Goal: Task Accomplishment & Management: Use online tool/utility

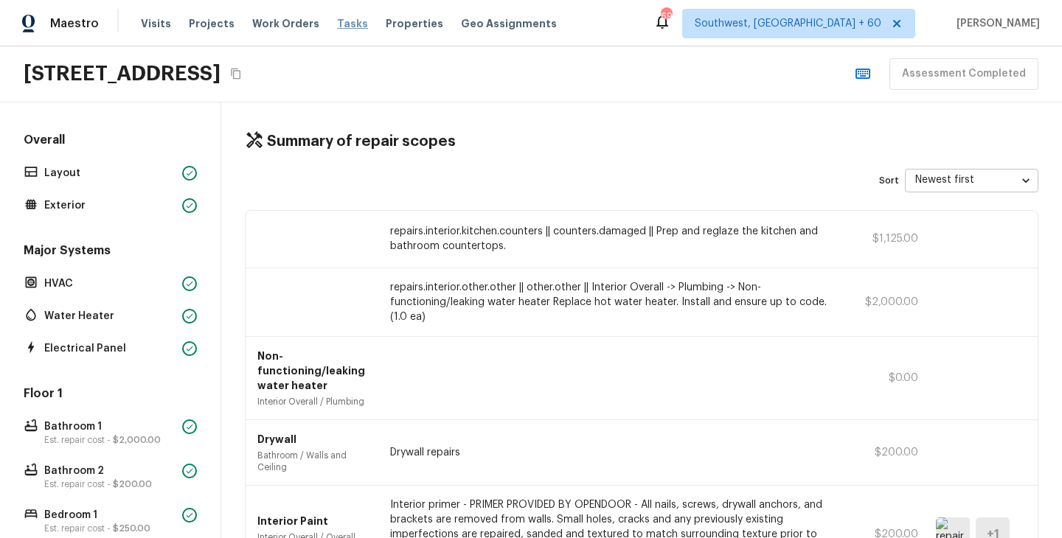
click at [337, 25] on span "Tasks" at bounding box center [352, 23] width 31 height 10
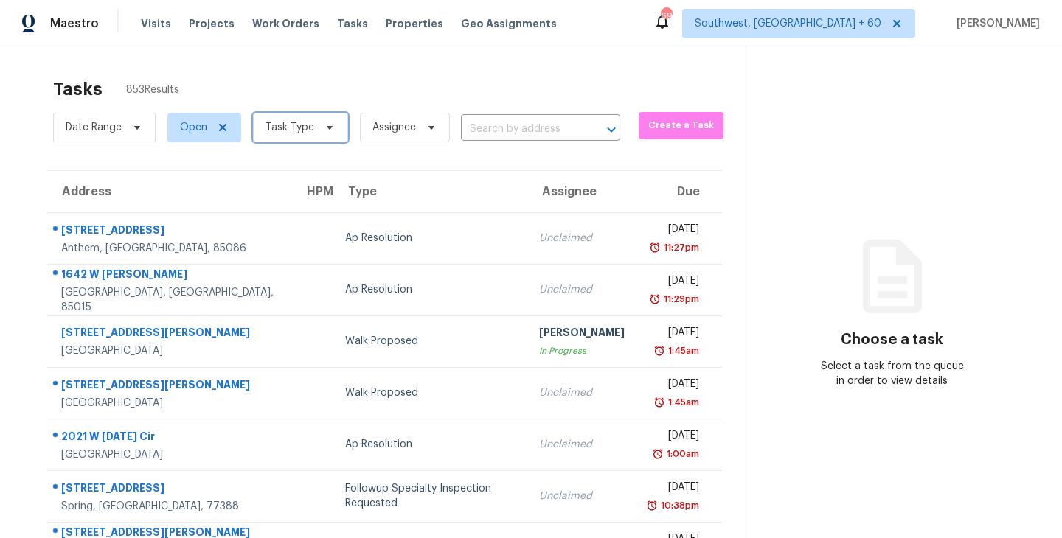
click at [302, 130] on span "Task Type" at bounding box center [289, 127] width 49 height 15
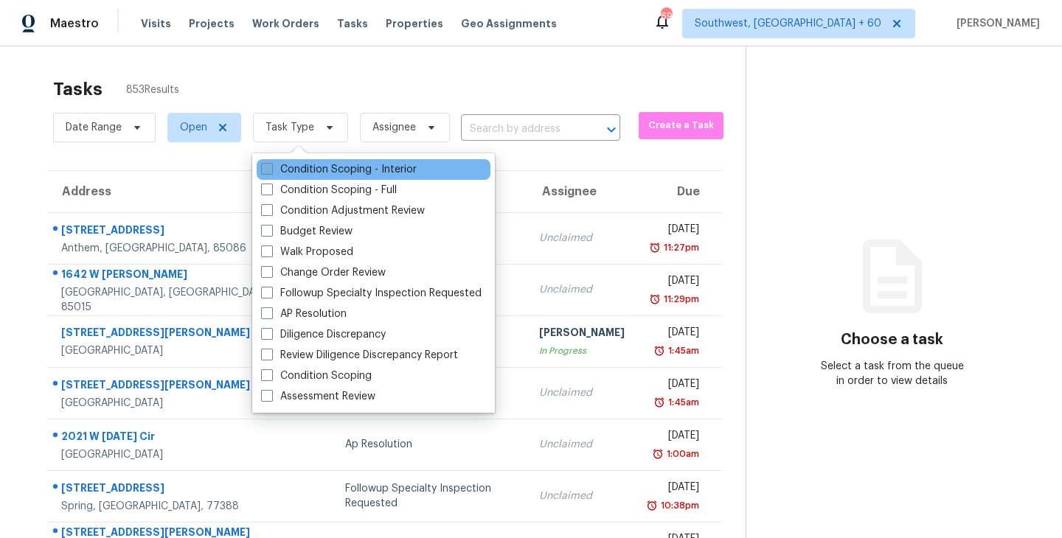
click at [374, 170] on label "Condition Scoping - Interior" at bounding box center [339, 169] width 156 height 15
click at [271, 170] on input "Condition Scoping - Interior" at bounding box center [266, 167] width 10 height 10
checkbox input "true"
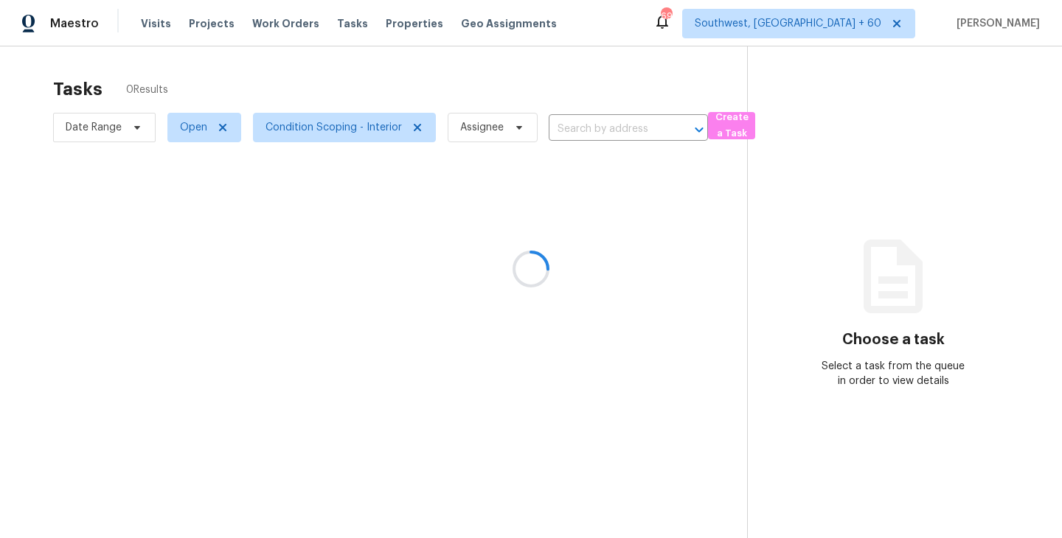
click at [478, 100] on div at bounding box center [531, 269] width 1062 height 538
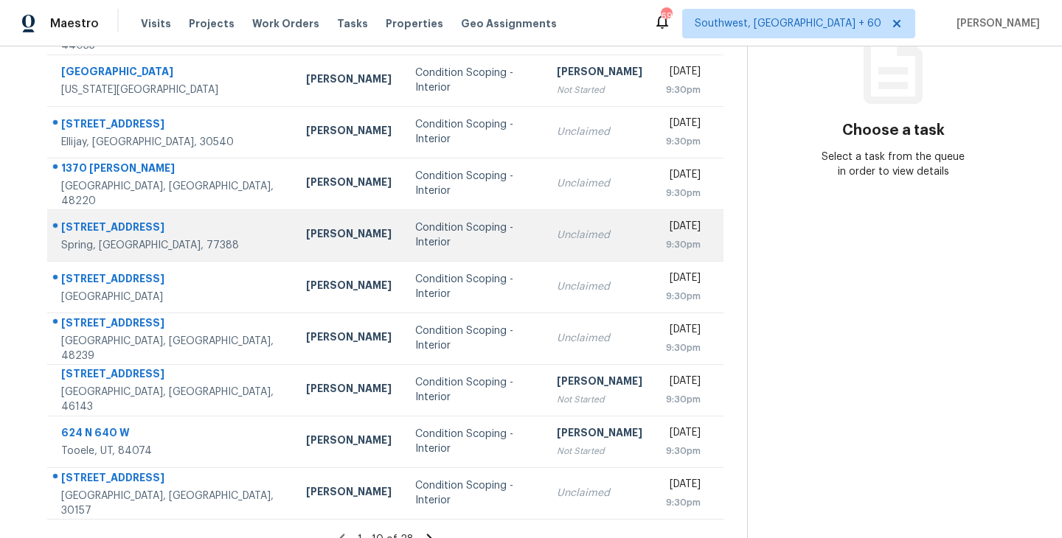
scroll to position [229, 0]
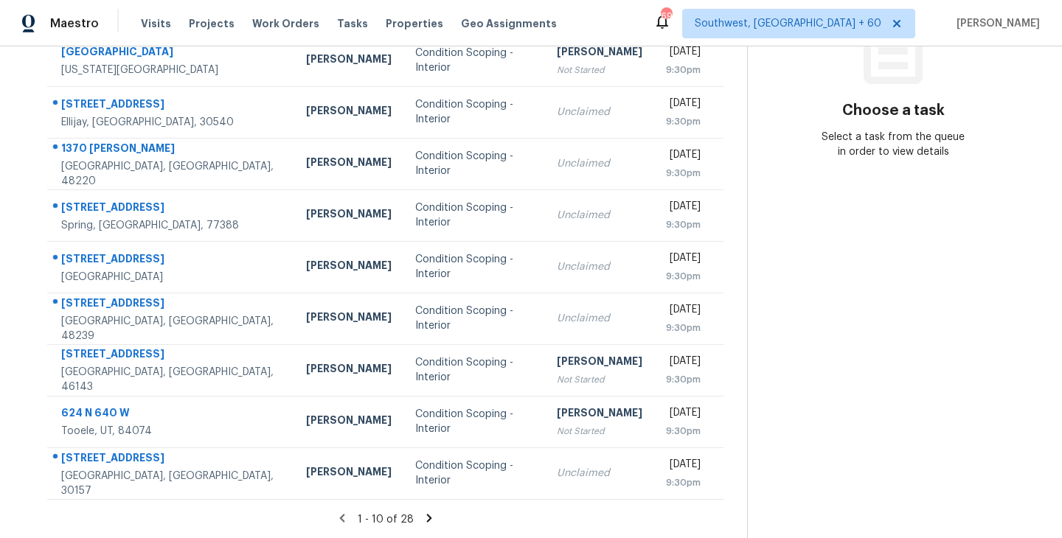
click at [426, 520] on icon at bounding box center [428, 518] width 5 height 8
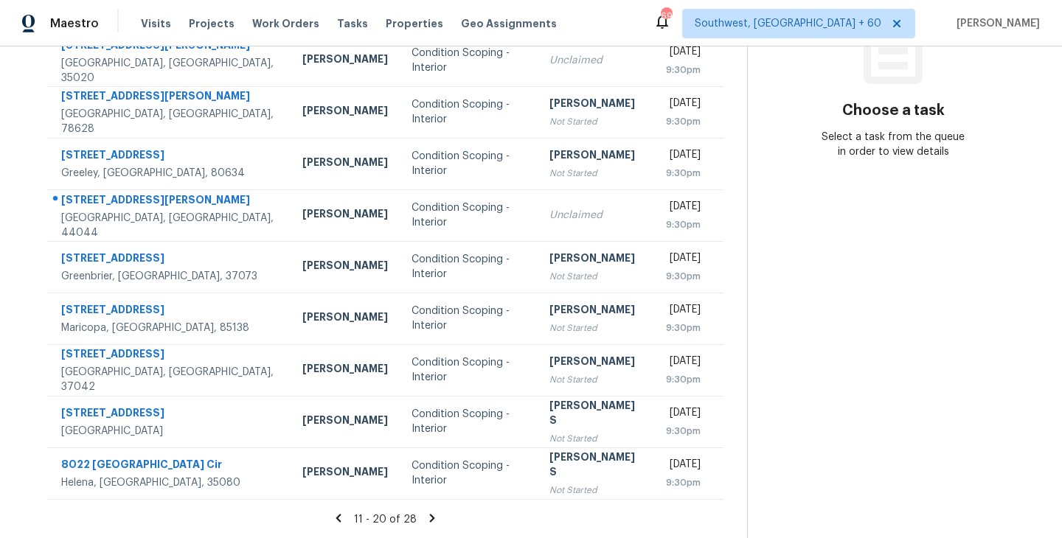
click at [429, 525] on div "11 - 20 of 28" at bounding box center [385, 519] width 723 height 15
click at [430, 519] on icon at bounding box center [432, 518] width 5 height 8
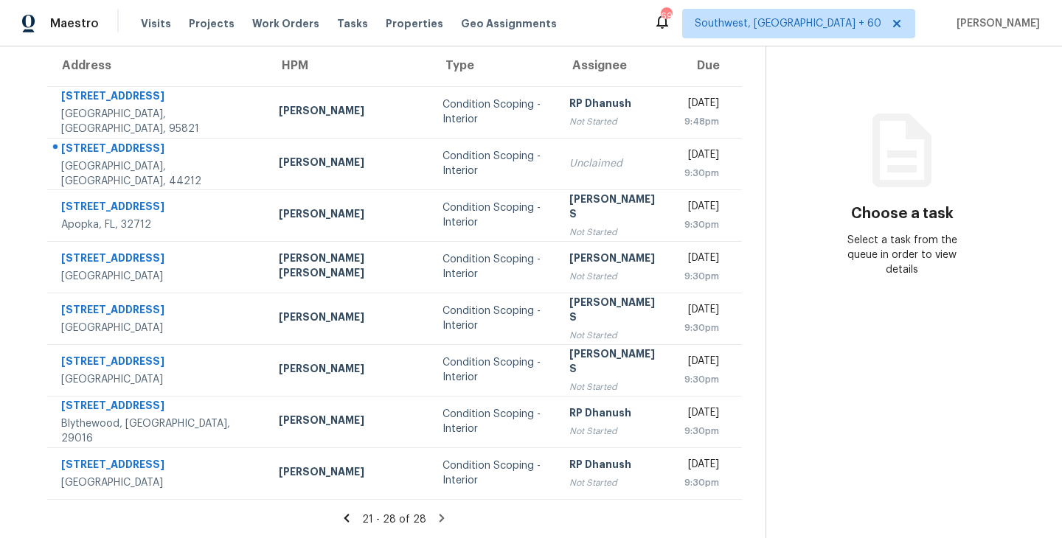
scroll to position [0, 0]
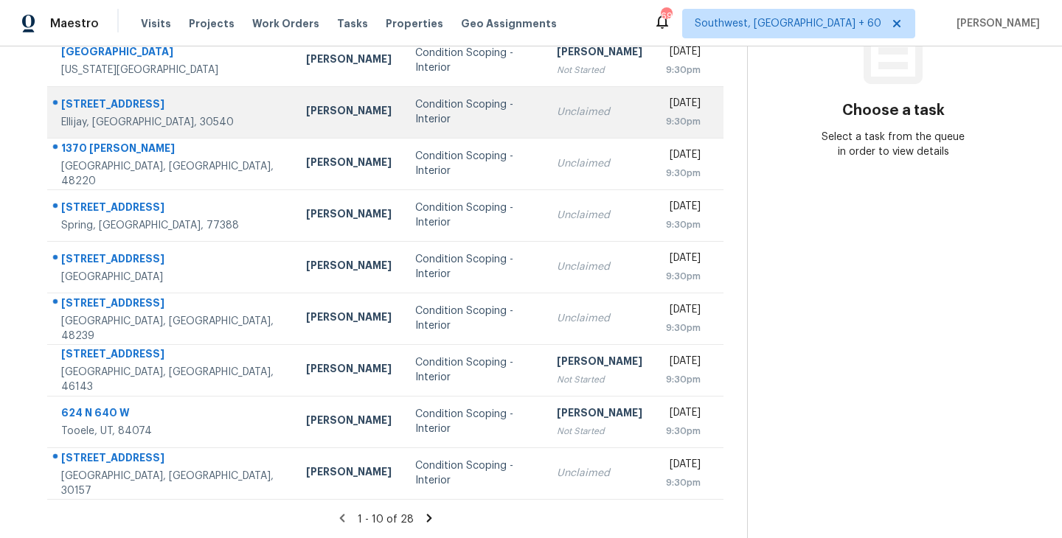
scroll to position [158, 0]
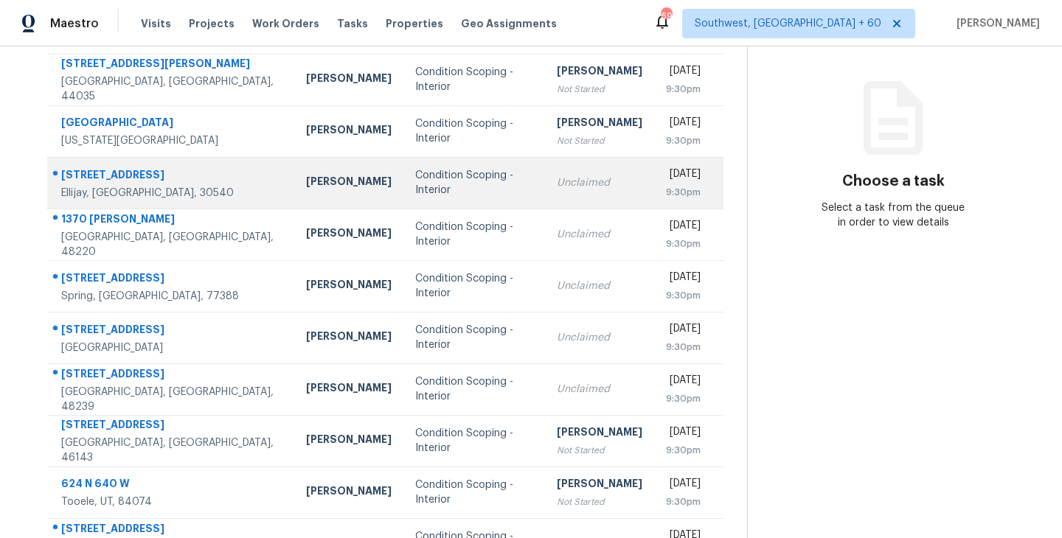
click at [470, 185] on div "Condition Scoping - Interior" at bounding box center [474, 182] width 118 height 29
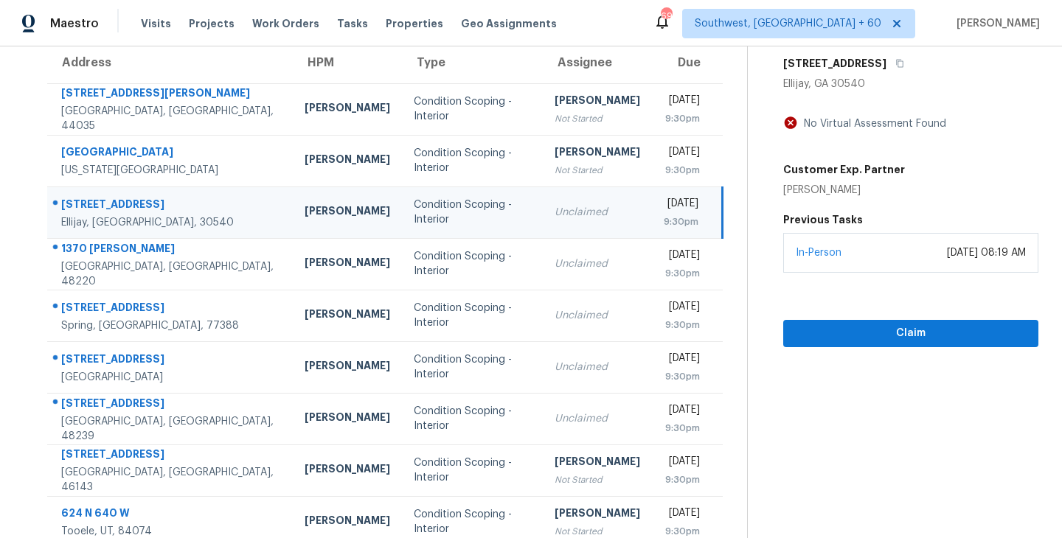
scroll to position [76, 0]
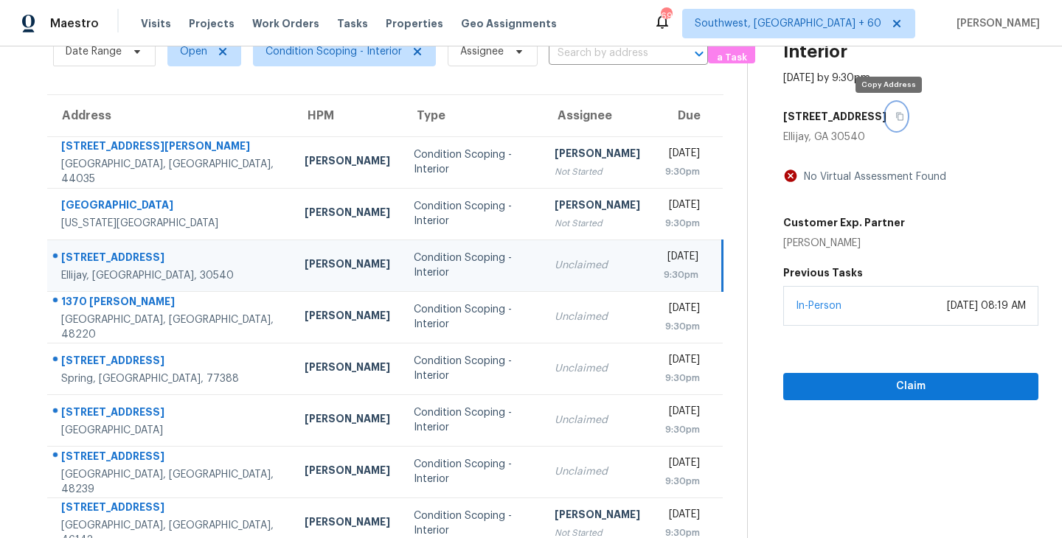
click at [895, 116] on icon "button" at bounding box center [899, 116] width 9 height 9
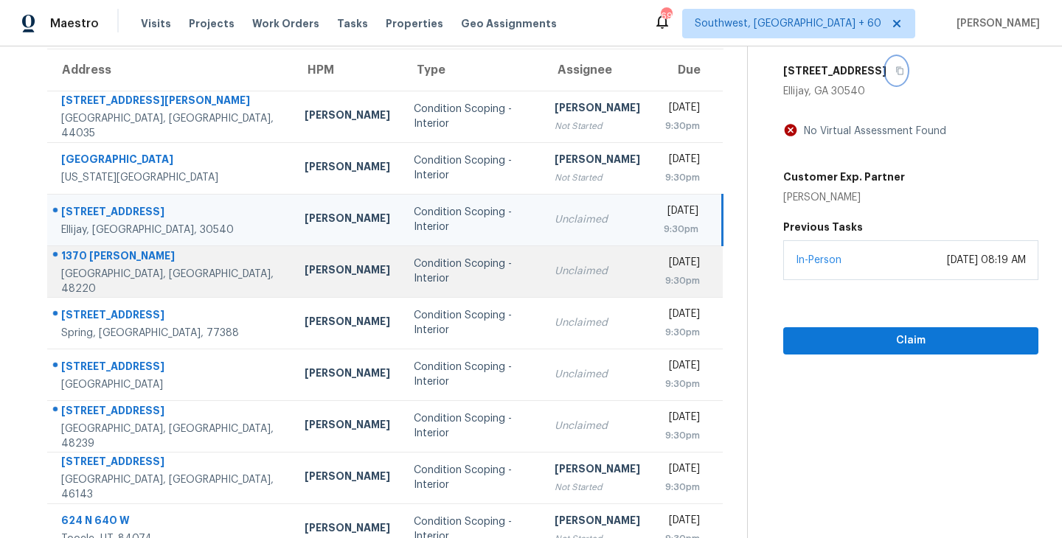
scroll to position [125, 0]
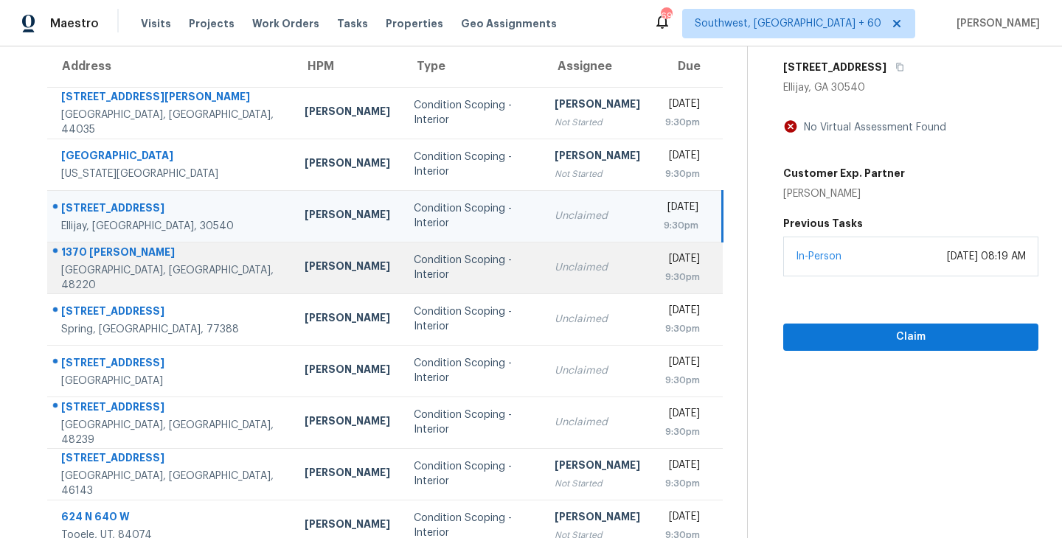
click at [430, 270] on div "Condition Scoping - Interior" at bounding box center [472, 267] width 117 height 29
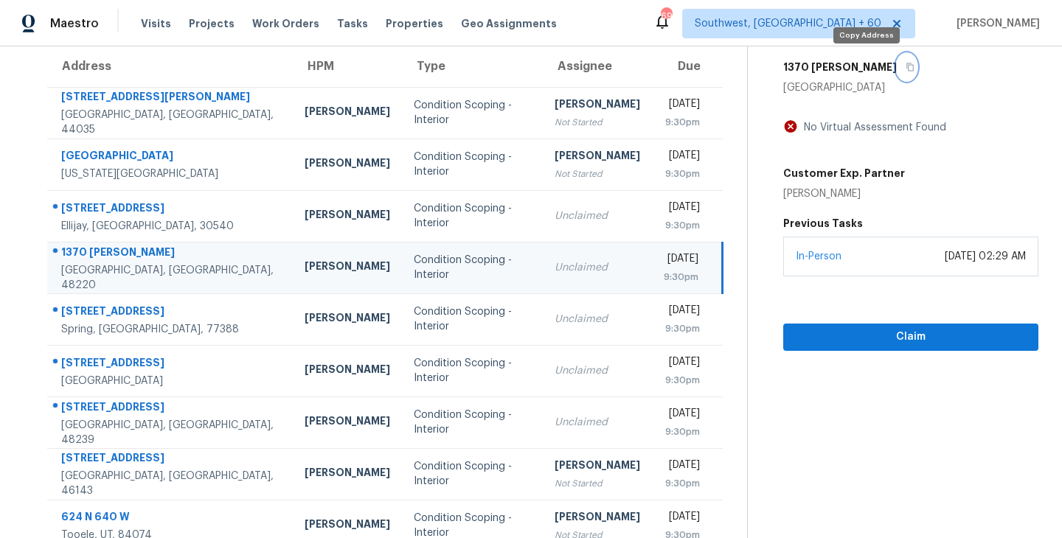
click at [906, 64] on icon "button" at bounding box center [909, 67] width 7 height 8
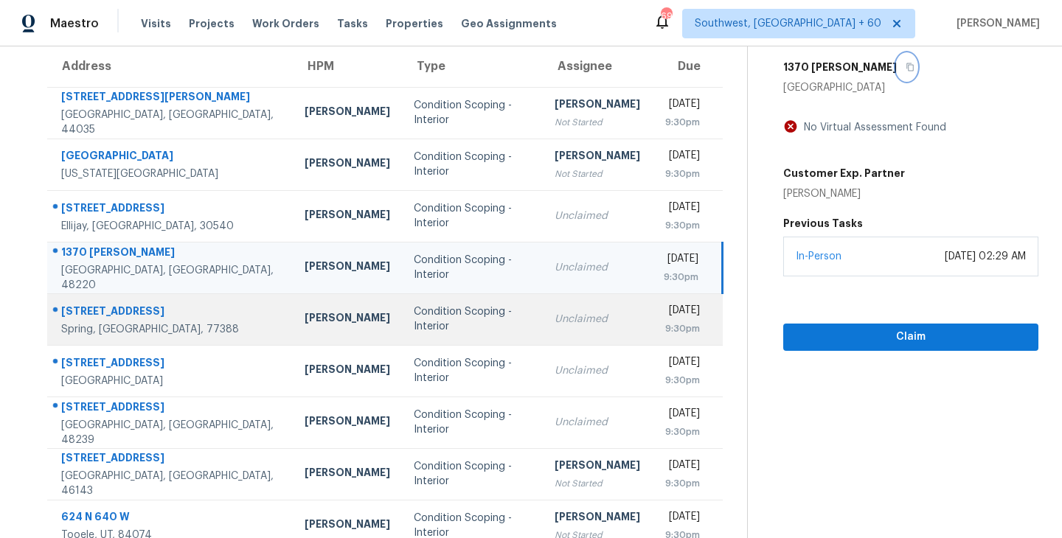
scroll to position [176, 0]
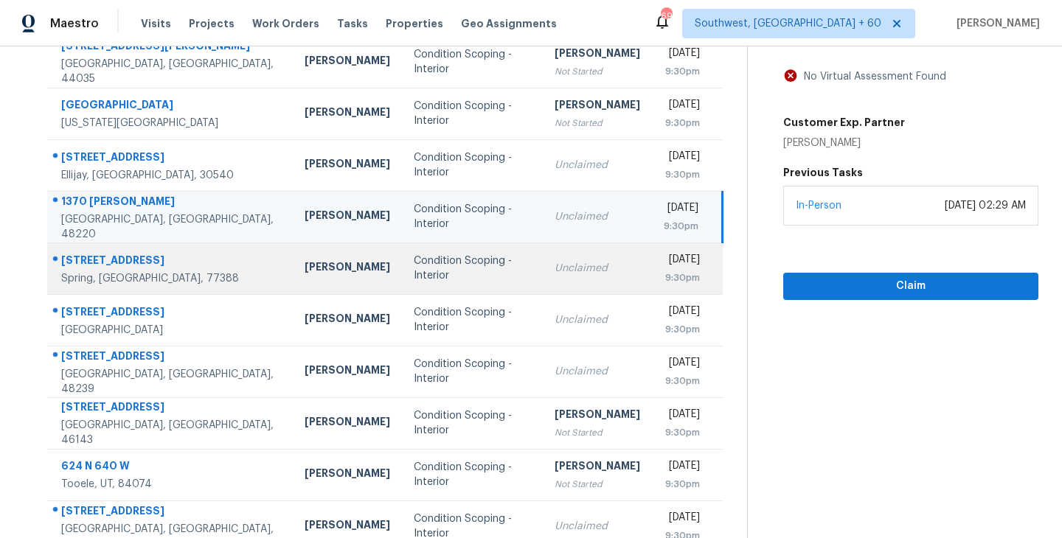
click at [431, 283] on td "Condition Scoping - Interior" at bounding box center [472, 269] width 141 height 52
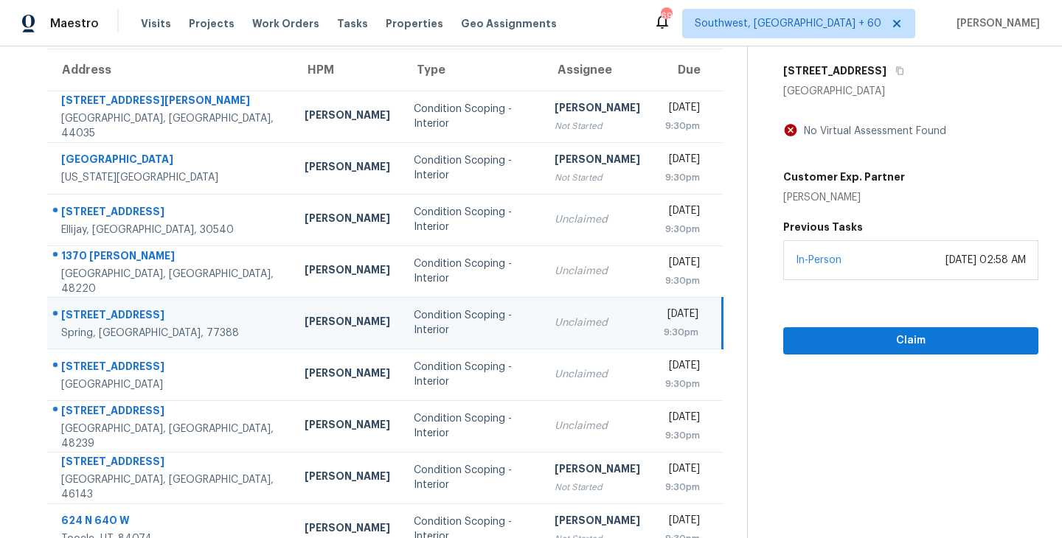
scroll to position [79, 0]
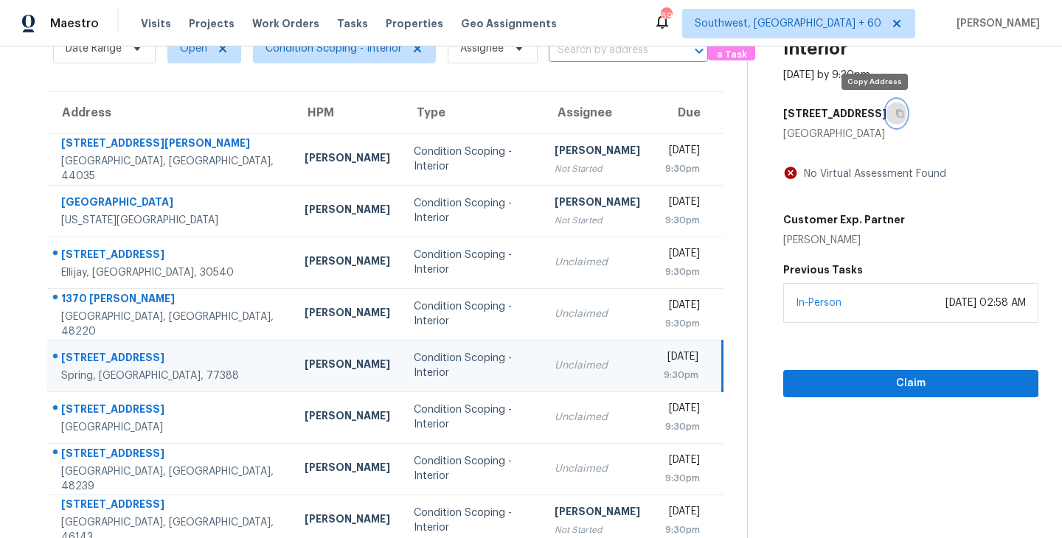
click at [896, 114] on icon "button" at bounding box center [899, 114] width 7 height 8
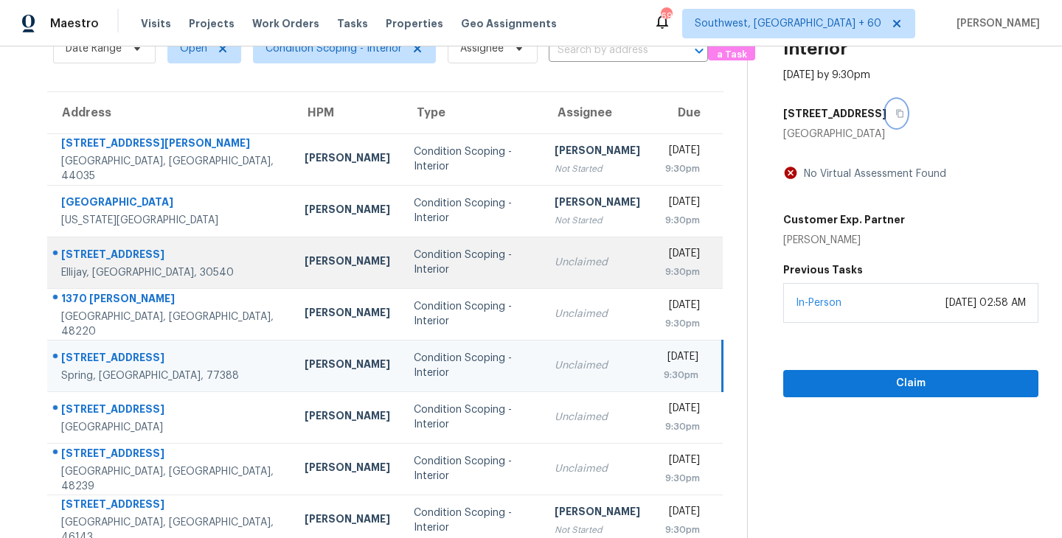
scroll to position [229, 0]
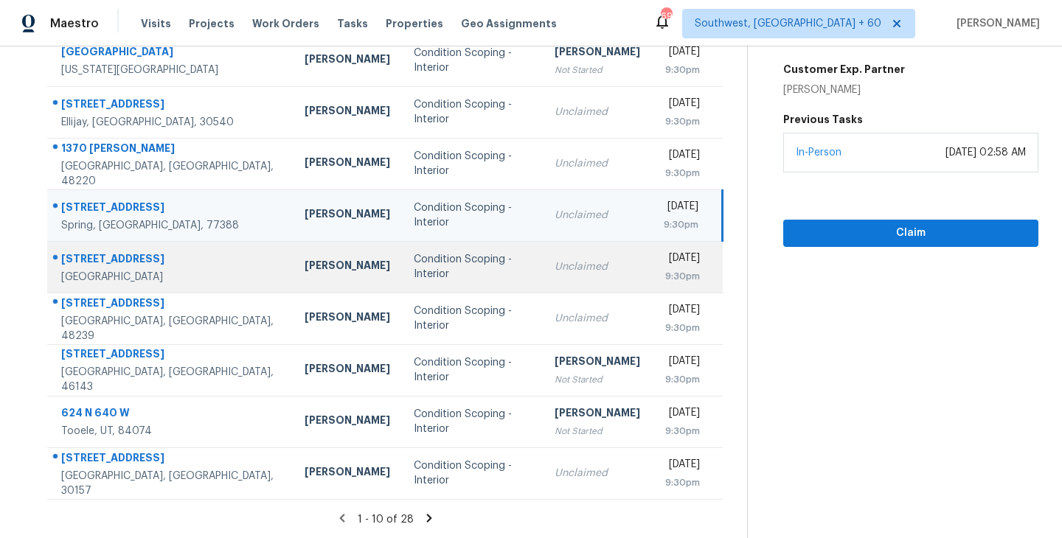
click at [478, 270] on div "Condition Scoping - Interior" at bounding box center [472, 266] width 117 height 29
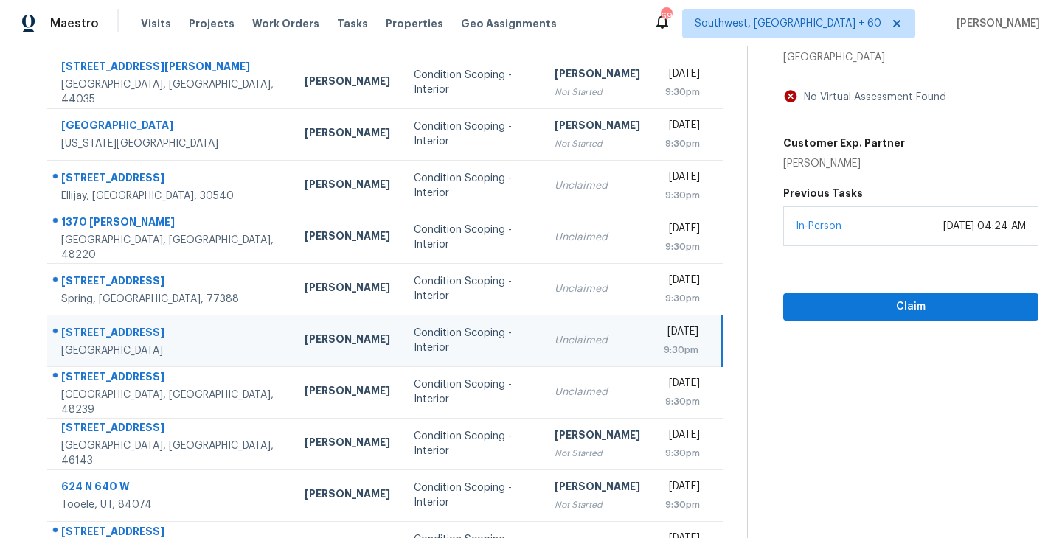
scroll to position [87, 0]
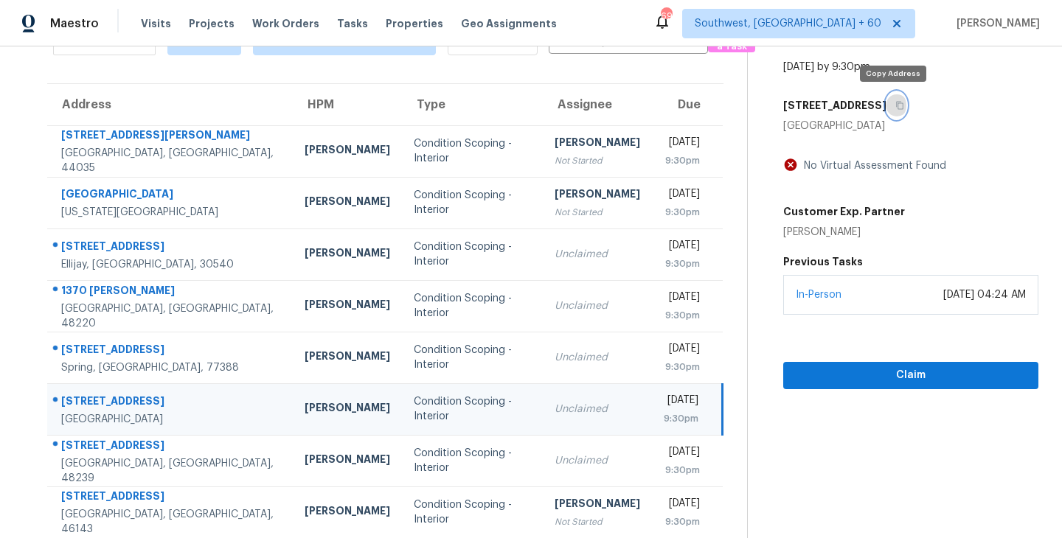
click at [895, 105] on icon "button" at bounding box center [899, 105] width 9 height 9
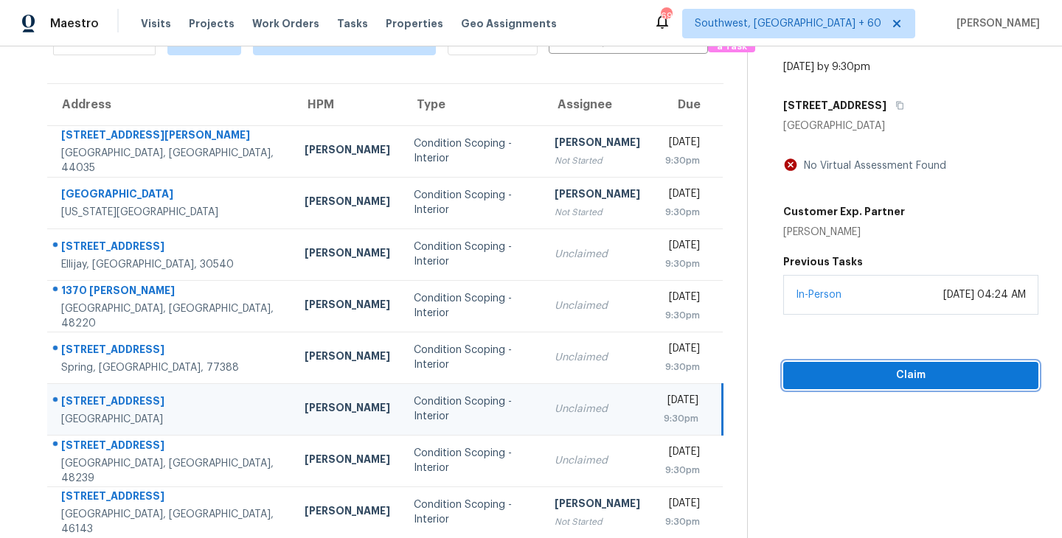
click at [862, 369] on span "Claim" at bounding box center [910, 375] width 231 height 18
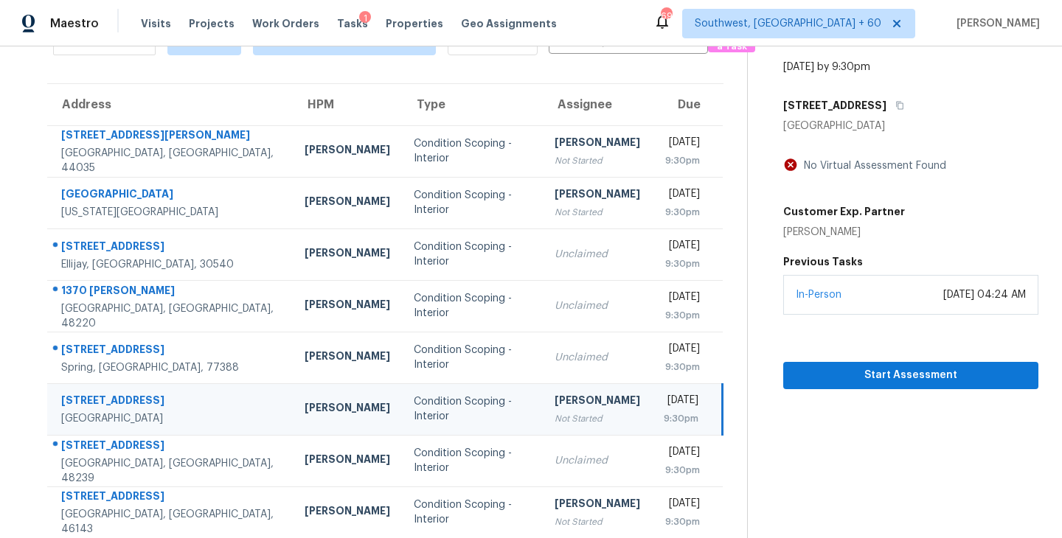
scroll to position [106, 0]
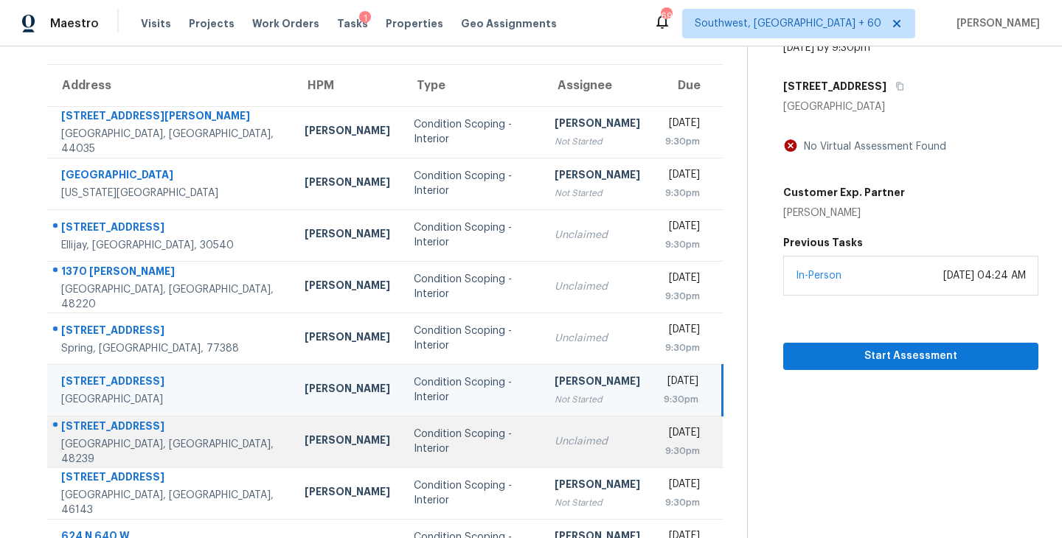
click at [554, 446] on div "Unclaimed" at bounding box center [597, 441] width 86 height 15
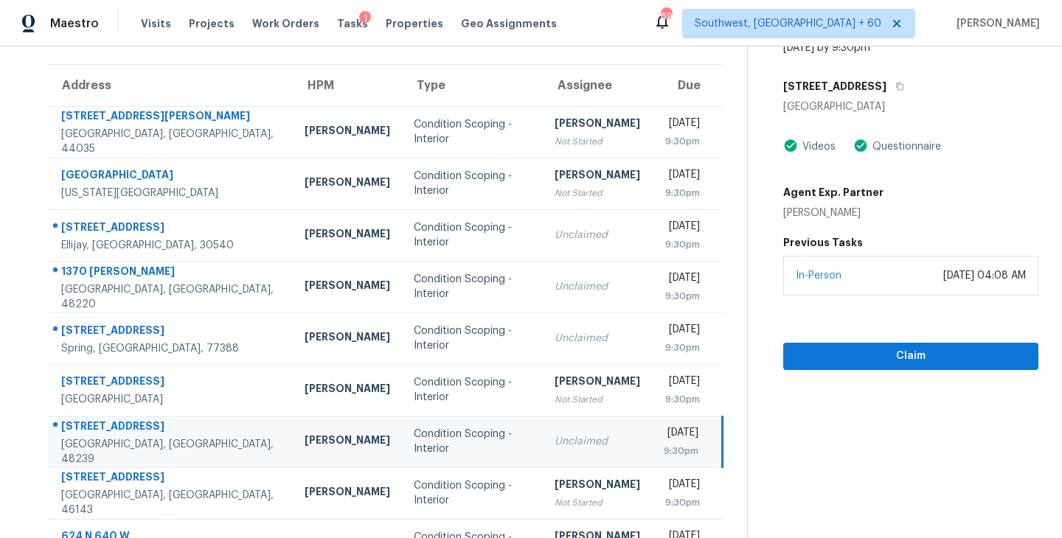
scroll to position [55, 0]
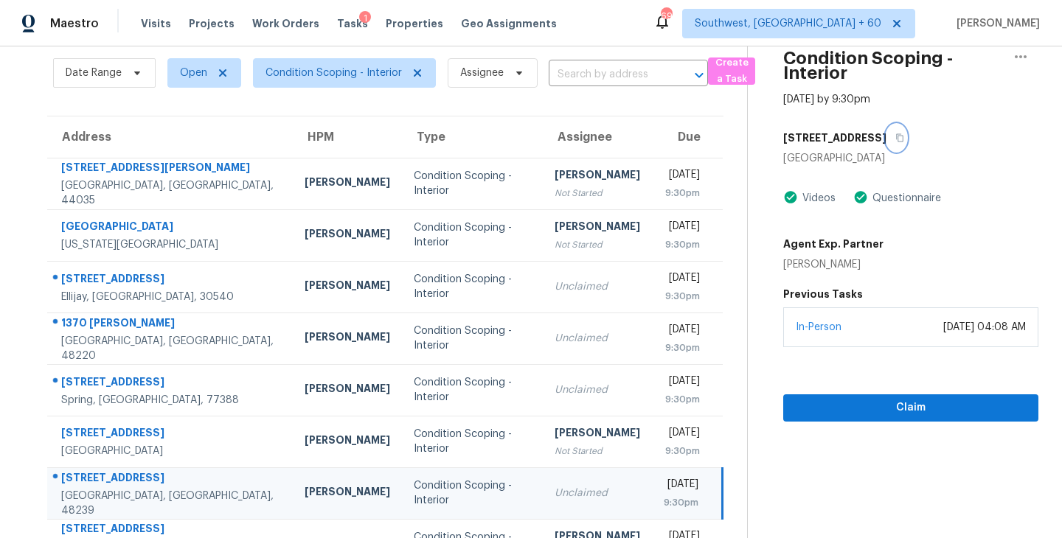
click at [896, 139] on icon "button" at bounding box center [899, 138] width 7 height 8
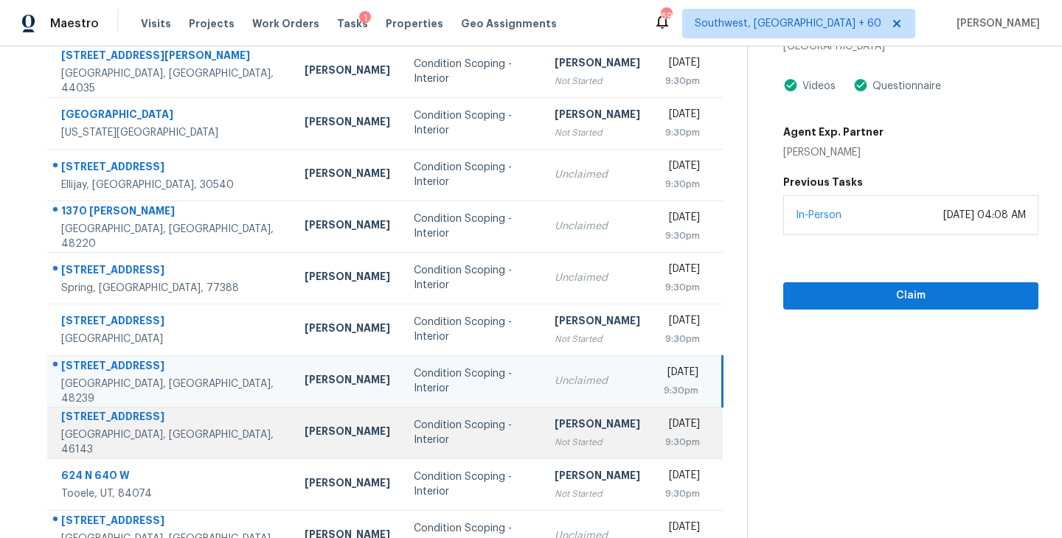
scroll to position [229, 0]
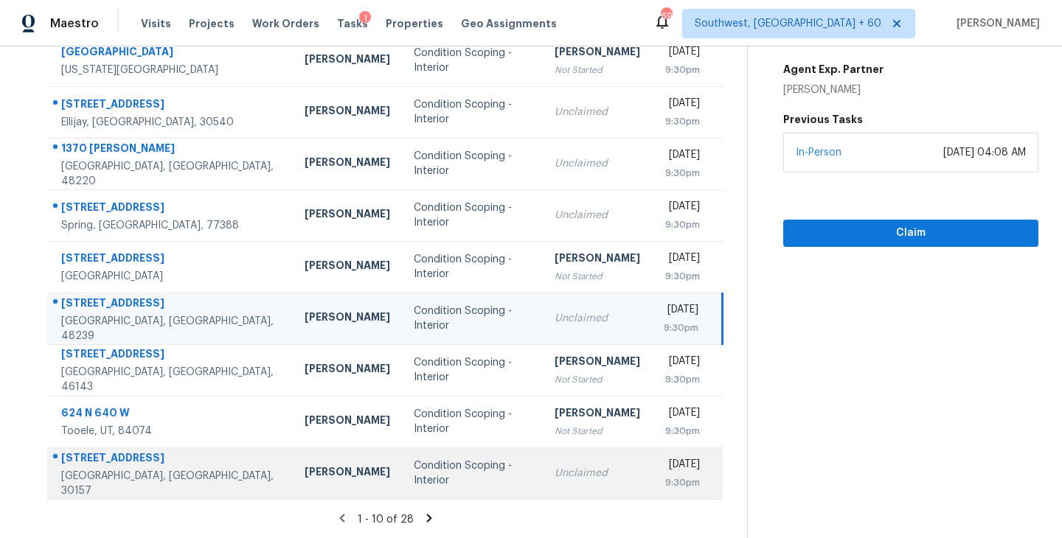
click at [554, 478] on div "Unclaimed" at bounding box center [597, 473] width 86 height 15
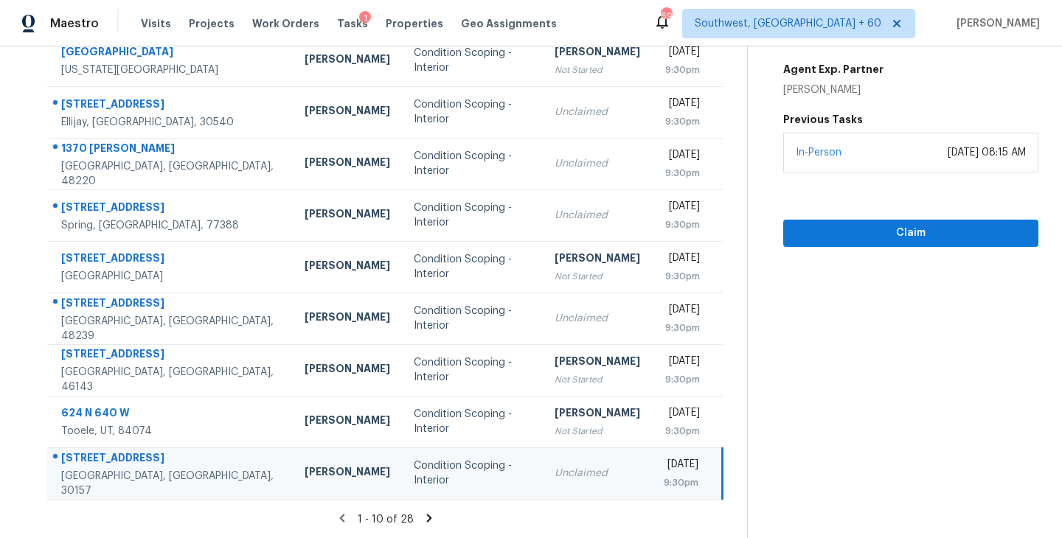
scroll to position [0, 0]
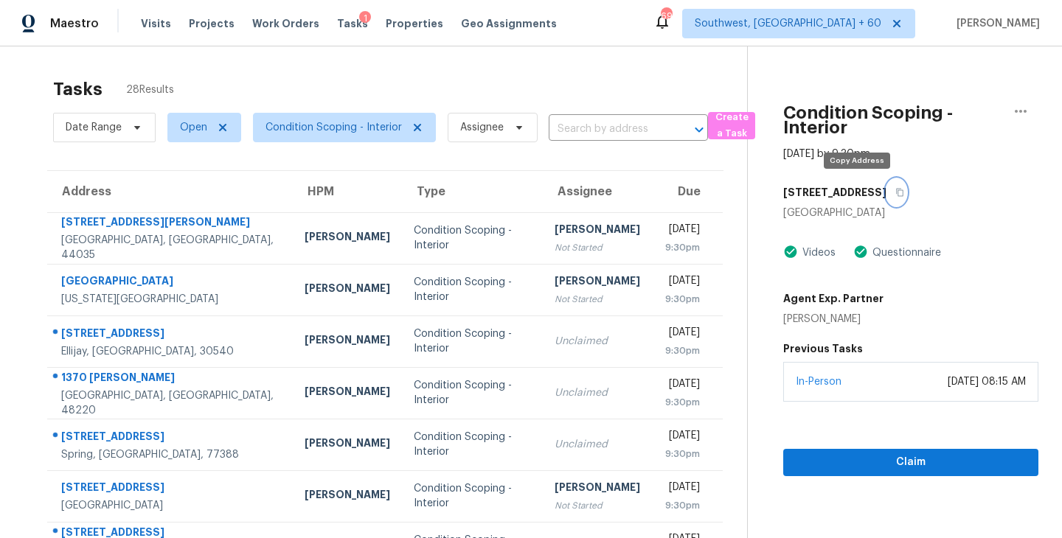
click at [895, 193] on icon "button" at bounding box center [899, 192] width 9 height 9
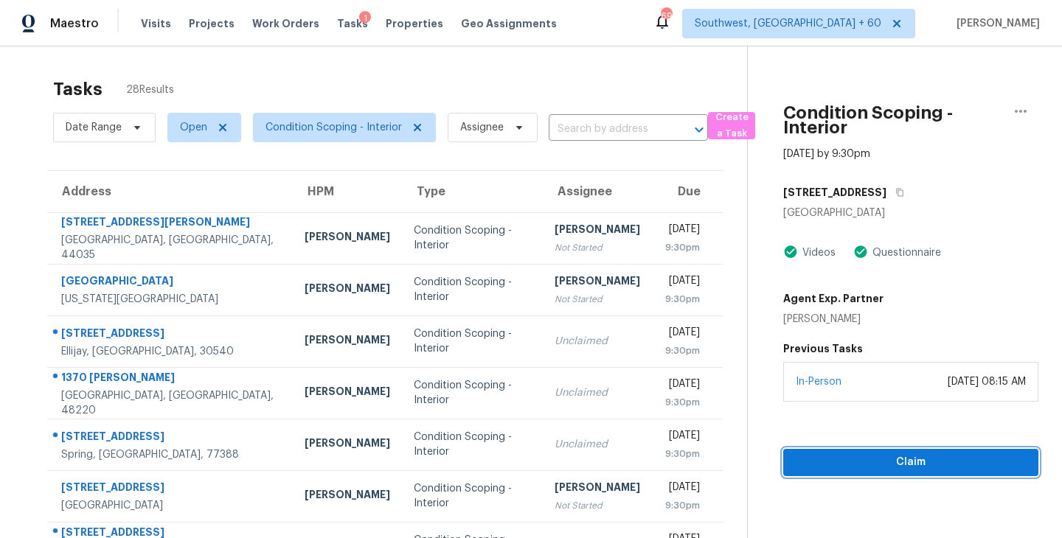
click at [948, 467] on span "Claim" at bounding box center [910, 462] width 231 height 18
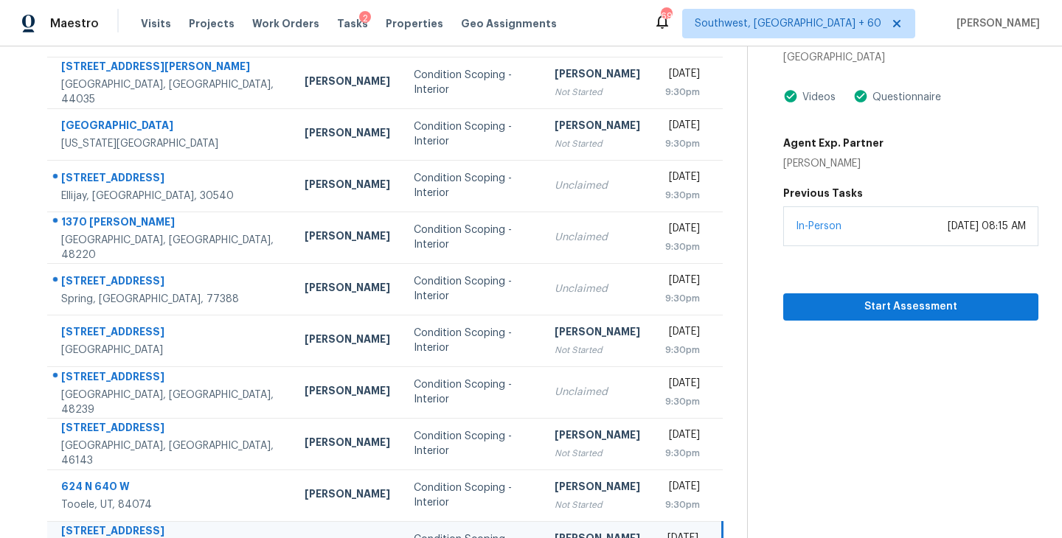
scroll to position [81, 0]
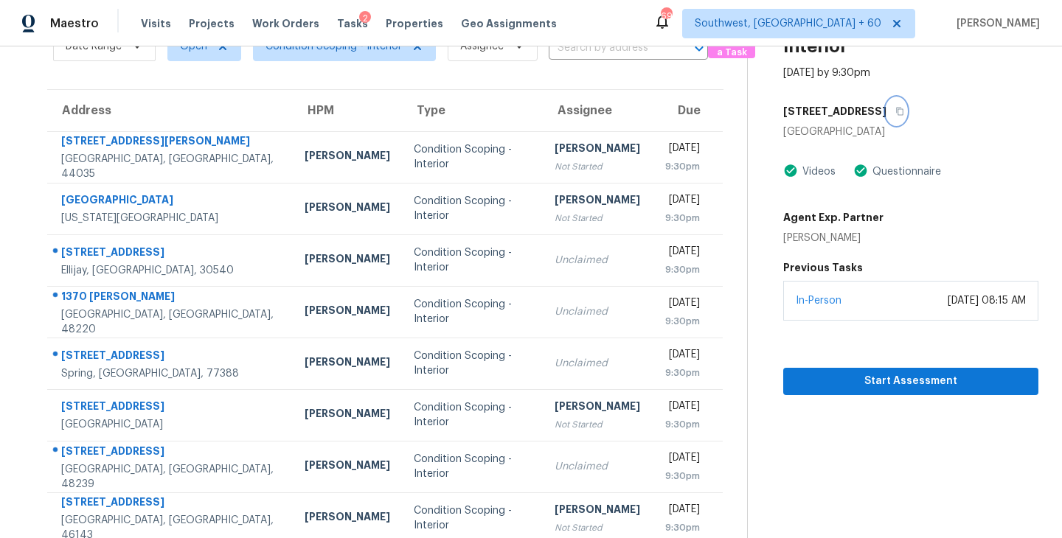
click at [895, 111] on icon "button" at bounding box center [899, 111] width 9 height 9
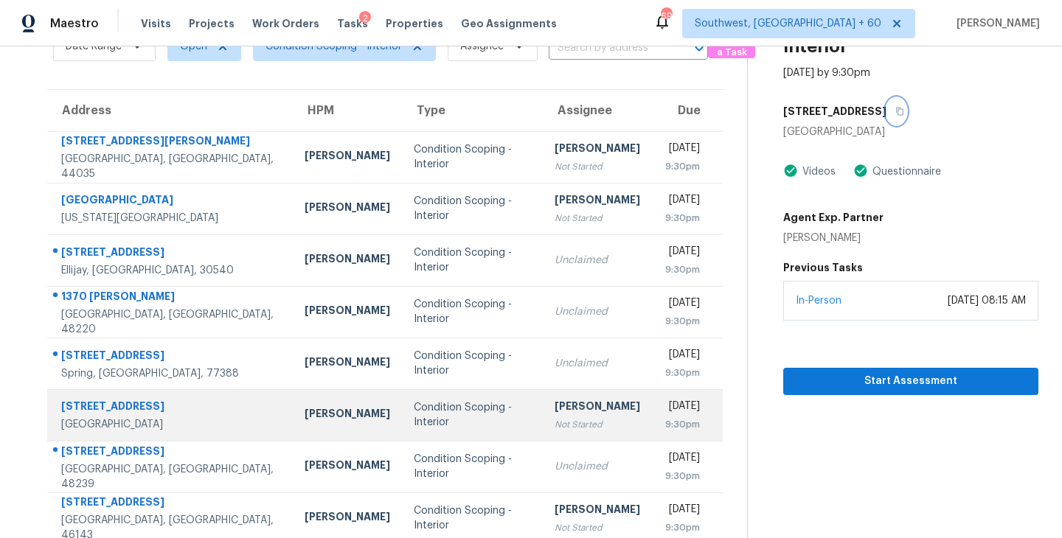
scroll to position [229, 0]
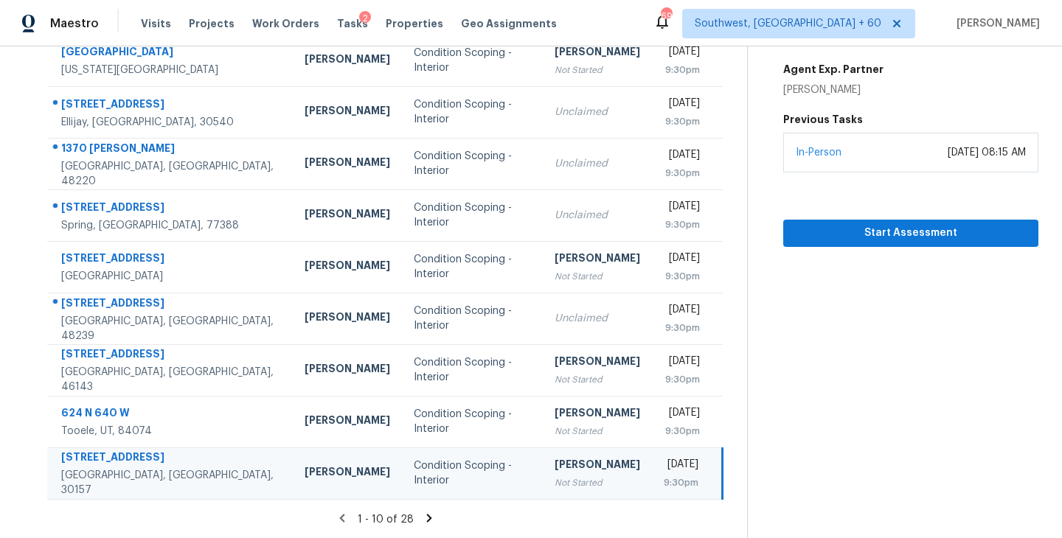
click at [428, 520] on icon at bounding box center [428, 518] width 13 height 13
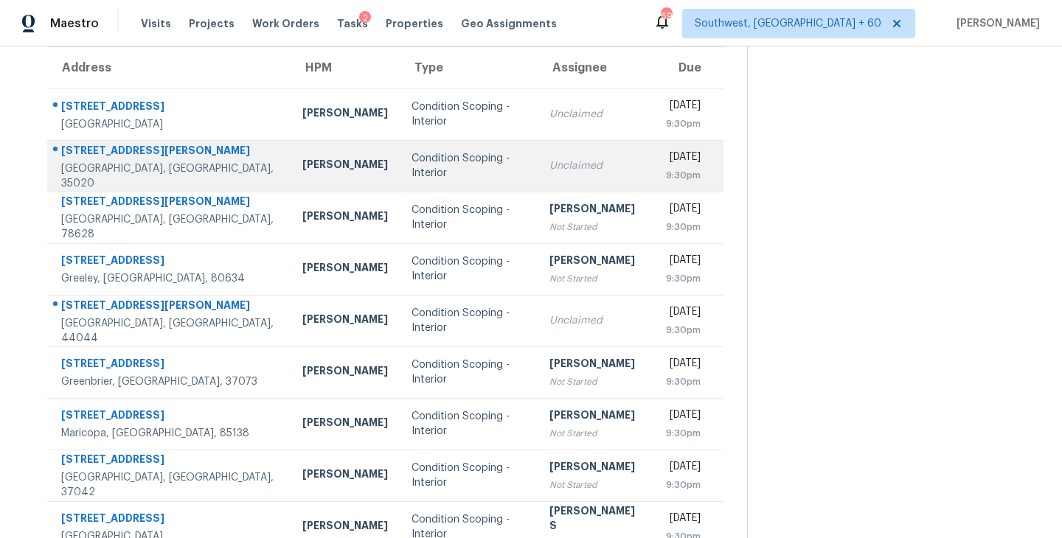
scroll to position [114, 0]
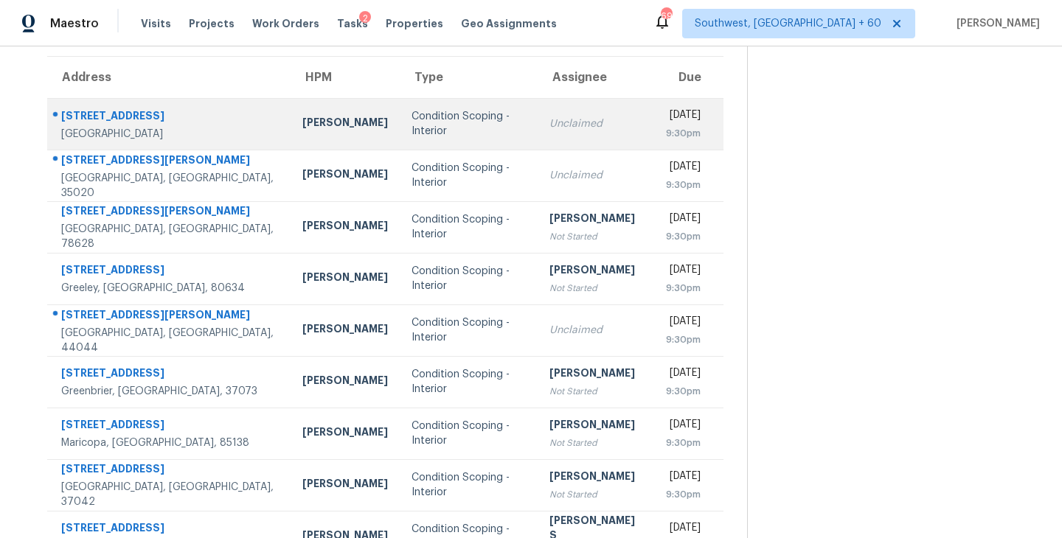
click at [549, 120] on div "Unclaimed" at bounding box center [595, 123] width 93 height 15
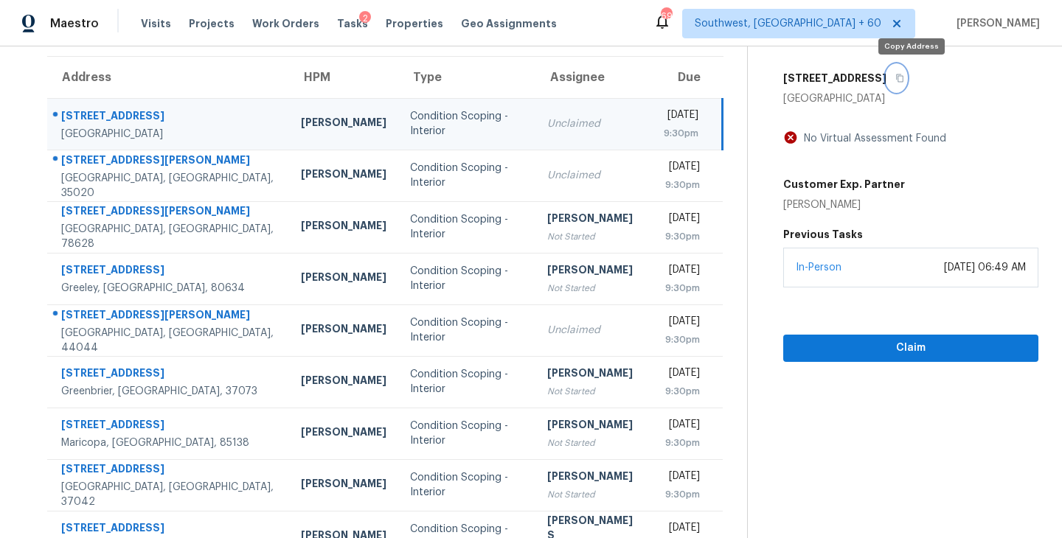
click at [904, 76] on icon "button" at bounding box center [899, 78] width 9 height 9
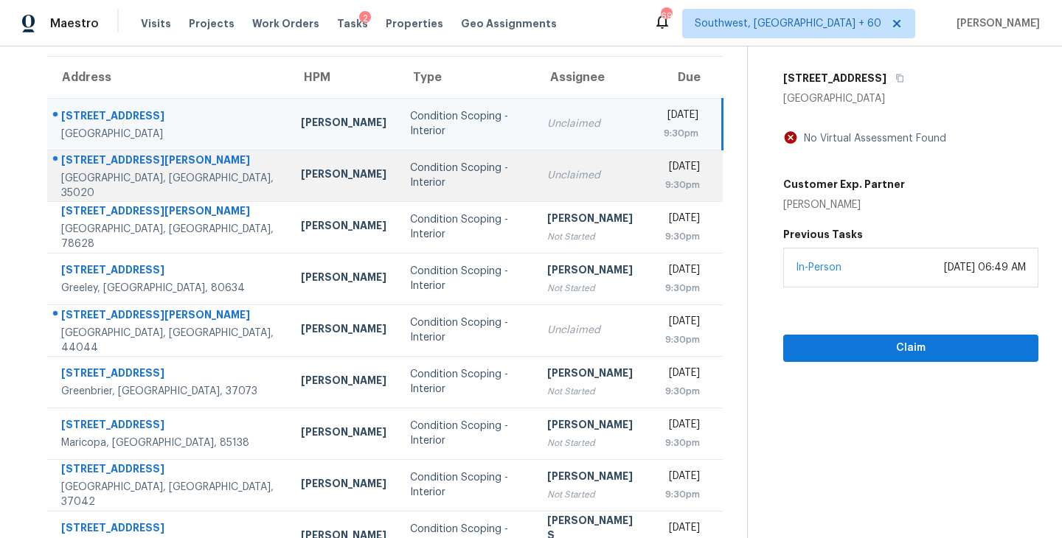
click at [535, 182] on td "Unclaimed" at bounding box center [593, 176] width 116 height 52
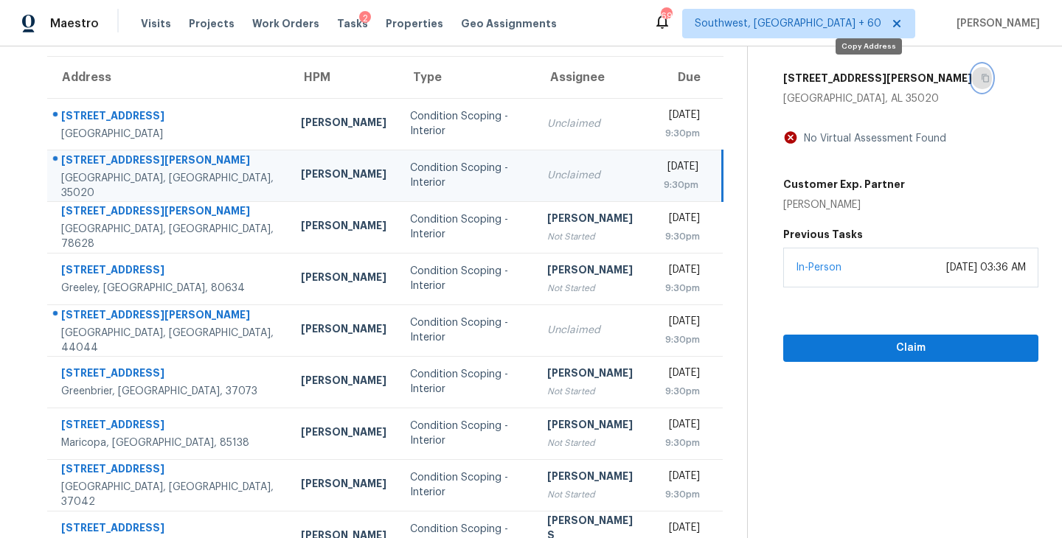
click at [980, 78] on icon "button" at bounding box center [984, 78] width 9 height 9
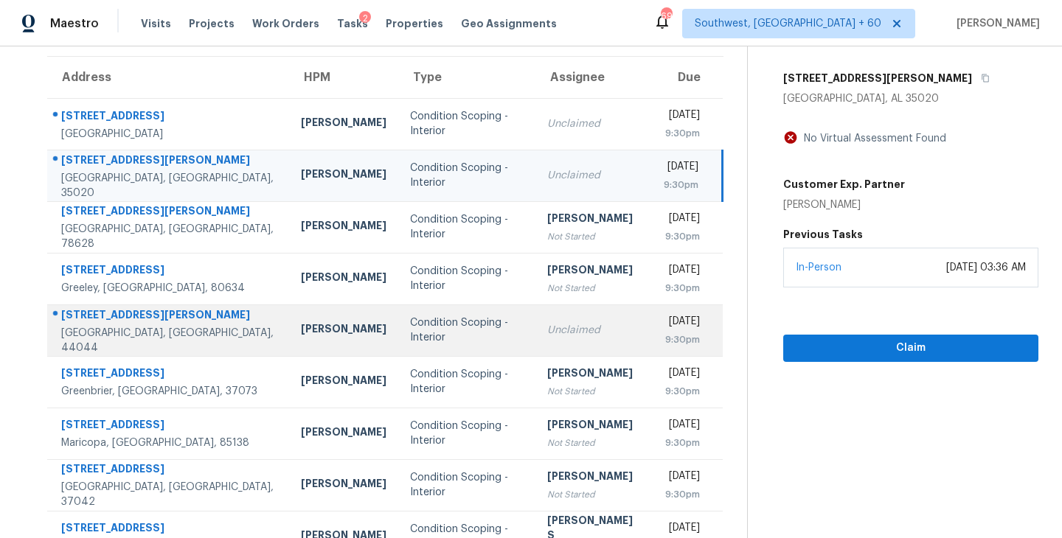
click at [547, 335] on div "Unclaimed" at bounding box center [593, 330] width 93 height 15
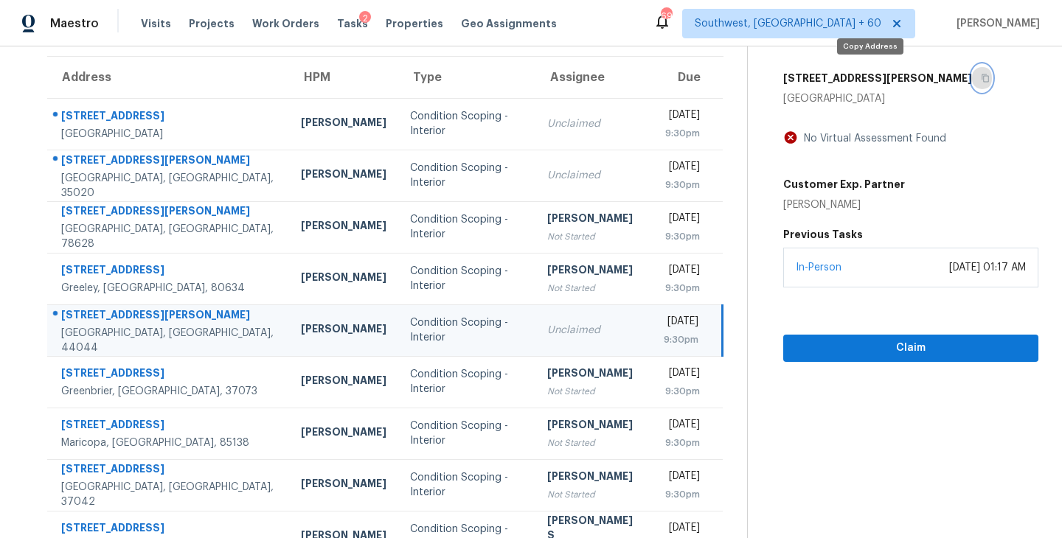
click at [980, 78] on icon "button" at bounding box center [984, 78] width 9 height 9
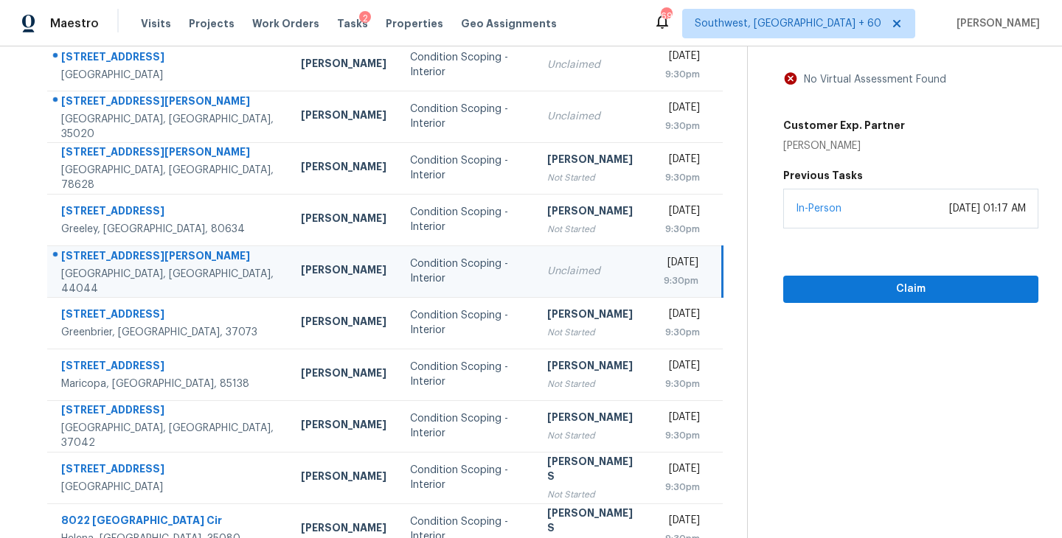
scroll to position [229, 0]
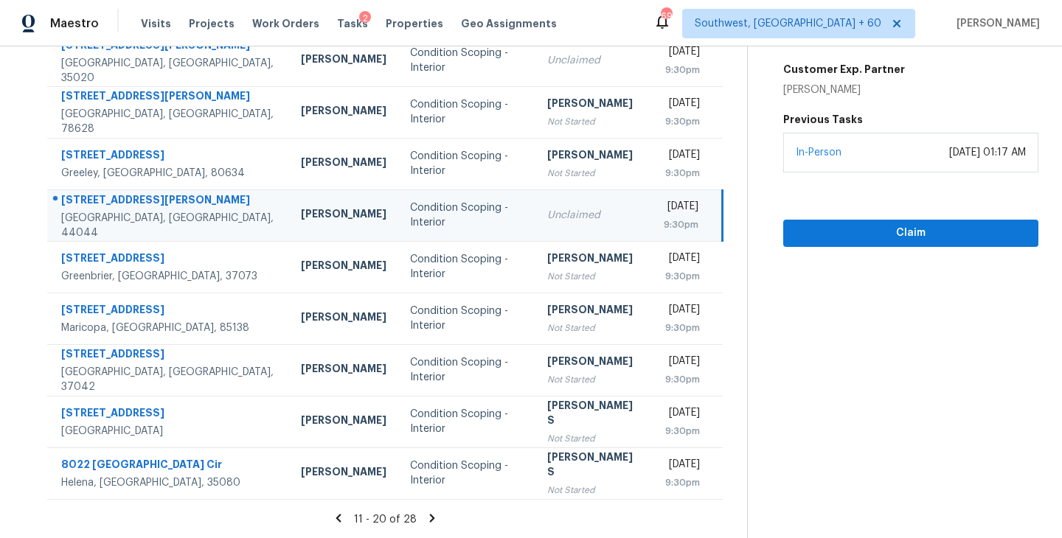
click at [430, 523] on icon at bounding box center [431, 518] width 13 height 13
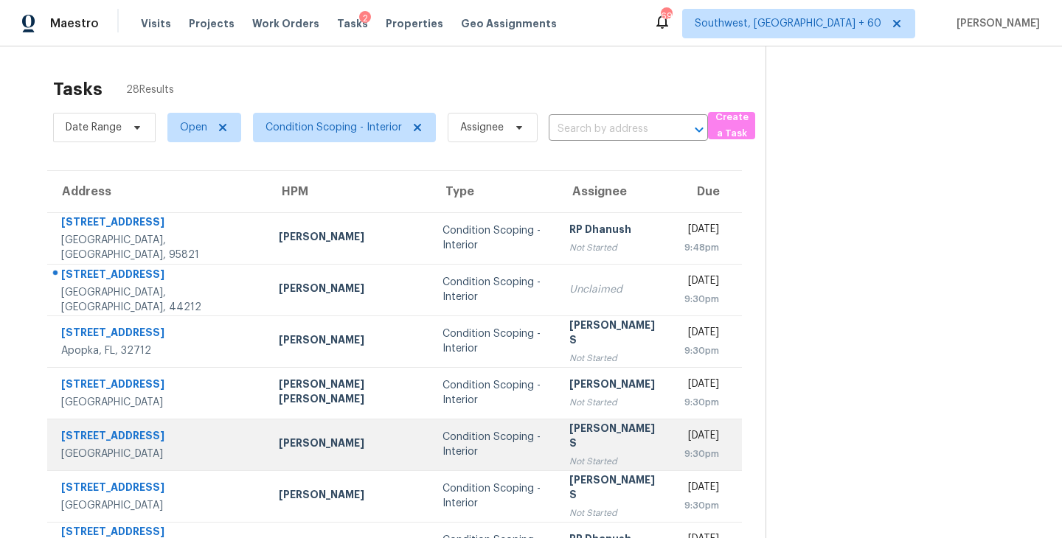
scroll to position [126, 0]
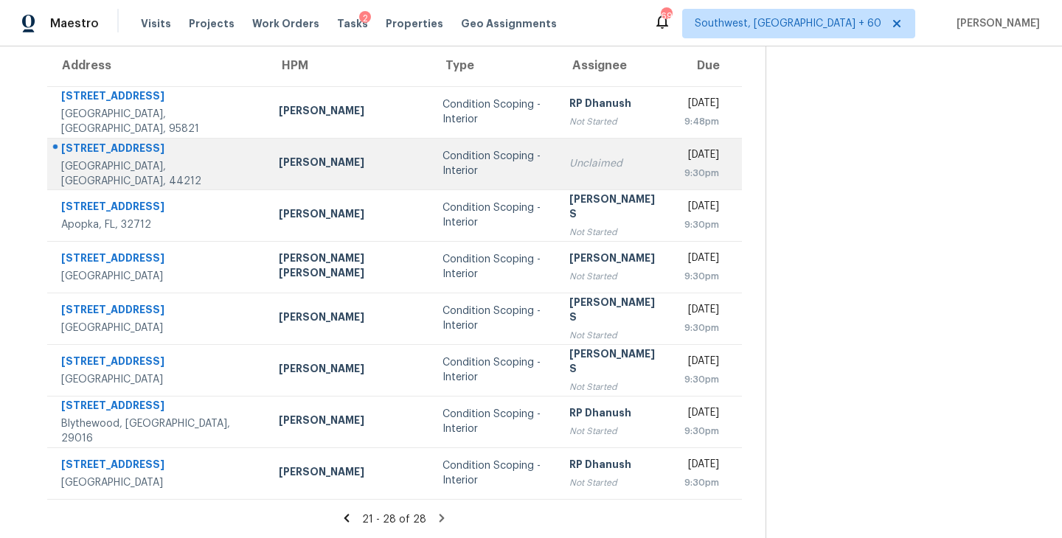
click at [461, 163] on div "Condition Scoping - Interior" at bounding box center [493, 163] width 103 height 29
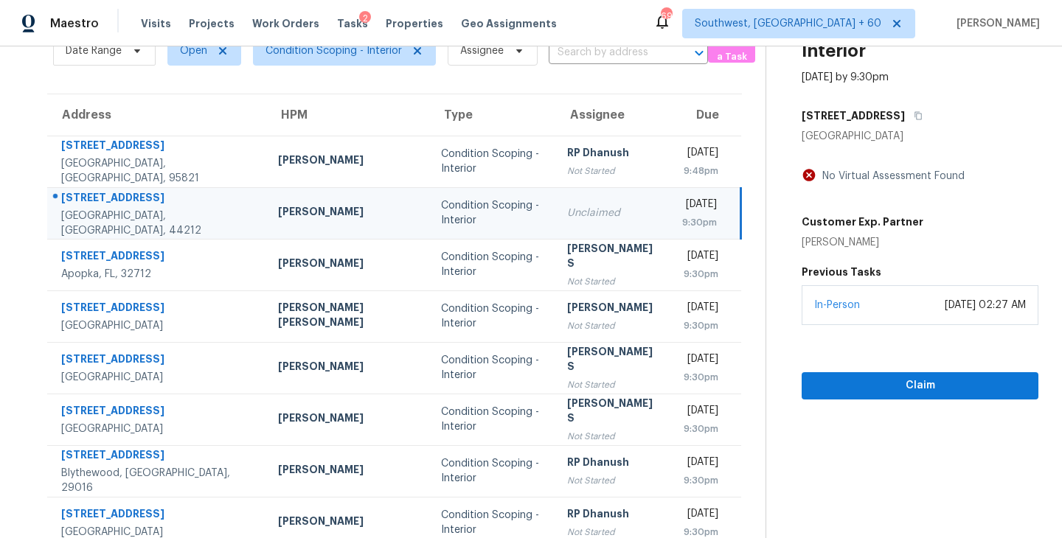
scroll to position [9, 0]
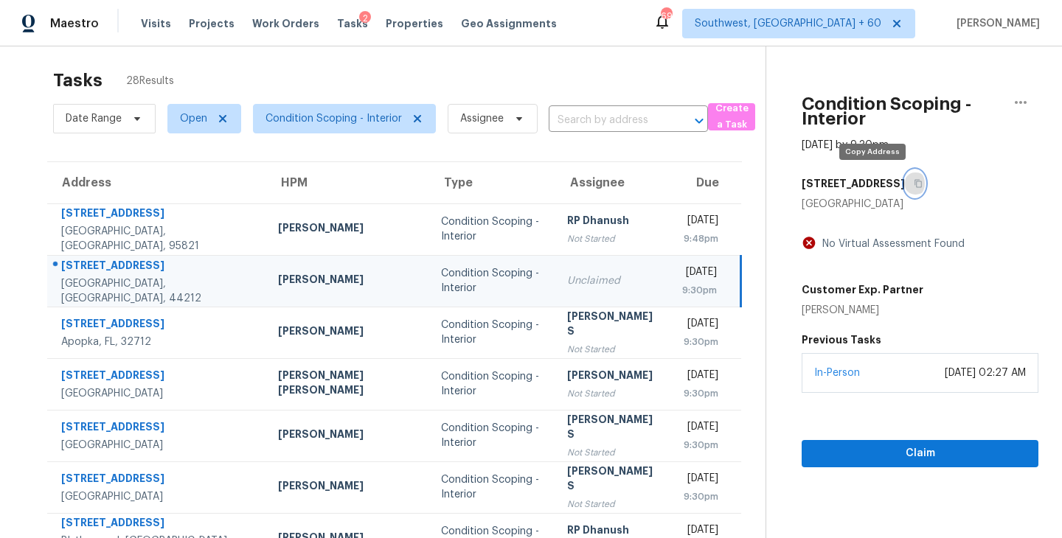
click at [913, 186] on icon "button" at bounding box center [917, 183] width 9 height 9
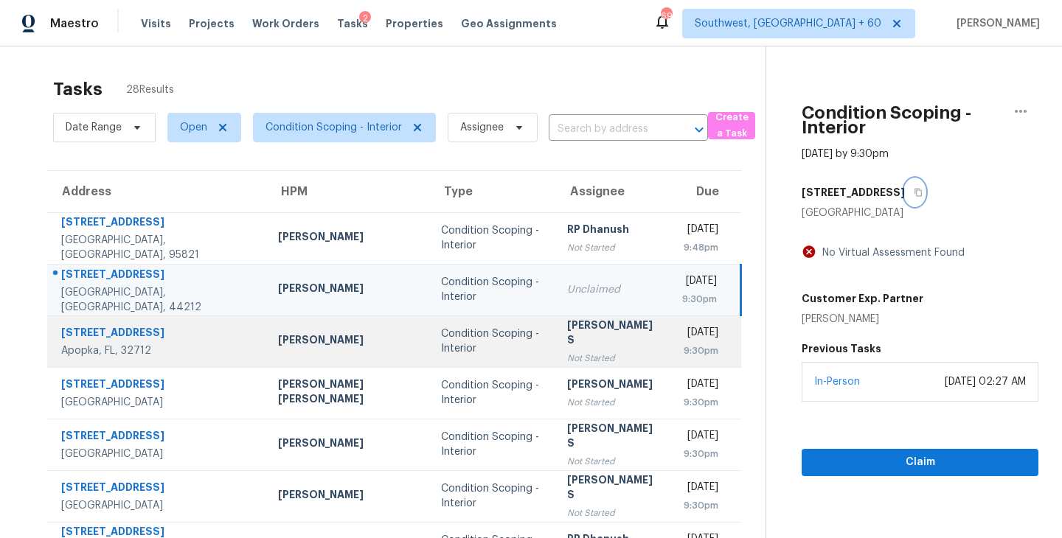
scroll to position [126, 0]
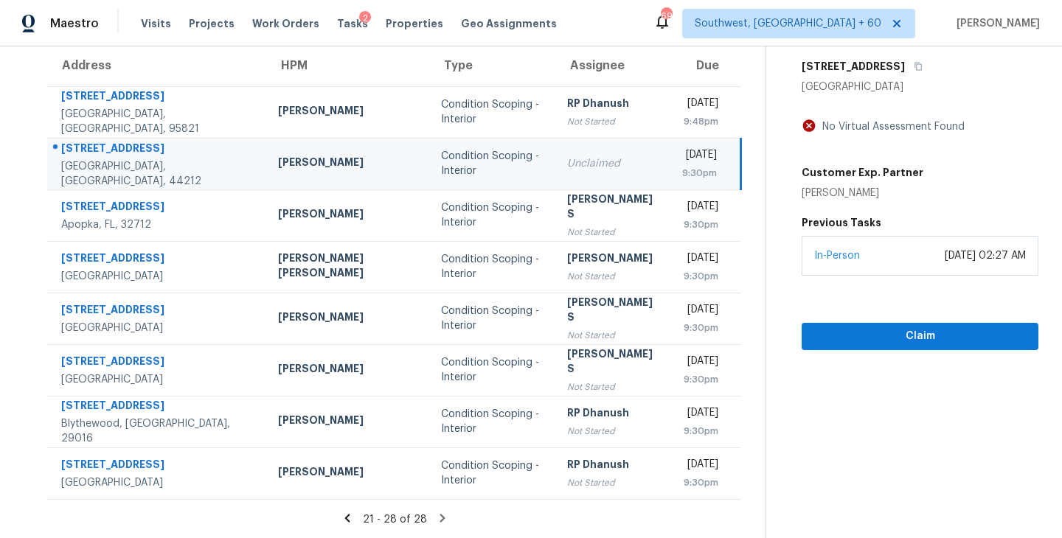
click at [341, 523] on icon at bounding box center [347, 518] width 13 height 13
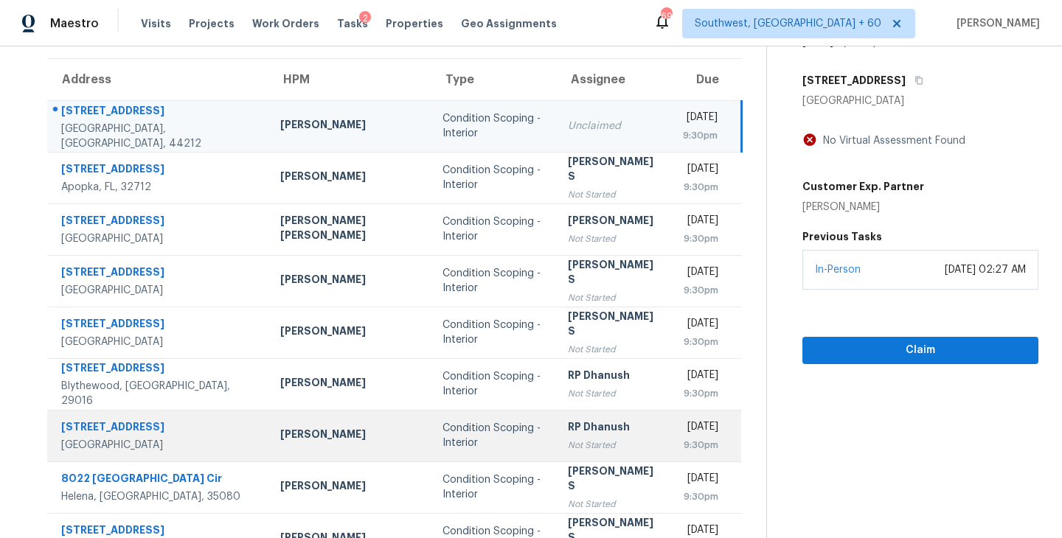
scroll to position [45, 0]
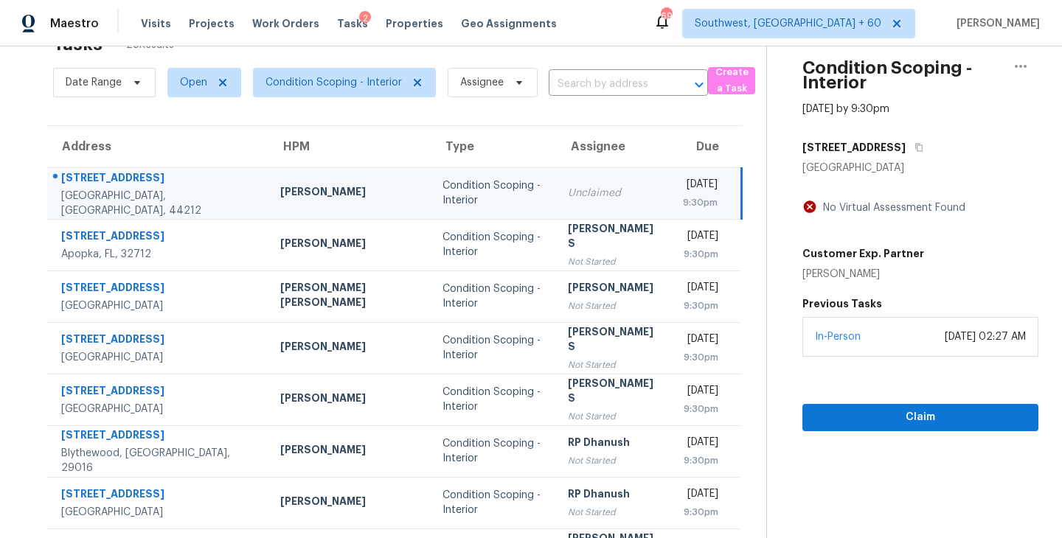
click at [446, 189] on div "Condition Scoping - Interior" at bounding box center [493, 192] width 102 height 29
click at [915, 145] on icon "button" at bounding box center [918, 148] width 7 height 8
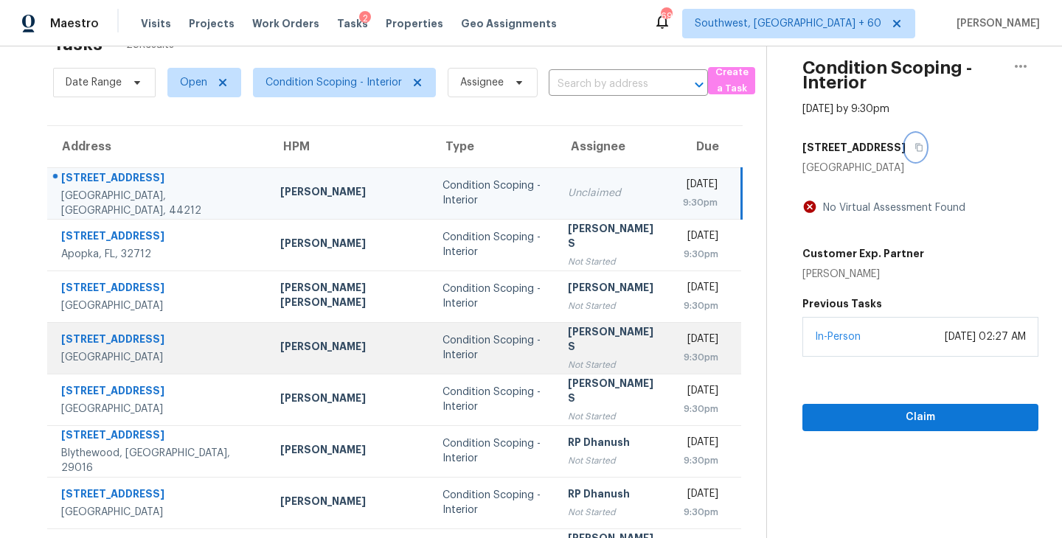
scroll to position [229, 0]
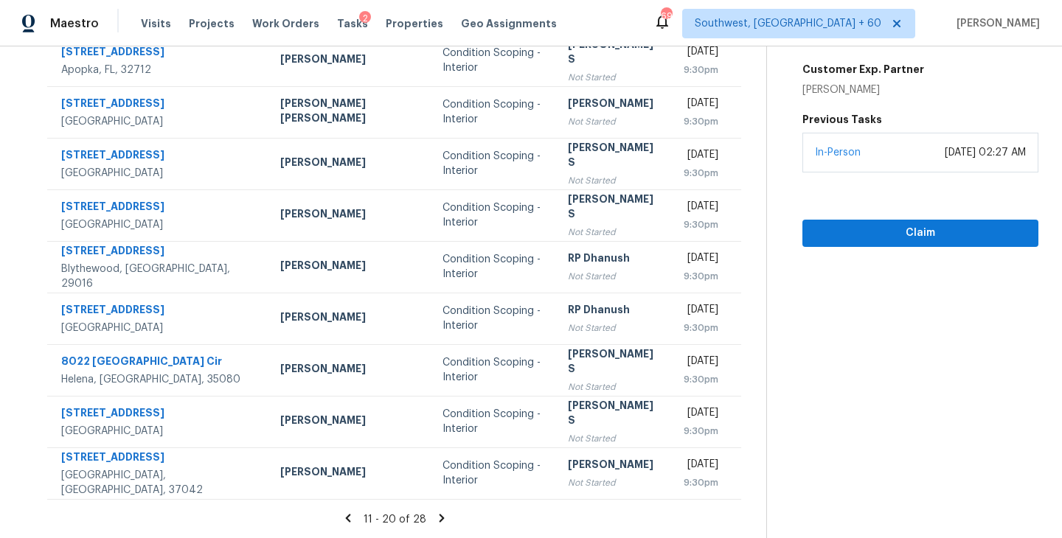
click at [346, 519] on icon at bounding box center [348, 518] width 5 height 8
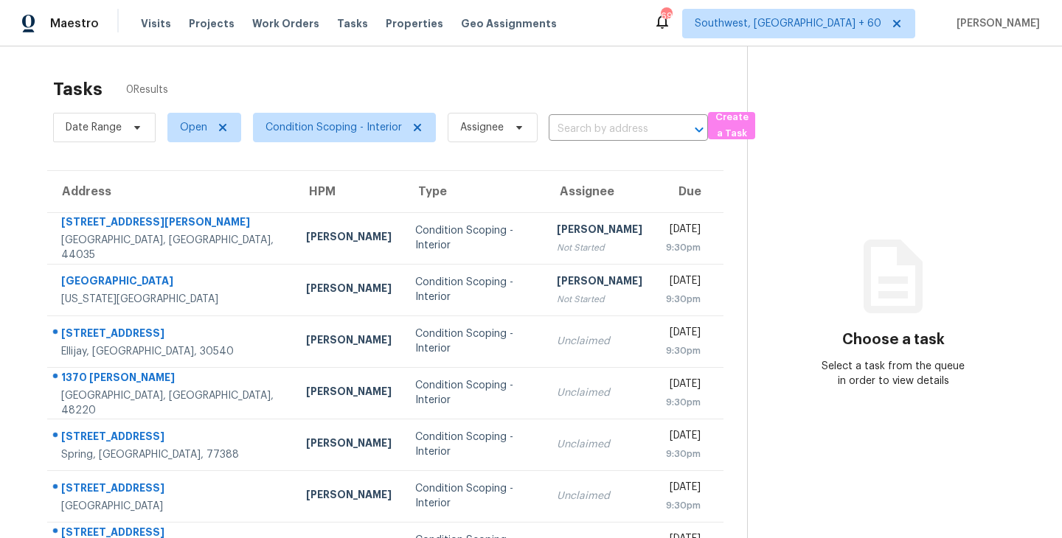
click at [144, 19] on span "Visits" at bounding box center [156, 23] width 30 height 15
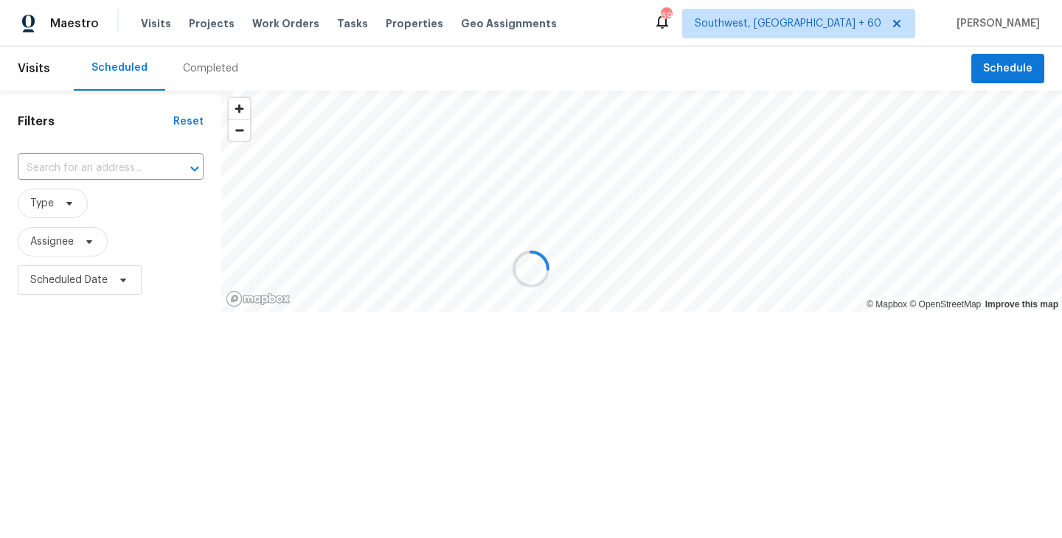
click at [195, 68] on div at bounding box center [531, 269] width 1062 height 538
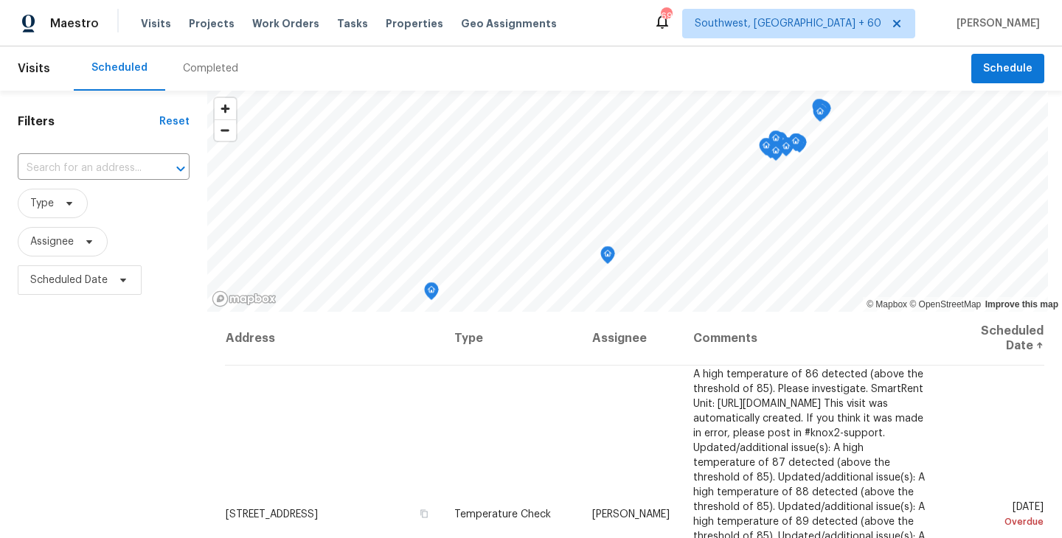
click at [195, 68] on div "Completed" at bounding box center [210, 68] width 55 height 15
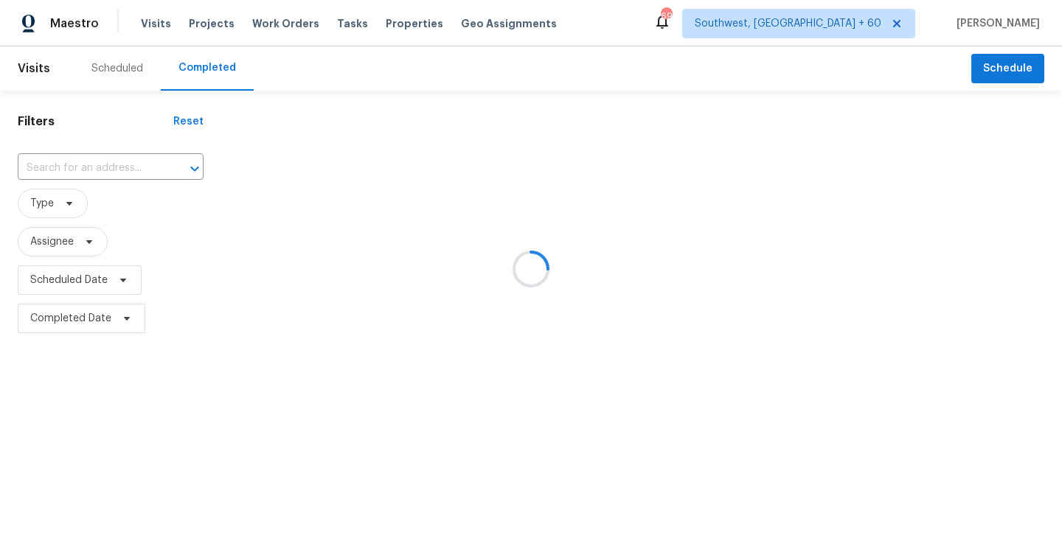
click at [114, 157] on div at bounding box center [531, 269] width 1062 height 538
click at [110, 167] on div at bounding box center [531, 269] width 1062 height 538
click at [100, 170] on div at bounding box center [531, 269] width 1062 height 538
click at [101, 170] on div at bounding box center [531, 269] width 1062 height 538
click at [96, 161] on div at bounding box center [531, 269] width 1062 height 538
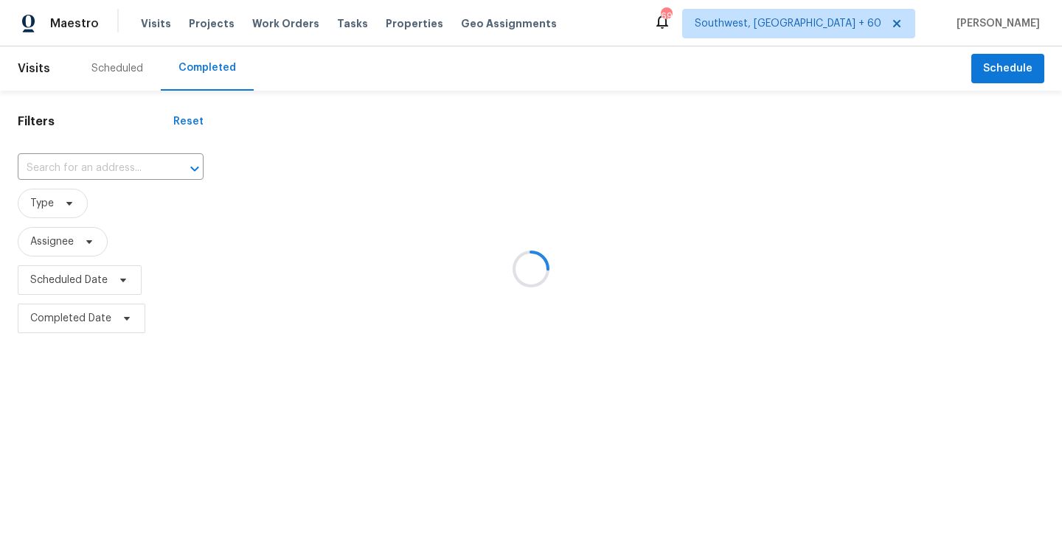
click at [94, 165] on div at bounding box center [531, 269] width 1062 height 538
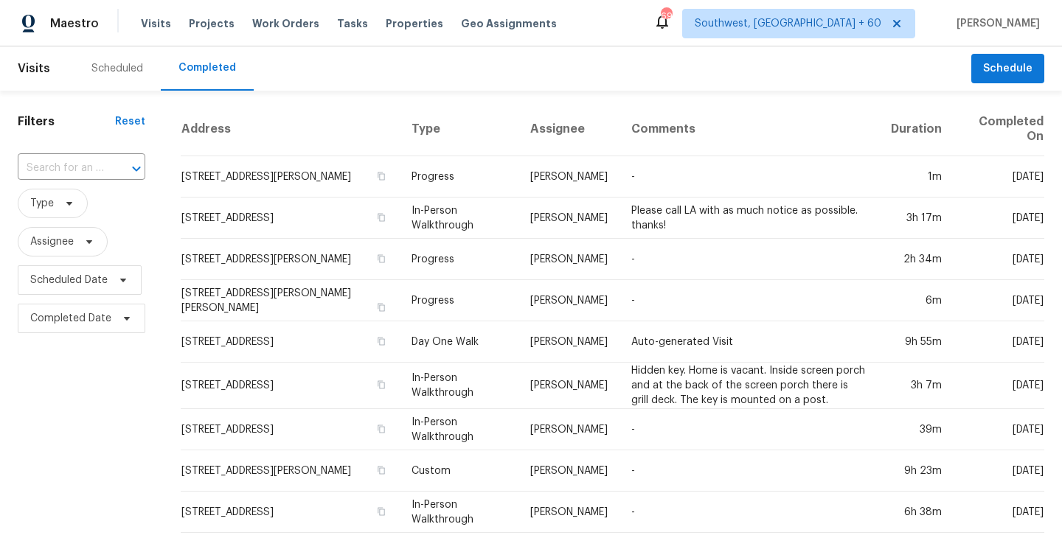
click at [94, 165] on input "text" at bounding box center [61, 168] width 86 height 23
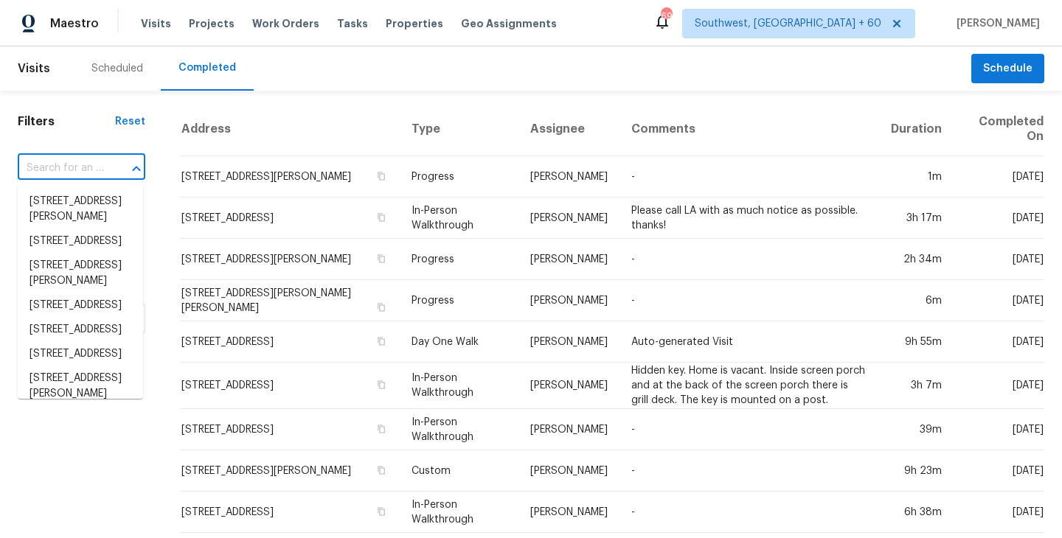
paste input "146 Rolling Hills Trl, Ellijay, GA 30540"
type input "146 Rolling Hills Trl, Ellijay, GA 30540"
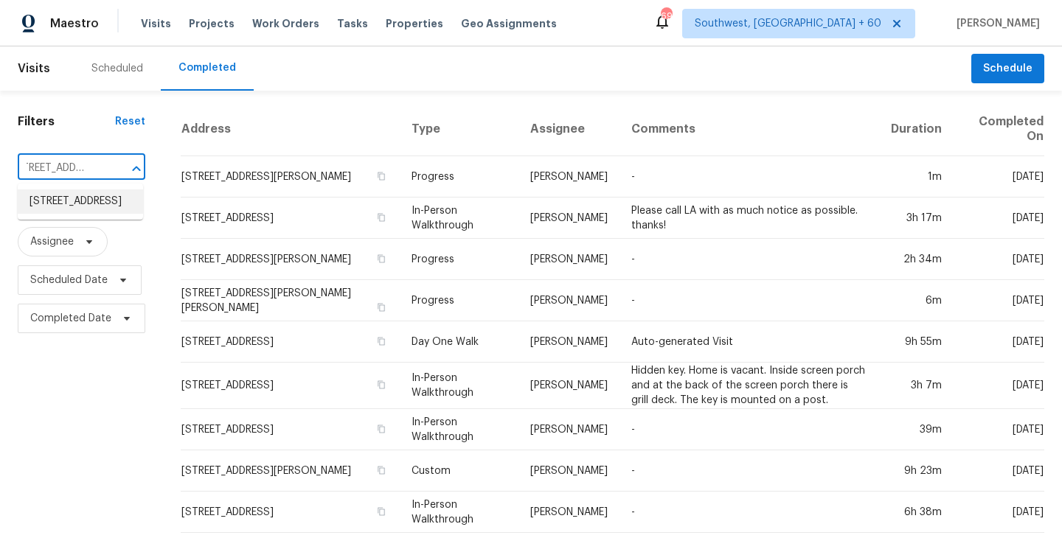
click at [80, 209] on li "146 Rolling Hills Trl, Ellijay, GA 30540" at bounding box center [80, 201] width 125 height 24
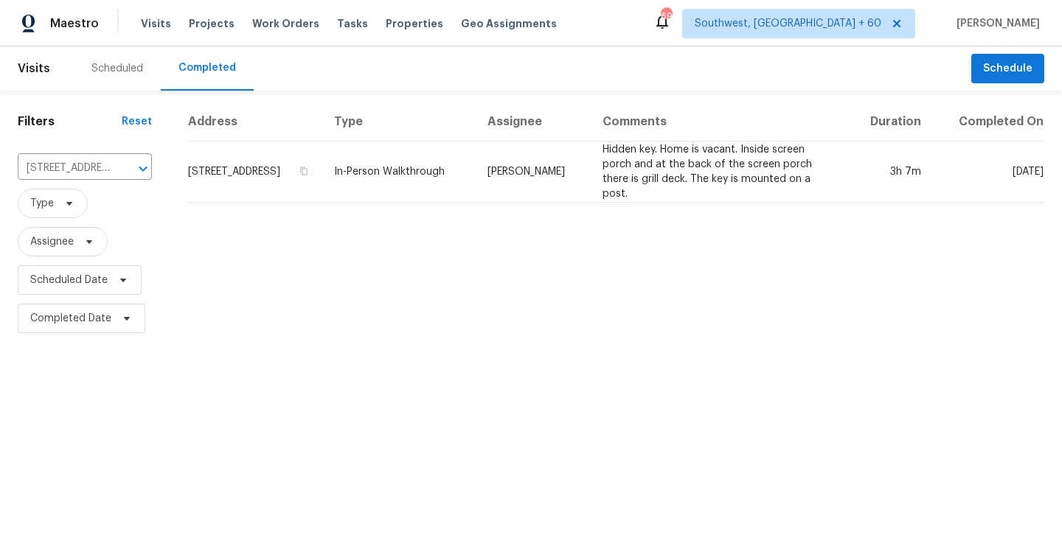
click at [669, 190] on div "Address Type Assignee Comments Duration Completed On 146 Rolling Hills Trl, Ell…" at bounding box center [616, 219] width 892 height 235
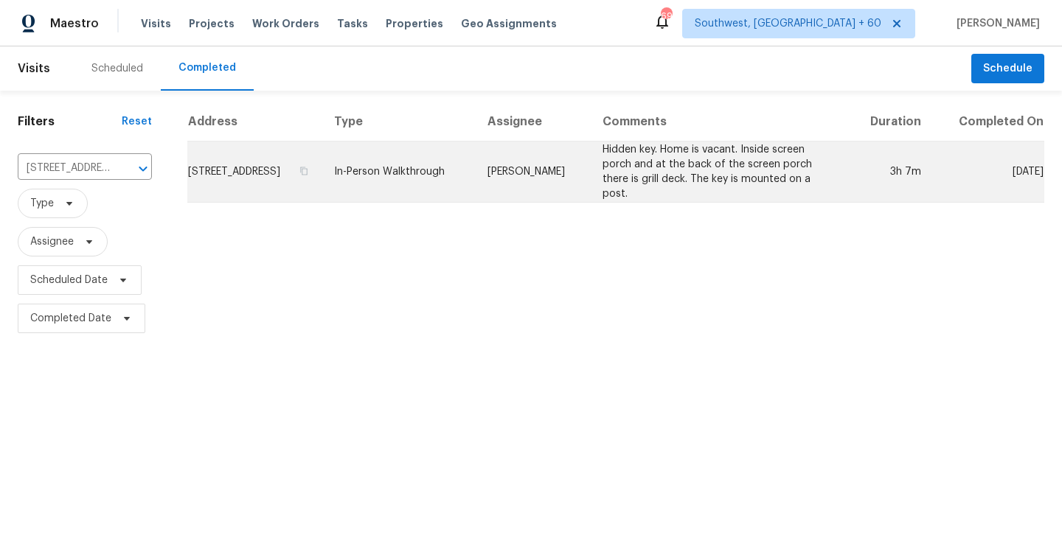
click at [689, 175] on td "Hidden key. Home is vacant. Inside screen porch and at the back of the screen p…" at bounding box center [718, 172] width 257 height 61
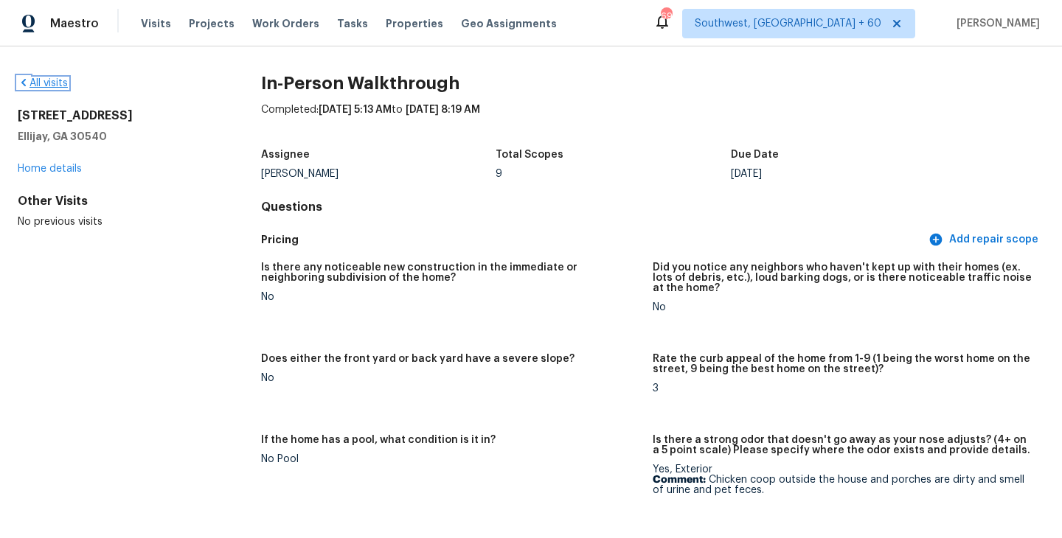
click at [56, 80] on link "All visits" at bounding box center [43, 83] width 50 height 10
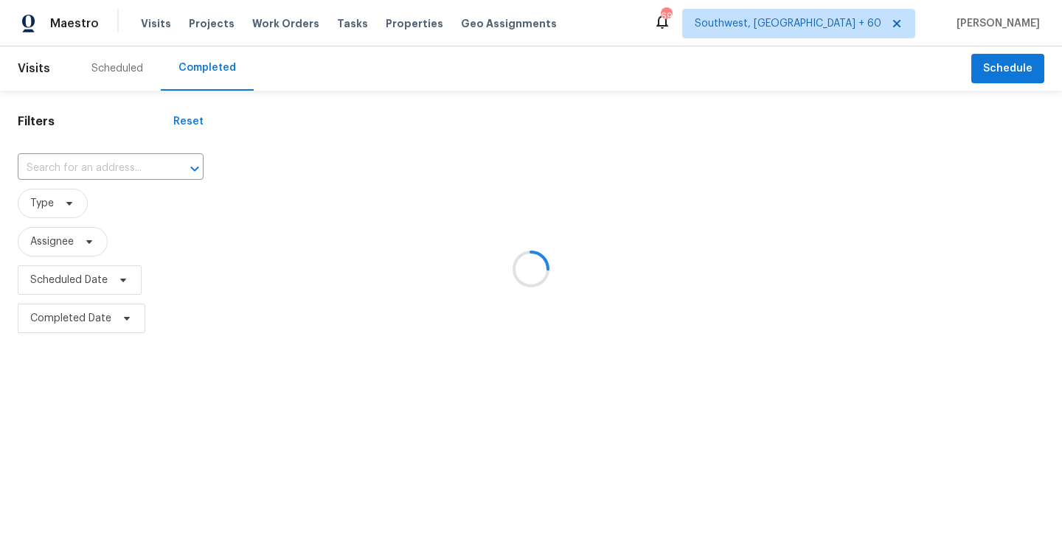
click at [154, 175] on div at bounding box center [531, 269] width 1062 height 538
click at [152, 175] on div at bounding box center [531, 269] width 1062 height 538
click at [149, 172] on div at bounding box center [531, 269] width 1062 height 538
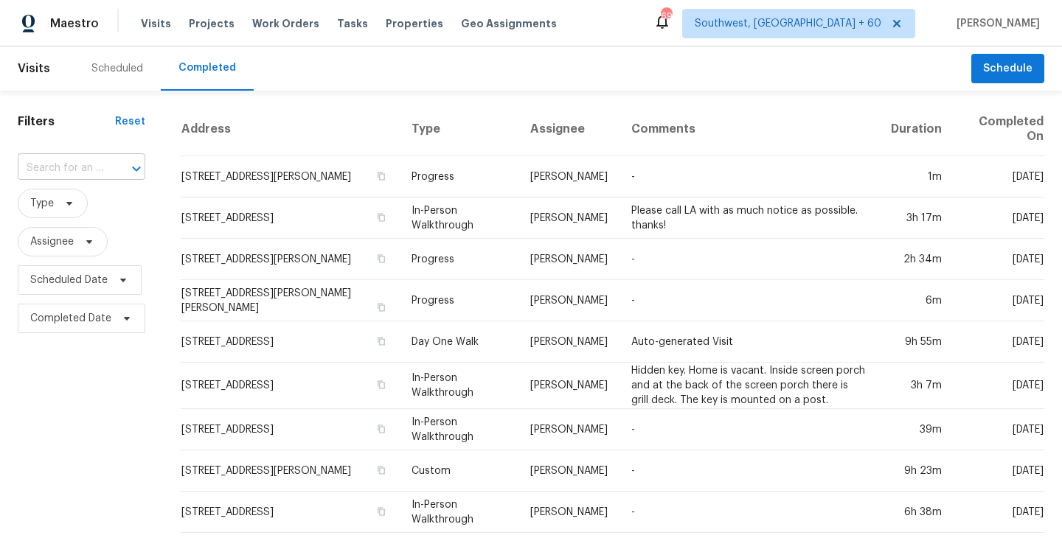
click at [137, 170] on icon "Open" at bounding box center [137, 169] width 18 height 18
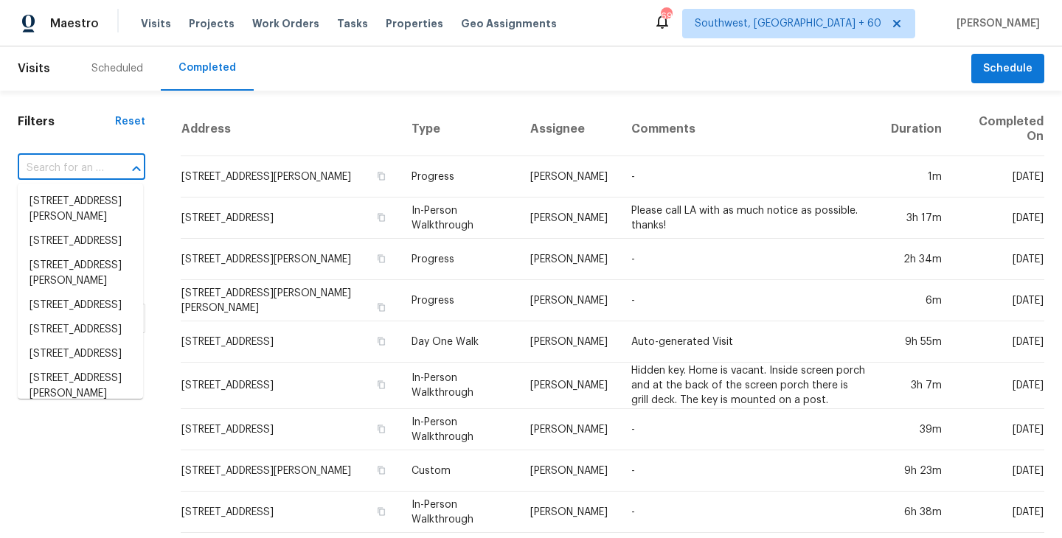
paste input "1370 Bertha St, Ferndale, MI 48220"
type input "1370 Bertha St, Ferndale, MI 48220"
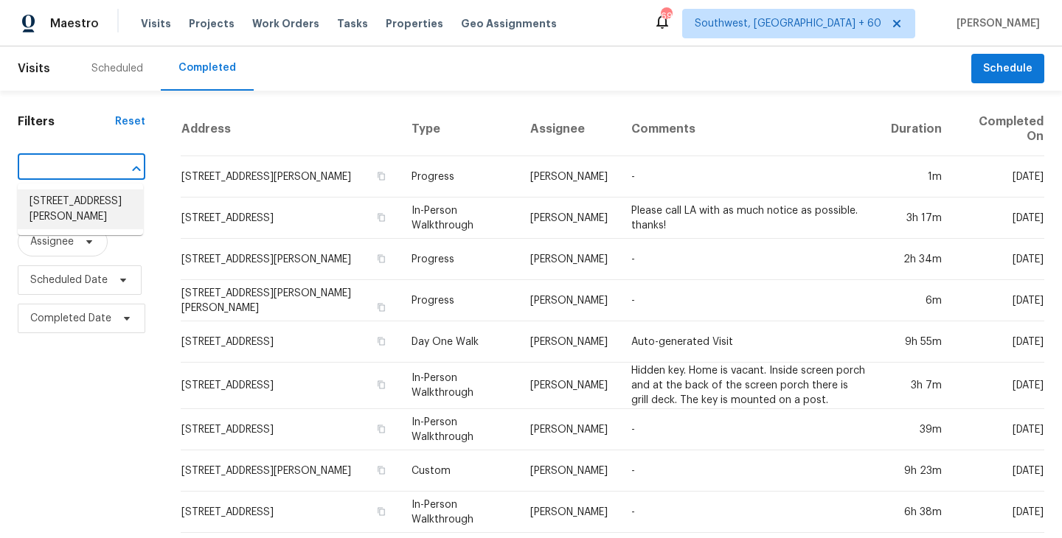
click at [102, 212] on li "1370 Bertha St, Ferndale, MI 48220" at bounding box center [80, 209] width 125 height 40
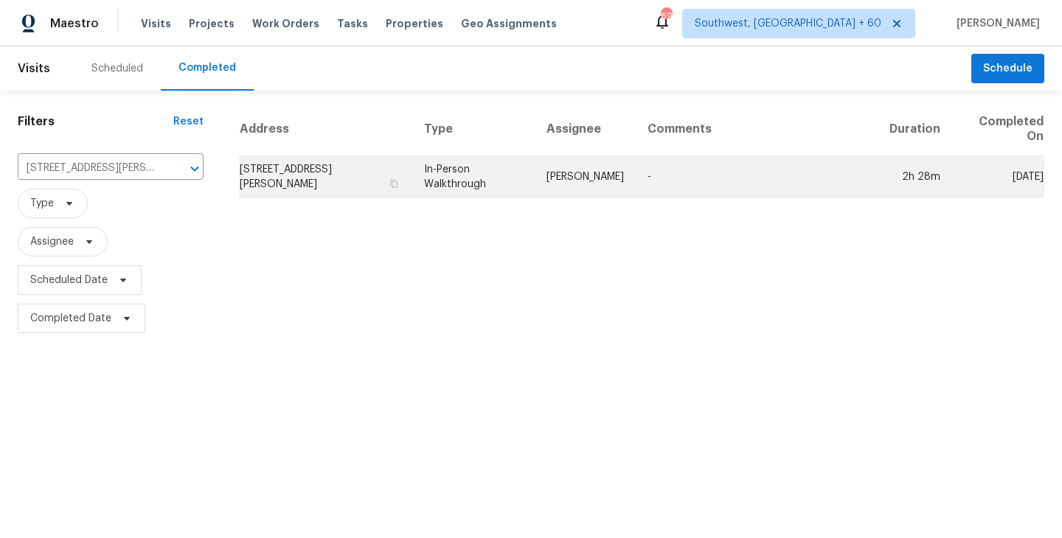
click at [580, 176] on td "[PERSON_NAME]" at bounding box center [584, 176] width 101 height 41
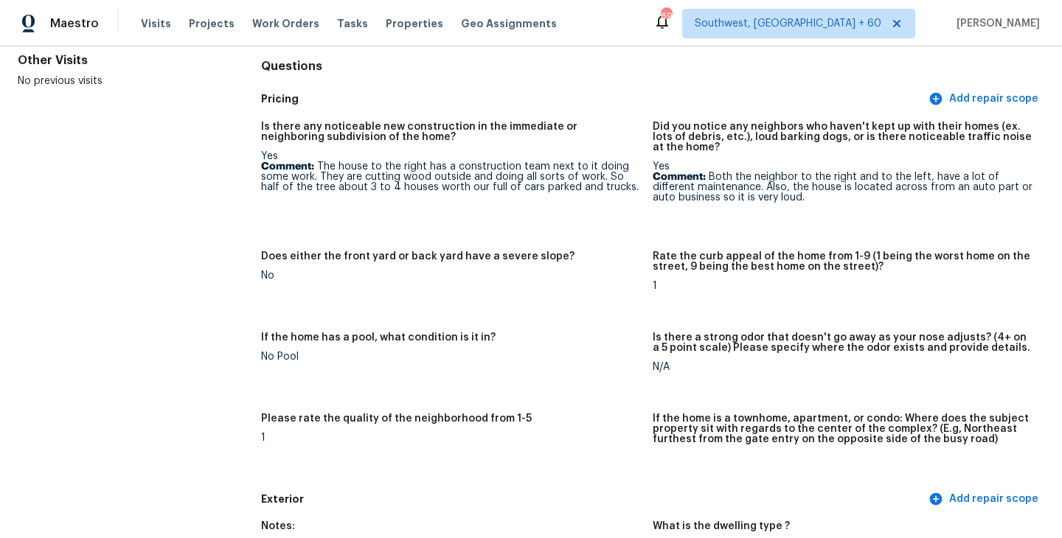
scroll to position [4, 0]
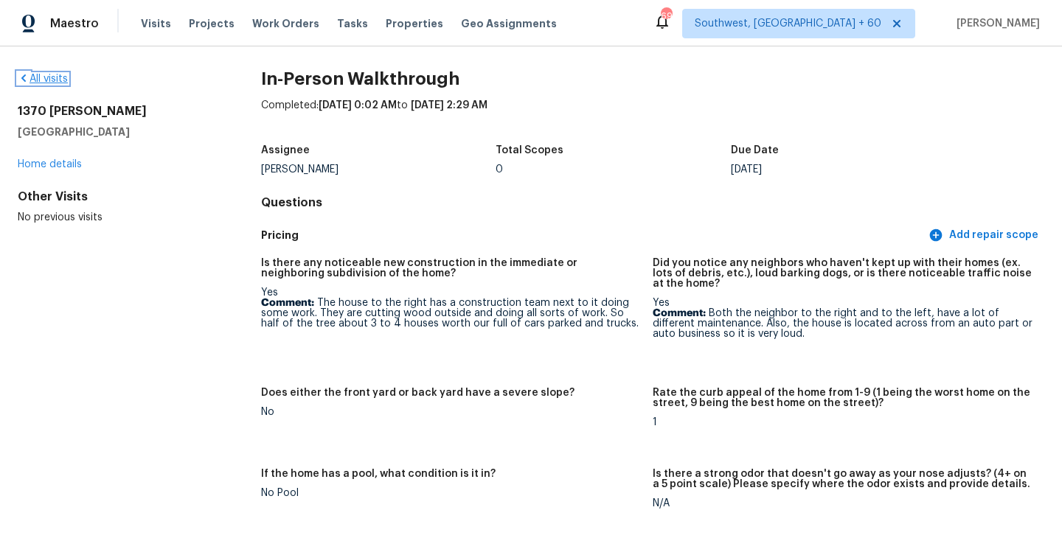
click at [53, 74] on link "All visits" at bounding box center [43, 79] width 50 height 10
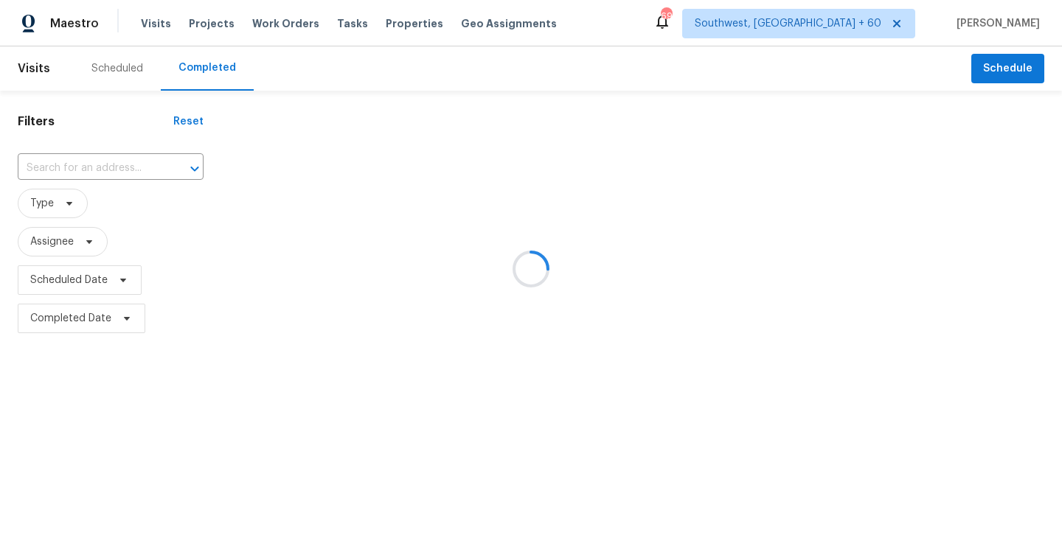
click at [122, 173] on div at bounding box center [531, 269] width 1062 height 538
click at [122, 169] on div at bounding box center [531, 269] width 1062 height 538
click at [165, 167] on div at bounding box center [184, 168] width 38 height 21
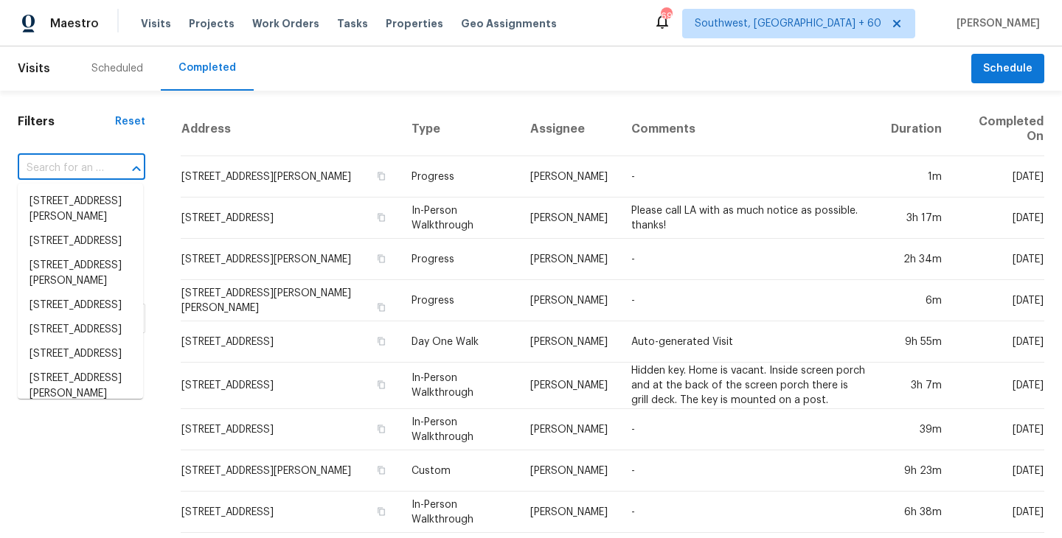
paste input "3415 La Fleur Ln, Spring, TX 77388"
type input "3415 La Fleur Ln, Spring, TX 77388"
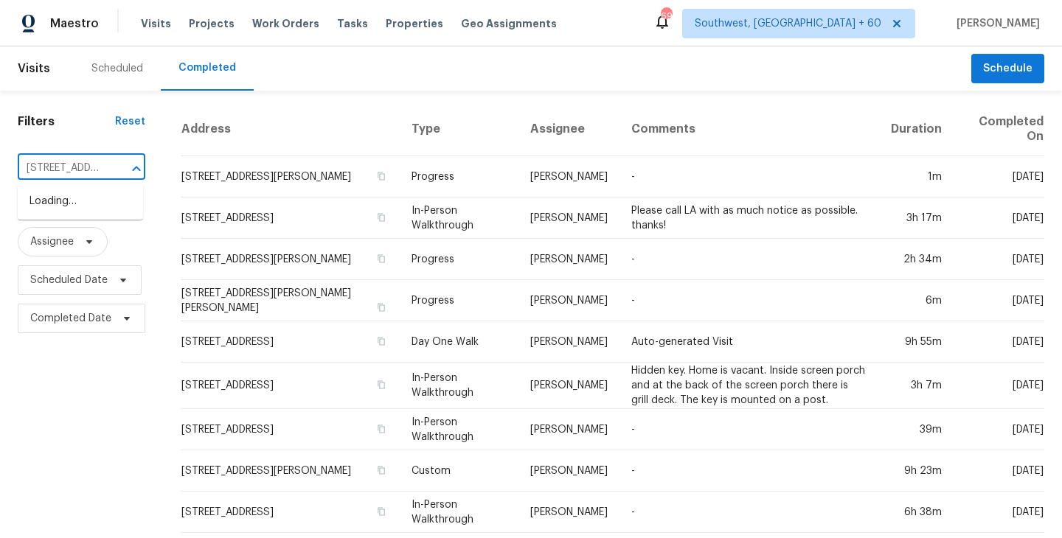
scroll to position [0, 90]
click at [108, 206] on li "3415 La Fleur Ln, Spring, TX 77388" at bounding box center [80, 201] width 125 height 24
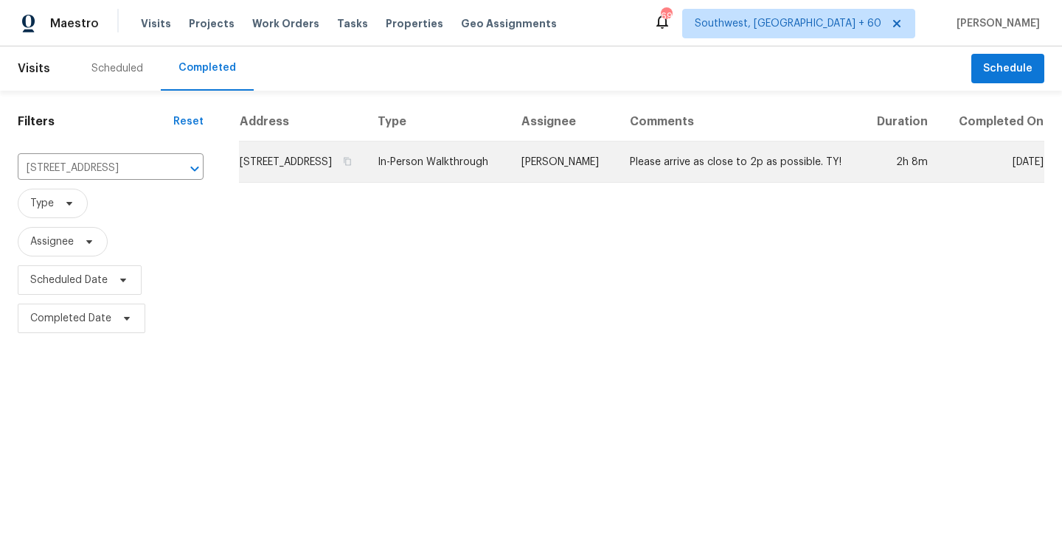
click at [647, 167] on td "Please arrive as close to 2p as possible. TY!" at bounding box center [739, 162] width 242 height 41
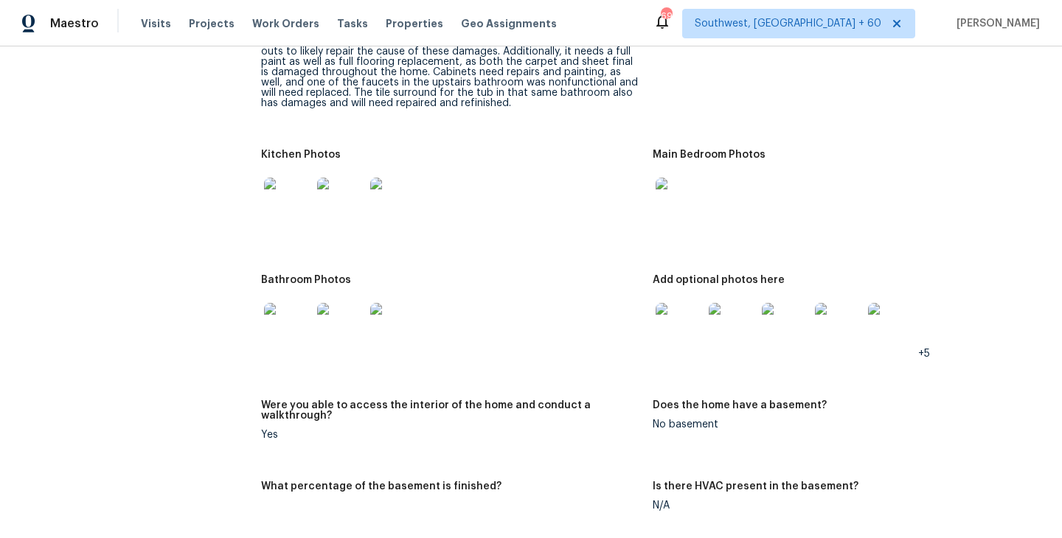
scroll to position [1498, 0]
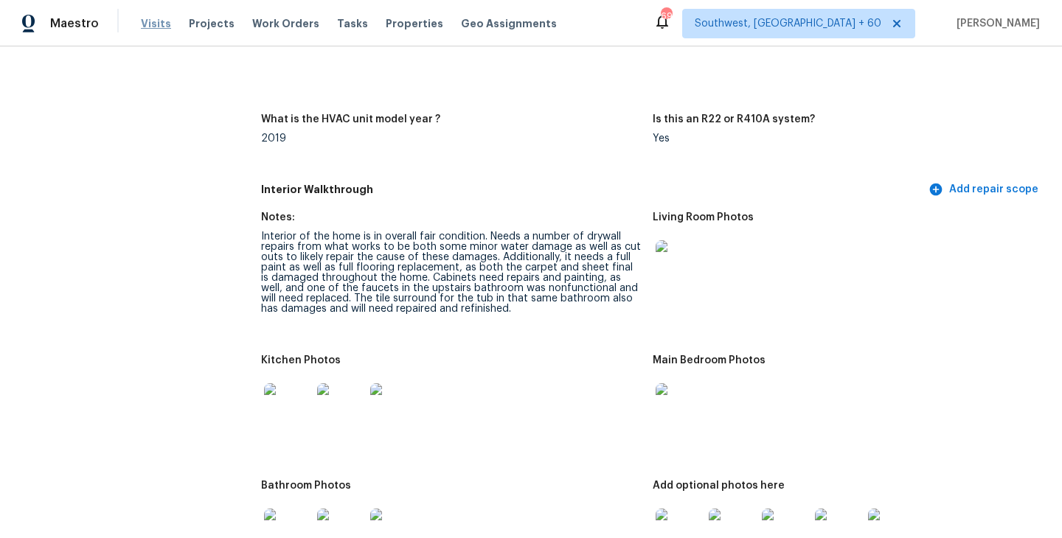
click at [147, 24] on span "Visits" at bounding box center [156, 23] width 30 height 15
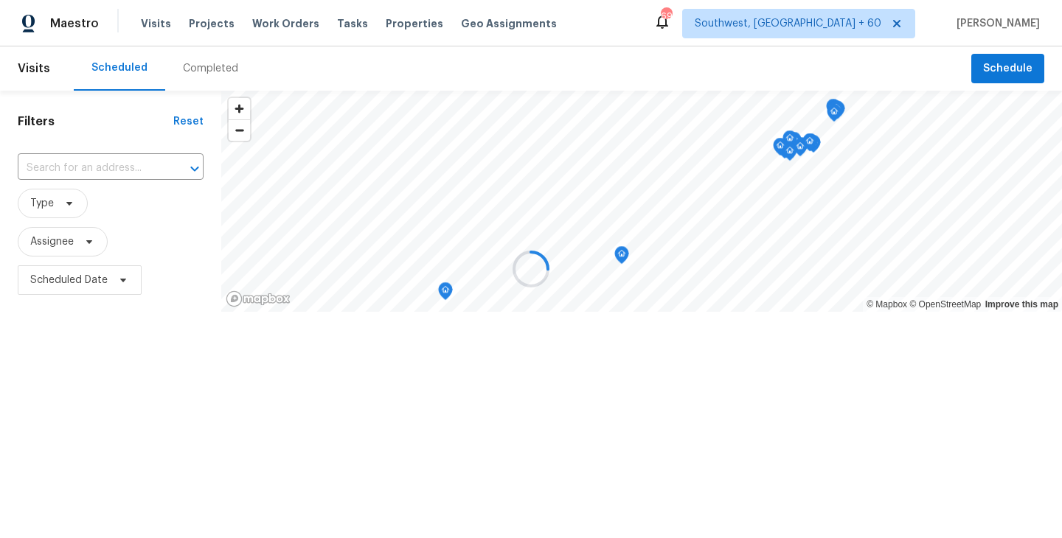
click at [110, 101] on div at bounding box center [531, 269] width 1062 height 538
click at [203, 64] on div at bounding box center [531, 269] width 1062 height 538
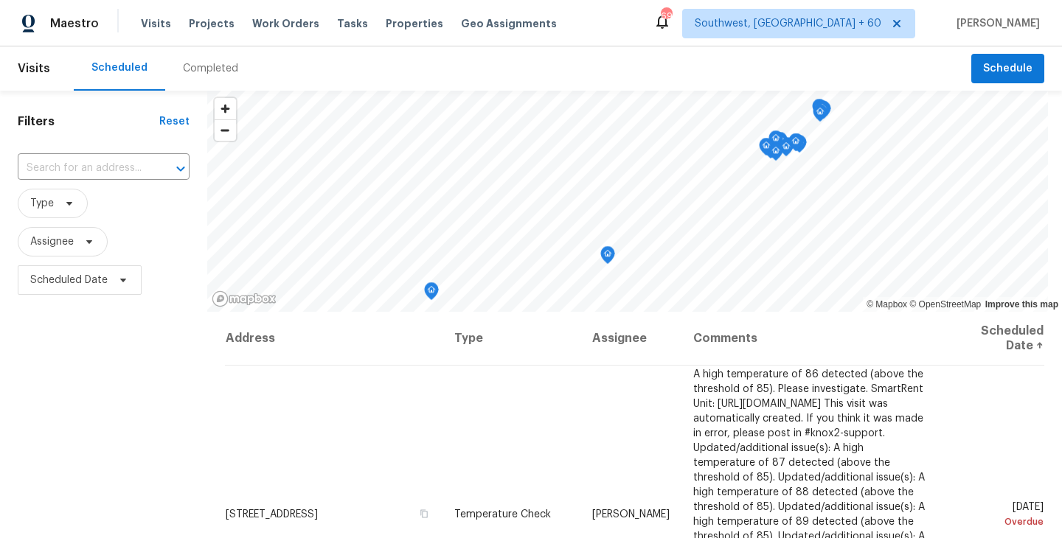
click at [203, 64] on div "Completed" at bounding box center [210, 68] width 55 height 15
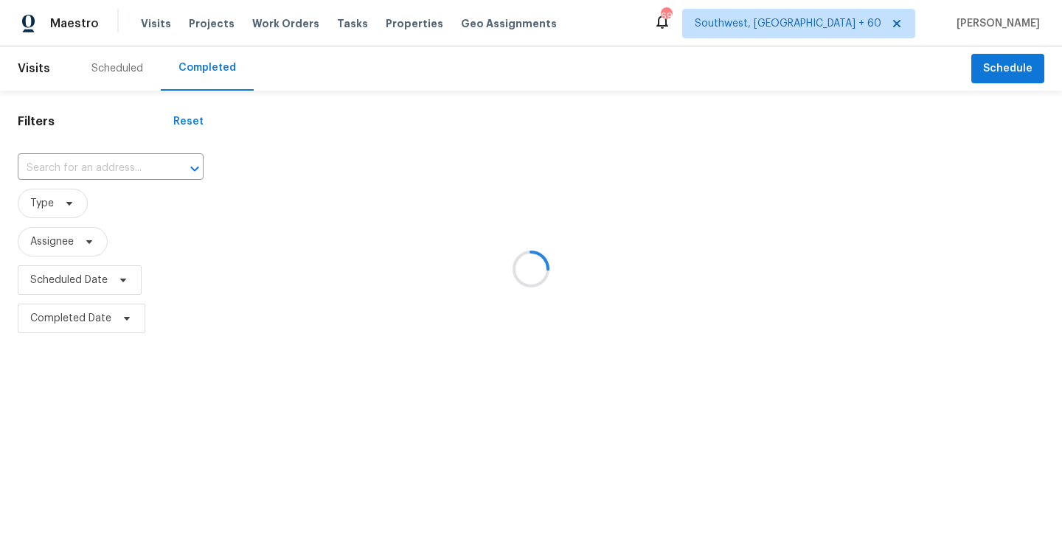
click at [116, 175] on div at bounding box center [531, 269] width 1062 height 538
click at [119, 170] on div at bounding box center [531, 269] width 1062 height 538
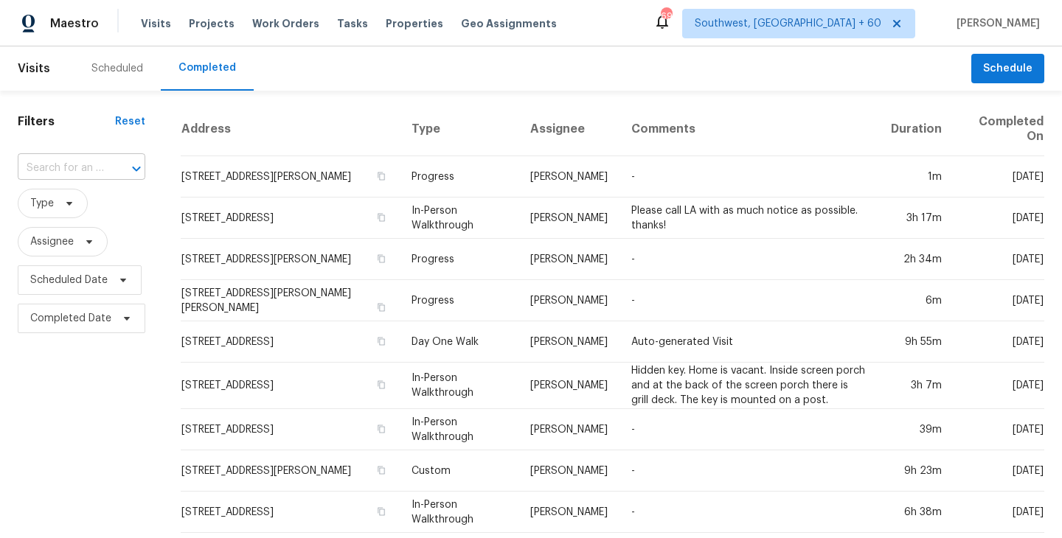
click at [111, 167] on div at bounding box center [126, 168] width 38 height 21
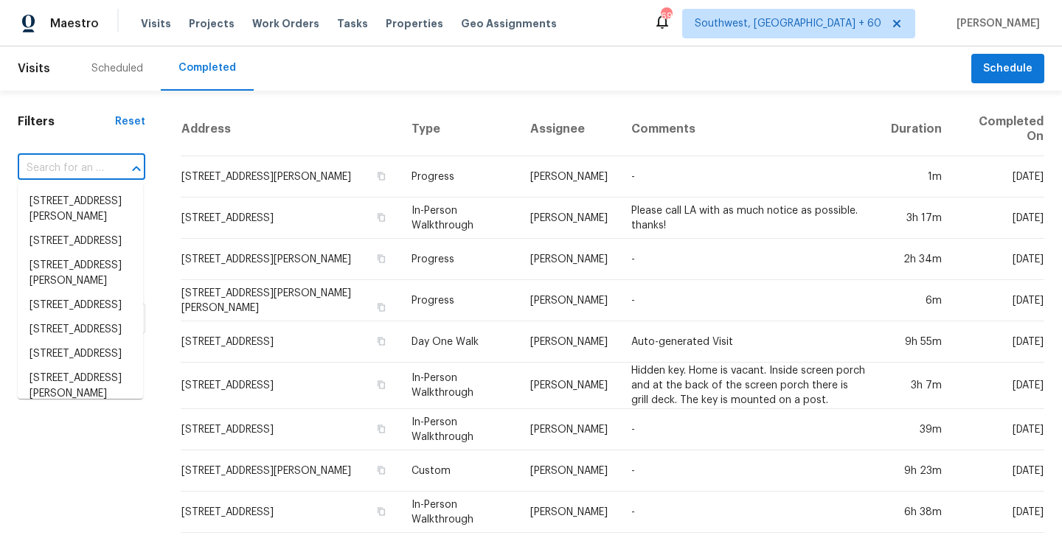
paste input "852 Waukee Pass St, San Antonio, TX 78260"
type input "852 Waukee Pass St, San Antonio, TX 78260"
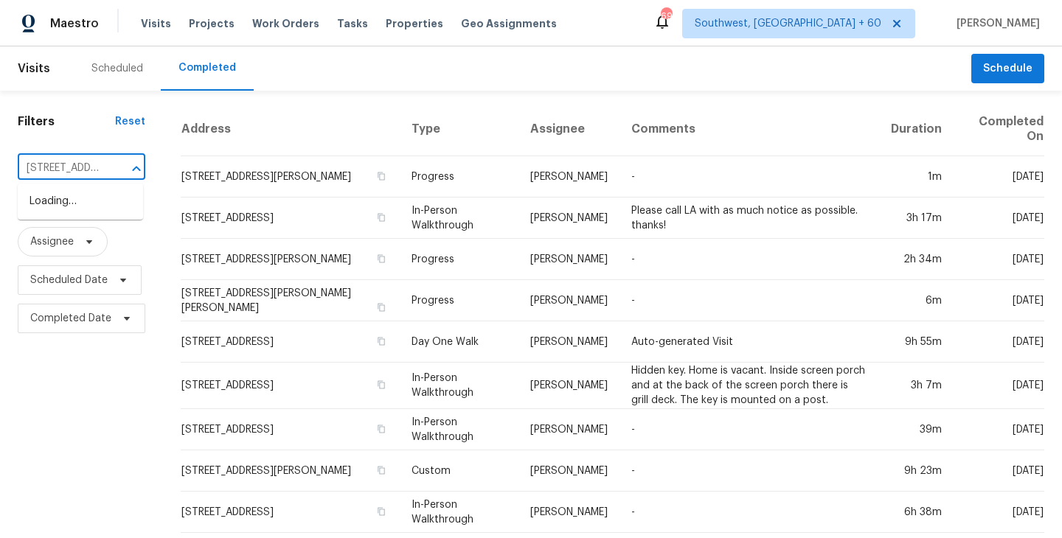
scroll to position [0, 136]
click at [101, 209] on li "852 Waukee Pass St, San Antonio, TX 78260" at bounding box center [80, 201] width 125 height 24
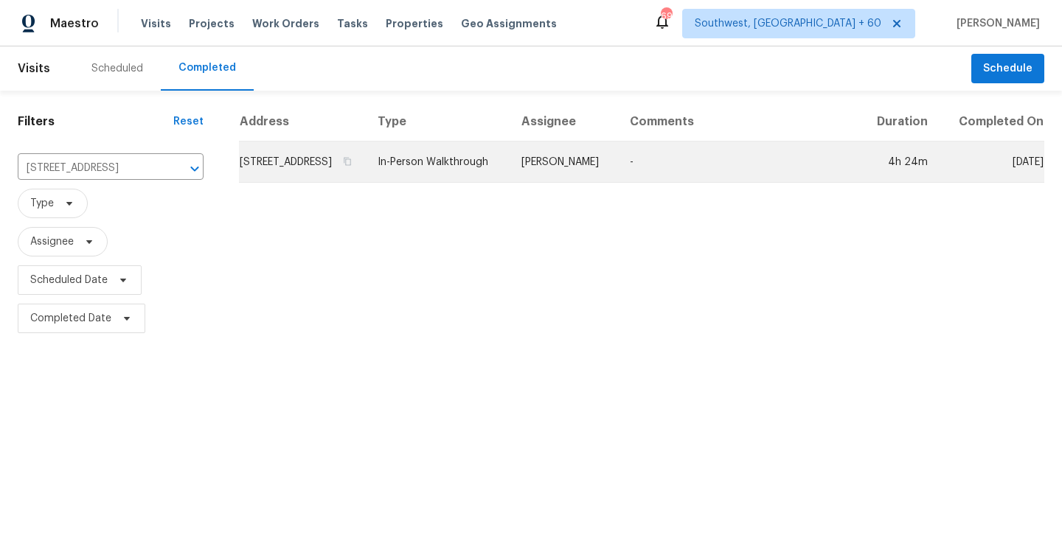
click at [574, 183] on td "[PERSON_NAME]" at bounding box center [563, 162] width 108 height 41
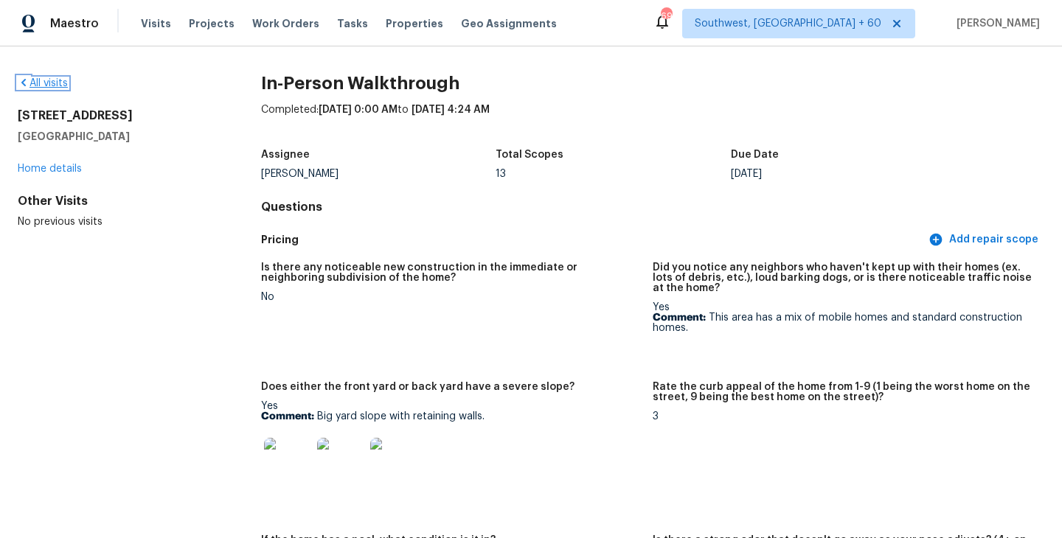
click at [55, 87] on link "All visits" at bounding box center [43, 83] width 50 height 10
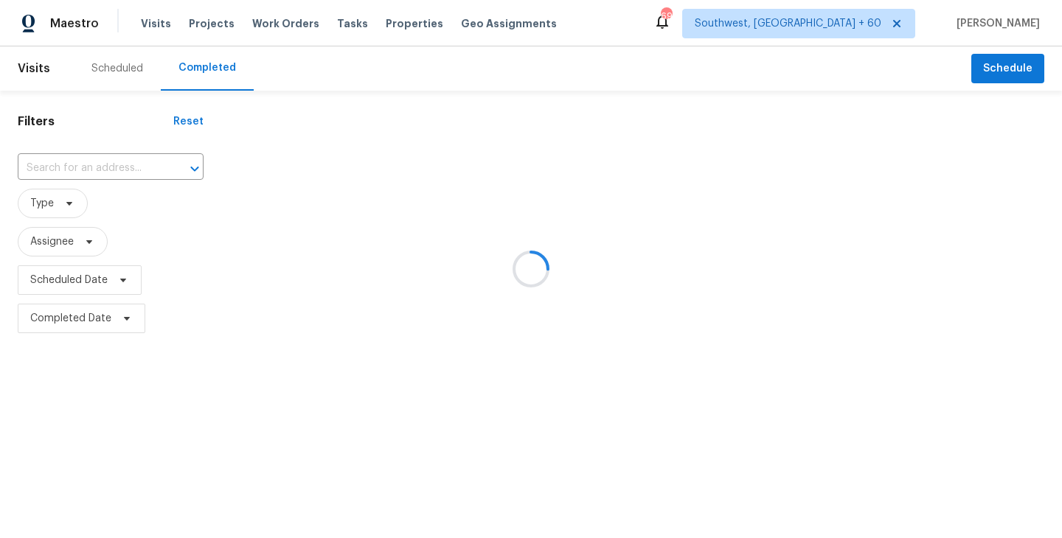
click at [86, 181] on div at bounding box center [531, 269] width 1062 height 538
click at [111, 158] on div at bounding box center [531, 269] width 1062 height 538
click at [119, 170] on div at bounding box center [531, 269] width 1062 height 538
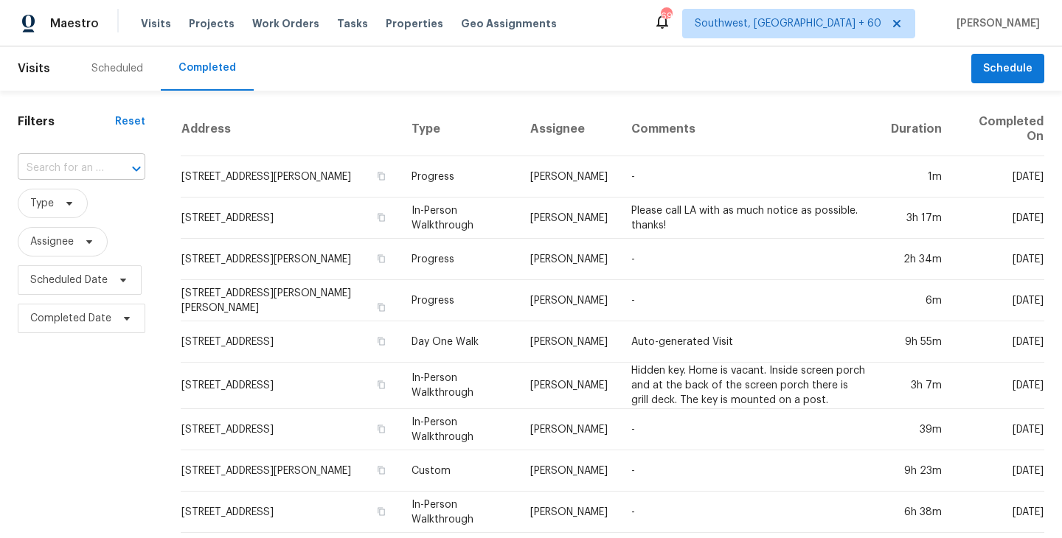
click at [117, 167] on div at bounding box center [126, 168] width 38 height 21
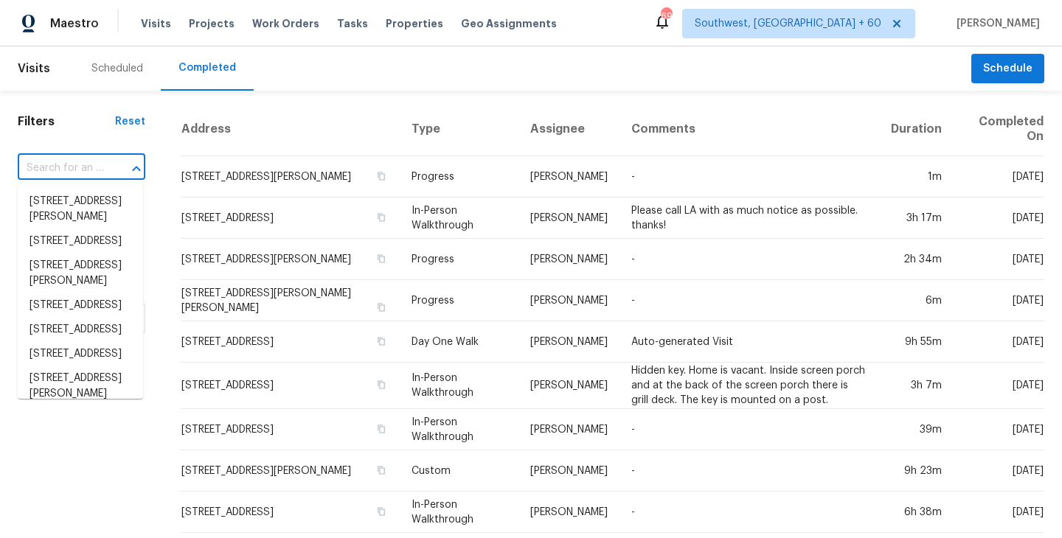
paste input "24629 Westgate Dr, Redford, MI 48239"
type input "24629 Westgate Dr, Redford, MI 48239"
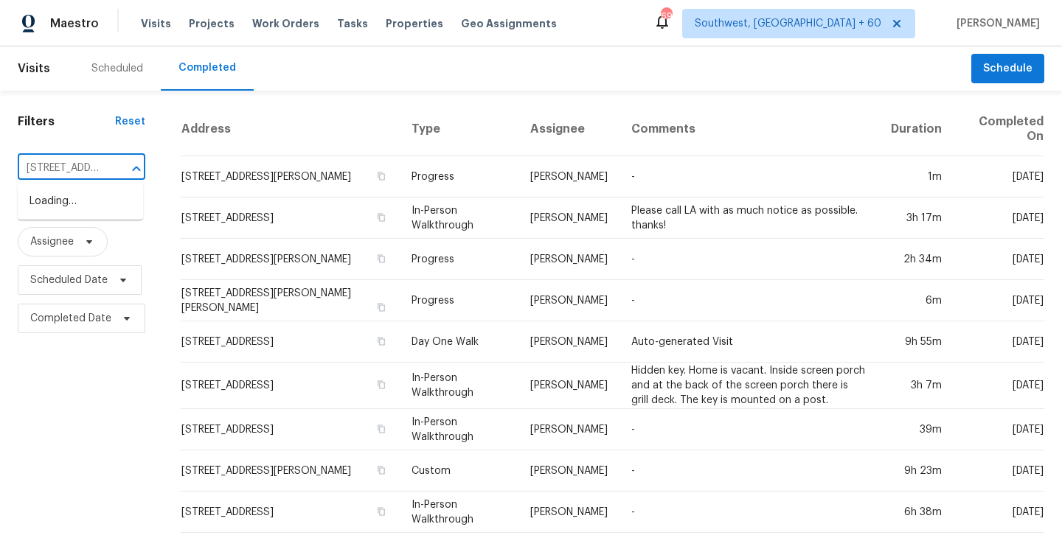
scroll to position [0, 111]
click at [96, 203] on li "24629 Westgate Dr, Redford, MI 48239" at bounding box center [80, 201] width 125 height 24
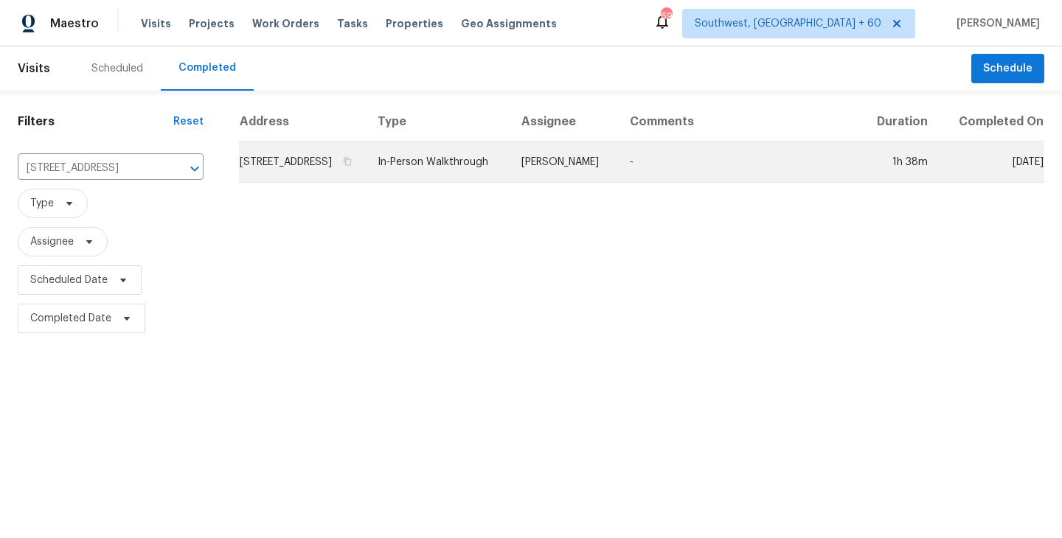
click at [615, 183] on td "[PERSON_NAME]" at bounding box center [563, 162] width 108 height 41
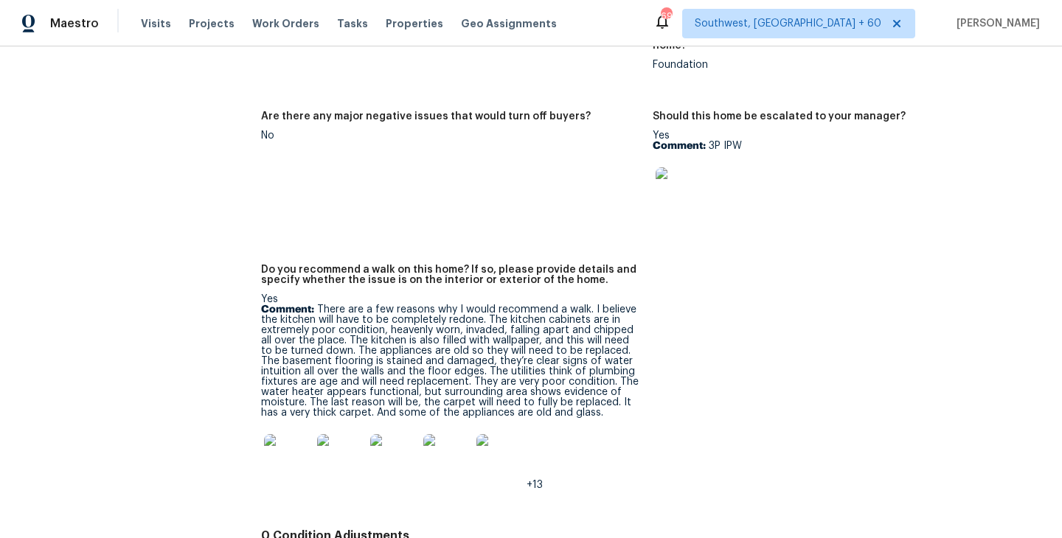
scroll to position [3334, 0]
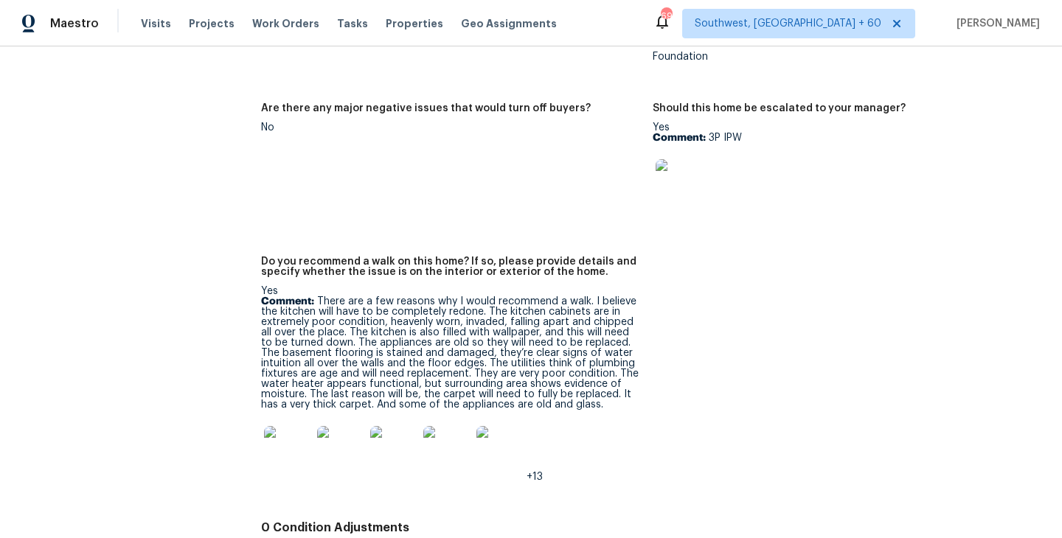
click at [369, 122] on div "No" at bounding box center [451, 127] width 380 height 10
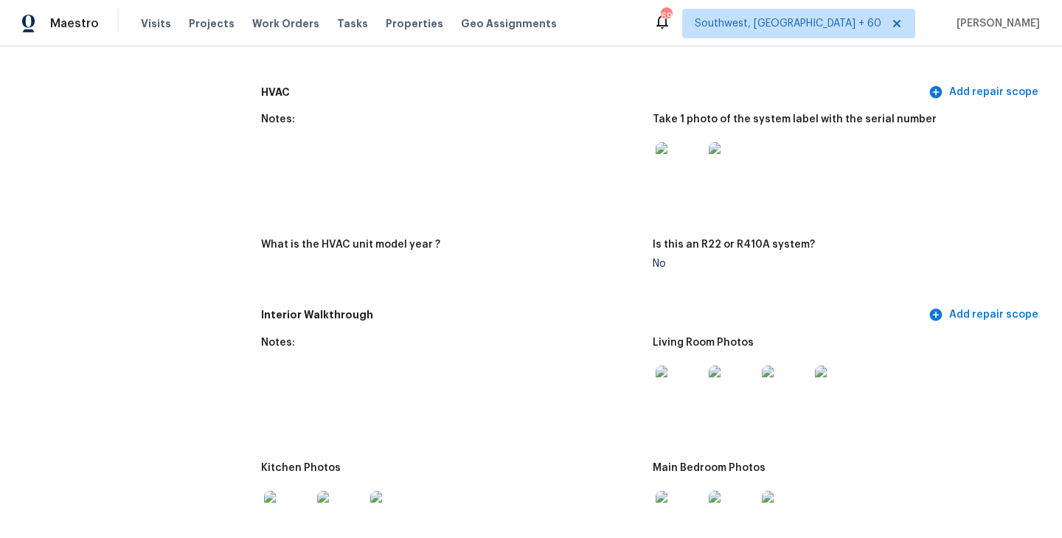
scroll to position [0, 0]
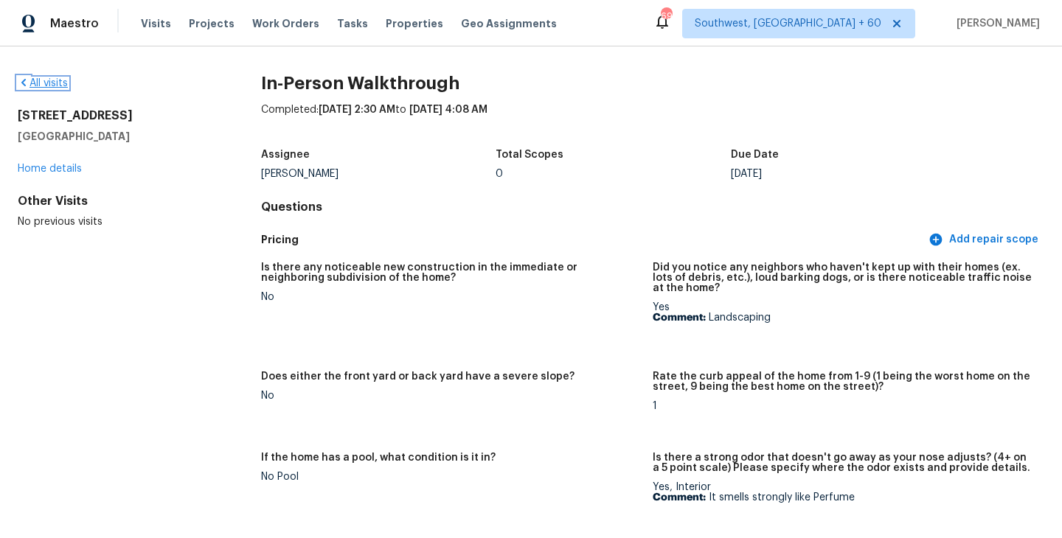
click at [55, 80] on link "All visits" at bounding box center [43, 83] width 50 height 10
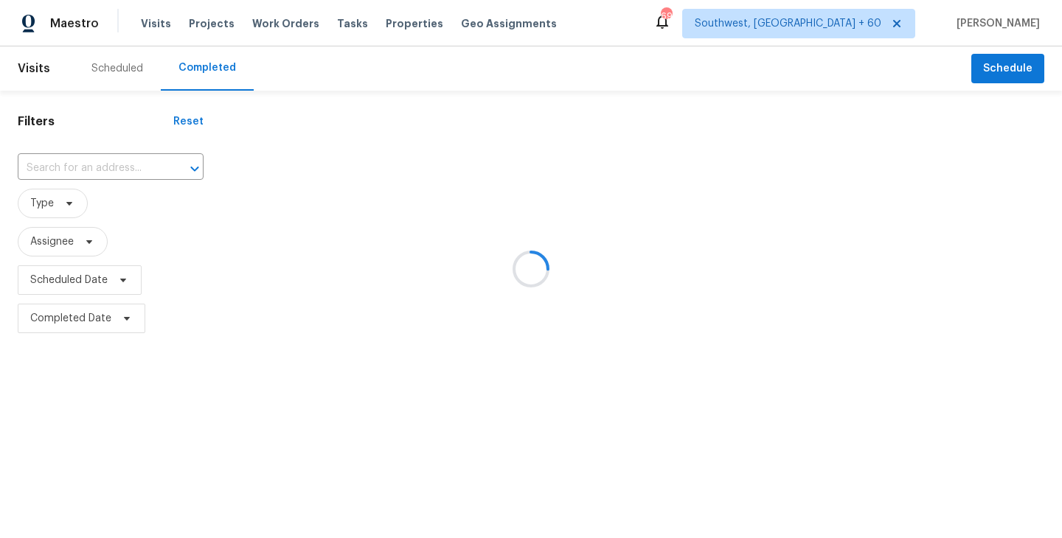
click at [112, 174] on div at bounding box center [531, 269] width 1062 height 538
click at [123, 171] on div at bounding box center [531, 269] width 1062 height 538
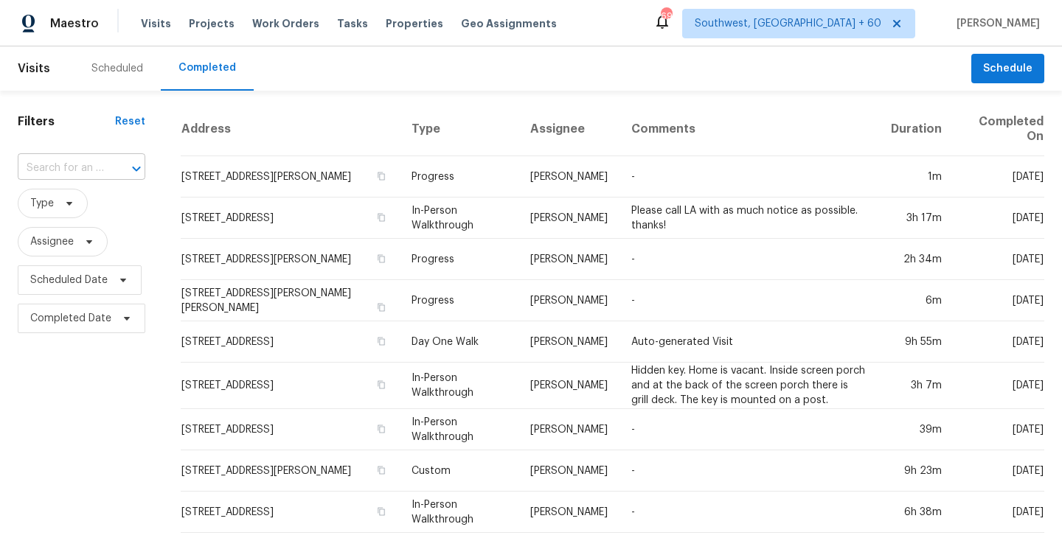
click at [114, 166] on div at bounding box center [126, 168] width 38 height 21
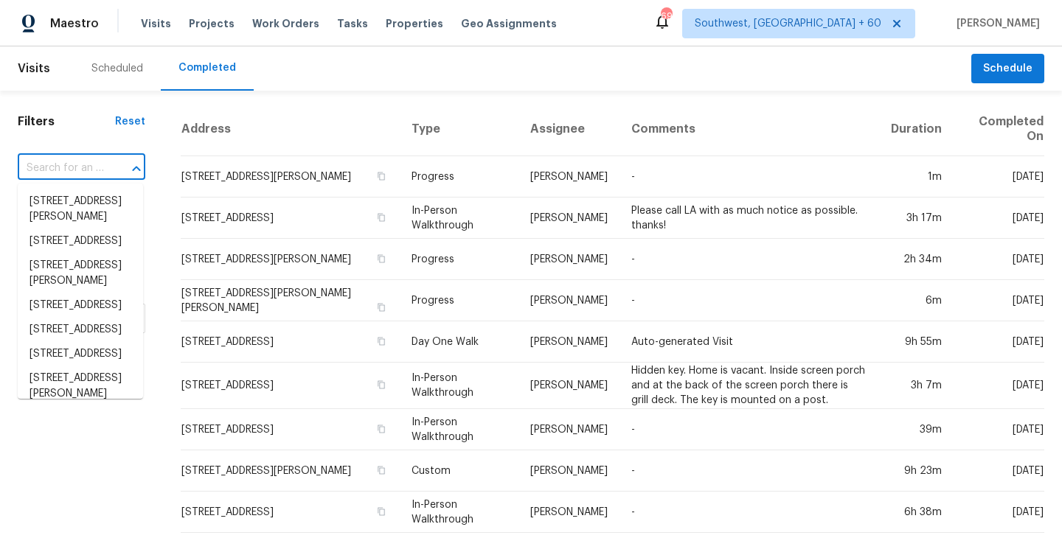
paste input "15 Quarry Ln, Dallas, GA 30157"
type input "15 Quarry Ln, Dallas, GA 30157"
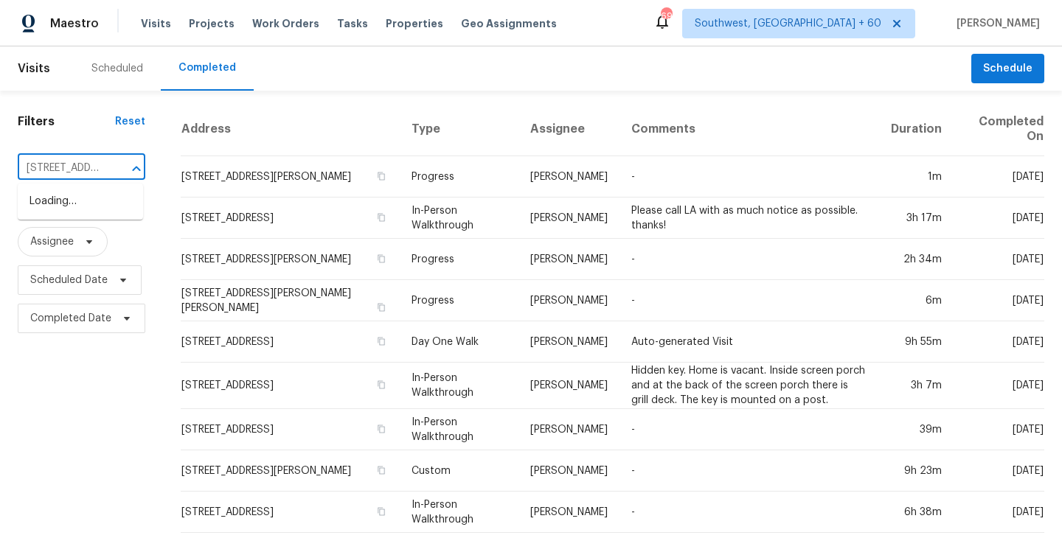
scroll to position [0, 70]
click at [83, 209] on li "15 Quarry Ln, Dallas, GA 30157" at bounding box center [80, 201] width 125 height 24
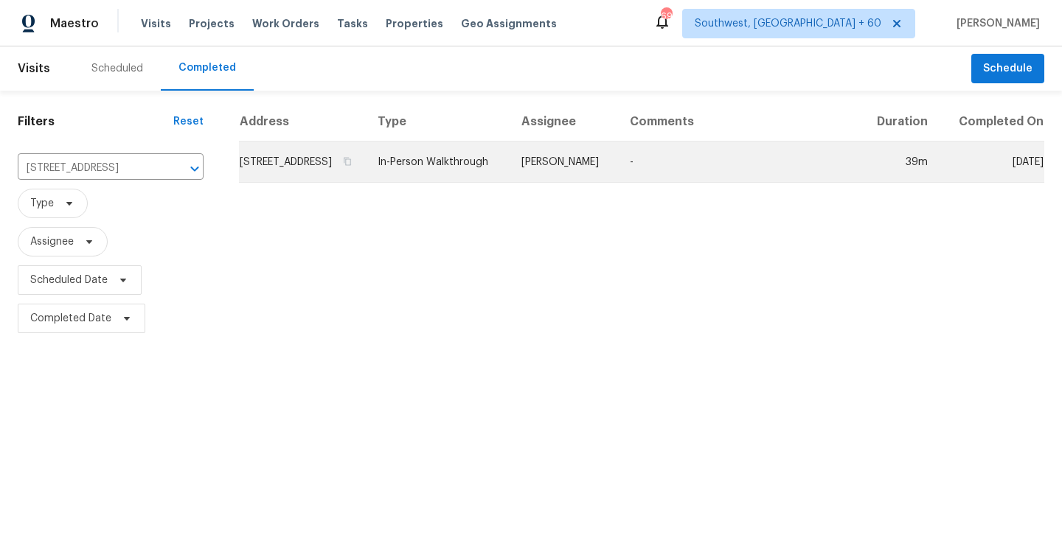
click at [597, 171] on td "[PERSON_NAME]" at bounding box center [563, 162] width 108 height 41
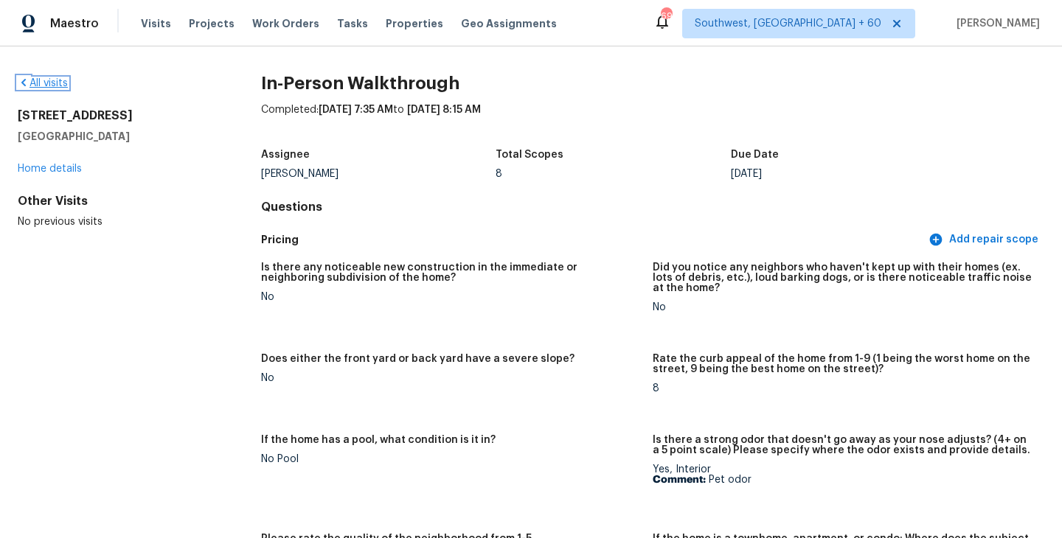
click at [46, 82] on link "All visits" at bounding box center [43, 83] width 50 height 10
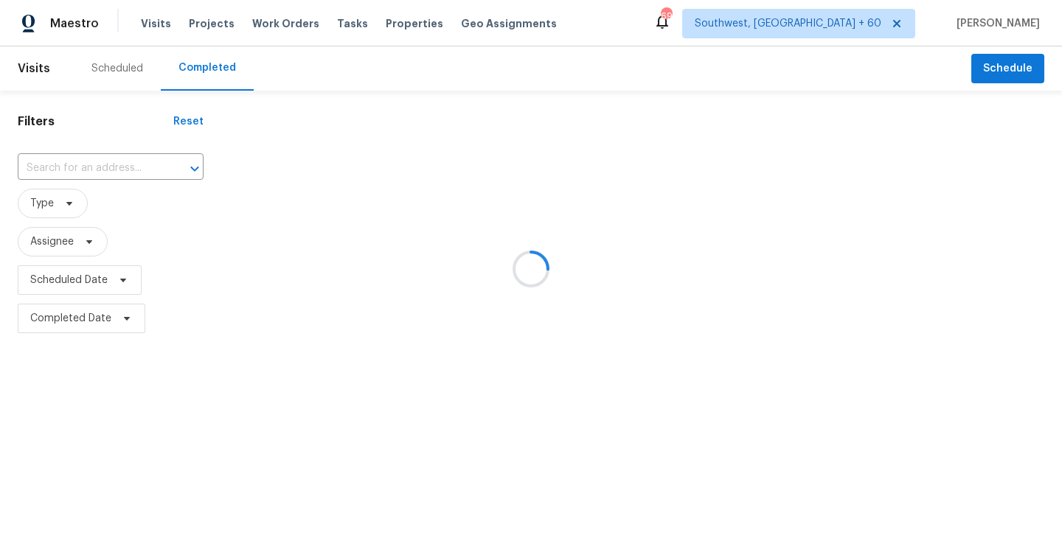
click at [83, 139] on div at bounding box center [531, 269] width 1062 height 538
click at [83, 160] on div at bounding box center [531, 269] width 1062 height 538
click at [87, 170] on div at bounding box center [531, 269] width 1062 height 538
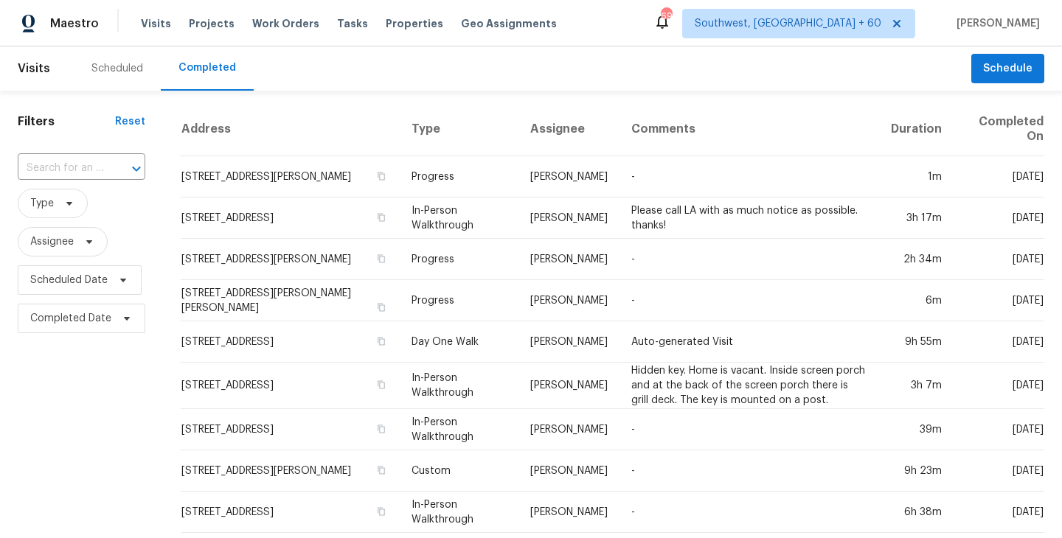
click at [87, 170] on input "text" at bounding box center [61, 168] width 86 height 23
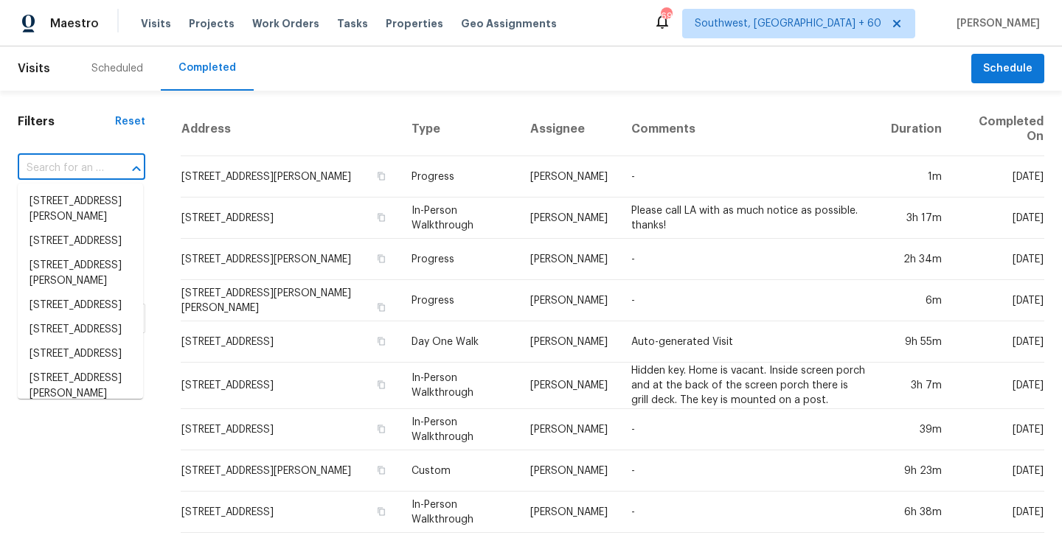
paste input "5541 Shallow Branch Dr, Flowery Branch, GA 30542"
type input "5541 Shallow Branch Dr, Flowery Branch, GA 30542"
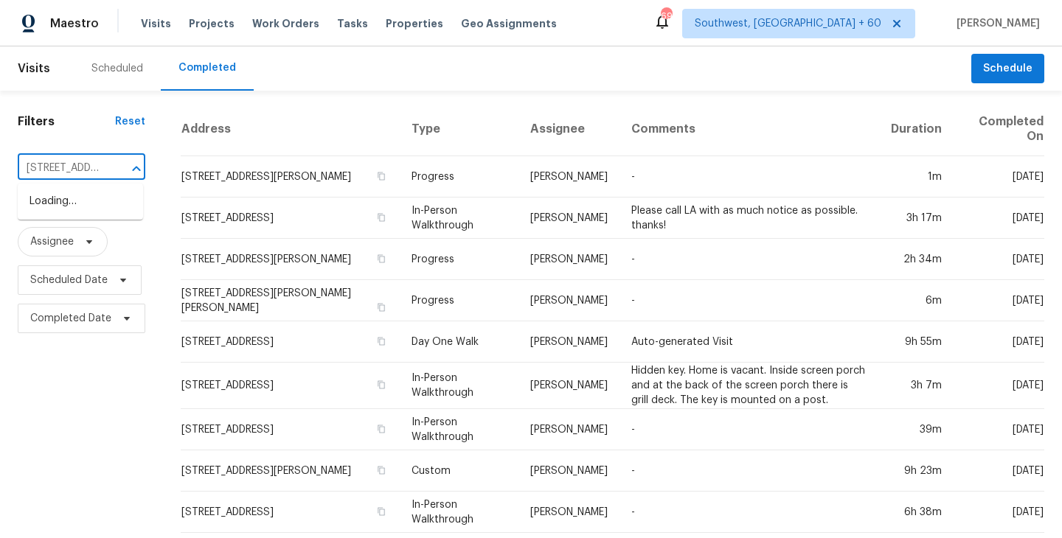
scroll to position [0, 171]
click at [82, 201] on li "5541 Shallow Branch Dr, Flowery Branch, GA 30542" at bounding box center [80, 201] width 125 height 24
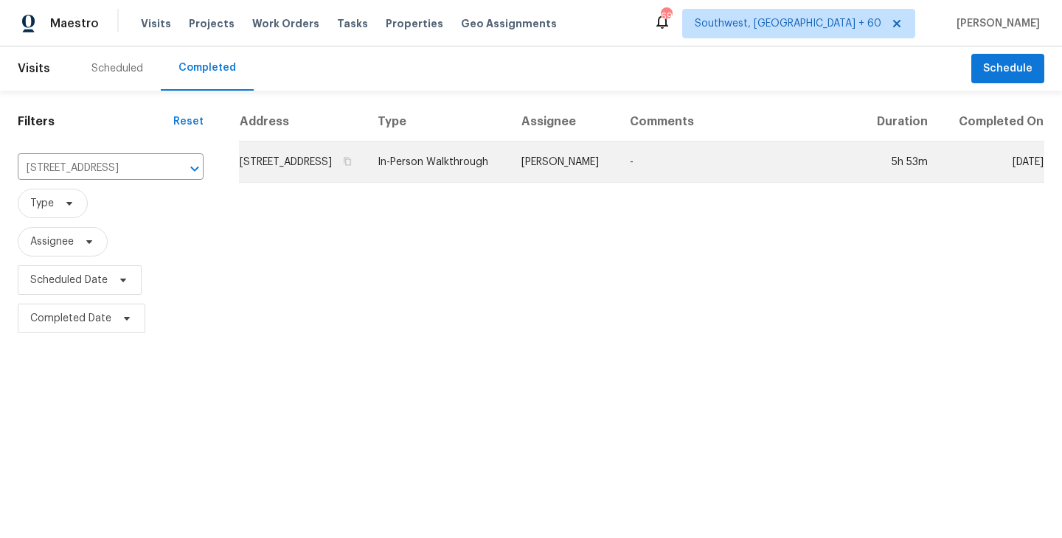
click at [577, 175] on td "Scott Smathers" at bounding box center [563, 162] width 108 height 41
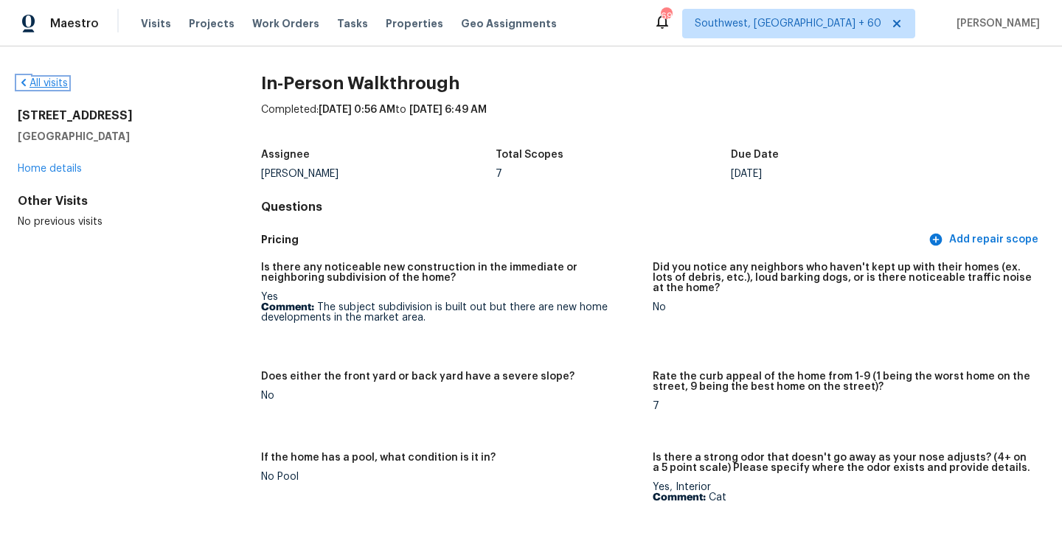
click at [44, 86] on link "All visits" at bounding box center [43, 83] width 50 height 10
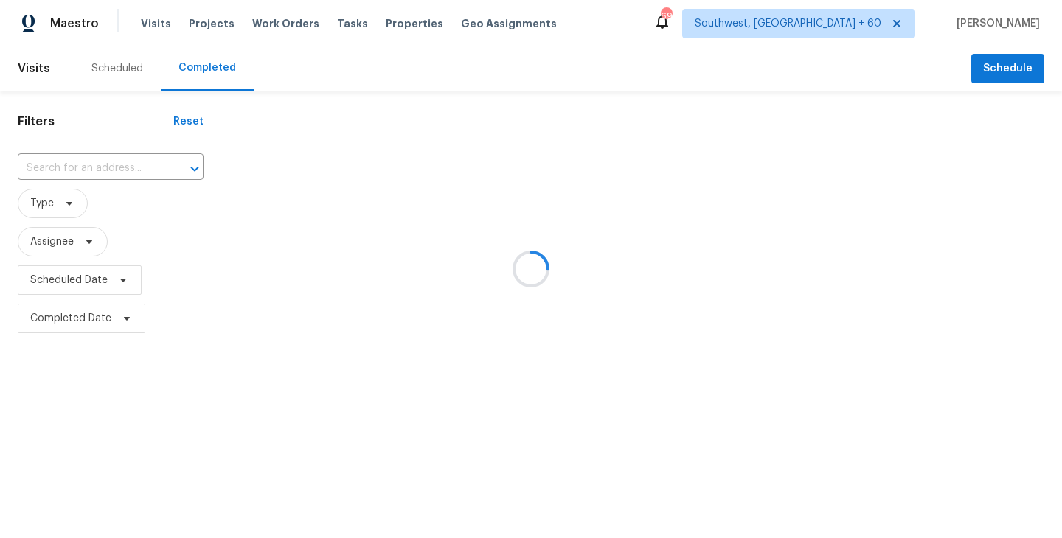
click at [144, 169] on div at bounding box center [531, 269] width 1062 height 538
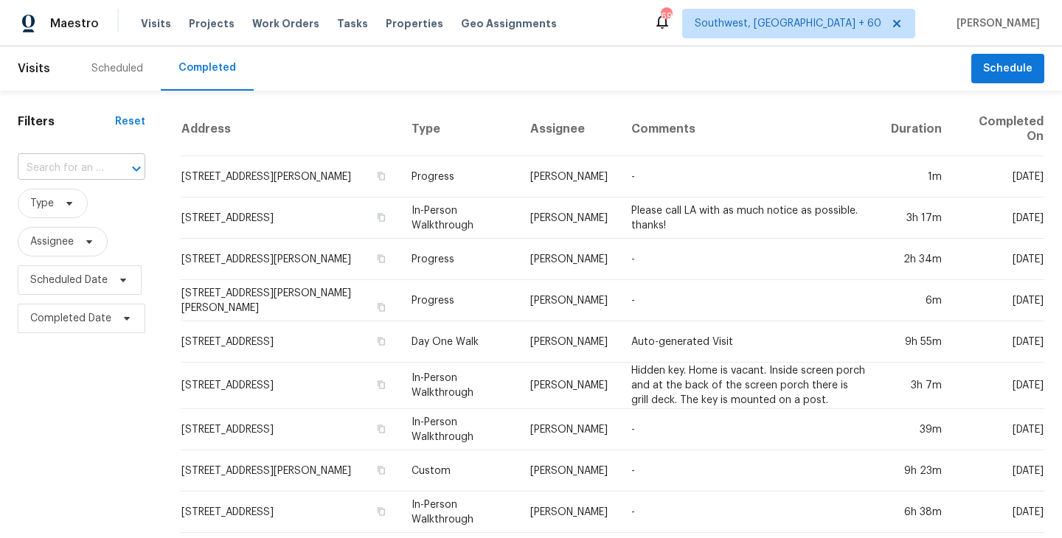
click at [107, 168] on div at bounding box center [126, 168] width 38 height 21
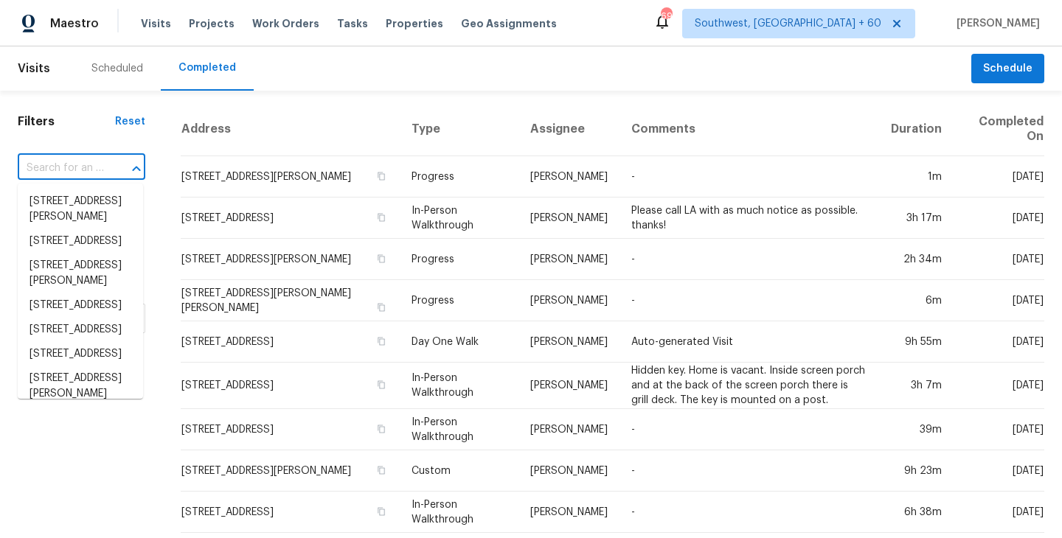
paste input "4401 Letson St, Brighton, AL 35020"
type input "4401 Letson St, Brighton, AL 35020"
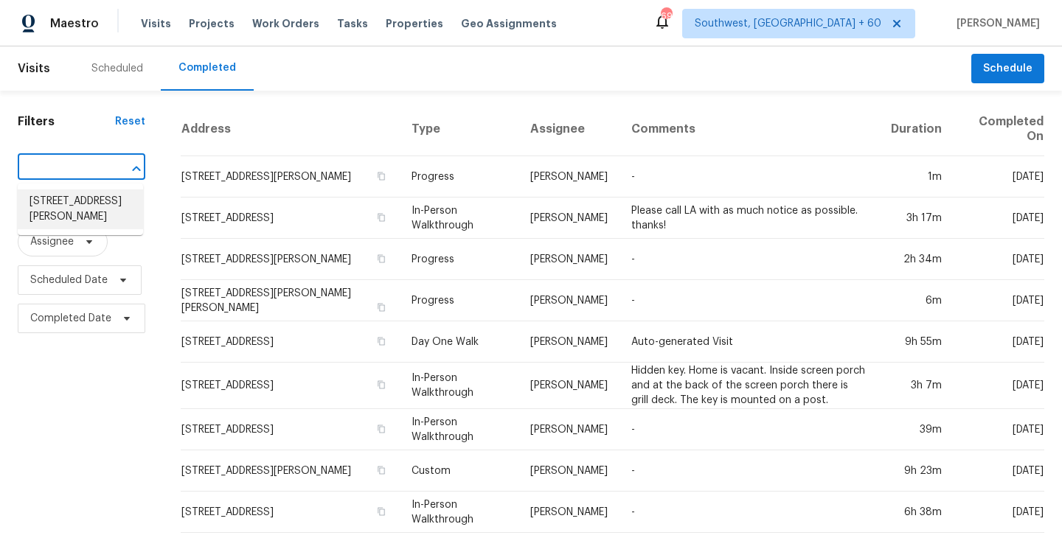
click at [91, 206] on li "4401 Letson St, Brighton, AL 35020" at bounding box center [80, 209] width 125 height 40
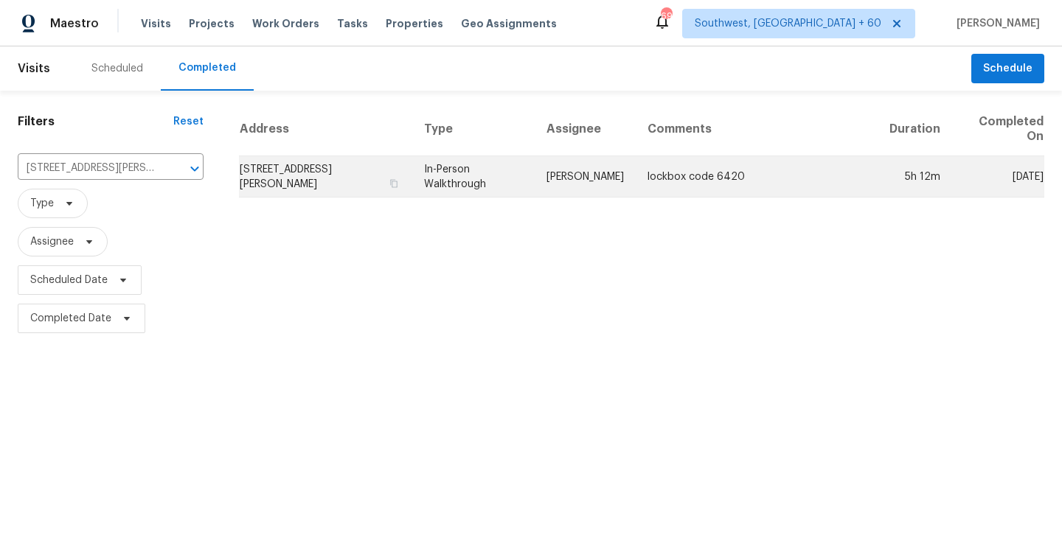
click at [605, 180] on td "Brian Holloway" at bounding box center [584, 176] width 101 height 41
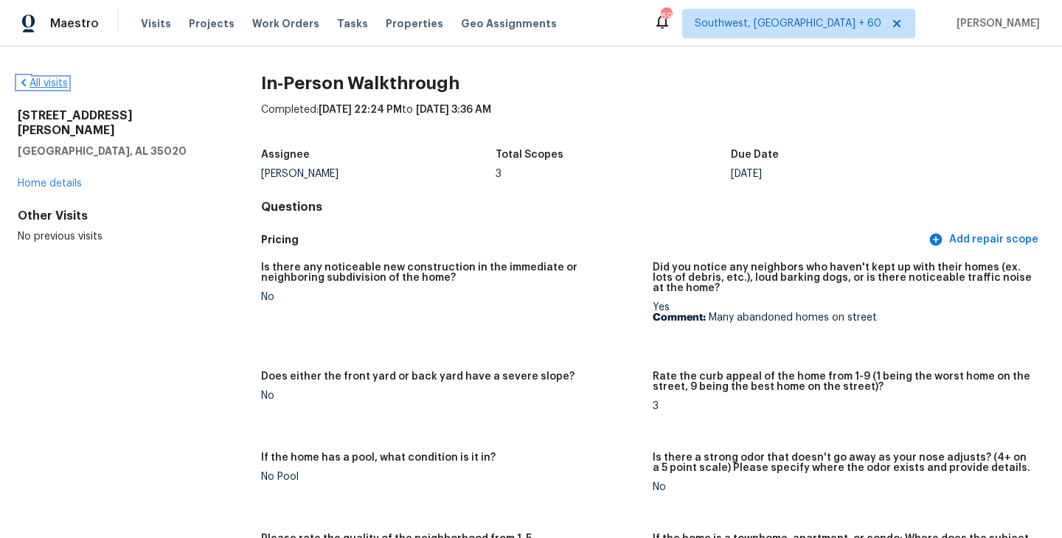
click at [54, 84] on link "All visits" at bounding box center [43, 83] width 50 height 10
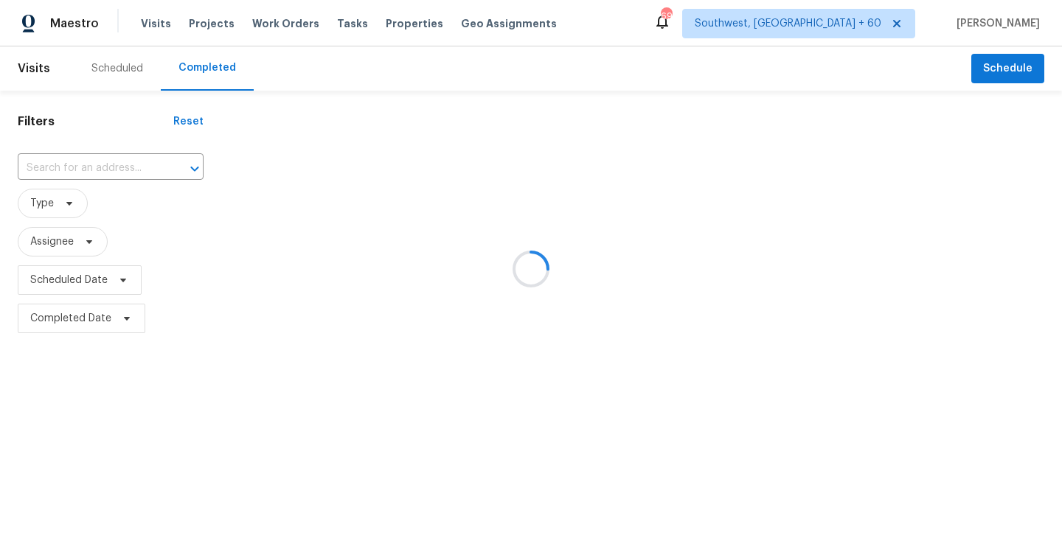
click at [136, 161] on div at bounding box center [531, 269] width 1062 height 538
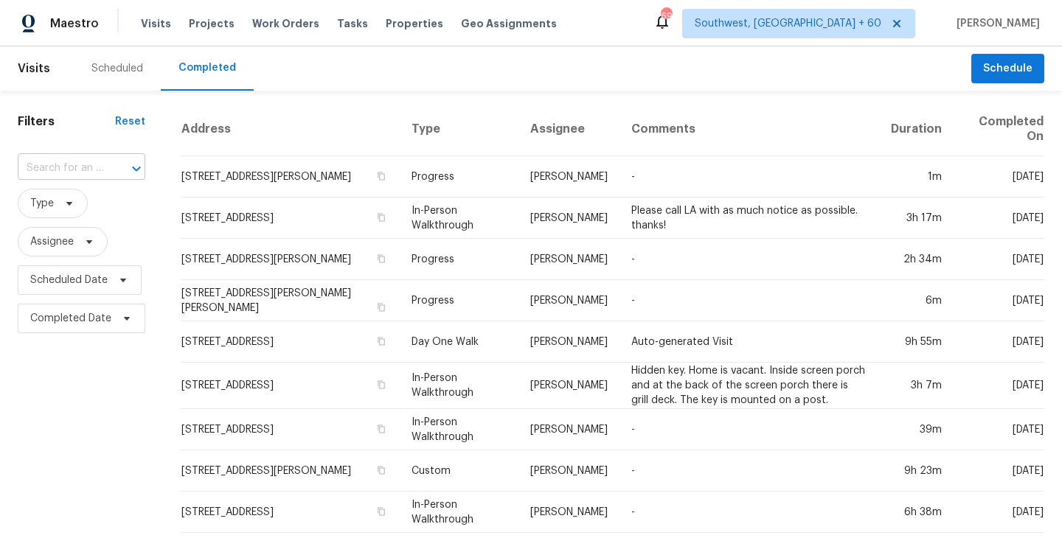
click at [120, 164] on div at bounding box center [126, 168] width 38 height 21
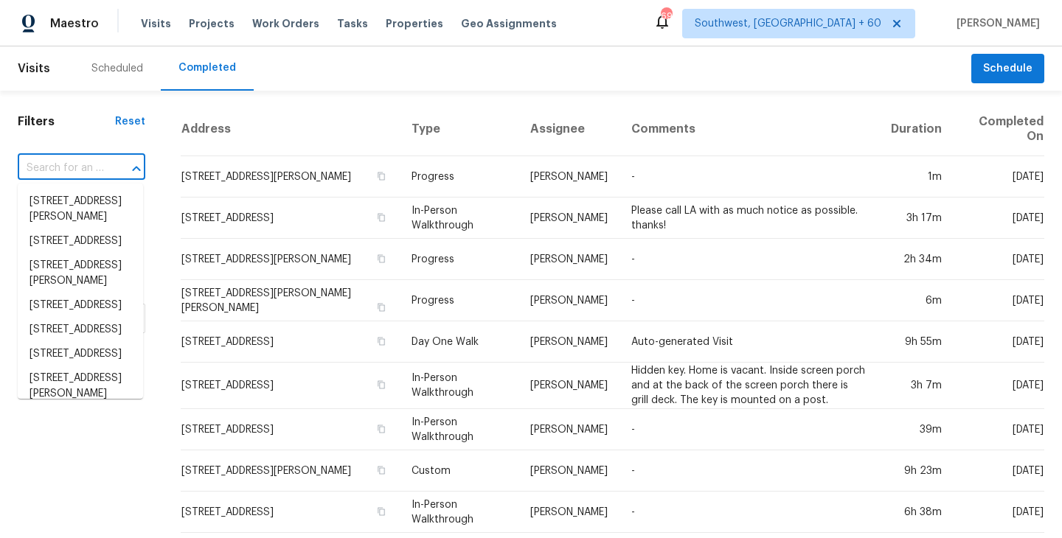
paste input "36635 Giles Rd, Grafton, OH 44044"
type input "36635 Giles Rd, Grafton, OH 44044"
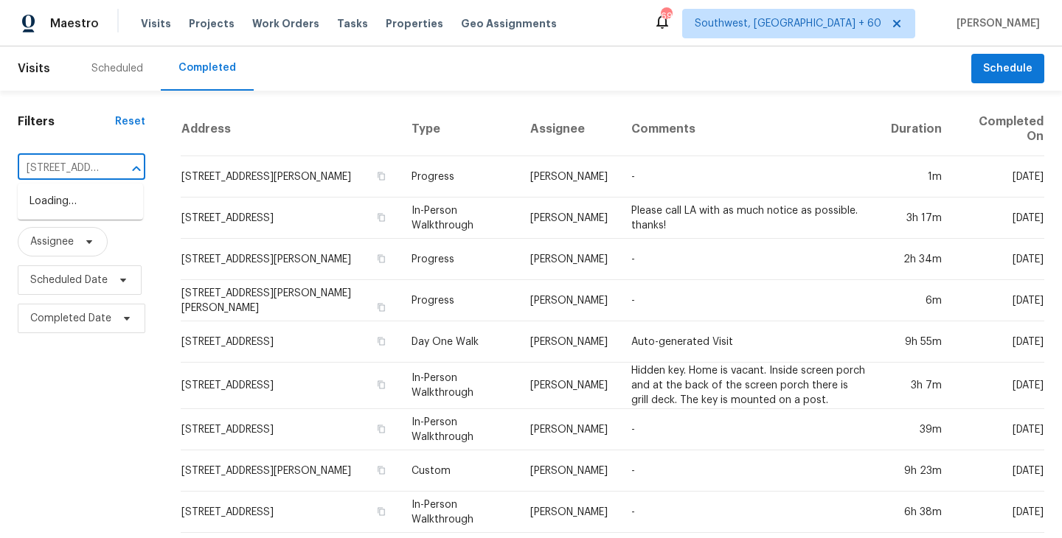
scroll to position [0, 97]
click at [84, 212] on li "36635 Giles Rd, Grafton, OH 44044" at bounding box center [80, 209] width 125 height 40
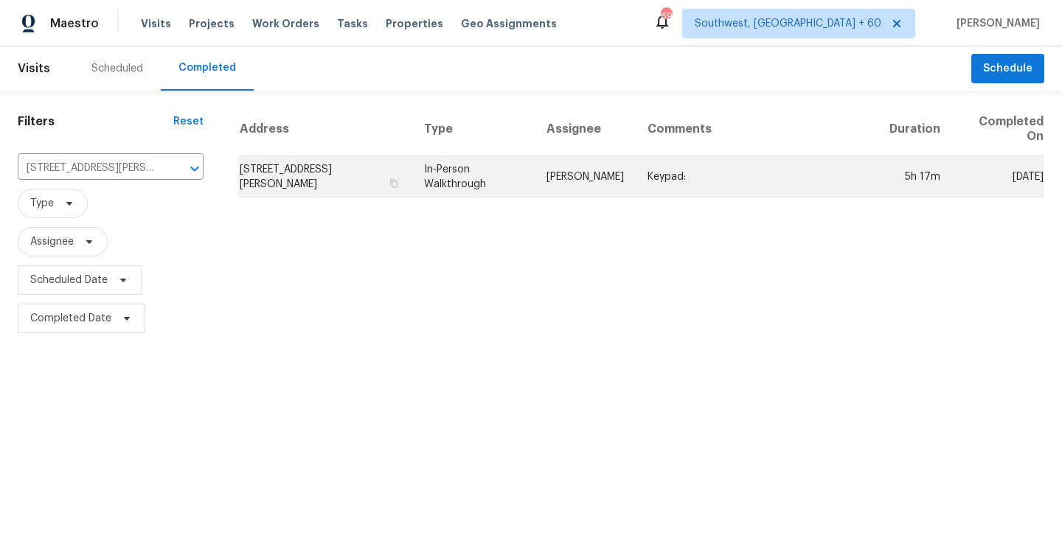
click at [644, 179] on td "Keypad:" at bounding box center [756, 176] width 242 height 41
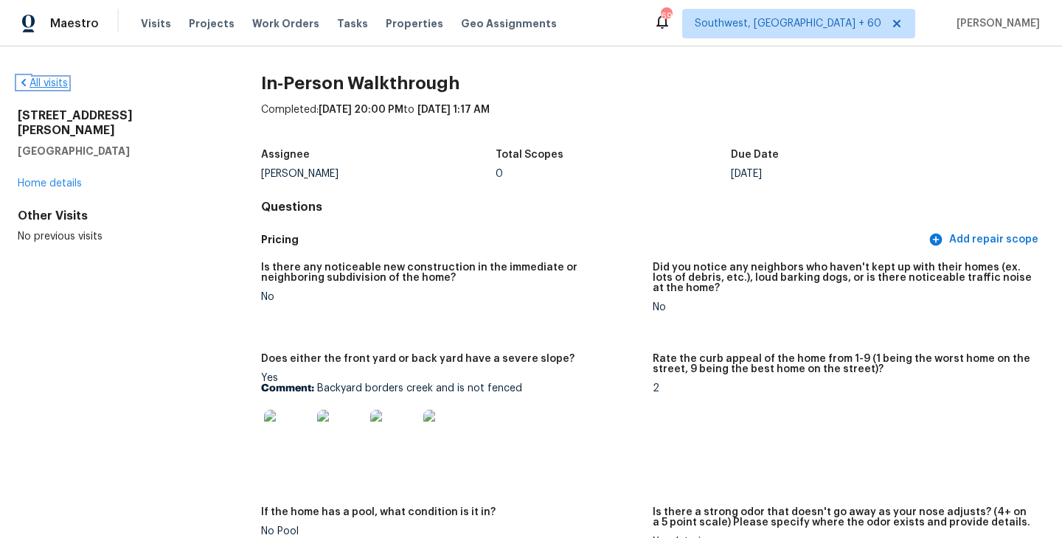
click at [61, 80] on link "All visits" at bounding box center [43, 83] width 50 height 10
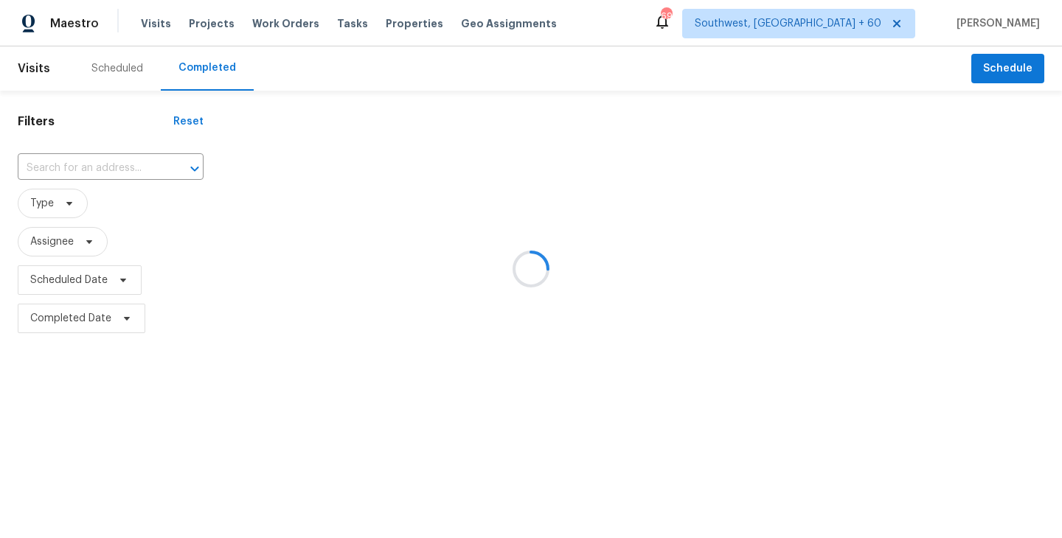
click at [90, 167] on div at bounding box center [531, 269] width 1062 height 538
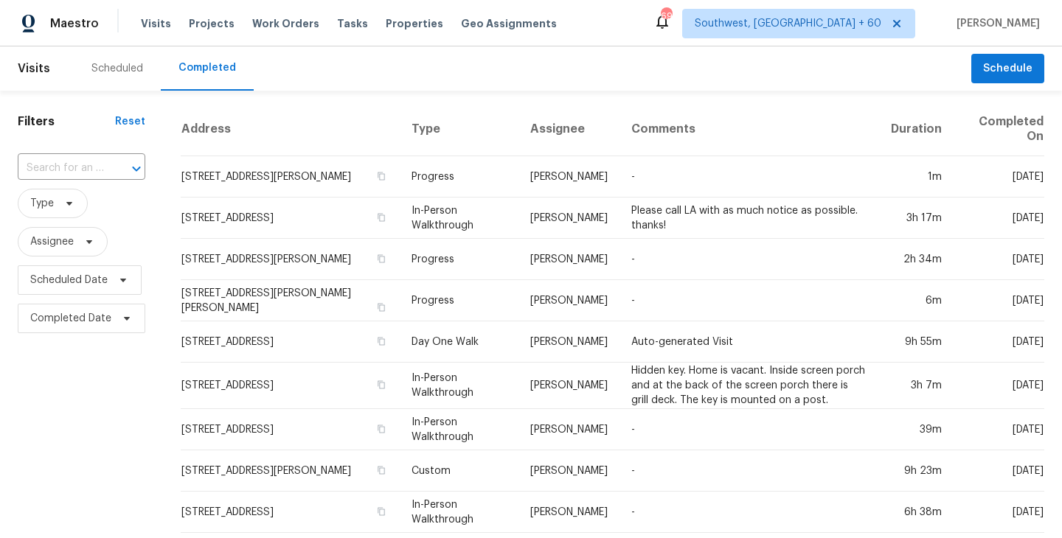
click at [89, 167] on input "text" at bounding box center [61, 168] width 86 height 23
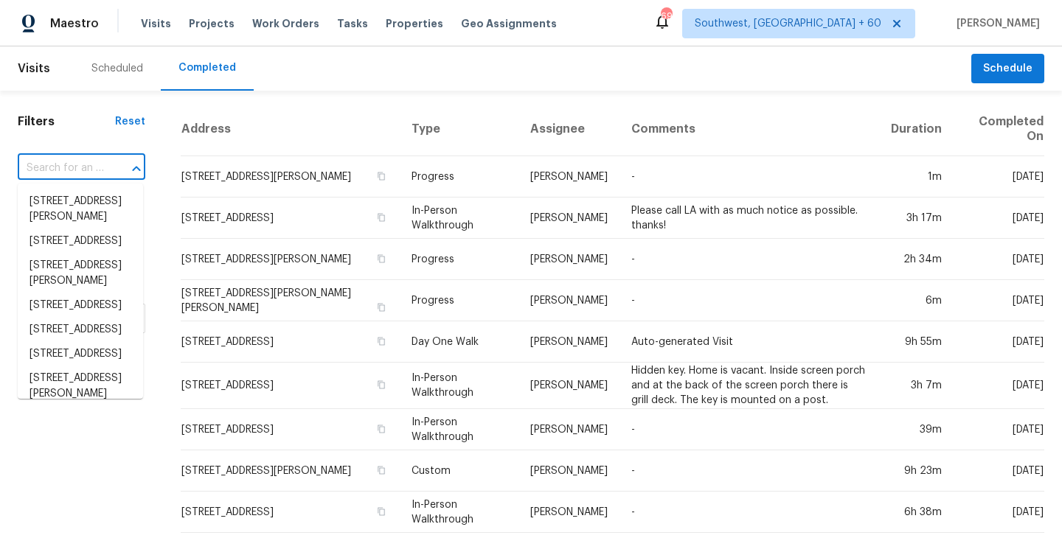
paste input "4100 Tudor Ave, Brunswick, OH 44212"
type input "4100 Tudor Ave, Brunswick, OH 44212"
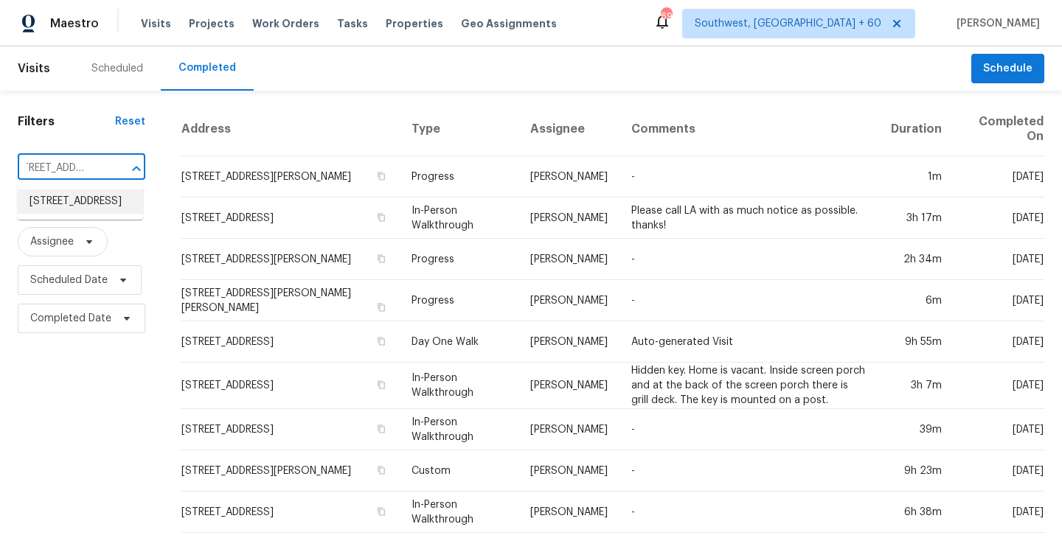
click at [88, 208] on li "4100 Tudor Ave, Brunswick, OH 44212" at bounding box center [80, 201] width 125 height 24
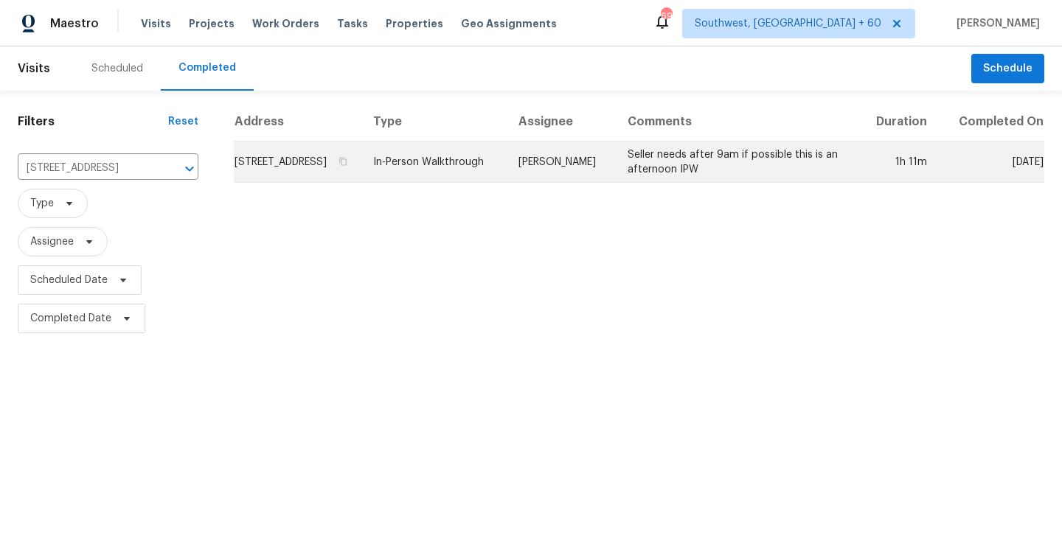
click at [606, 181] on td "Marissa Casias" at bounding box center [560, 162] width 109 height 41
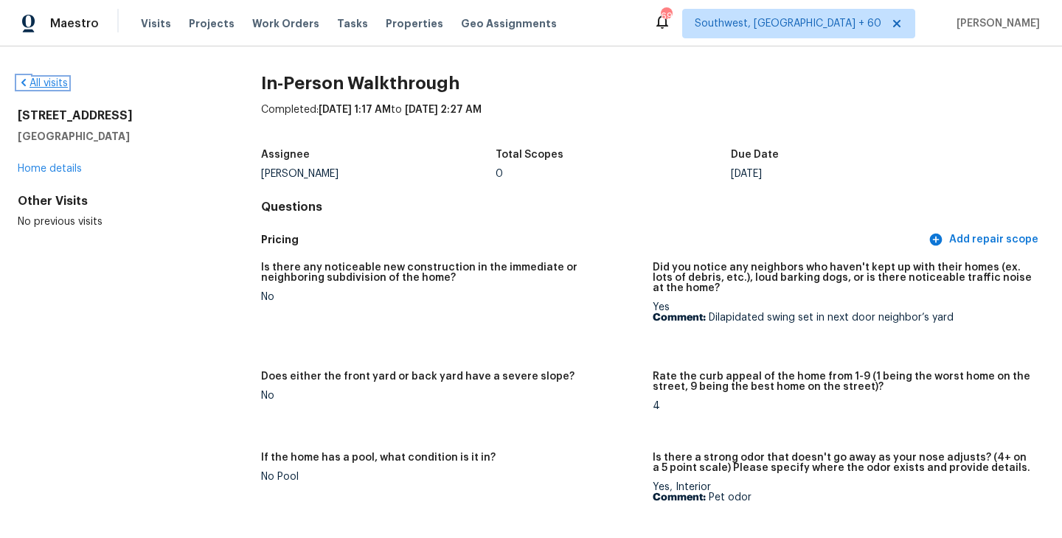
click at [53, 85] on link "All visits" at bounding box center [43, 83] width 50 height 10
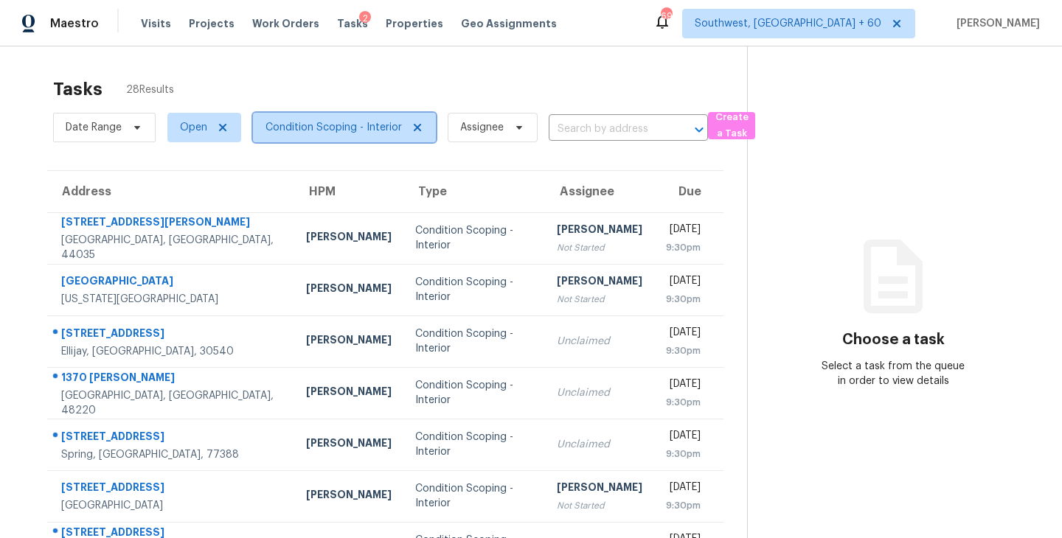
click at [367, 128] on span "Condition Scoping - Interior" at bounding box center [333, 127] width 136 height 15
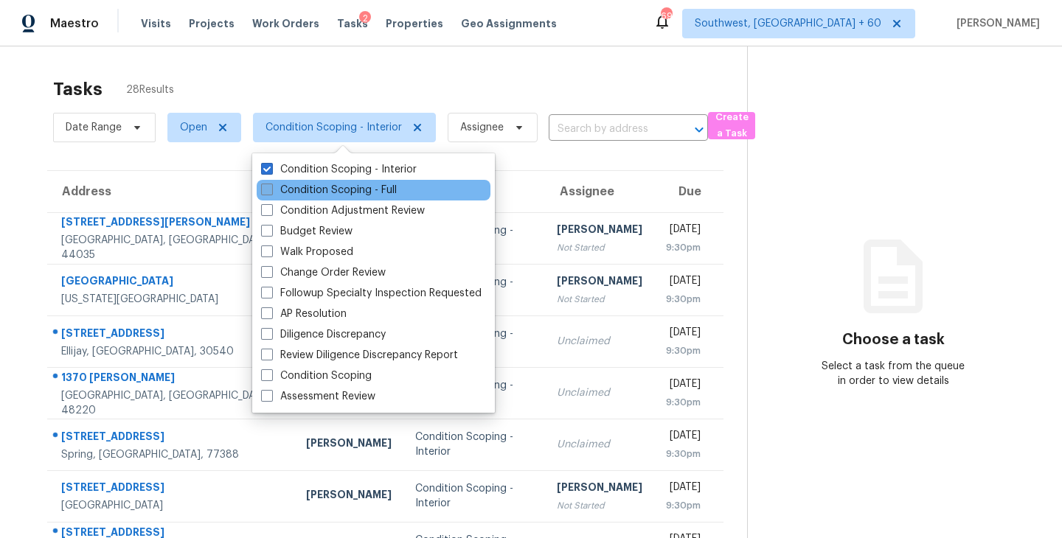
click at [373, 192] on label "Condition Scoping - Full" at bounding box center [329, 190] width 136 height 15
click at [271, 192] on input "Condition Scoping - Full" at bounding box center [266, 188] width 10 height 10
checkbox input "true"
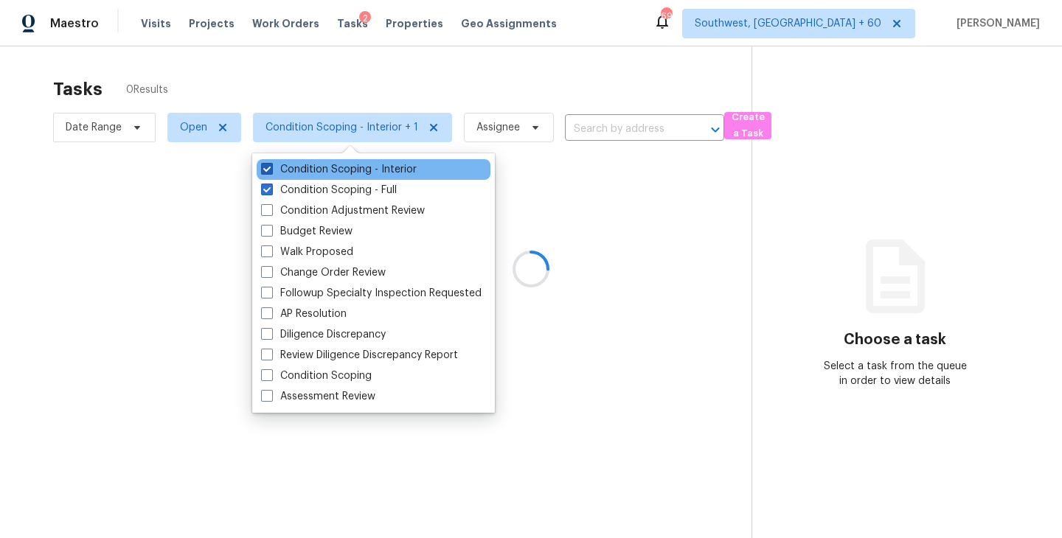
click at [393, 170] on label "Condition Scoping - Interior" at bounding box center [339, 169] width 156 height 15
click at [271, 170] on input "Condition Scoping - Interior" at bounding box center [266, 167] width 10 height 10
checkbox input "false"
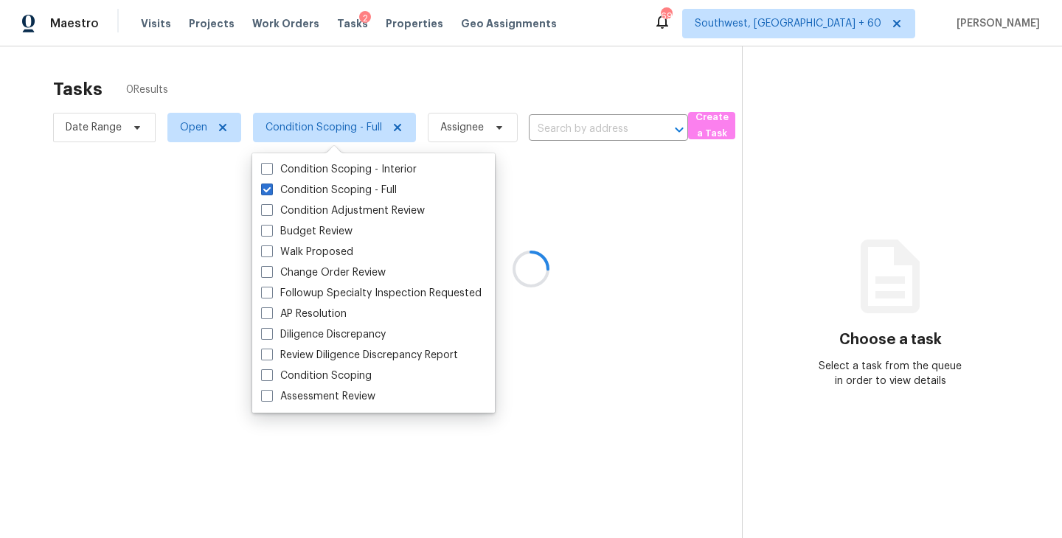
click at [773, 252] on div at bounding box center [531, 269] width 1062 height 538
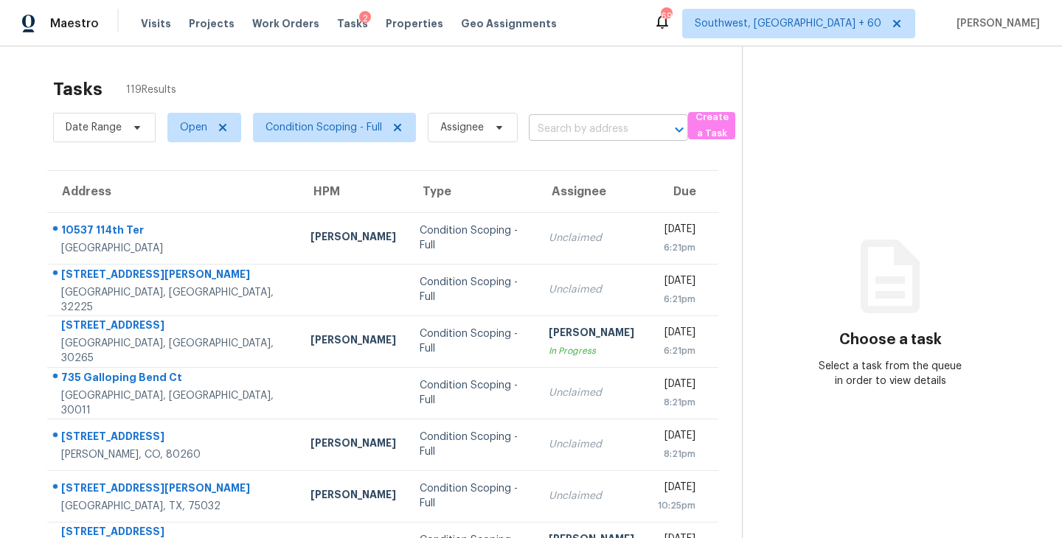
click at [602, 128] on input "text" at bounding box center [588, 129] width 118 height 23
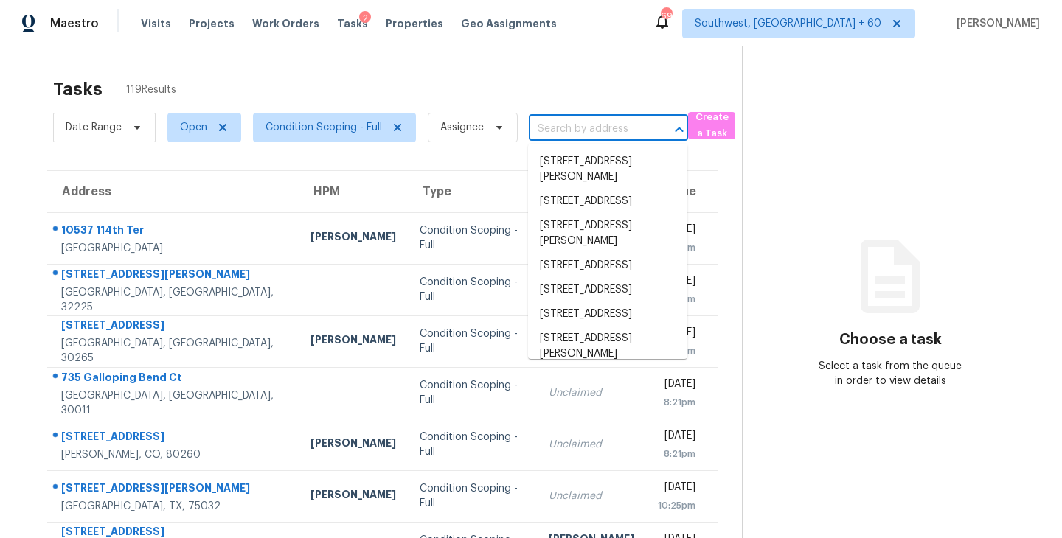
paste input "735 Galloping Bend Ct Auburn, GA, 30011"
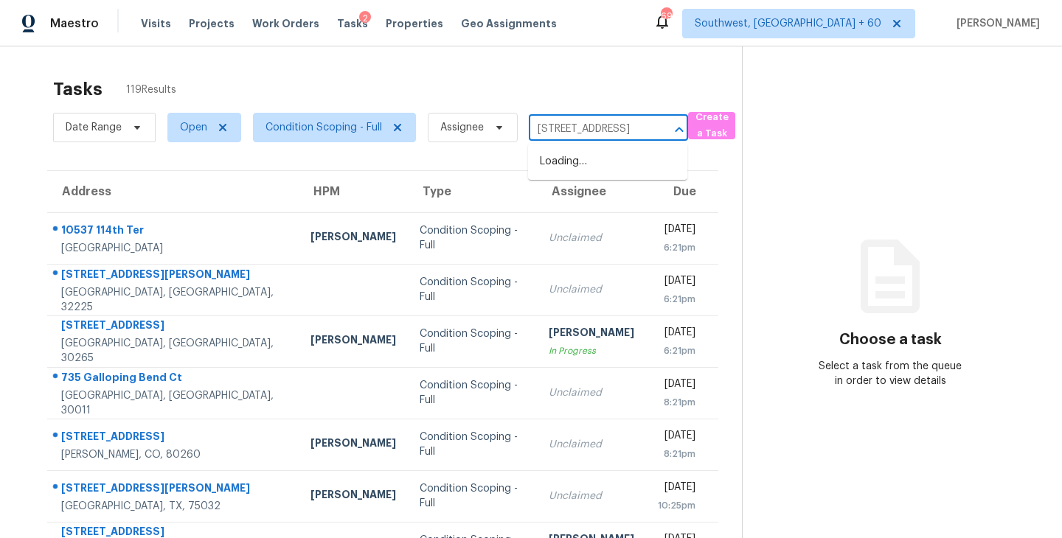
scroll to position [0, 92]
type input "735 Galloping Bend Ct Auburn, GA, 30011"
click at [619, 62] on div "Tasks 119 Results Date Range Open Condition Scoping - Full Assignee ​ Create a …" at bounding box center [531, 407] width 1062 height 722
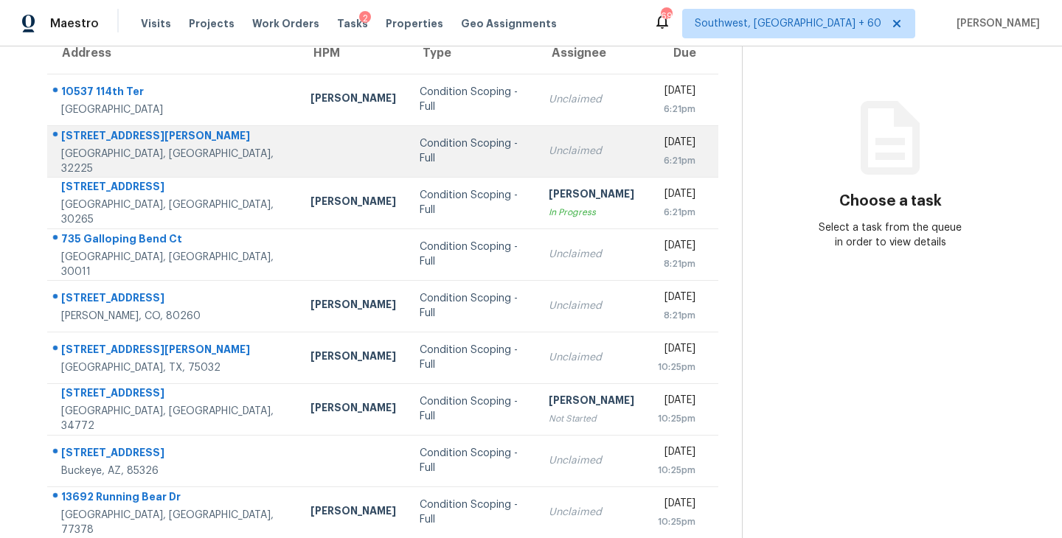
scroll to position [140, 0]
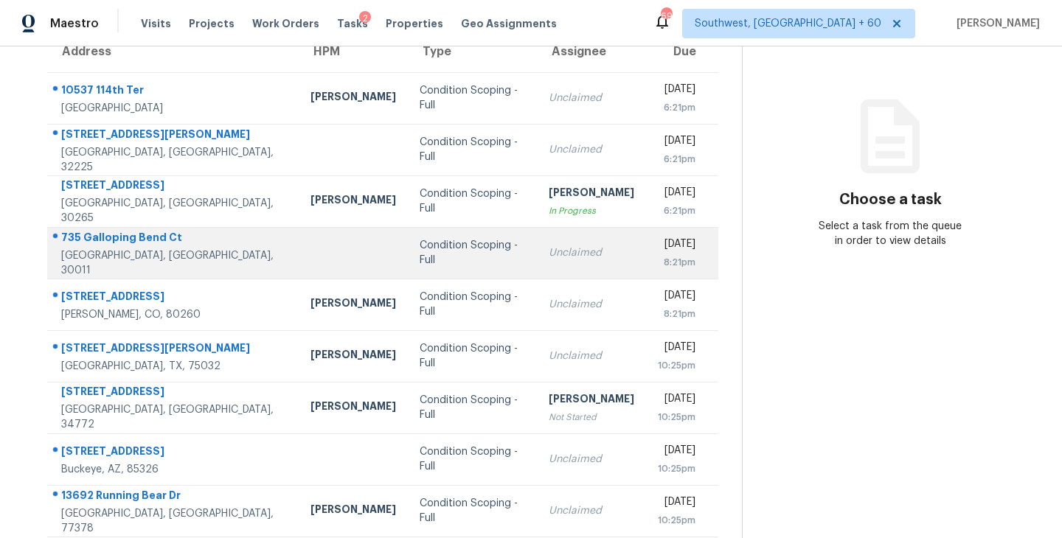
click at [495, 257] on td "Condition Scoping - Full" at bounding box center [472, 253] width 129 height 52
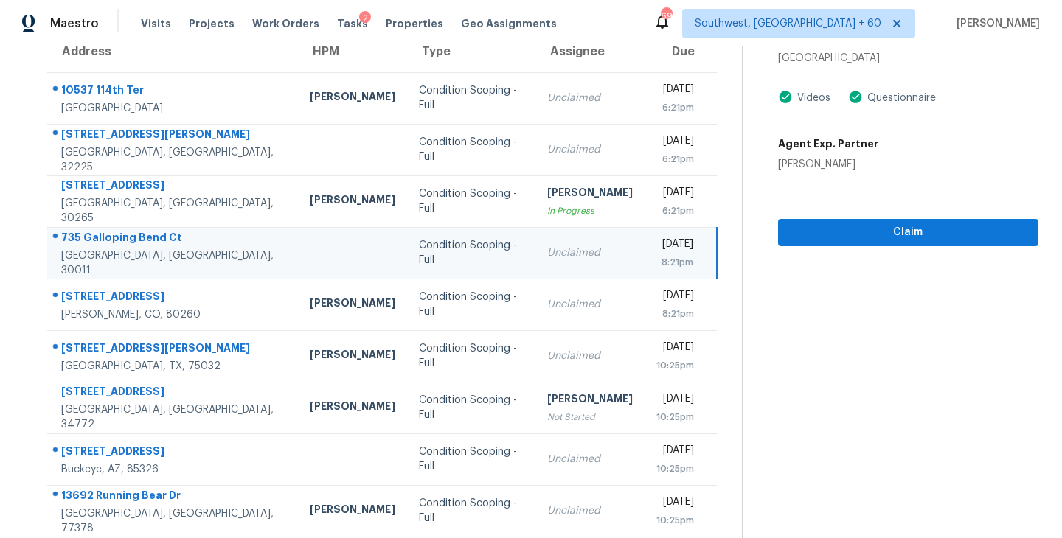
click at [656, 259] on div "8:21pm" at bounding box center [674, 262] width 37 height 15
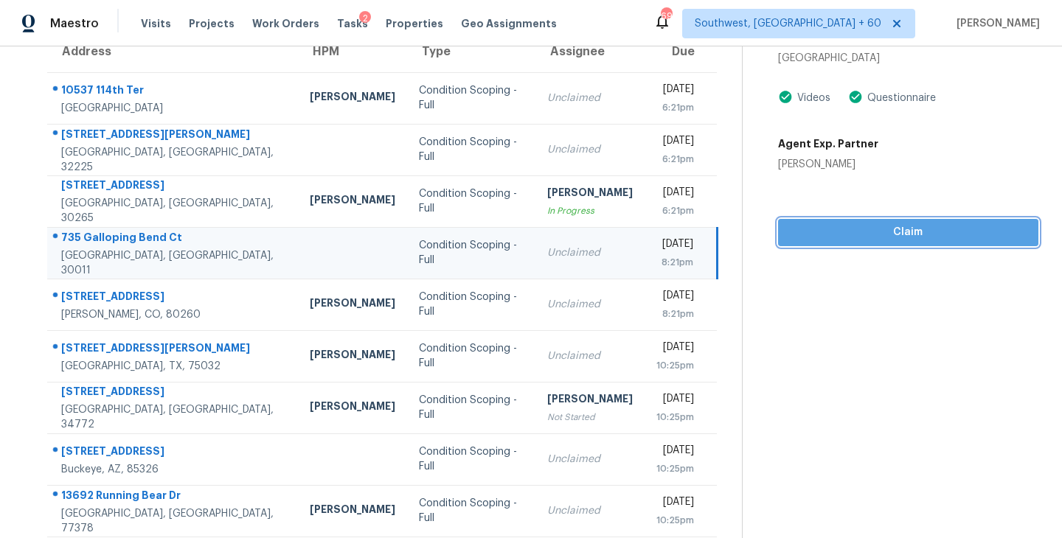
click at [970, 225] on span "Claim" at bounding box center [908, 232] width 237 height 18
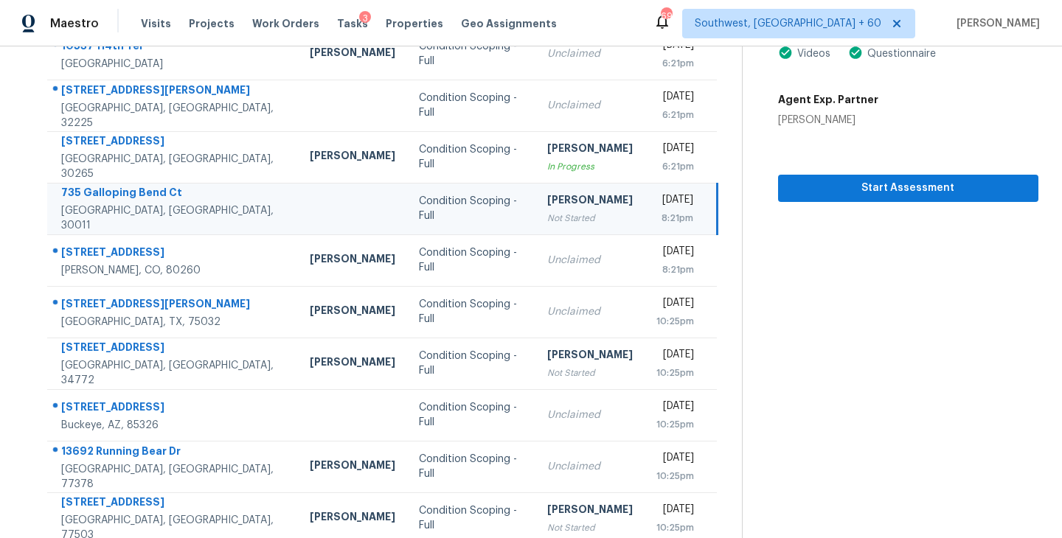
scroll to position [229, 0]
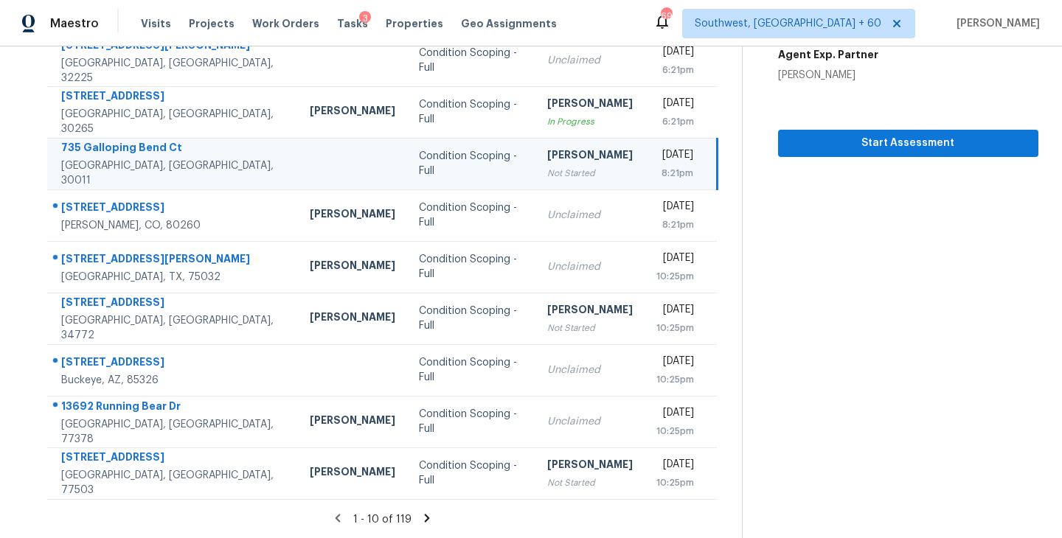
click at [425, 515] on icon at bounding box center [426, 518] width 13 height 13
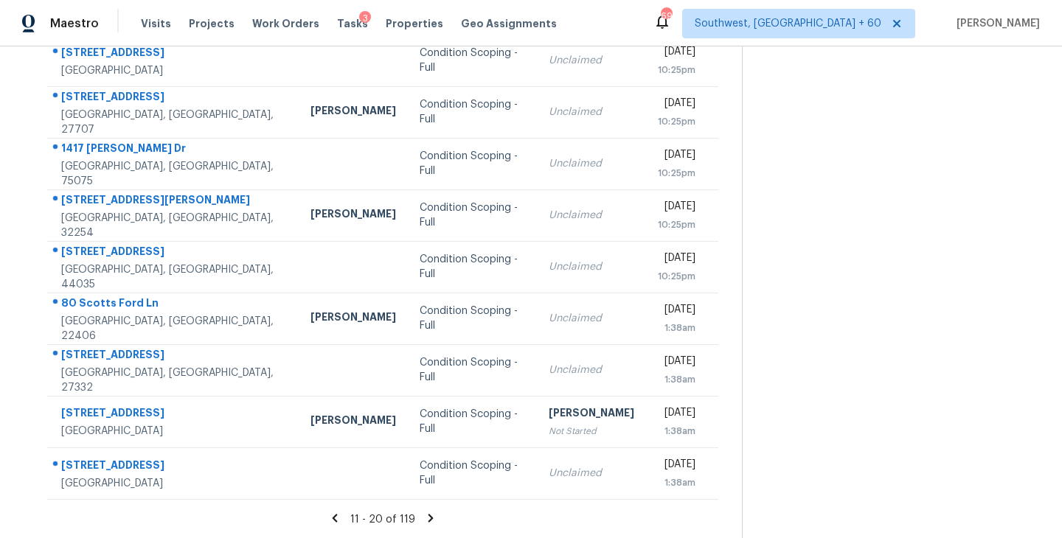
click at [424, 521] on icon at bounding box center [430, 518] width 13 height 13
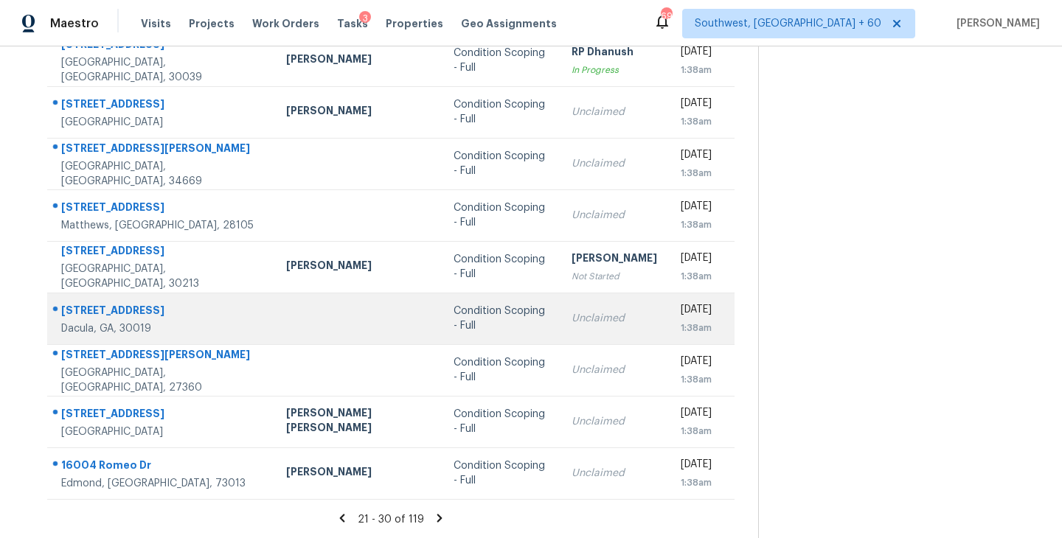
click at [442, 327] on td "Condition Scoping - Full" at bounding box center [500, 319] width 117 height 52
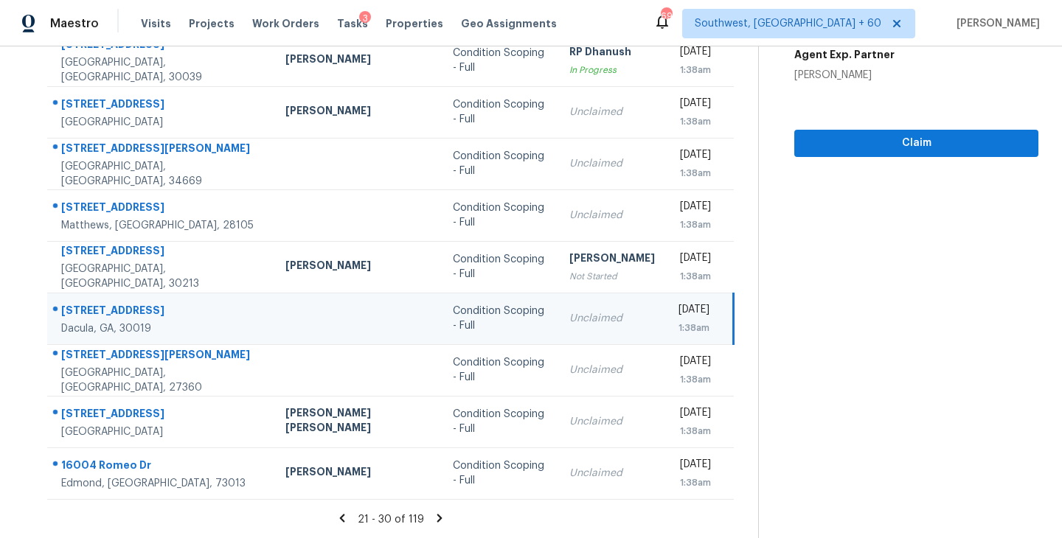
click at [924, 127] on div "Claim" at bounding box center [916, 120] width 244 height 74
click at [913, 136] on span "Claim" at bounding box center [916, 143] width 220 height 18
click at [433, 518] on icon at bounding box center [439, 518] width 13 height 13
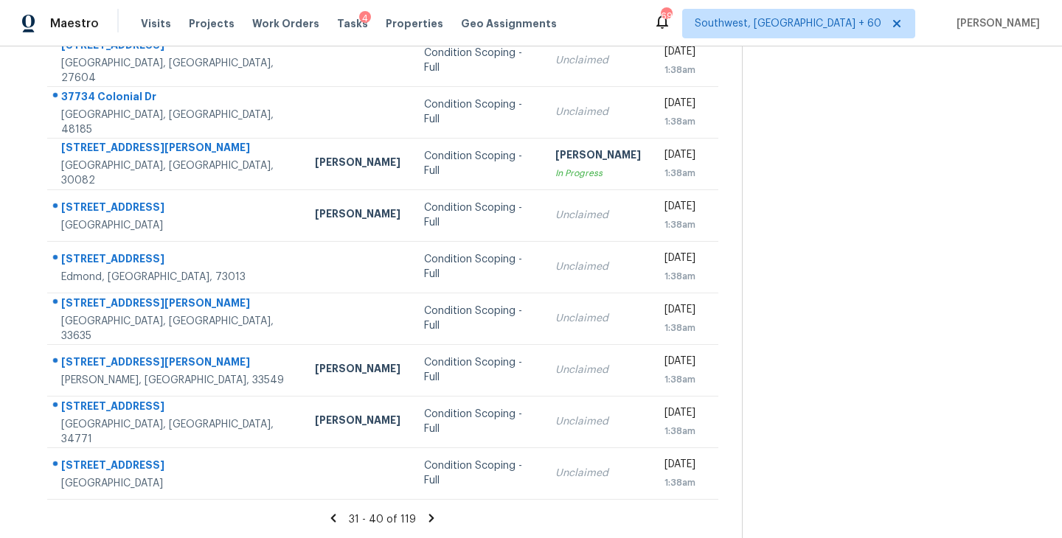
click at [426, 516] on icon at bounding box center [431, 518] width 13 height 13
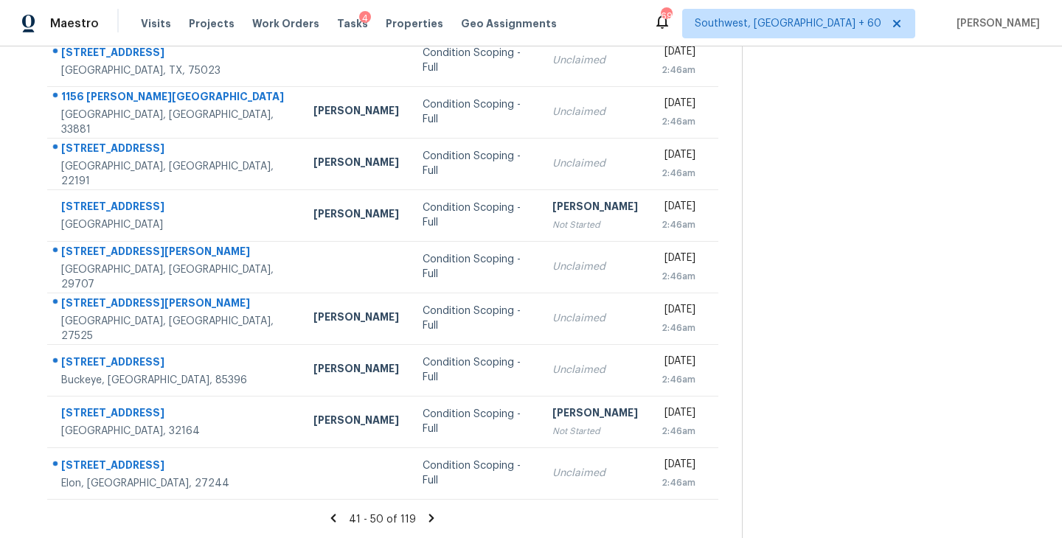
click at [429, 515] on icon at bounding box center [431, 518] width 5 height 8
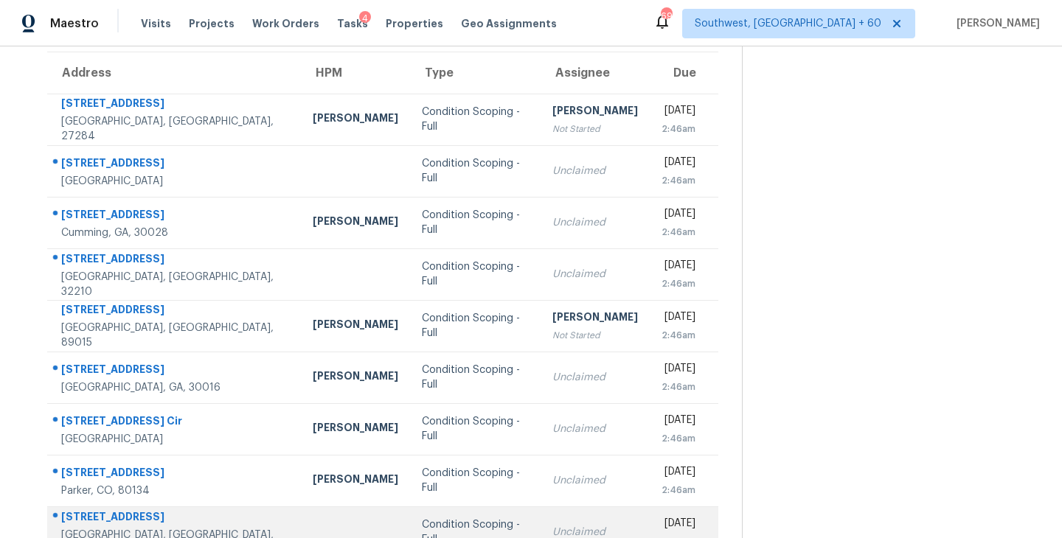
scroll to position [101, 0]
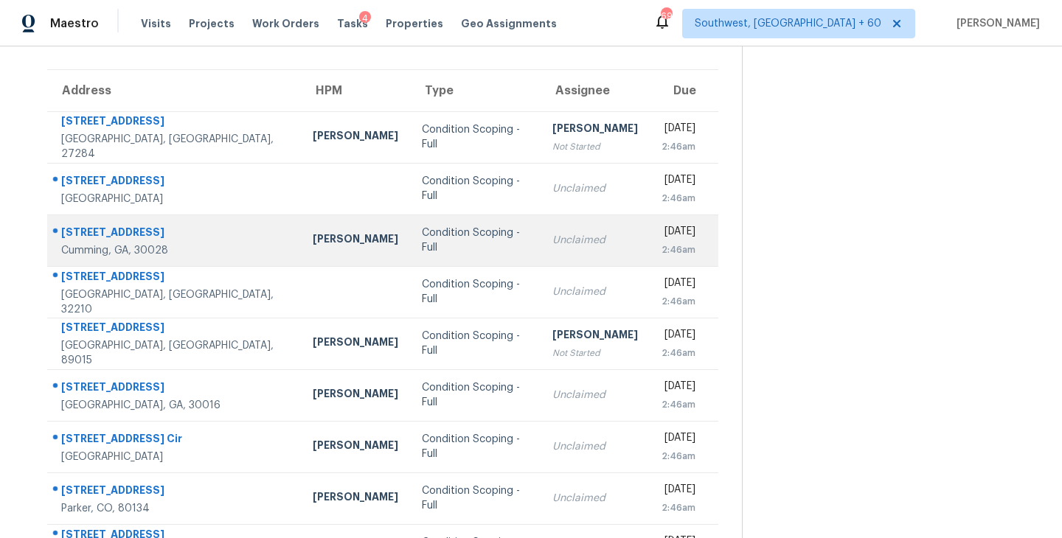
click at [422, 240] on div "Condition Scoping - Full" at bounding box center [475, 240] width 106 height 29
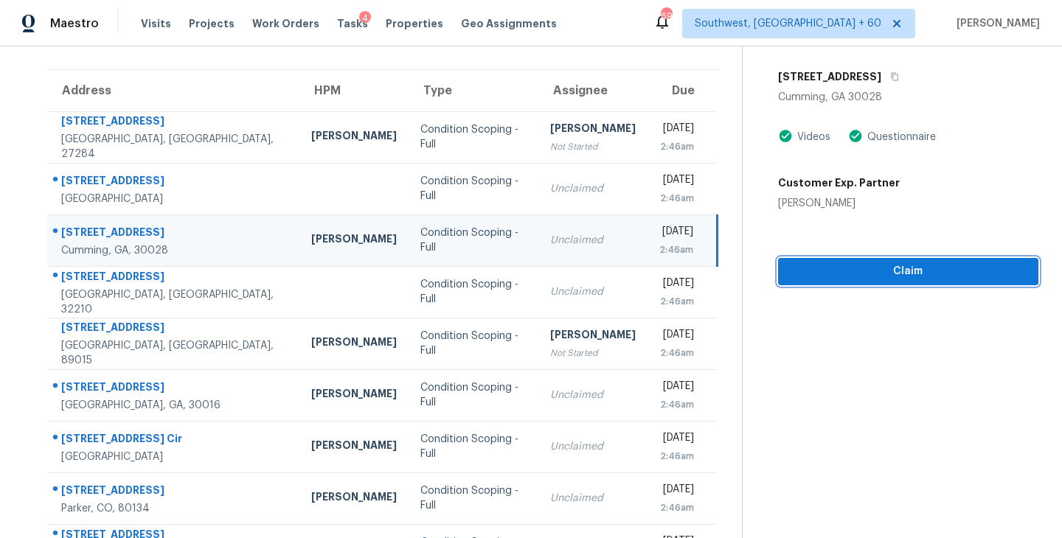
click at [926, 274] on span "Claim" at bounding box center [908, 271] width 237 height 18
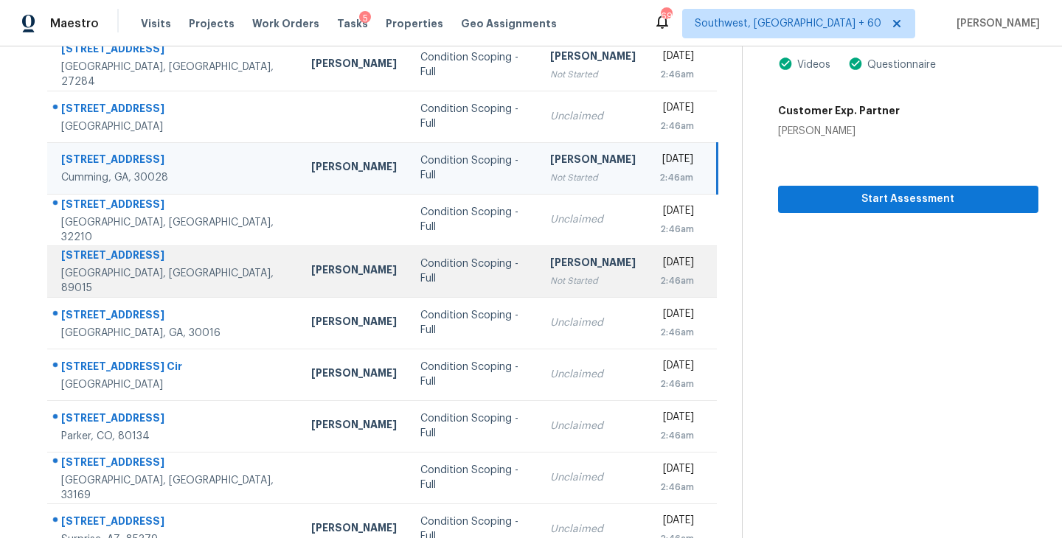
scroll to position [229, 0]
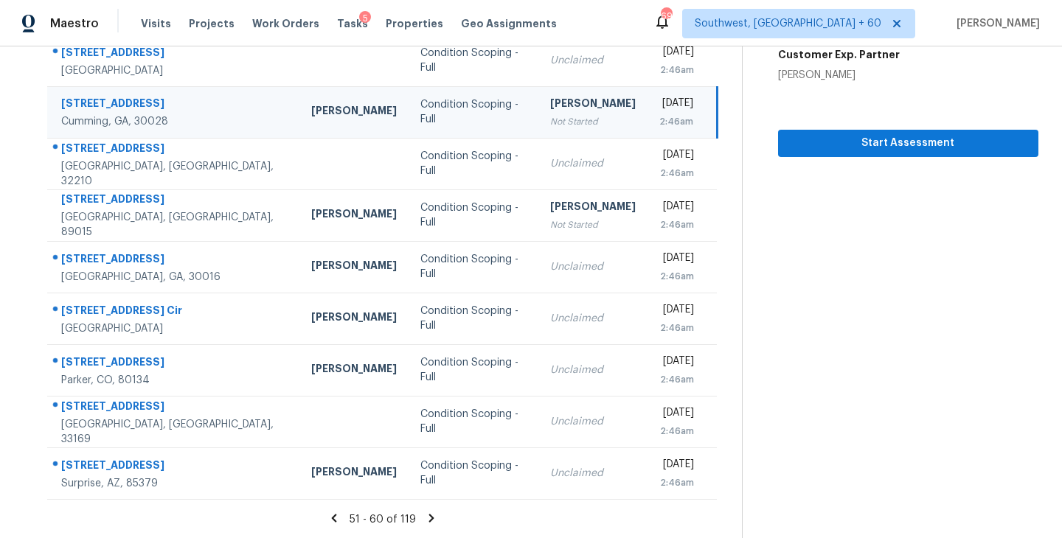
click at [429, 513] on icon at bounding box center [431, 518] width 13 height 13
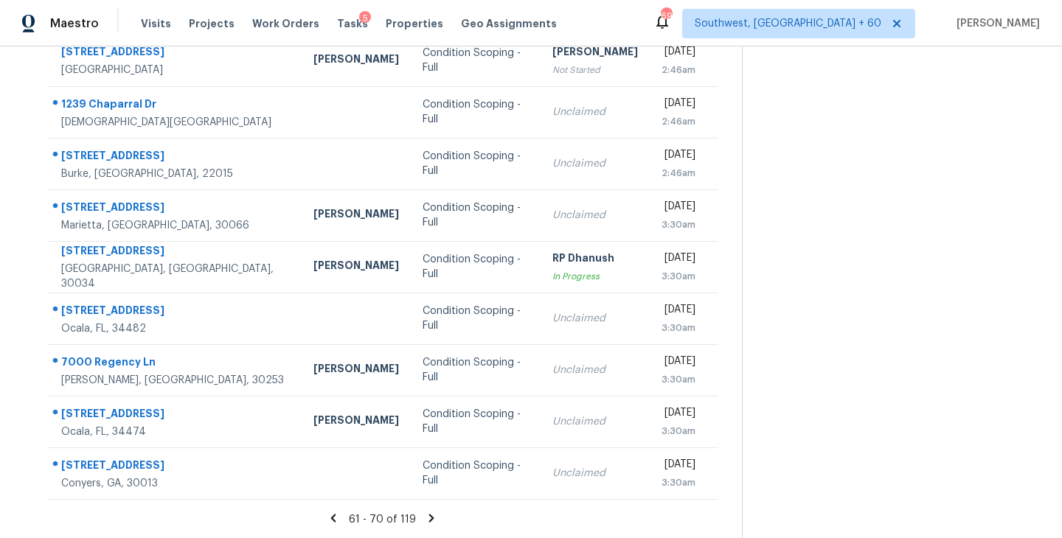
click at [426, 515] on icon at bounding box center [431, 518] width 13 height 13
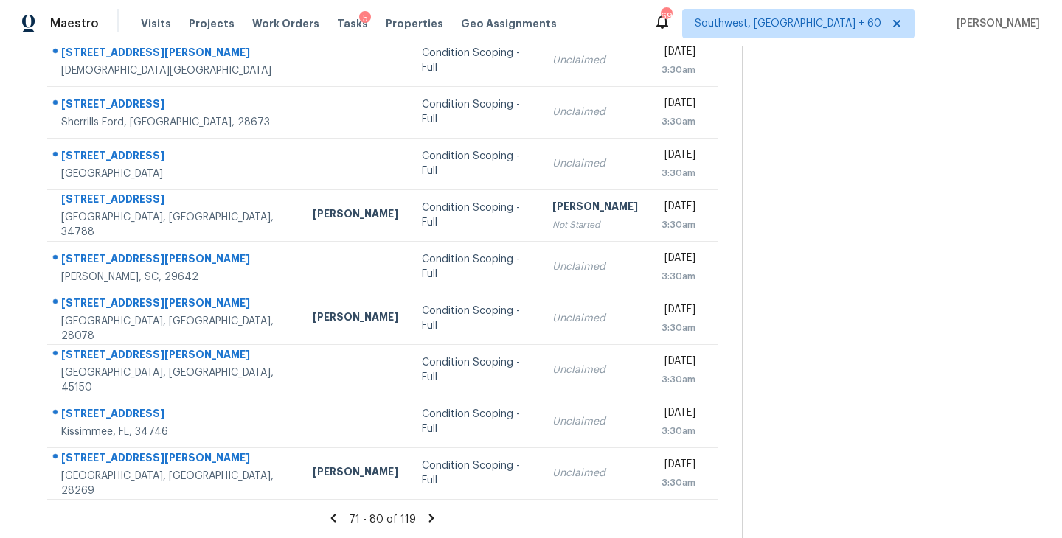
click at [429, 515] on icon at bounding box center [431, 518] width 5 height 8
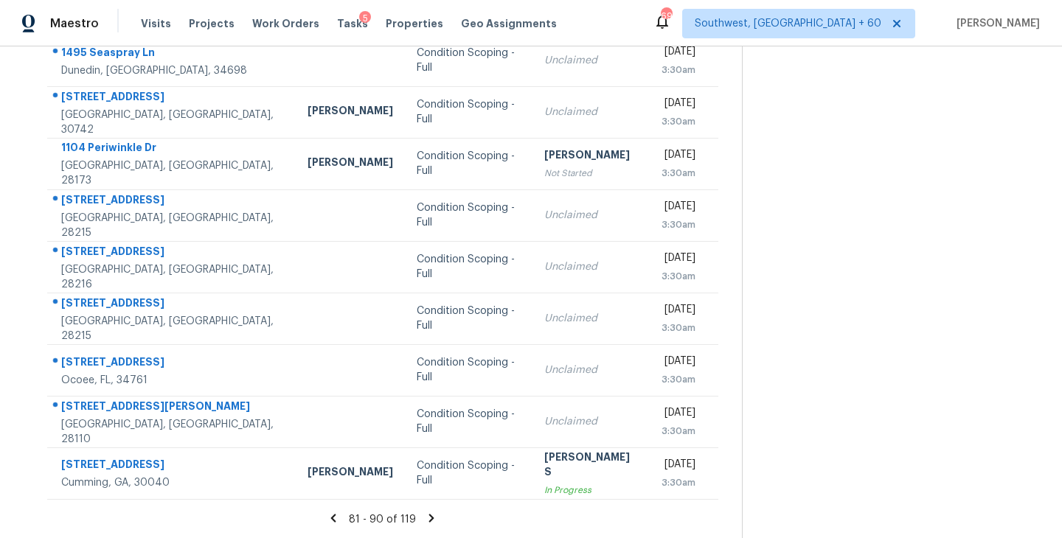
click at [430, 518] on icon at bounding box center [431, 518] width 5 height 8
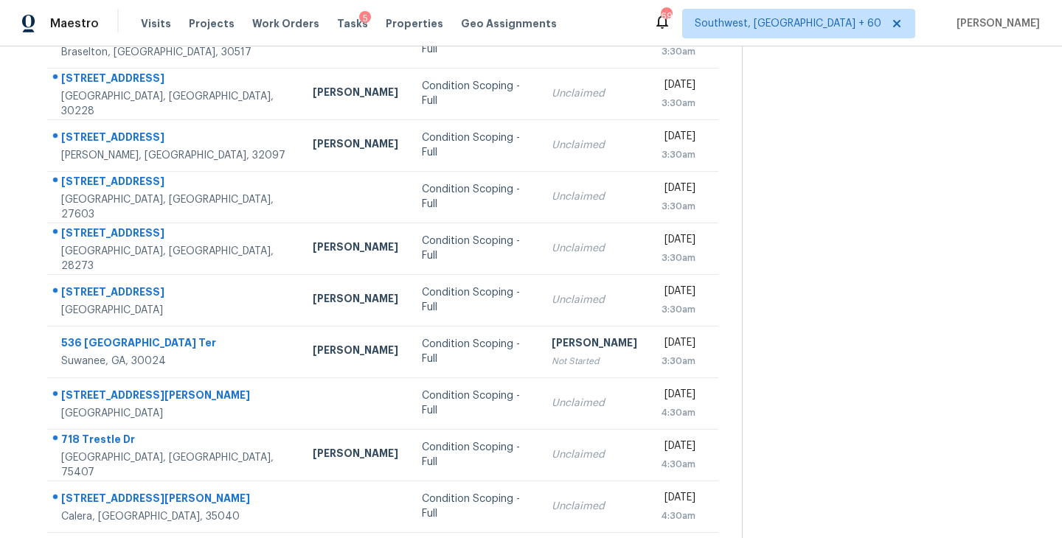
scroll to position [141, 0]
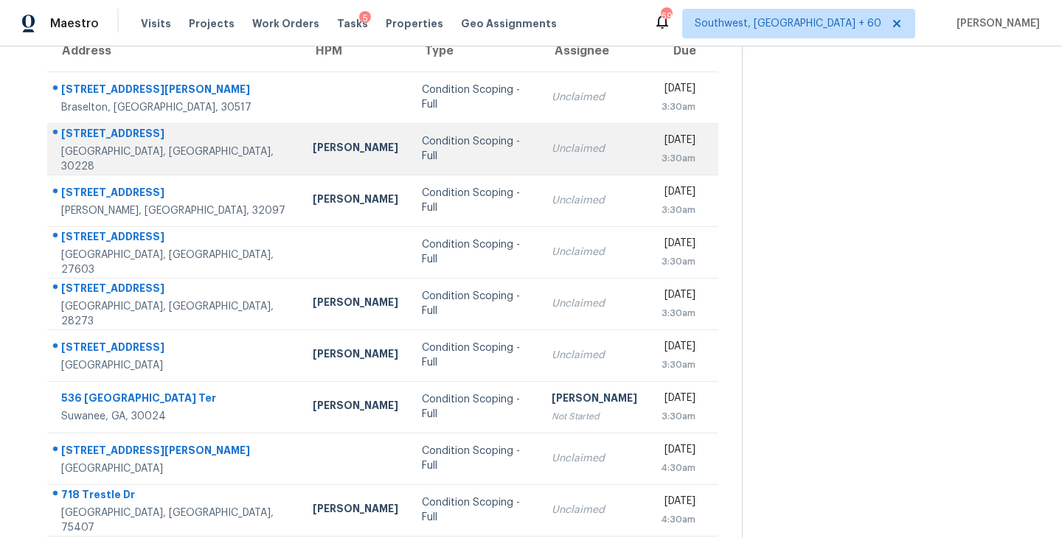
click at [447, 147] on div "Condition Scoping - Full" at bounding box center [475, 148] width 106 height 29
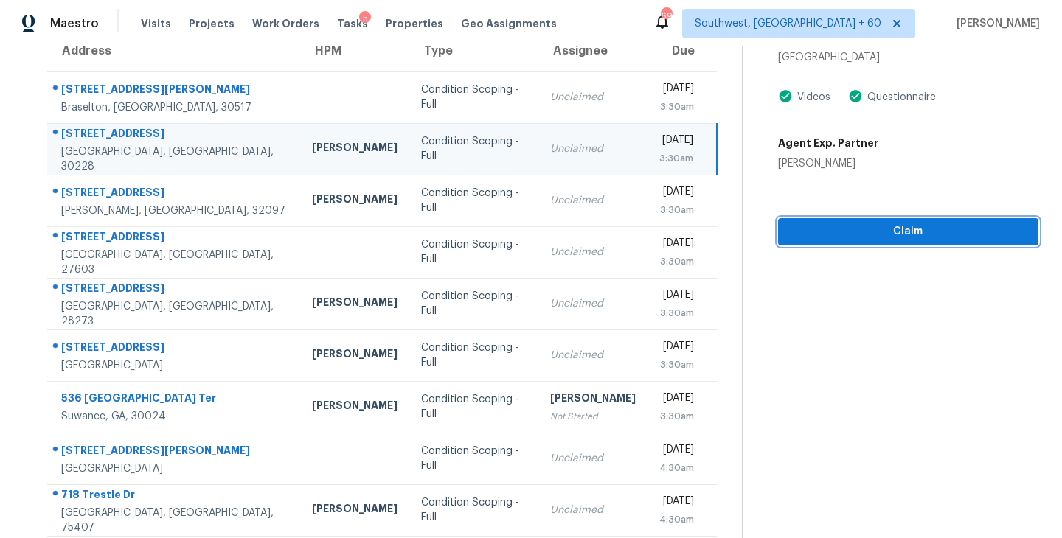
click at [892, 230] on span "Claim" at bounding box center [908, 232] width 237 height 18
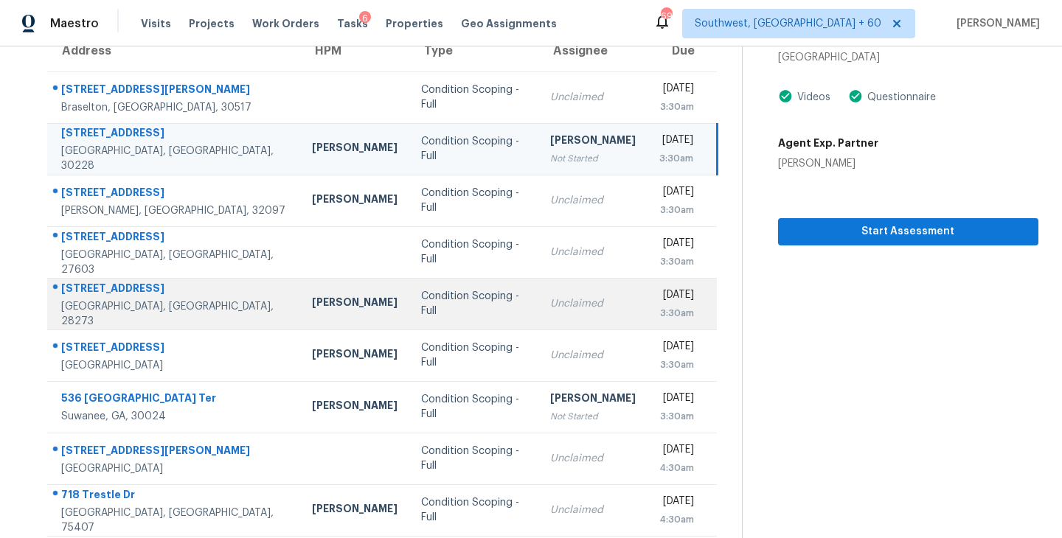
scroll to position [0, 0]
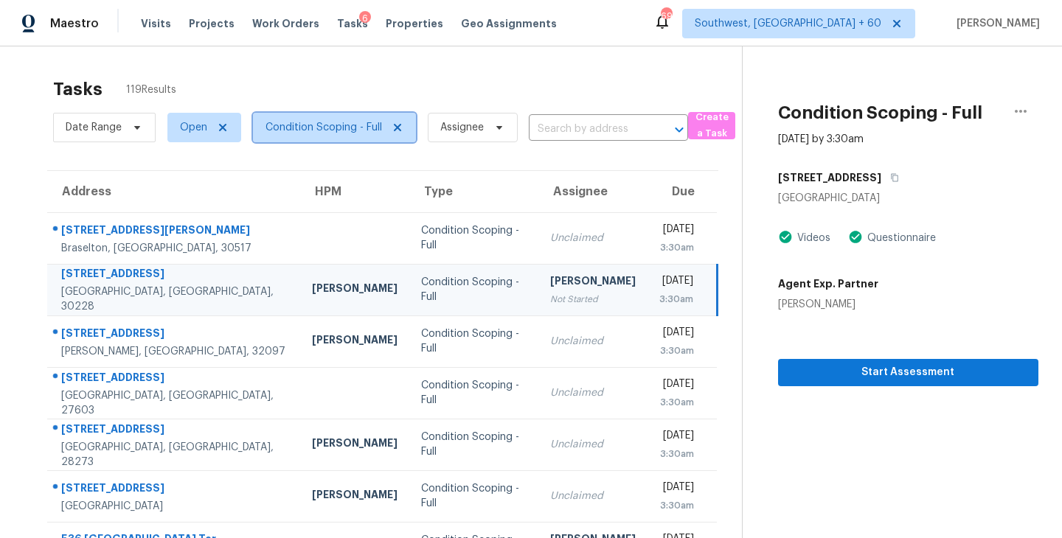
click at [336, 124] on span "Condition Scoping - Full" at bounding box center [323, 127] width 116 height 15
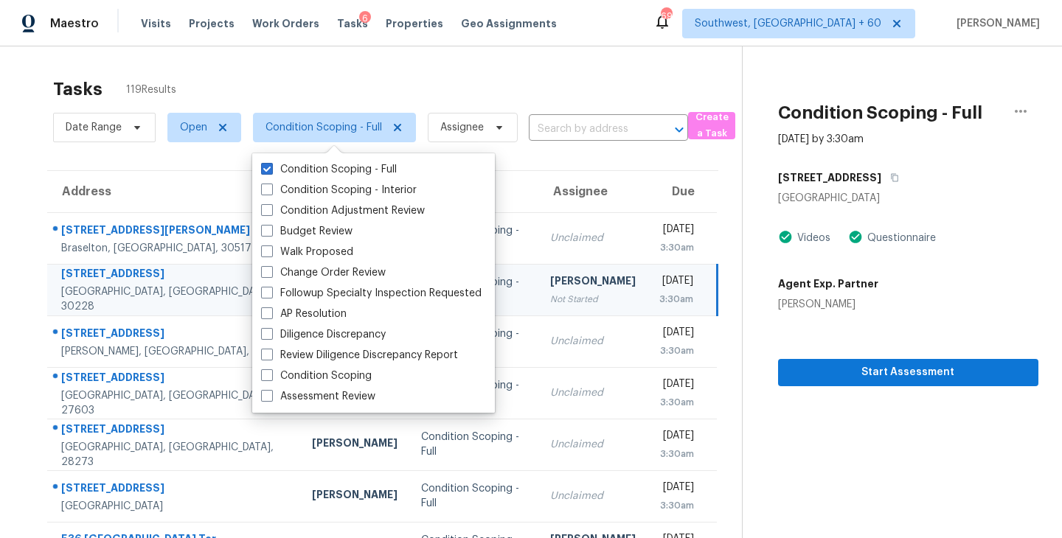
click at [344, 170] on label "Condition Scoping - Full" at bounding box center [329, 169] width 136 height 15
click at [271, 170] on input "Condition Scoping - Full" at bounding box center [266, 167] width 10 height 10
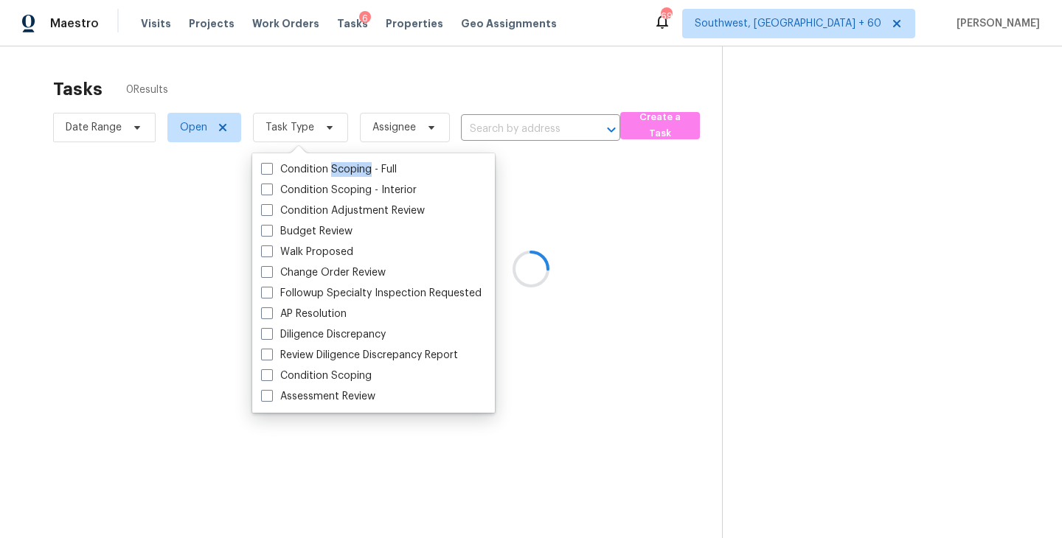
click at [344, 170] on label "Condition Scoping - Full" at bounding box center [329, 169] width 136 height 15
click at [271, 170] on input "Condition Scoping - Full" at bounding box center [266, 167] width 10 height 10
checkbox input "true"
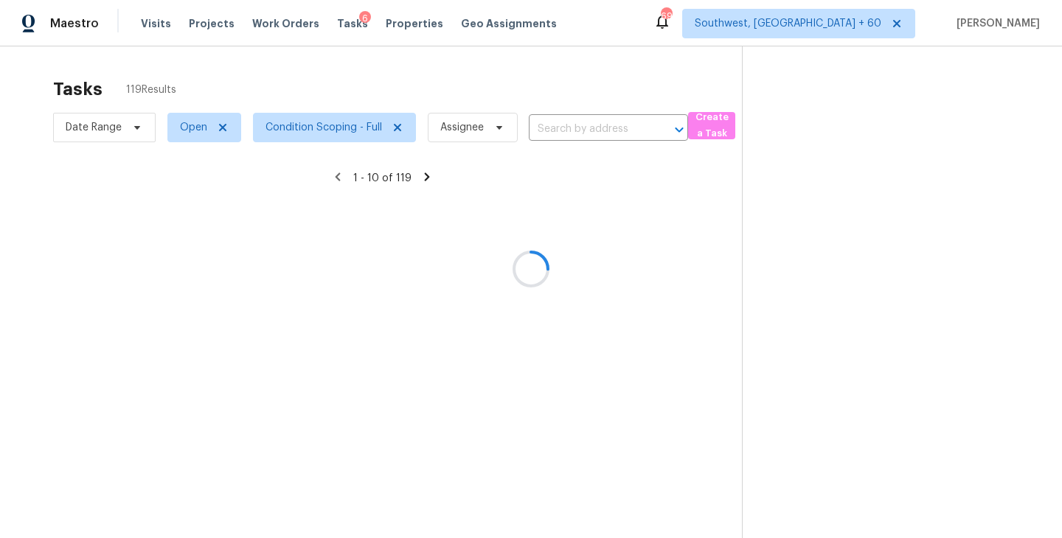
click at [882, 363] on div at bounding box center [531, 269] width 1062 height 538
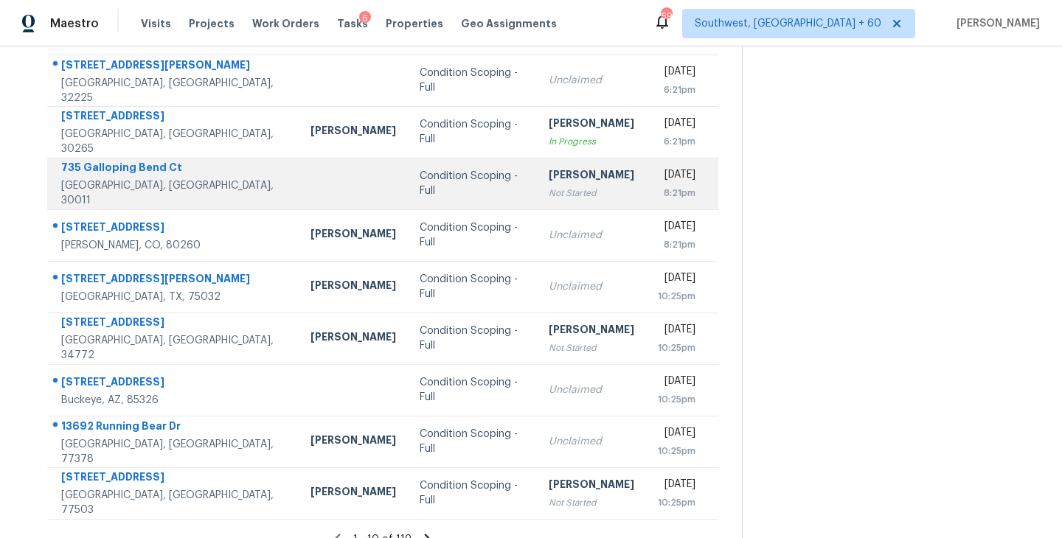
scroll to position [229, 0]
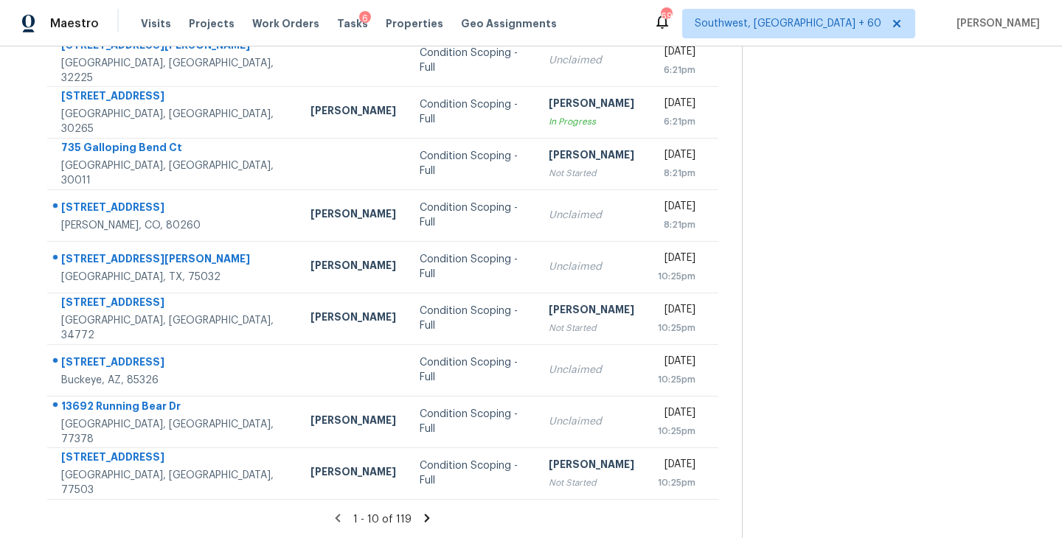
click at [424, 518] on icon at bounding box center [426, 518] width 13 height 13
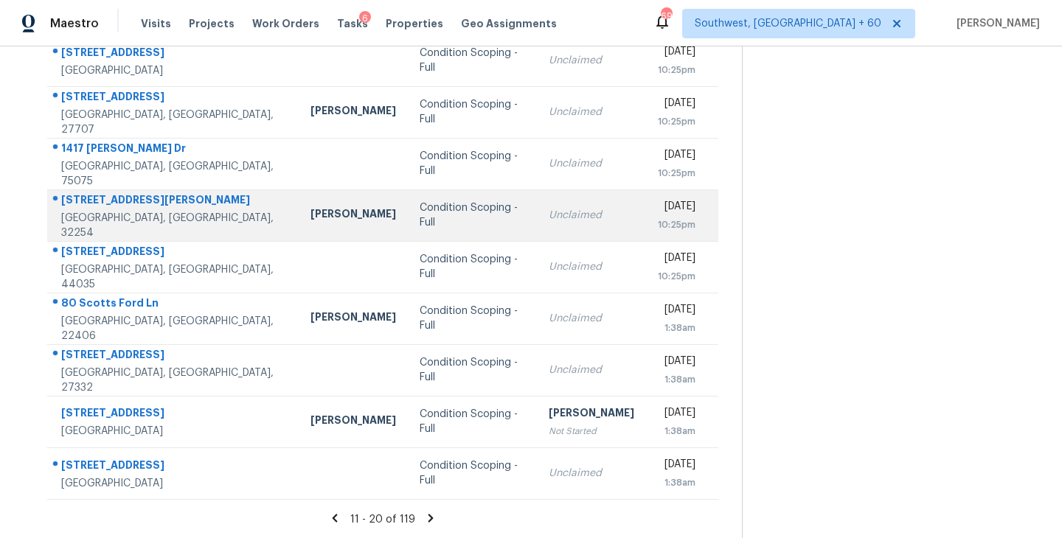
click at [447, 219] on div "Condition Scoping - Full" at bounding box center [471, 215] width 105 height 29
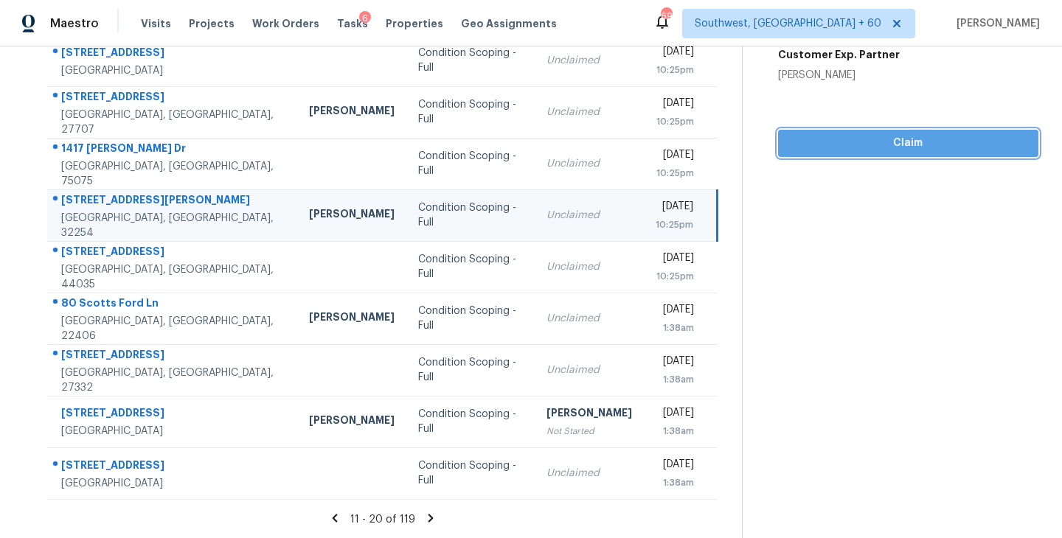
click at [920, 150] on span "Claim" at bounding box center [908, 143] width 237 height 18
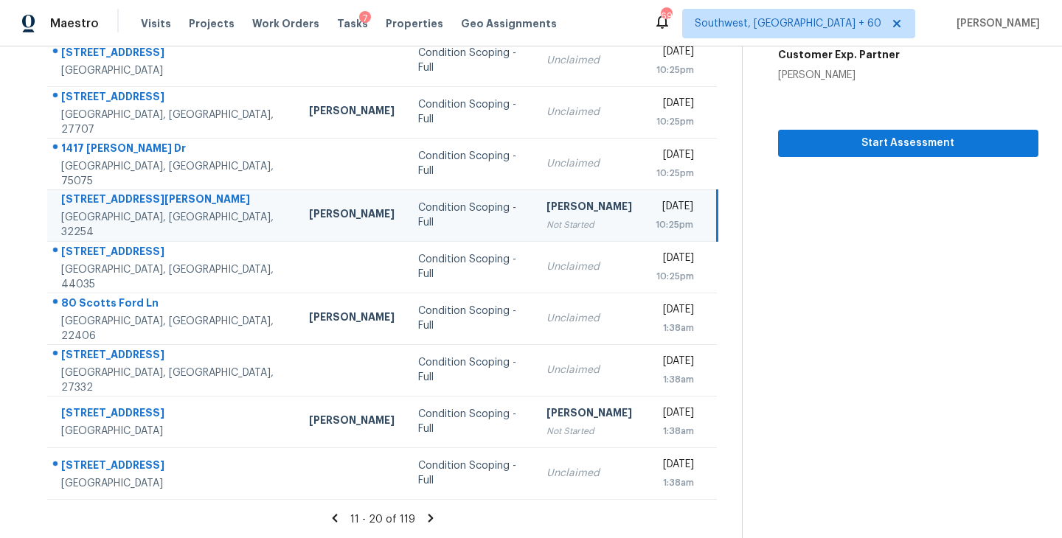
click at [428, 516] on icon at bounding box center [430, 518] width 5 height 8
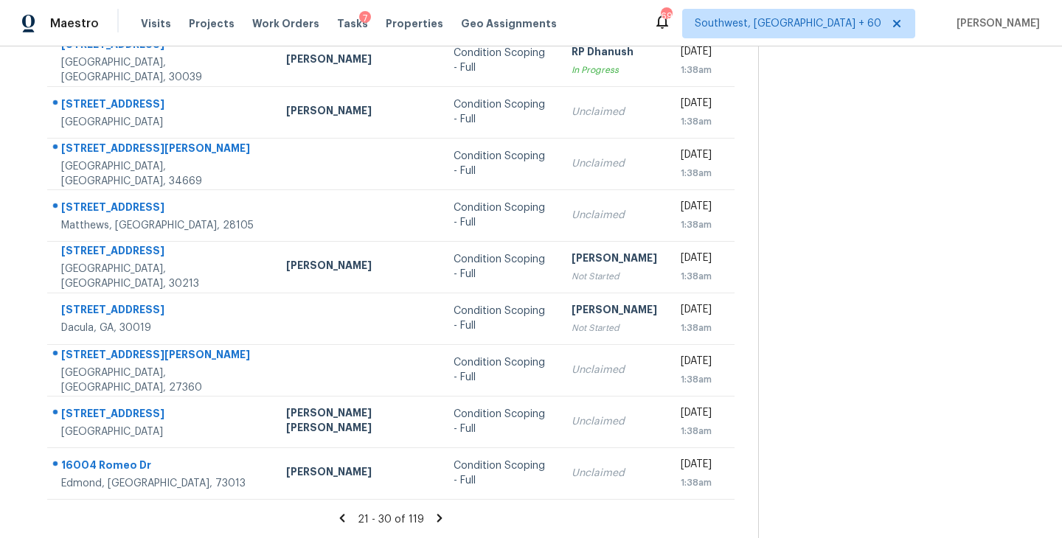
click at [433, 519] on icon at bounding box center [439, 518] width 13 height 13
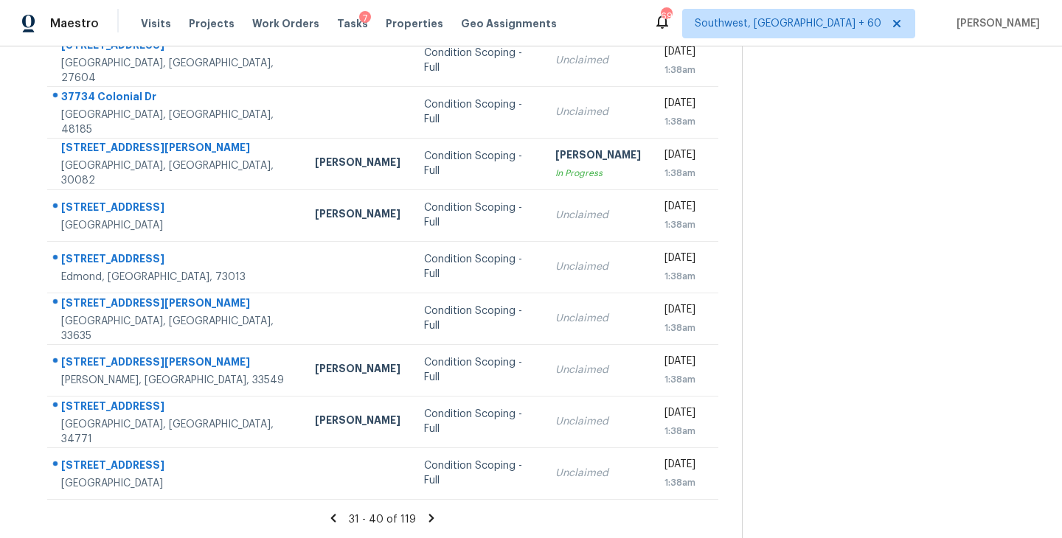
click at [430, 518] on icon at bounding box center [431, 518] width 5 height 8
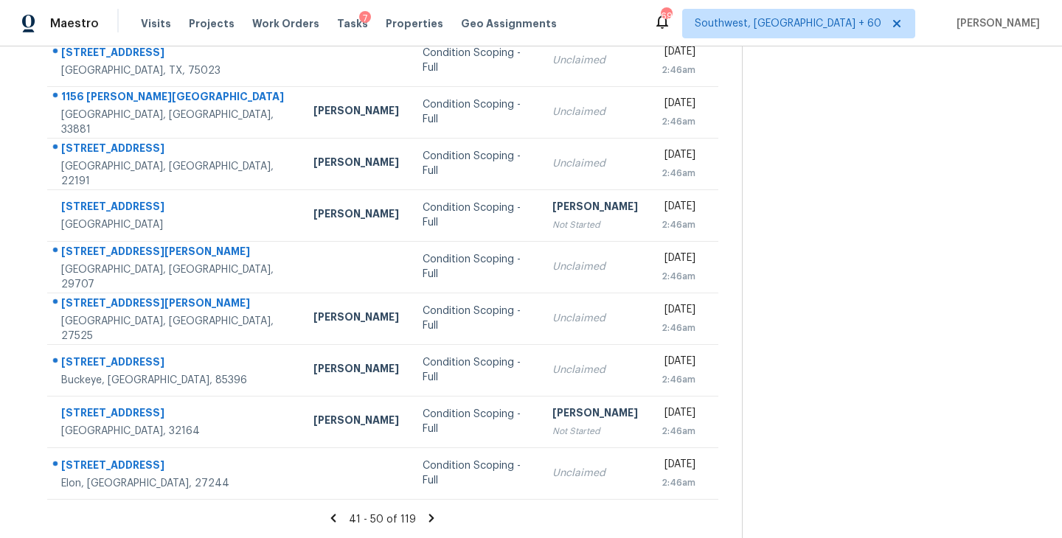
click at [430, 519] on icon at bounding box center [431, 518] width 13 height 13
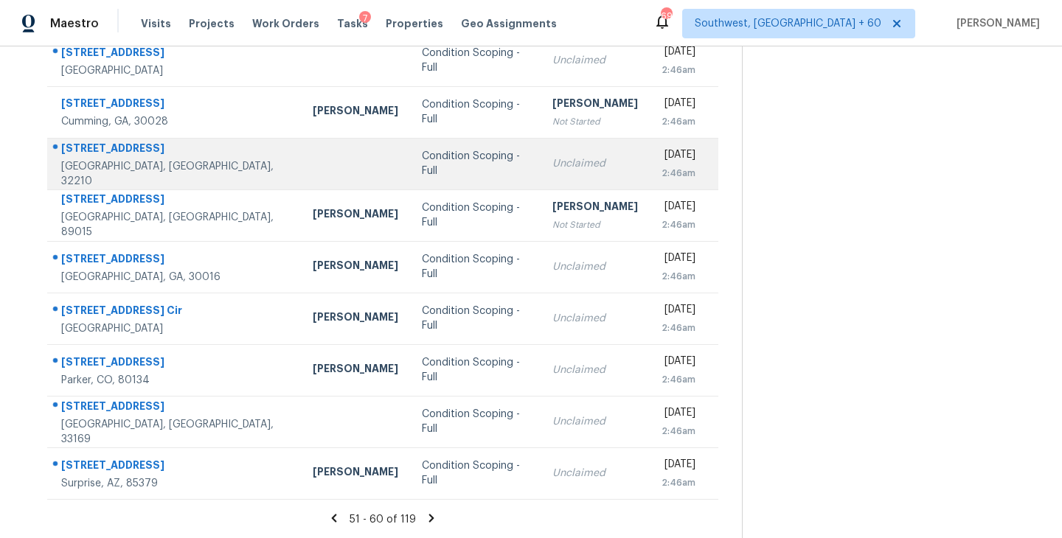
click at [422, 170] on div "Condition Scoping - Full" at bounding box center [475, 163] width 106 height 29
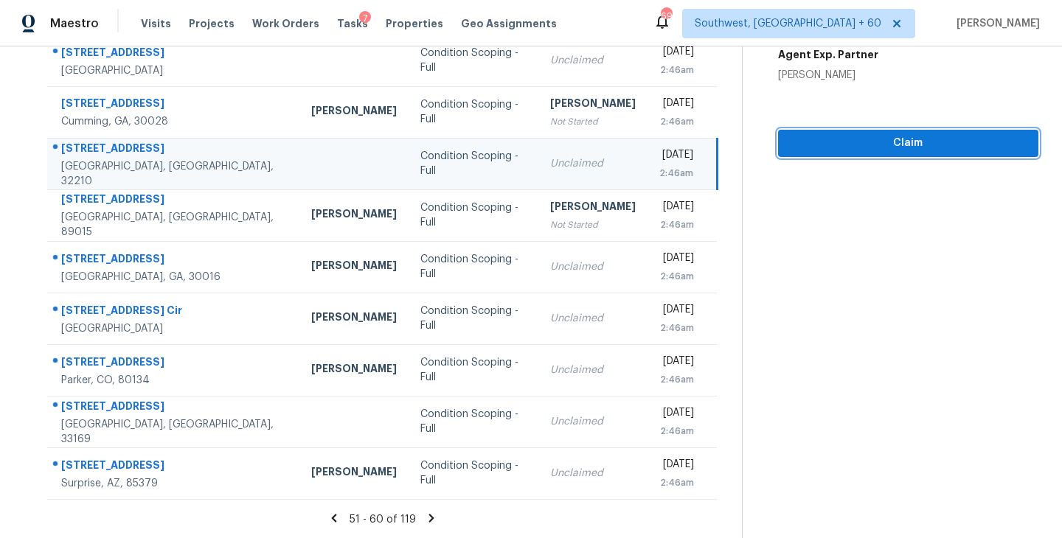
click at [954, 146] on span "Claim" at bounding box center [908, 143] width 237 height 18
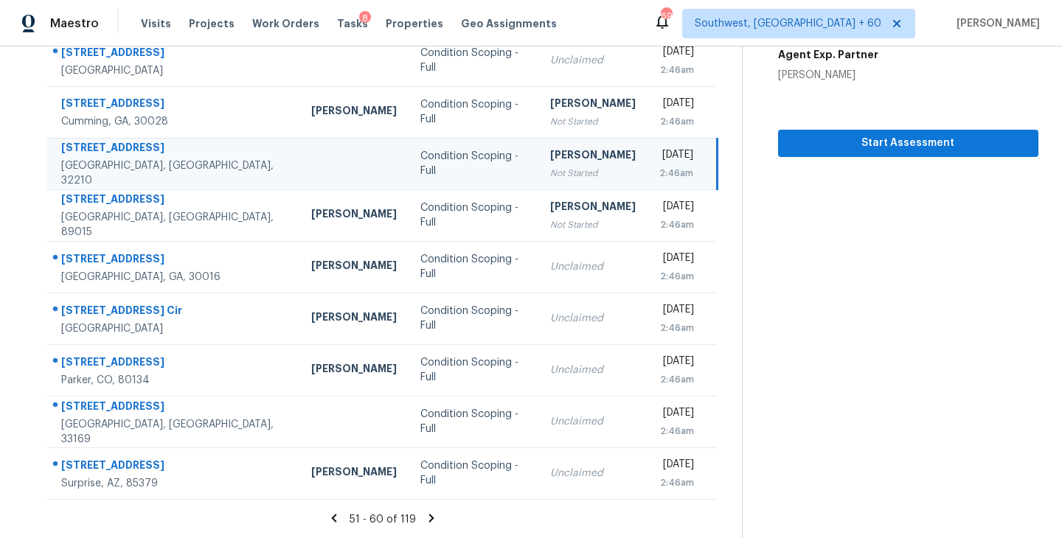
click at [428, 518] on icon at bounding box center [431, 518] width 13 height 13
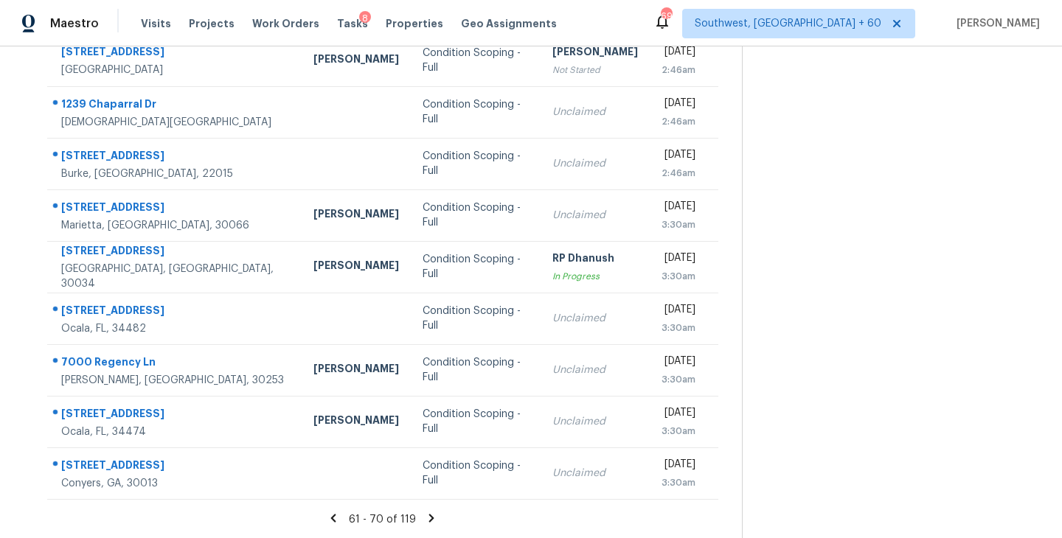
click at [429, 520] on icon at bounding box center [431, 518] width 13 height 13
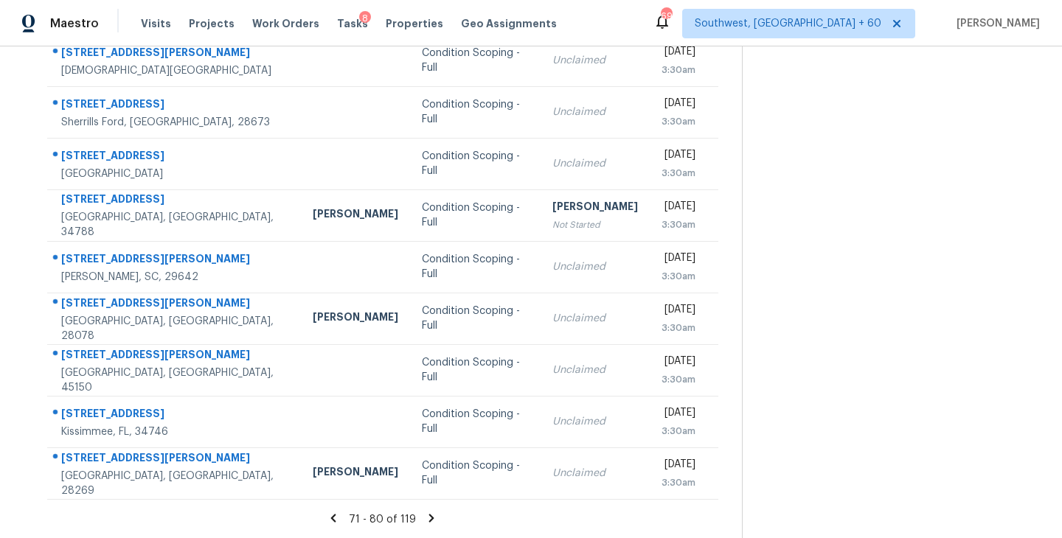
click at [429, 518] on icon at bounding box center [431, 518] width 5 height 8
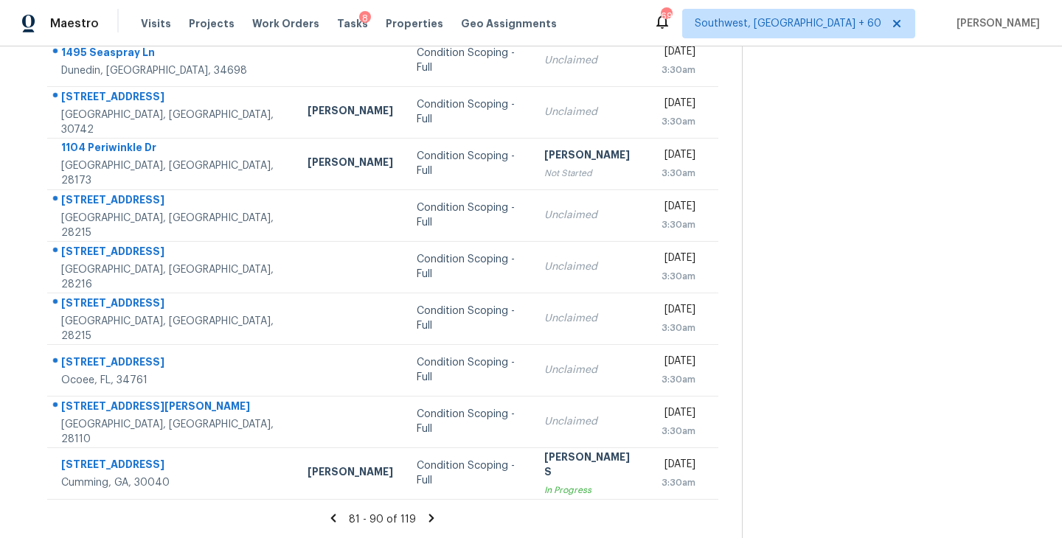
click at [426, 514] on icon at bounding box center [431, 518] width 13 height 13
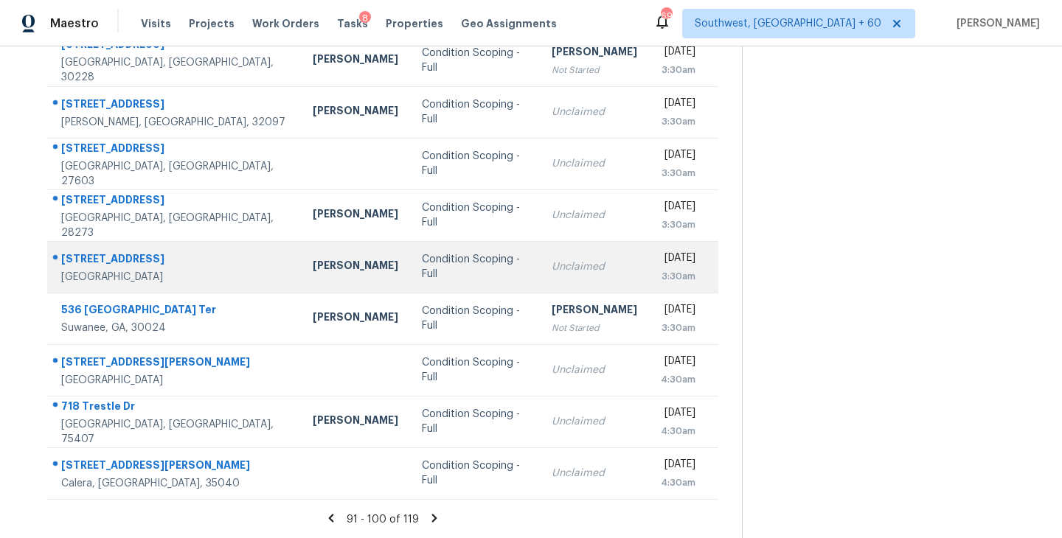
click at [422, 277] on div "Condition Scoping - Full" at bounding box center [475, 266] width 106 height 29
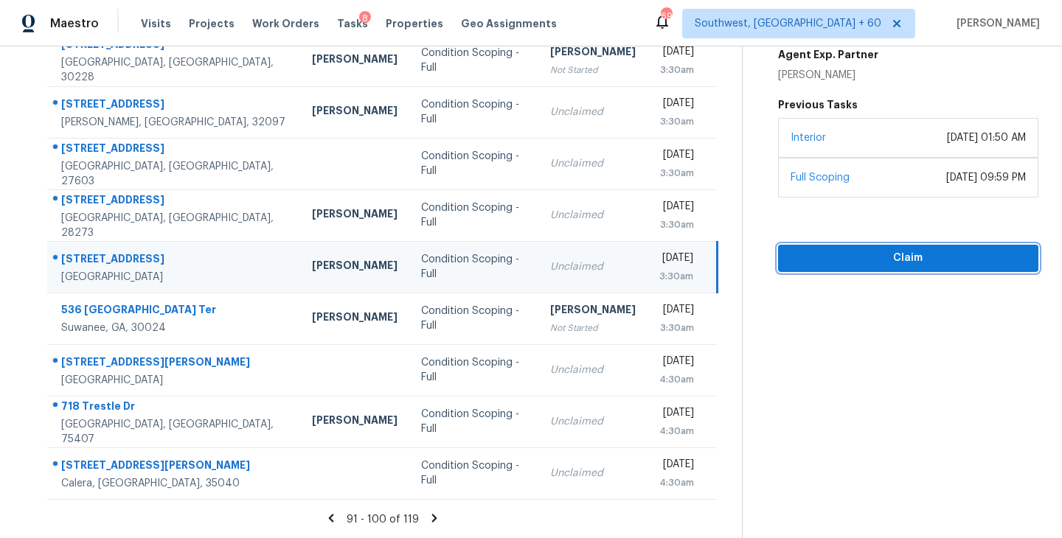
click at [911, 259] on span "Claim" at bounding box center [908, 258] width 237 height 18
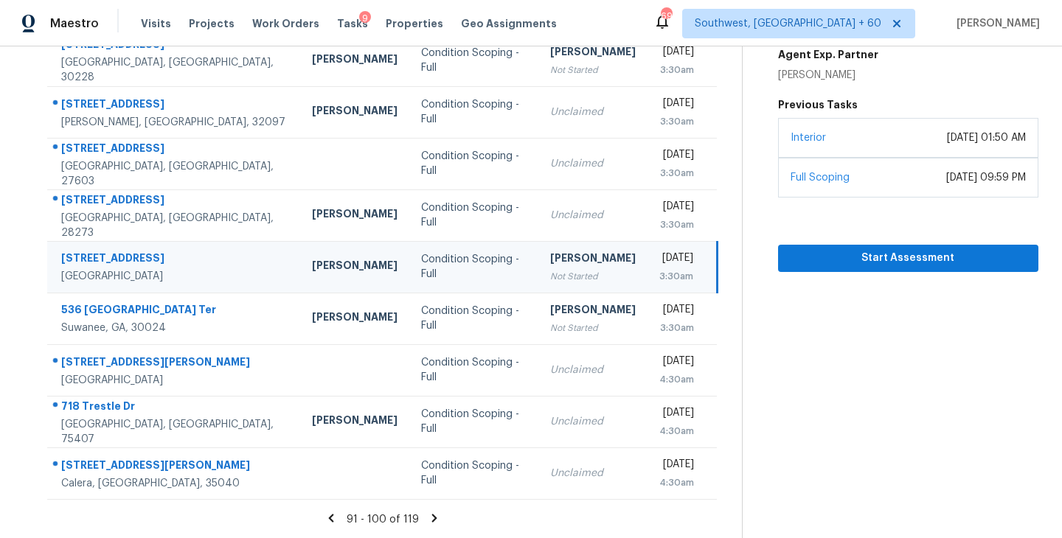
click at [432, 519] on icon at bounding box center [434, 518] width 5 height 8
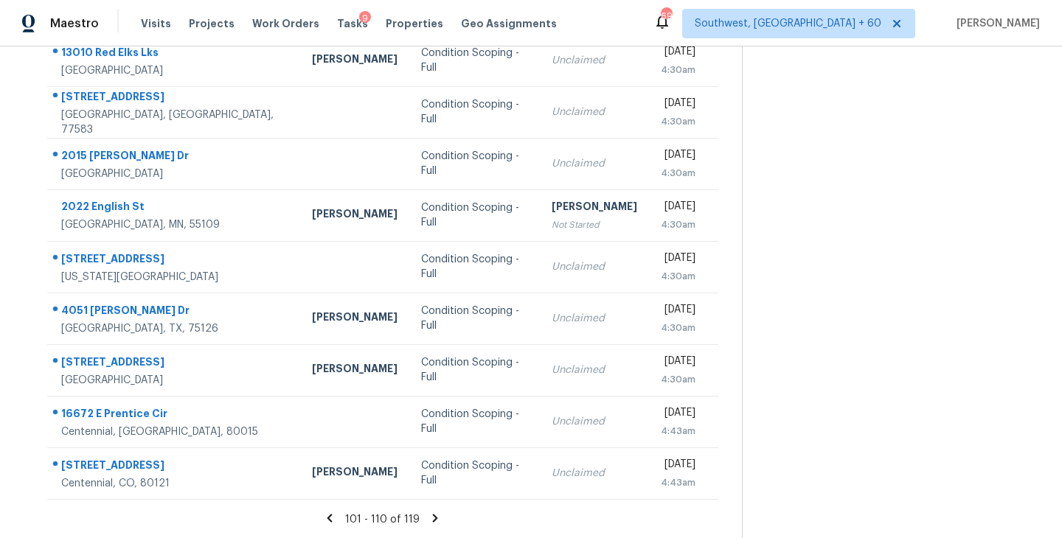
click at [433, 516] on icon at bounding box center [435, 518] width 5 height 8
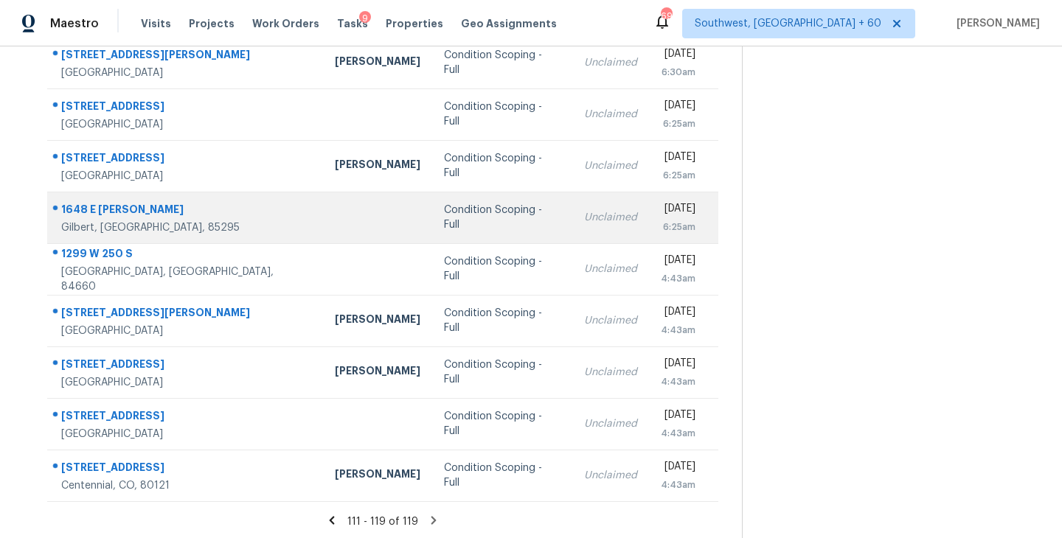
scroll to position [178, 0]
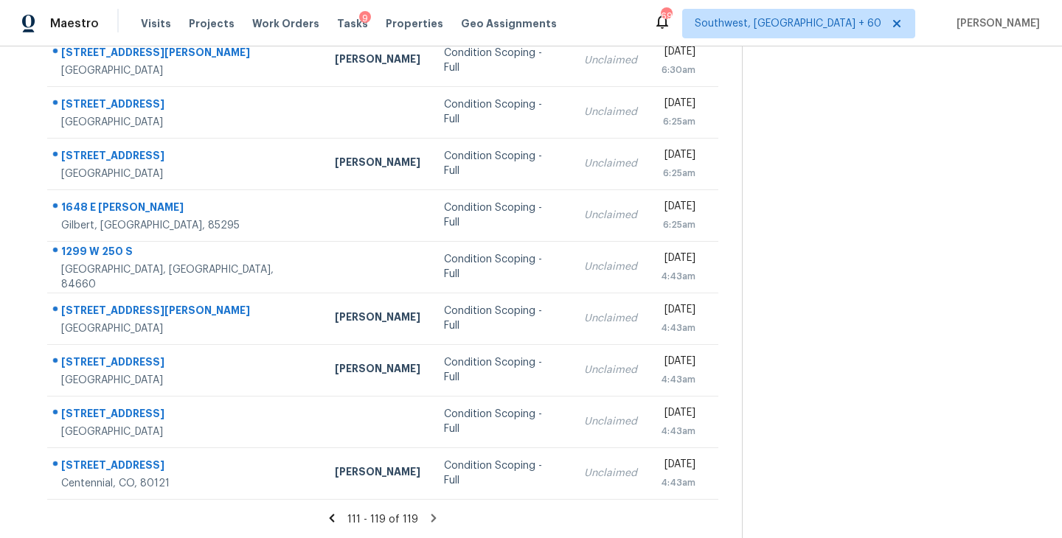
click at [431, 516] on icon at bounding box center [433, 518] width 5 height 8
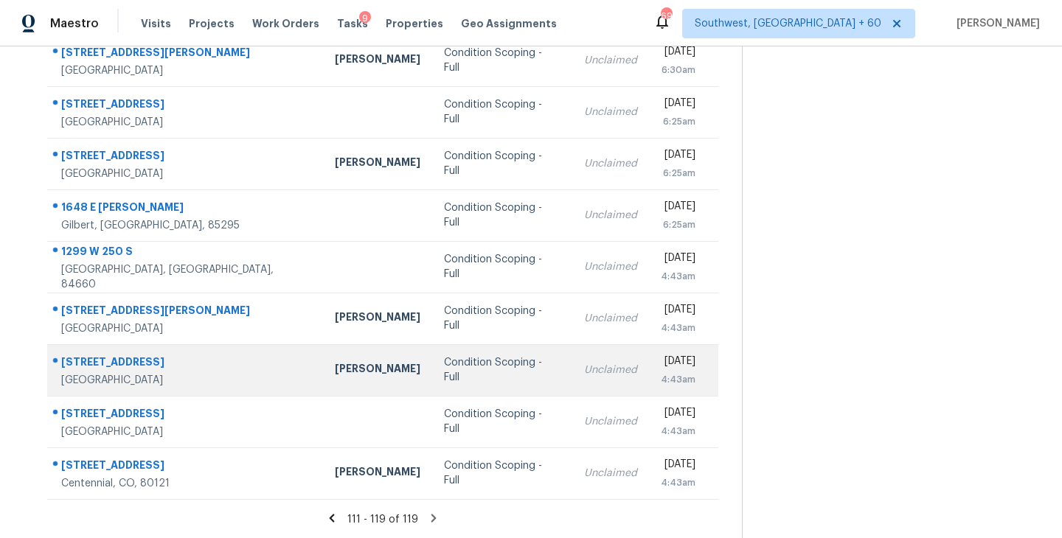
scroll to position [0, 0]
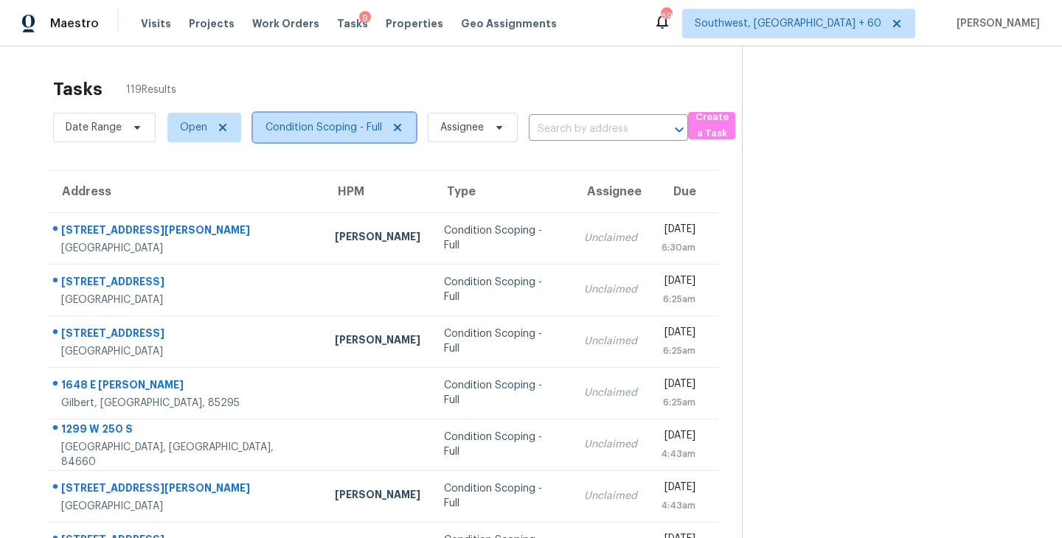
click at [322, 124] on span "Condition Scoping - Full" at bounding box center [323, 127] width 116 height 15
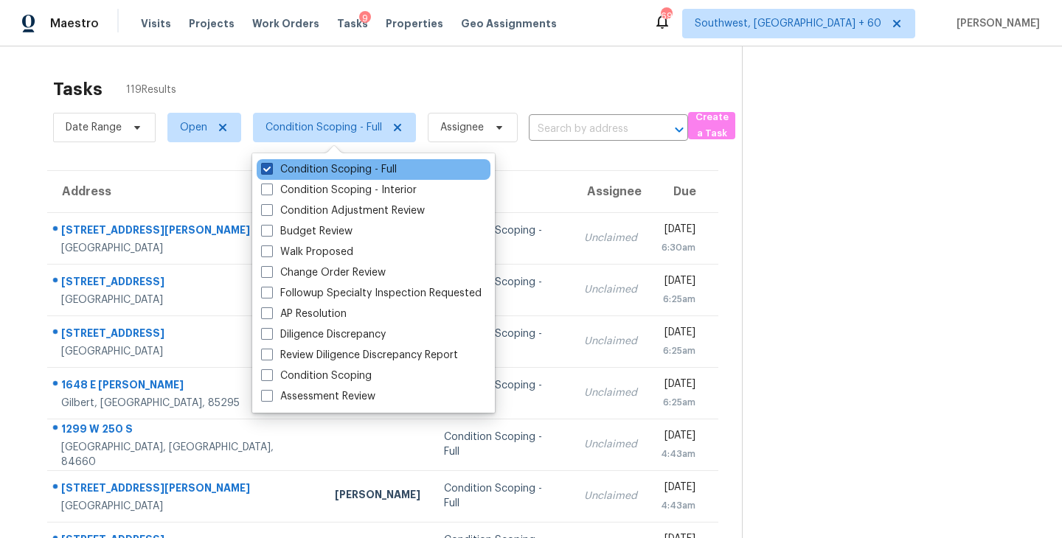
click at [324, 170] on label "Condition Scoping - Full" at bounding box center [329, 169] width 136 height 15
click at [271, 170] on input "Condition Scoping - Full" at bounding box center [266, 167] width 10 height 10
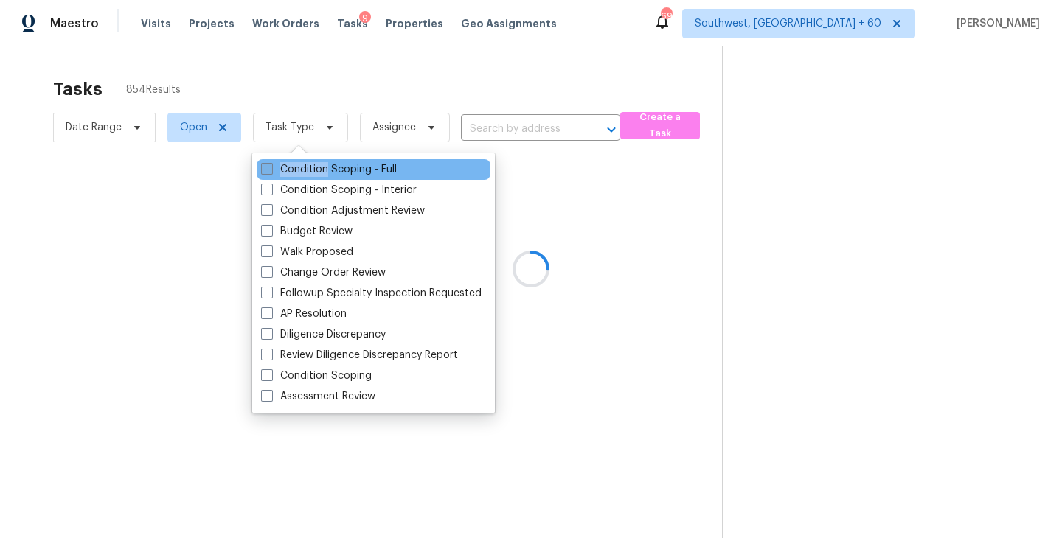
click at [324, 170] on label "Condition Scoping - Full" at bounding box center [329, 169] width 136 height 15
click at [271, 170] on input "Condition Scoping - Full" at bounding box center [266, 167] width 10 height 10
checkbox input "true"
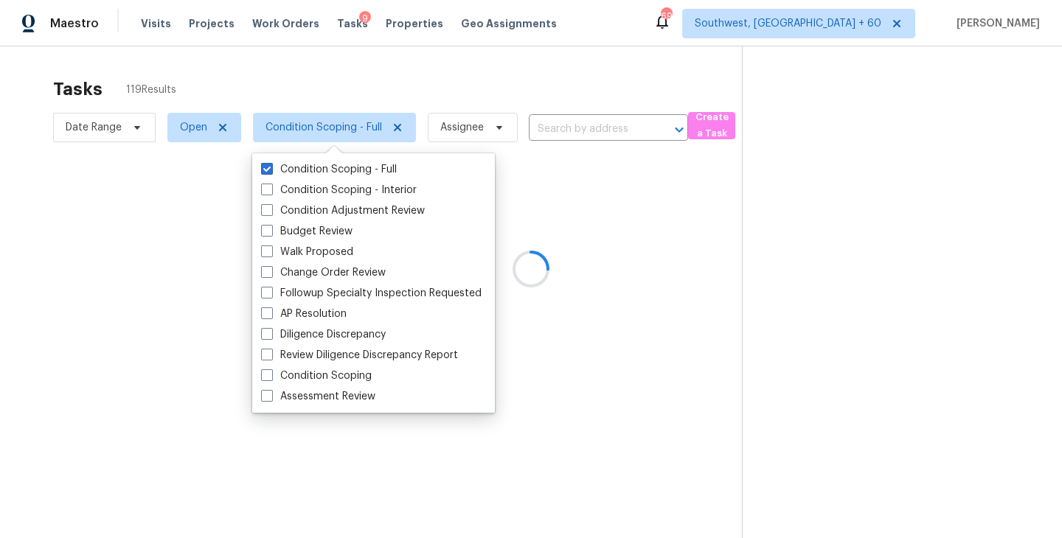
click at [922, 288] on div at bounding box center [531, 269] width 1062 height 538
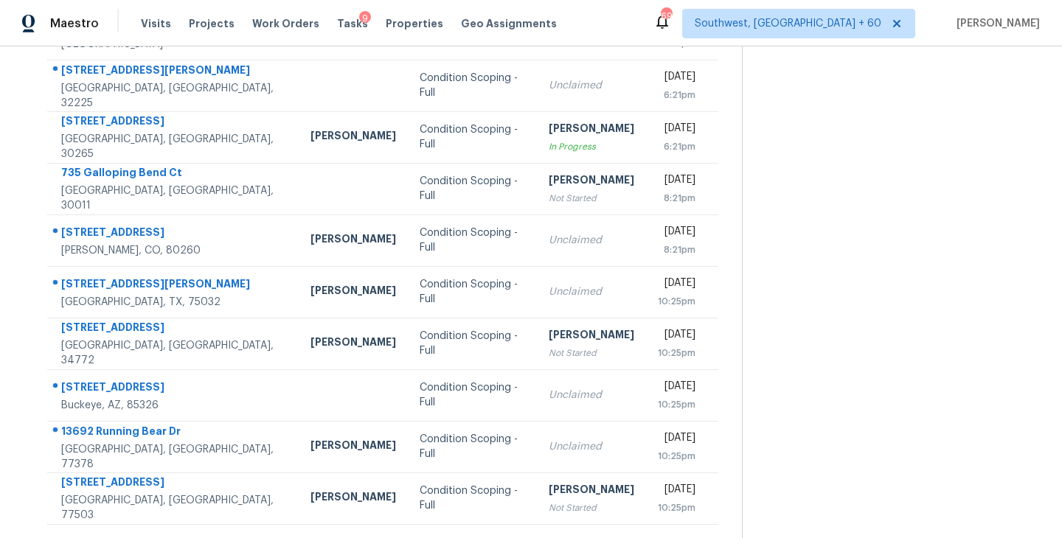
scroll to position [229, 0]
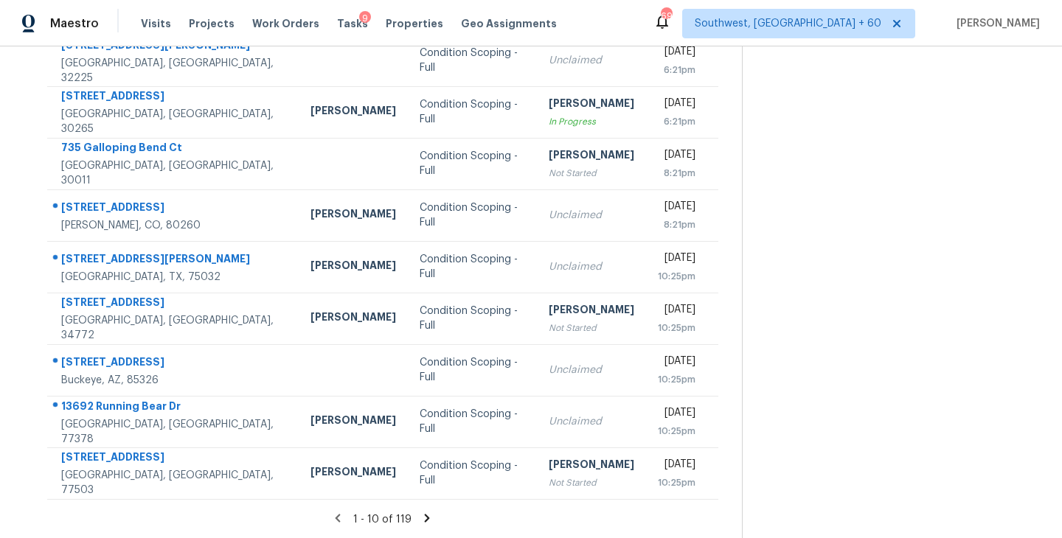
click at [423, 518] on icon at bounding box center [426, 518] width 13 height 13
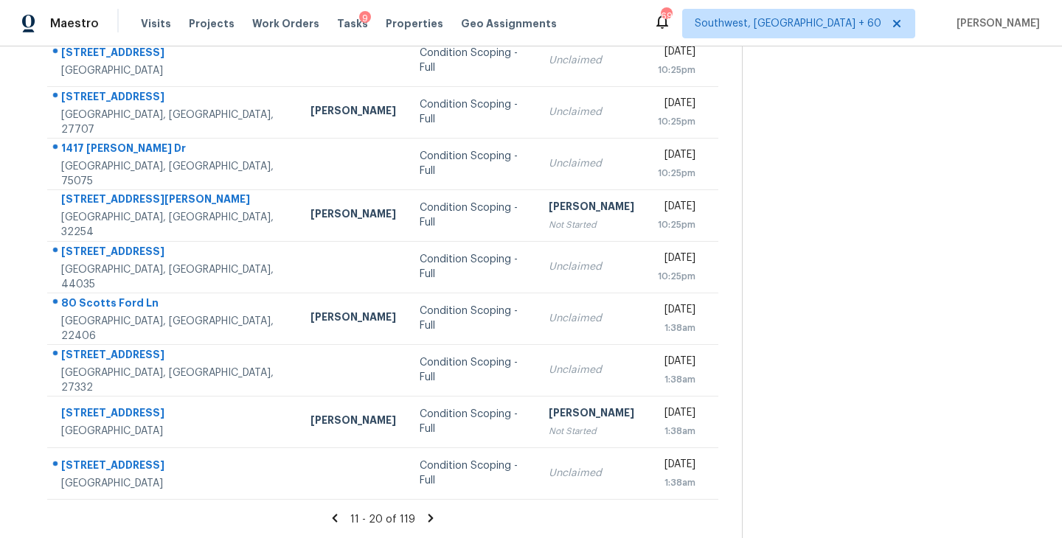
click at [428, 518] on icon at bounding box center [430, 518] width 5 height 8
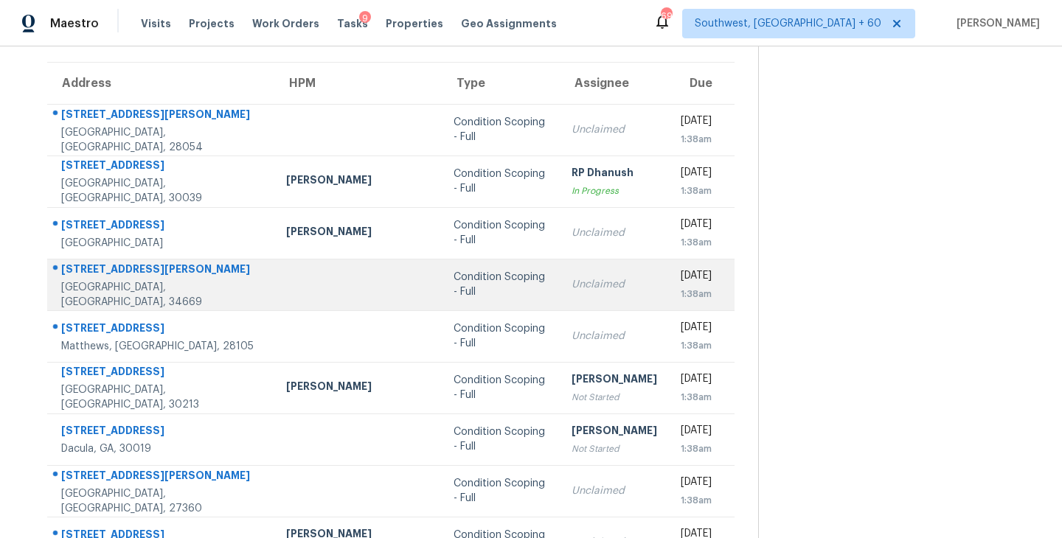
scroll to position [84, 0]
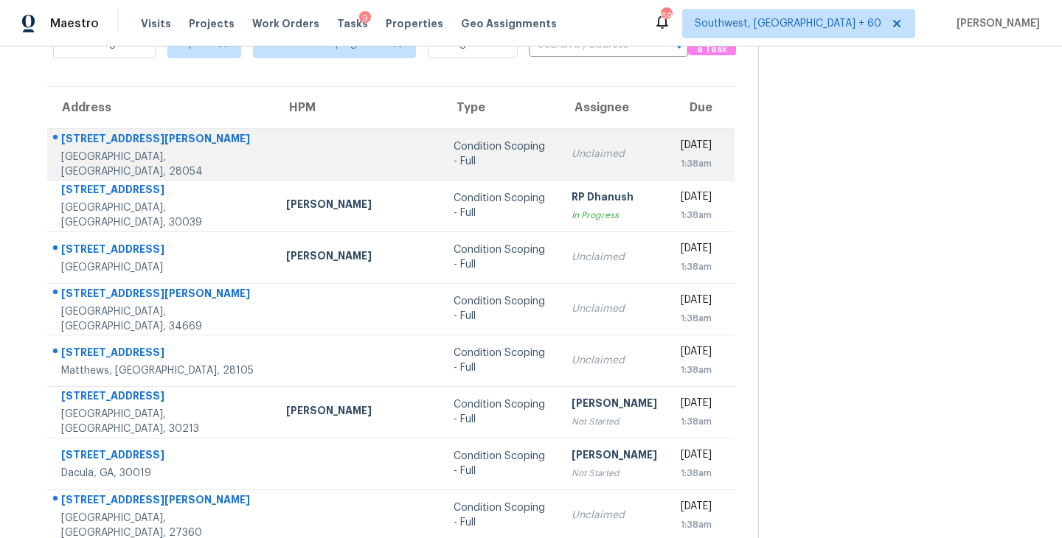
click at [442, 161] on td "Condition Scoping - Full" at bounding box center [500, 154] width 117 height 52
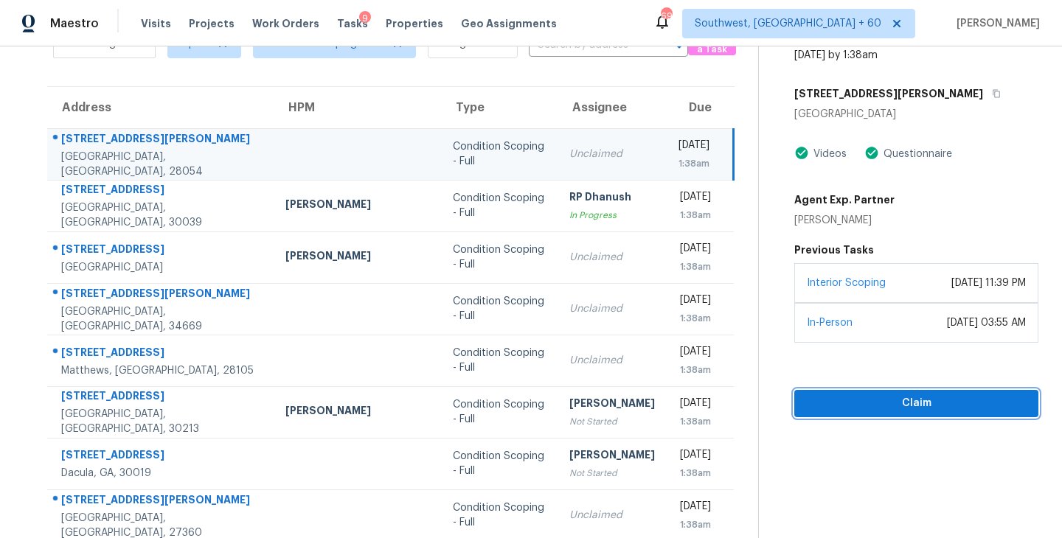
click at [922, 409] on span "Claim" at bounding box center [916, 403] width 220 height 18
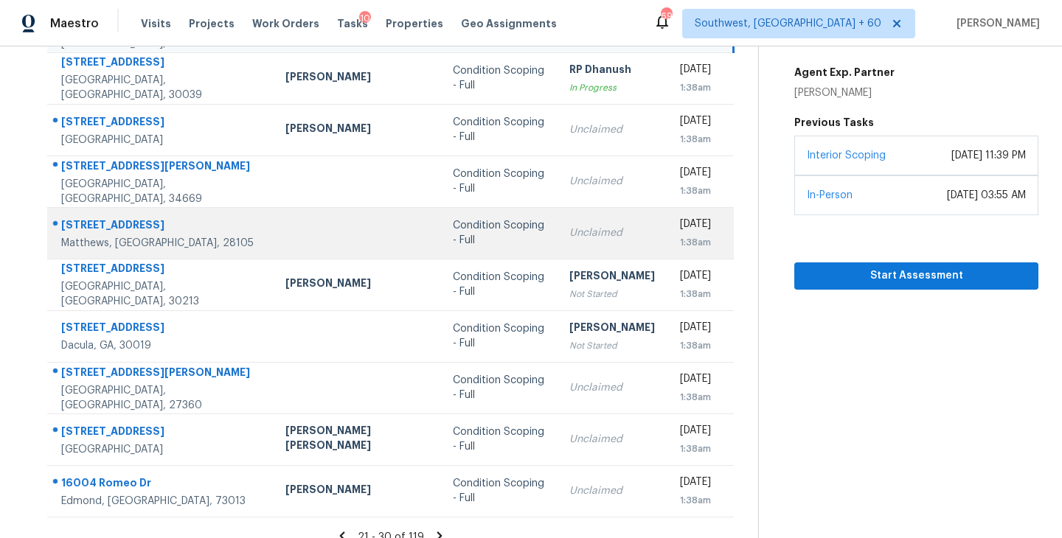
scroll to position [229, 0]
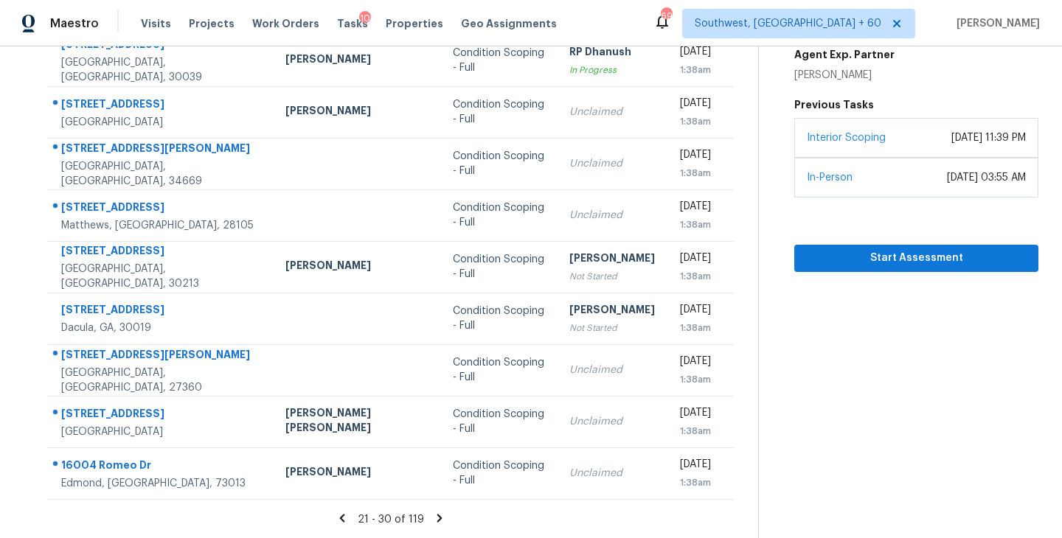
click at [437, 516] on icon at bounding box center [439, 518] width 5 height 8
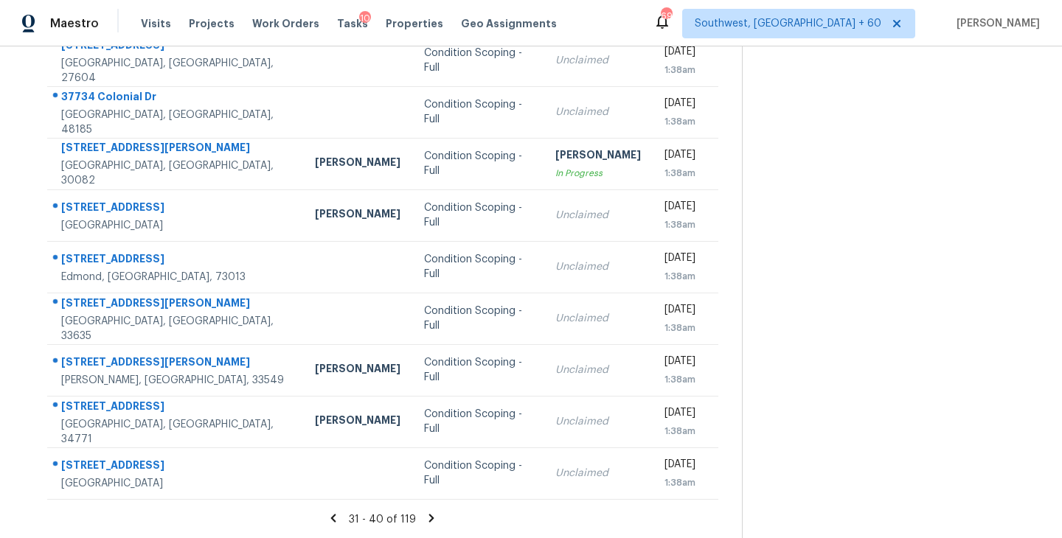
click at [429, 518] on icon at bounding box center [431, 518] width 5 height 8
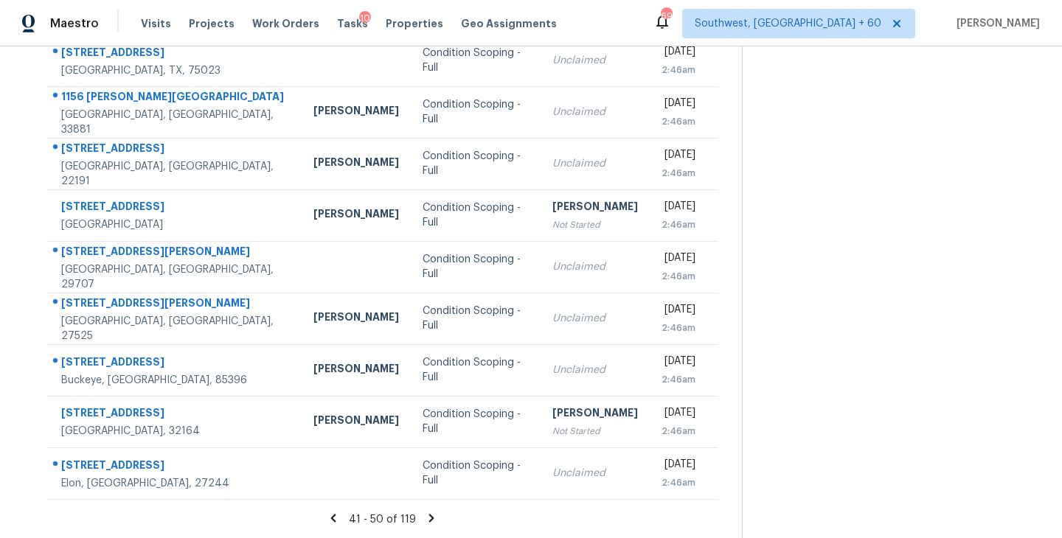
click at [430, 515] on icon at bounding box center [431, 518] width 5 height 8
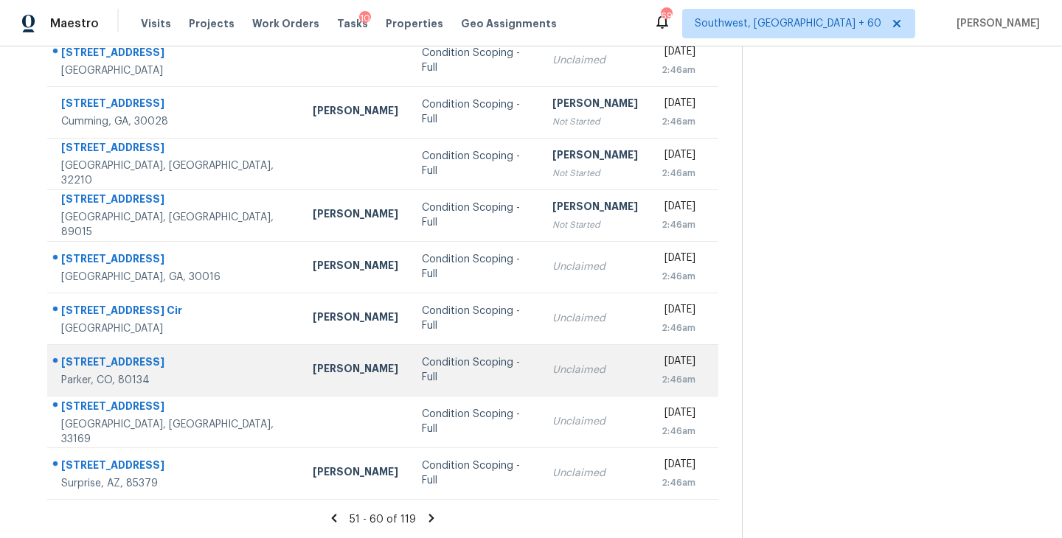
scroll to position [178, 0]
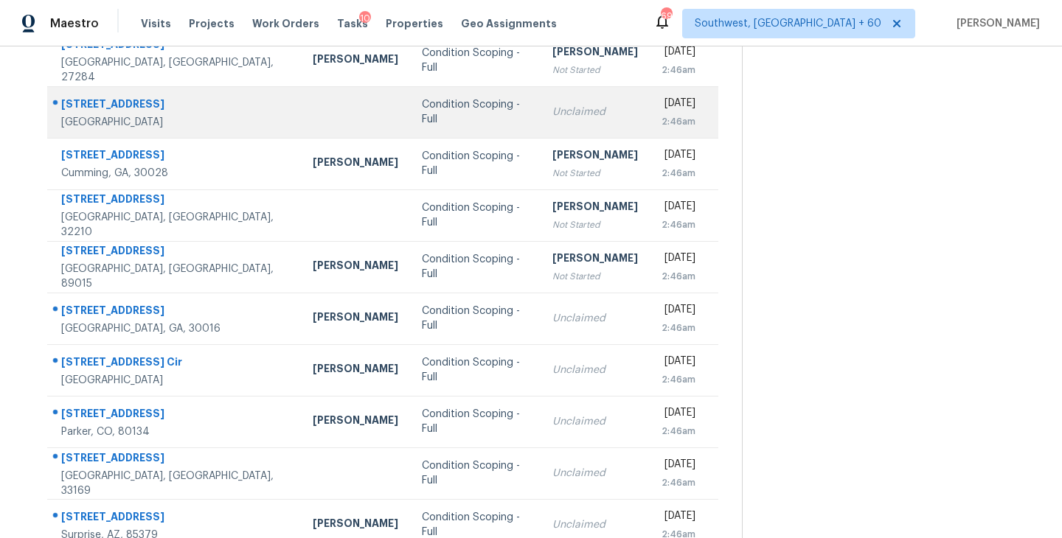
click at [422, 111] on div "Condition Scoping - Full" at bounding box center [475, 111] width 106 height 29
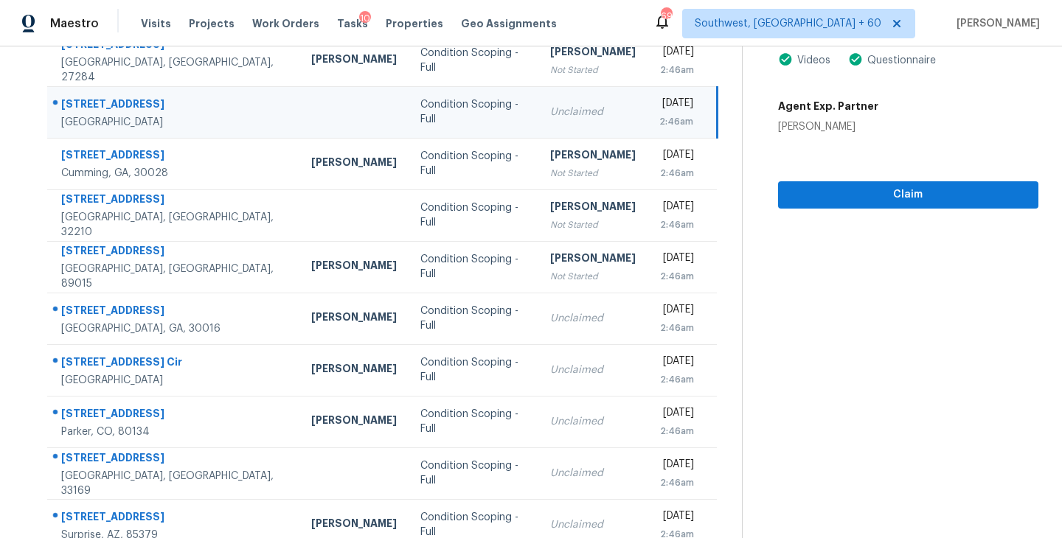
scroll to position [147, 0]
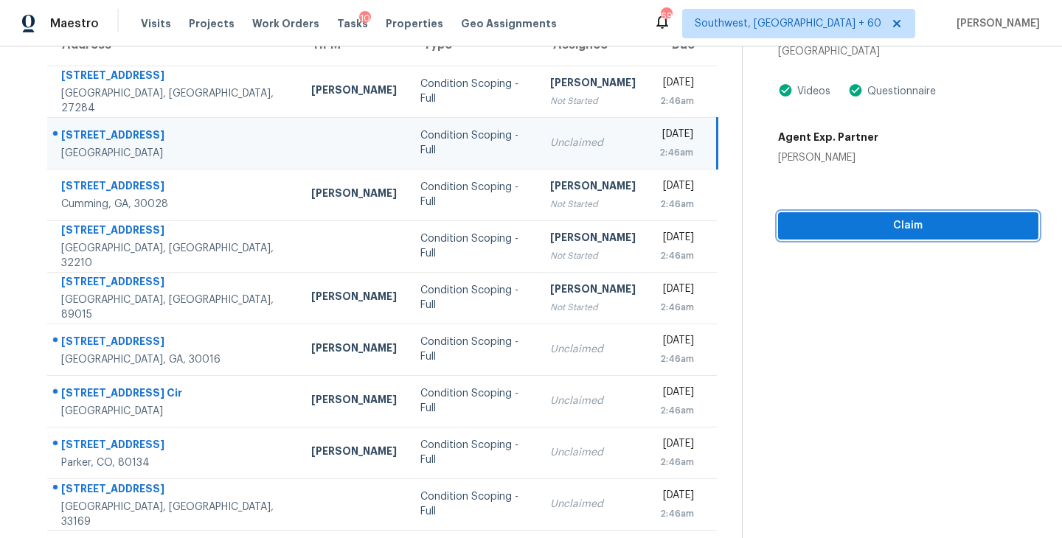
click at [883, 235] on button "Claim" at bounding box center [908, 225] width 260 height 27
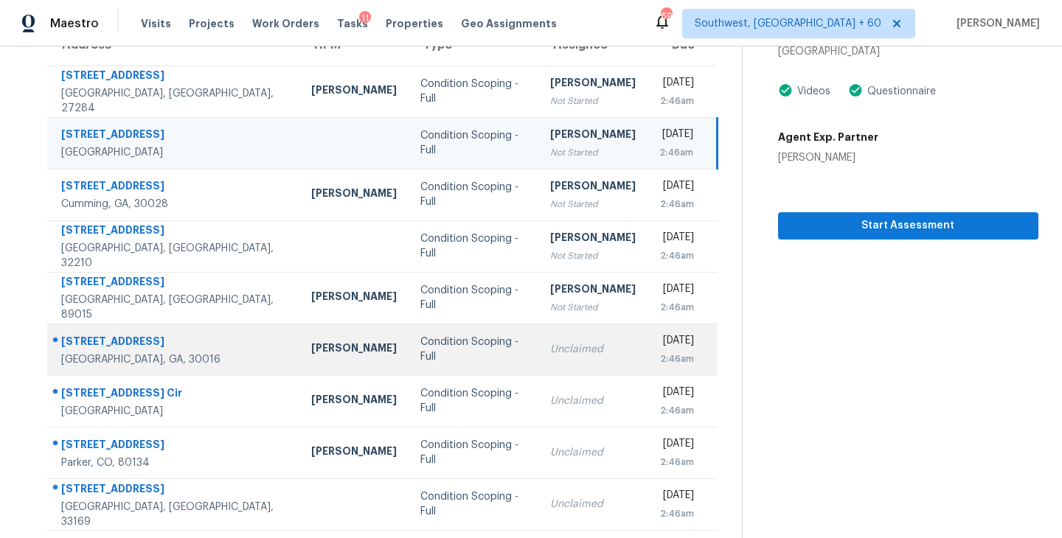
scroll to position [229, 0]
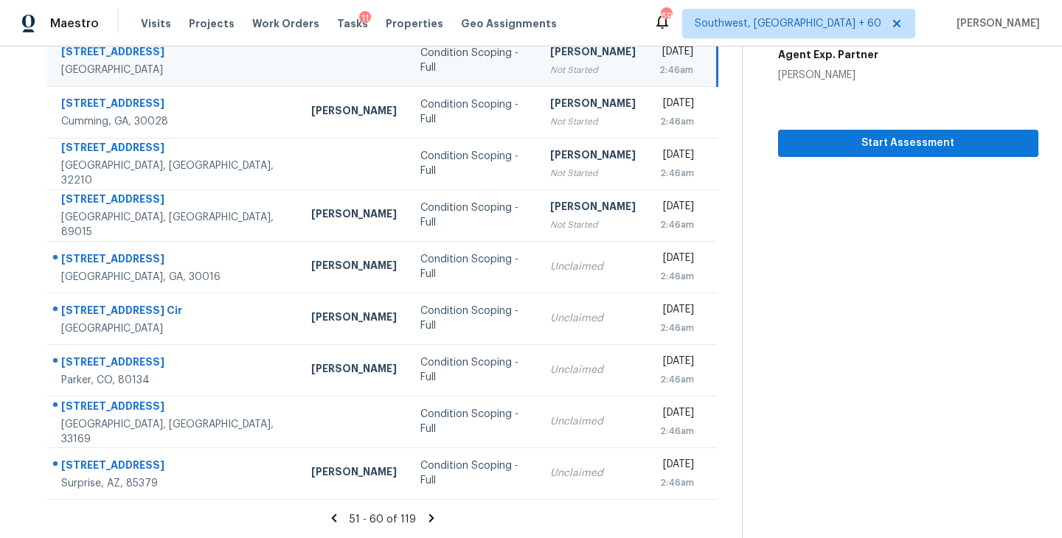
click at [425, 517] on icon at bounding box center [431, 518] width 13 height 13
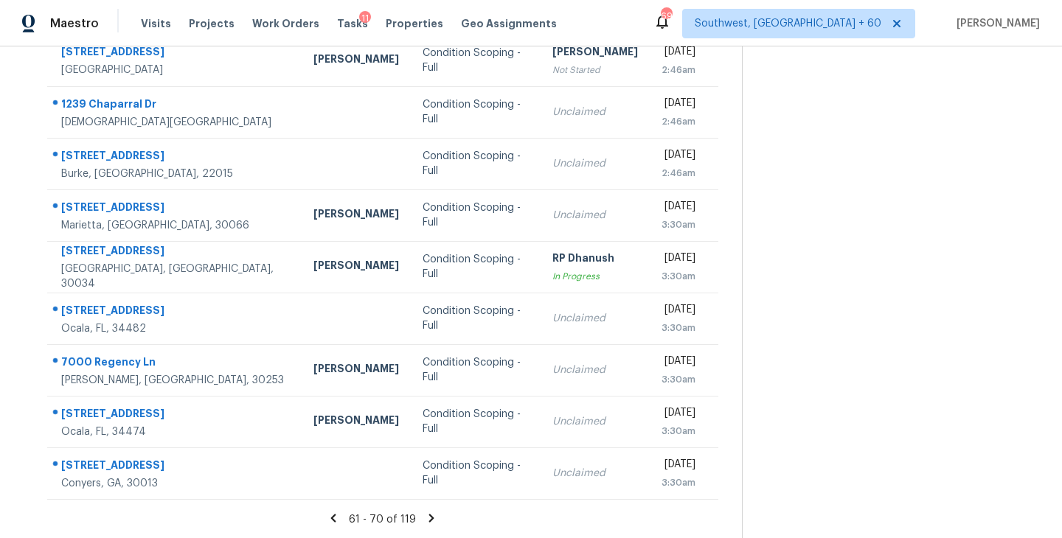
click at [429, 517] on icon at bounding box center [431, 518] width 5 height 8
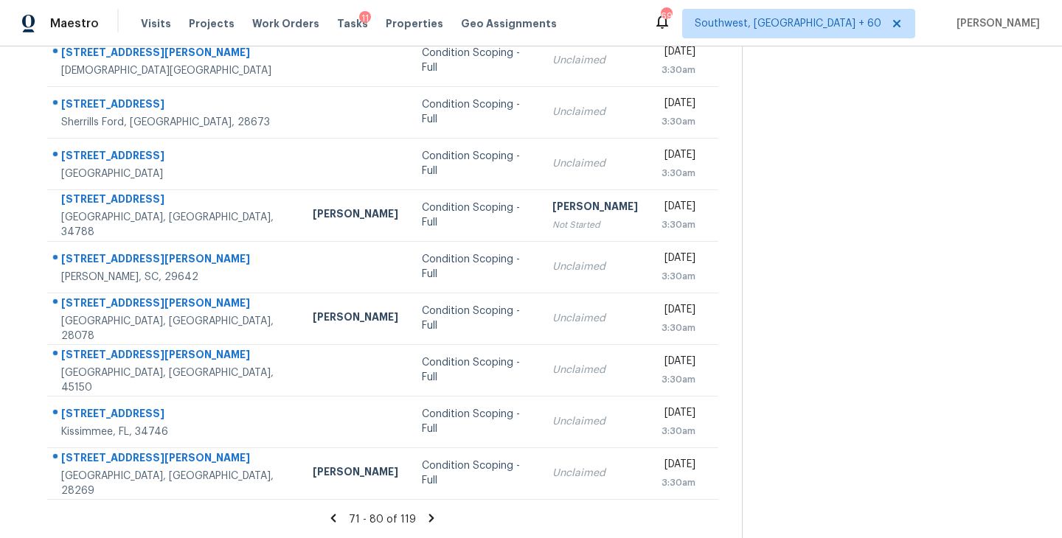
click at [431, 516] on icon at bounding box center [431, 518] width 13 height 13
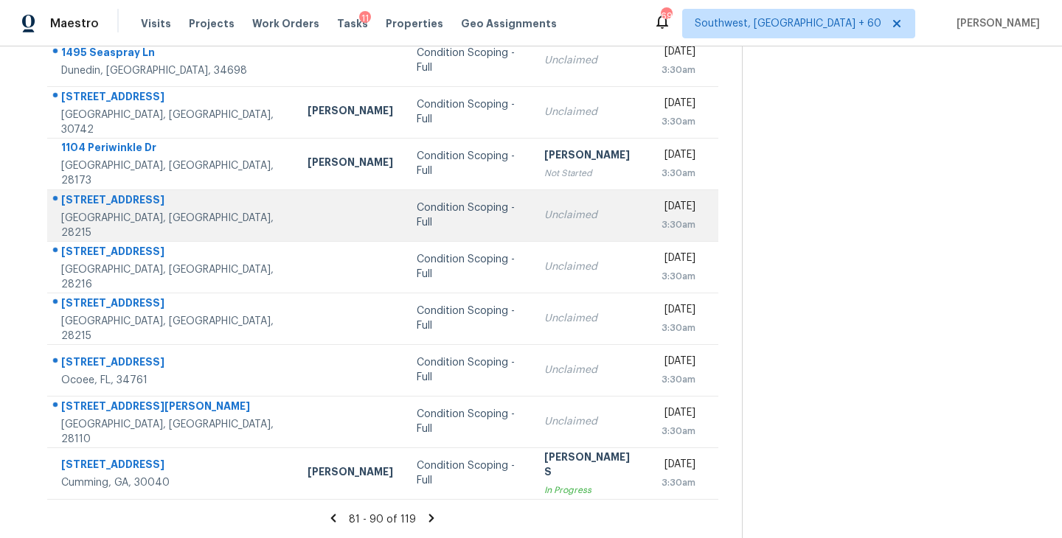
click at [417, 217] on div "Condition Scoping - Full" at bounding box center [469, 215] width 105 height 29
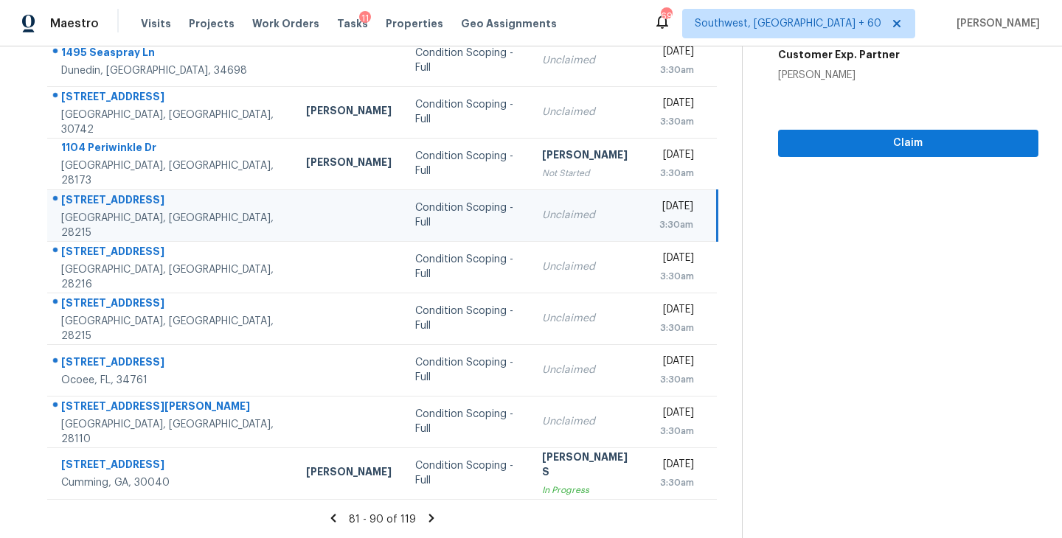
click at [530, 217] on td "Unclaimed" at bounding box center [588, 215] width 117 height 52
click at [868, 147] on span "Claim" at bounding box center [908, 143] width 237 height 18
click at [431, 517] on icon at bounding box center [431, 518] width 5 height 8
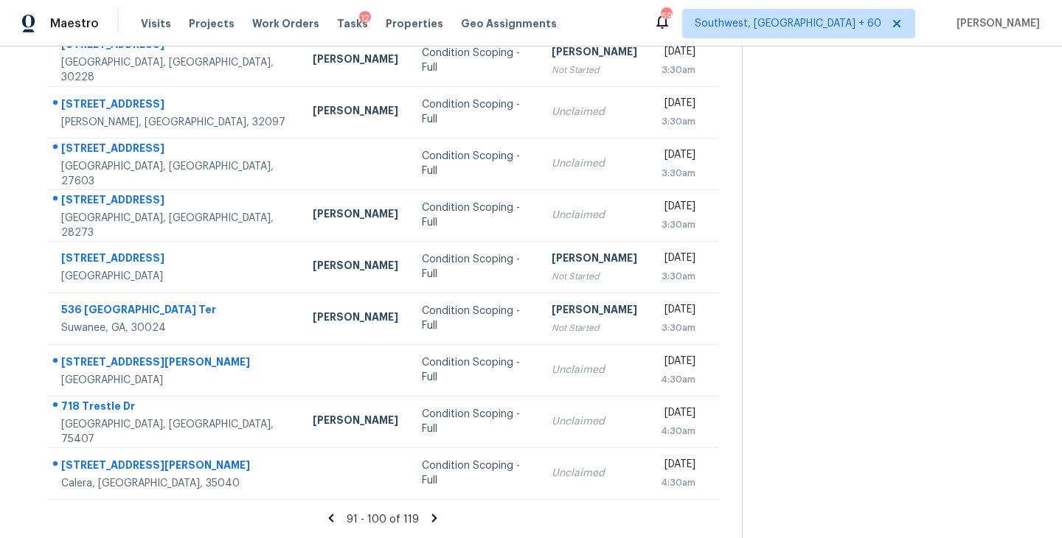
click at [432, 518] on icon at bounding box center [434, 518] width 5 height 8
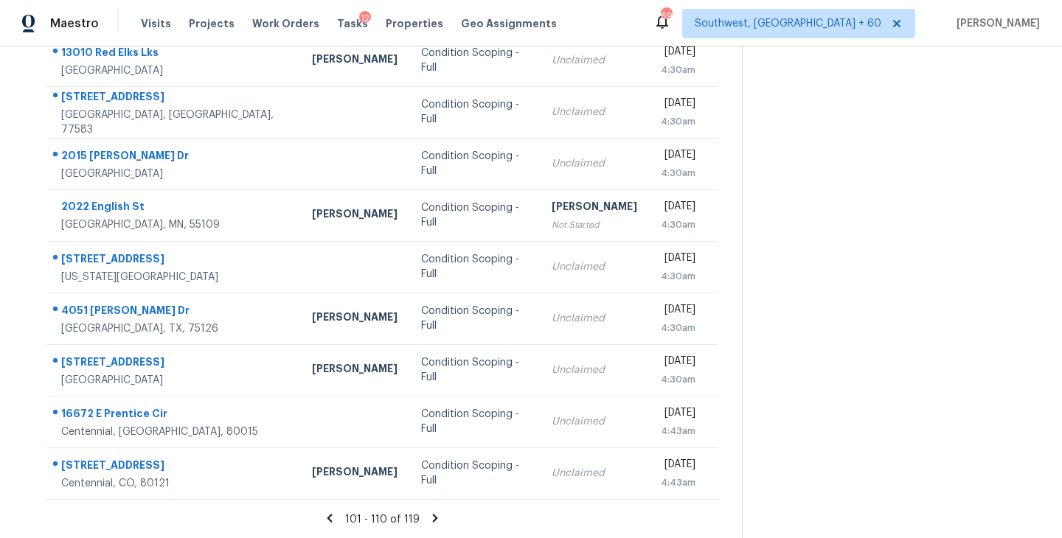
click at [434, 515] on icon at bounding box center [434, 518] width 13 height 13
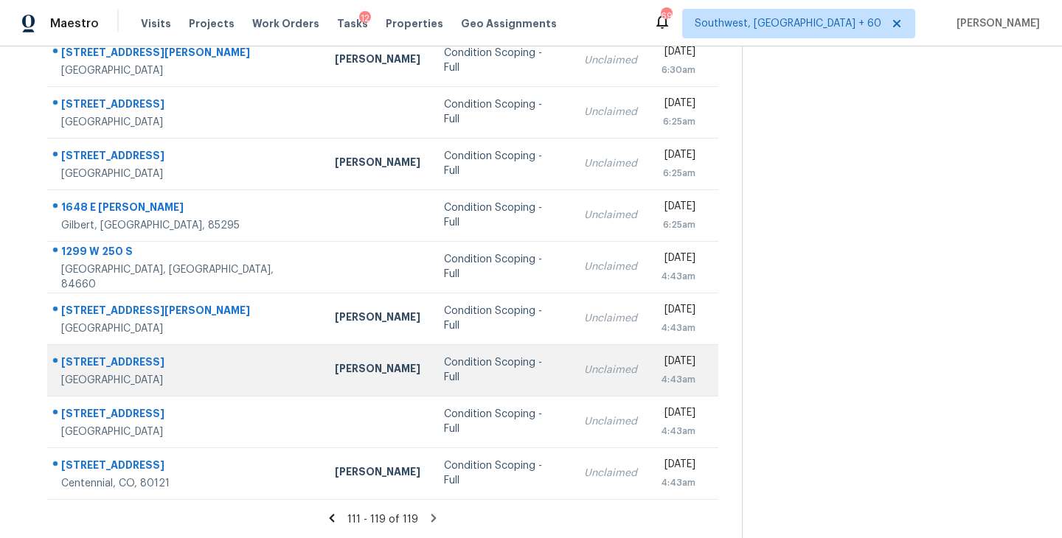
scroll to position [0, 0]
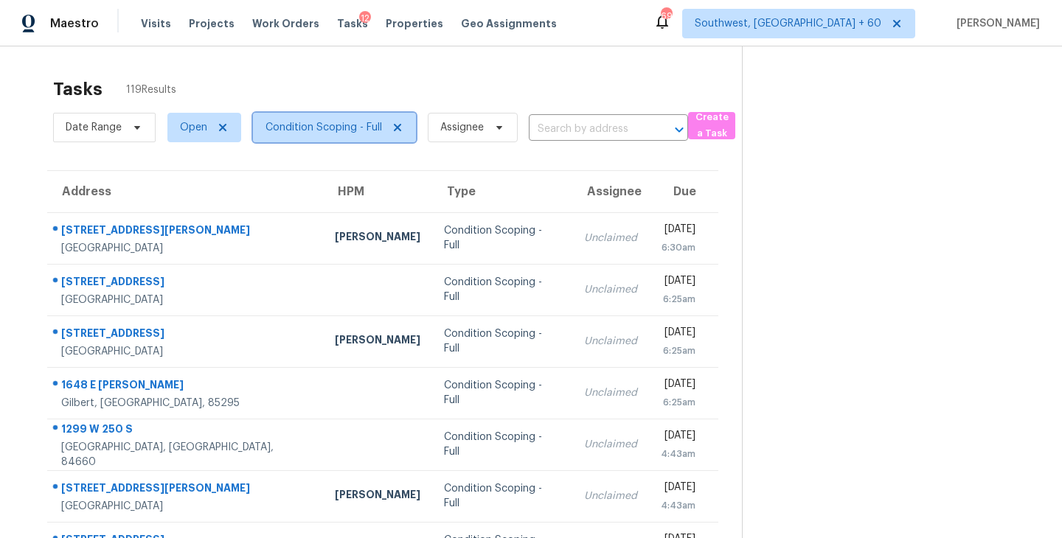
click at [332, 127] on span "Condition Scoping - Full" at bounding box center [323, 127] width 116 height 15
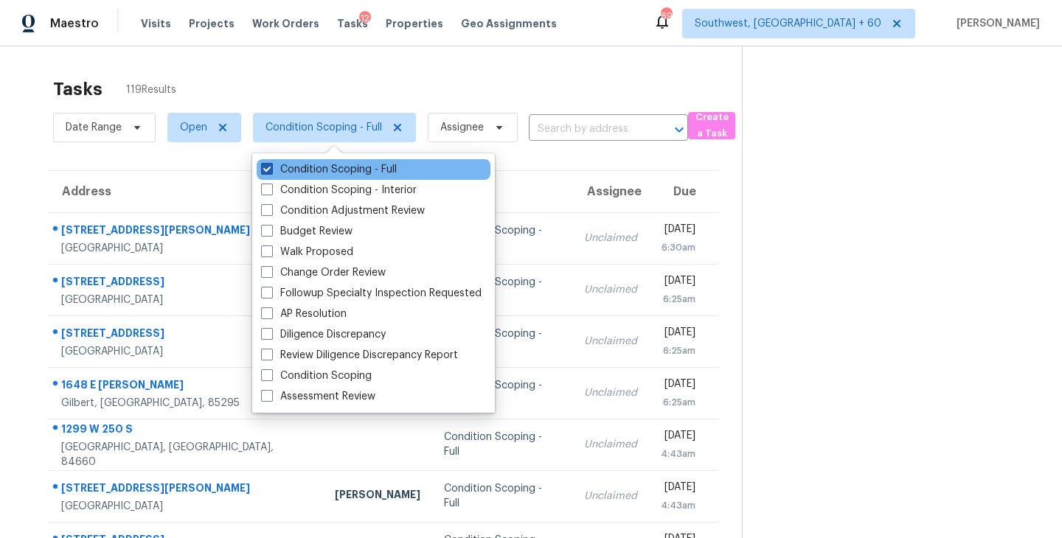
click at [341, 169] on label "Condition Scoping - Full" at bounding box center [329, 169] width 136 height 15
click at [271, 169] on input "Condition Scoping - Full" at bounding box center [266, 167] width 10 height 10
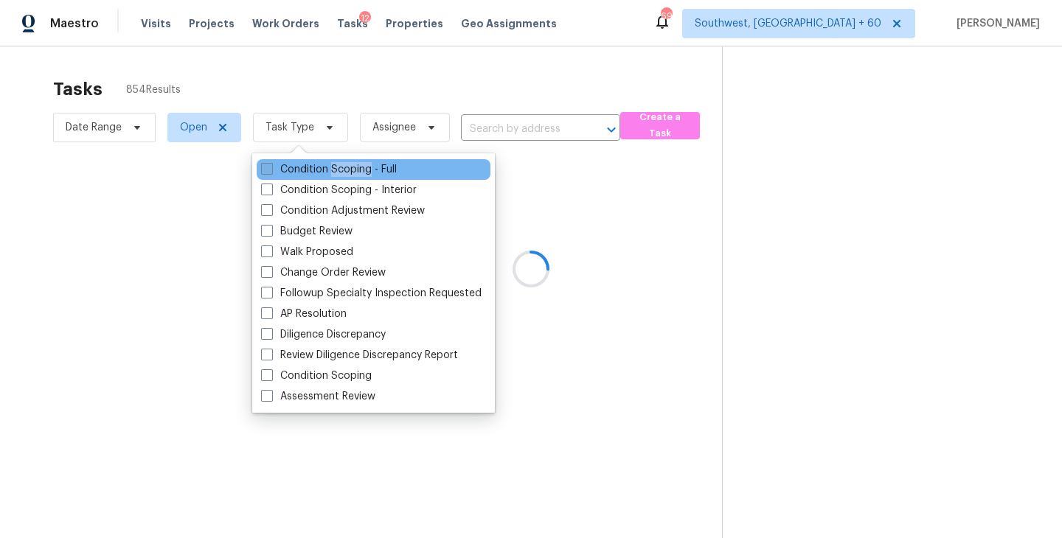
click at [341, 169] on label "Condition Scoping - Full" at bounding box center [329, 169] width 136 height 15
click at [271, 169] on input "Condition Scoping - Full" at bounding box center [266, 167] width 10 height 10
checkbox input "true"
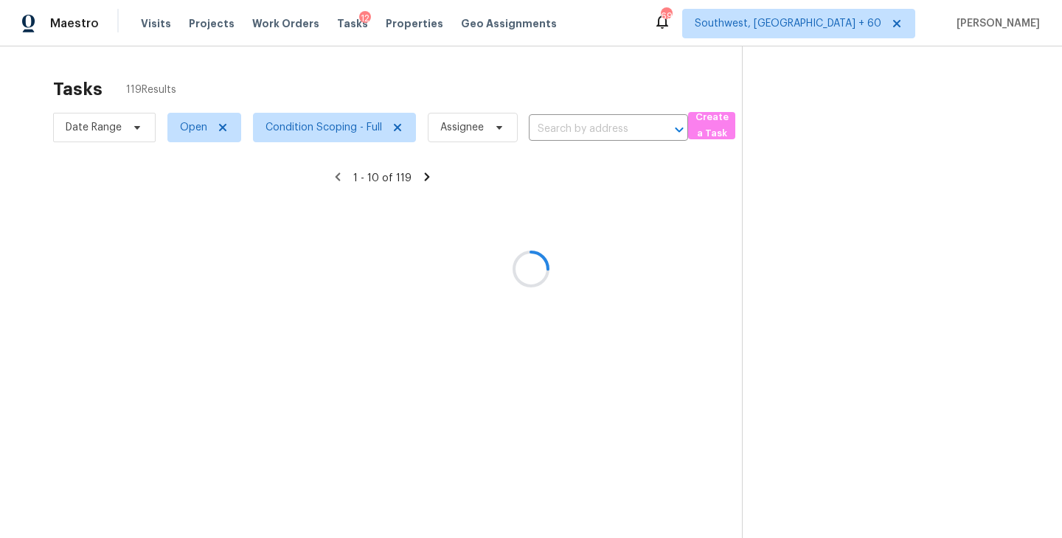
click at [666, 236] on div at bounding box center [531, 269] width 1062 height 538
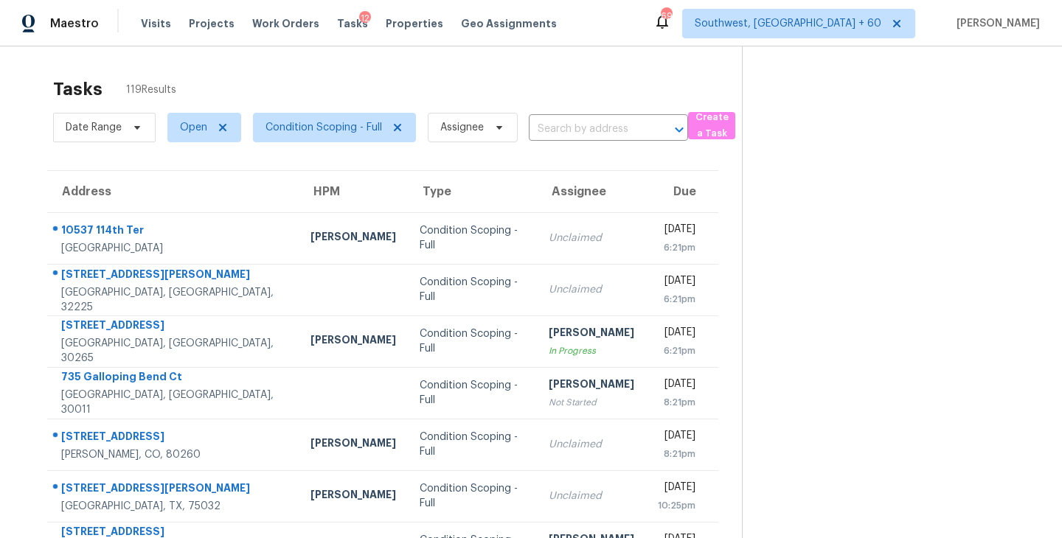
click at [554, 133] on input "text" at bounding box center [588, 129] width 118 height 23
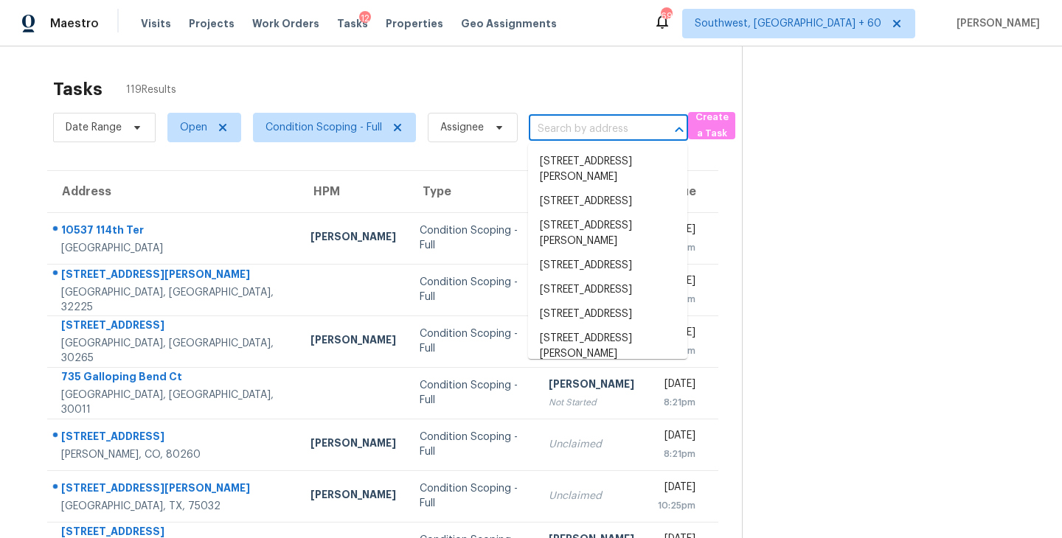
paste input "1417 Harrington Dr Plano, TX, 75075"
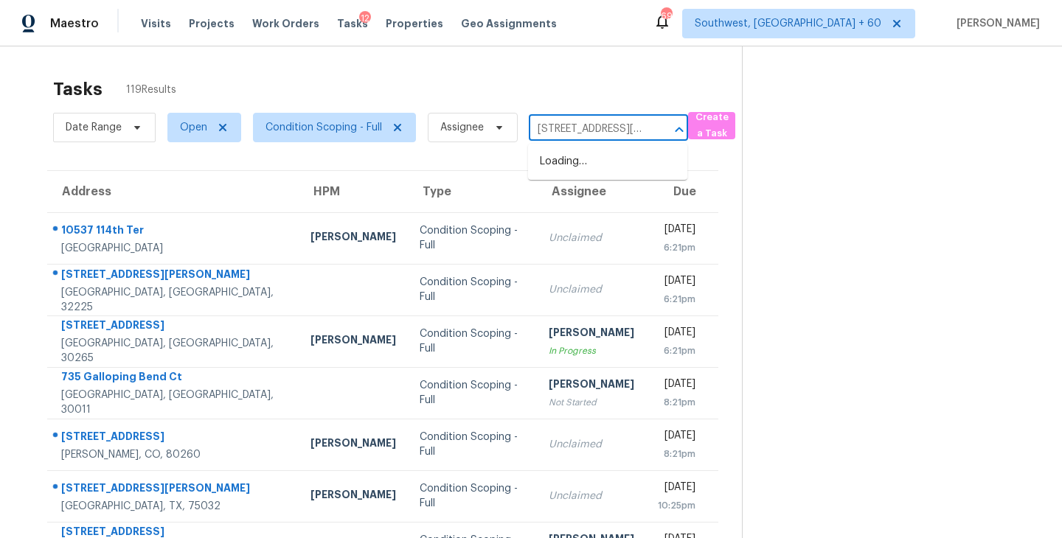
scroll to position [0, 61]
type input "1417 Harrington Dr Plano, TX, 75075"
click at [781, 207] on section at bounding box center [890, 407] width 296 height 722
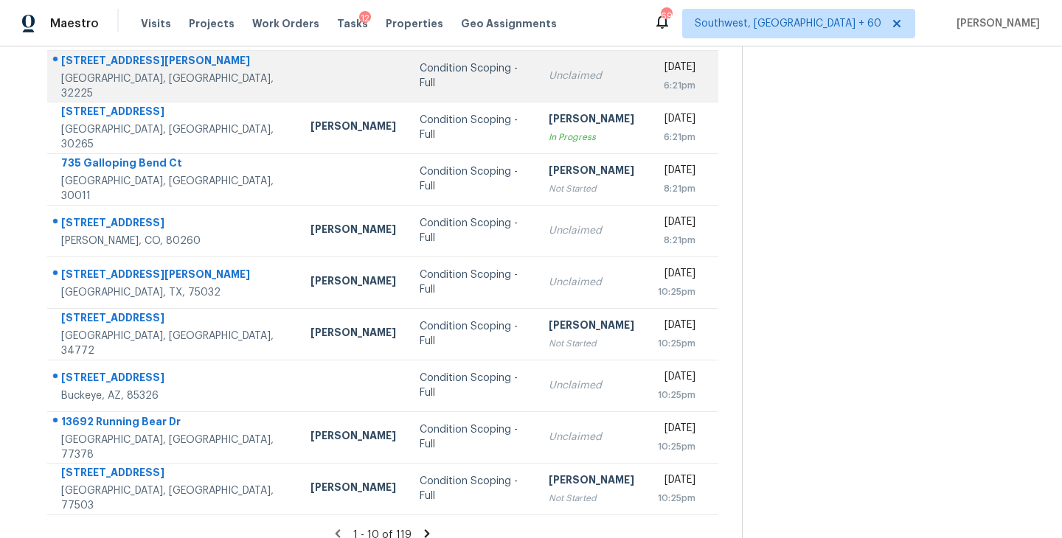
scroll to position [229, 0]
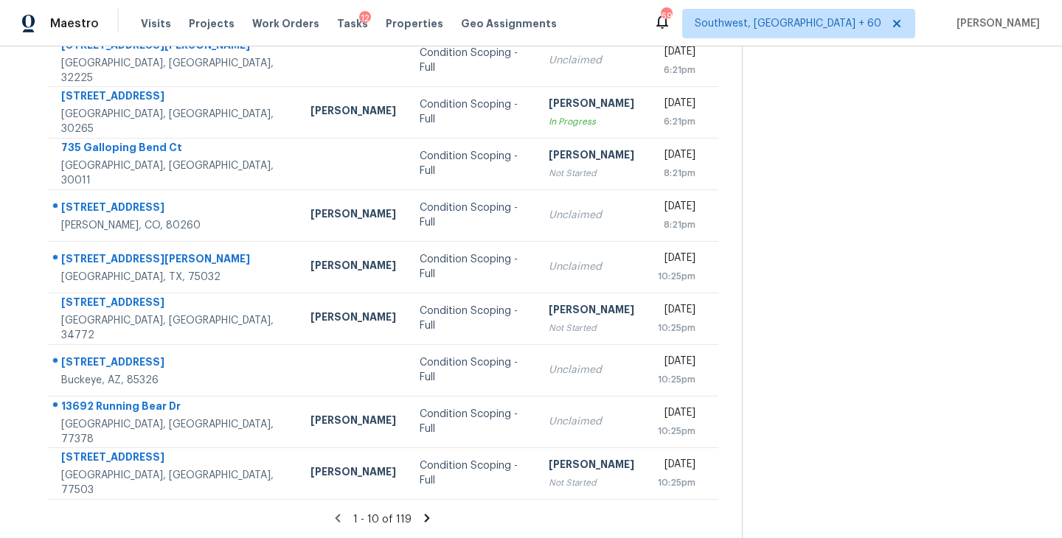
click at [425, 512] on icon at bounding box center [426, 518] width 13 height 13
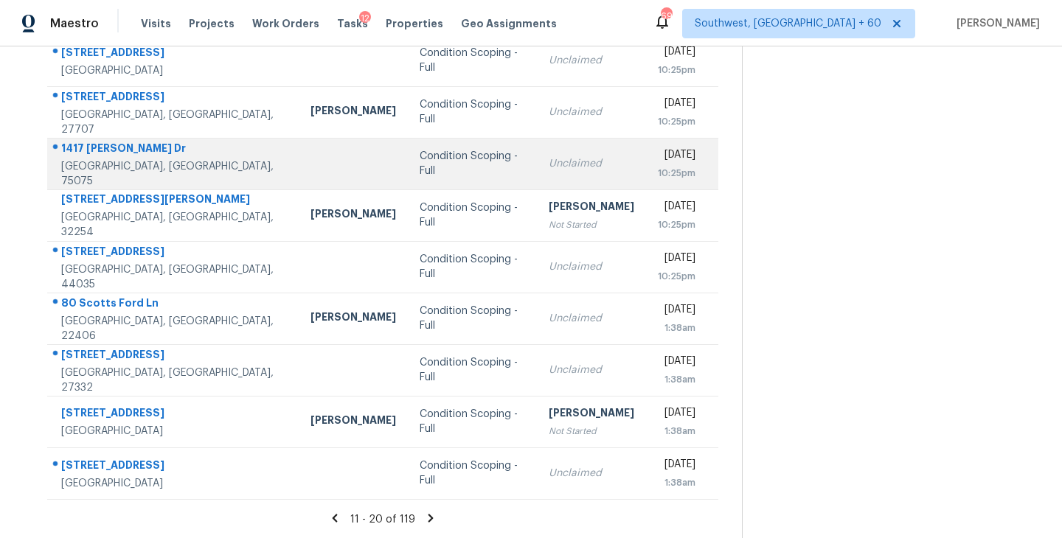
click at [419, 164] on div "Condition Scoping - Full" at bounding box center [471, 163] width 105 height 29
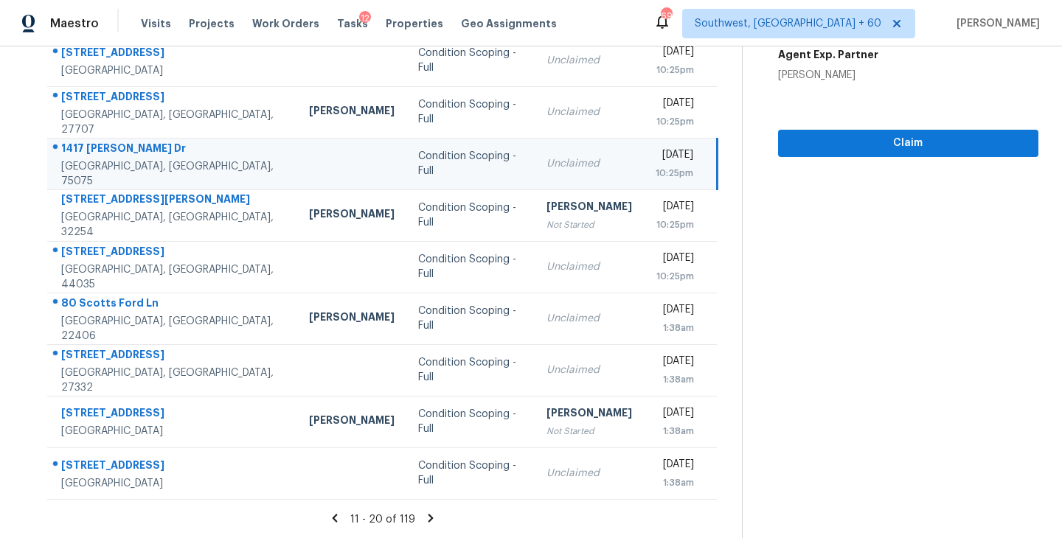
click at [655, 160] on div "[DATE]" at bounding box center [674, 156] width 38 height 18
click at [854, 146] on span "Claim" at bounding box center [908, 143] width 237 height 18
click at [428, 516] on icon at bounding box center [430, 518] width 5 height 8
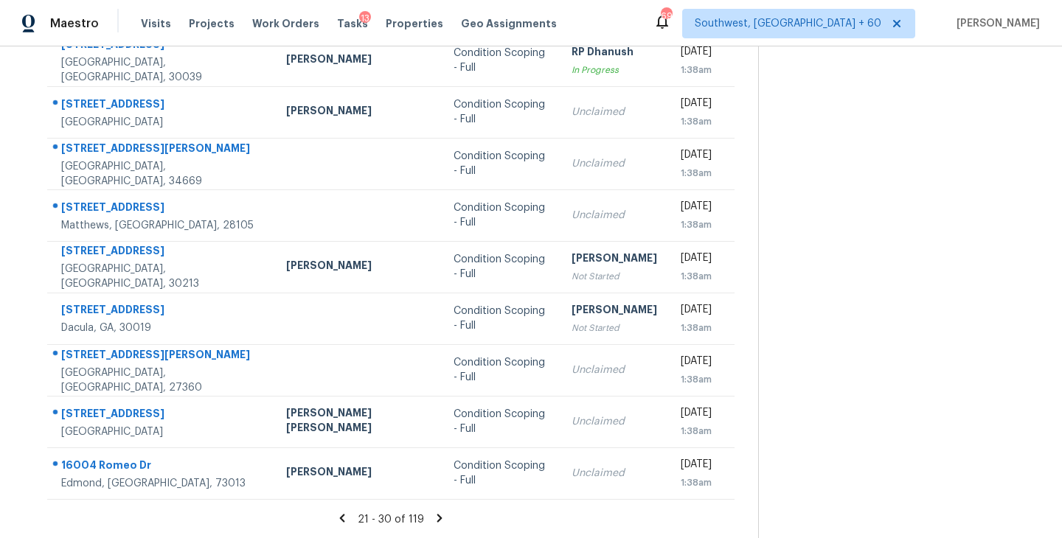
click at [436, 515] on icon at bounding box center [438, 518] width 5 height 8
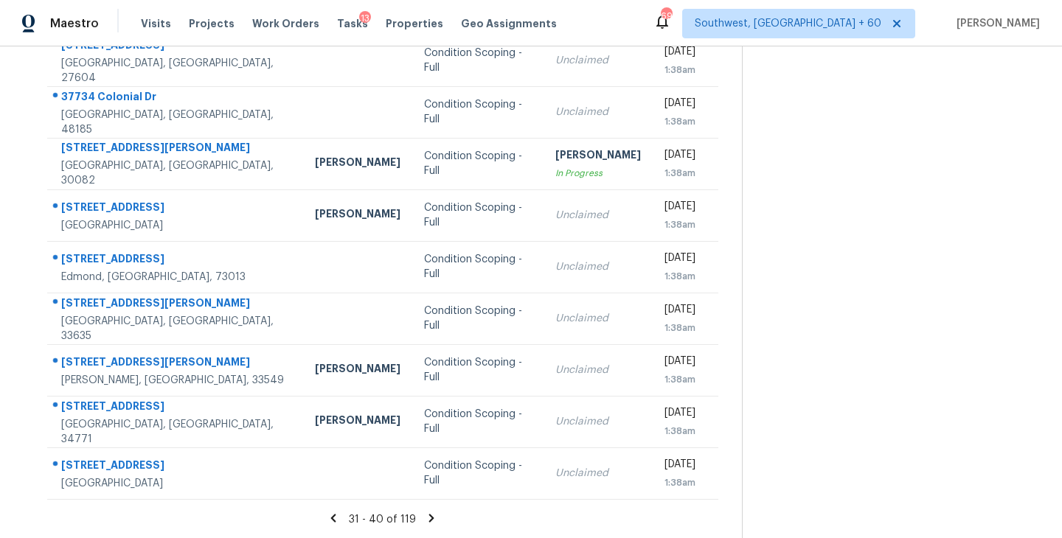
click at [429, 516] on icon at bounding box center [431, 518] width 5 height 8
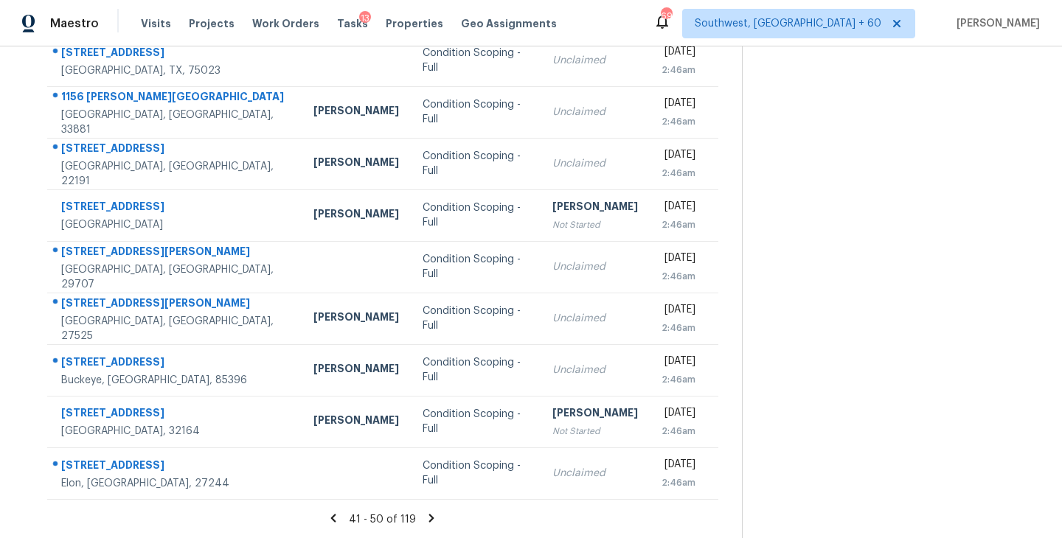
click at [423, 508] on section "Tasks 119 Results Date Range Open Condition Scoping - Full Assignee ​ Create a …" at bounding box center [383, 190] width 718 height 698
click at [430, 520] on icon at bounding box center [431, 518] width 13 height 13
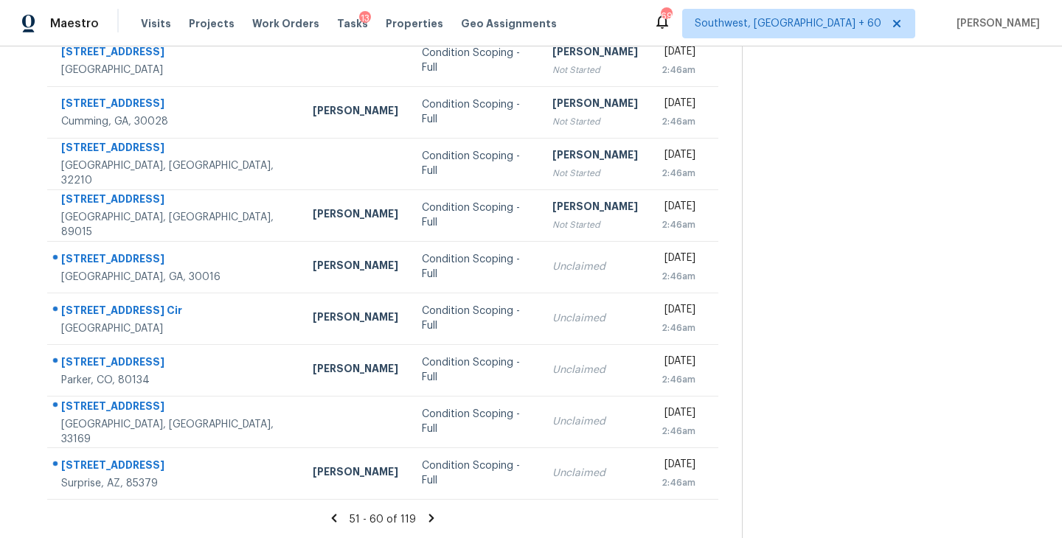
click at [430, 518] on icon at bounding box center [431, 518] width 5 height 8
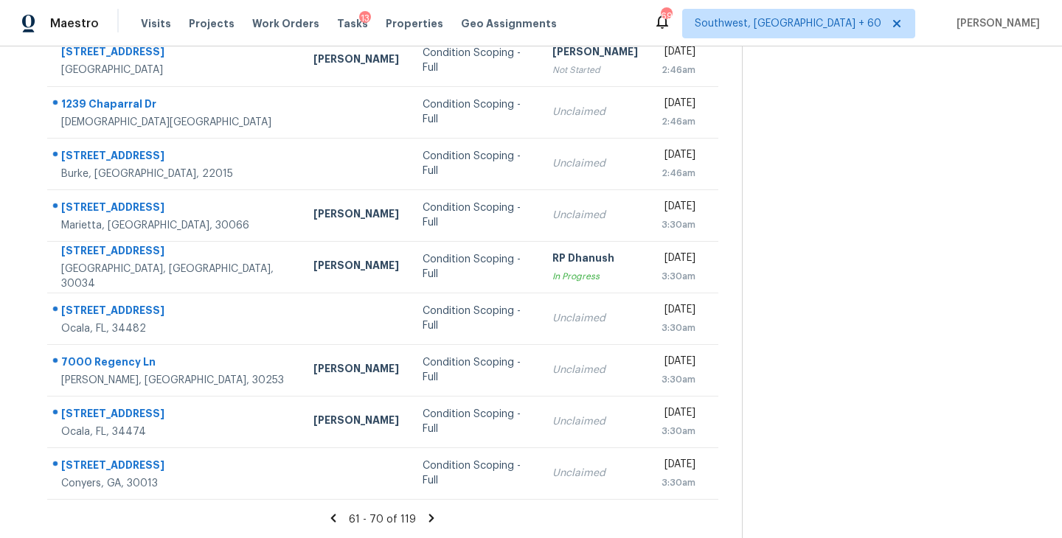
click at [429, 517] on icon at bounding box center [431, 518] width 5 height 8
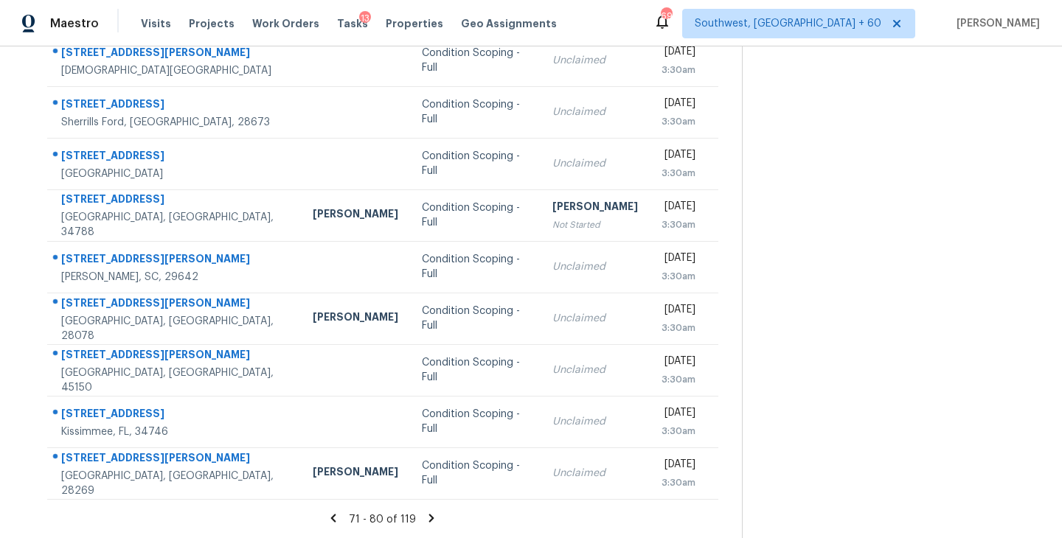
click at [429, 515] on icon at bounding box center [431, 518] width 5 height 8
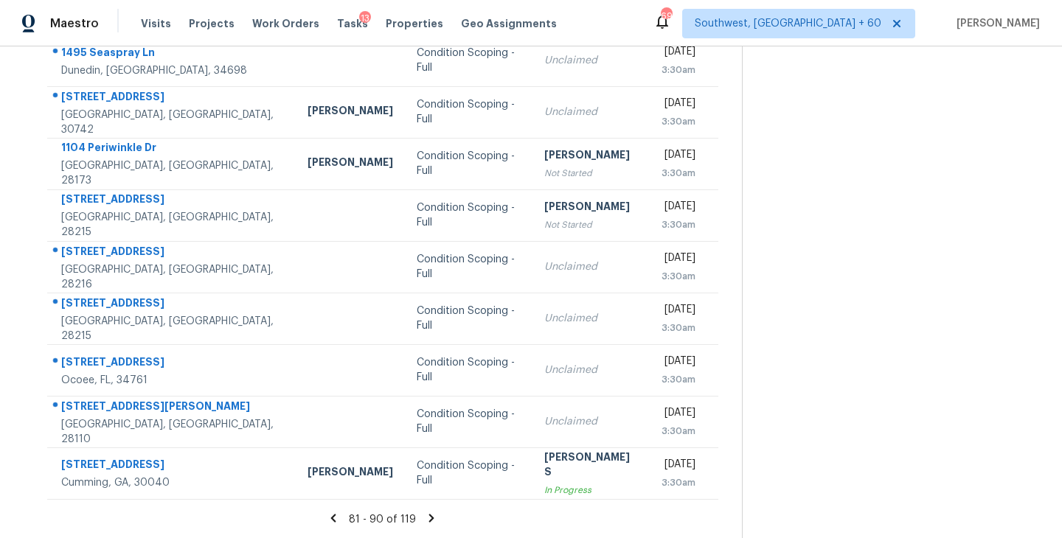
click at [430, 515] on icon at bounding box center [431, 518] width 5 height 8
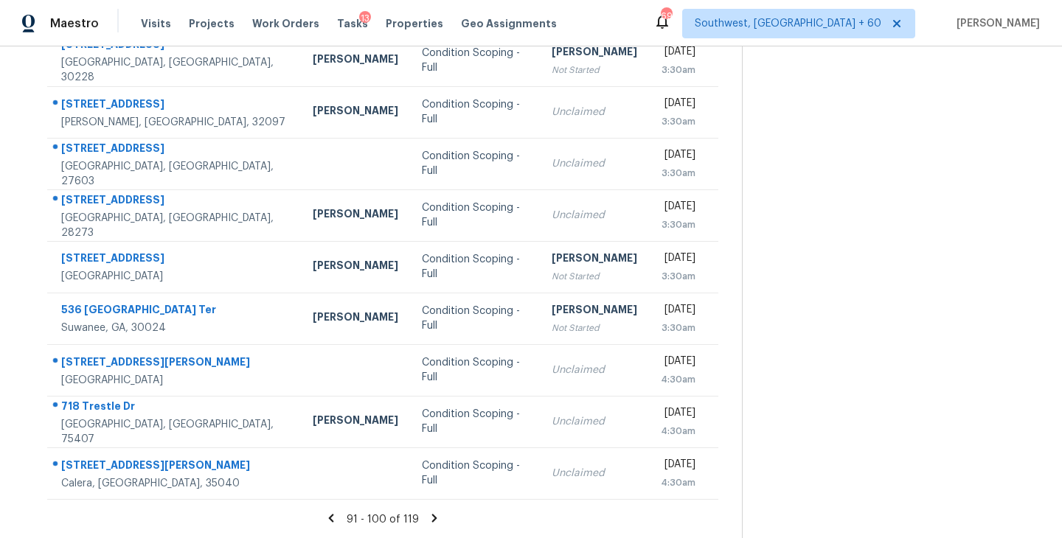
scroll to position [186, 0]
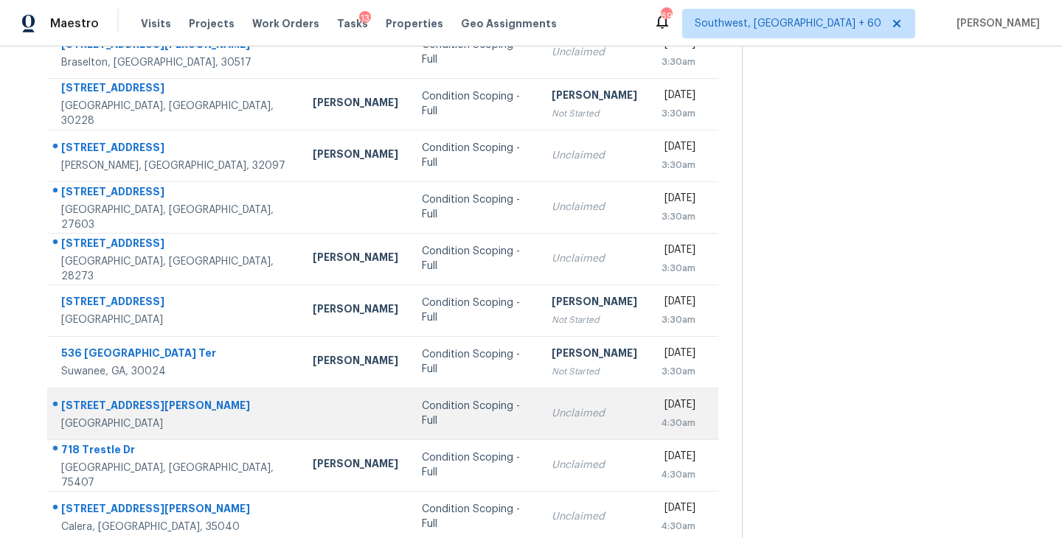
click at [422, 411] on div "Condition Scoping - Full" at bounding box center [475, 413] width 106 height 29
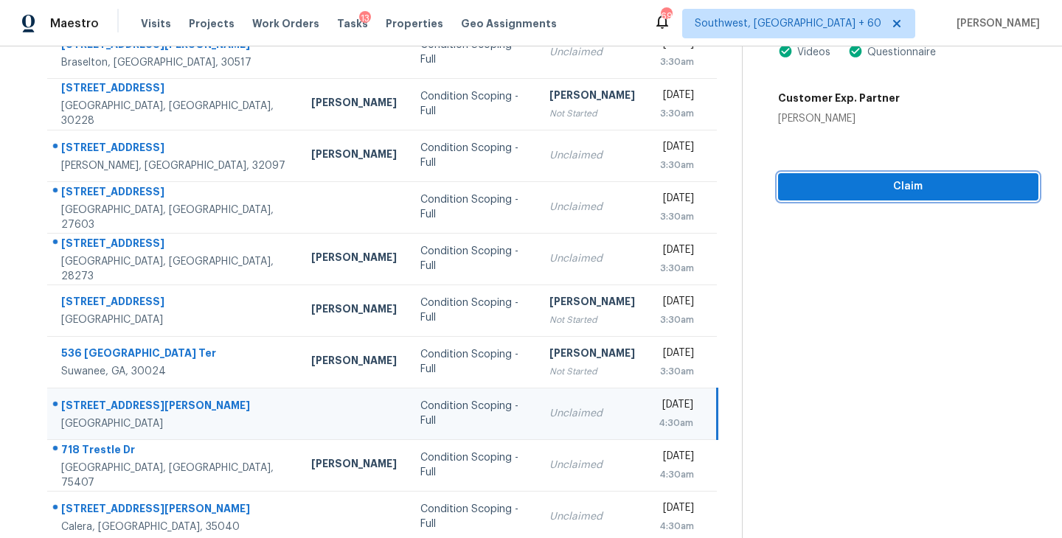
click at [879, 187] on span "Claim" at bounding box center [908, 187] width 237 height 18
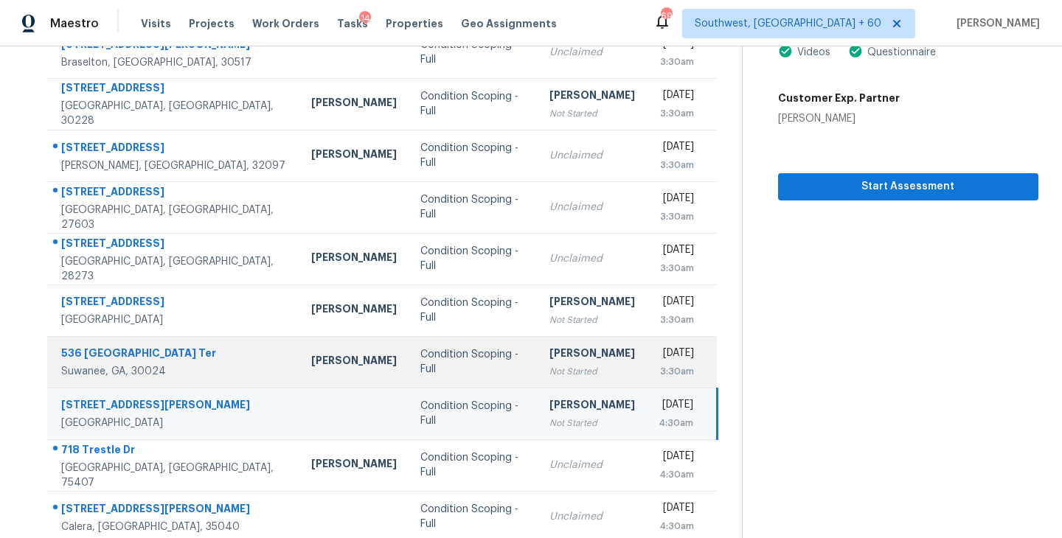
scroll to position [229, 0]
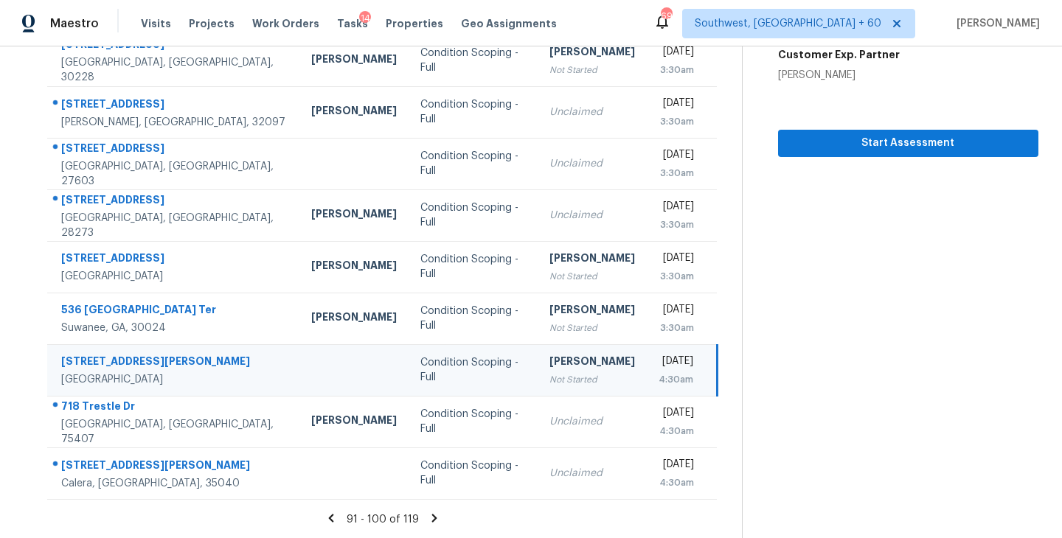
click at [432, 518] on icon at bounding box center [434, 518] width 5 height 8
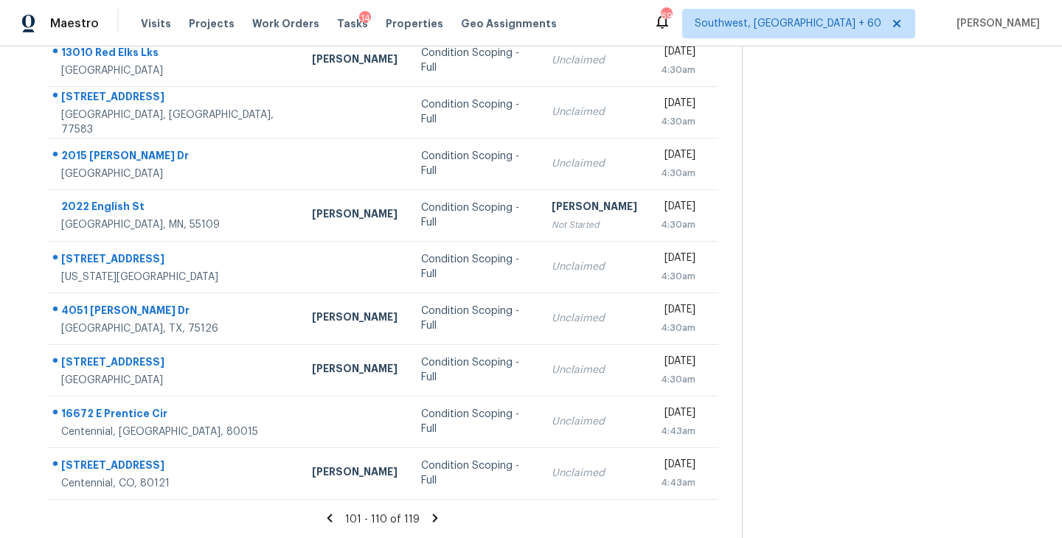
click at [433, 518] on icon at bounding box center [435, 518] width 5 height 8
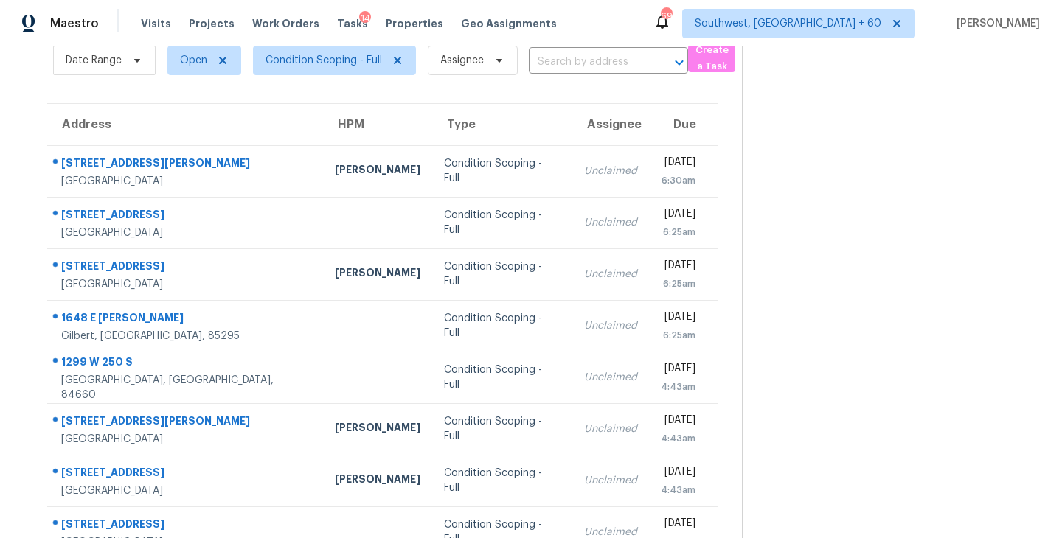
scroll to position [24, 0]
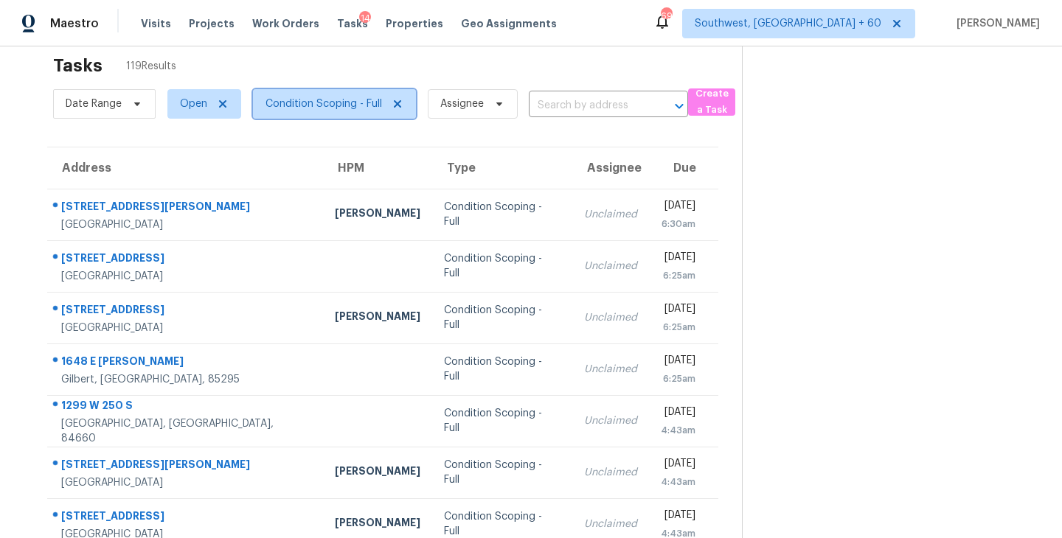
click at [333, 108] on span "Condition Scoping - Full" at bounding box center [323, 104] width 116 height 15
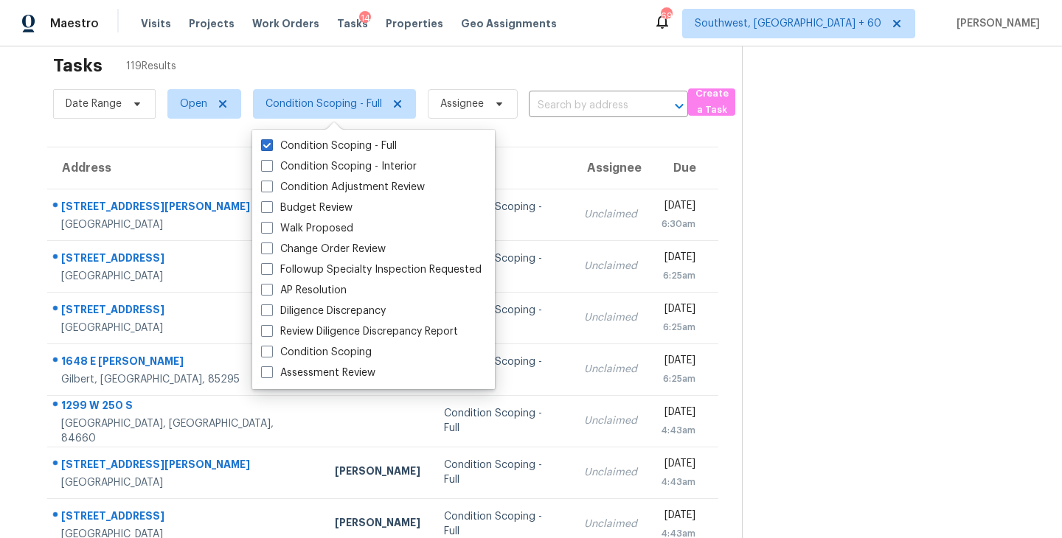
click at [344, 150] on label "Condition Scoping - Full" at bounding box center [329, 146] width 136 height 15
click at [271, 148] on input "Condition Scoping - Full" at bounding box center [266, 144] width 10 height 10
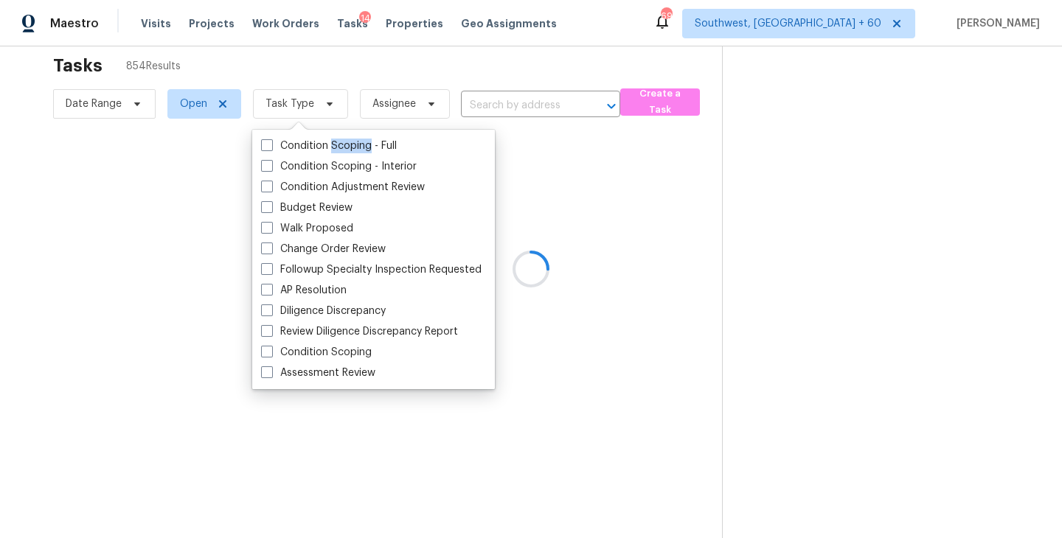
click at [344, 150] on label "Condition Scoping - Full" at bounding box center [329, 146] width 136 height 15
click at [271, 148] on input "Condition Scoping - Full" at bounding box center [266, 144] width 10 height 10
checkbox input "true"
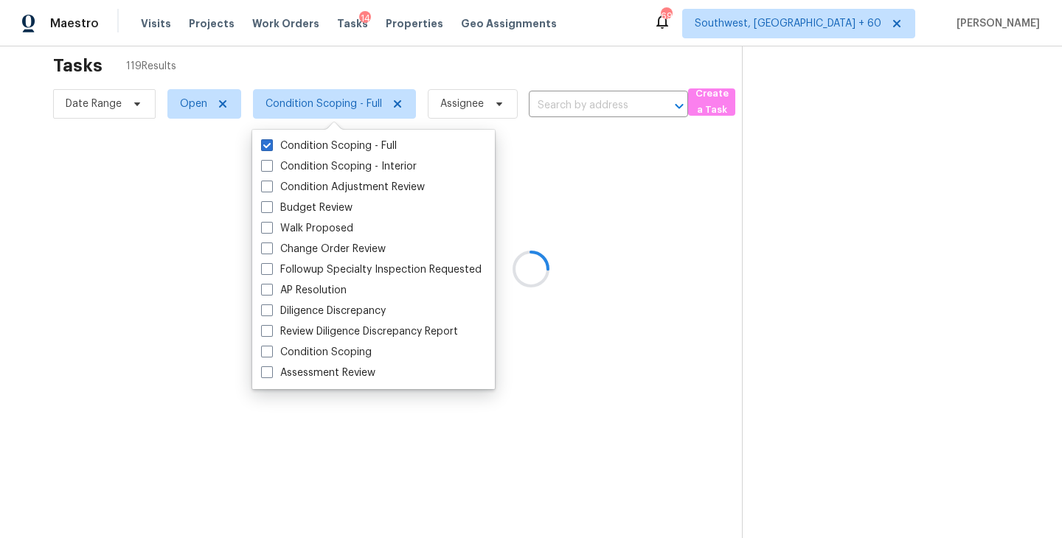
click at [753, 239] on div at bounding box center [531, 269] width 1062 height 538
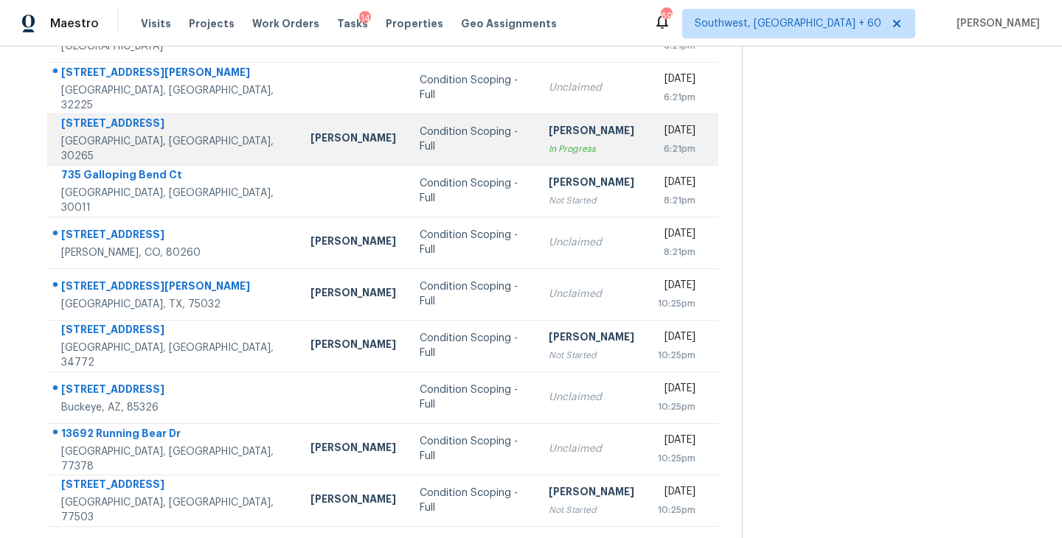
scroll to position [229, 0]
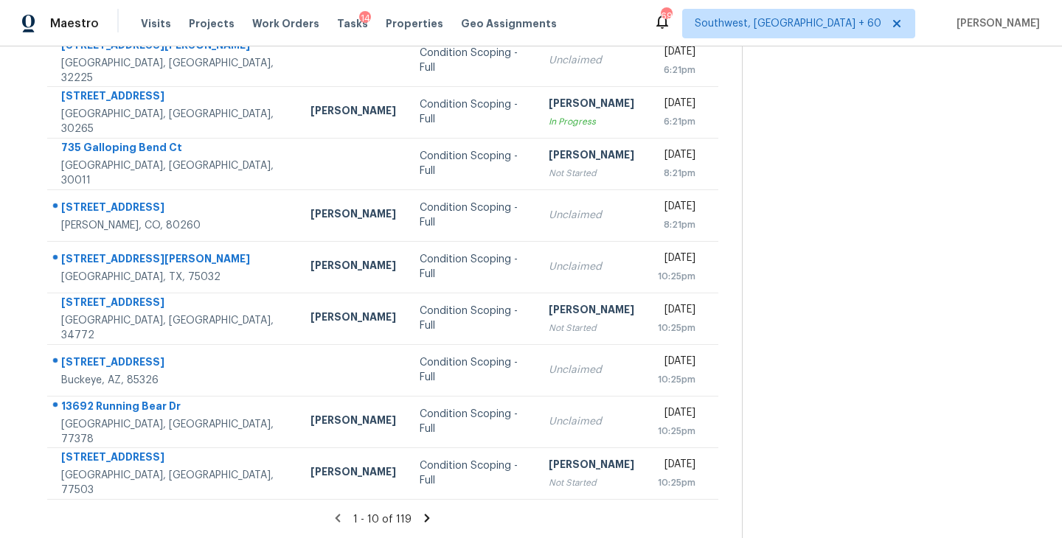
click at [425, 515] on icon at bounding box center [427, 518] width 5 height 8
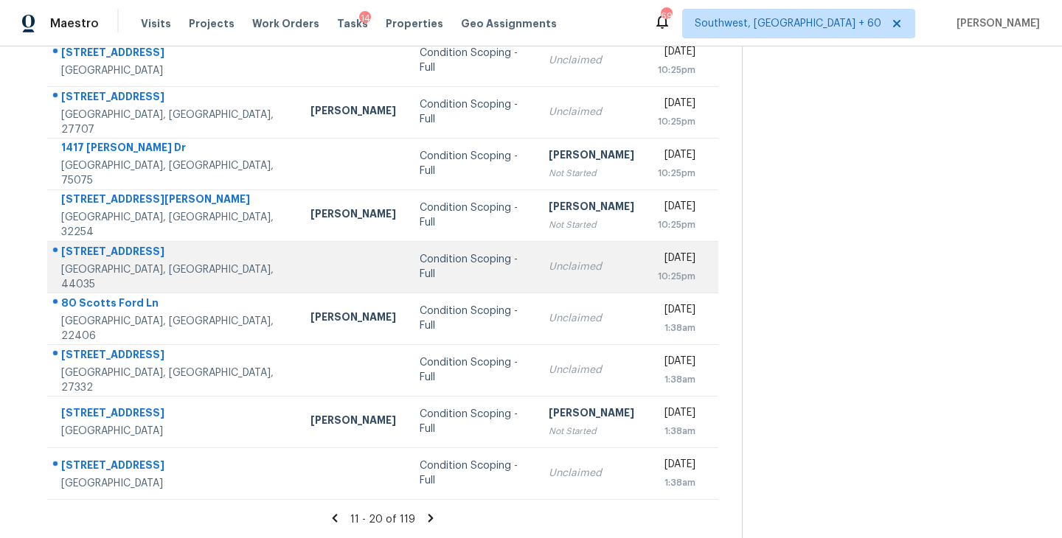
click at [450, 275] on td "Condition Scoping - Full" at bounding box center [472, 267] width 129 height 52
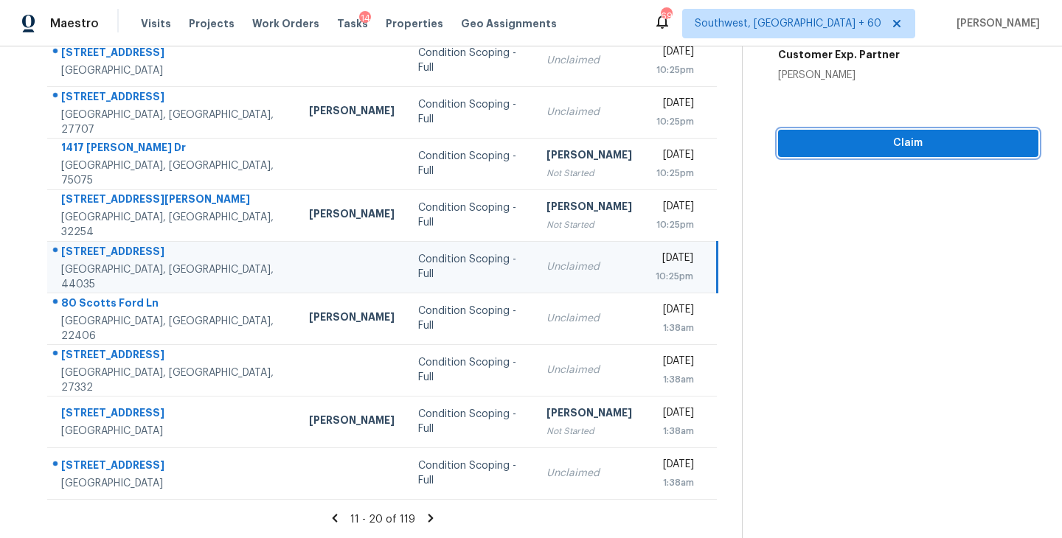
click at [890, 151] on span "Claim" at bounding box center [908, 143] width 237 height 18
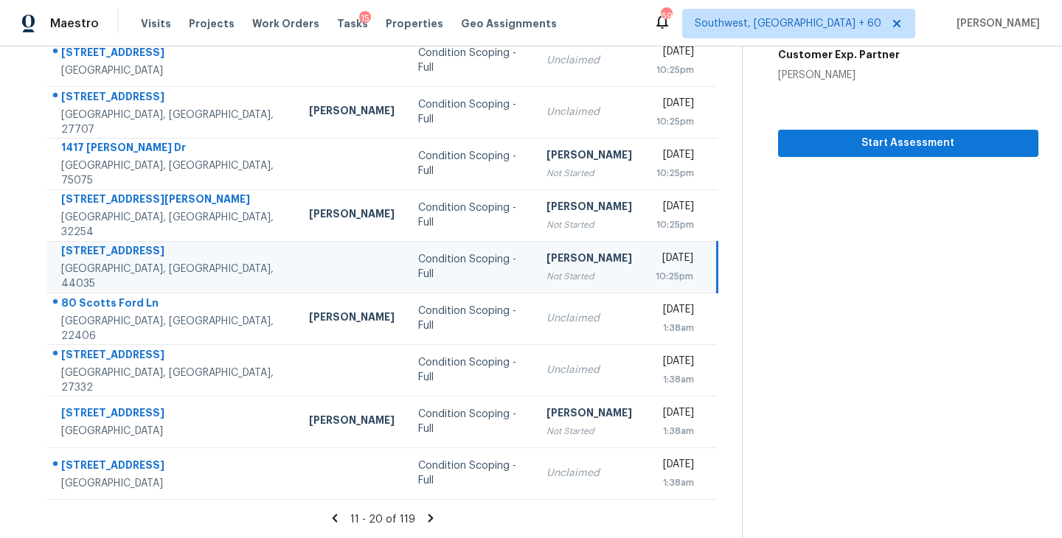
click at [428, 514] on icon at bounding box center [430, 518] width 13 height 13
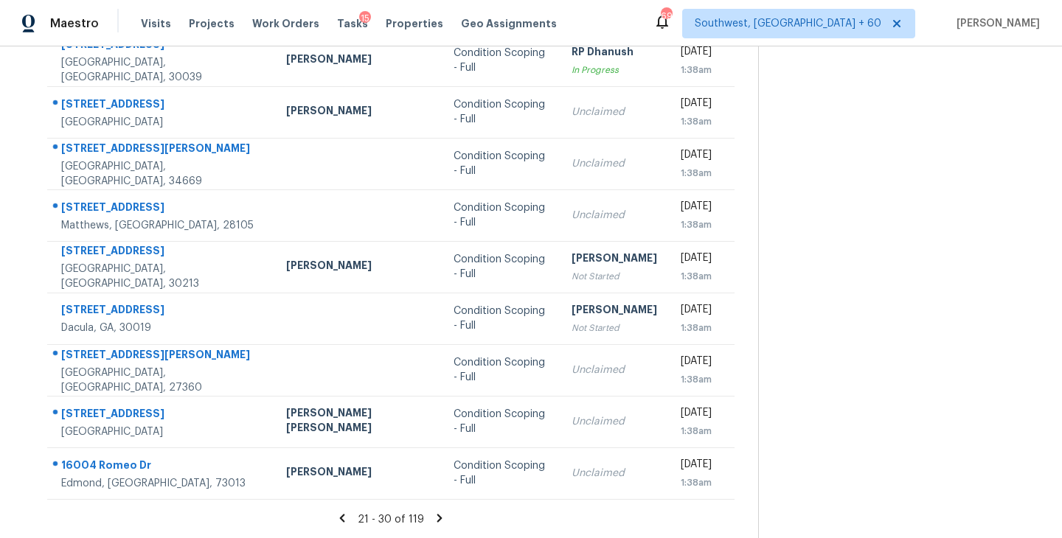
click at [436, 517] on icon at bounding box center [438, 518] width 5 height 8
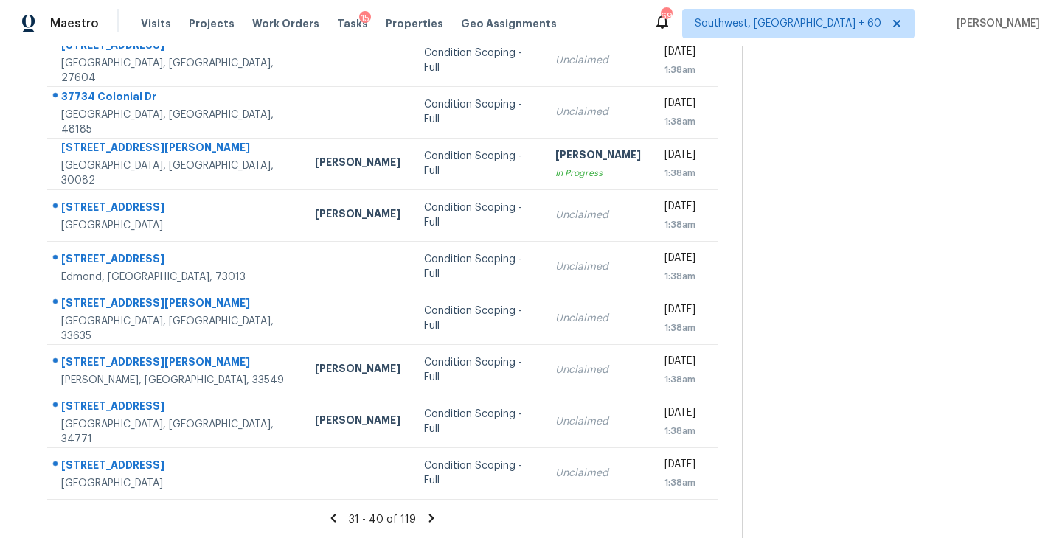
click at [432, 520] on icon at bounding box center [431, 518] width 13 height 13
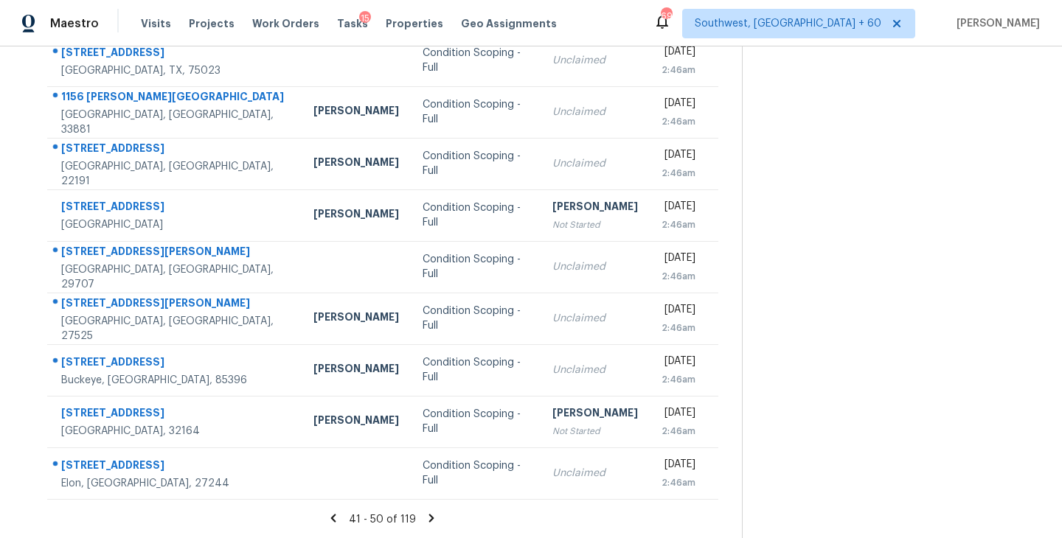
click at [429, 515] on icon at bounding box center [431, 518] width 5 height 8
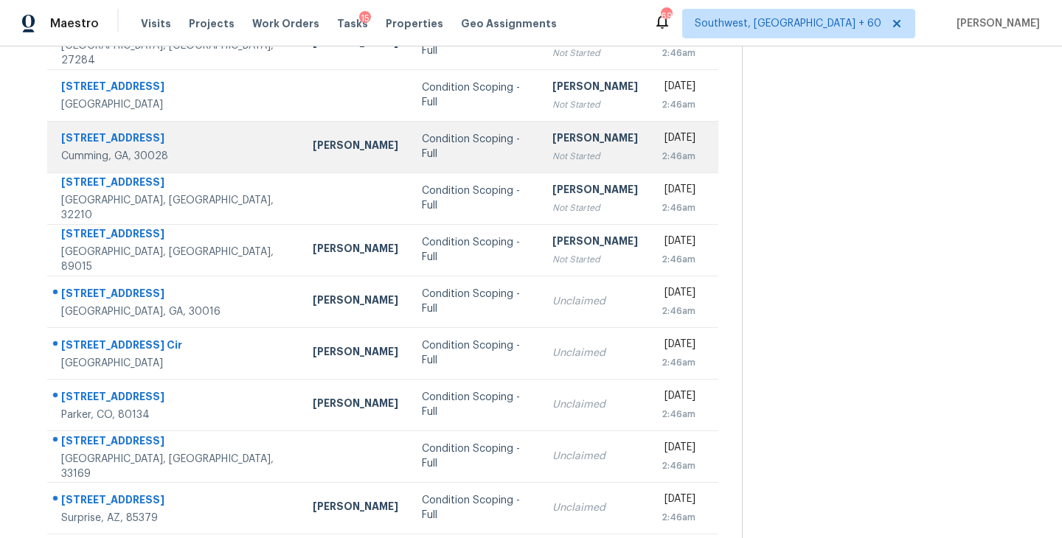
scroll to position [198, 0]
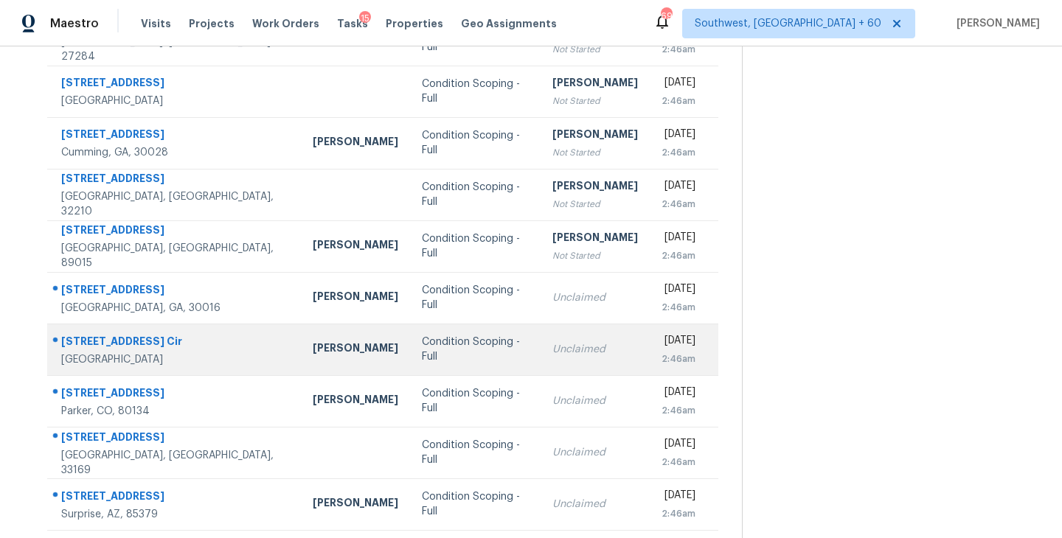
click at [552, 350] on div "Unclaimed" at bounding box center [595, 349] width 86 height 15
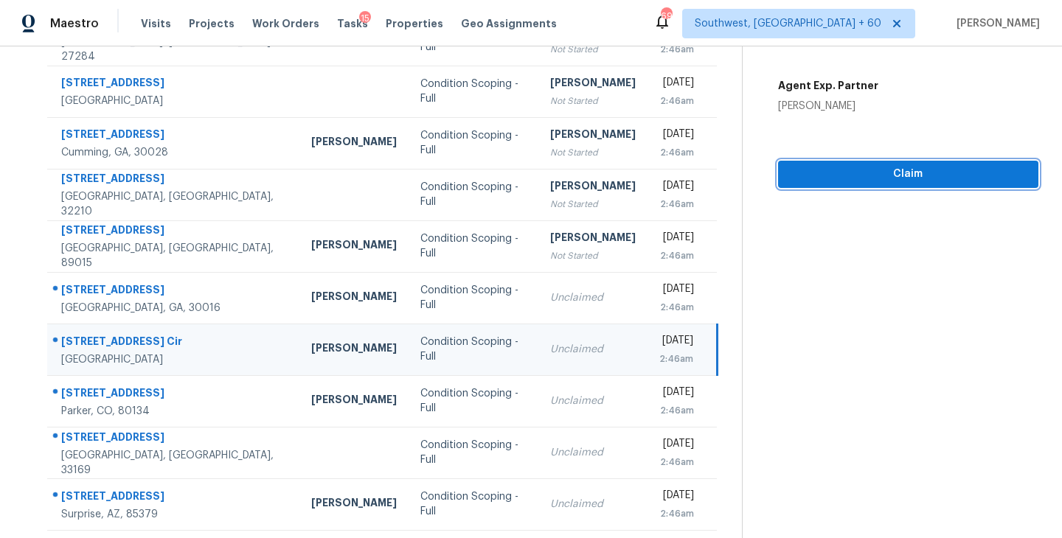
click at [910, 181] on span "Claim" at bounding box center [908, 174] width 237 height 18
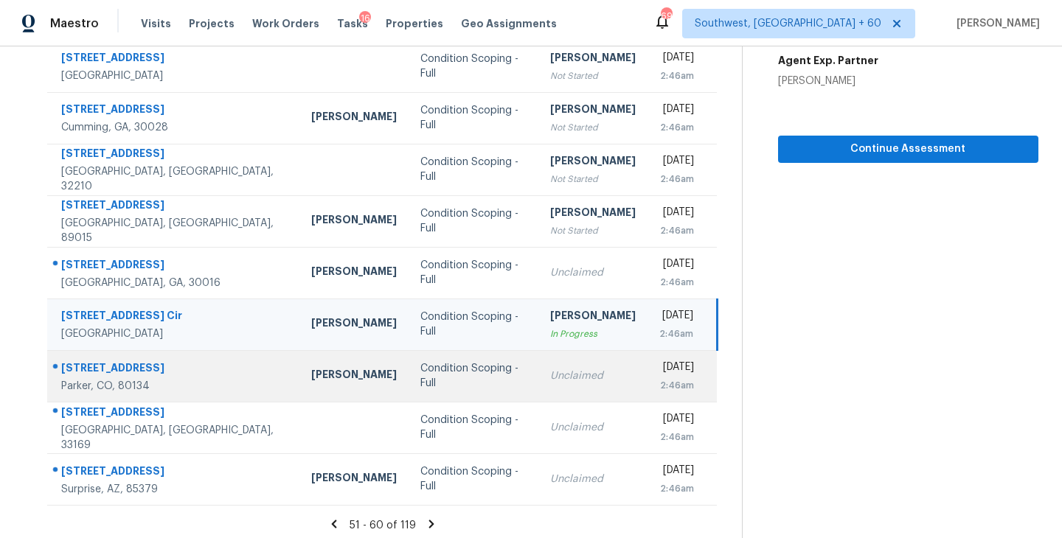
scroll to position [229, 0]
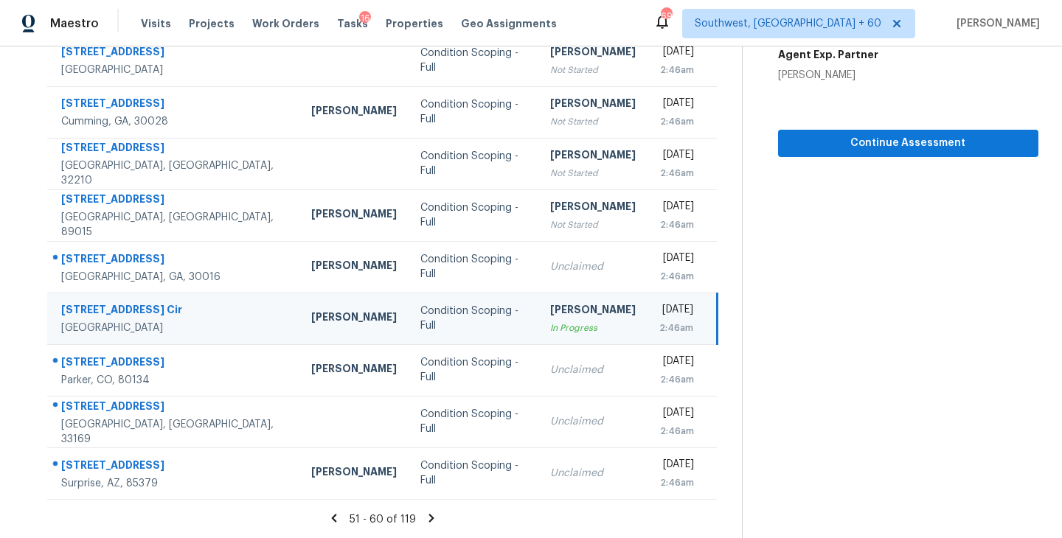
click at [429, 517] on icon at bounding box center [431, 518] width 5 height 8
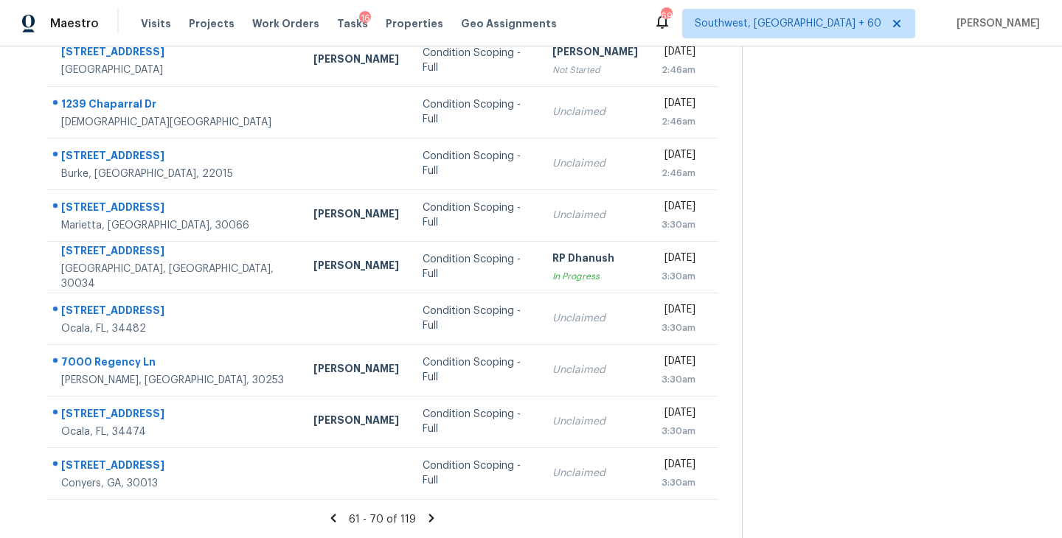
click at [429, 516] on icon at bounding box center [431, 518] width 5 height 8
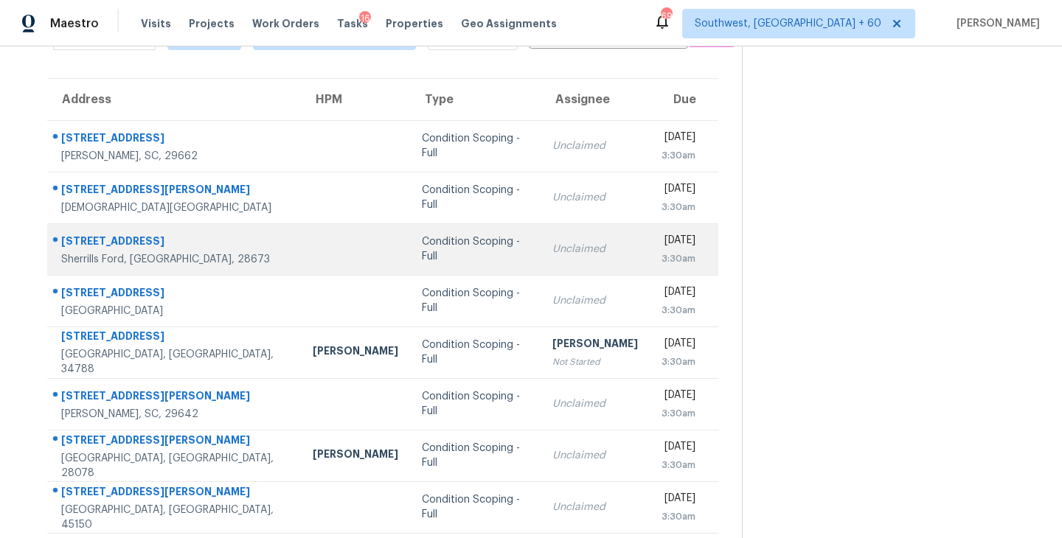
scroll to position [0, 0]
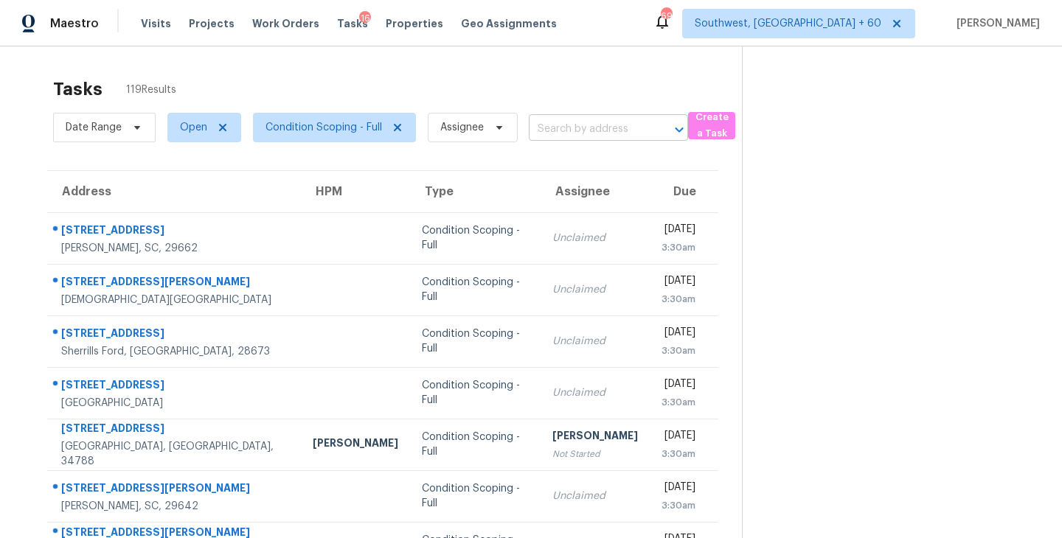
click at [581, 133] on input "text" at bounding box center [588, 129] width 118 height 23
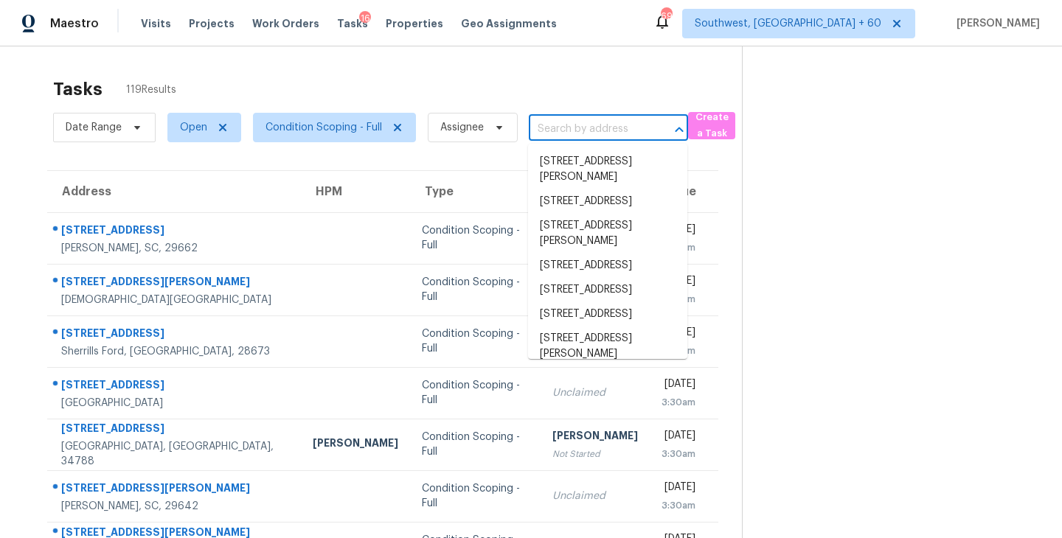
paste input "10301 NW 85th St Kansas City, MO, 64153"
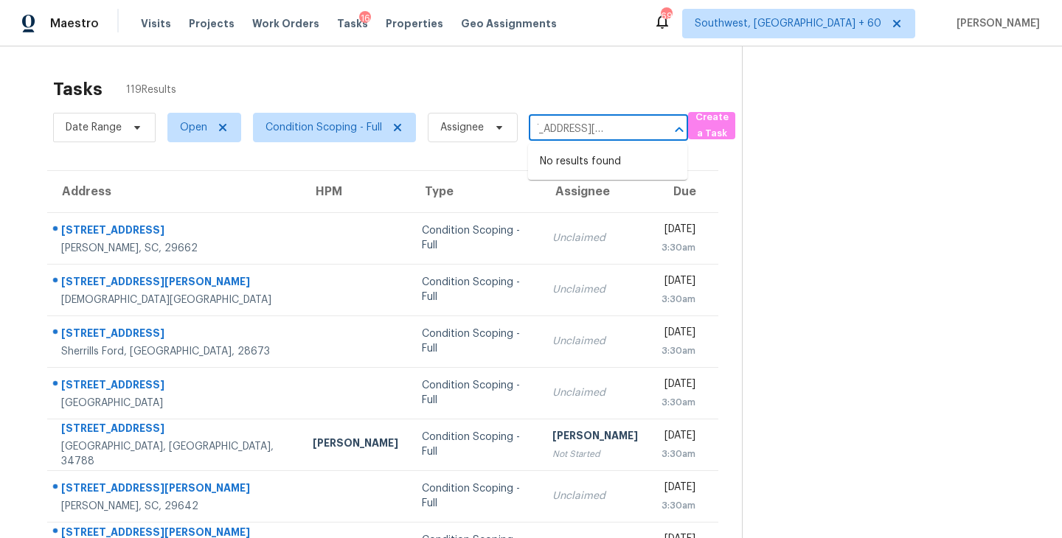
type input "10301 NW 85th St Kansas City, MO, 64153"
click at [842, 267] on section at bounding box center [890, 407] width 296 height 722
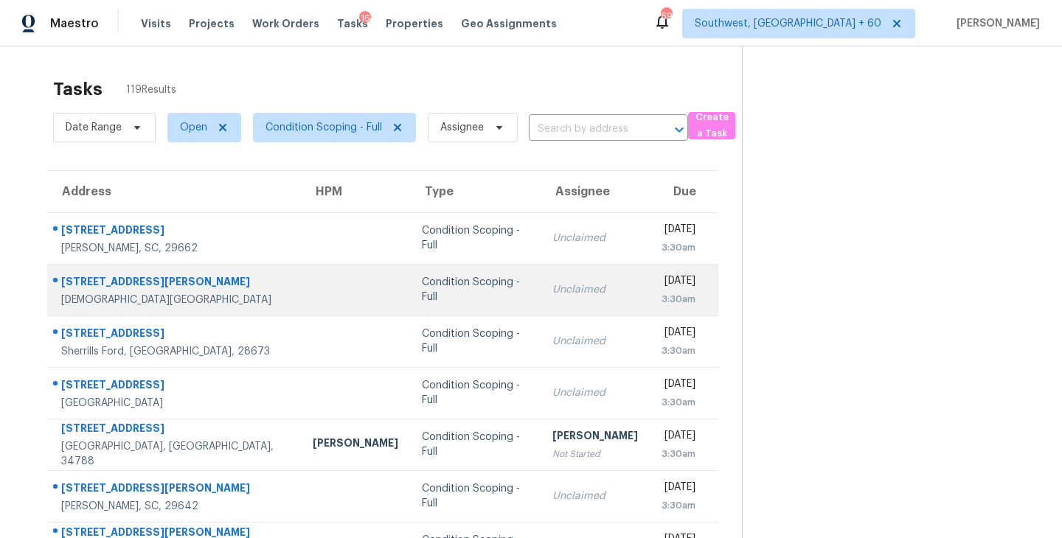
scroll to position [229, 0]
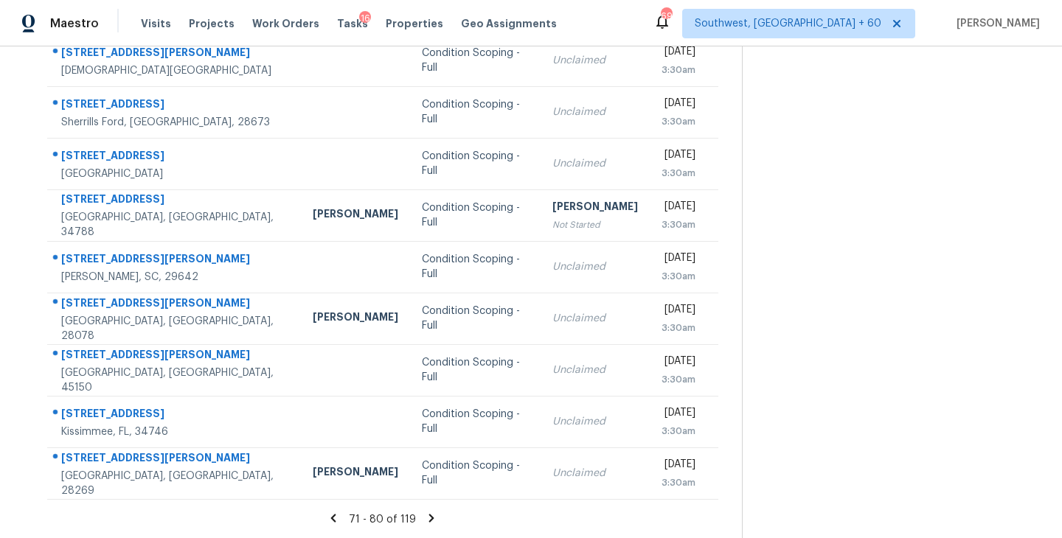
click at [429, 518] on icon at bounding box center [431, 518] width 5 height 8
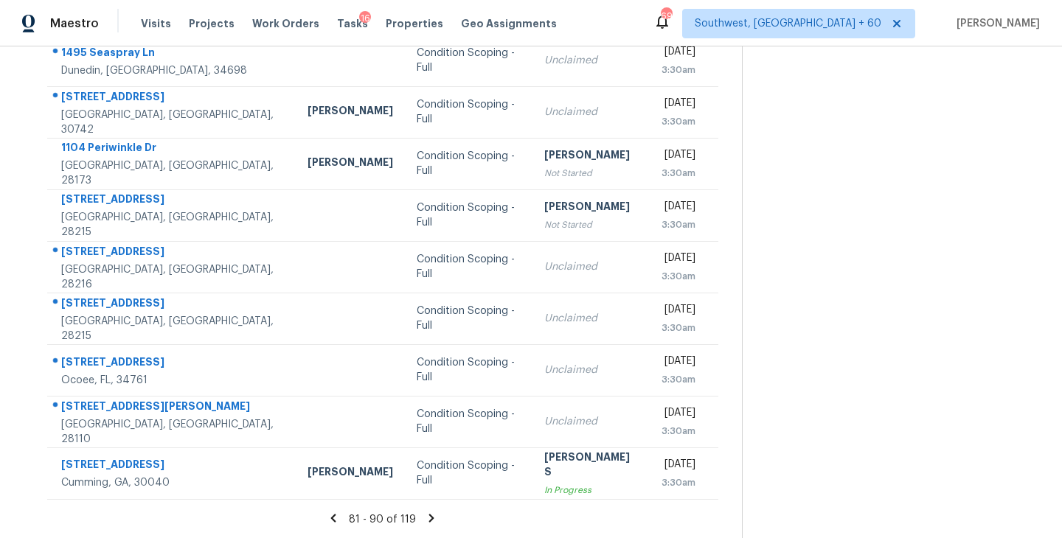
click at [429, 515] on icon at bounding box center [431, 518] width 5 height 8
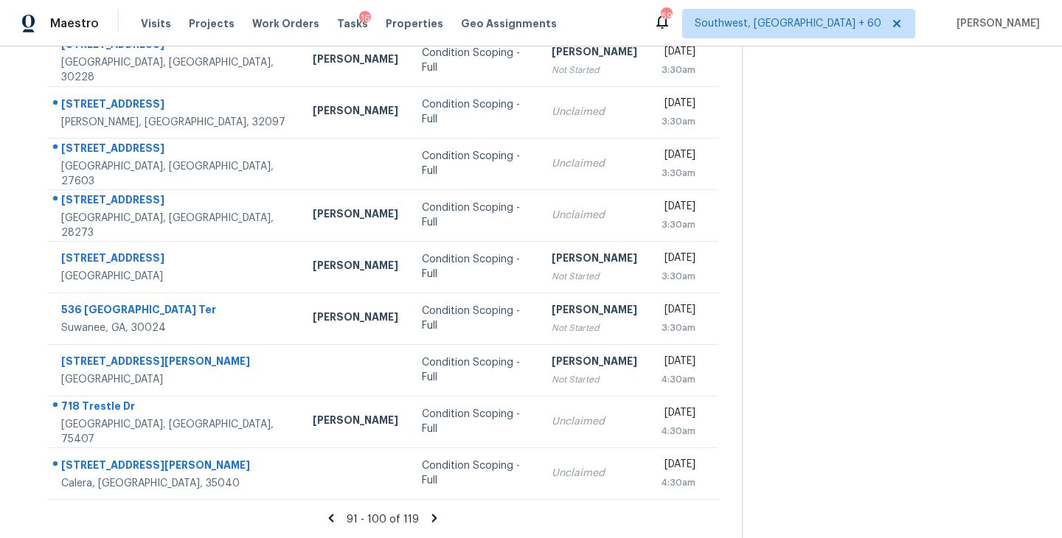
click at [432, 515] on icon at bounding box center [434, 518] width 5 height 8
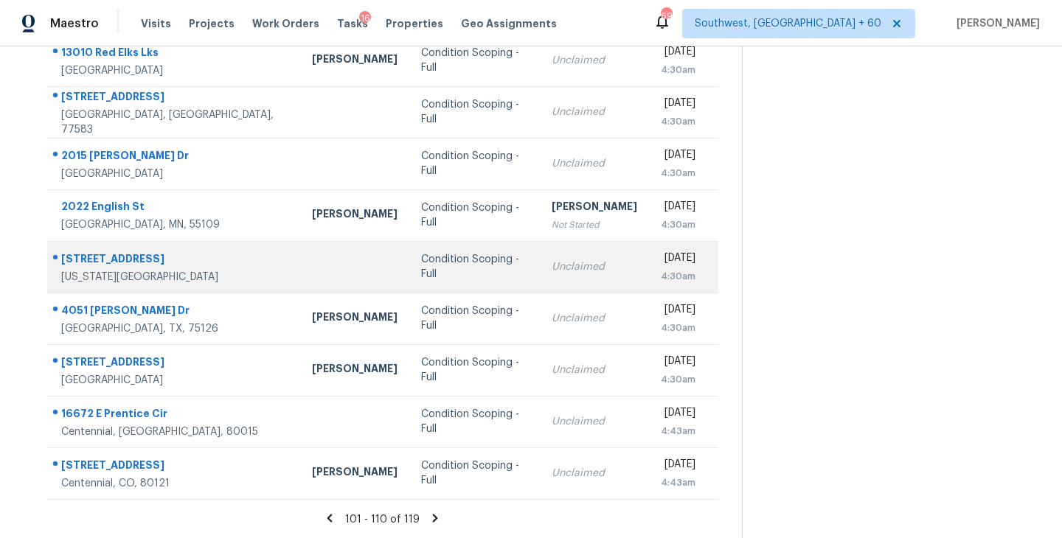
click at [422, 272] on div "Condition Scoping - Full" at bounding box center [474, 266] width 107 height 29
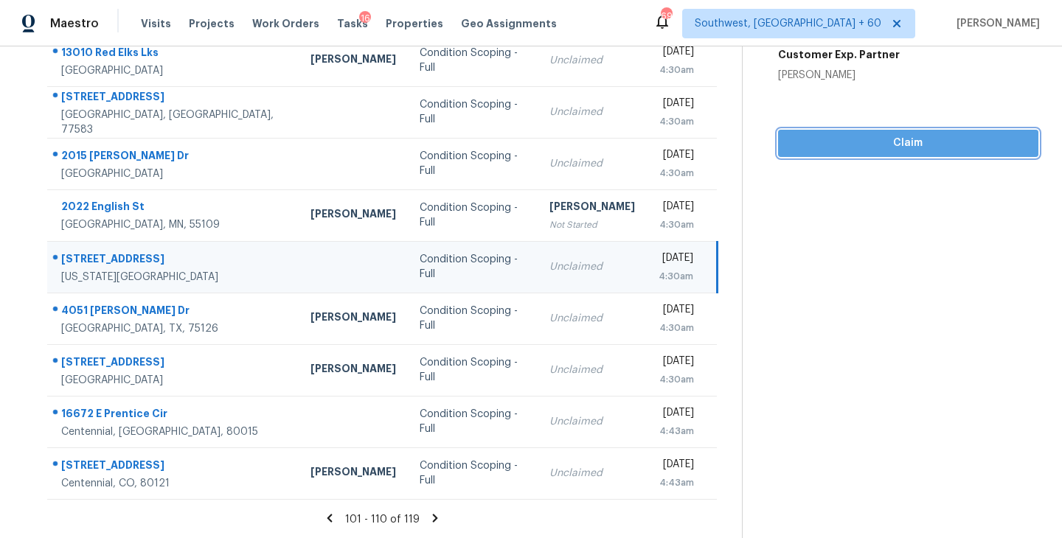
click at [901, 144] on span "Claim" at bounding box center [908, 143] width 237 height 18
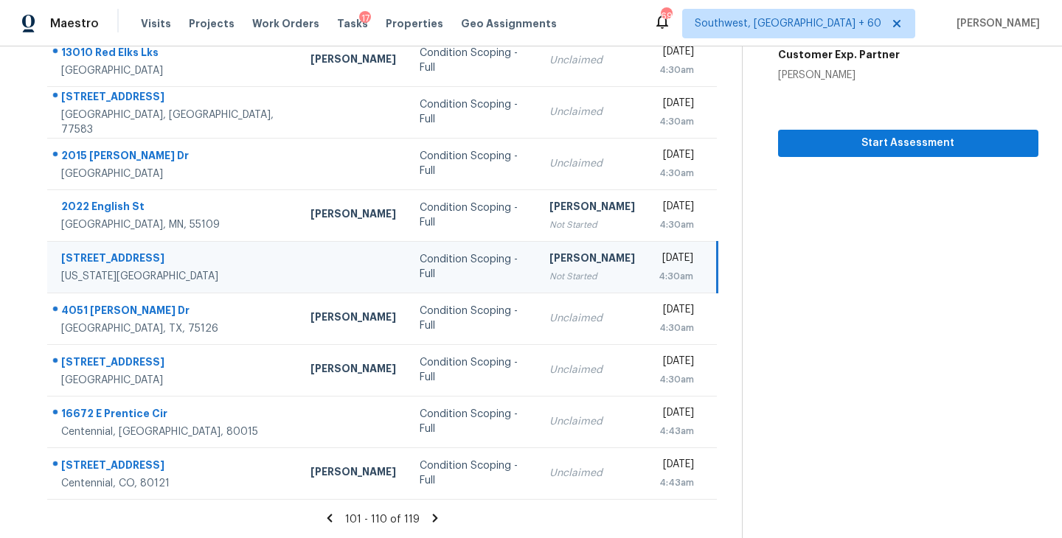
scroll to position [0, 0]
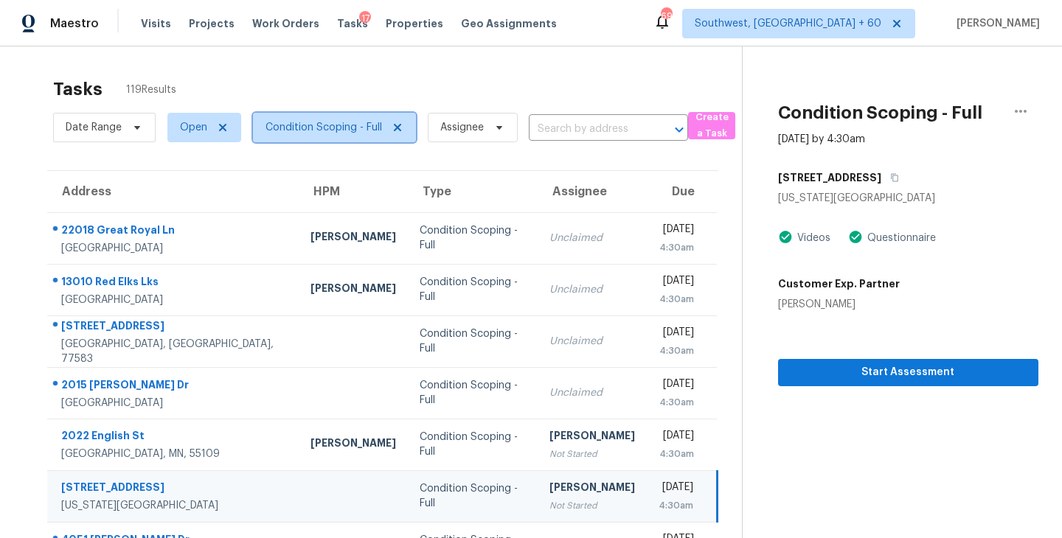
click at [359, 138] on span "Condition Scoping - Full" at bounding box center [334, 127] width 163 height 29
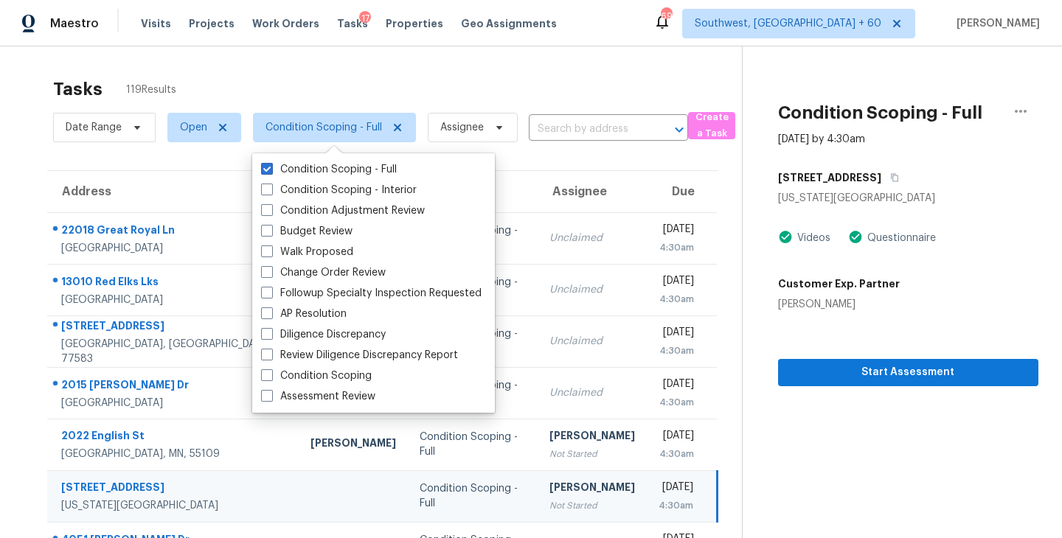
click at [465, 92] on div "Tasks 119 Results" at bounding box center [397, 89] width 689 height 38
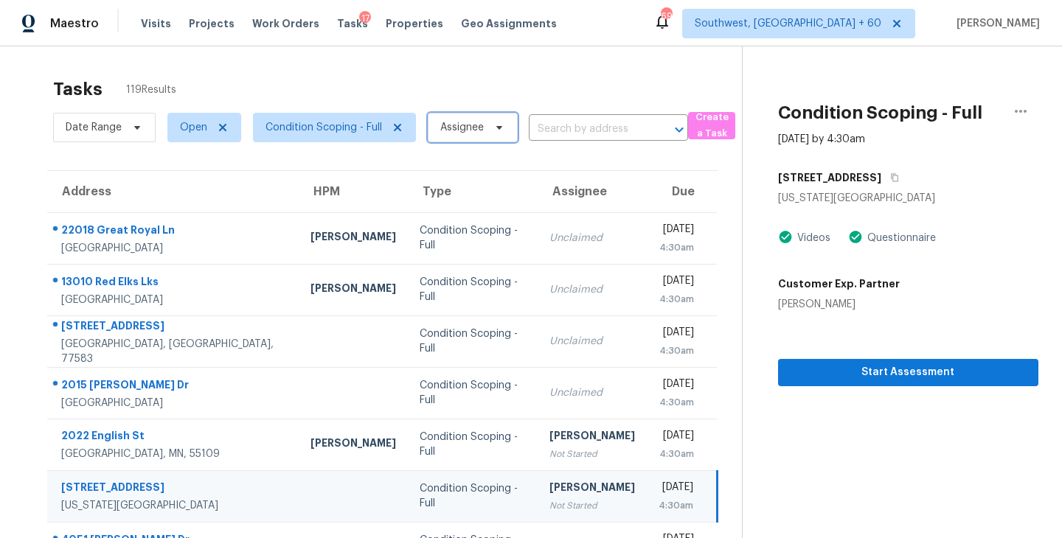
click at [467, 127] on span "Assignee" at bounding box center [461, 127] width 43 height 15
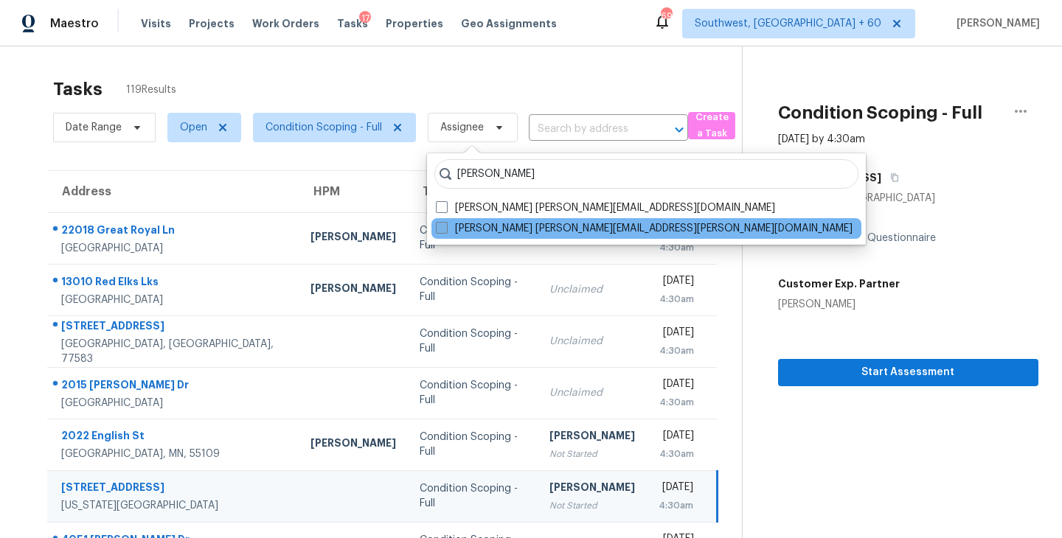
type input "sakthivel"
click at [460, 229] on label "Sakthivel Chandran sakthivel.chandran@opendoor.com" at bounding box center [644, 228] width 417 height 15
click at [445, 229] on input "Sakthivel Chandran sakthivel.chandran@opendoor.com" at bounding box center [441, 226] width 10 height 10
checkbox input "true"
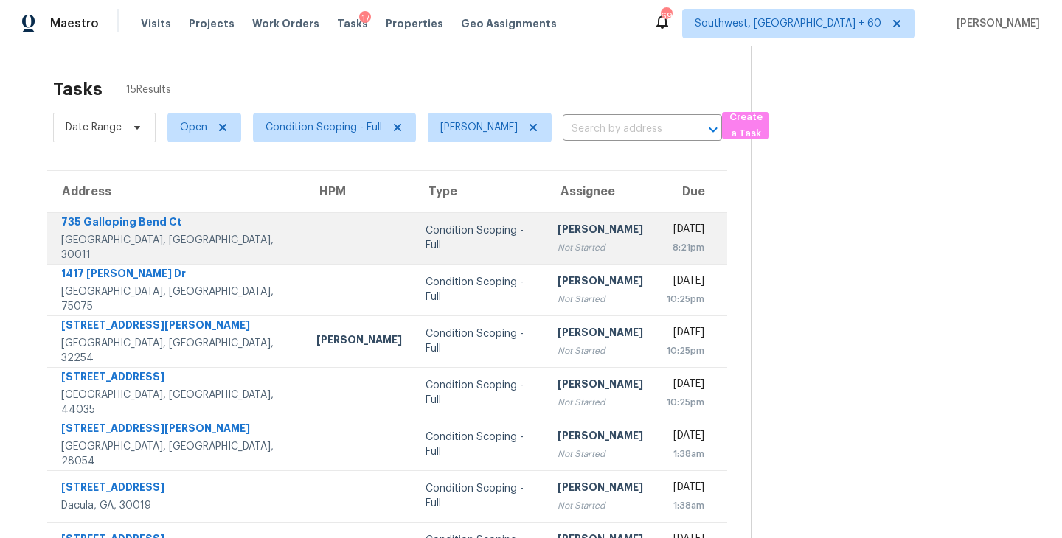
click at [557, 241] on div "Not Started" at bounding box center [600, 247] width 86 height 15
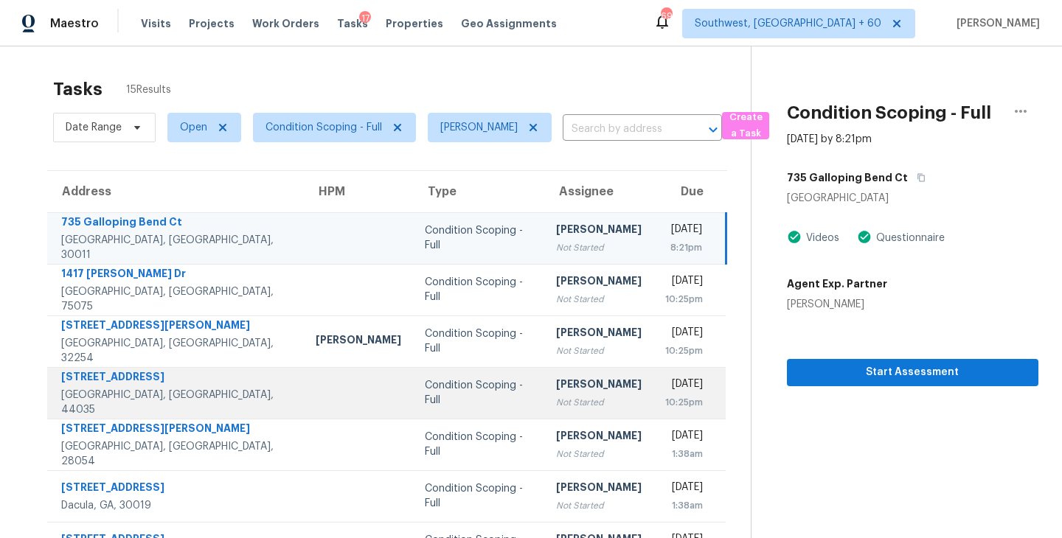
scroll to position [229, 0]
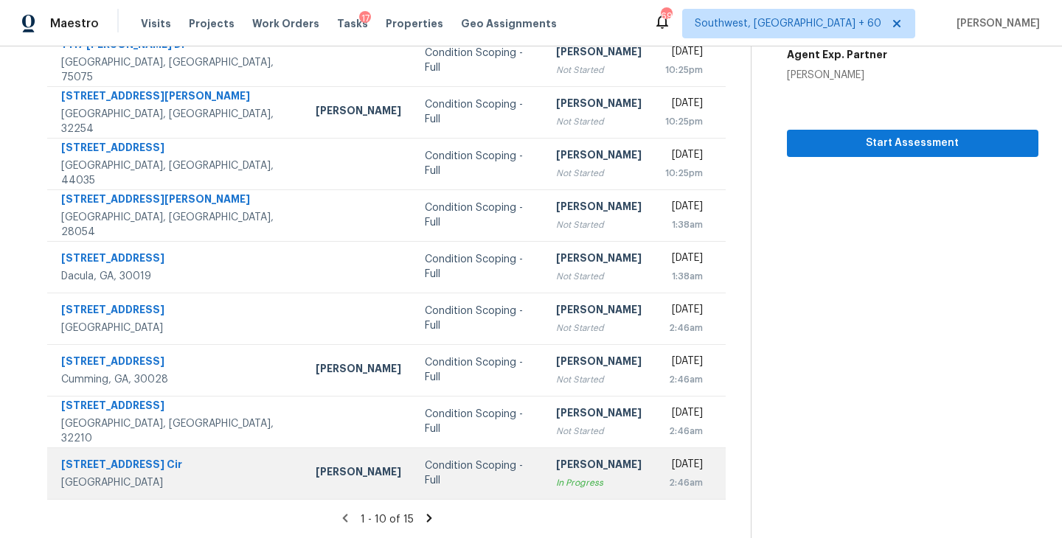
click at [556, 475] on div "In Progress" at bounding box center [599, 482] width 86 height 15
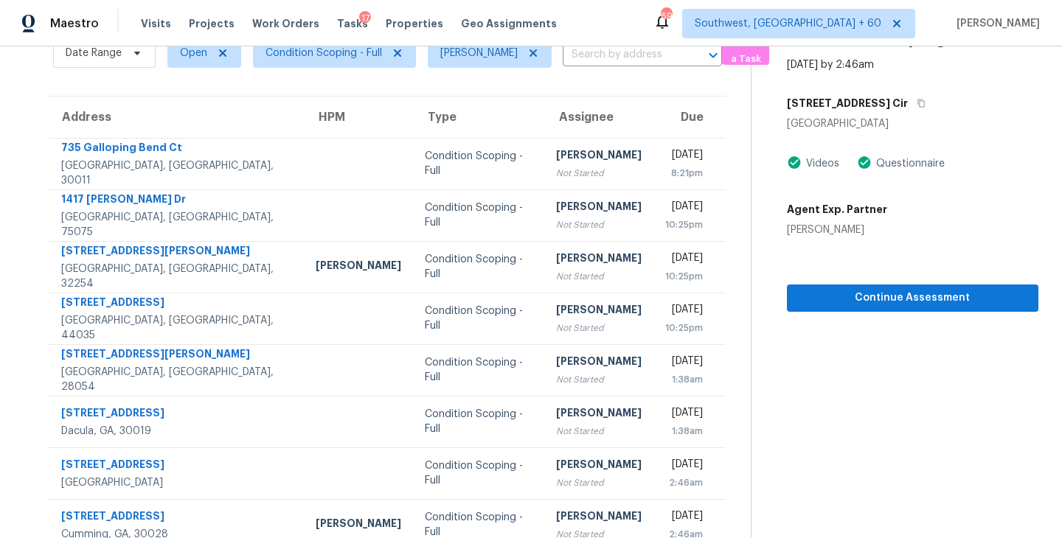
scroll to position [38, 0]
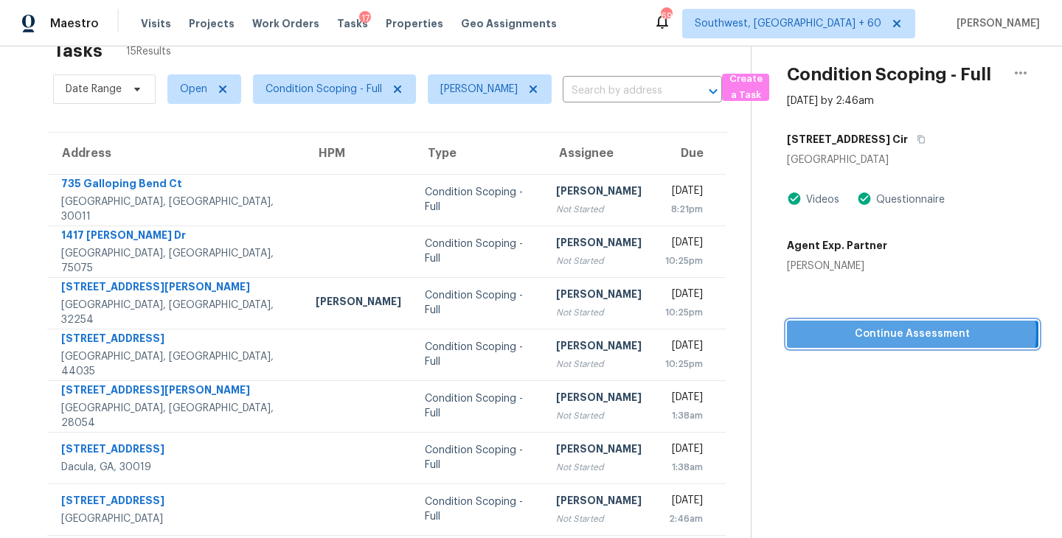
click at [913, 332] on span "Continue Assessment" at bounding box center [912, 334] width 228 height 18
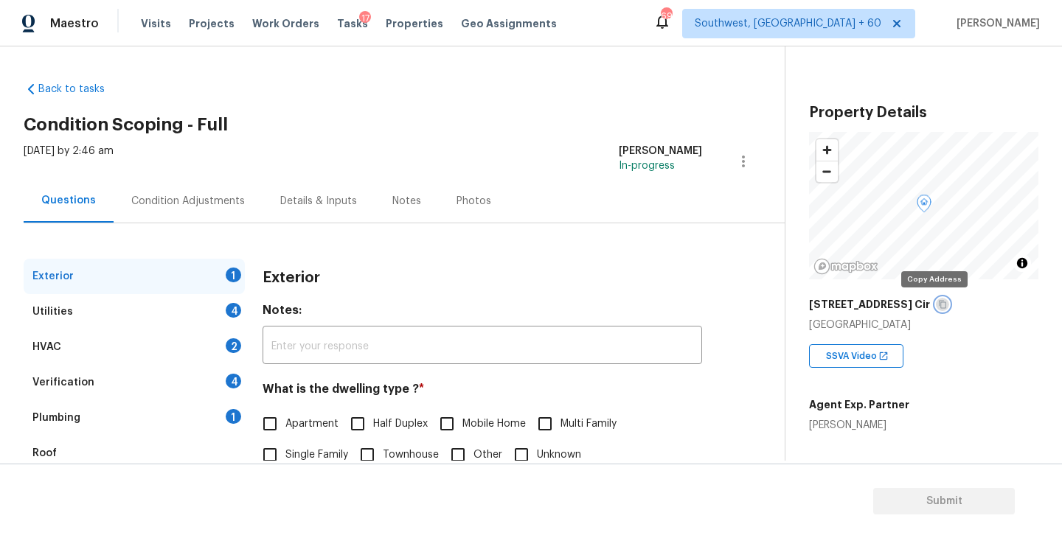
click at [938, 301] on icon "button" at bounding box center [942, 304] width 9 height 9
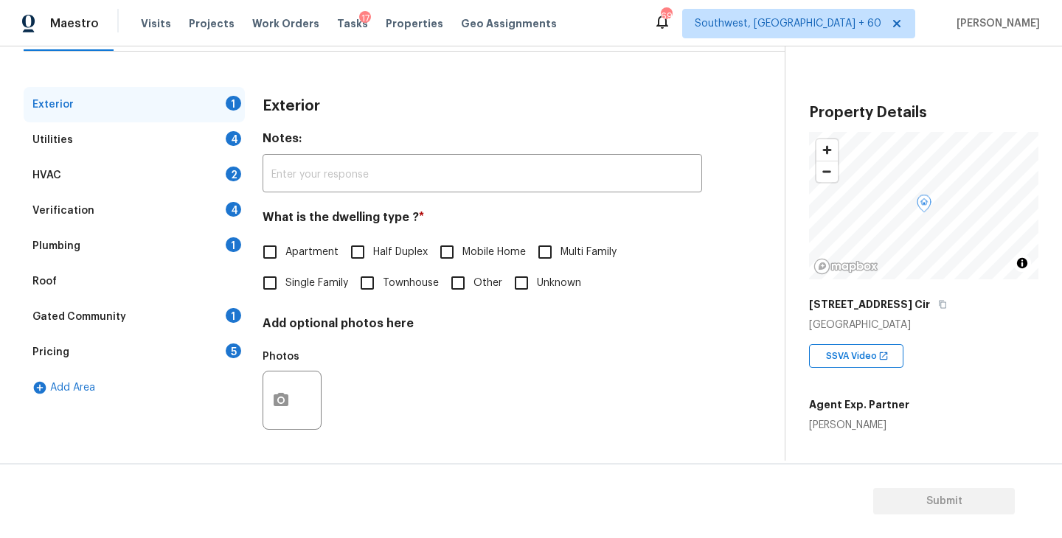
click at [311, 276] on span "Single Family" at bounding box center [316, 283] width 63 height 15
click at [285, 276] on input "Single Family" at bounding box center [269, 283] width 31 height 31
checkbox input "true"
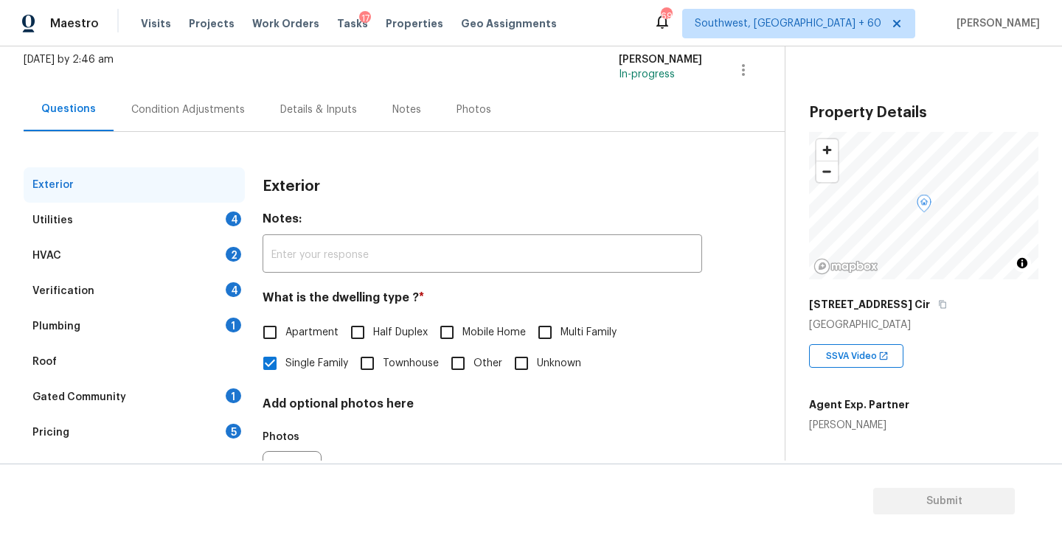
scroll to position [46, 0]
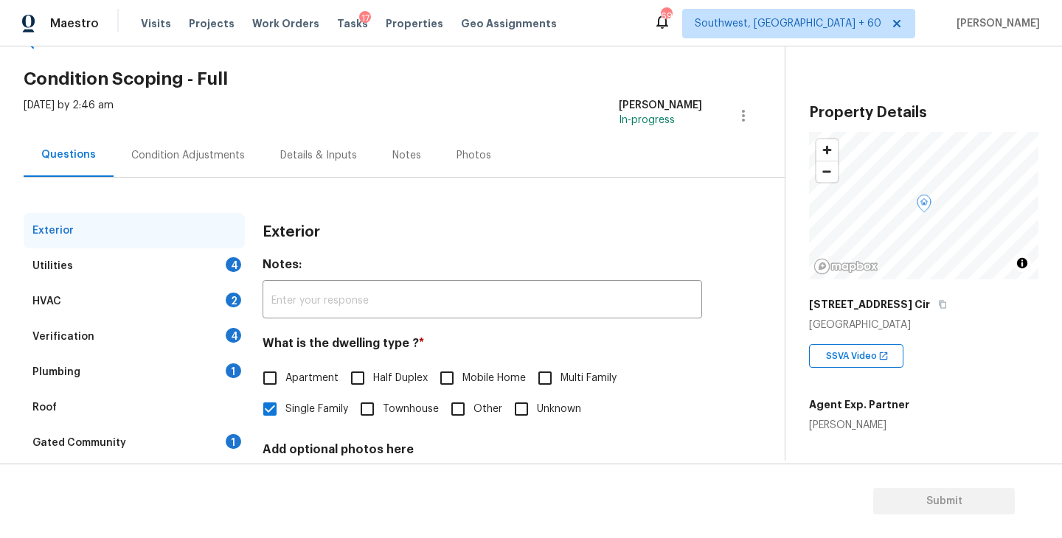
click at [180, 263] on div "Utilities 4" at bounding box center [134, 265] width 221 height 35
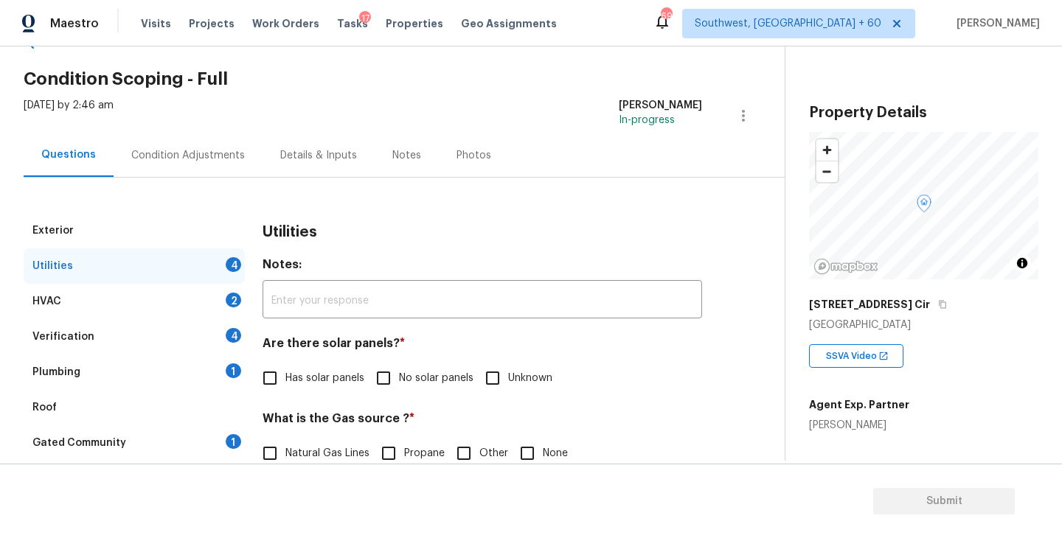
click at [402, 369] on label "No solar panels" at bounding box center [420, 378] width 105 height 31
click at [399, 369] on input "No solar panels" at bounding box center [383, 378] width 31 height 31
checkbox input "true"
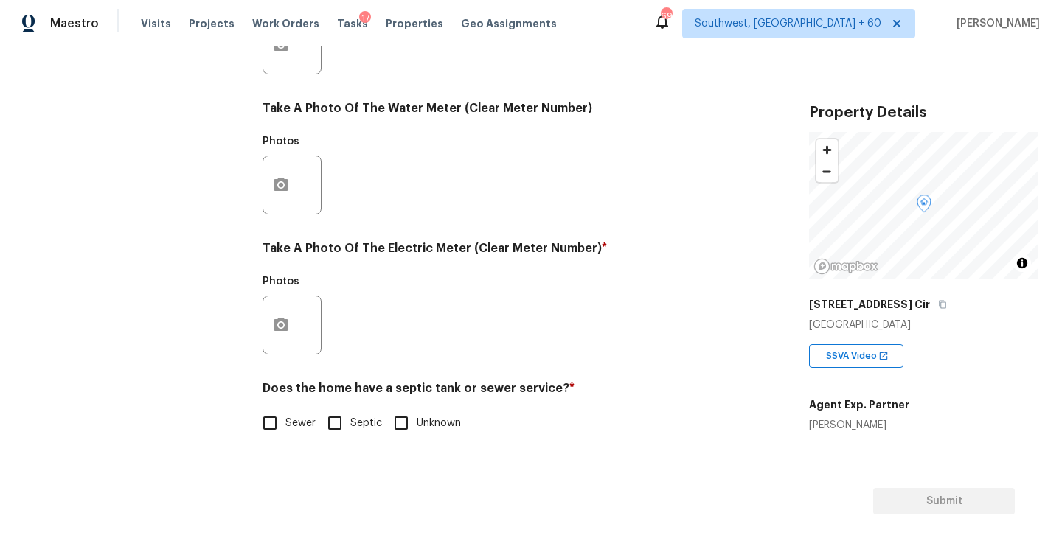
click at [290, 431] on label "Sewer" at bounding box center [284, 423] width 61 height 31
click at [285, 431] on input "Sewer" at bounding box center [269, 423] width 31 height 31
checkbox input "true"
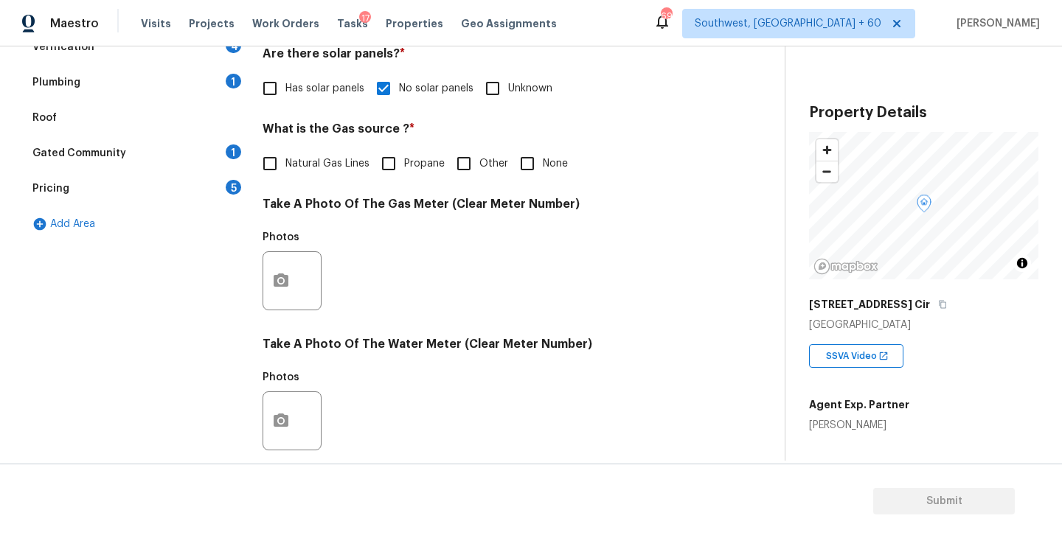
scroll to position [213, 0]
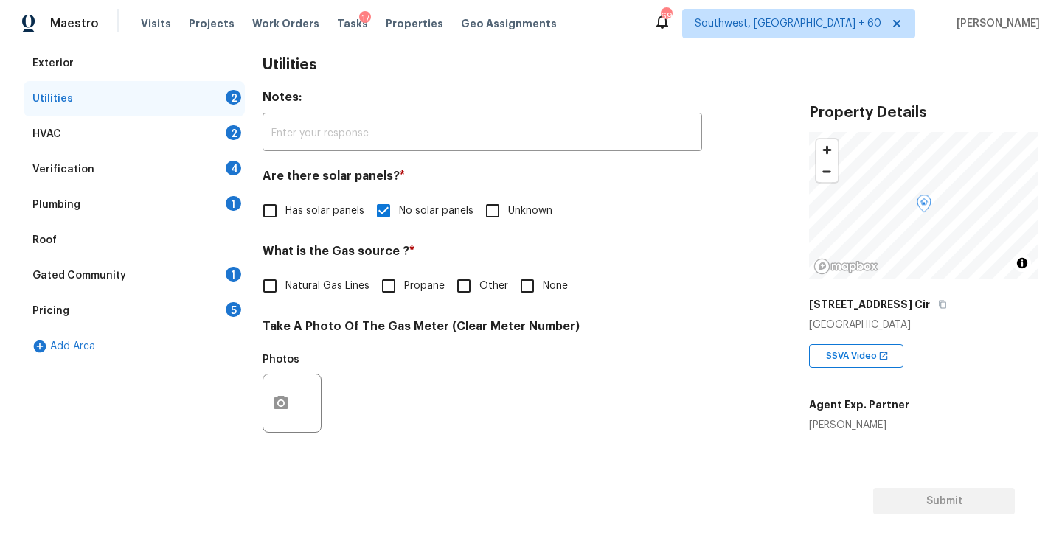
click at [170, 213] on div "Plumbing 1" at bounding box center [134, 204] width 221 height 35
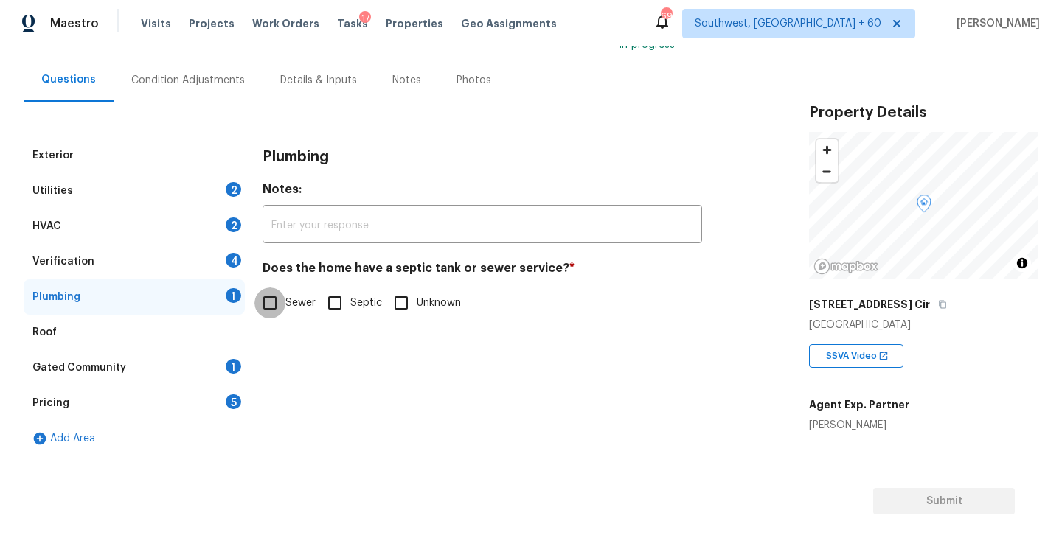
click at [282, 307] on input "Sewer" at bounding box center [269, 303] width 31 height 31
checkbox input "true"
click at [184, 377] on div "Gated Community 1" at bounding box center [134, 367] width 221 height 35
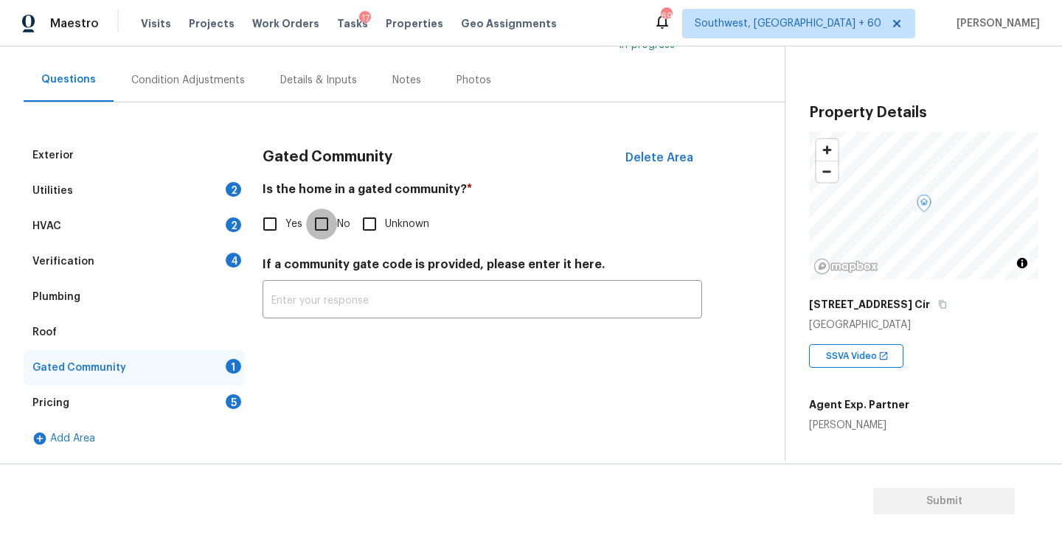
click at [329, 220] on input "No" at bounding box center [321, 224] width 31 height 31
checkbox input "true"
click at [207, 80] on div "Condition Adjustments" at bounding box center [188, 80] width 114 height 15
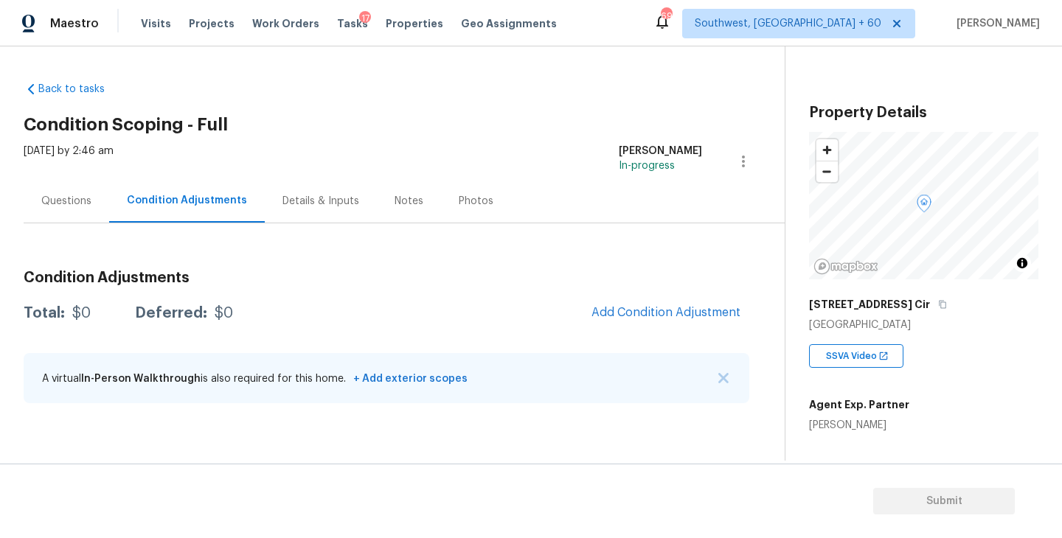
click at [332, 77] on div "Back to tasks Condition Scoping - Full Wed, Sep 24 2025 by 2:46 am Sakthivel Ch…" at bounding box center [404, 245] width 761 height 351
click at [66, 215] on div "Questions" at bounding box center [67, 200] width 86 height 43
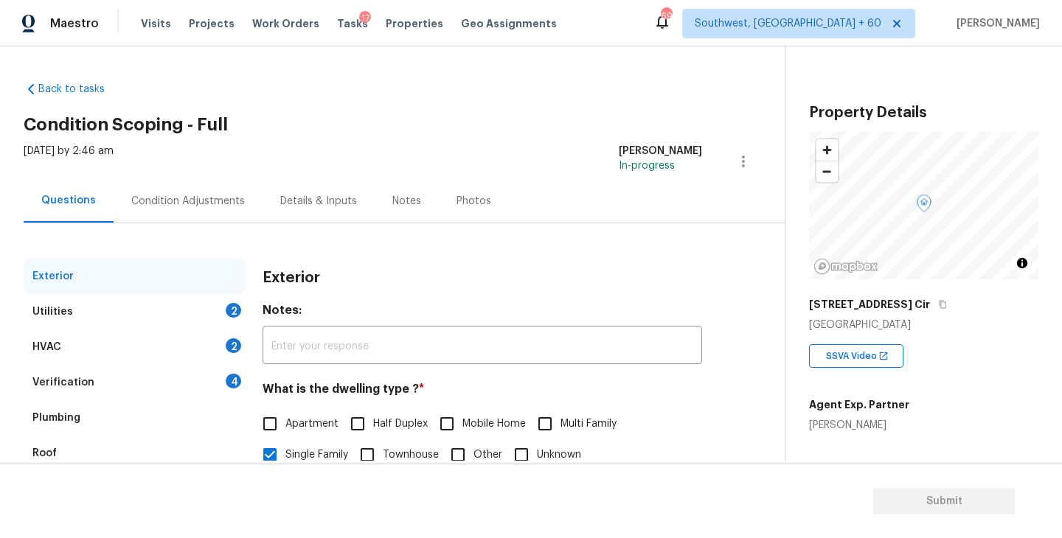
scroll to position [122, 0]
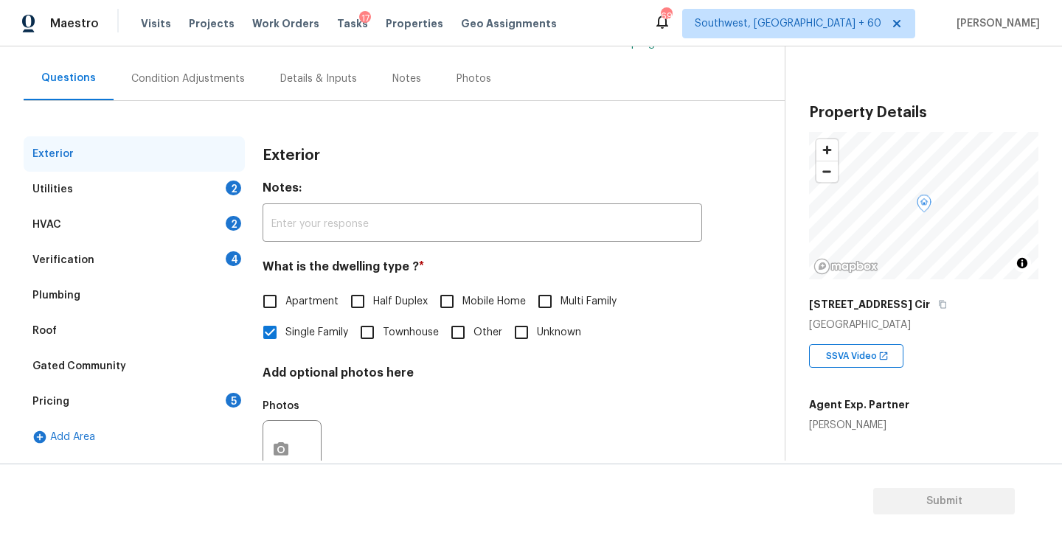
click at [101, 248] on div "Verification 4" at bounding box center [134, 260] width 221 height 35
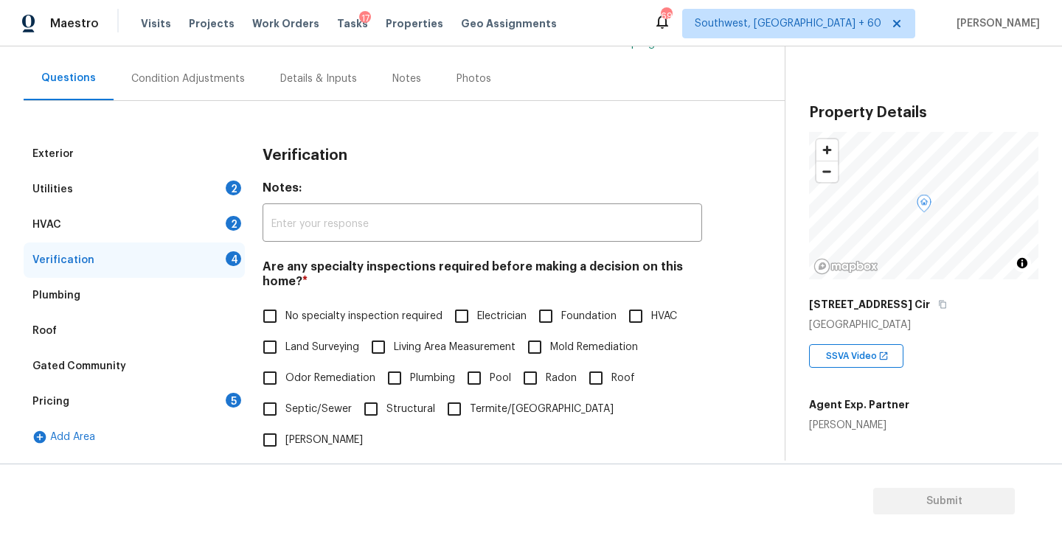
click at [83, 416] on div "Pricing 5" at bounding box center [134, 401] width 221 height 35
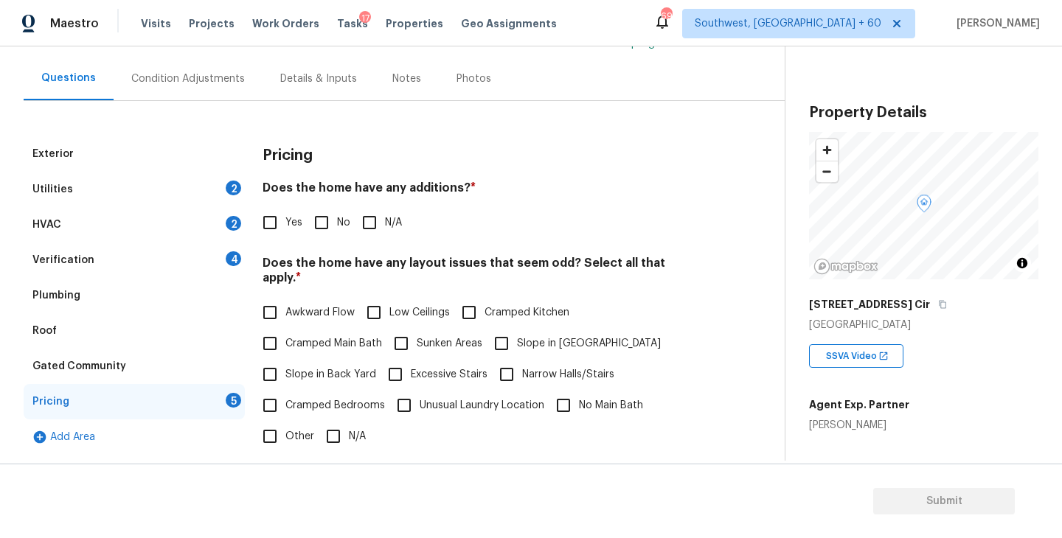
click at [272, 225] on input "Yes" at bounding box center [269, 222] width 31 height 31
checkbox input "true"
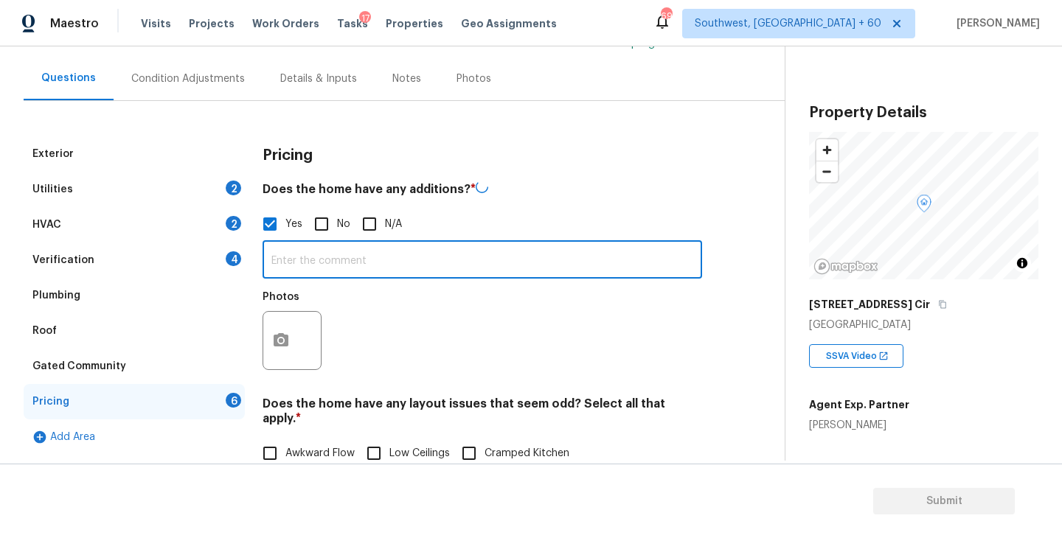
click at [321, 261] on input "text" at bounding box center [481, 261] width 439 height 35
paste input "Room addition"
type input "Agent mentioned Room addition"
click at [367, 356] on div "Photos" at bounding box center [481, 330] width 439 height 96
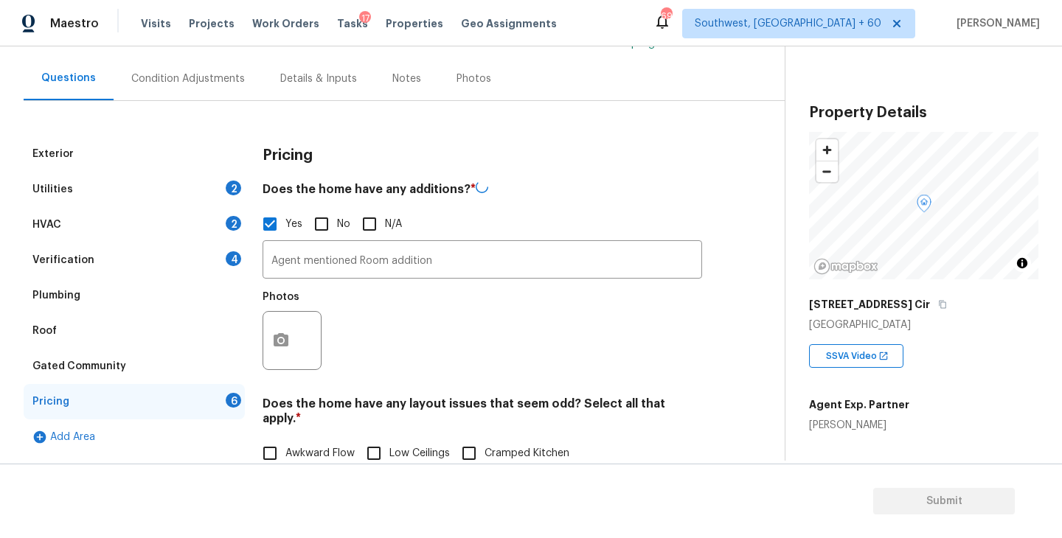
click at [307, 338] on div at bounding box center [291, 340] width 59 height 59
click at [274, 336] on icon "button" at bounding box center [281, 338] width 15 height 13
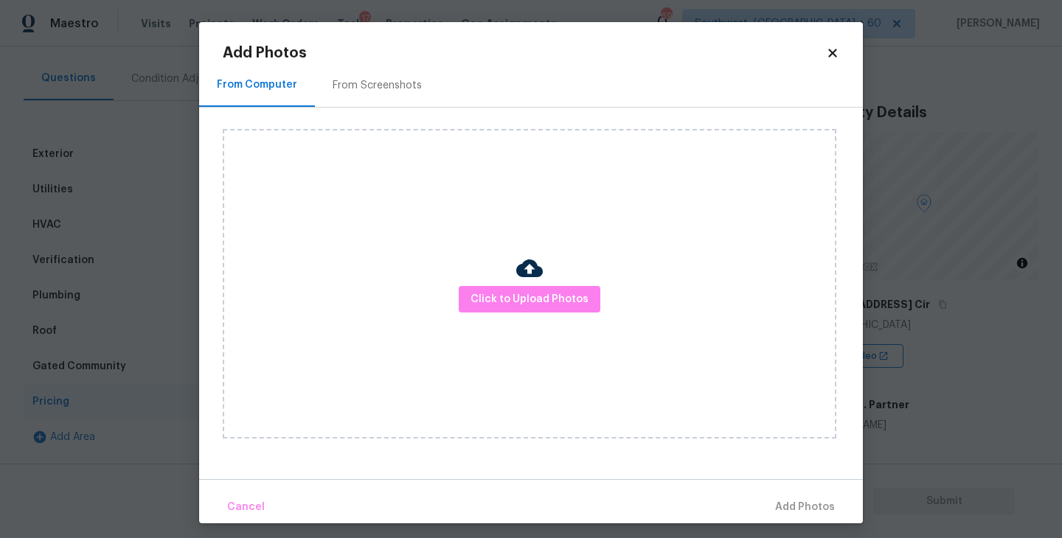
click at [590, 265] on div "Click to Upload Photos" at bounding box center [529, 284] width 613 height 310
click at [549, 311] on button "Click to Upload Photos" at bounding box center [530, 299] width 142 height 27
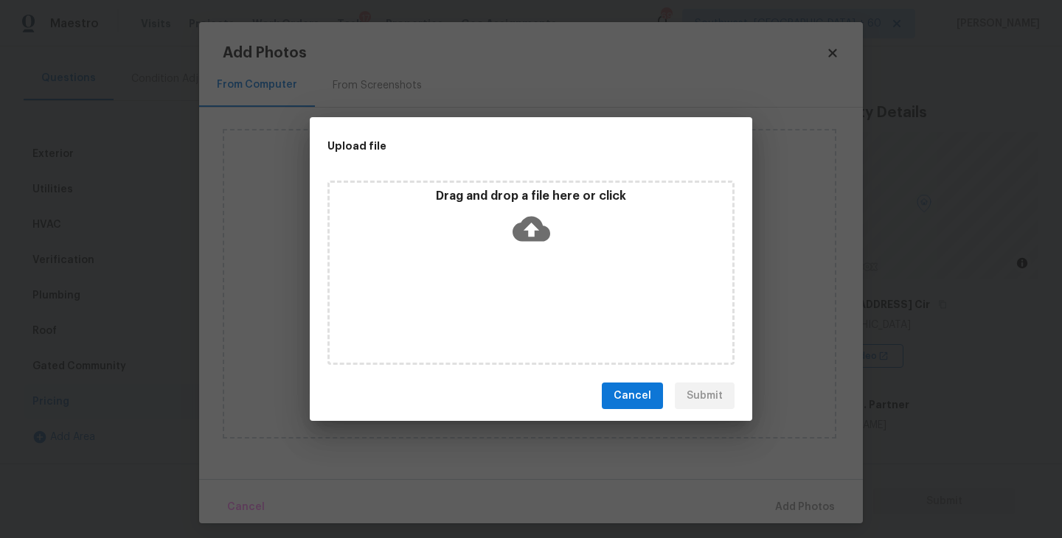
click at [539, 250] on div "Drag and drop a file here or click" at bounding box center [531, 220] width 403 height 63
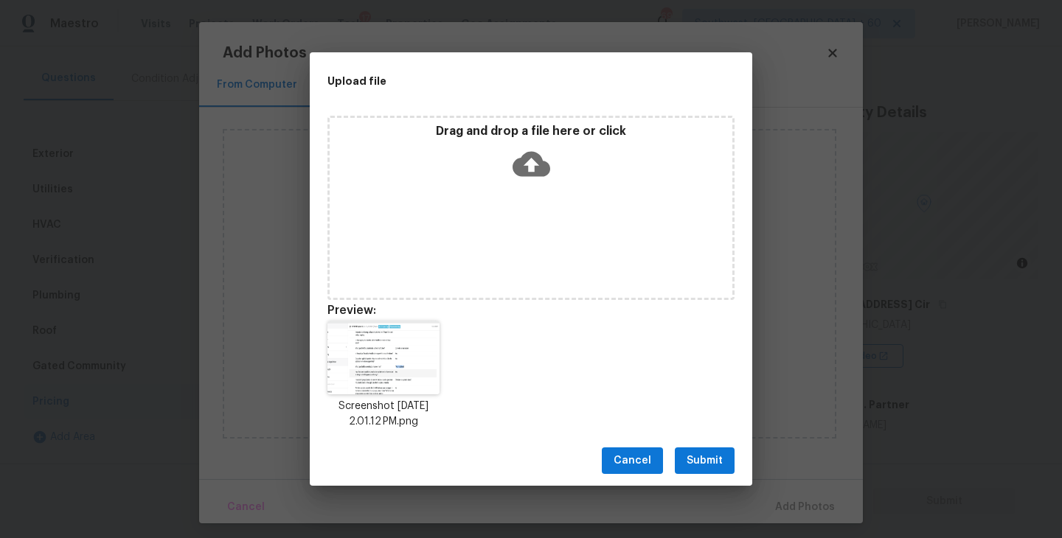
click at [706, 477] on div "Cancel Submit" at bounding box center [531, 461] width 442 height 51
click at [719, 462] on span "Submit" at bounding box center [704, 461] width 36 height 18
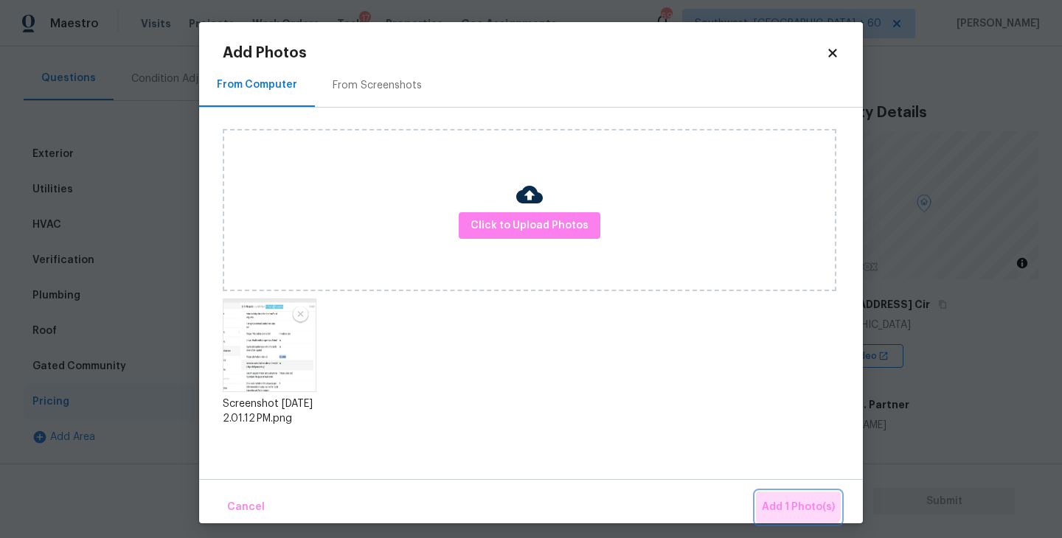
click at [782, 495] on button "Add 1 Photo(s)" at bounding box center [798, 508] width 85 height 32
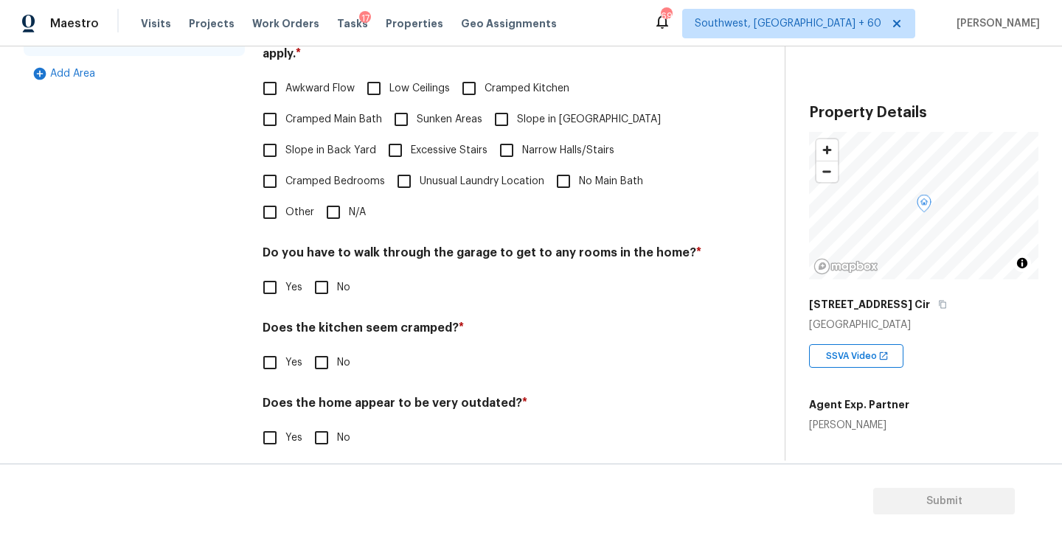
scroll to position [364, 0]
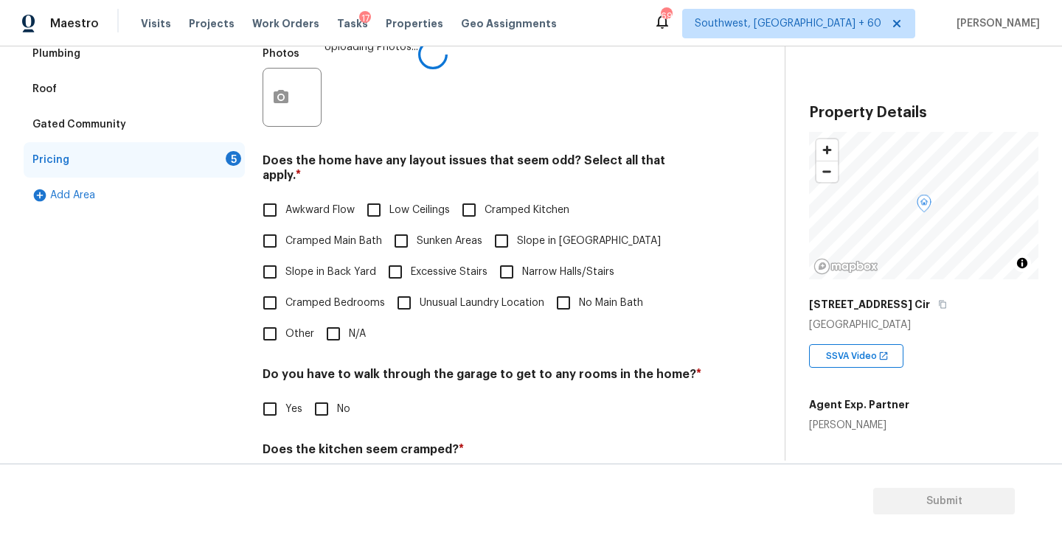
click at [524, 234] on span "Slope in Front Yard" at bounding box center [589, 241] width 144 height 15
click at [517, 230] on input "Slope in Front Yard" at bounding box center [501, 241] width 31 height 31
checkbox input "true"
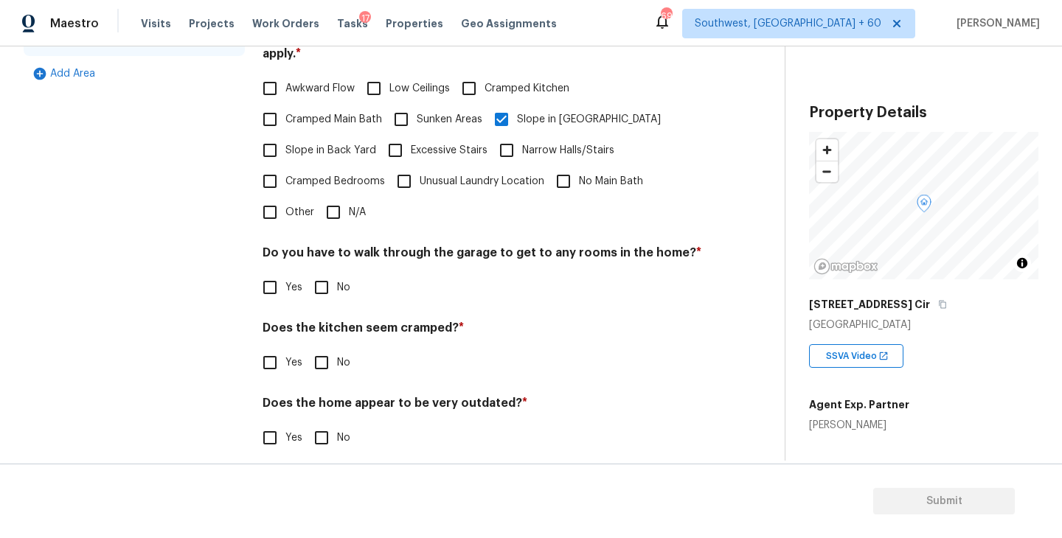
click at [330, 273] on input "No" at bounding box center [321, 287] width 31 height 31
checkbox input "true"
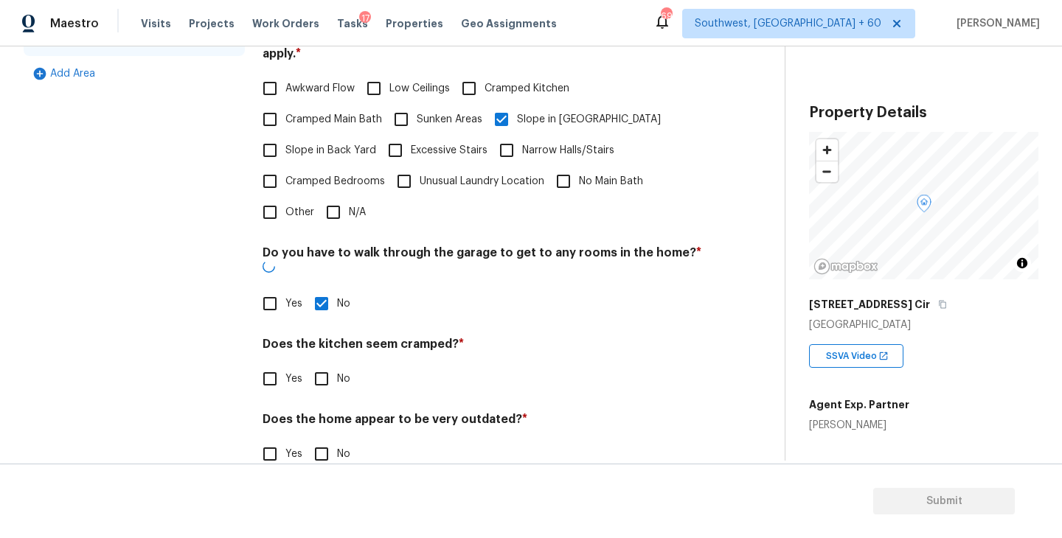
click at [322, 363] on input "No" at bounding box center [321, 378] width 31 height 31
checkbox input "true"
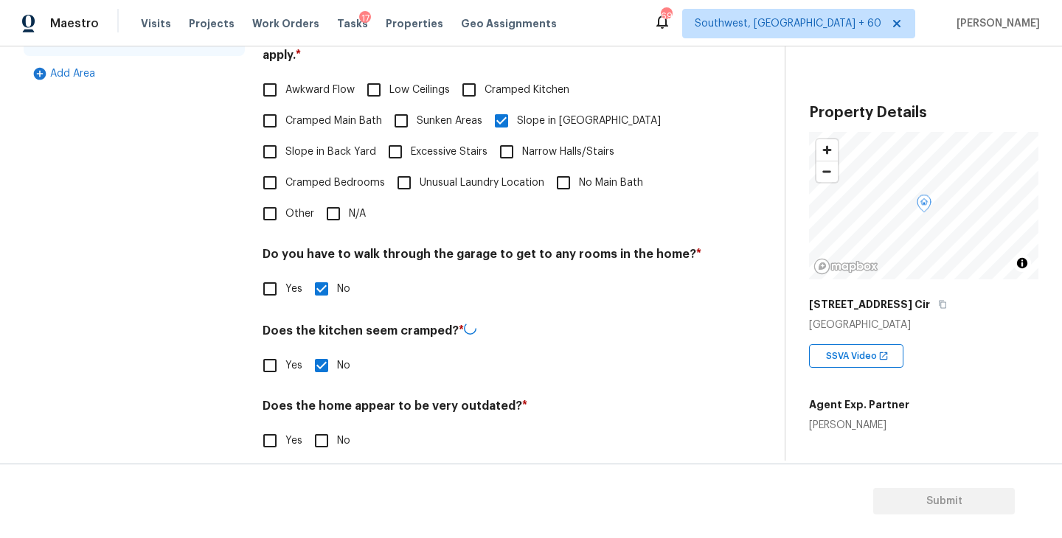
click at [322, 425] on input "No" at bounding box center [321, 440] width 31 height 31
checkbox input "true"
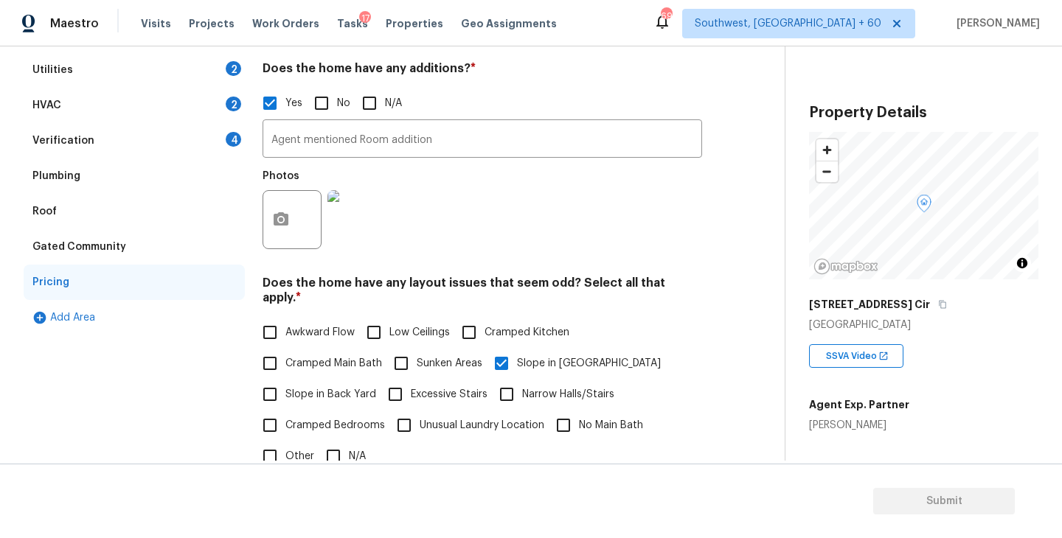
scroll to position [114, 0]
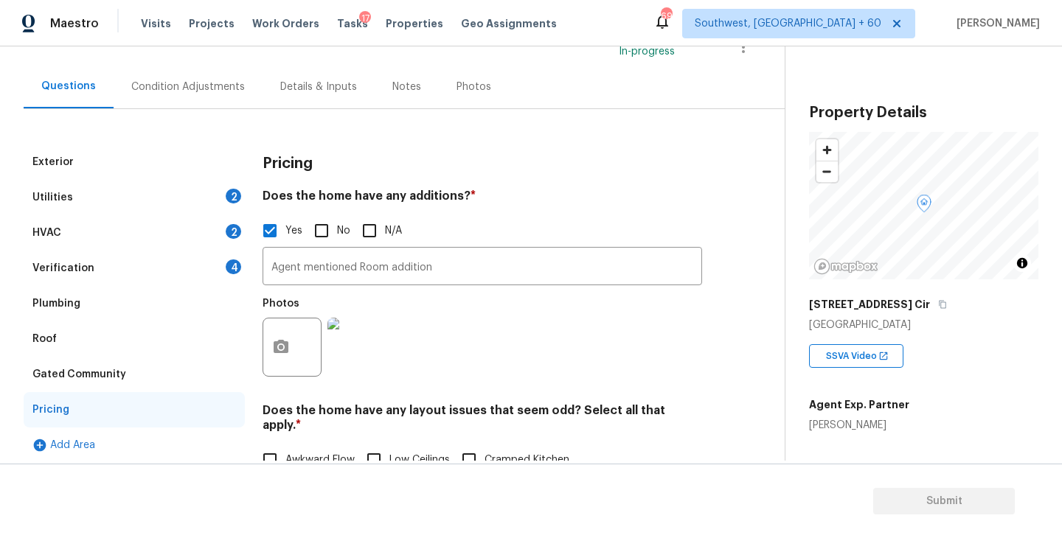
click at [215, 91] on div "Condition Adjustments" at bounding box center [188, 87] width 114 height 15
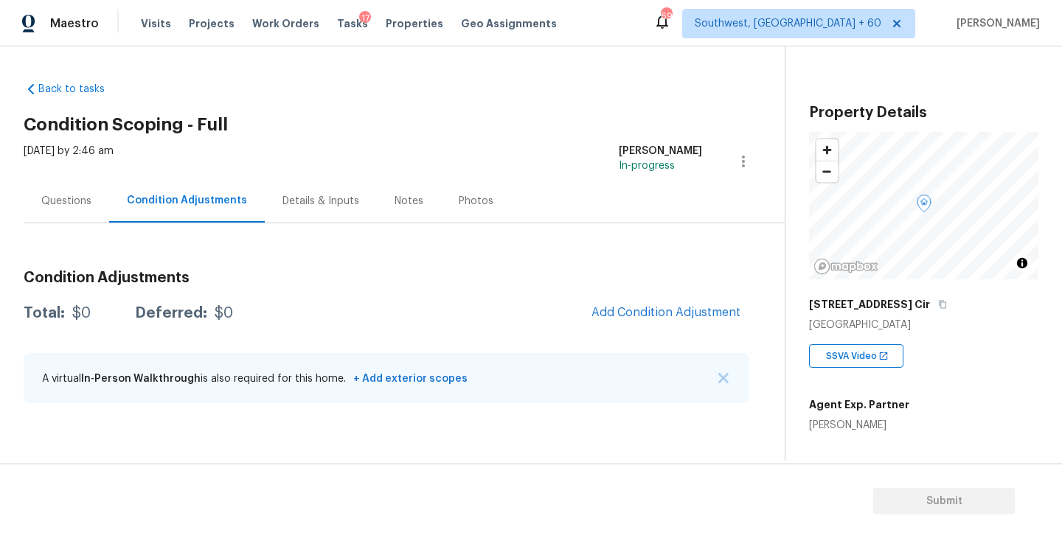
click at [517, 249] on div "Condition Adjustments Total: $0 Deferred: $0 Add Condition Adjustment A virtual…" at bounding box center [386, 319] width 725 height 193
click at [490, 257] on div "Condition Adjustments Total: $0 Deferred: $0 Add Condition Adjustment A virtual…" at bounding box center [386, 319] width 725 height 193
click at [506, 272] on h3 "Condition Adjustments" at bounding box center [386, 278] width 725 height 15
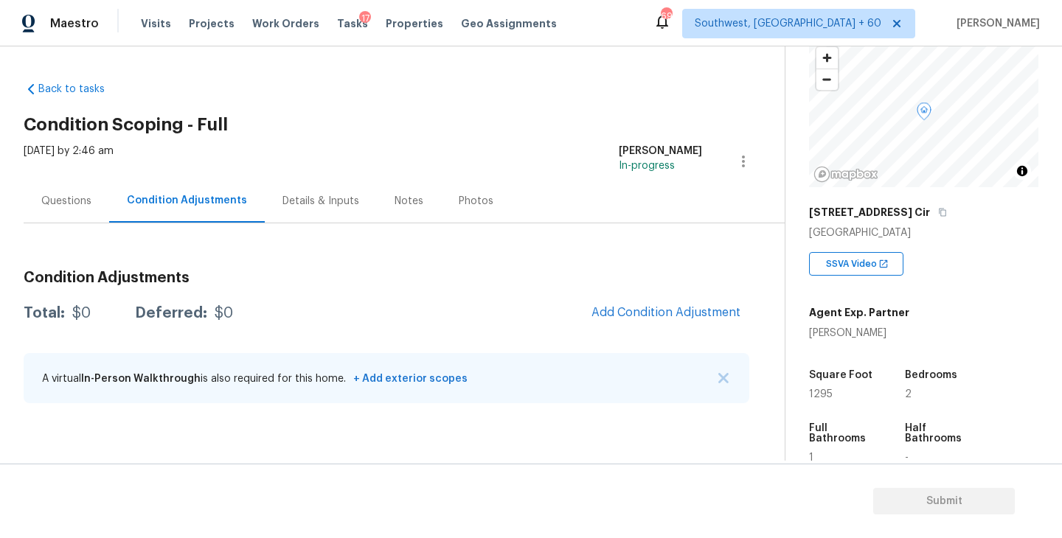
scroll to position [209, 0]
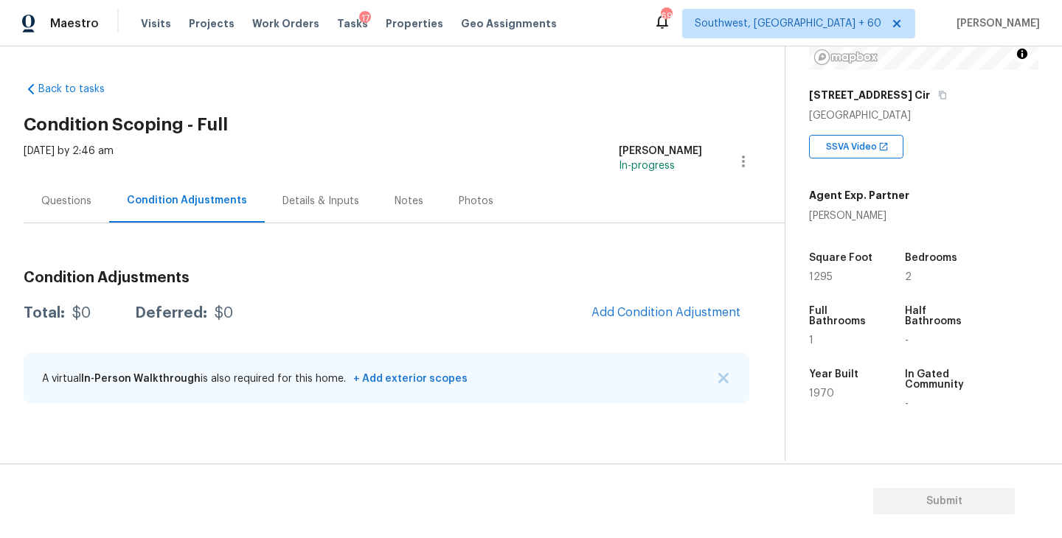
click at [509, 237] on div "Condition Adjustments Total: $0 Deferred: $0 Add Condition Adjustment A virtual…" at bounding box center [386, 319] width 725 height 193
click at [596, 301] on span "Add Condition Adjustment" at bounding box center [665, 313] width 167 height 32
click at [621, 319] on button "Add Condition Adjustment" at bounding box center [665, 312] width 167 height 31
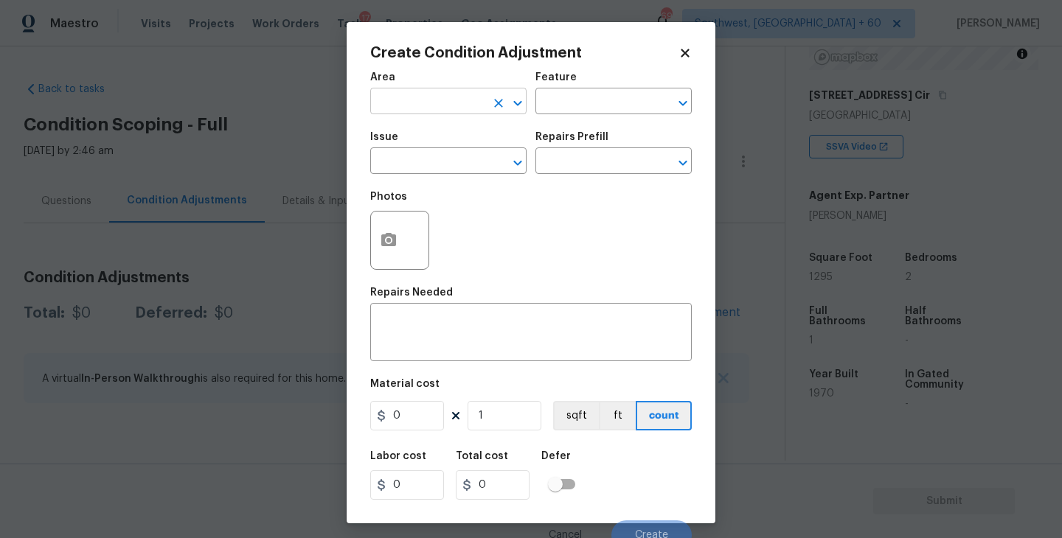
click at [422, 108] on input "text" at bounding box center [427, 102] width 115 height 23
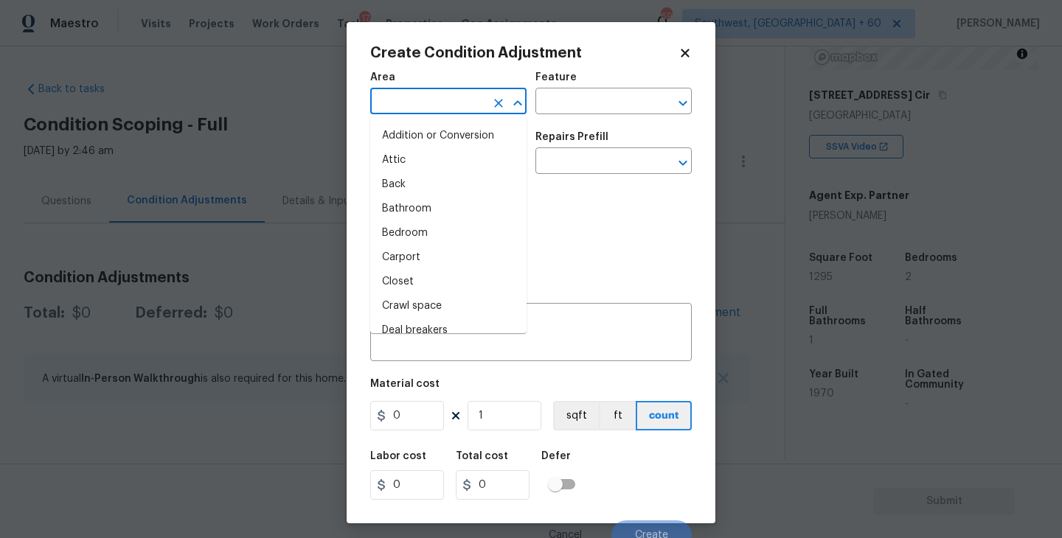
type input "e"
type input "x"
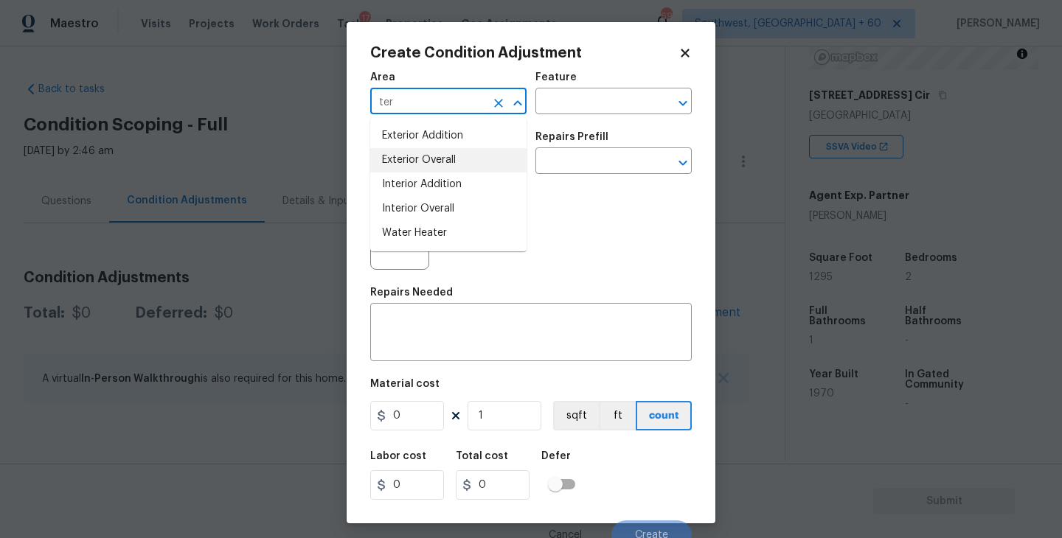
click at [470, 155] on li "Exterior Overall" at bounding box center [448, 160] width 156 height 24
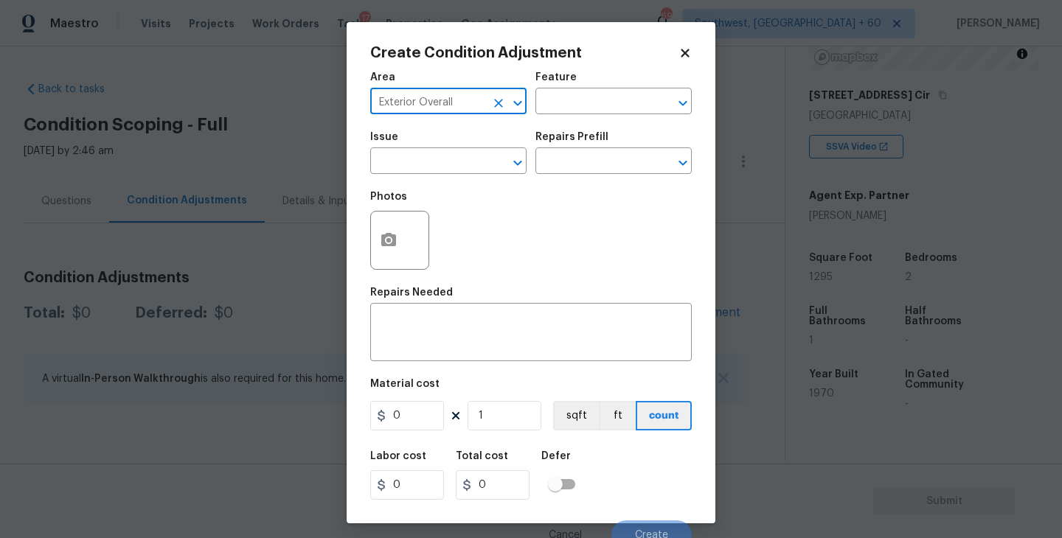
type input "Exterior Overall"
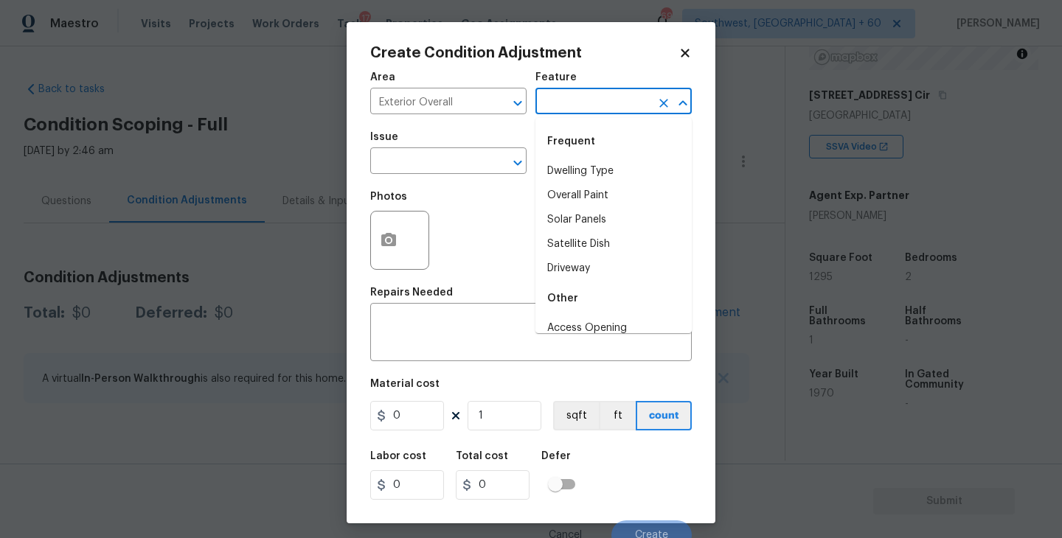
click at [594, 114] on input "text" at bounding box center [592, 102] width 115 height 23
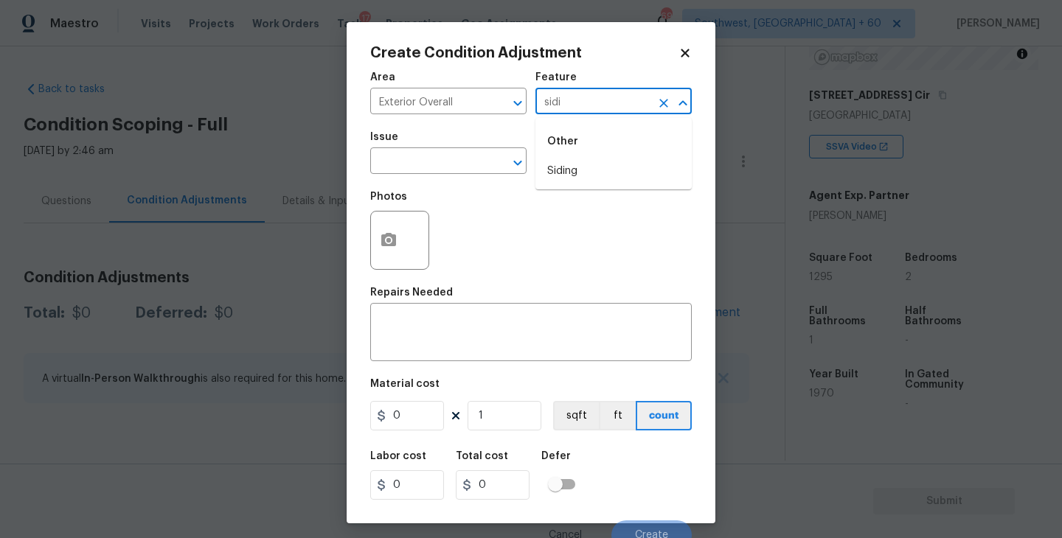
click at [582, 164] on li "Siding" at bounding box center [613, 171] width 156 height 24
type input "Siding"
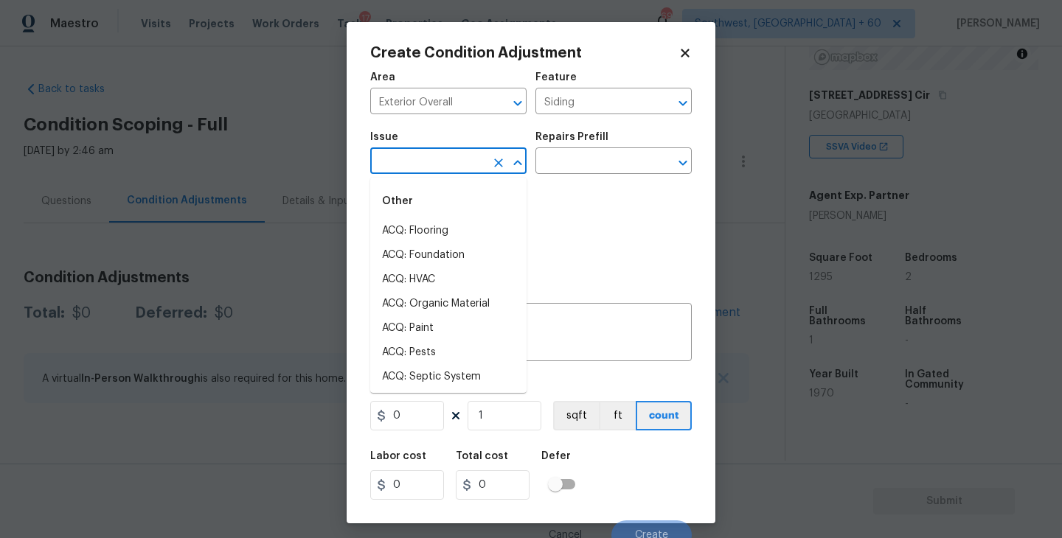
click at [474, 161] on input "text" at bounding box center [427, 162] width 115 height 23
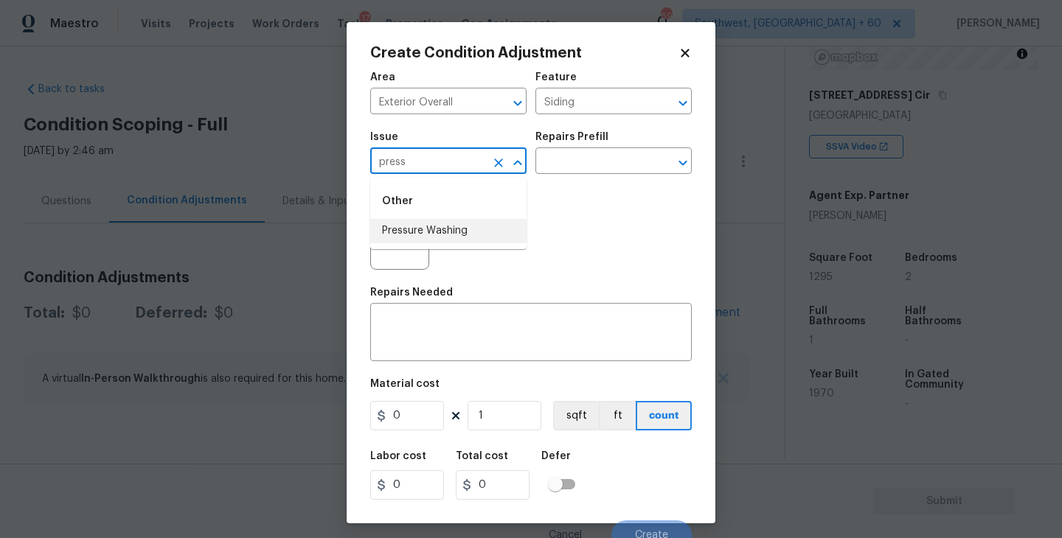
click at [464, 226] on li "Pressure Washing" at bounding box center [448, 231] width 156 height 24
type input "Pressure Washing"
click at [579, 168] on input "text" at bounding box center [592, 162] width 115 height 23
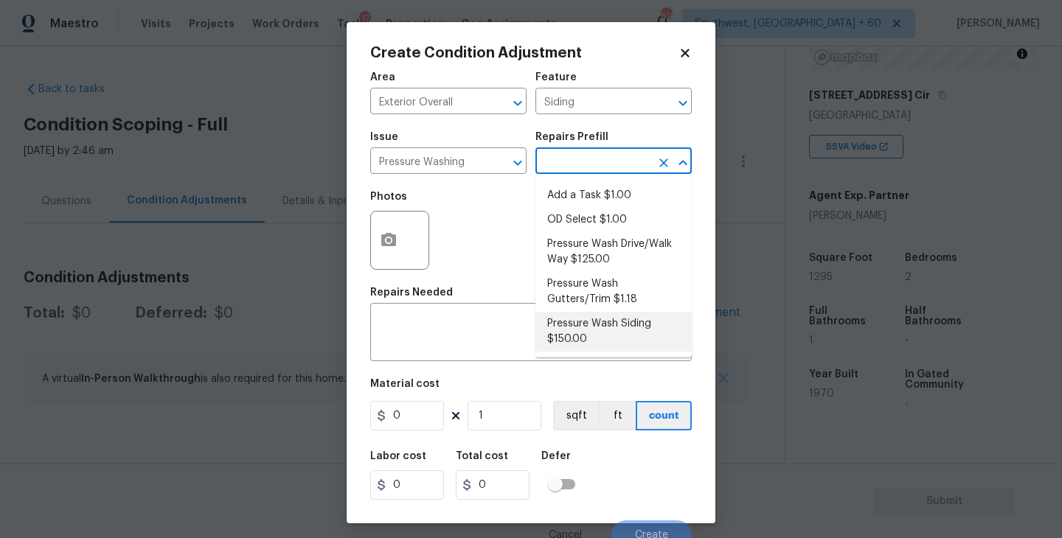
click at [590, 317] on li "Pressure Wash Siding $150.00" at bounding box center [613, 332] width 156 height 40
type textarea "Protect areas as needed for pressure washing. Pressure wash the siding on the h…"
type input "150"
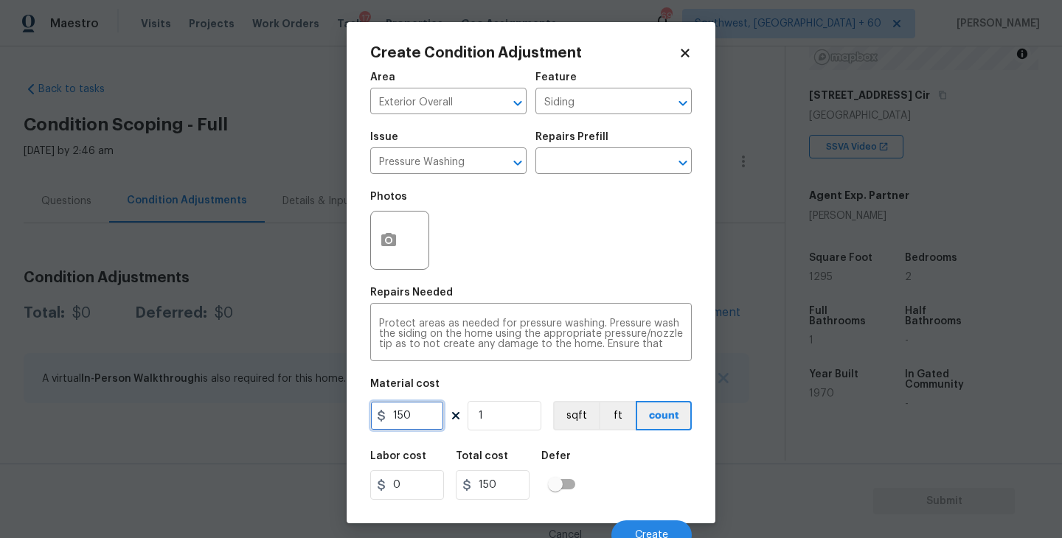
drag, startPoint x: 417, startPoint y: 410, endPoint x: 245, endPoint y: 420, distance: 172.1
click at [245, 420] on div "Create Condition Adjustment Area Exterior Overall ​ Feature Siding ​ Issue Pres…" at bounding box center [531, 269] width 1062 height 538
type input "200"
click at [377, 243] on button "button" at bounding box center [388, 241] width 35 height 58
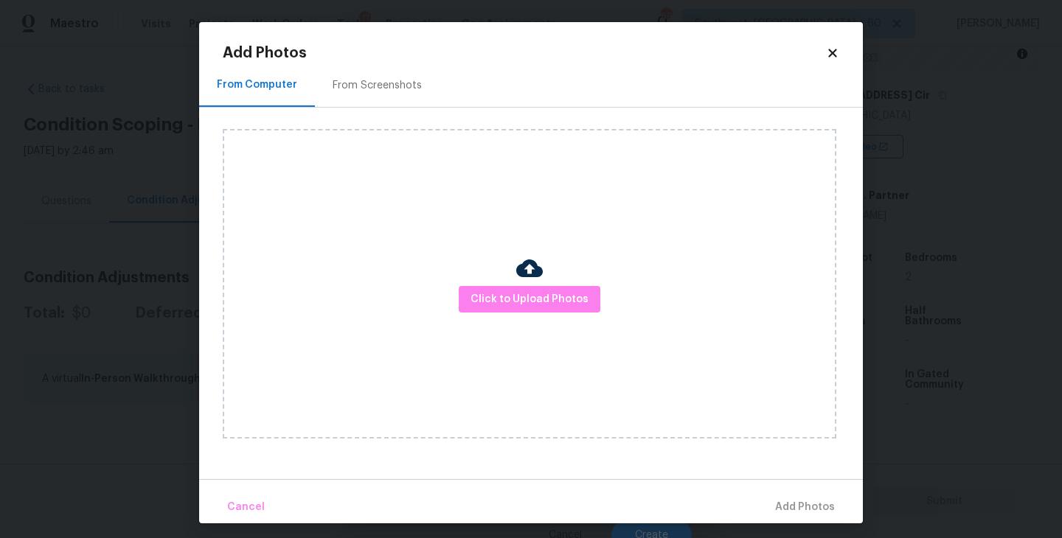
click at [544, 266] on div "Click to Upload Photos" at bounding box center [529, 284] width 613 height 310
click at [525, 302] on span "Click to Upload Photos" at bounding box center [529, 299] width 118 height 18
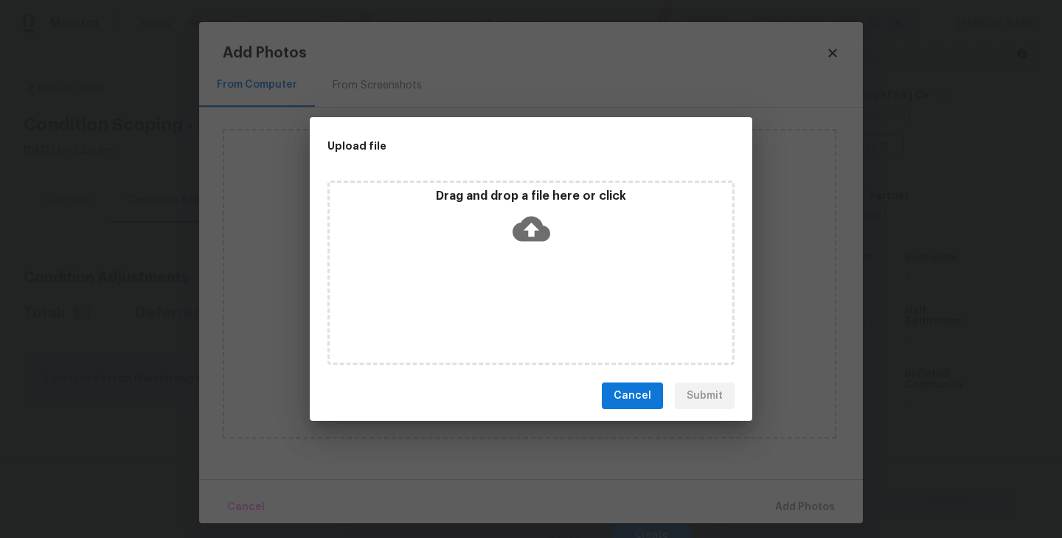
click at [526, 270] on div "Drag and drop a file here or click" at bounding box center [530, 273] width 407 height 184
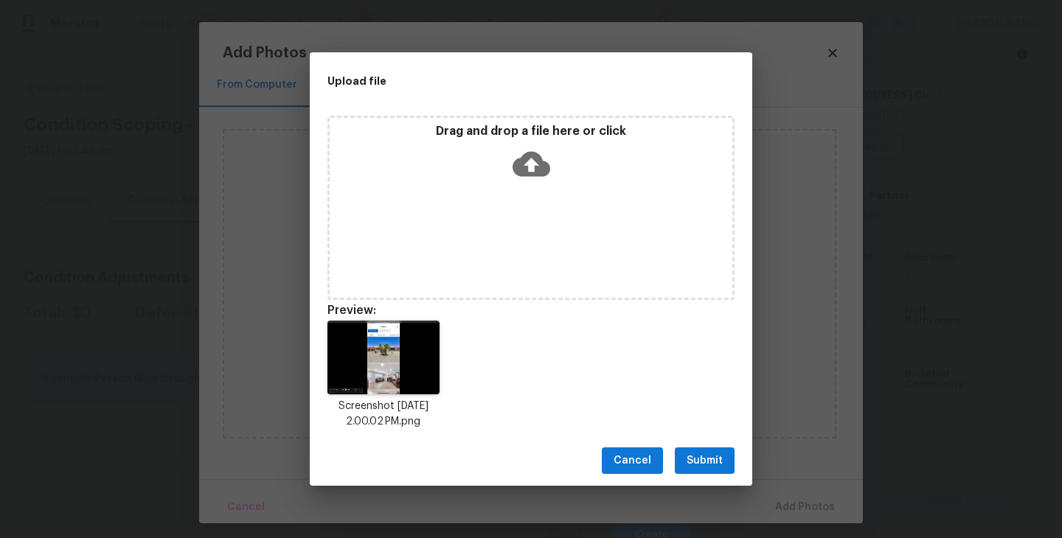
click at [703, 450] on button "Submit" at bounding box center [705, 460] width 60 height 27
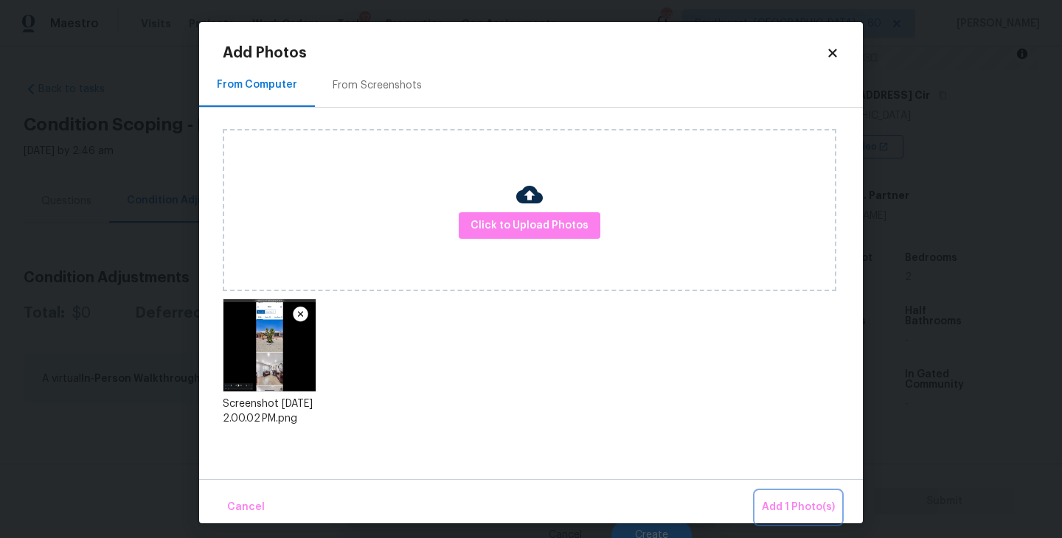
click at [787, 497] on button "Add 1 Photo(s)" at bounding box center [798, 508] width 85 height 32
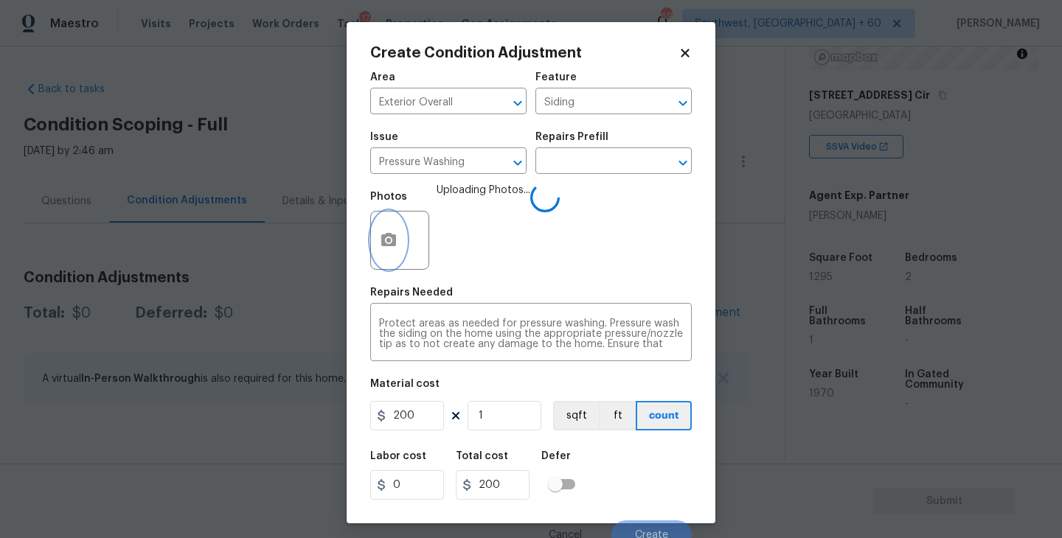
scroll to position [13, 0]
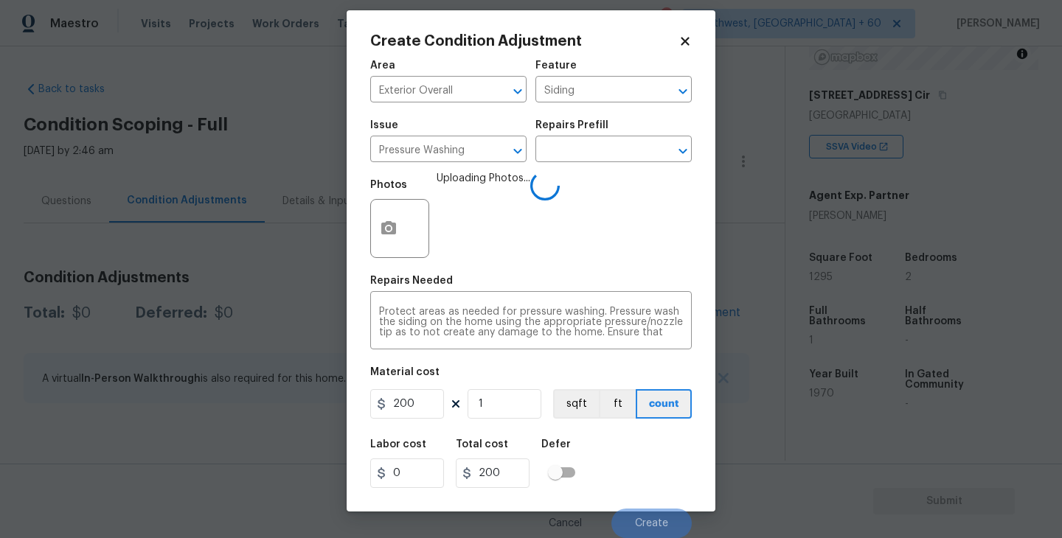
click at [639, 447] on div "Labor cost 0 Total cost 200 Defer" at bounding box center [530, 464] width 321 height 66
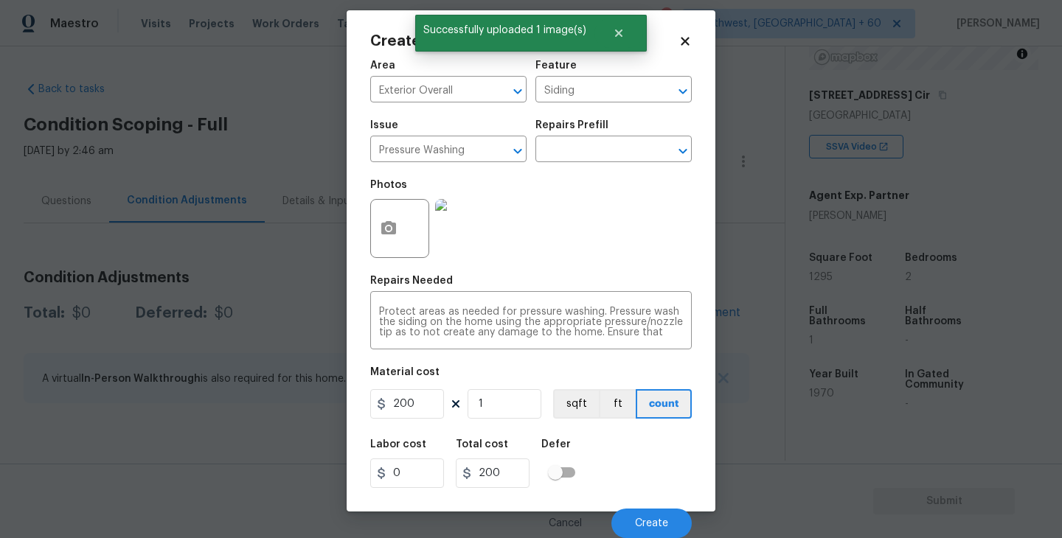
click at [639, 447] on div "Labor cost 0 Total cost 200 Defer" at bounding box center [530, 464] width 321 height 66
click at [646, 517] on button "Create" at bounding box center [651, 523] width 80 height 29
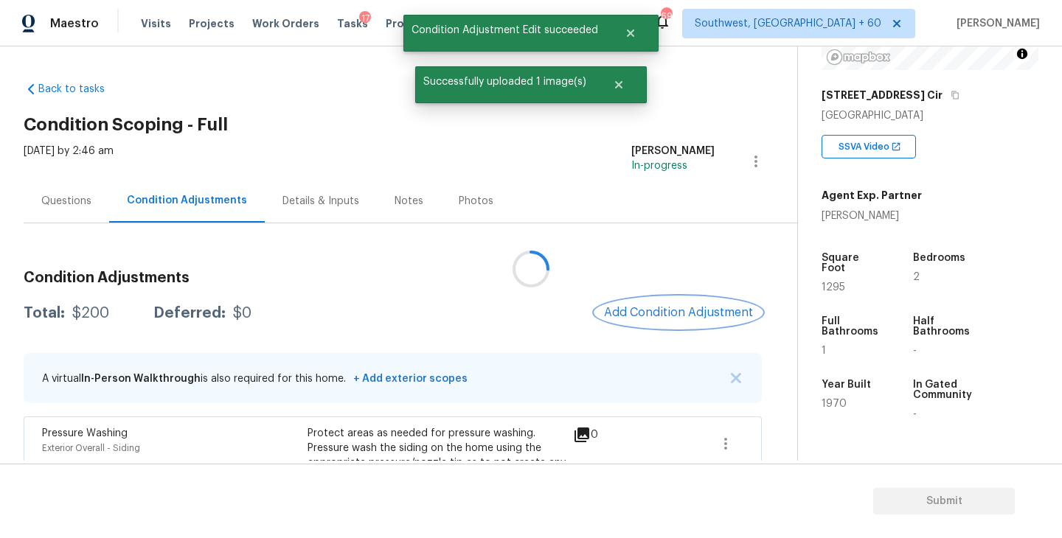
scroll to position [0, 0]
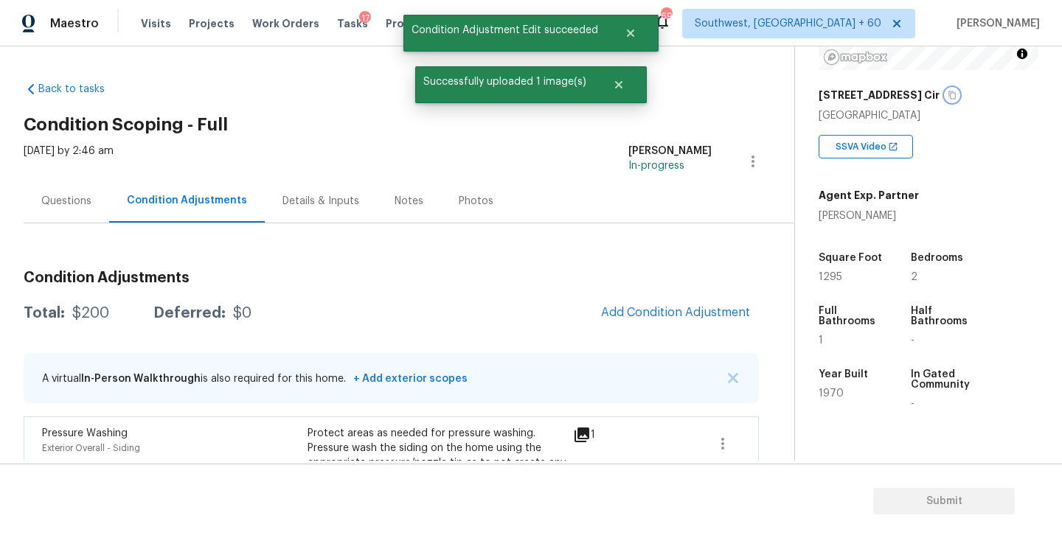
click at [947, 96] on icon "button" at bounding box center [951, 95] width 9 height 9
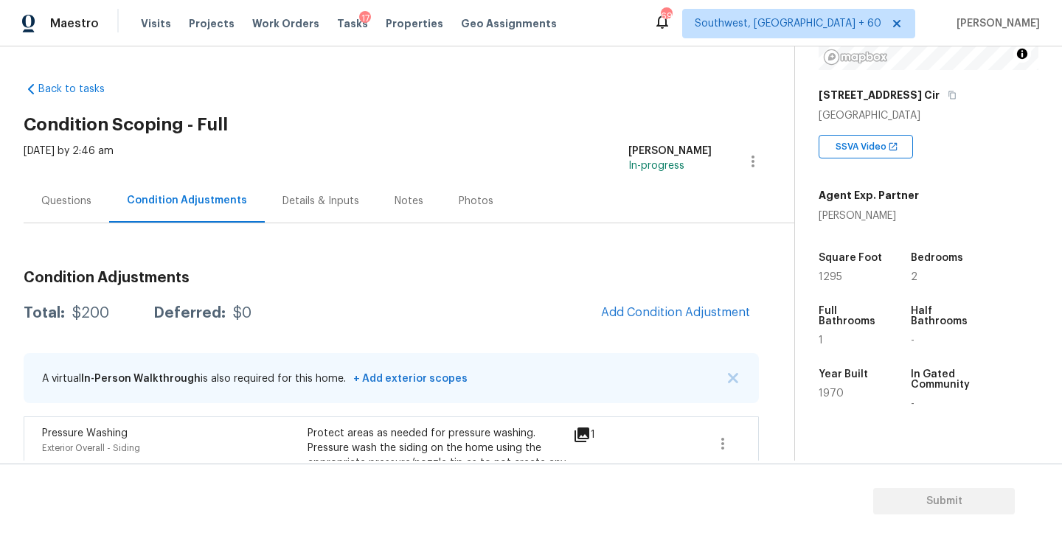
click at [515, 293] on div "Condition Adjustments Total: $200 Deferred: $0 Add Condition Adjustment A virtu…" at bounding box center [391, 406] width 735 height 295
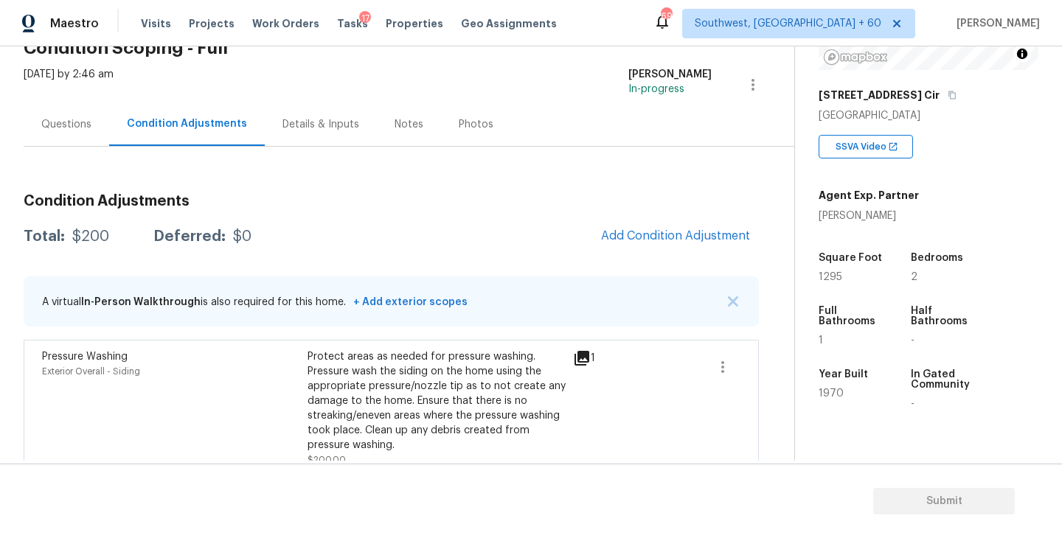
scroll to position [65, 0]
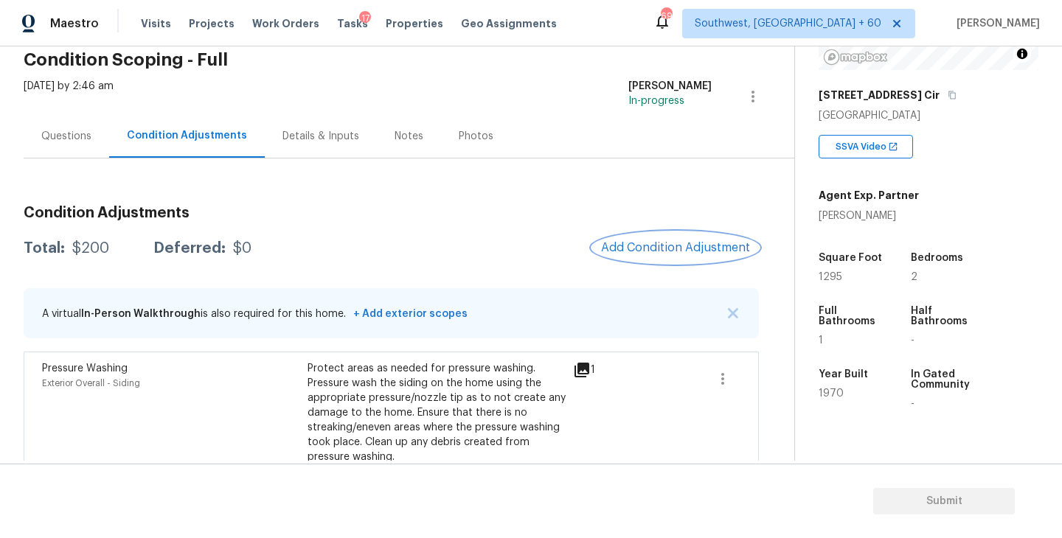
click at [669, 253] on span "Add Condition Adjustment" at bounding box center [675, 247] width 149 height 13
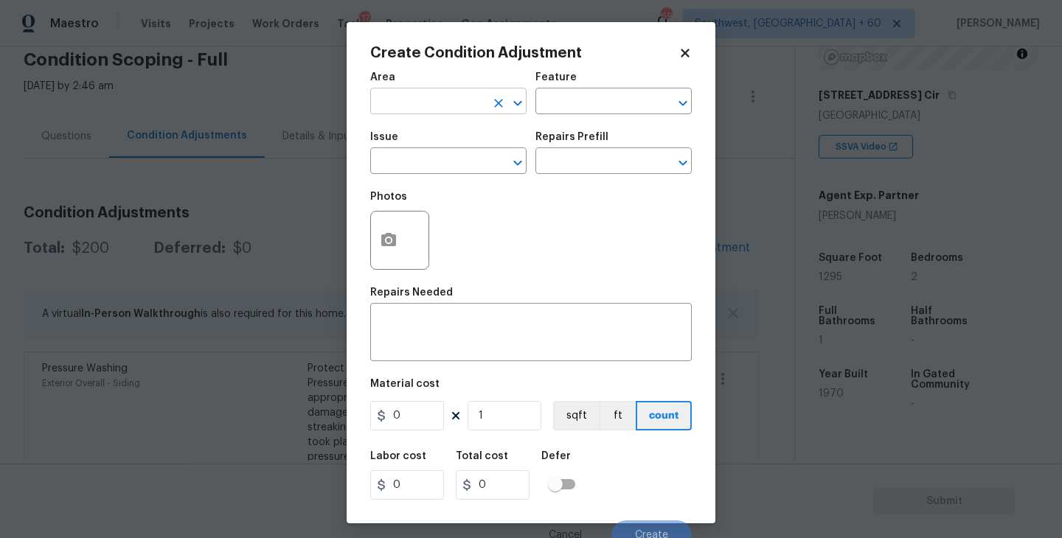
click at [441, 104] on input "text" at bounding box center [427, 102] width 115 height 23
click at [462, 174] on ul "Exterior Addition Exterior Overall" at bounding box center [448, 148] width 156 height 60
click at [476, 159] on li "Exterior Overall" at bounding box center [448, 160] width 156 height 24
type input "Exterior Overall"
click at [569, 108] on input "text" at bounding box center [592, 102] width 115 height 23
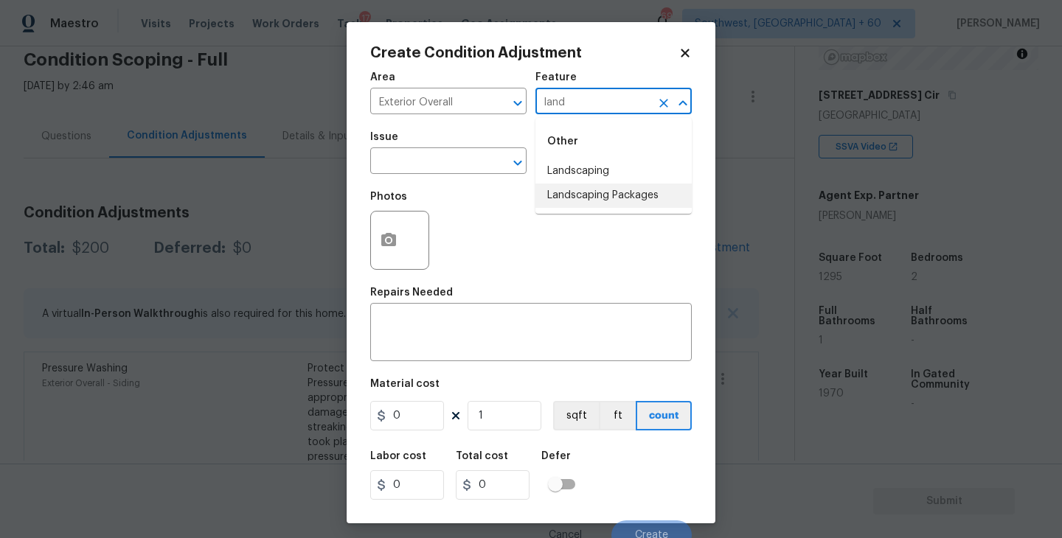
click at [576, 199] on li "Landscaping Packages" at bounding box center [613, 196] width 156 height 24
type input "Landscaping Packages"
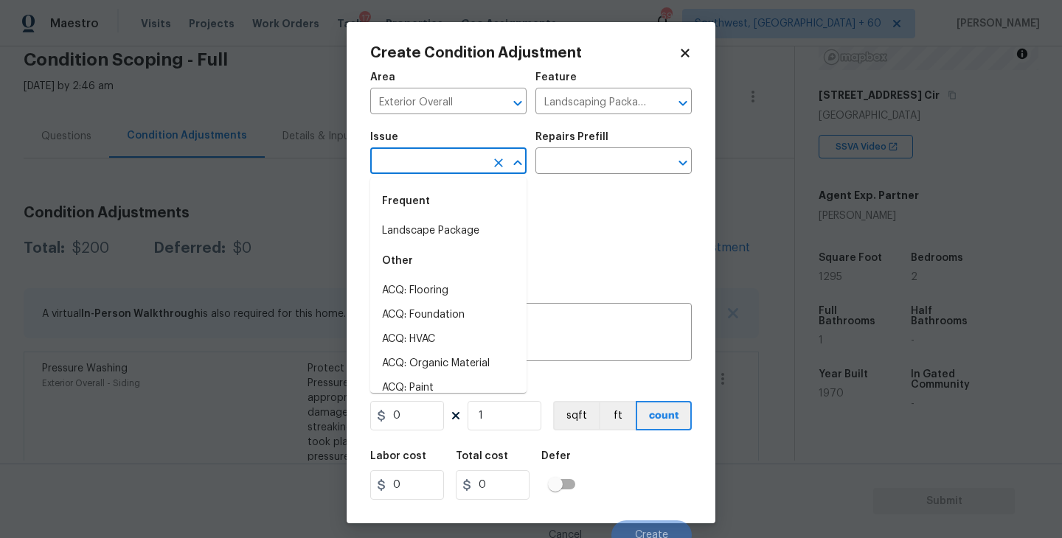
click at [476, 173] on input "text" at bounding box center [427, 162] width 115 height 23
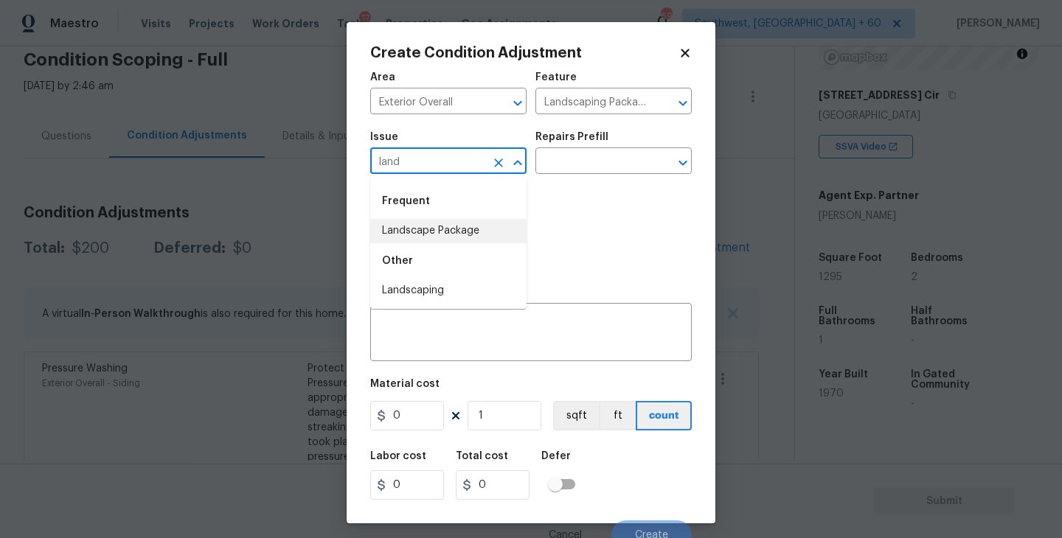
click at [470, 232] on li "Landscape Package" at bounding box center [448, 231] width 156 height 24
type input "Landscape Package"
click at [604, 139] on div "Repairs Prefill" at bounding box center [613, 141] width 156 height 19
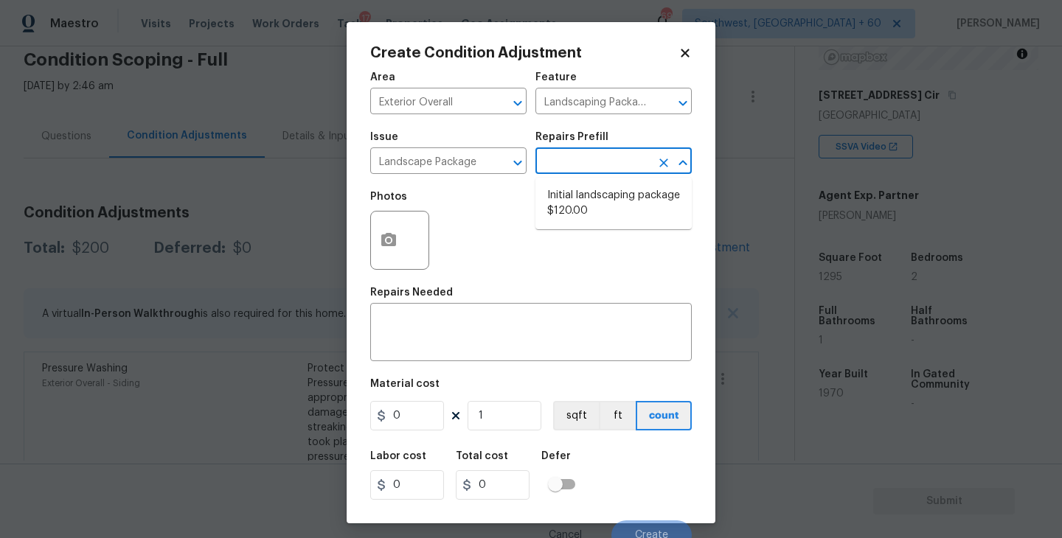
click at [600, 163] on input "text" at bounding box center [592, 162] width 115 height 23
click at [594, 199] on li "Initial landscaping package $120.00" at bounding box center [613, 204] width 156 height 40
type input "Home Readiness Packages"
type textarea "Mowing of grass up to 6" in height. Mow, edge along driveways & sidewalks, trim…"
type input "120"
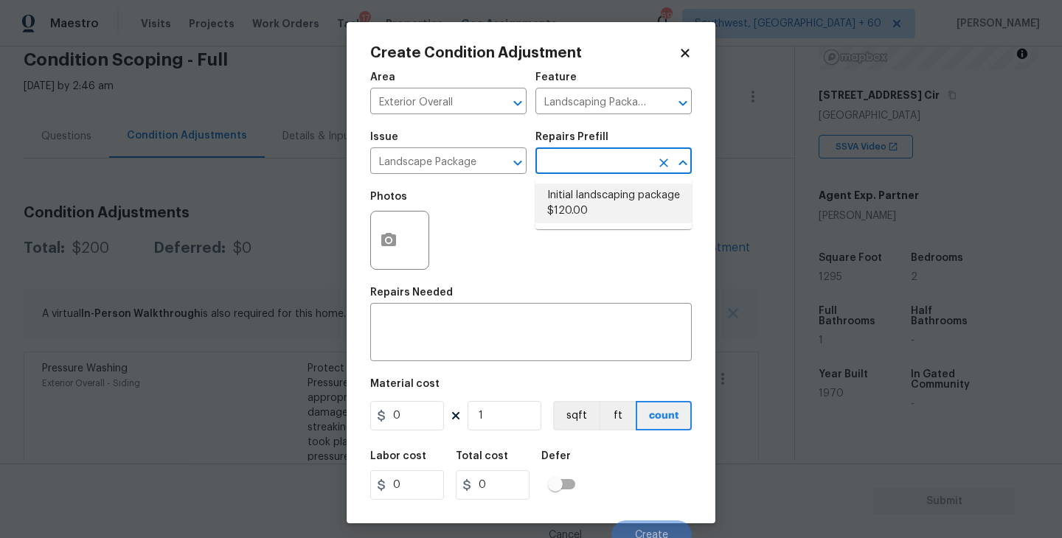
type input "120"
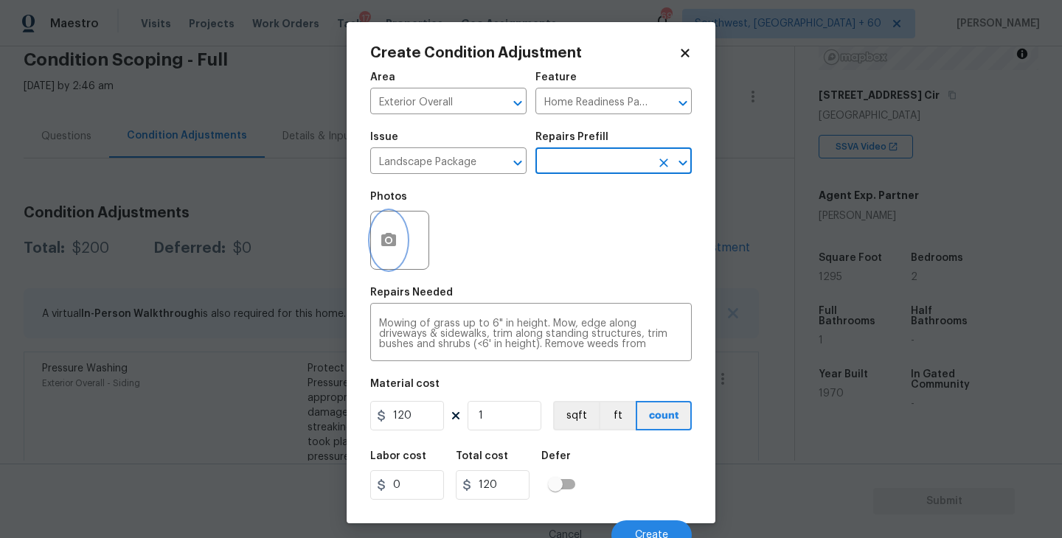
click at [389, 259] on button "button" at bounding box center [388, 241] width 35 height 58
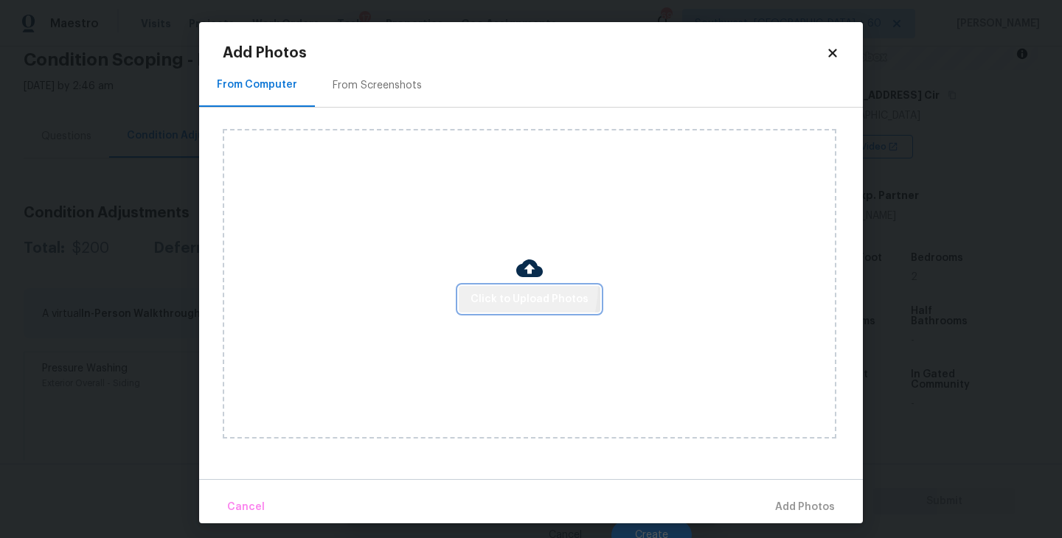
click at [483, 286] on button "Click to Upload Photos" at bounding box center [530, 299] width 142 height 27
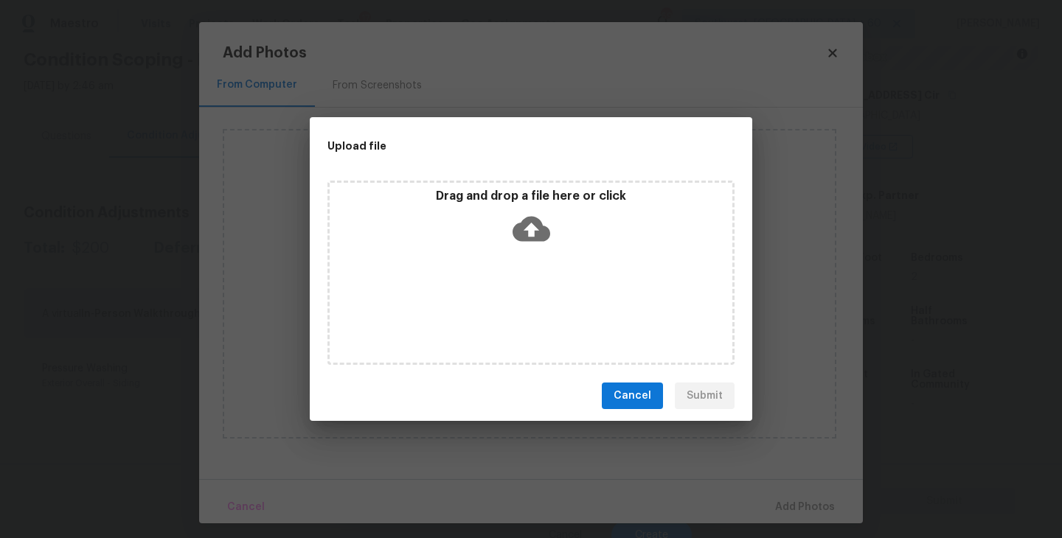
click at [532, 237] on icon at bounding box center [531, 229] width 38 height 25
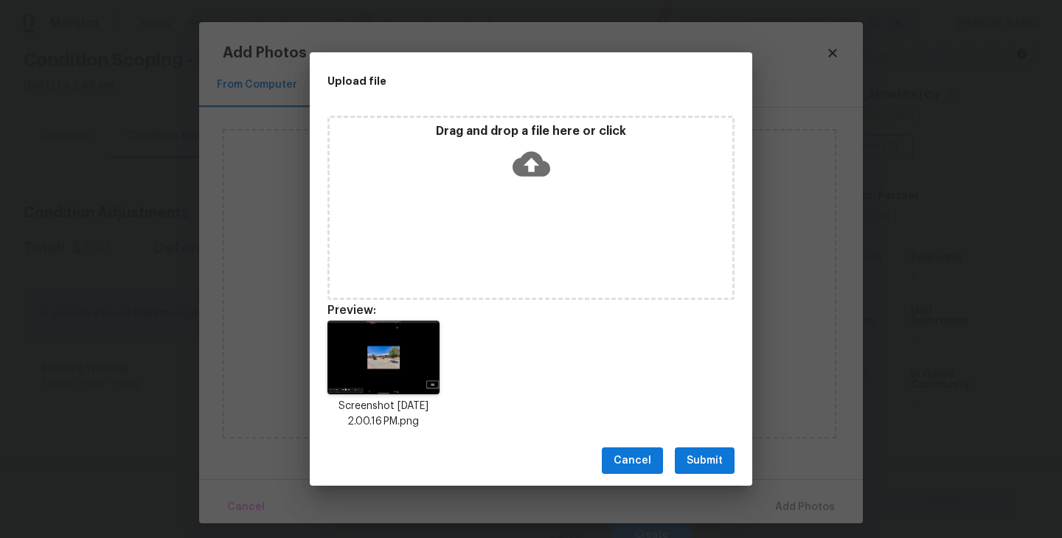
click at [717, 452] on span "Submit" at bounding box center [704, 461] width 36 height 18
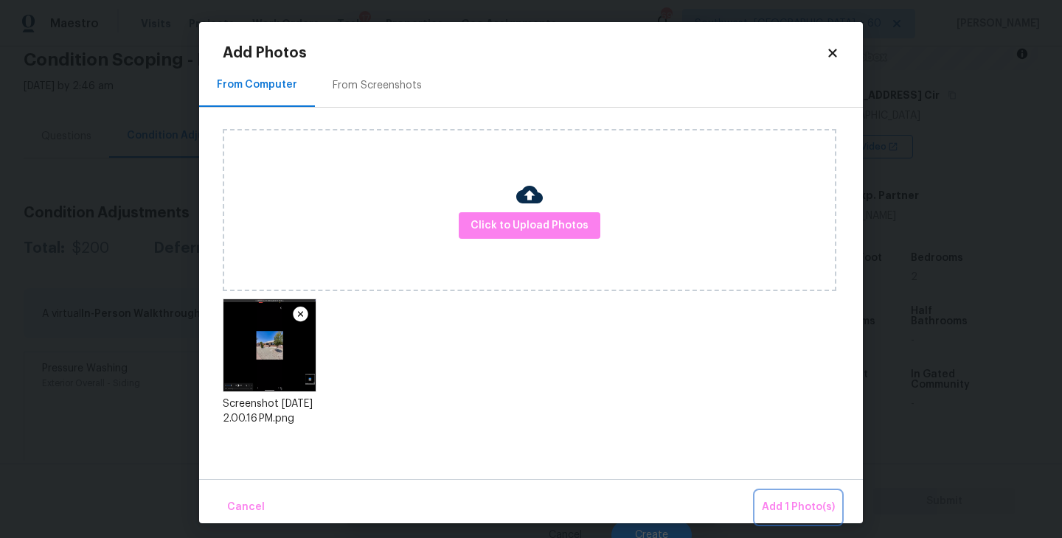
click at [776, 492] on button "Add 1 Photo(s)" at bounding box center [798, 508] width 85 height 32
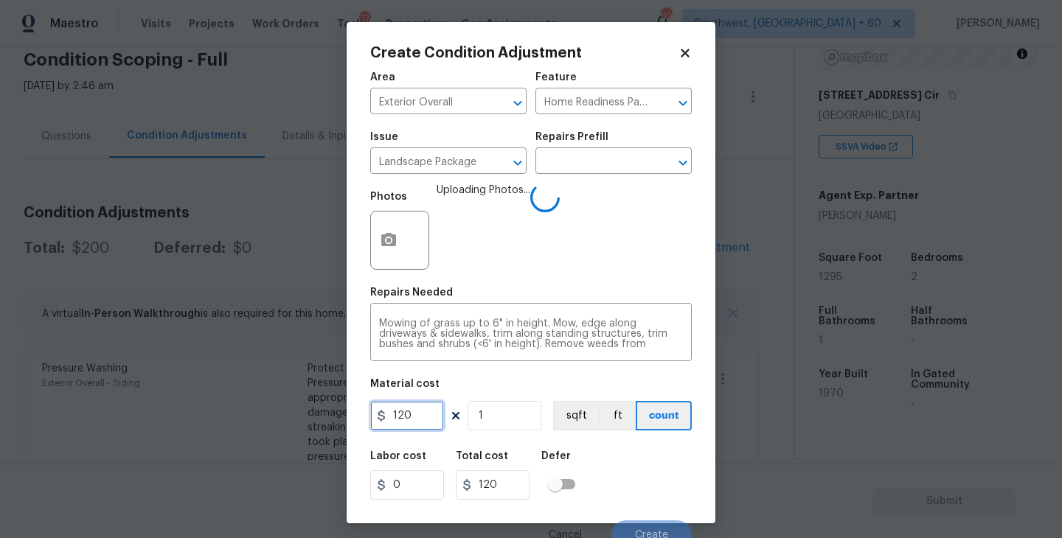
drag, startPoint x: 427, startPoint y: 422, endPoint x: 335, endPoint y: 422, distance: 91.4
click at [335, 422] on div "Create Condition Adjustment Area Exterior Overall ​ Feature Home Readiness Pack…" at bounding box center [531, 269] width 1062 height 538
type input "300"
click at [590, 480] on div "Labor cost 0 Total cost 300 Defer" at bounding box center [530, 475] width 321 height 66
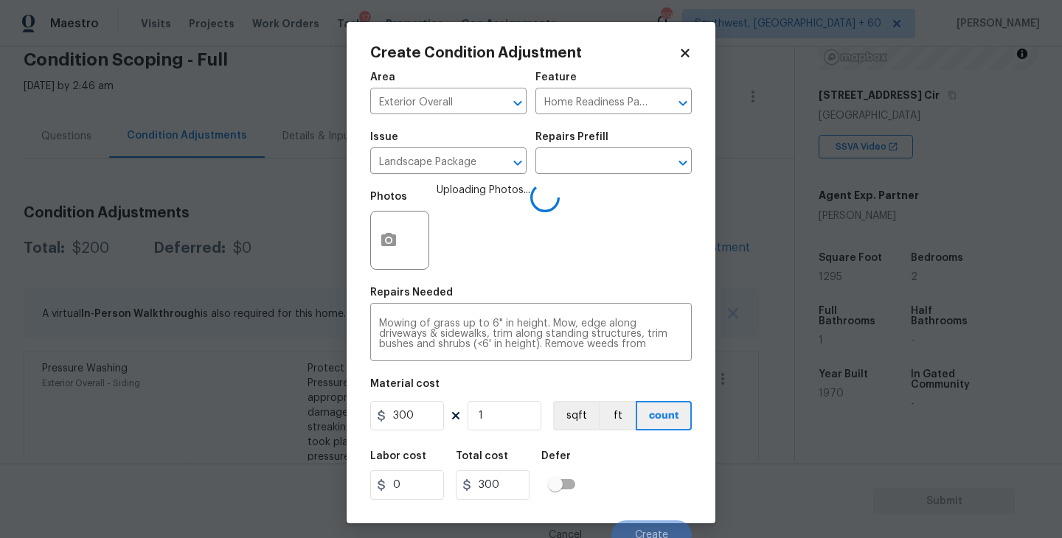
click at [656, 470] on div "Labor cost 0 Total cost 300 Defer" at bounding box center [530, 475] width 321 height 66
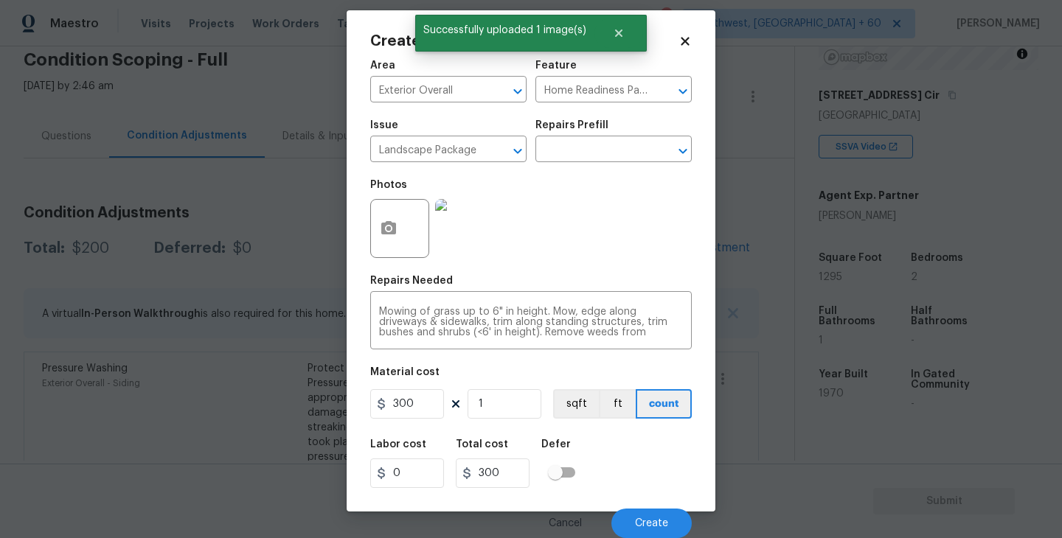
click at [656, 470] on div "Labor cost 0 Total cost 300 Defer" at bounding box center [530, 464] width 321 height 66
click at [648, 515] on button "Create" at bounding box center [651, 523] width 80 height 29
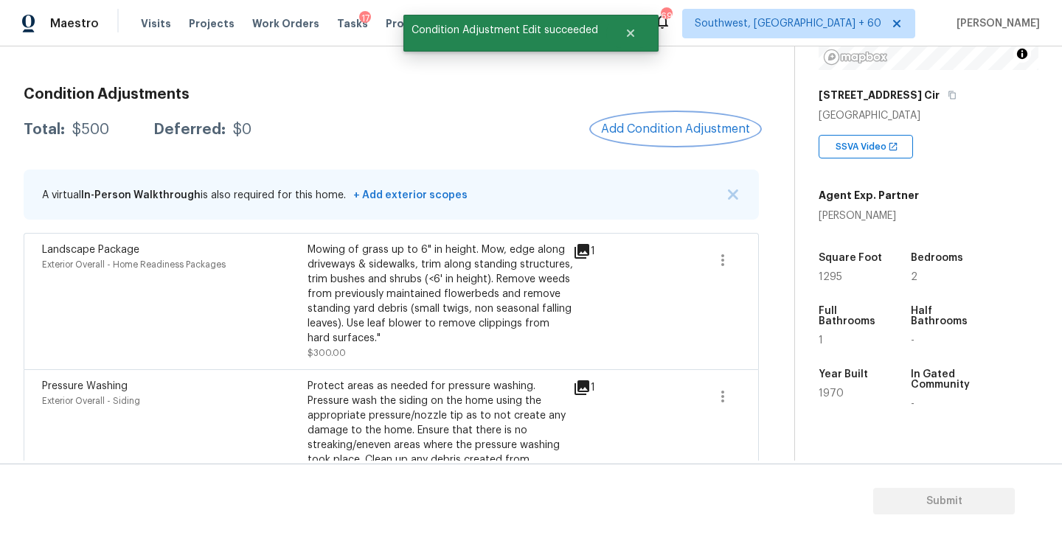
scroll to position [121, 0]
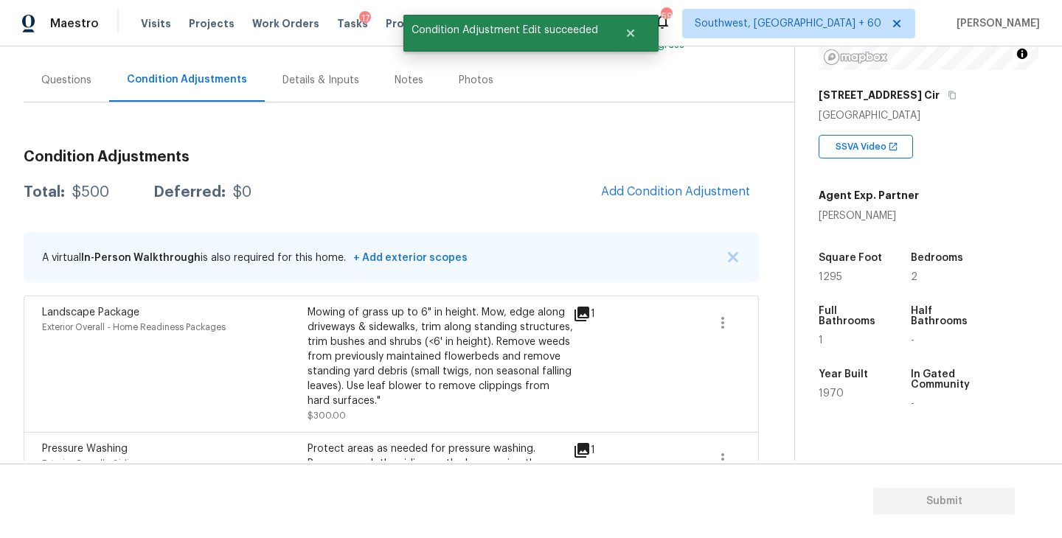
click at [647, 212] on div "Condition Adjustments Total: $500 Deferred: $0 Add Condition Adjustment A virtu…" at bounding box center [391, 353] width 735 height 431
click at [652, 190] on span "Add Condition Adjustment" at bounding box center [675, 191] width 149 height 13
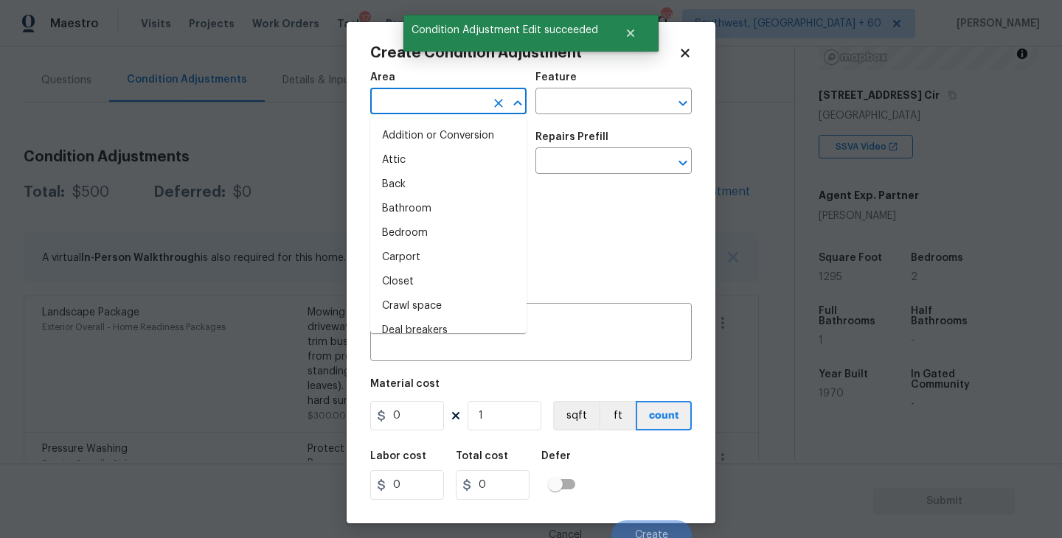
click at [425, 106] on input "text" at bounding box center [427, 102] width 115 height 23
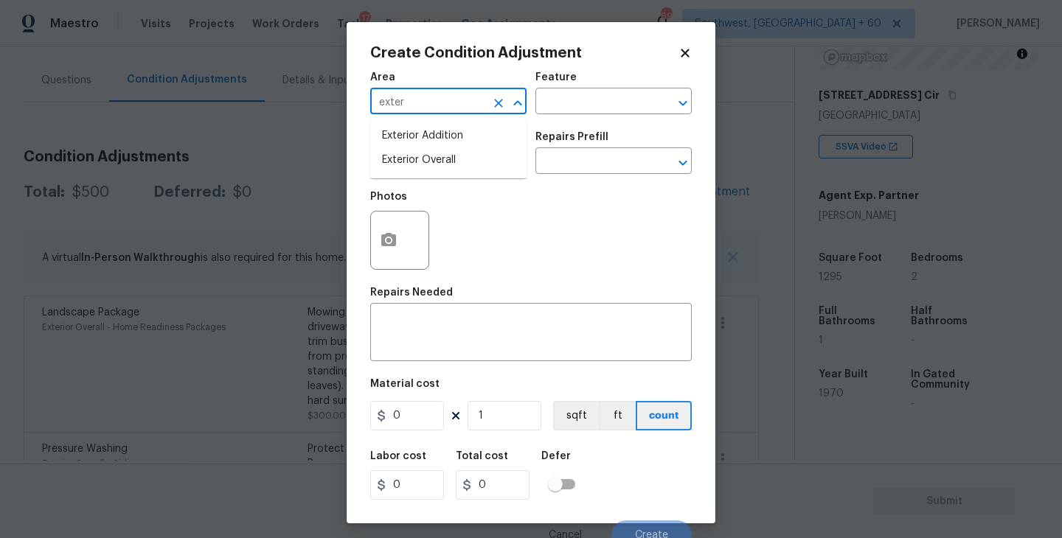
click at [448, 167] on li "Exterior Overall" at bounding box center [448, 160] width 156 height 24
type input "Exterior Overall"
click at [448, 167] on input "text" at bounding box center [427, 162] width 115 height 23
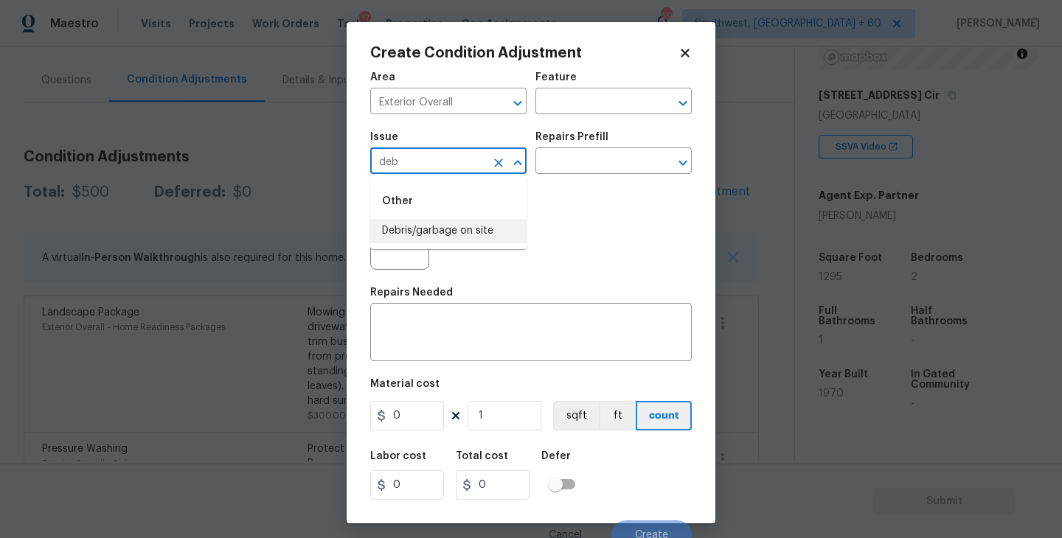
click at [411, 229] on li "Debris/garbage on site" at bounding box center [448, 231] width 156 height 24
type input "Debris/garbage on site"
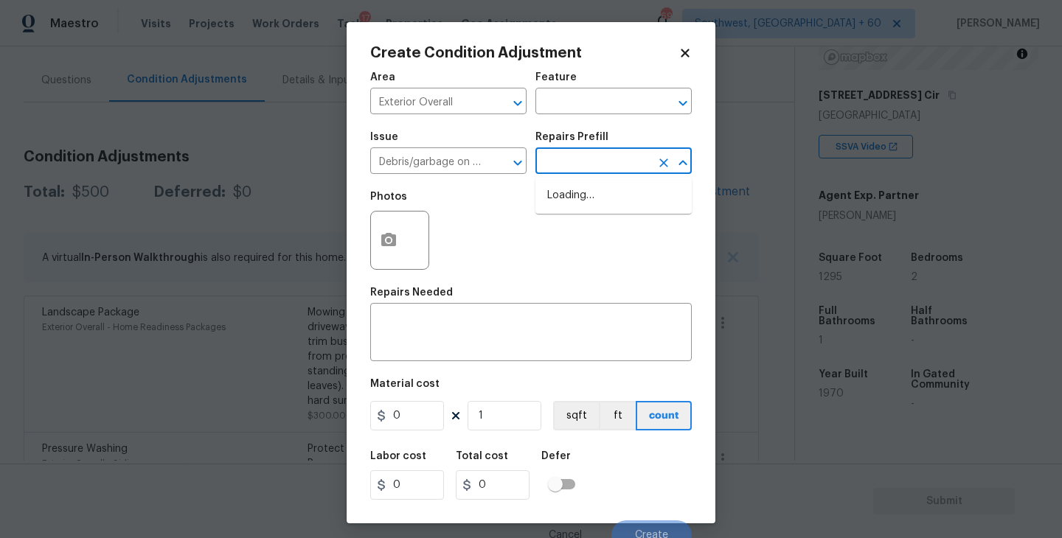
click at [567, 150] on figure "Repairs Prefill ​" at bounding box center [613, 153] width 156 height 42
click at [584, 211] on li "Remove debris/garbage $100.00" at bounding box center [613, 204] width 156 height 40
type textarea "Remove, haul off, and properly dispose of any debris left by seller to offsite …"
type input "100"
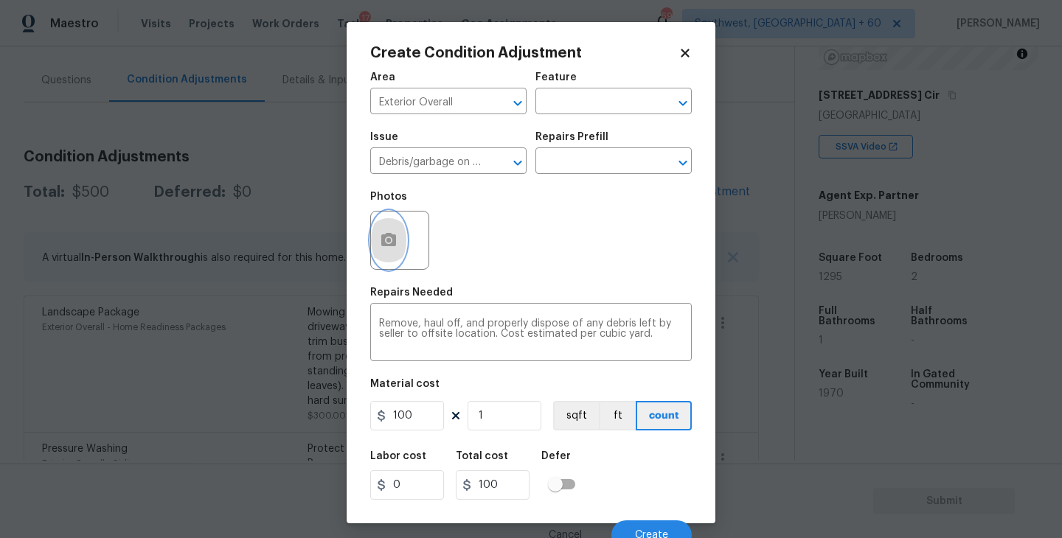
click at [396, 243] on icon "button" at bounding box center [389, 240] width 18 height 18
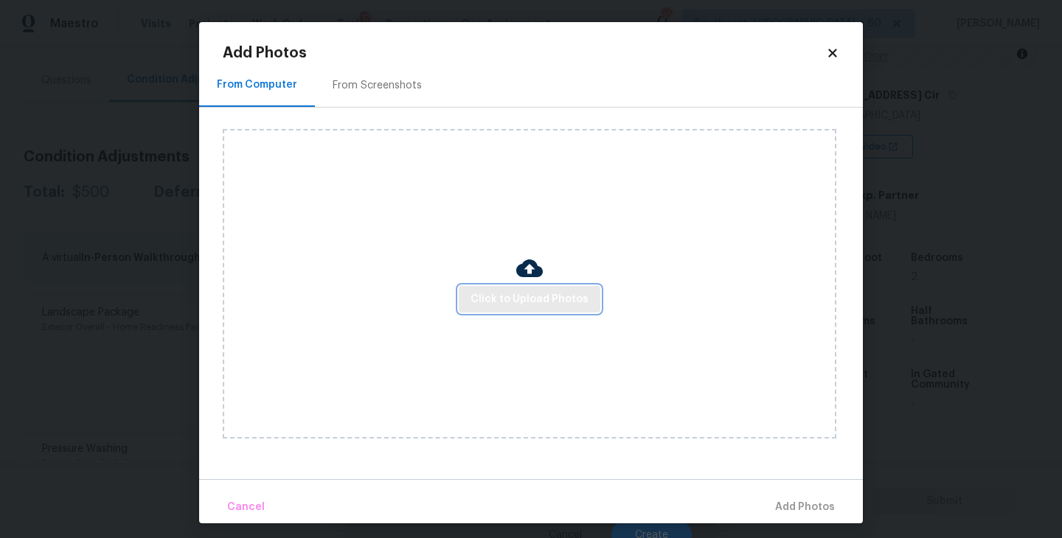
click at [499, 291] on span "Click to Upload Photos" at bounding box center [529, 299] width 118 height 18
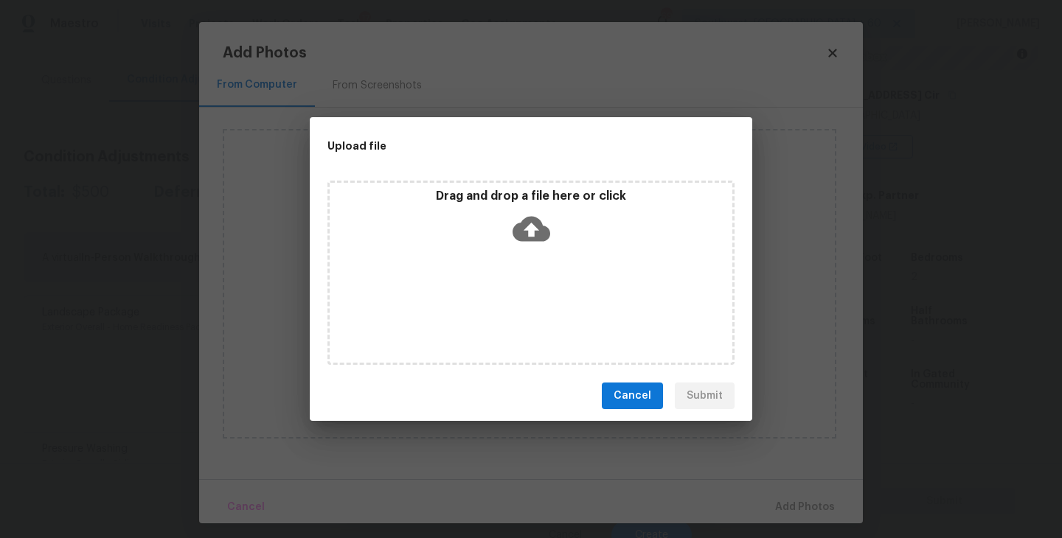
click at [532, 237] on icon at bounding box center [531, 229] width 38 height 25
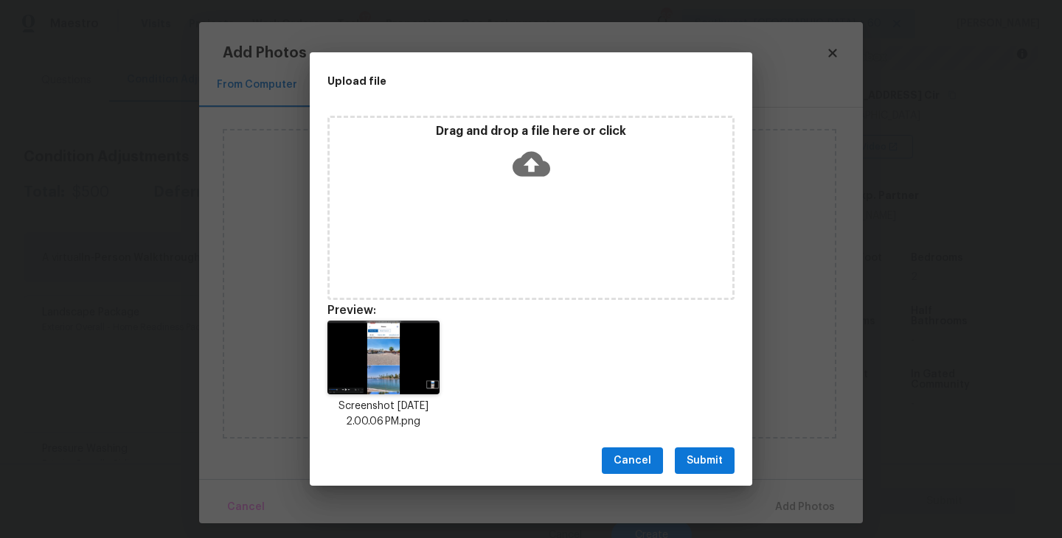
click at [683, 460] on button "Submit" at bounding box center [705, 460] width 60 height 27
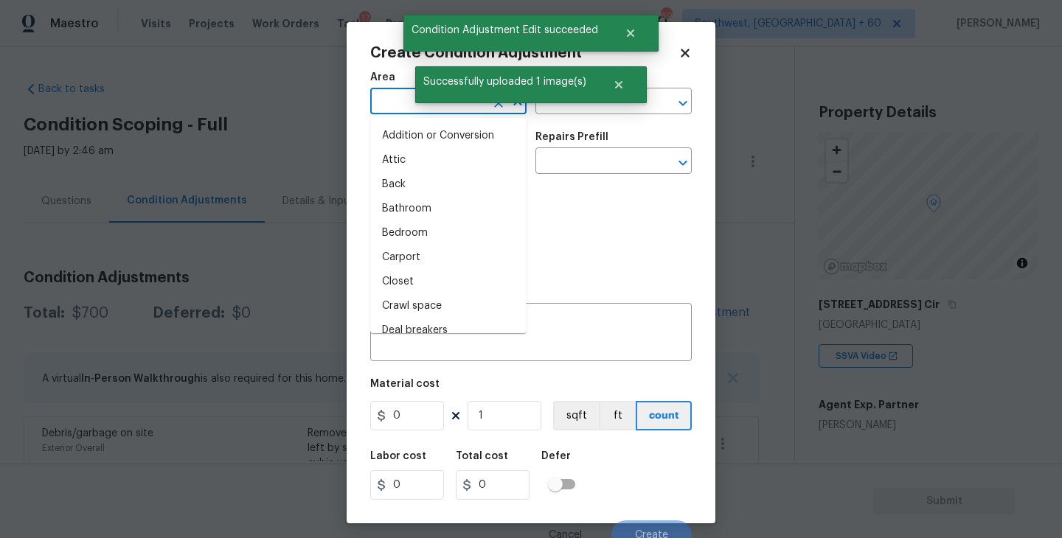
click at [388, 101] on input "text" at bounding box center [427, 102] width 115 height 23
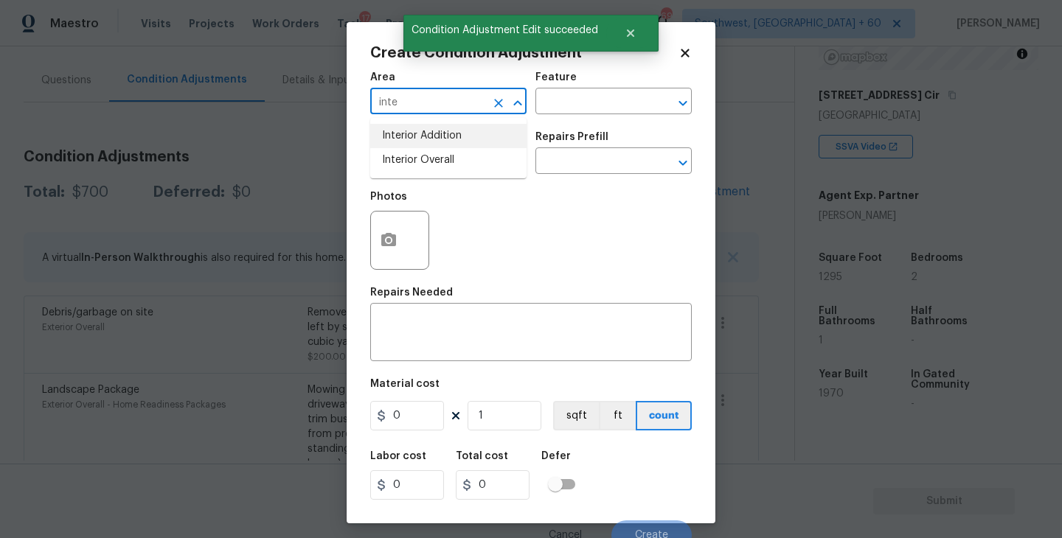
click at [428, 154] on li "Interior Overall" at bounding box center [448, 160] width 156 height 24
type input "Interior Overall"
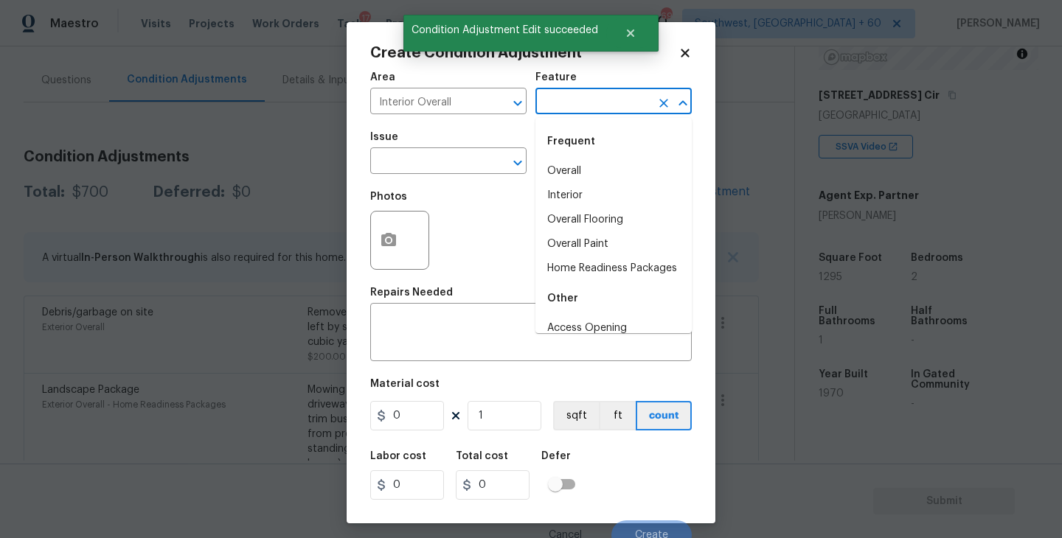
click at [560, 103] on input "text" at bounding box center [592, 102] width 115 height 23
click at [595, 237] on li "Overall Paint" at bounding box center [613, 244] width 156 height 24
type input "Overall Paint"
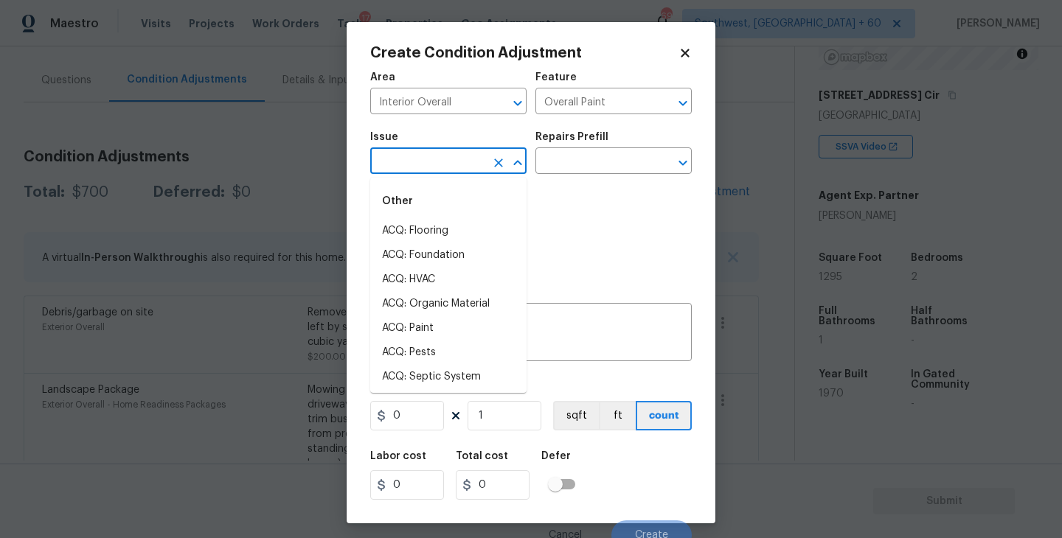
click at [465, 166] on input "text" at bounding box center [427, 162] width 115 height 23
click at [465, 225] on li "ACQ: Paint" at bounding box center [448, 231] width 156 height 24
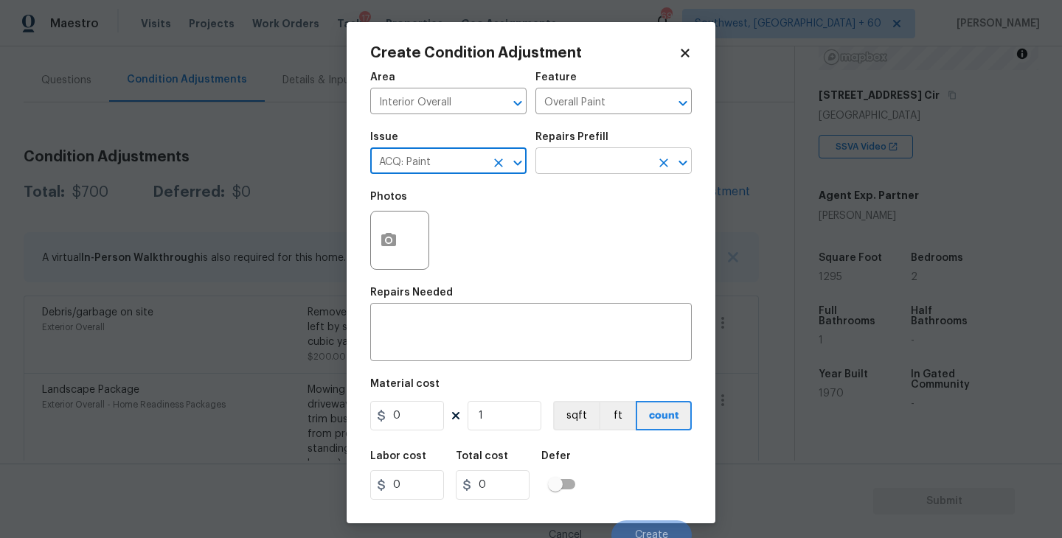
type input "ACQ: Paint"
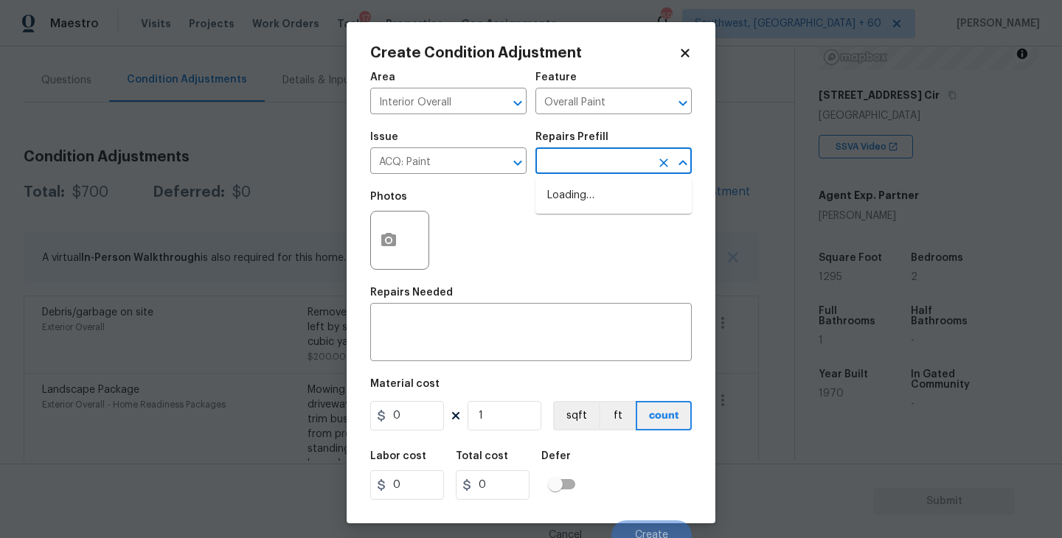
click at [584, 172] on input "text" at bounding box center [592, 162] width 115 height 23
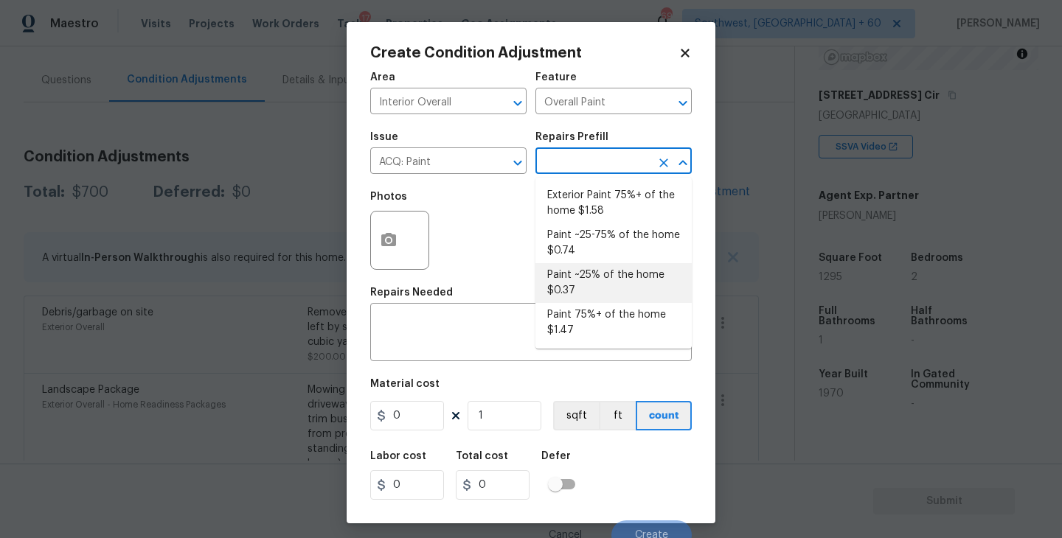
click at [592, 291] on li "Paint ~25% of the home $0.37" at bounding box center [613, 283] width 156 height 40
type input "Acquisition"
type input "0.37"
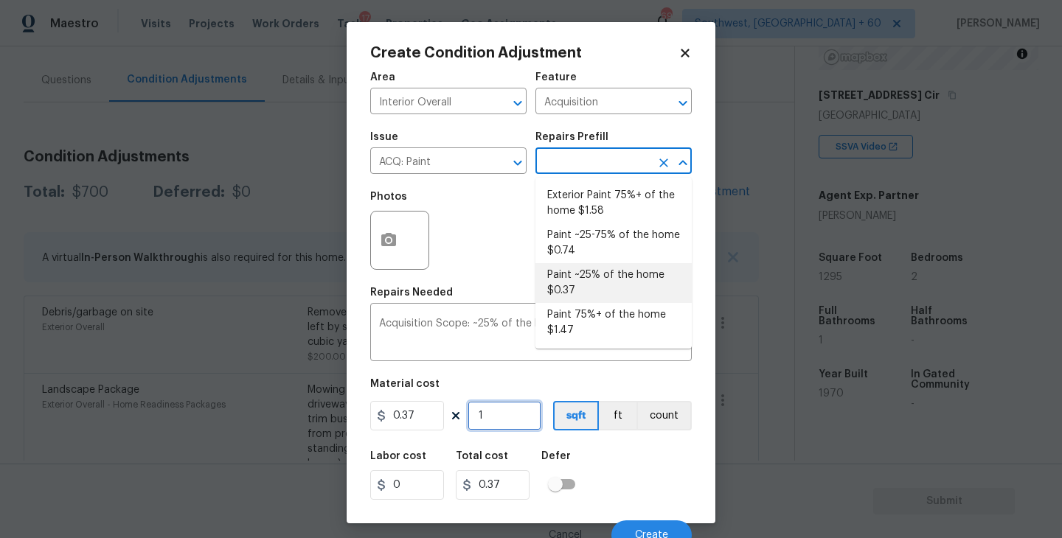
click at [506, 425] on input "1" at bounding box center [504, 415] width 74 height 29
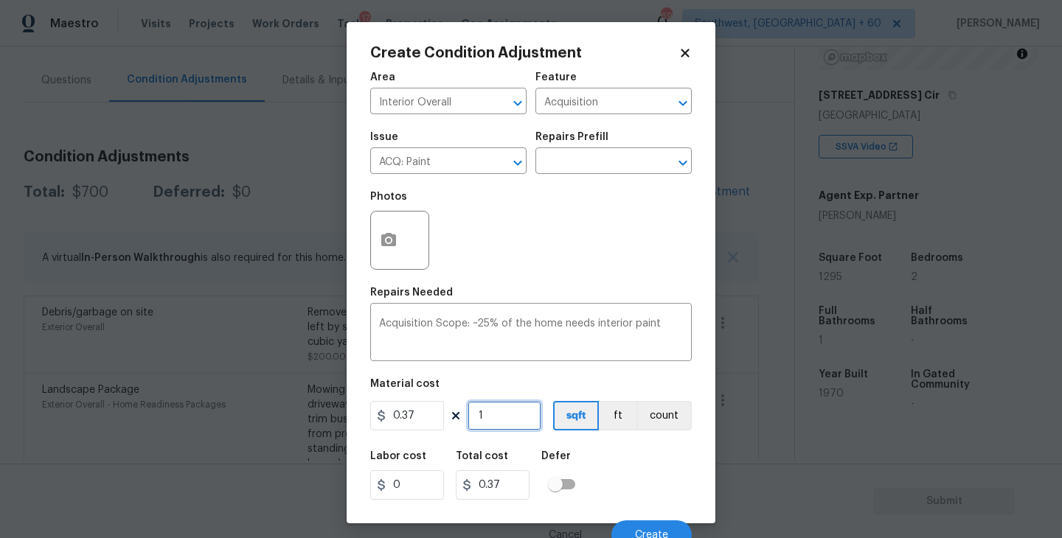
type input "12"
type input "4.44"
type input "129"
type input "47.73"
type input "1295"
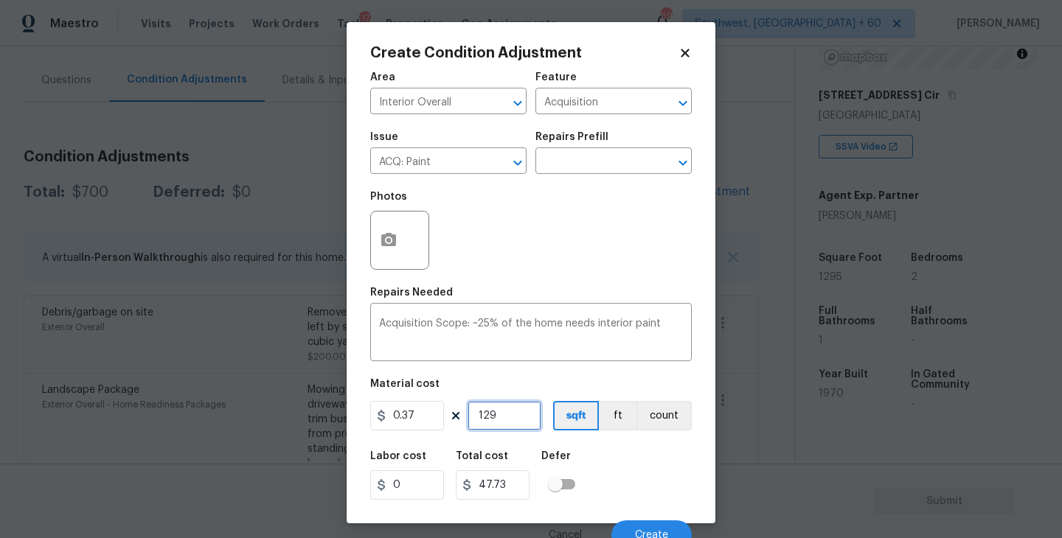
type input "479.15"
type input "1295"
click at [497, 158] on icon "Clear" at bounding box center [498, 163] width 15 height 15
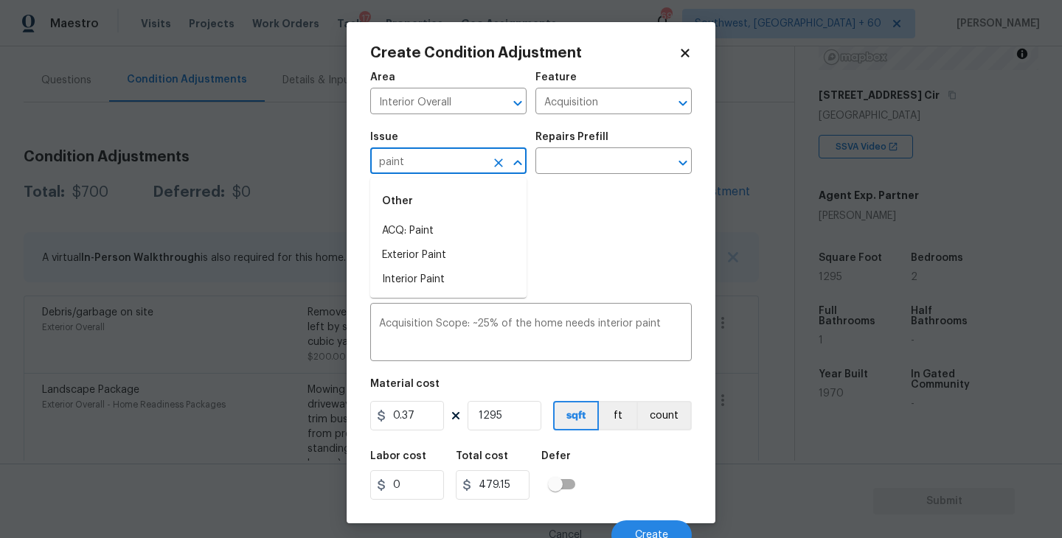
click at [475, 223] on li "ACQ: Paint" at bounding box center [448, 231] width 156 height 24
type input "ACQ: Paint"
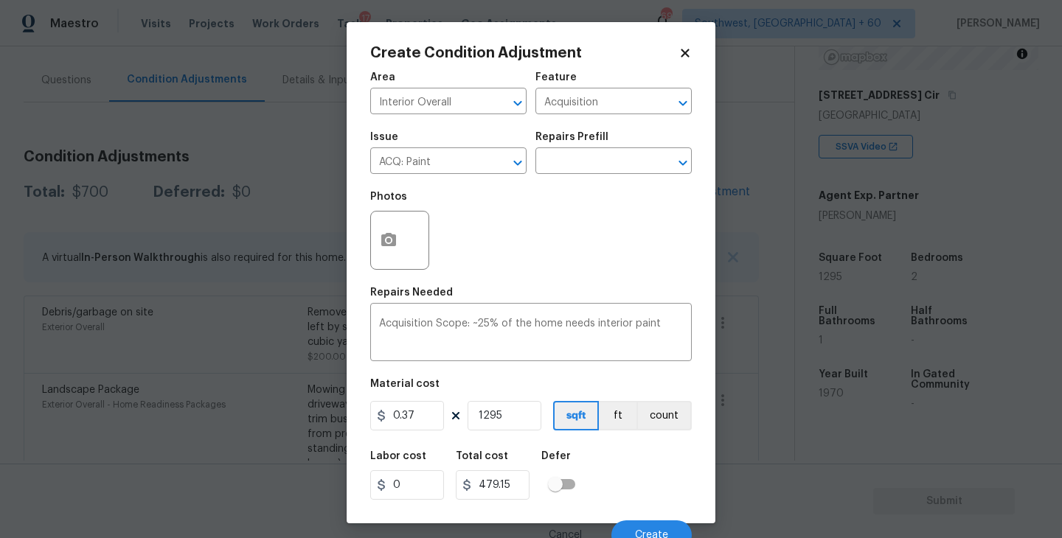
click at [591, 224] on div "Photos" at bounding box center [530, 231] width 321 height 96
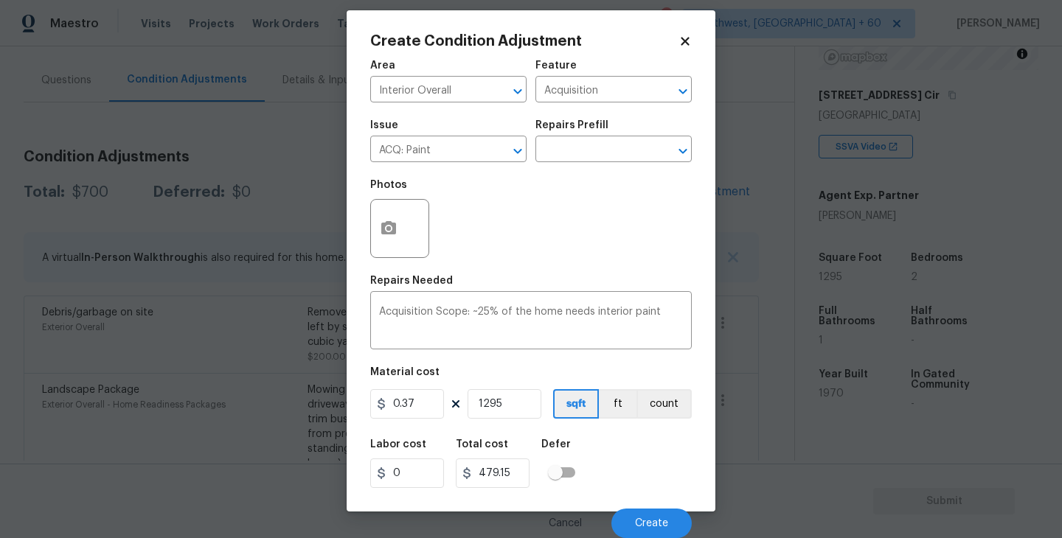
click at [632, 432] on div "Labor cost 0 Total cost 479.15 Defer" at bounding box center [530, 464] width 321 height 66
click at [643, 527] on span "Create" at bounding box center [651, 523] width 33 height 11
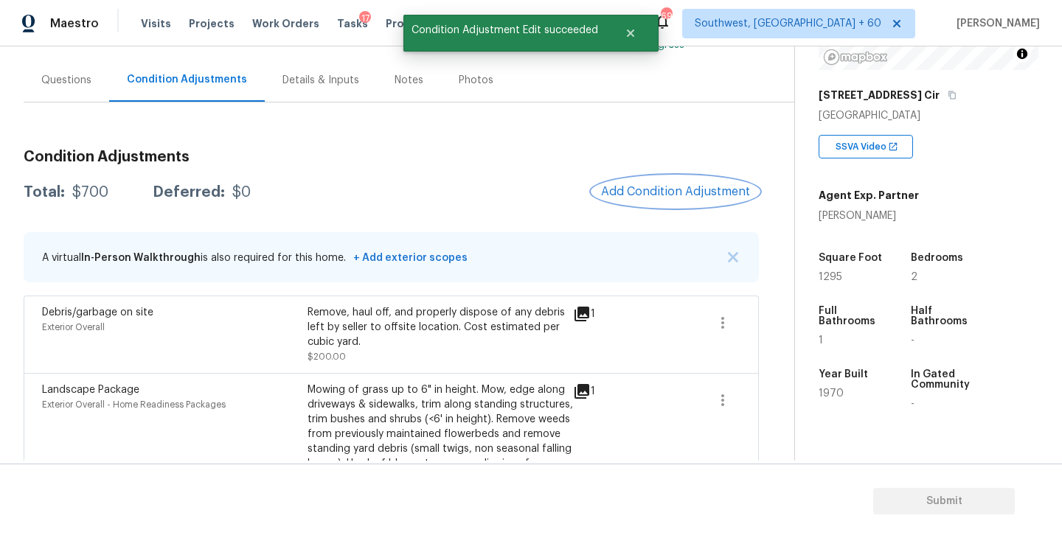
scroll to position [0, 0]
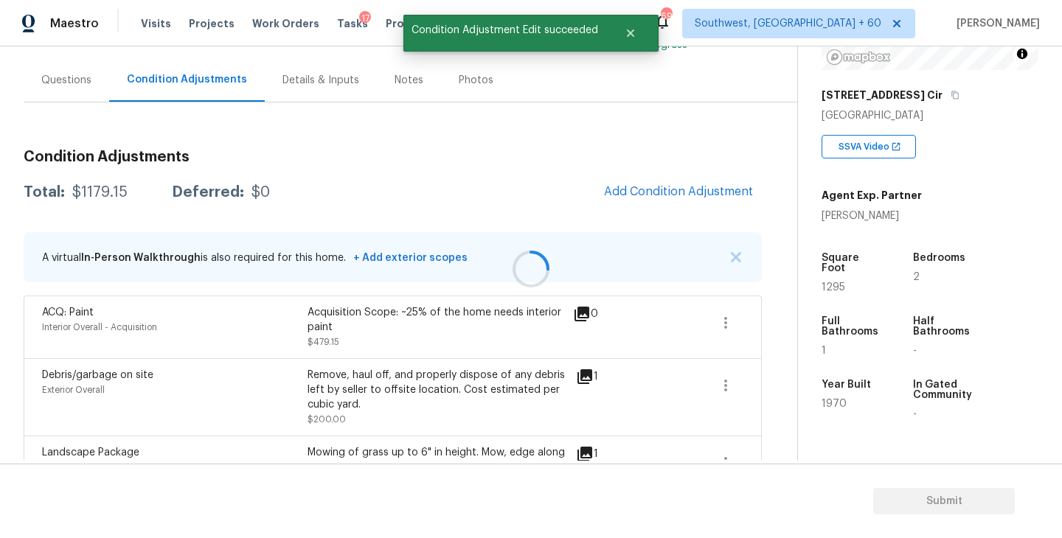
click at [689, 194] on div at bounding box center [531, 269] width 1062 height 538
click at [697, 190] on span "Add Condition Adjustment" at bounding box center [678, 191] width 149 height 13
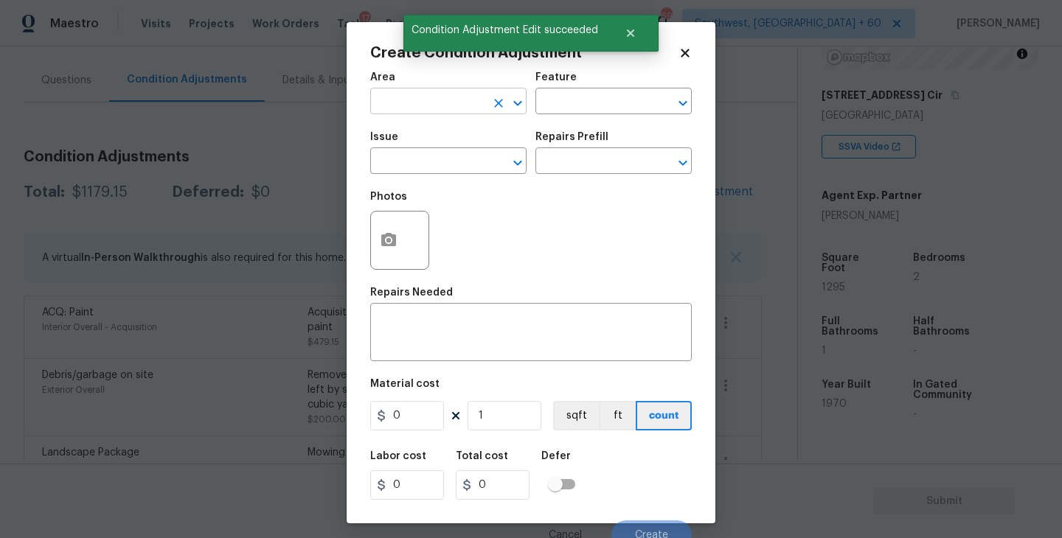
click at [410, 93] on input "text" at bounding box center [427, 102] width 115 height 23
click at [433, 158] on li "Interior Overall" at bounding box center [448, 160] width 156 height 24
type input "Interior Overall"
click at [588, 89] on div "Feature" at bounding box center [613, 81] width 156 height 19
click at [588, 114] on div "Area Interior Overall ​ Feature ​" at bounding box center [530, 93] width 321 height 60
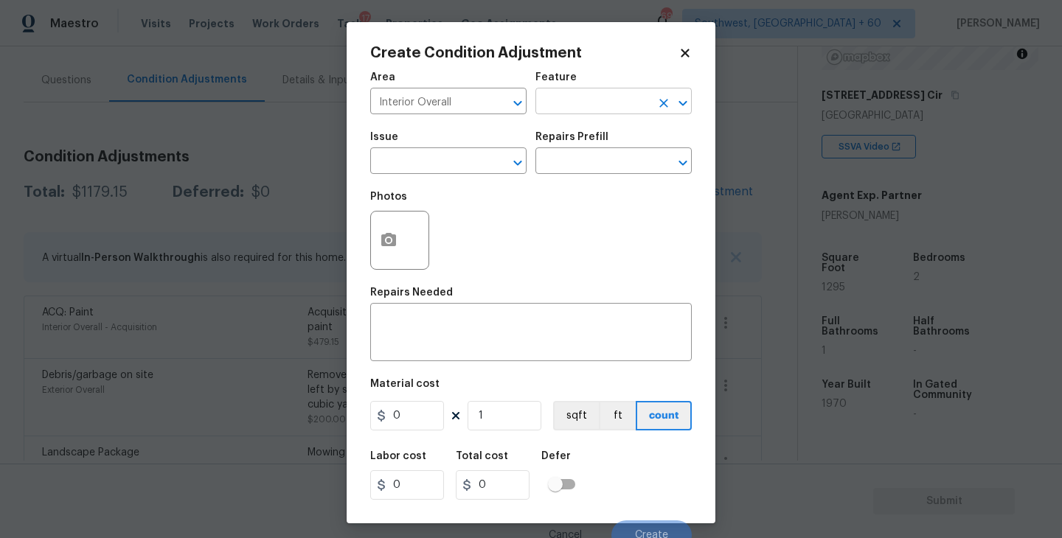
click at [613, 103] on input "text" at bounding box center [592, 102] width 115 height 23
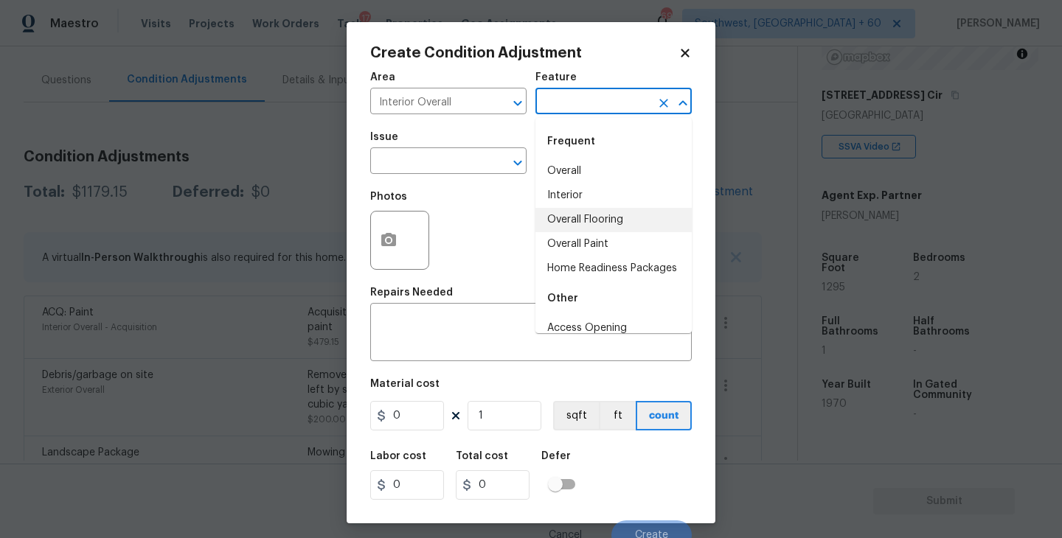
click at [600, 221] on li "Overall Flooring" at bounding box center [613, 220] width 156 height 24
type input "Overall Flooring"
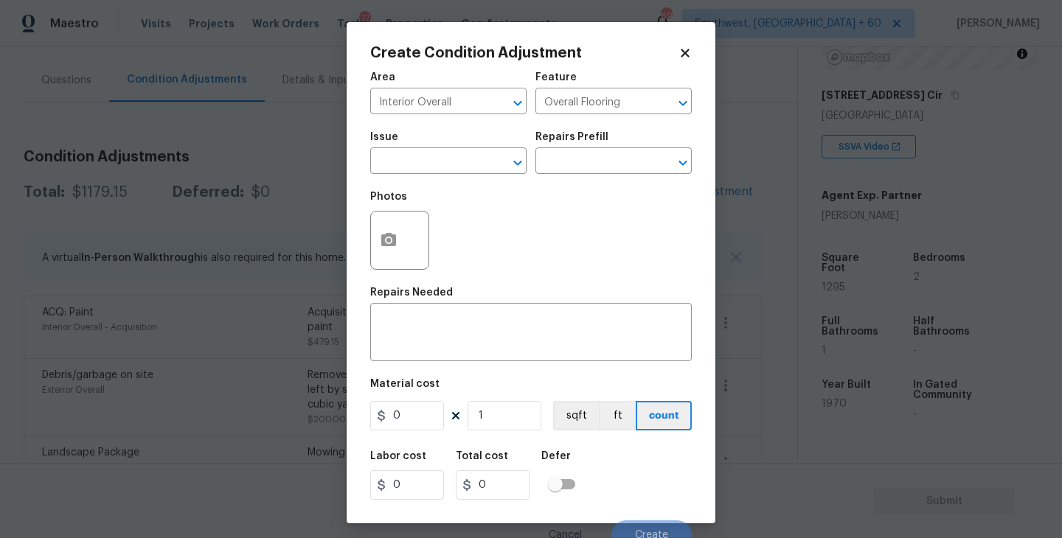
click at [463, 178] on span "Issue ​" at bounding box center [448, 153] width 156 height 60
click at [451, 170] on input "text" at bounding box center [427, 162] width 115 height 23
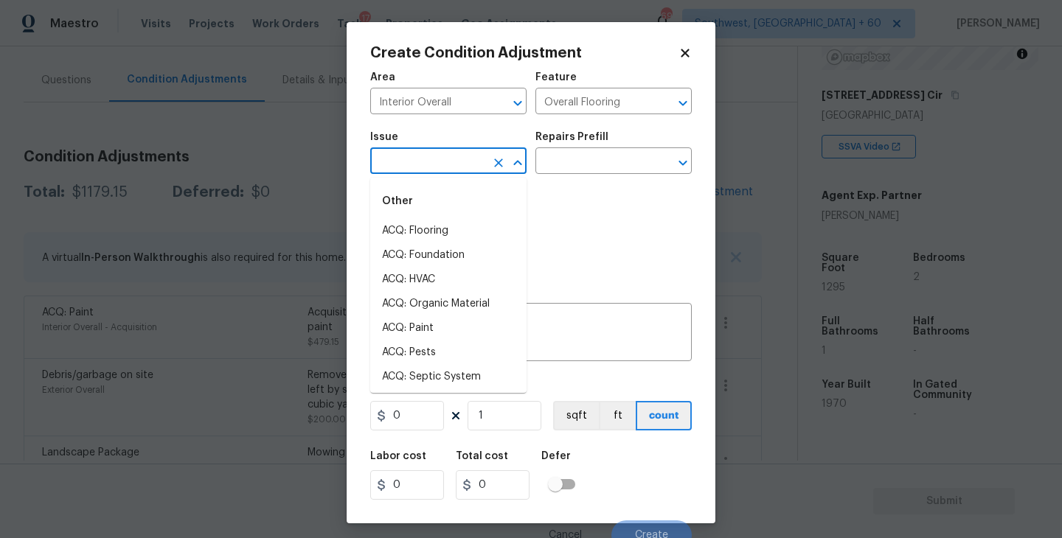
click at [450, 215] on div "Other" at bounding box center [448, 201] width 156 height 35
click at [448, 233] on li "ACQ: Flooring" at bounding box center [448, 231] width 156 height 24
type input "ACQ: Flooring"
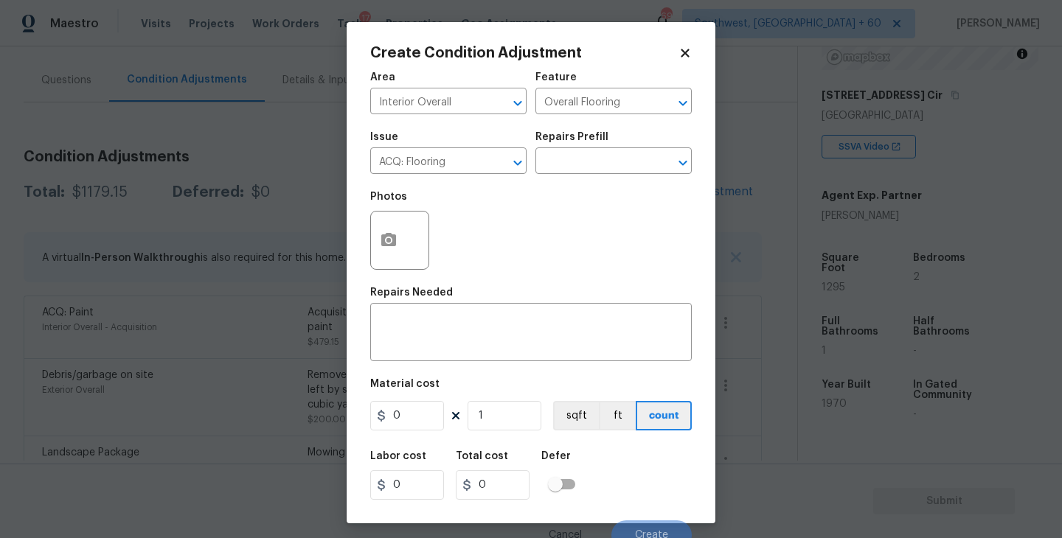
click at [589, 147] on div "Repairs Prefill" at bounding box center [613, 141] width 156 height 19
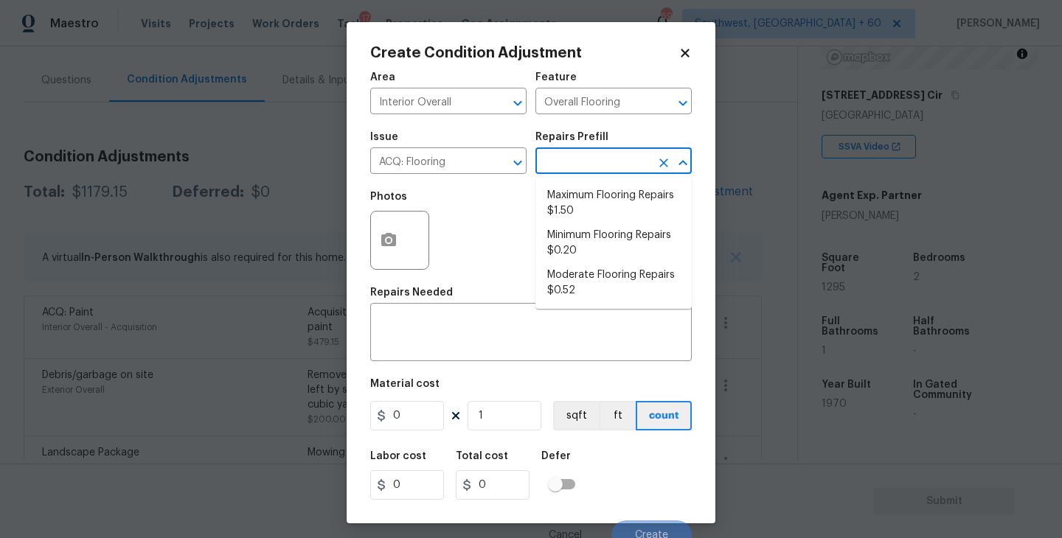
click at [590, 161] on input "text" at bounding box center [592, 162] width 115 height 23
click at [593, 239] on li "Minimum Flooring Repairs $0.20" at bounding box center [613, 243] width 156 height 40
type input "Acquisition"
type textarea "Acquisition Scope: Minimum flooring repairs"
type input "0.2"
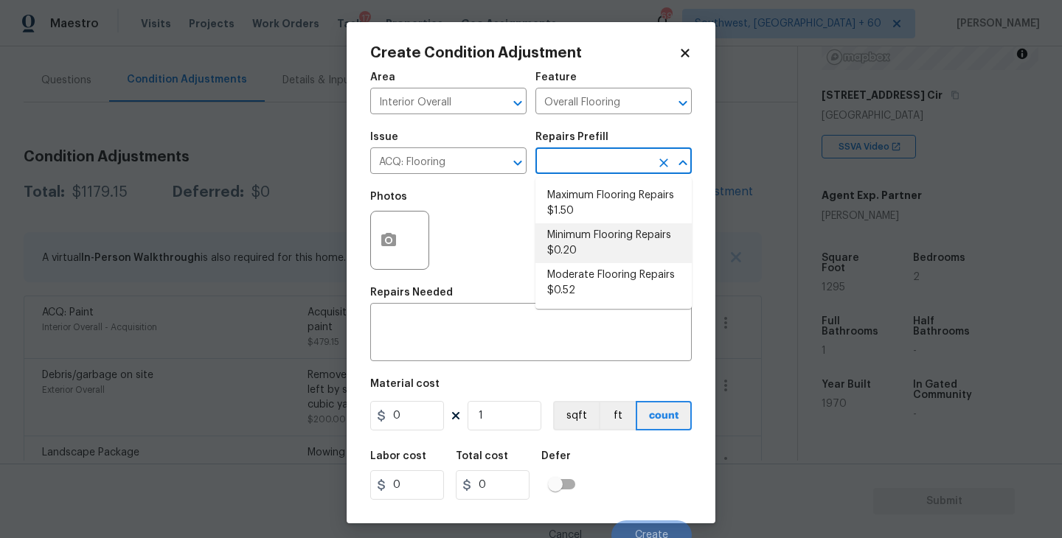
type input "0.2"
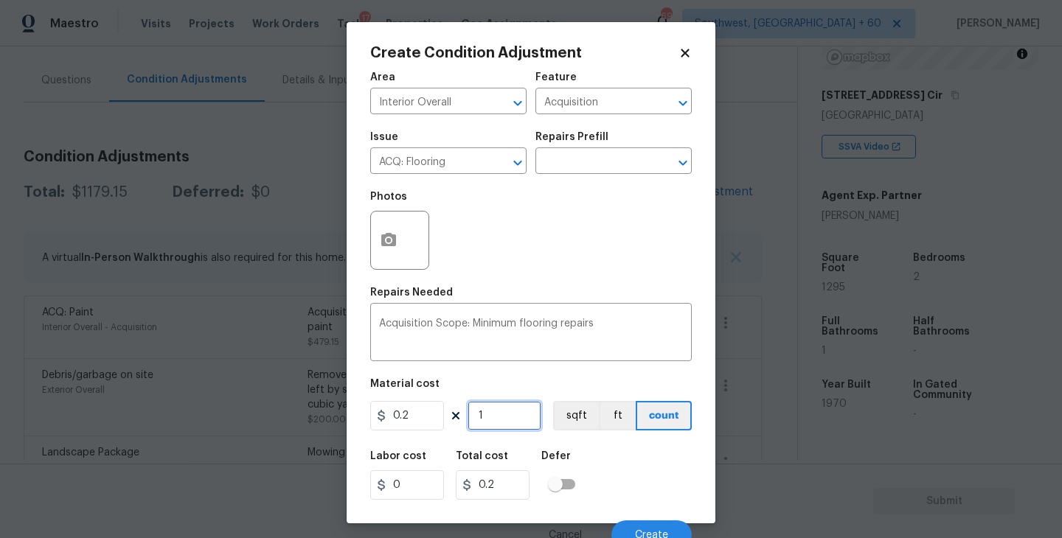
click at [501, 417] on input "1" at bounding box center [504, 415] width 74 height 29
type input "12"
type input "2.4"
type input "129"
type input "25.8"
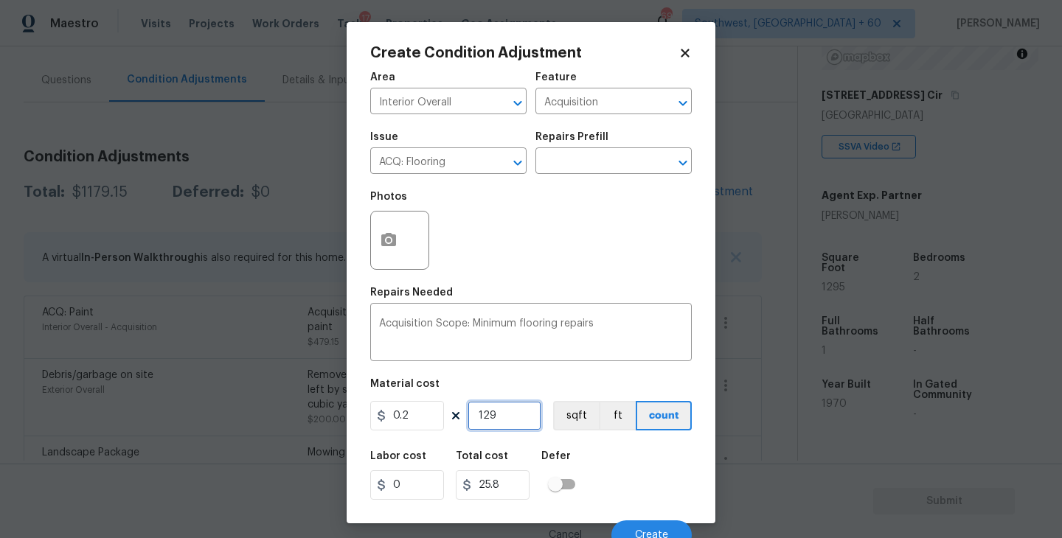
type input "1295"
type input "259"
type input "1295"
click at [569, 431] on button "sqft" at bounding box center [576, 415] width 46 height 29
click at [630, 475] on div "Labor cost 0 Total cost 259 Defer" at bounding box center [530, 475] width 321 height 66
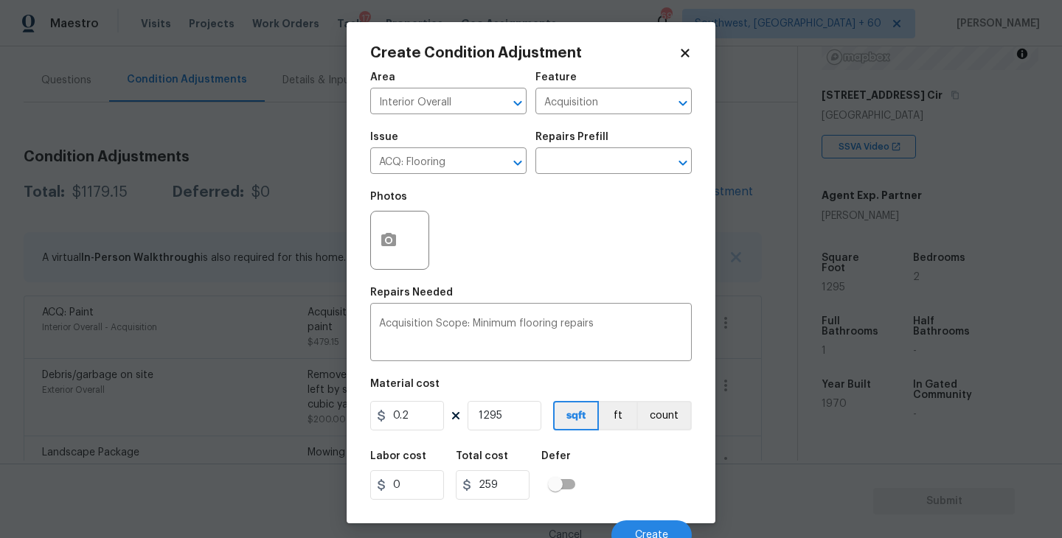
scroll to position [13, 0]
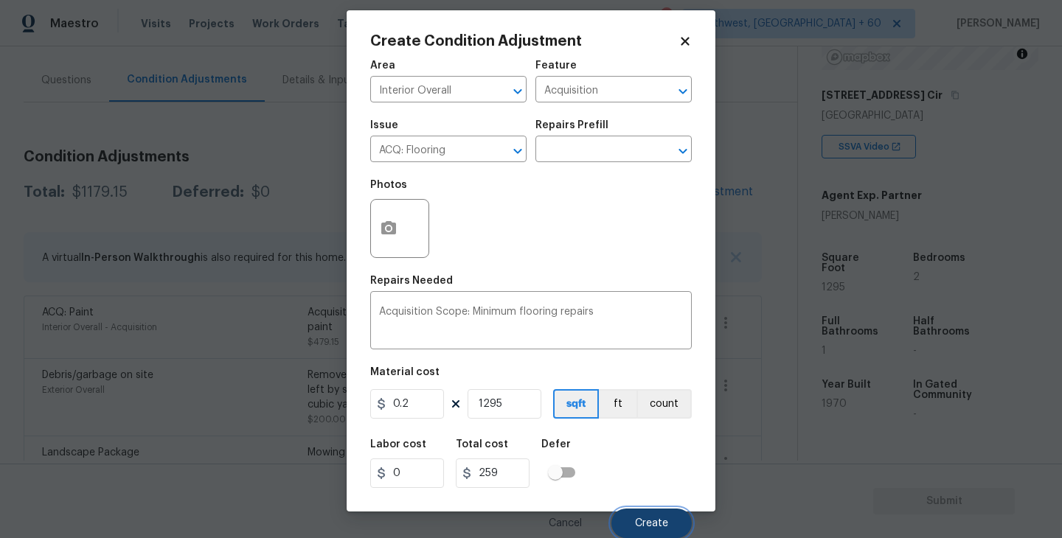
click at [639, 515] on button "Create" at bounding box center [651, 523] width 80 height 29
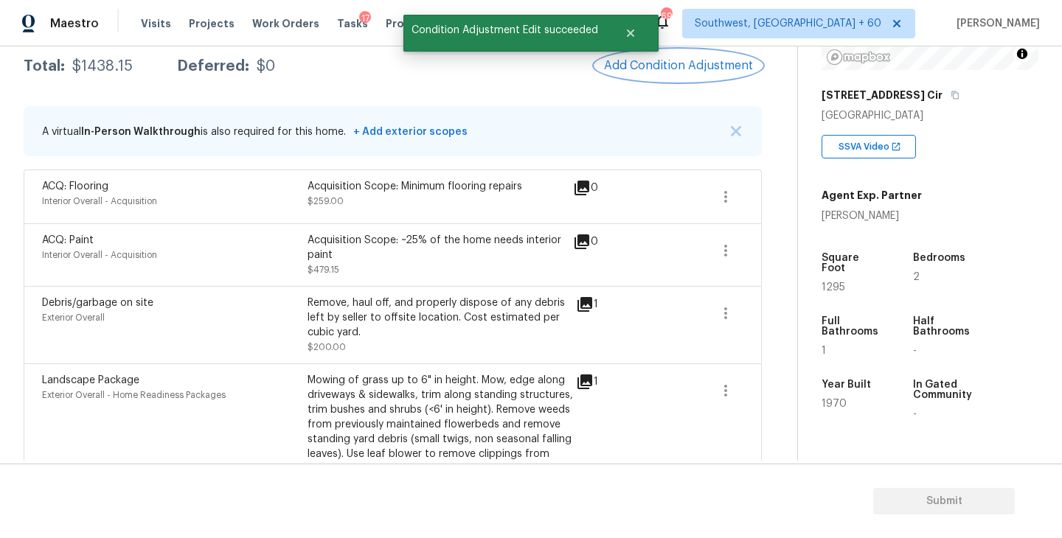
scroll to position [83, 0]
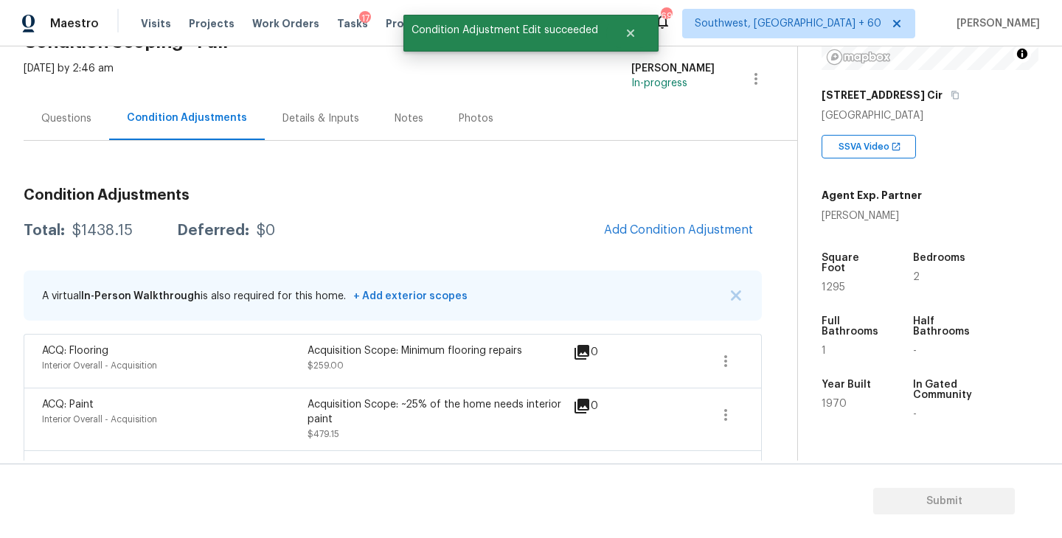
click at [49, 118] on div "Questions" at bounding box center [66, 118] width 50 height 15
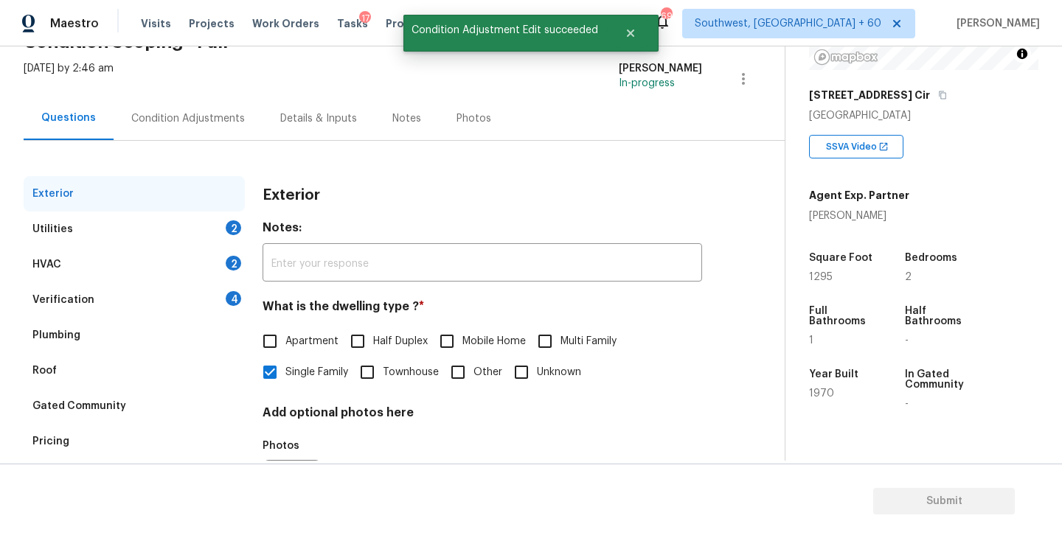
click at [158, 122] on div "Condition Adjustments" at bounding box center [188, 118] width 114 height 15
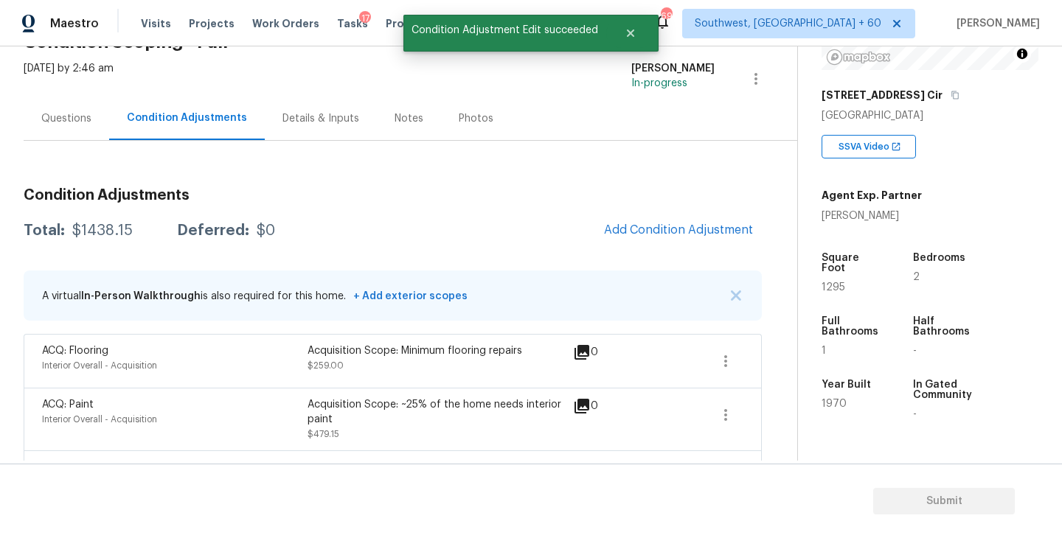
click at [69, 122] on div "Questions" at bounding box center [66, 118] width 50 height 15
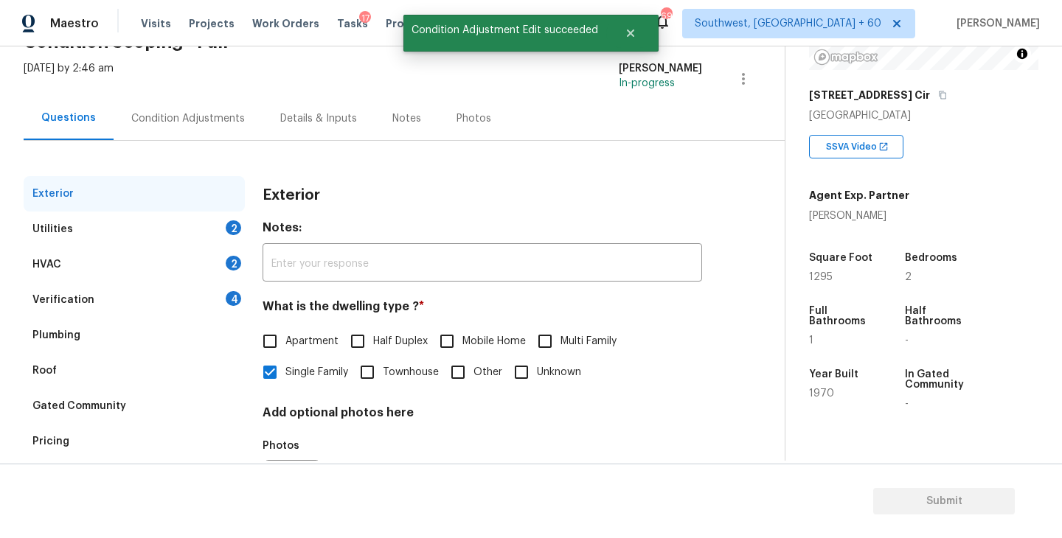
click at [167, 232] on div "Utilities 2" at bounding box center [134, 229] width 221 height 35
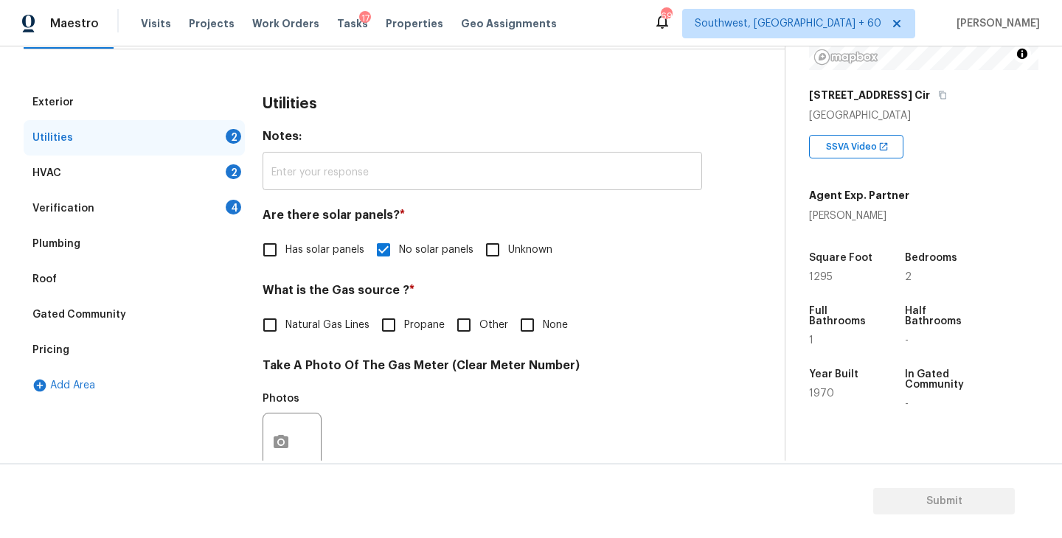
scroll to position [237, 0]
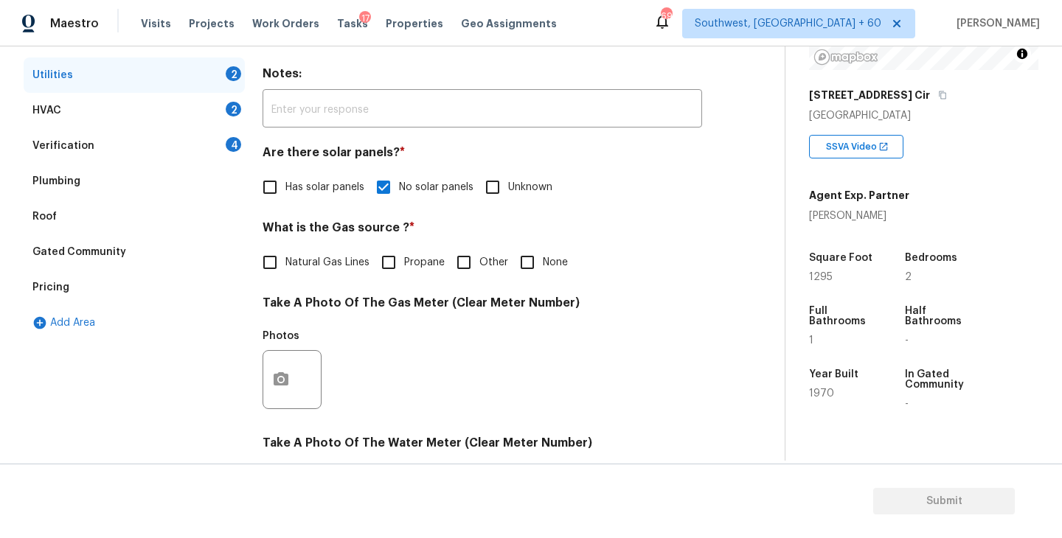
click at [523, 274] on input "None" at bounding box center [527, 262] width 31 height 31
checkbox input "true"
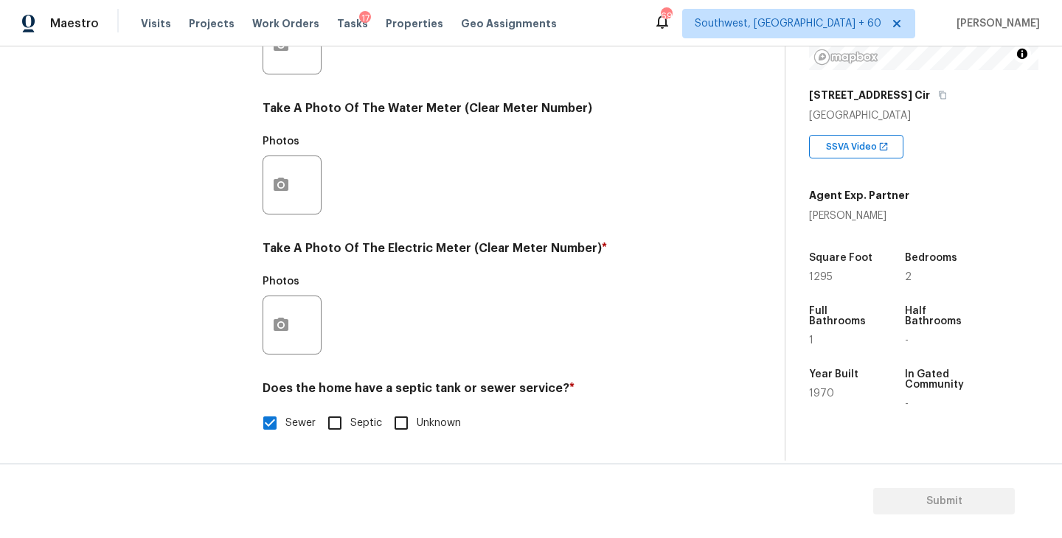
scroll to position [571, 0]
click at [281, 336] on button "button" at bounding box center [280, 325] width 35 height 58
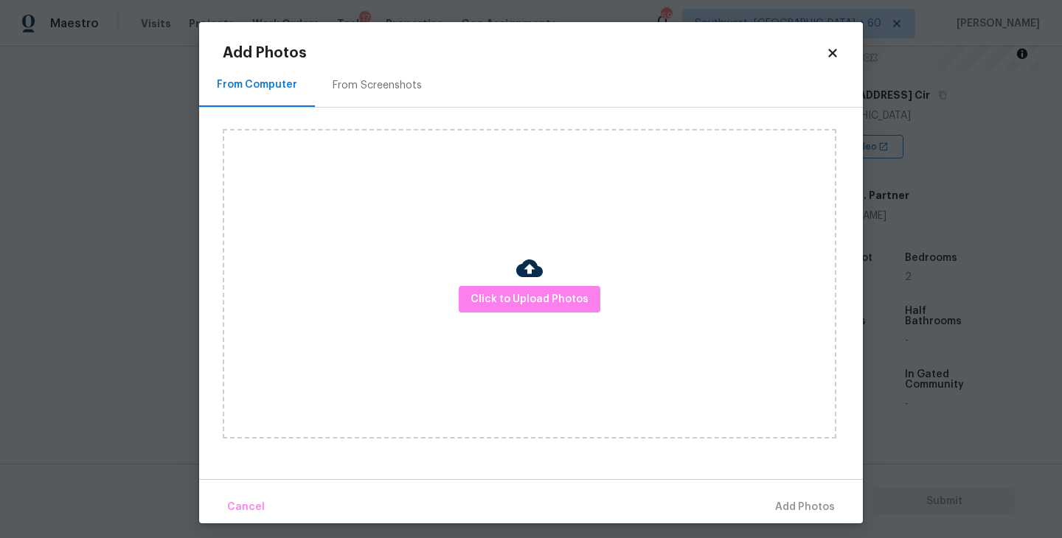
click at [462, 323] on div "Click to Upload Photos" at bounding box center [529, 284] width 613 height 310
click at [493, 299] on span "Click to Upload Photos" at bounding box center [529, 299] width 118 height 18
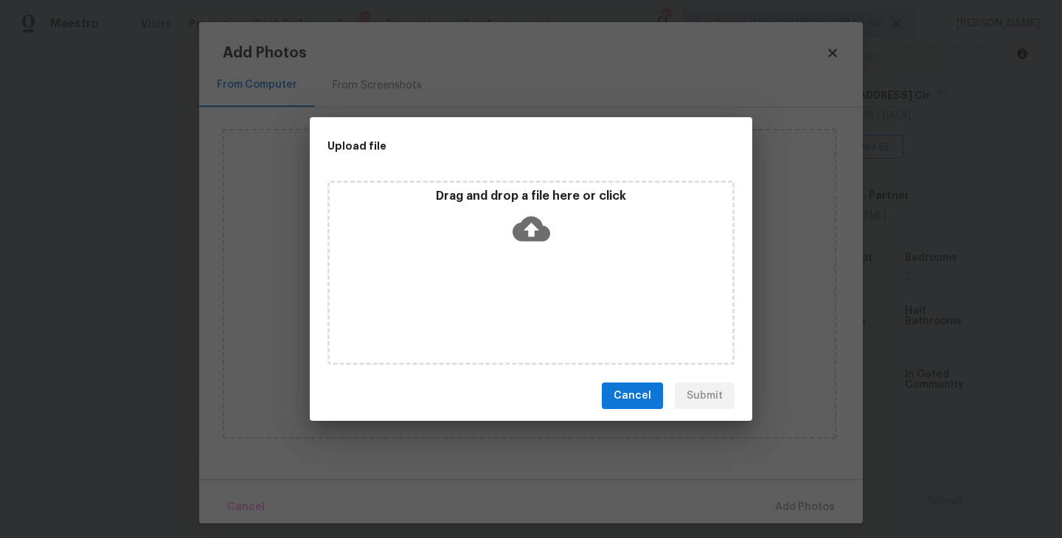
click at [526, 234] on icon at bounding box center [531, 229] width 38 height 25
click at [636, 407] on button "Cancel" at bounding box center [632, 396] width 61 height 27
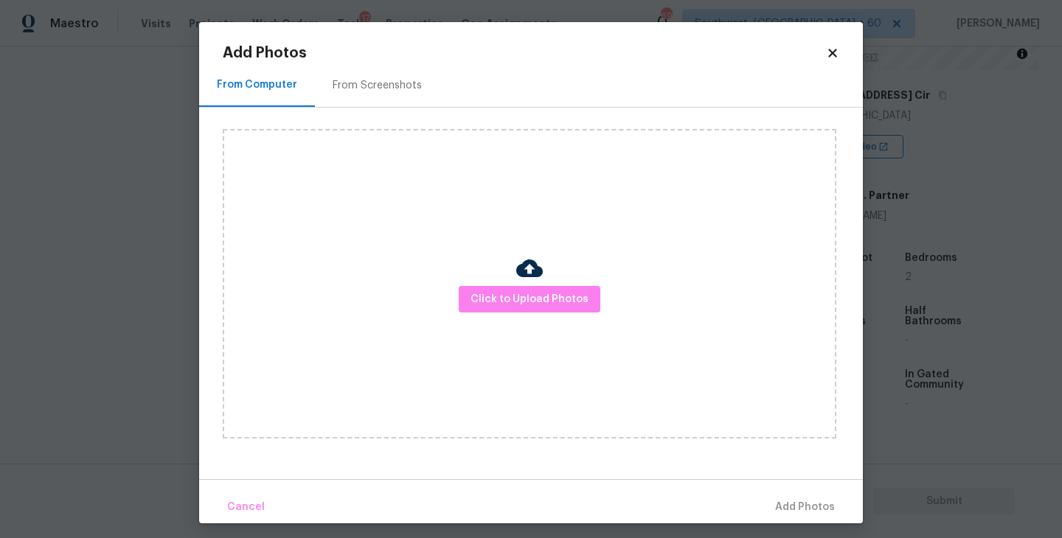
click at [856, 374] on div "Click to Upload Photos" at bounding box center [543, 284] width 640 height 352
click at [544, 288] on button "Click to Upload Photos" at bounding box center [530, 299] width 142 height 27
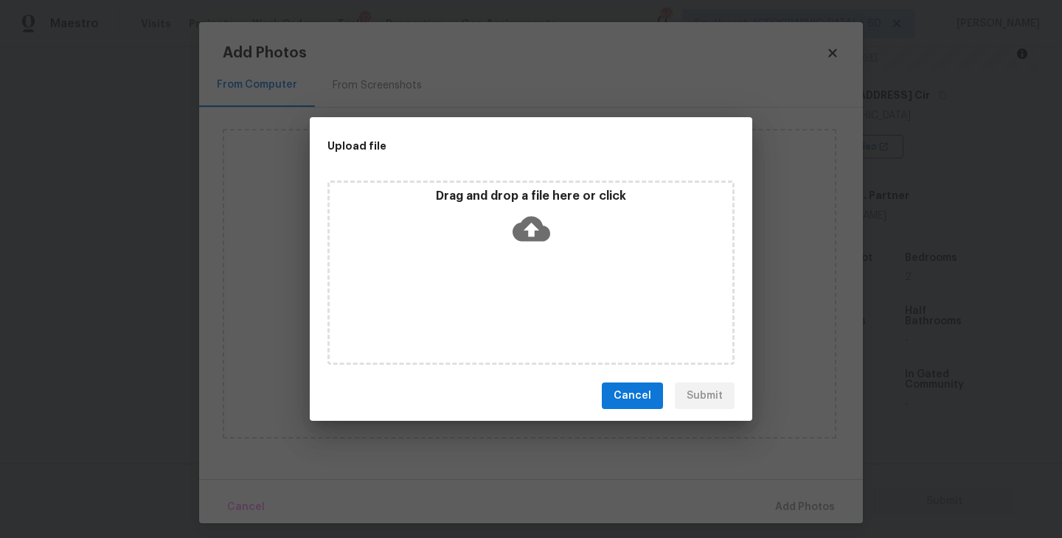
click at [536, 245] on icon at bounding box center [531, 229] width 38 height 38
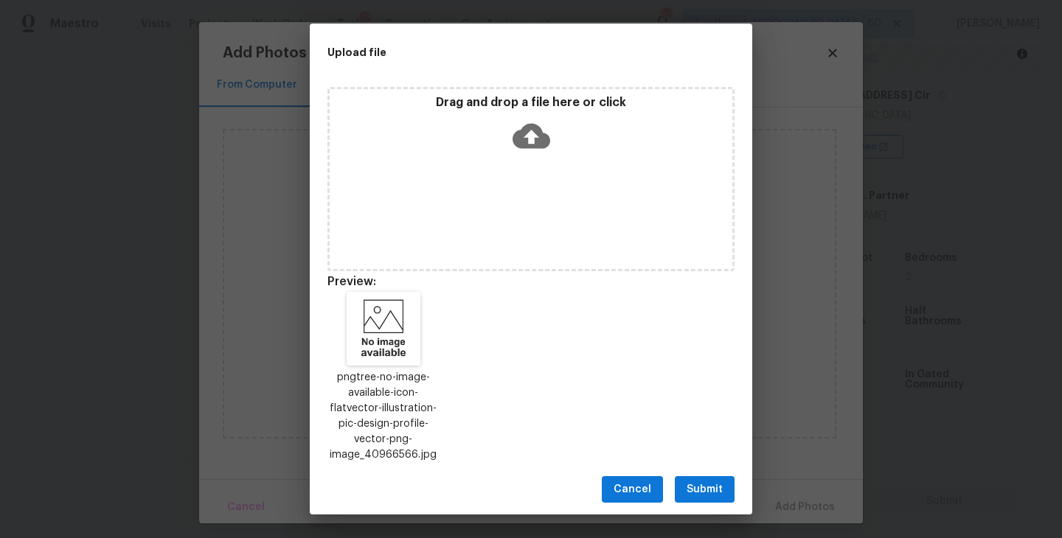
click at [700, 483] on span "Submit" at bounding box center [704, 490] width 36 height 18
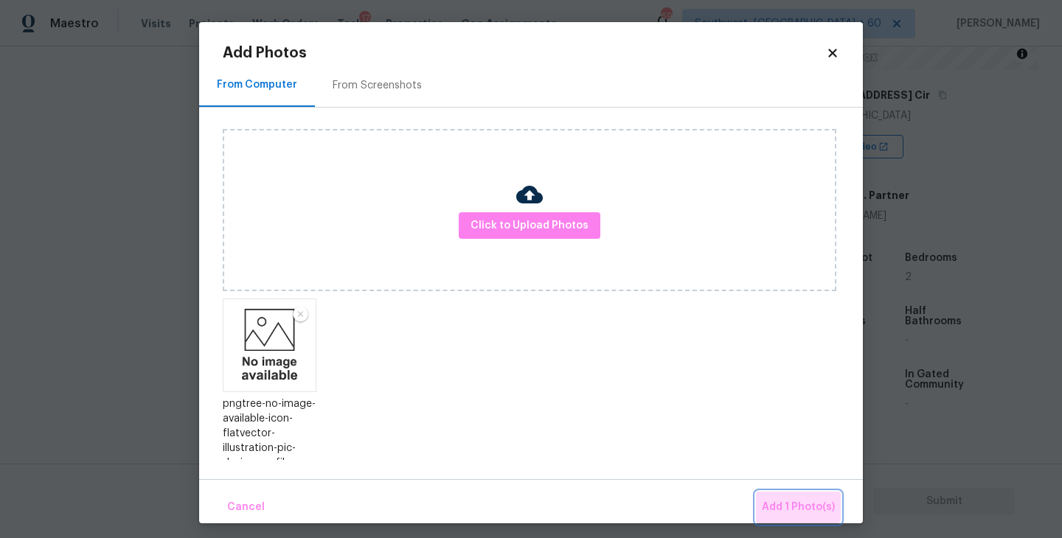
click at [785, 498] on span "Add 1 Photo(s)" at bounding box center [798, 507] width 73 height 18
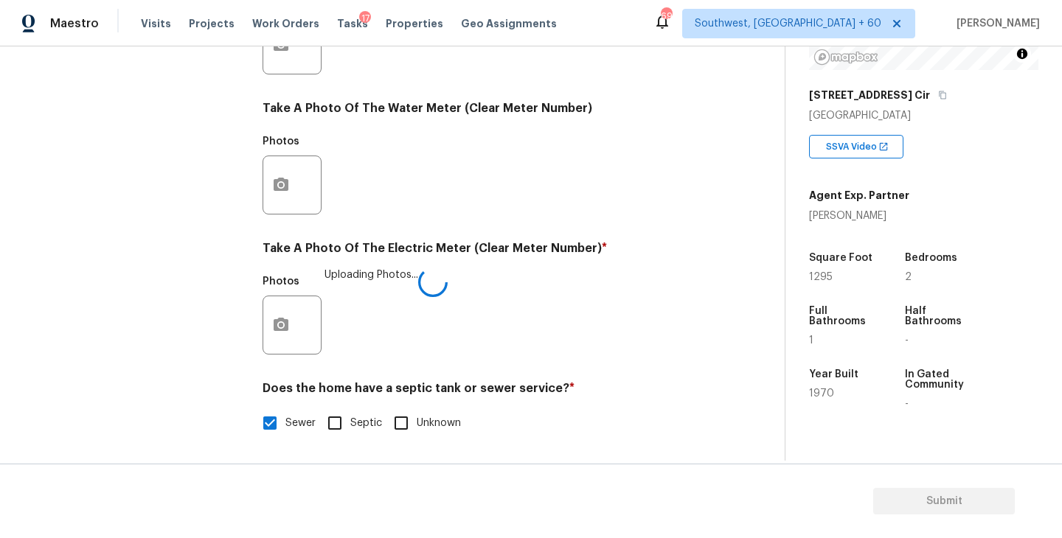
click at [589, 372] on div "Utilities Notes: ​ Are there solar panels? * Has solar panels No solar panels U…" at bounding box center [481, 71] width 439 height 769
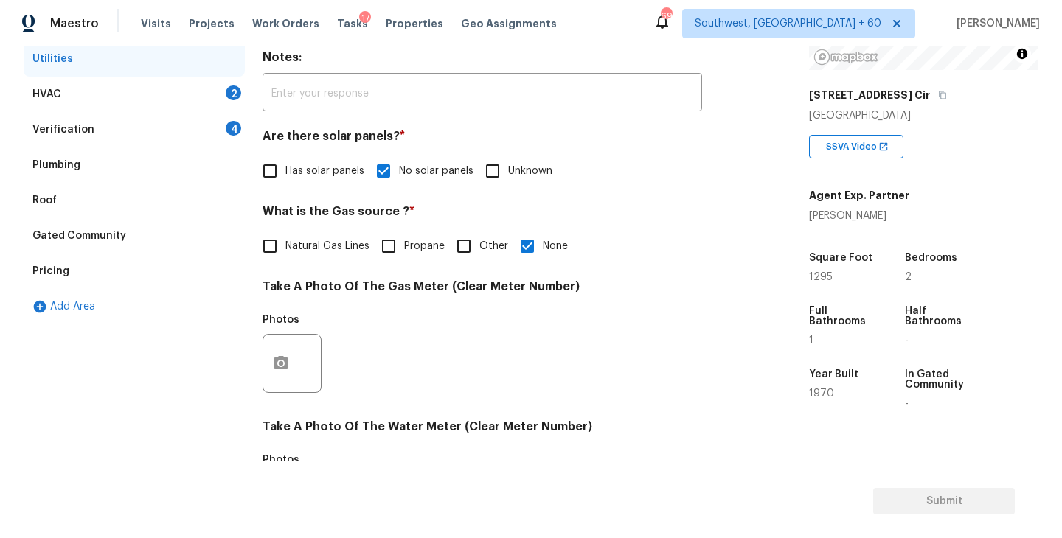
scroll to position [181, 0]
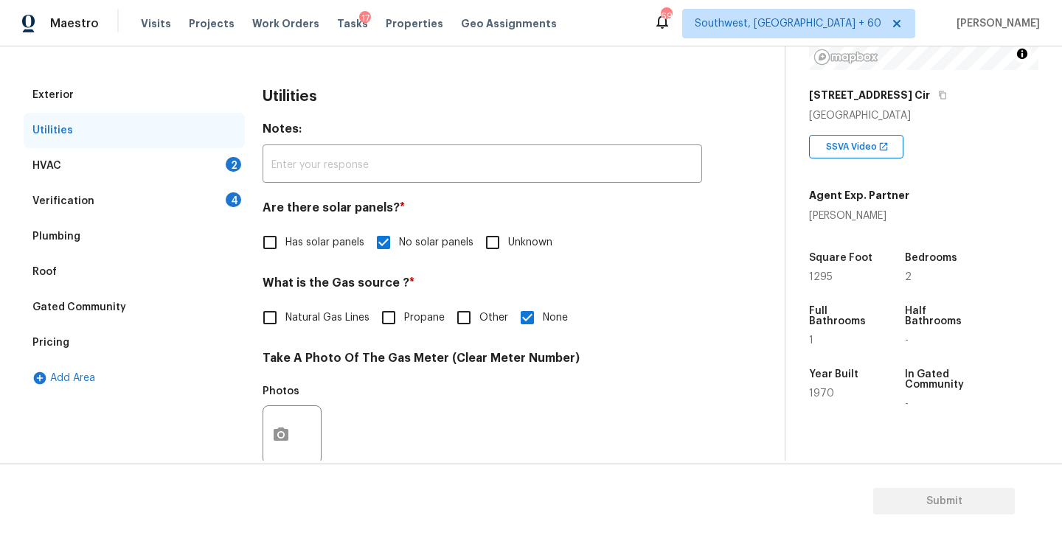
click at [215, 168] on div "HVAC 2" at bounding box center [134, 165] width 221 height 35
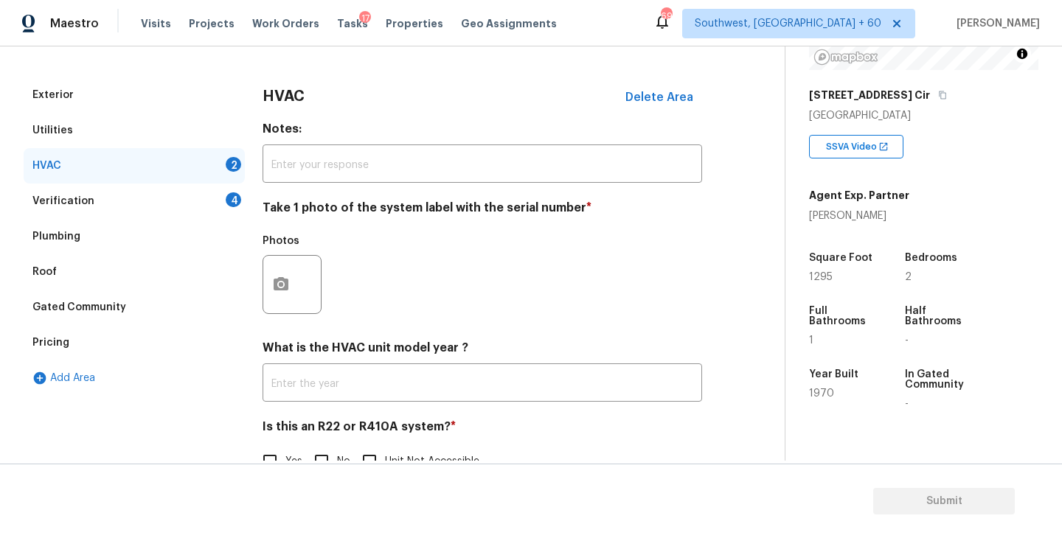
click at [299, 299] on div at bounding box center [291, 284] width 59 height 59
click at [290, 289] on button "button" at bounding box center [280, 285] width 35 height 58
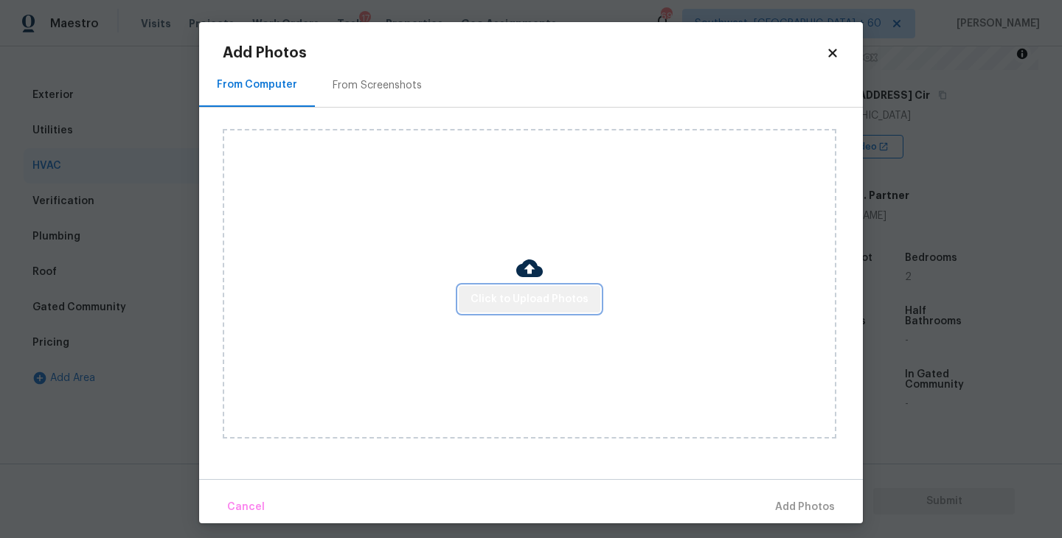
click at [543, 289] on button "Click to Upload Photos" at bounding box center [530, 299] width 142 height 27
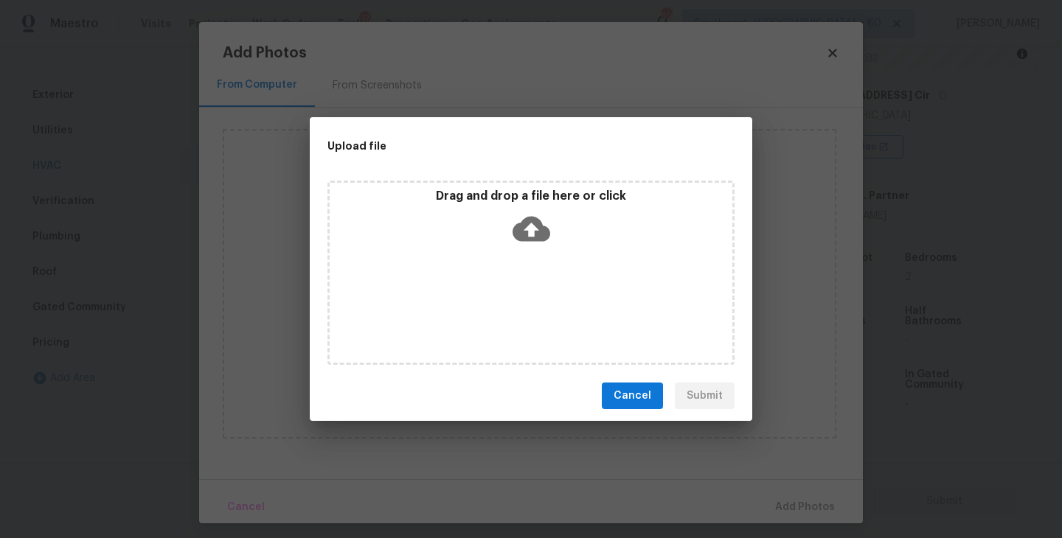
click at [542, 255] on div "Drag and drop a file here or click" at bounding box center [530, 273] width 407 height 184
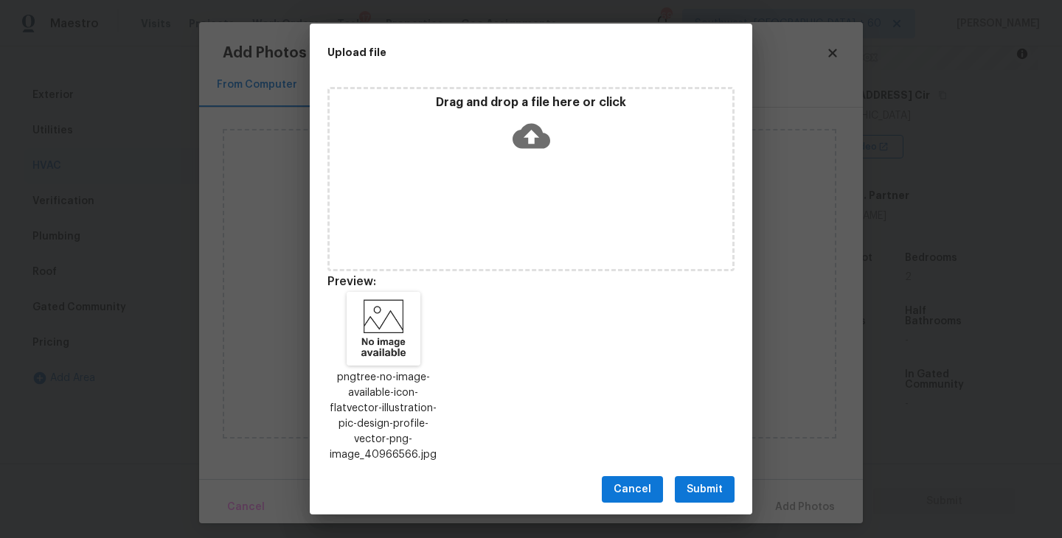
click at [701, 479] on button "Submit" at bounding box center [705, 489] width 60 height 27
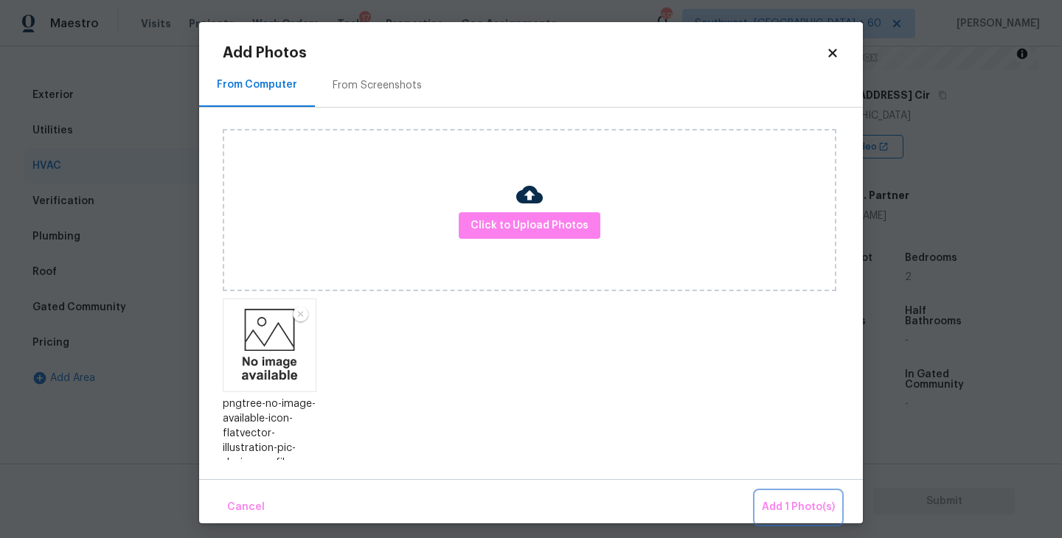
click at [773, 503] on span "Add 1 Photo(s)" at bounding box center [798, 507] width 73 height 18
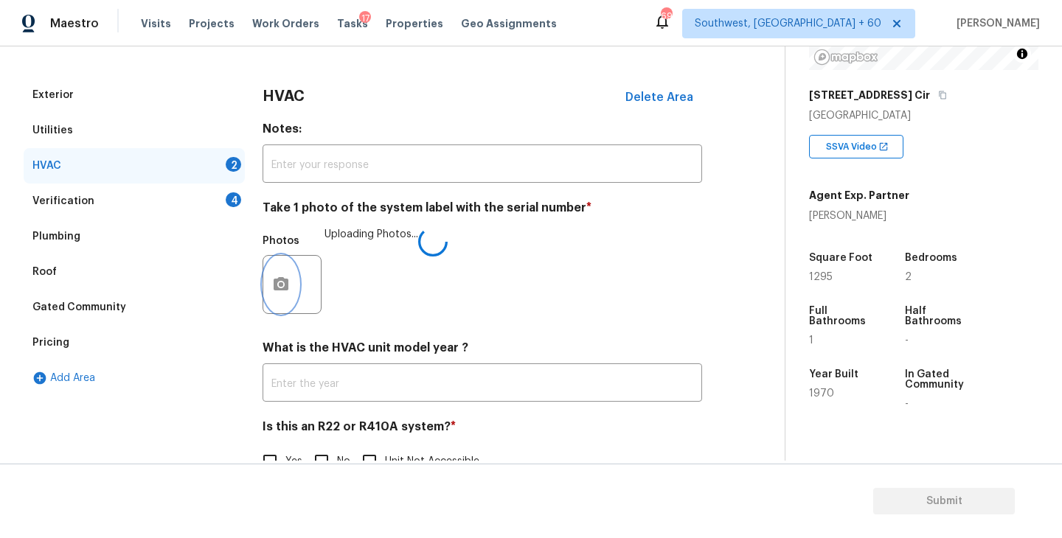
scroll to position [220, 0]
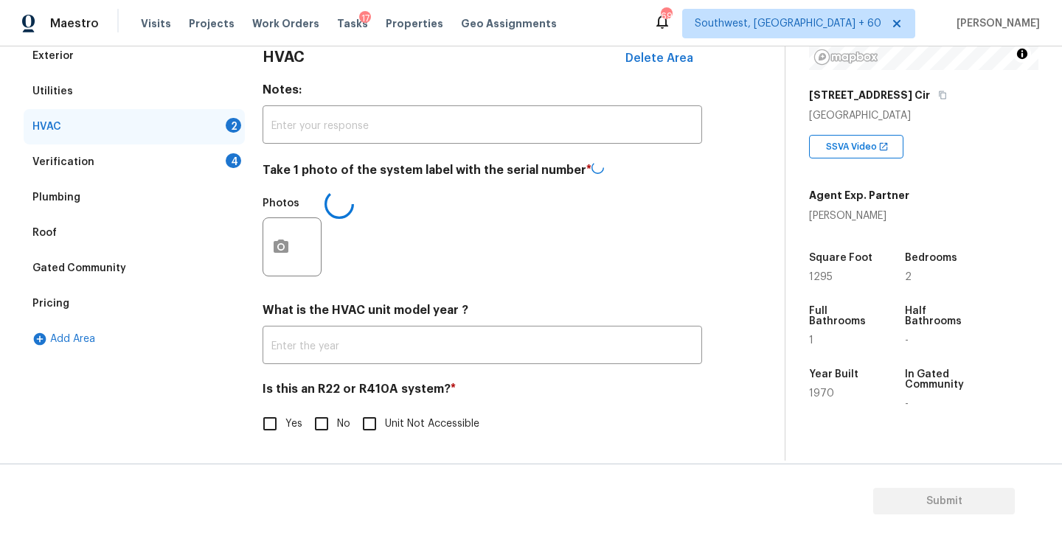
click at [325, 415] on input "No" at bounding box center [321, 423] width 31 height 31
checkbox input "true"
click at [540, 393] on h4 "Is this an R22 or R410A system? *" at bounding box center [481, 391] width 439 height 22
click at [172, 156] on div "Verification 4" at bounding box center [134, 162] width 221 height 35
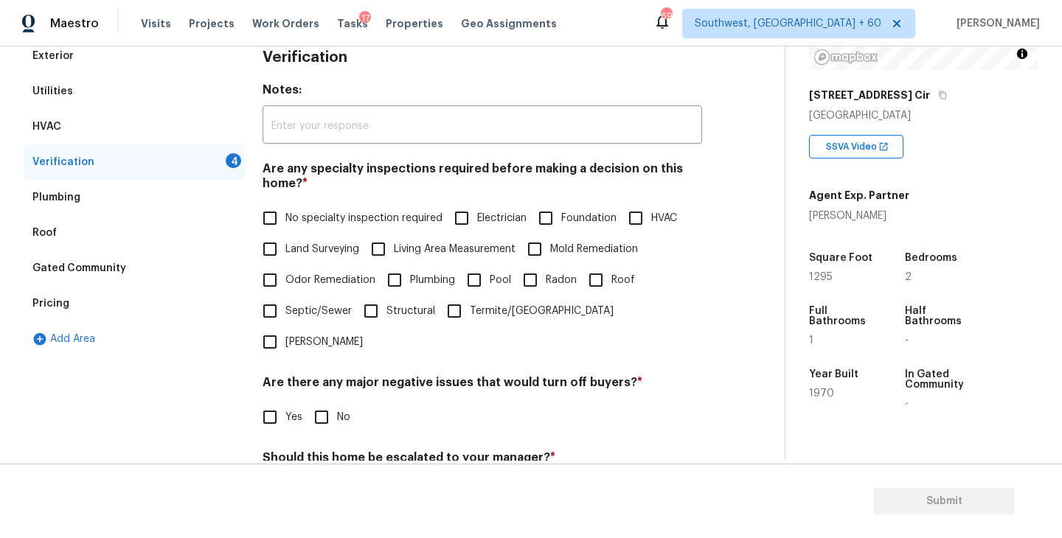
click at [310, 234] on label "Land Surveying" at bounding box center [306, 249] width 105 height 31
click at [285, 234] on input "Land Surveying" at bounding box center [269, 249] width 31 height 31
click at [325, 249] on span "Land Surveying" at bounding box center [322, 249] width 74 height 15
click at [285, 249] on input "Land Surveying" at bounding box center [269, 249] width 31 height 31
checkbox input "false"
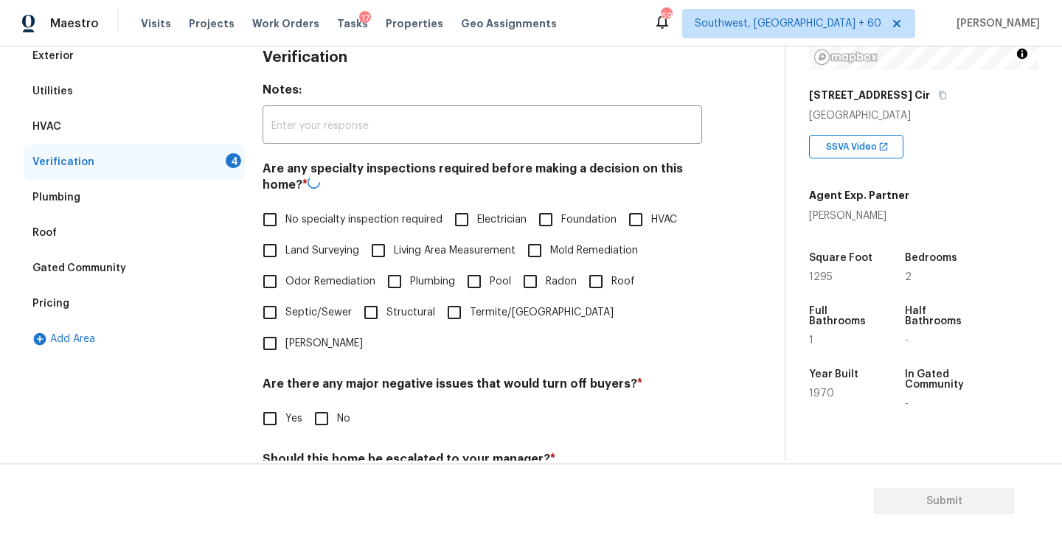
click at [338, 226] on span "No specialty inspection required" at bounding box center [363, 219] width 157 height 15
click at [285, 226] on input "No specialty inspection required" at bounding box center [269, 219] width 31 height 31
checkbox input "true"
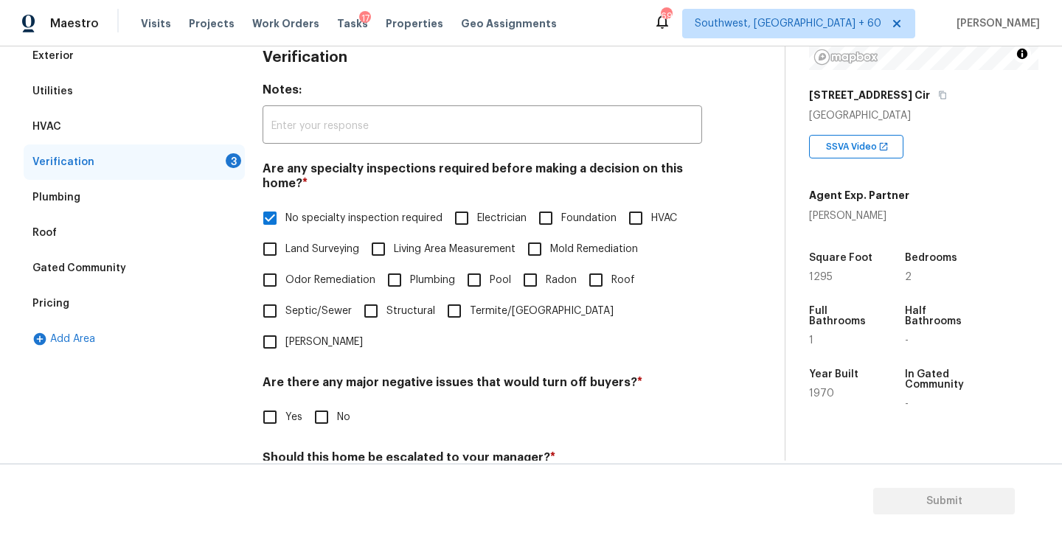
scroll to position [349, 0]
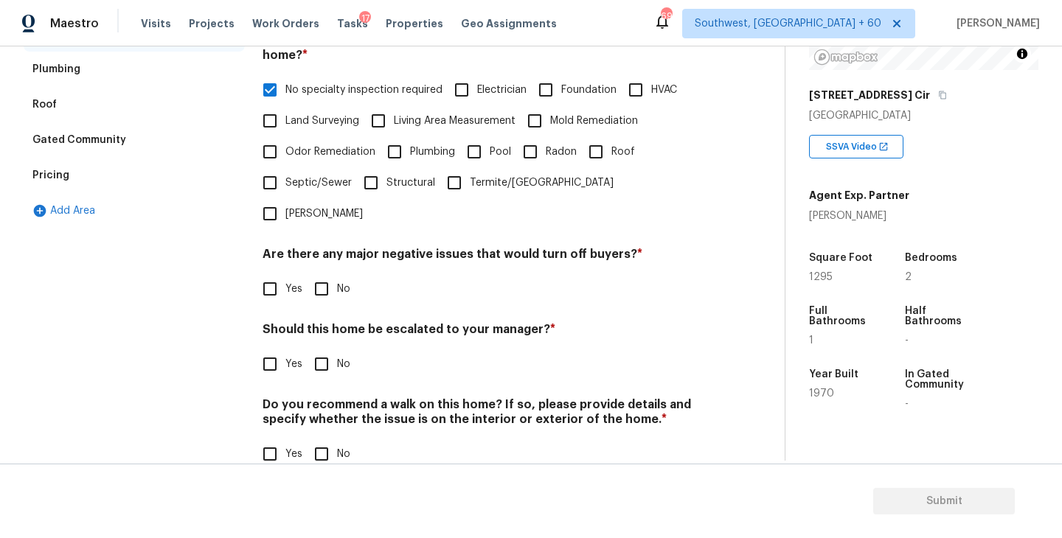
click at [327, 274] on input "No" at bounding box center [321, 289] width 31 height 31
checkbox input "true"
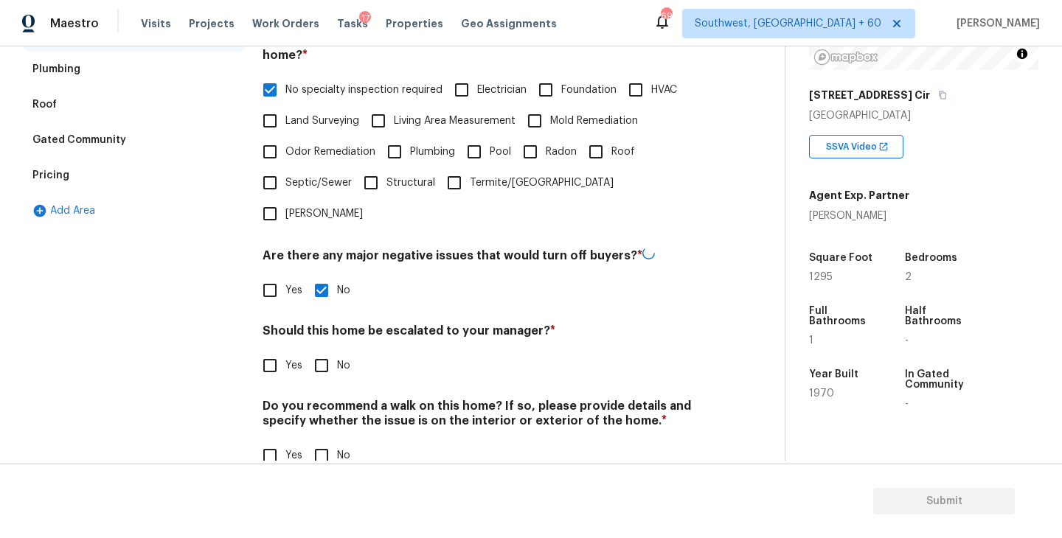
click at [321, 362] on div "Verification Notes: ​ Are any specialty inspections required before making a de…" at bounding box center [481, 199] width 439 height 579
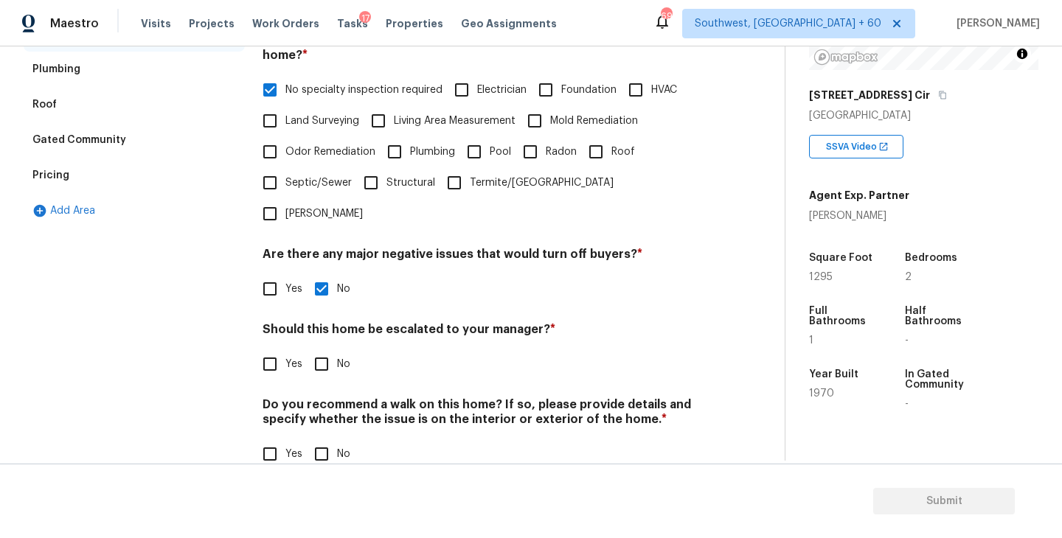
click at [327, 349] on input "No" at bounding box center [321, 364] width 31 height 31
checkbox input "true"
click at [326, 399] on h4 "Do you recommend a walk on this home? If so, please provide details and specify…" at bounding box center [481, 416] width 439 height 35
click at [323, 439] on input "No" at bounding box center [321, 454] width 31 height 31
checkbox input "true"
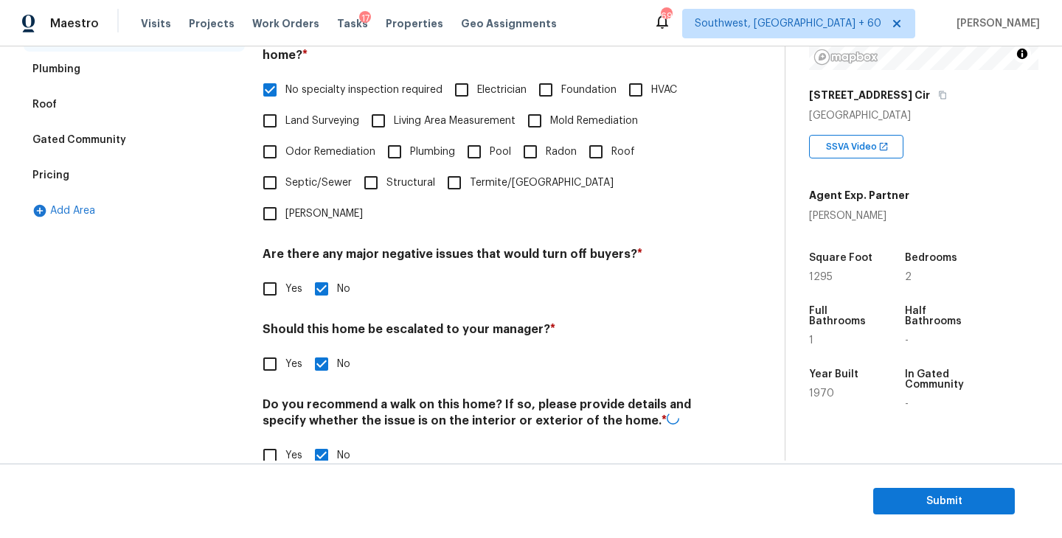
scroll to position [74, 0]
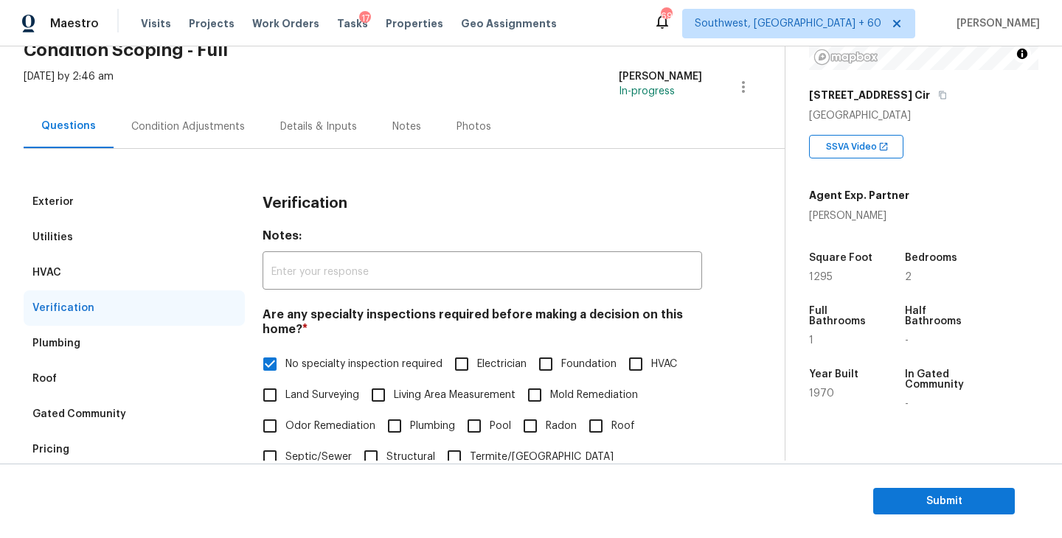
click at [232, 139] on div "Condition Adjustments" at bounding box center [188, 126] width 149 height 43
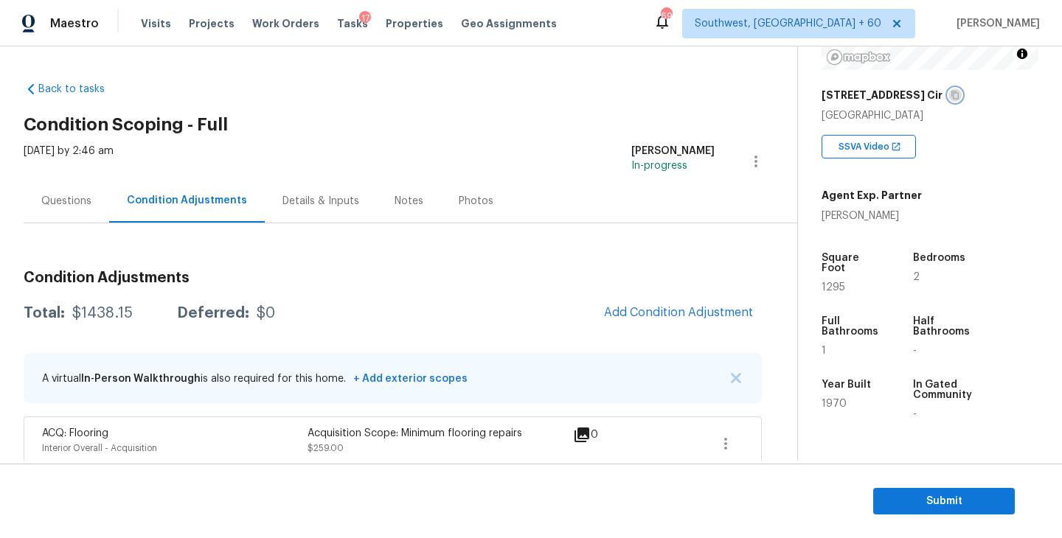
click at [950, 94] on icon "button" at bounding box center [954, 95] width 9 height 9
click at [354, 125] on h2 "Condition Scoping - Full" at bounding box center [410, 124] width 773 height 15
click at [359, 134] on div "Back to tasks Condition Scoping - Full [DATE] by 2:46 am [PERSON_NAME] In-progr…" at bounding box center [410, 479] width 773 height 818
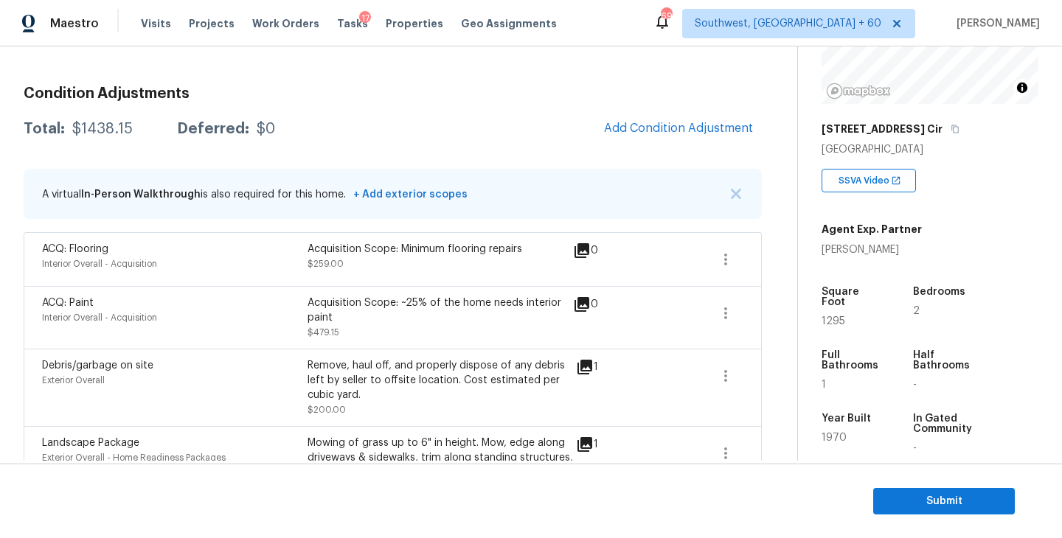
scroll to position [184, 0]
click at [114, 132] on div "$1438.15" at bounding box center [102, 129] width 60 height 15
copy div "$1438.15"
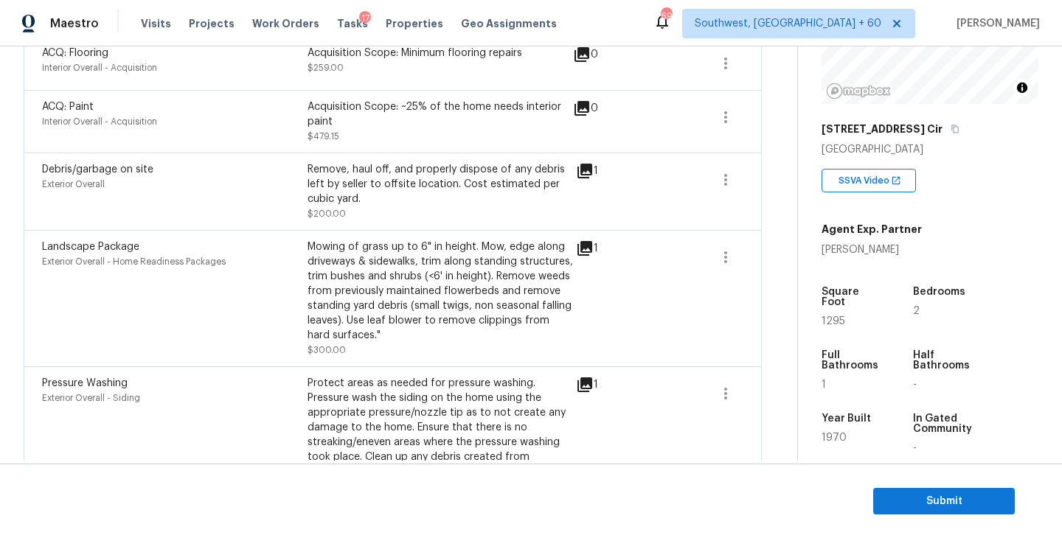
scroll to position [429, 0]
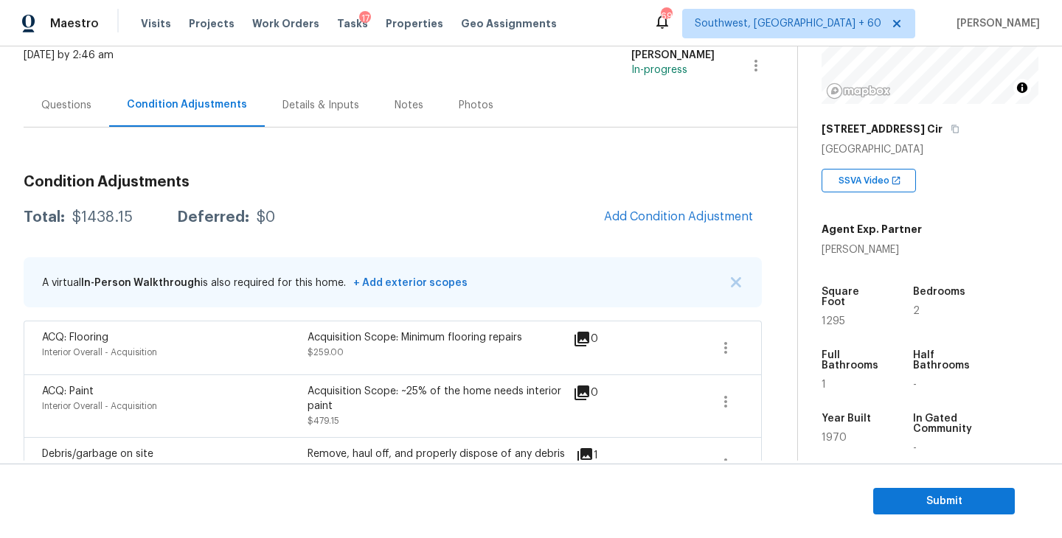
click at [469, 229] on div "Total: $1438.15 Deferred: $0 Add Condition Adjustment" at bounding box center [393, 217] width 738 height 32
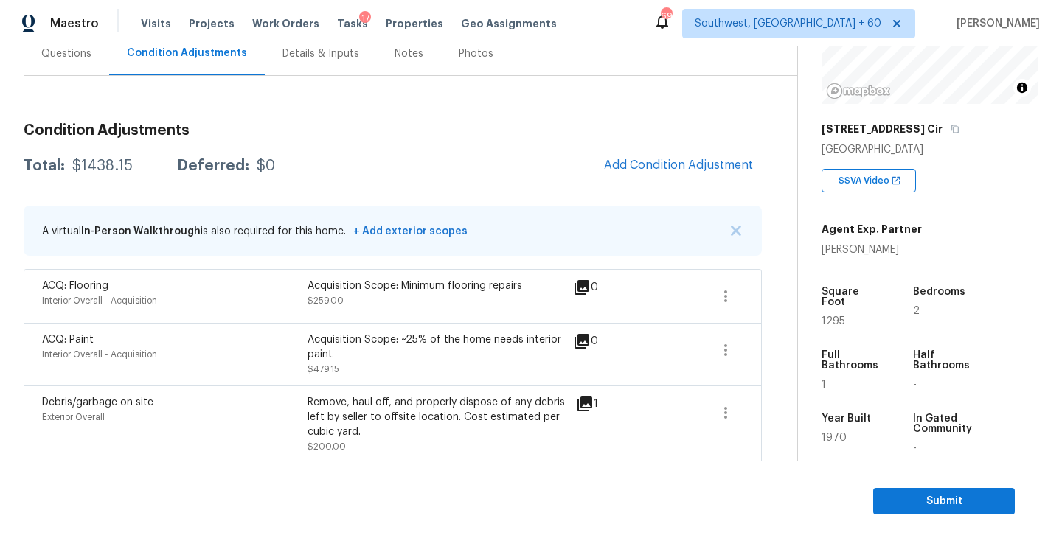
click at [63, 50] on div "Questions" at bounding box center [66, 53] width 50 height 15
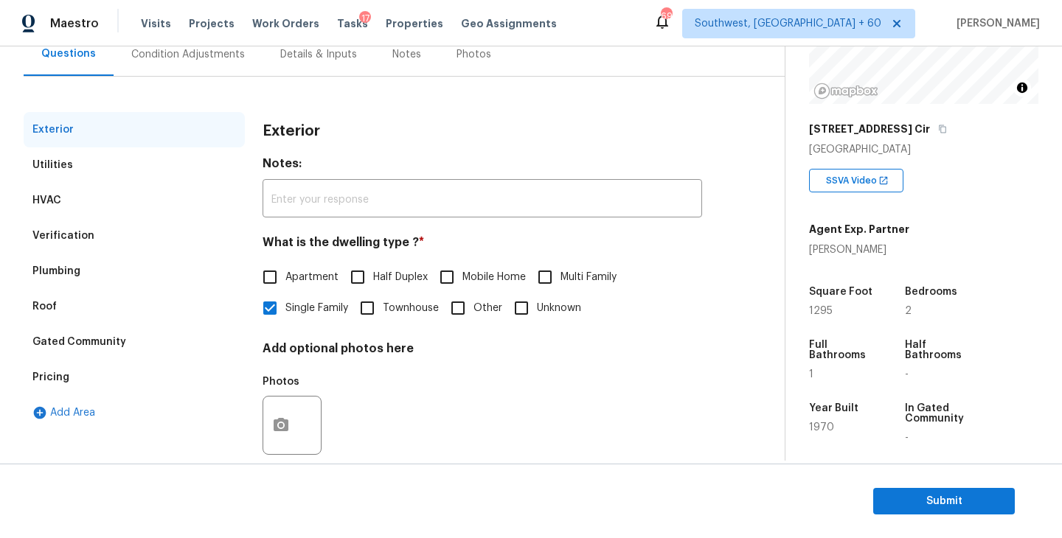
click at [194, 57] on div "Condition Adjustments" at bounding box center [188, 54] width 114 height 15
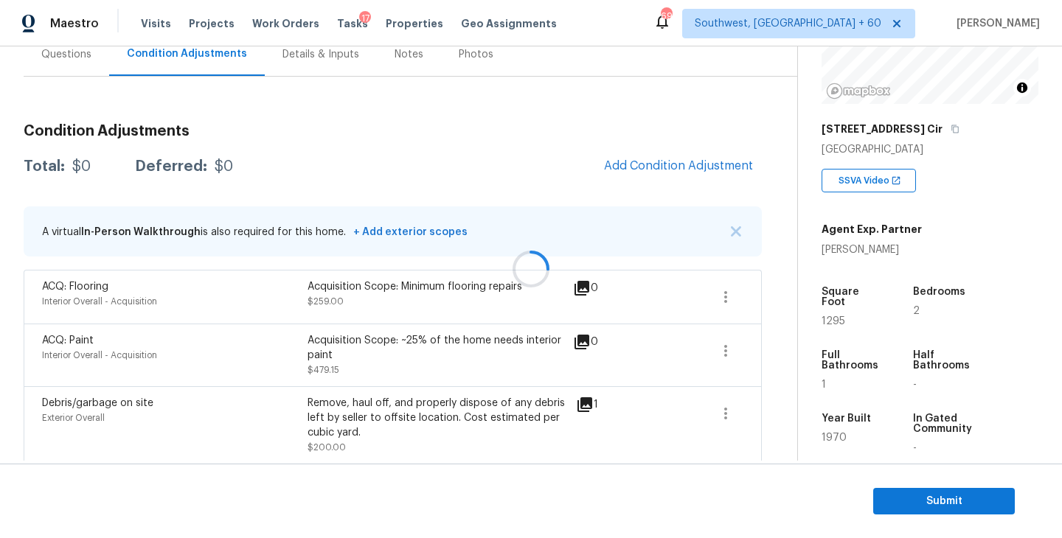
scroll to position [147, 0]
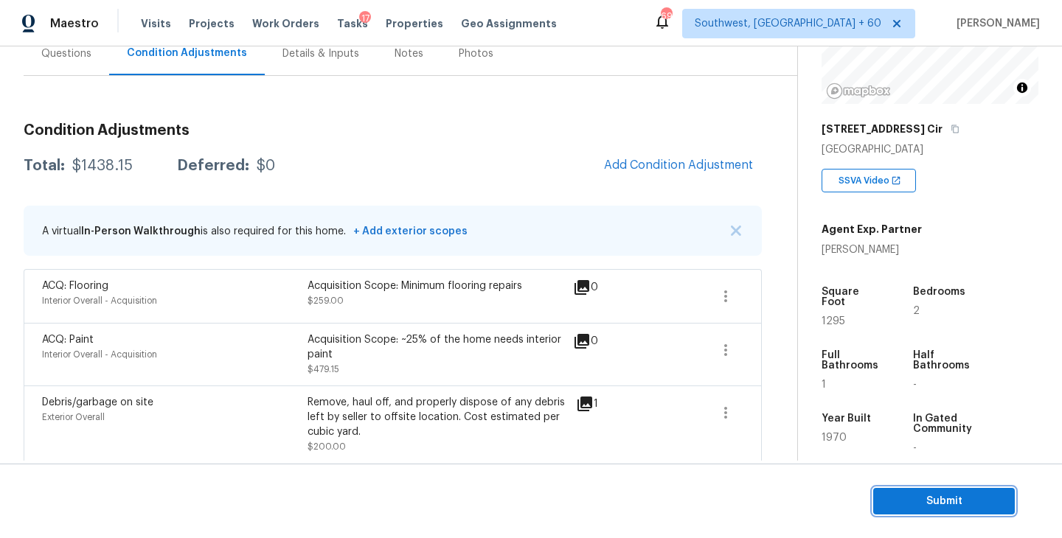
click at [936, 488] on button "Submit" at bounding box center [944, 501] width 142 height 27
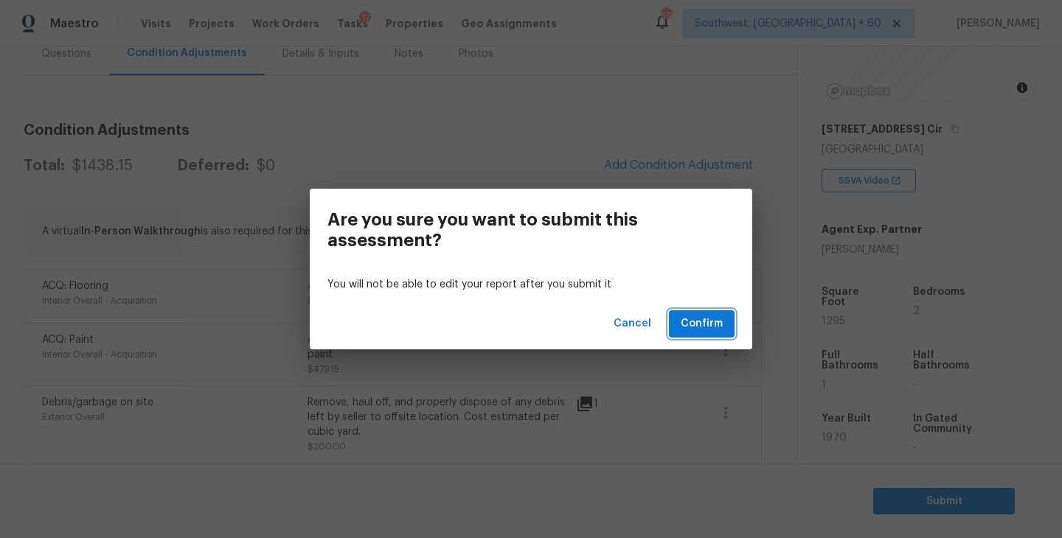
click at [709, 316] on span "Confirm" at bounding box center [701, 324] width 42 height 18
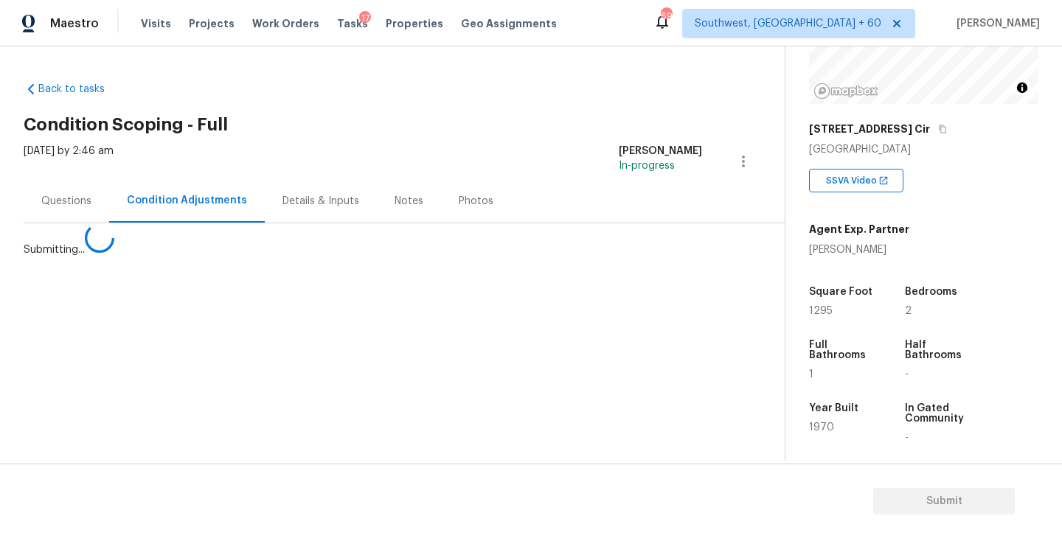
scroll to position [0, 0]
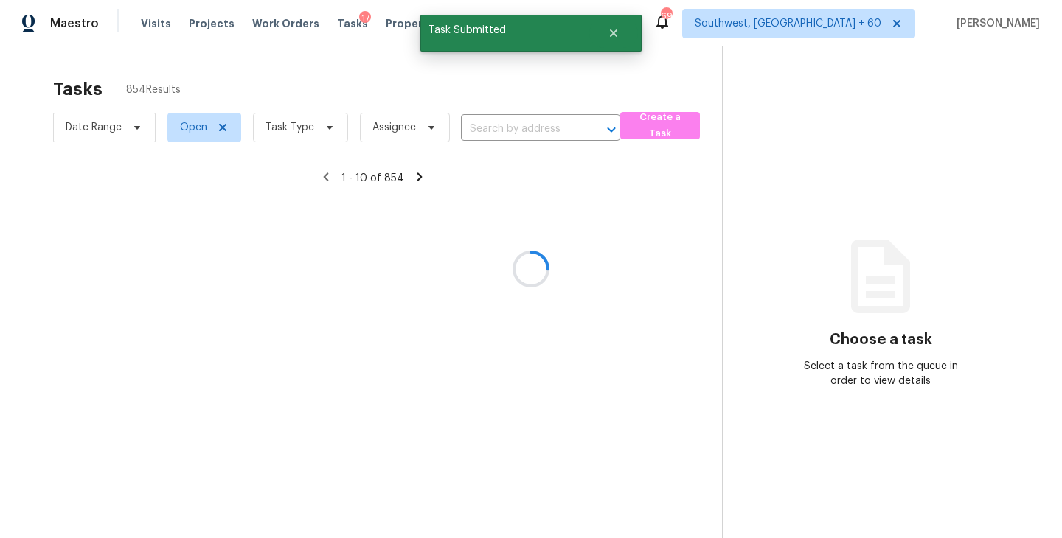
click at [289, 136] on div at bounding box center [531, 269] width 1062 height 538
click at [305, 134] on div at bounding box center [531, 269] width 1062 height 538
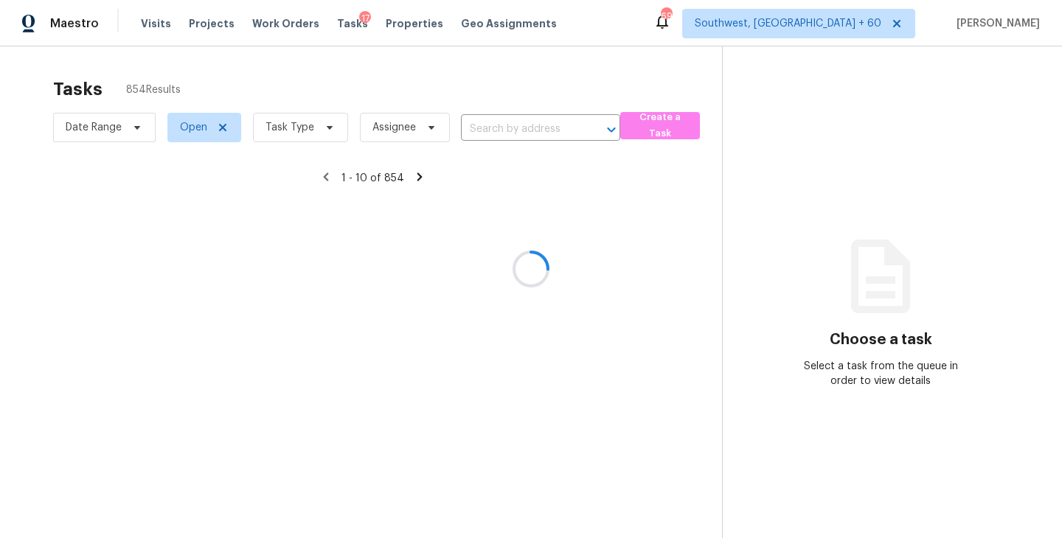
click at [305, 134] on div at bounding box center [531, 269] width 1062 height 538
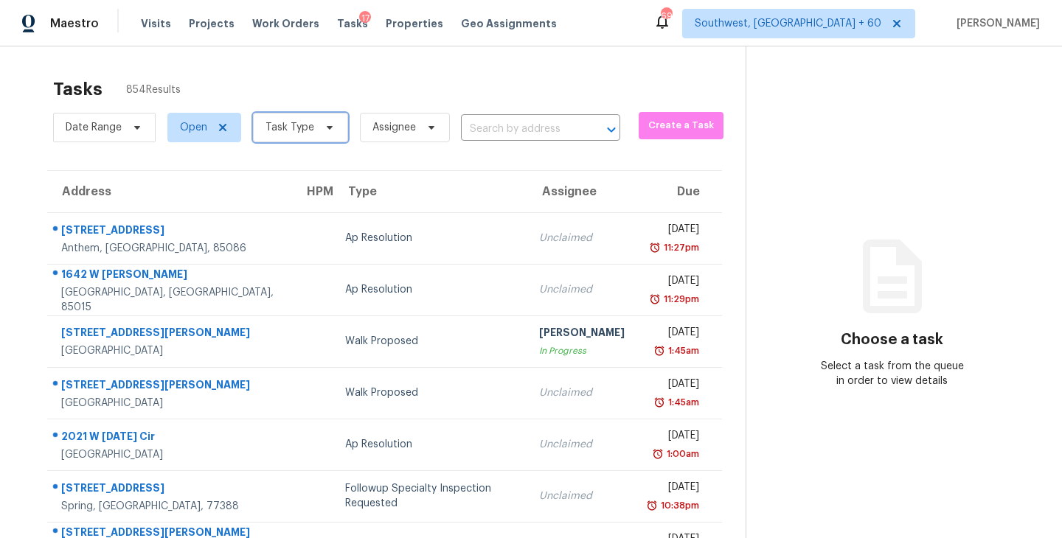
click at [305, 134] on span "Task Type" at bounding box center [289, 127] width 49 height 15
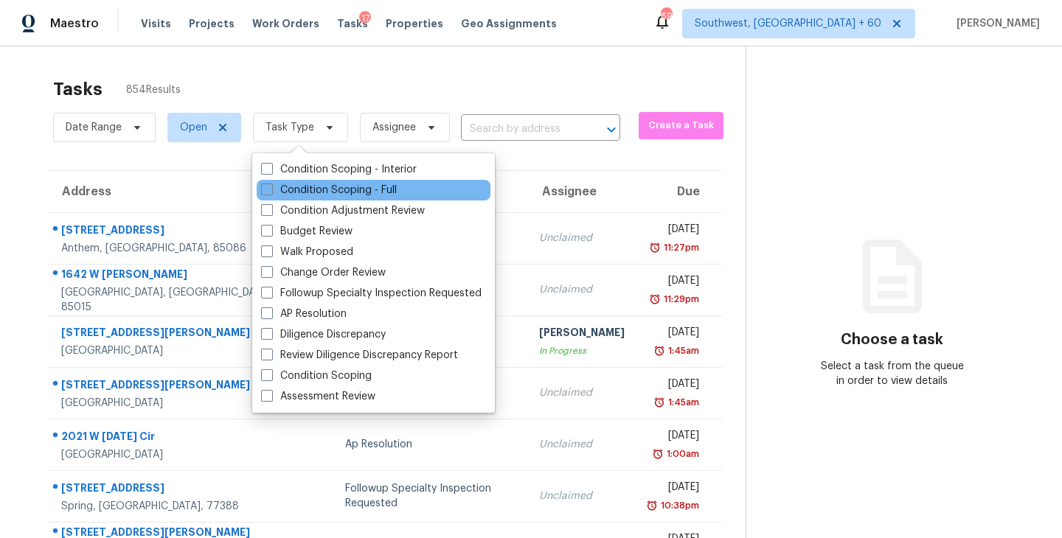
click at [317, 181] on div "Condition Scoping - Full" at bounding box center [374, 190] width 234 height 21
click at [353, 188] on label "Condition Scoping - Full" at bounding box center [329, 190] width 136 height 15
click at [271, 188] on input "Condition Scoping - Full" at bounding box center [266, 188] width 10 height 10
checkbox input "true"
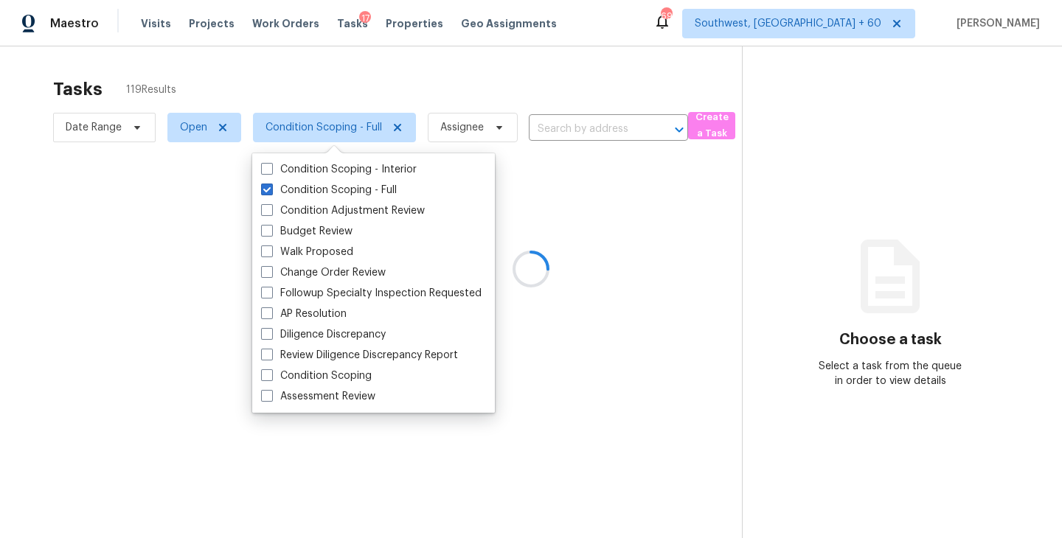
click at [490, 94] on div at bounding box center [531, 269] width 1062 height 538
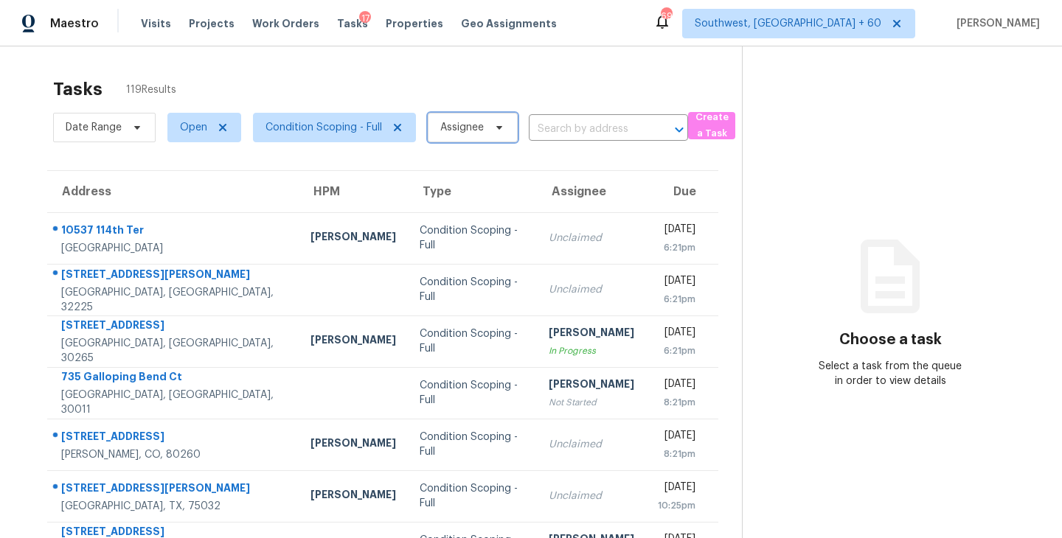
click at [456, 139] on span "Assignee" at bounding box center [473, 127] width 90 height 29
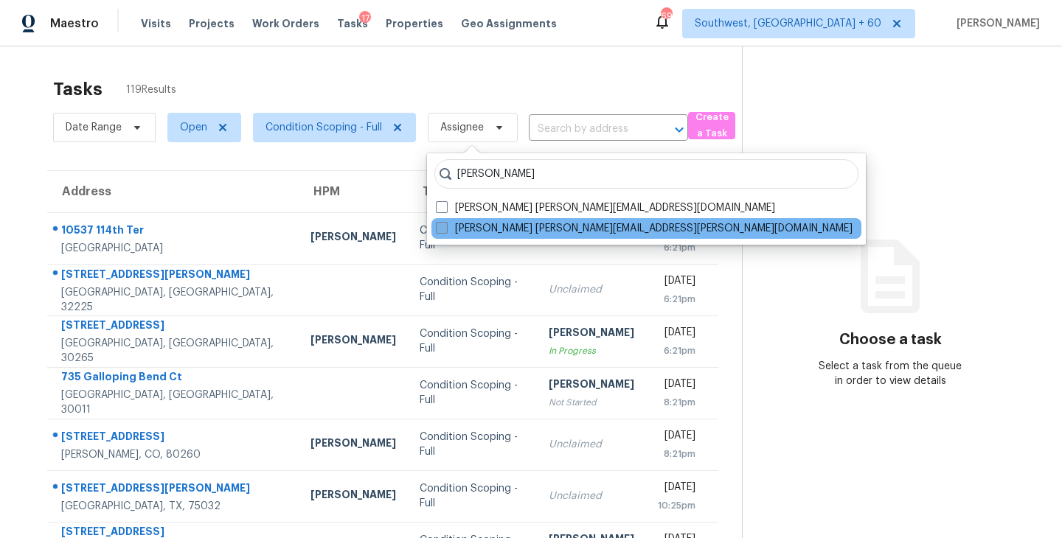
type input "[PERSON_NAME]"
click at [479, 234] on label "[PERSON_NAME] [PERSON_NAME][EMAIL_ADDRESS][PERSON_NAME][DOMAIN_NAME]" at bounding box center [644, 228] width 417 height 15
click at [445, 231] on input "[PERSON_NAME] [PERSON_NAME][EMAIL_ADDRESS][PERSON_NAME][DOMAIN_NAME]" at bounding box center [441, 226] width 10 height 10
checkbox input "true"
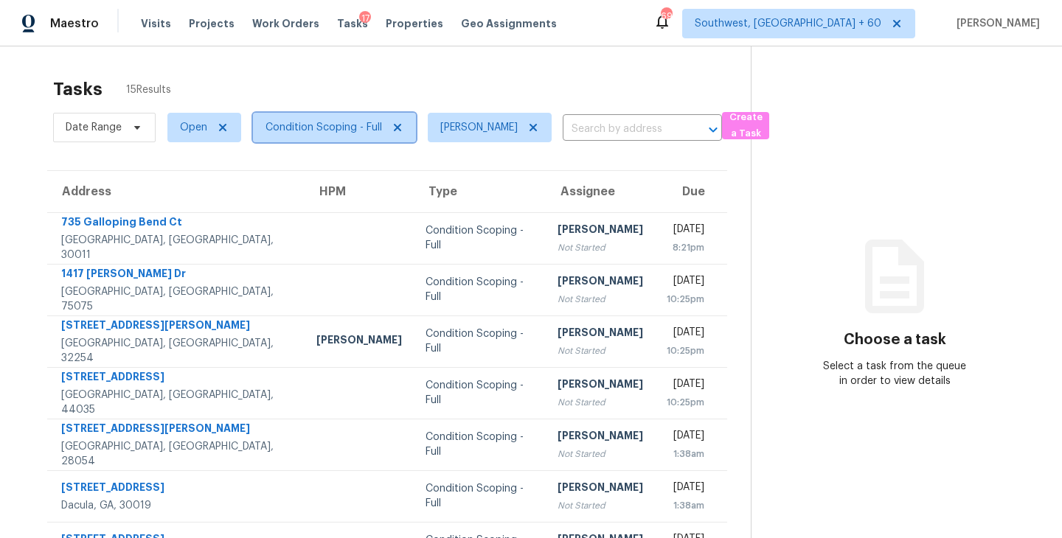
click at [360, 128] on span "Condition Scoping - Full" at bounding box center [323, 127] width 116 height 15
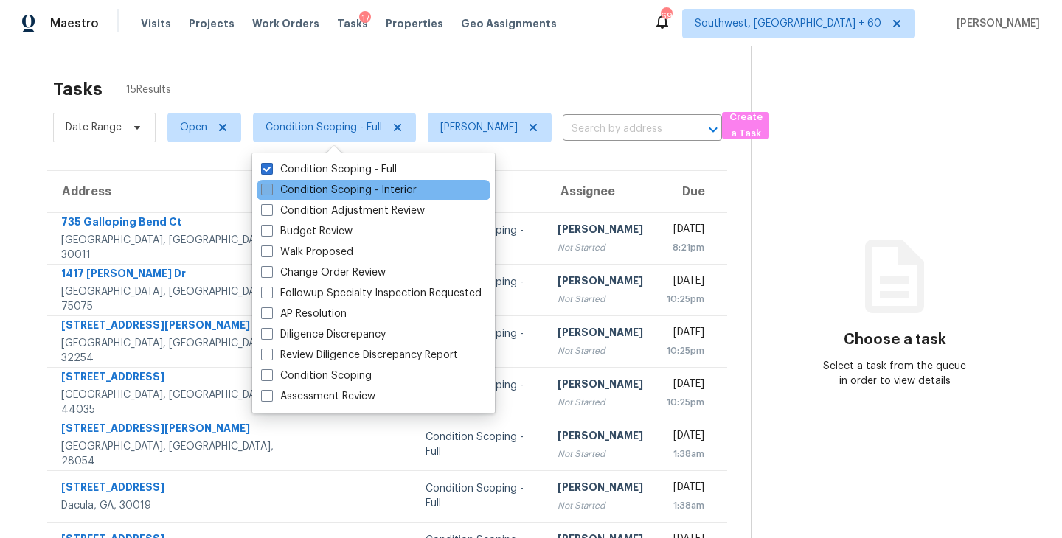
click at [355, 189] on label "Condition Scoping - Interior" at bounding box center [339, 190] width 156 height 15
click at [271, 189] on input "Condition Scoping - Interior" at bounding box center [266, 188] width 10 height 10
checkbox input "true"
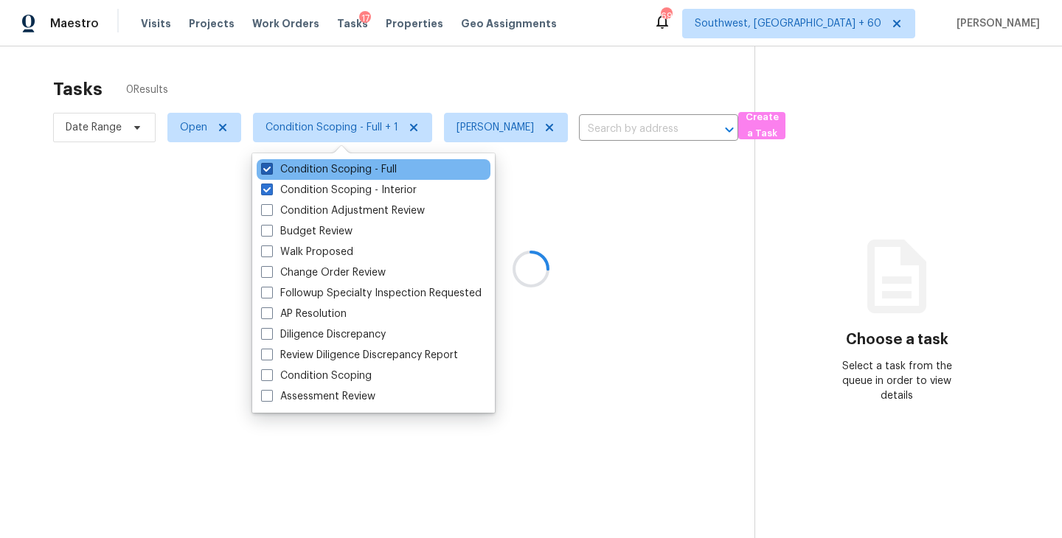
click at [373, 169] on label "Condition Scoping - Full" at bounding box center [329, 169] width 136 height 15
click at [271, 169] on input "Condition Scoping - Full" at bounding box center [266, 167] width 10 height 10
checkbox input "false"
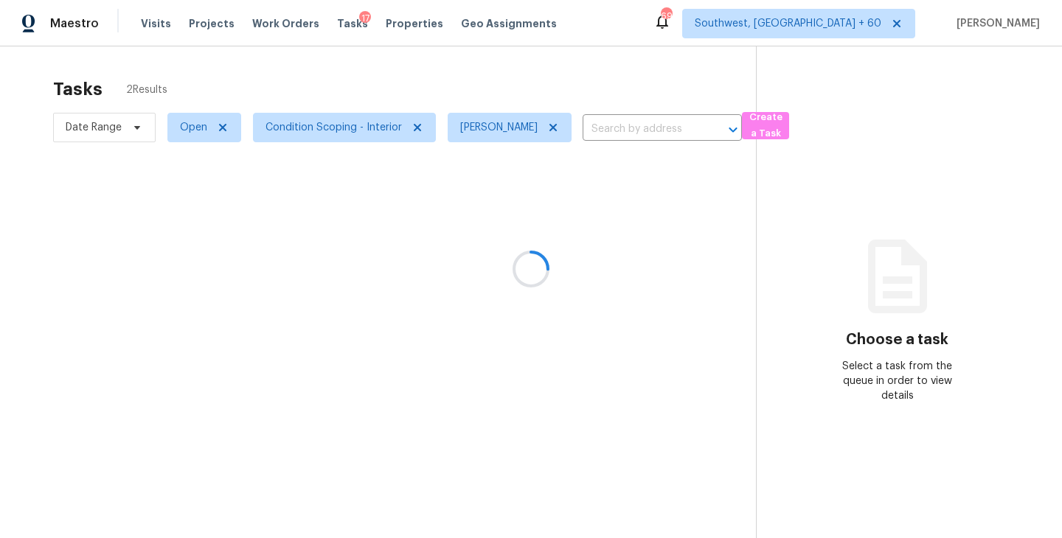
click at [530, 195] on div at bounding box center [531, 269] width 1062 height 538
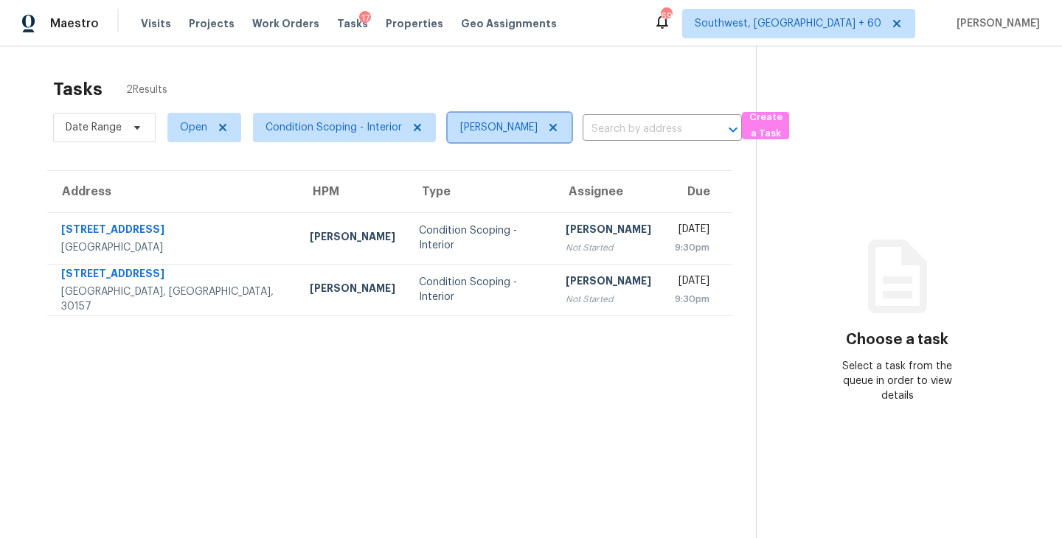
click at [559, 131] on icon at bounding box center [553, 128] width 12 height 12
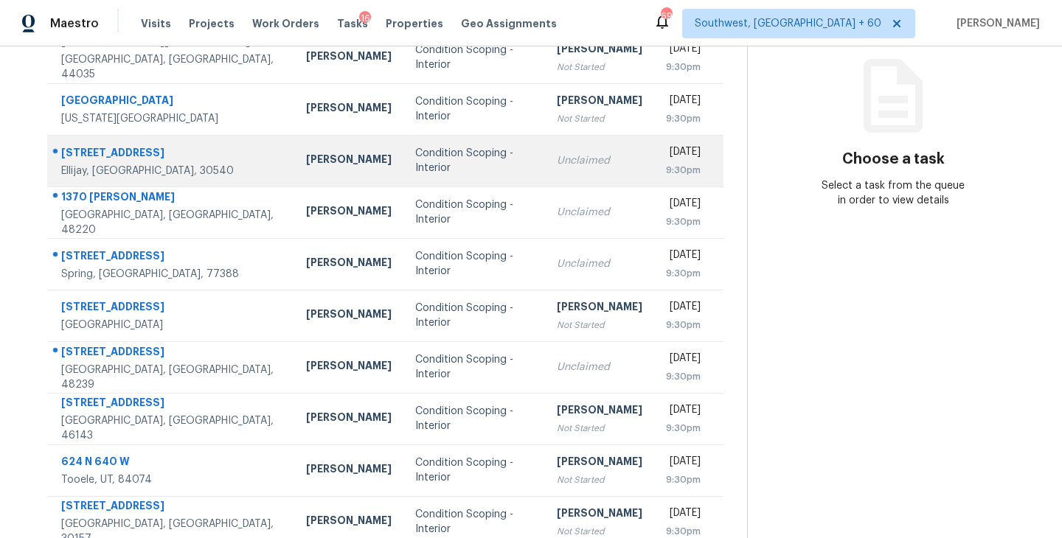
scroll to position [229, 0]
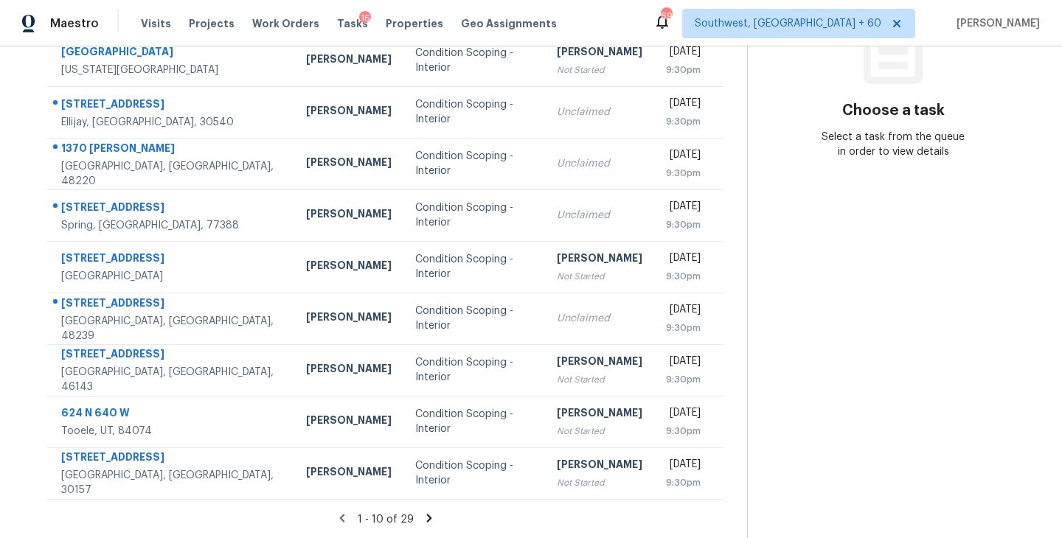
click at [426, 515] on icon at bounding box center [428, 518] width 5 height 8
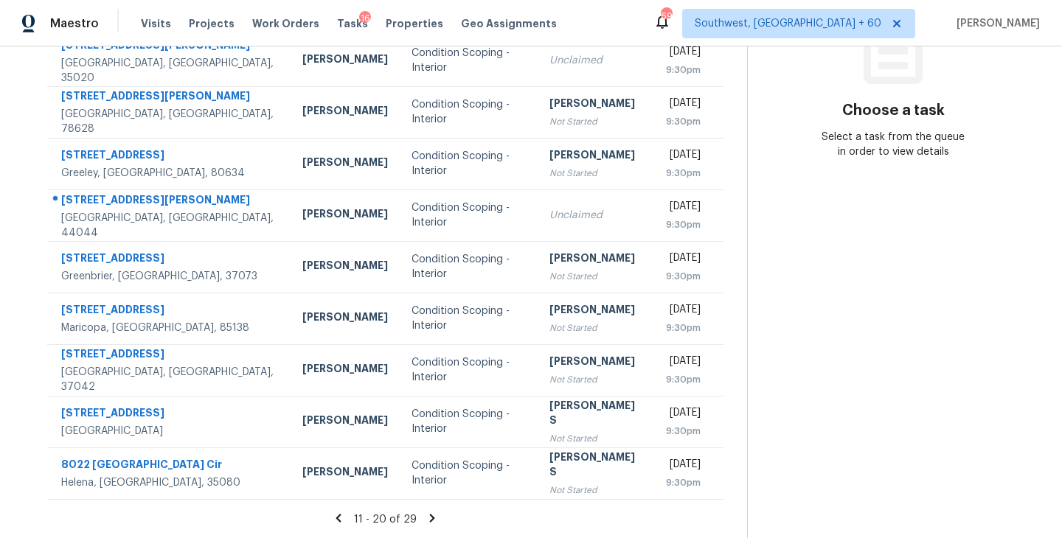
click at [432, 518] on icon at bounding box center [431, 518] width 13 height 13
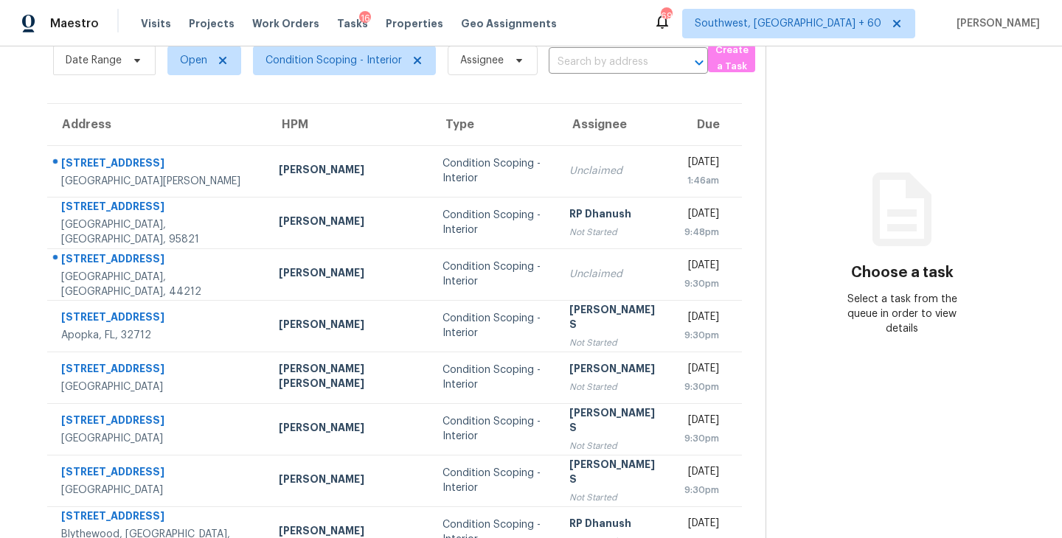
scroll to position [60, 0]
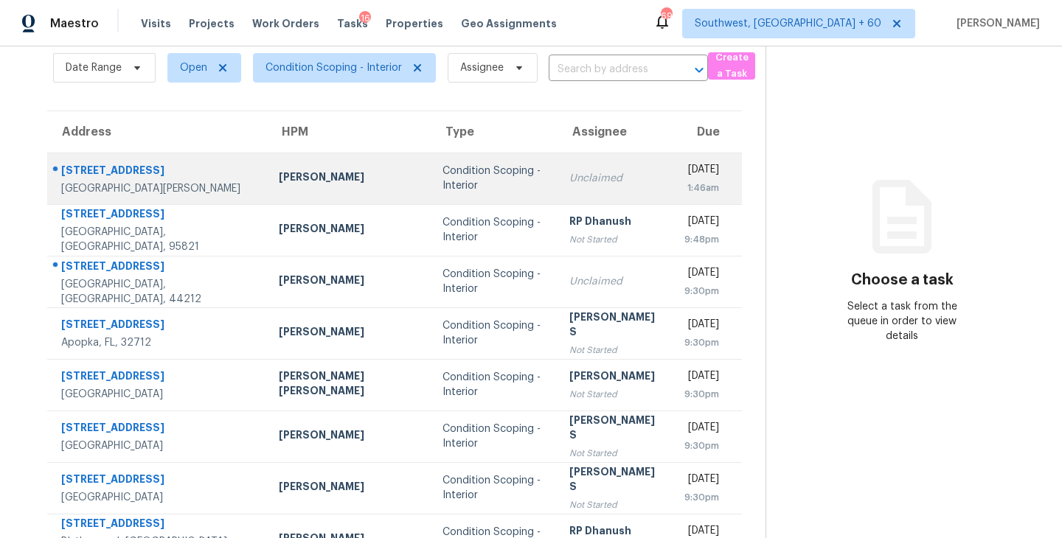
click at [442, 183] on div "Condition Scoping - Interior" at bounding box center [493, 178] width 103 height 29
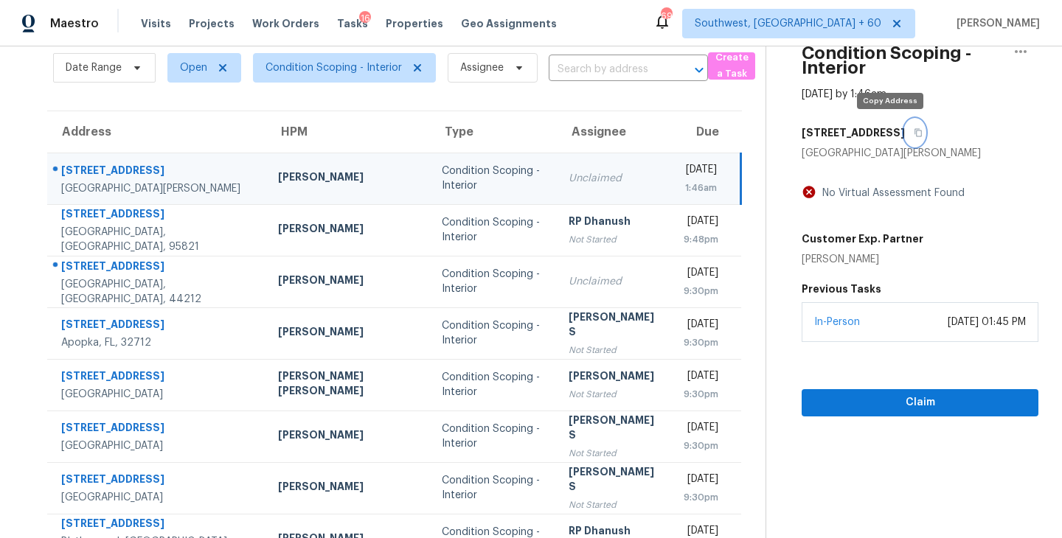
click at [913, 134] on icon "button" at bounding box center [917, 132] width 9 height 9
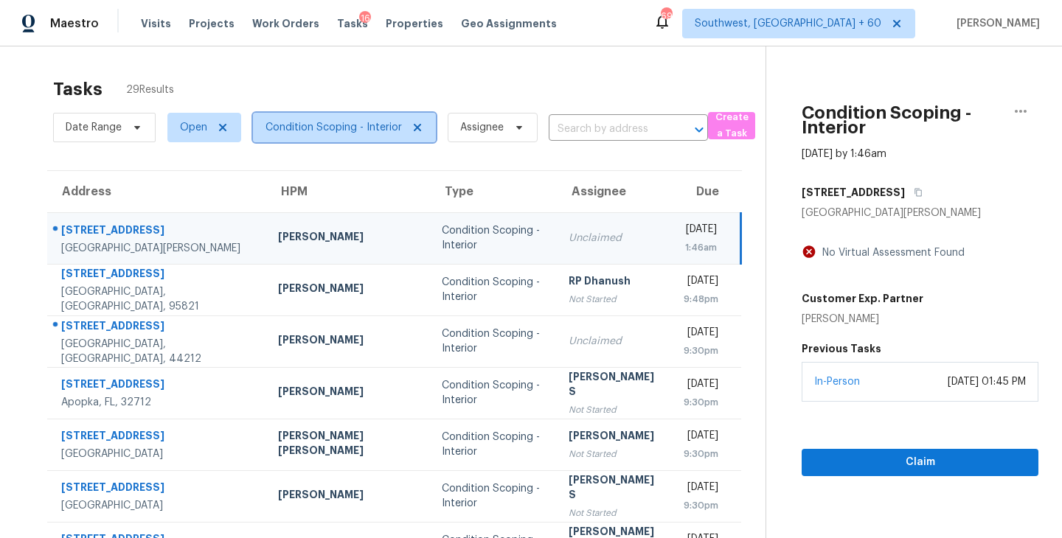
click at [358, 126] on span "Condition Scoping - Interior" at bounding box center [333, 127] width 136 height 15
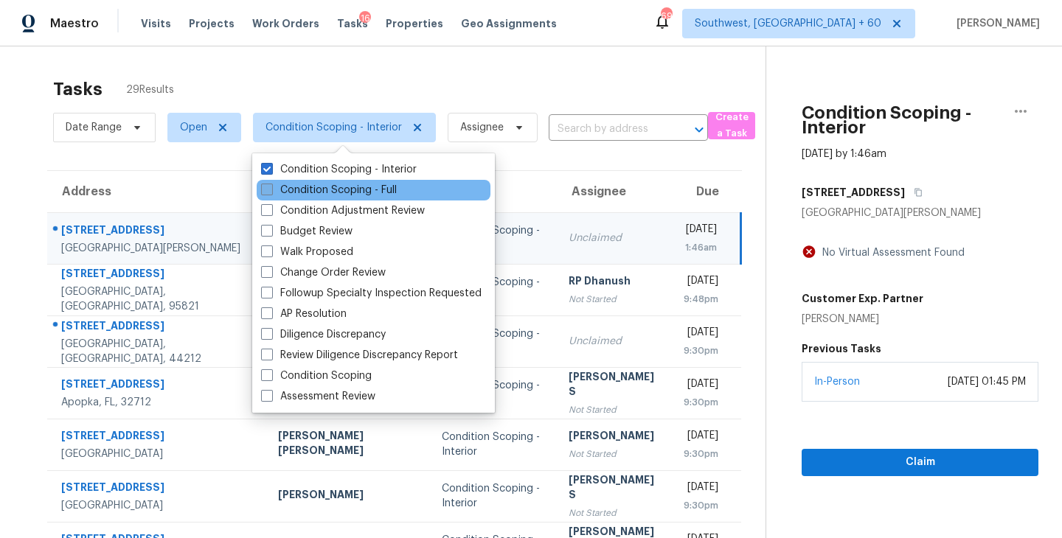
click at [365, 190] on label "Condition Scoping - Full" at bounding box center [329, 190] width 136 height 15
click at [271, 190] on input "Condition Scoping - Full" at bounding box center [266, 188] width 10 height 10
checkbox input "true"
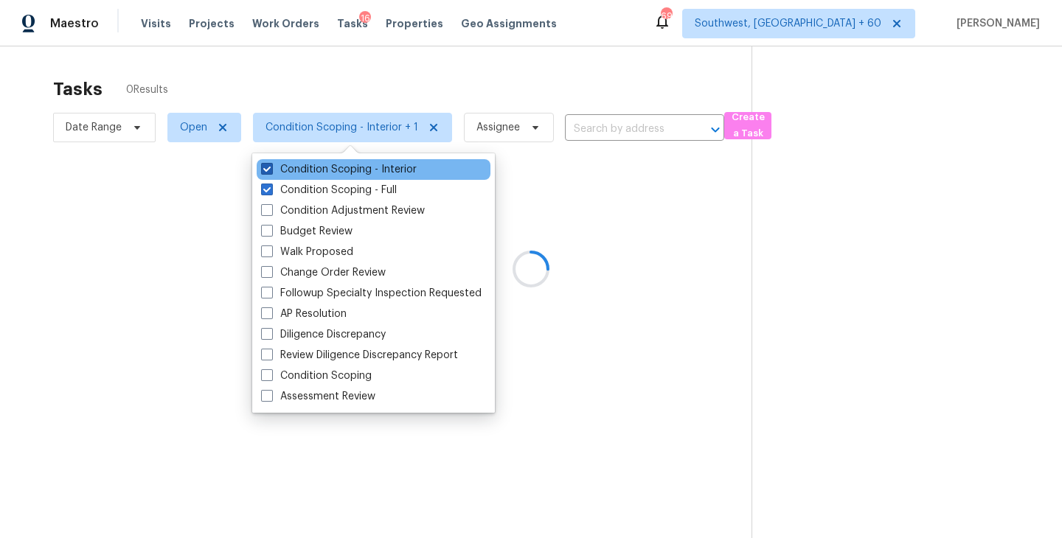
click at [384, 175] on label "Condition Scoping - Interior" at bounding box center [339, 169] width 156 height 15
click at [271, 172] on input "Condition Scoping - Interior" at bounding box center [266, 167] width 10 height 10
checkbox input "false"
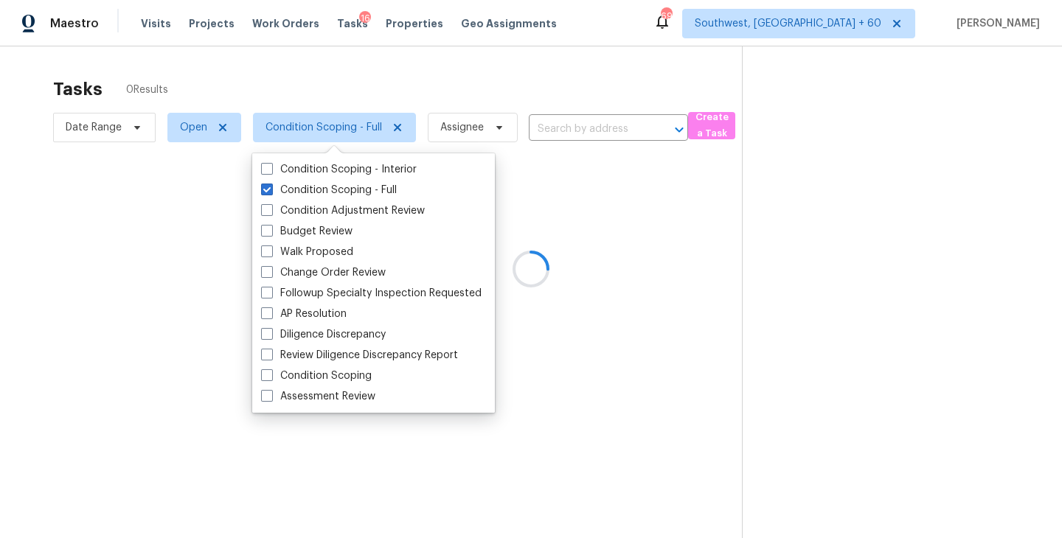
click at [557, 189] on div at bounding box center [531, 269] width 1062 height 538
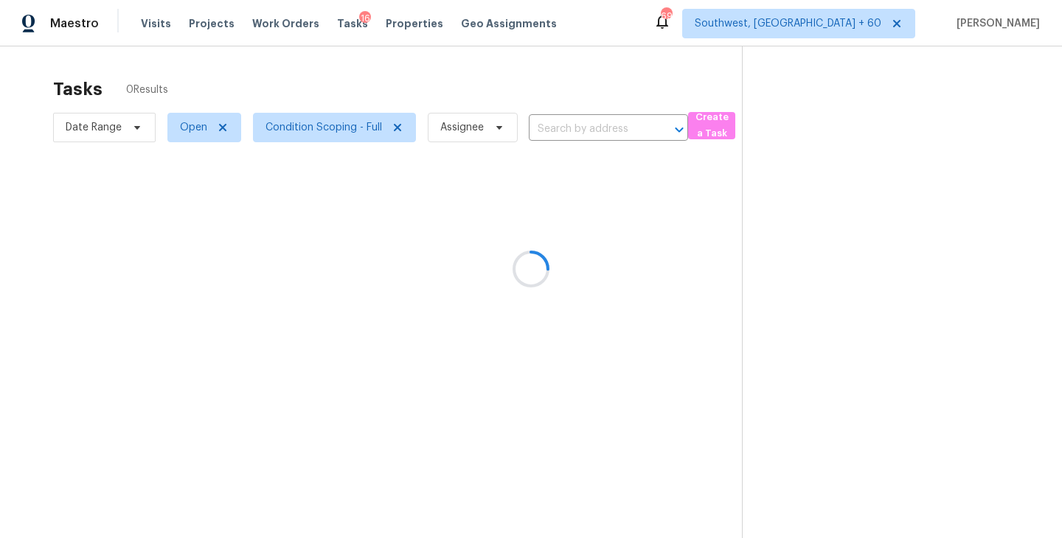
click at [450, 102] on div at bounding box center [531, 269] width 1062 height 538
click at [469, 137] on div at bounding box center [531, 269] width 1062 height 538
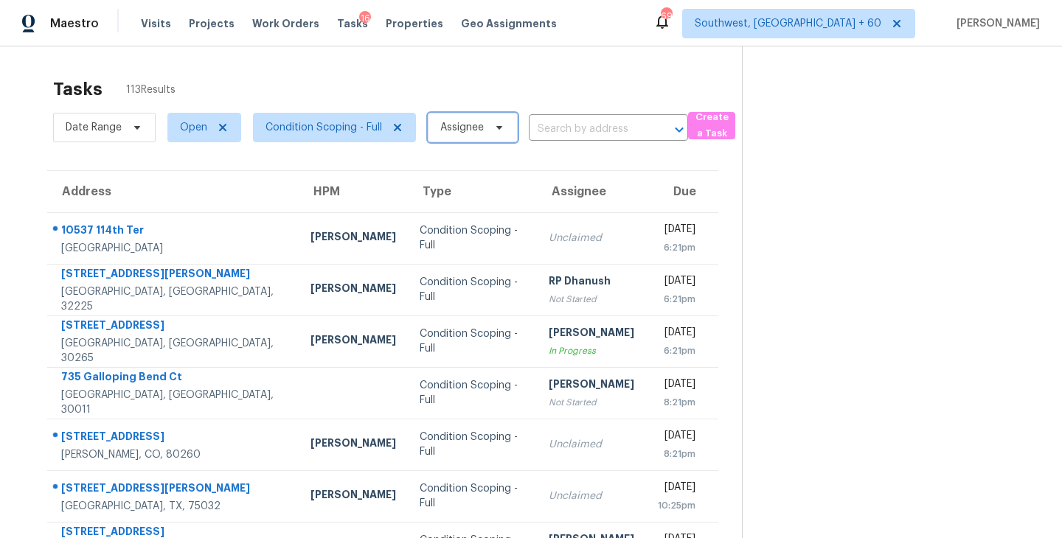
click at [475, 126] on span "Assignee" at bounding box center [461, 127] width 43 height 15
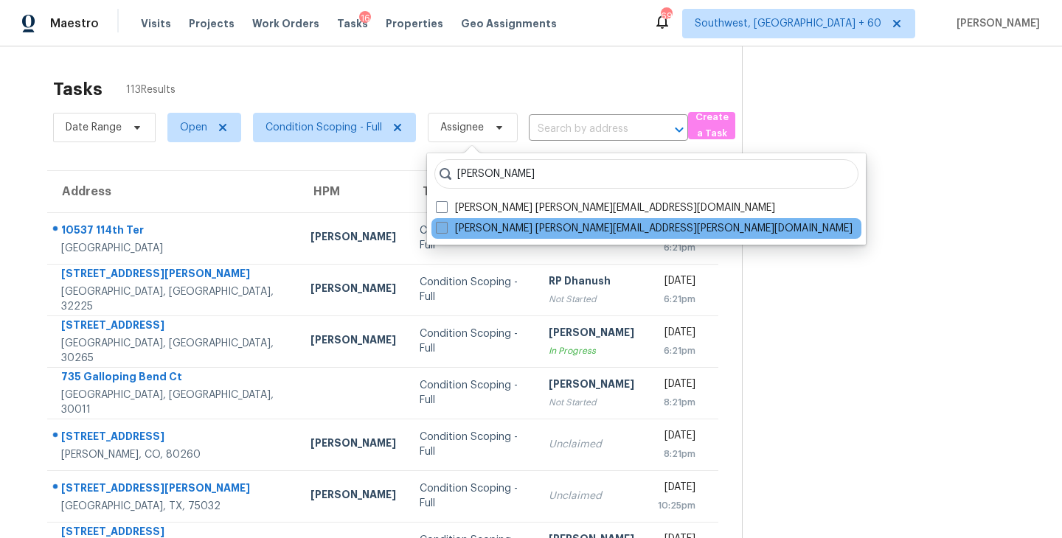
type input "[PERSON_NAME]"
click at [472, 231] on label "[PERSON_NAME] [PERSON_NAME][EMAIL_ADDRESS][PERSON_NAME][DOMAIN_NAME]" at bounding box center [644, 228] width 417 height 15
click at [445, 231] on input "[PERSON_NAME] [PERSON_NAME][EMAIL_ADDRESS][PERSON_NAME][DOMAIN_NAME]" at bounding box center [441, 226] width 10 height 10
checkbox input "true"
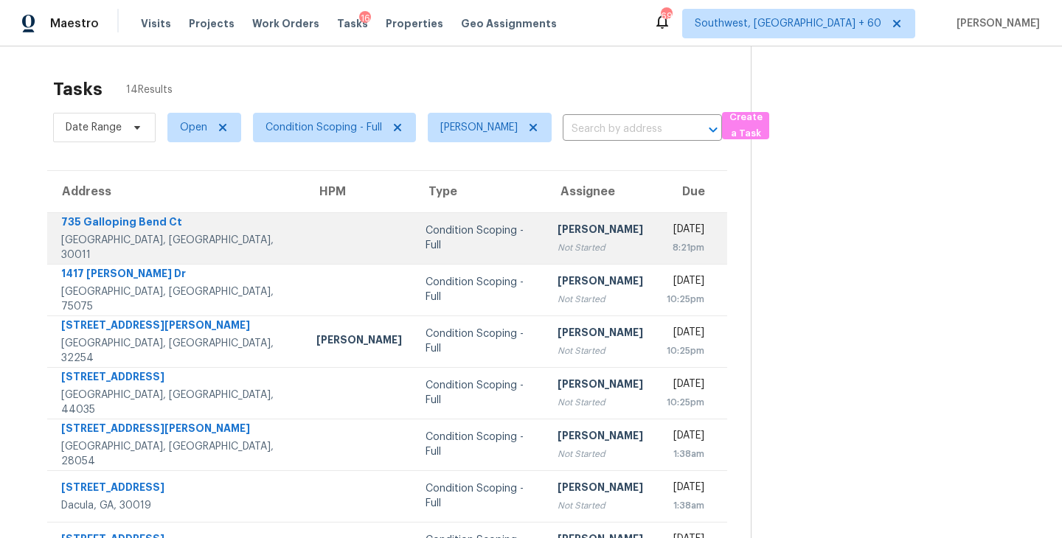
click at [546, 250] on td "[PERSON_NAME] Not Started" at bounding box center [600, 238] width 109 height 52
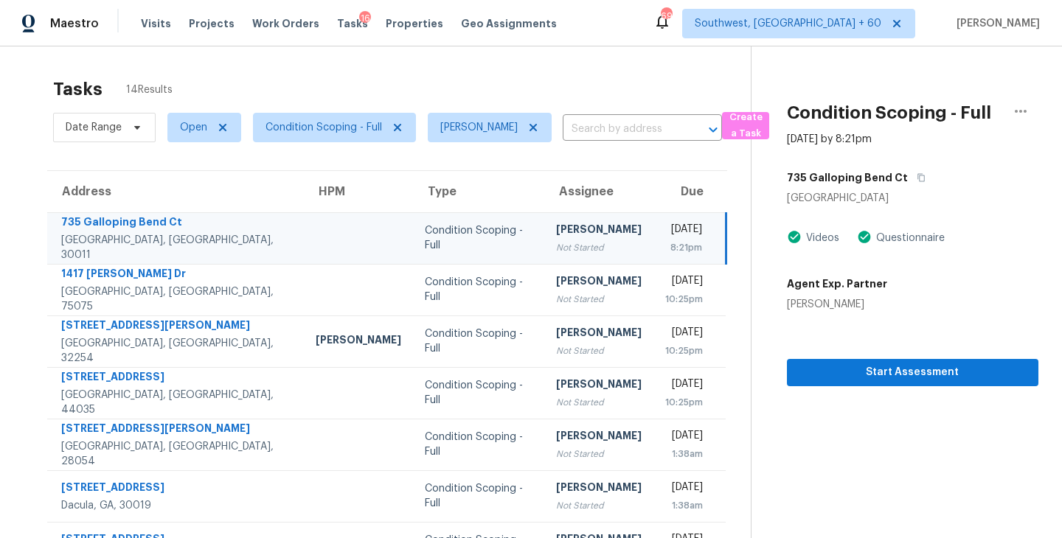
click at [556, 232] on div "[PERSON_NAME]" at bounding box center [599, 231] width 86 height 18
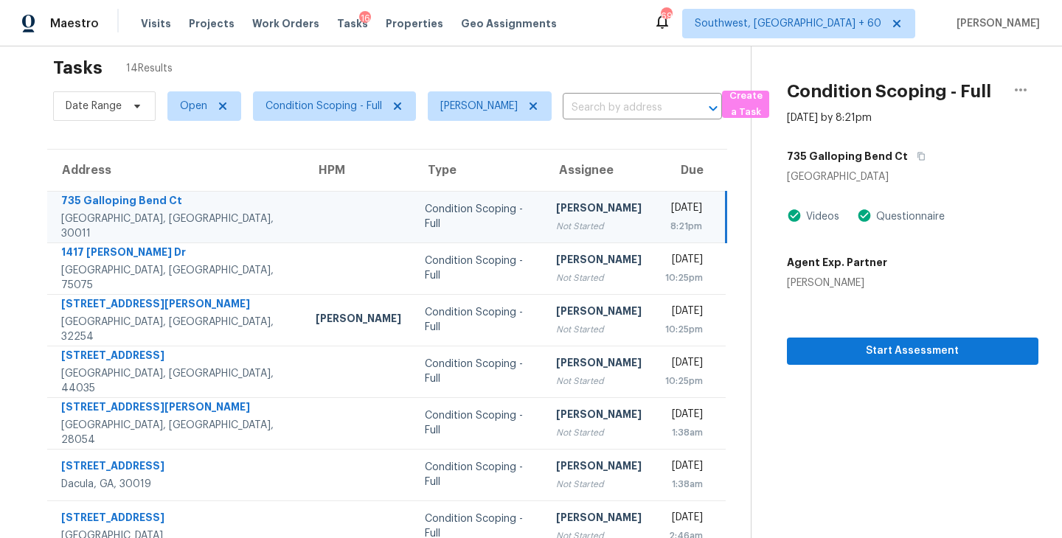
scroll to position [53, 0]
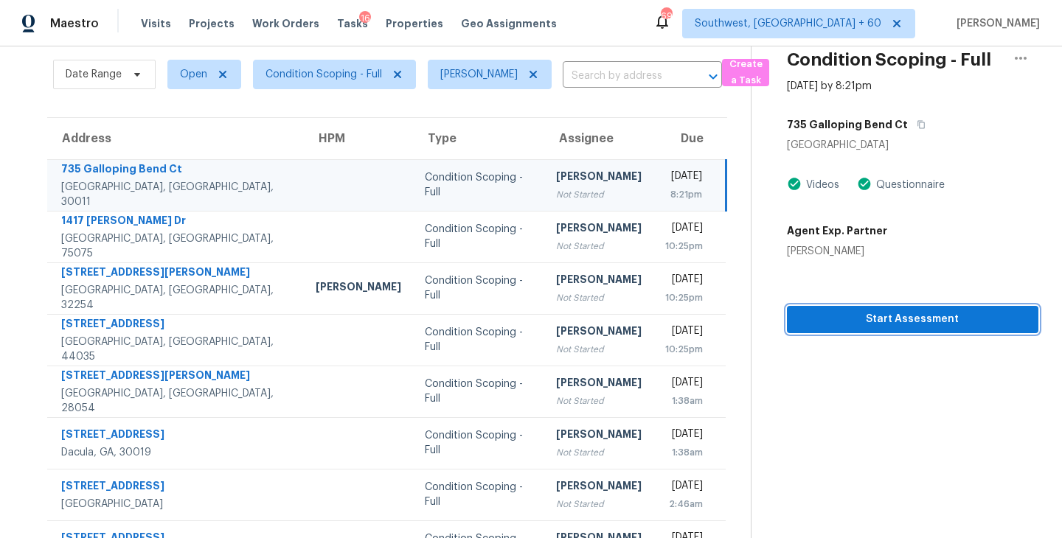
click at [928, 321] on span "Start Assessment" at bounding box center [912, 319] width 228 height 18
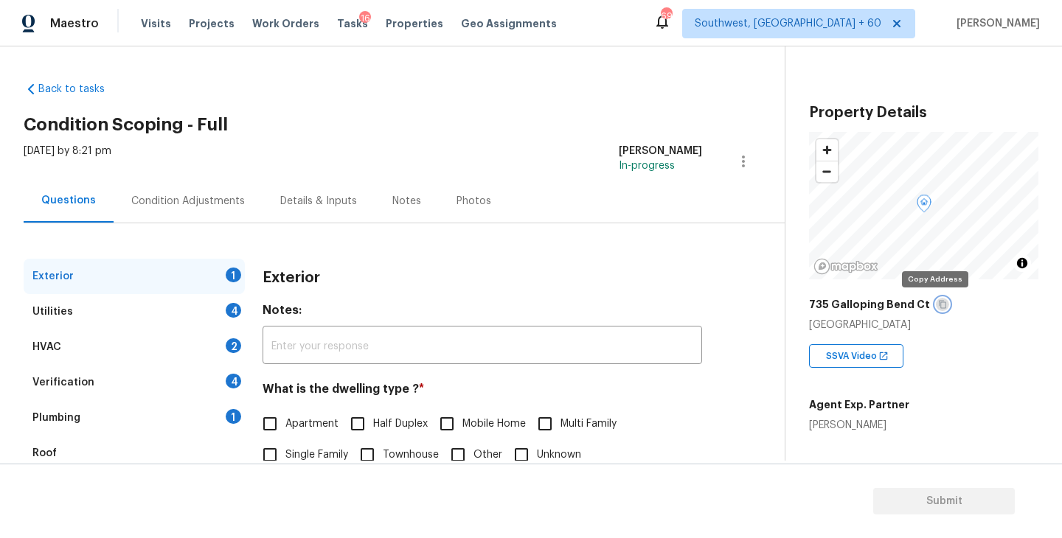
click at [938, 303] on icon "button" at bounding box center [941, 305] width 7 height 8
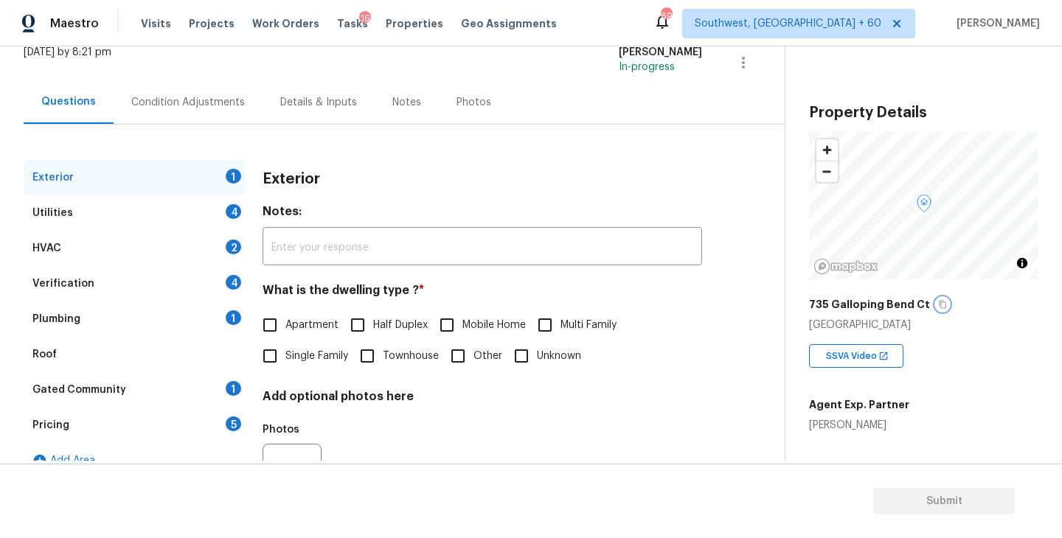
scroll to position [118, 0]
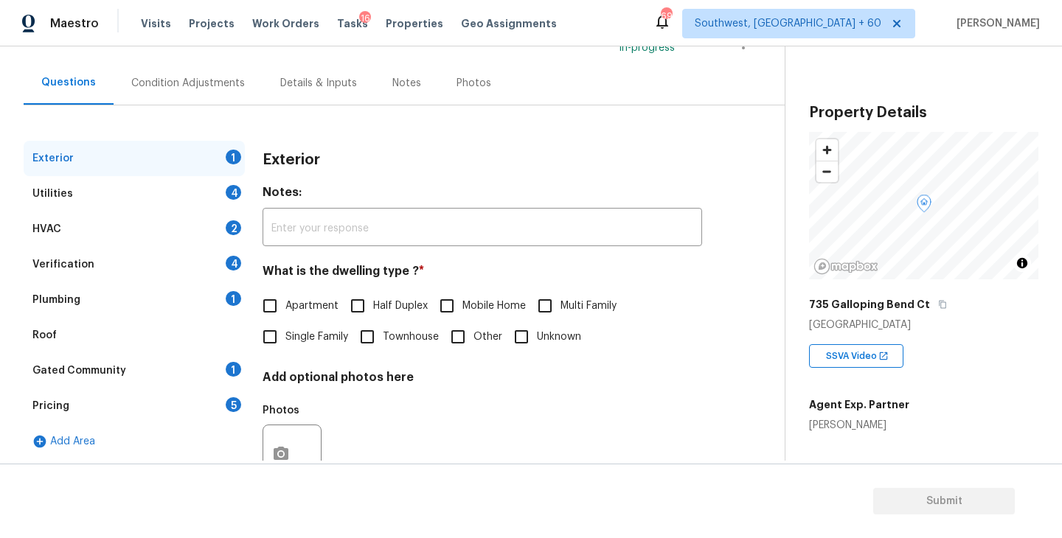
click at [305, 333] on span "Single Family" at bounding box center [316, 337] width 63 height 15
click at [285, 333] on input "Single Family" at bounding box center [269, 336] width 31 height 31
checkbox input "true"
click at [165, 194] on div "Utilities 4" at bounding box center [134, 193] width 221 height 35
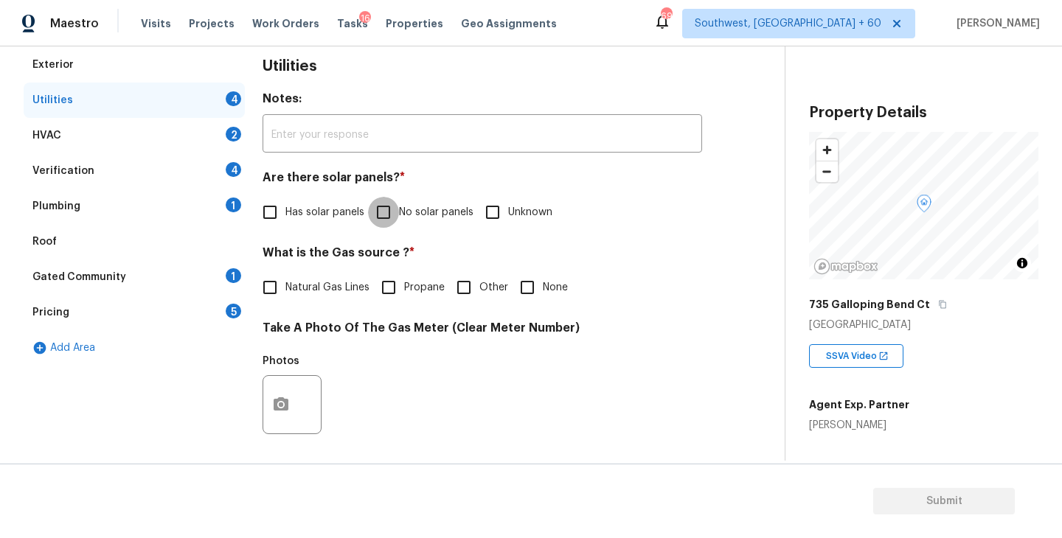
click at [389, 223] on input "No solar panels" at bounding box center [383, 212] width 31 height 31
checkbox input "true"
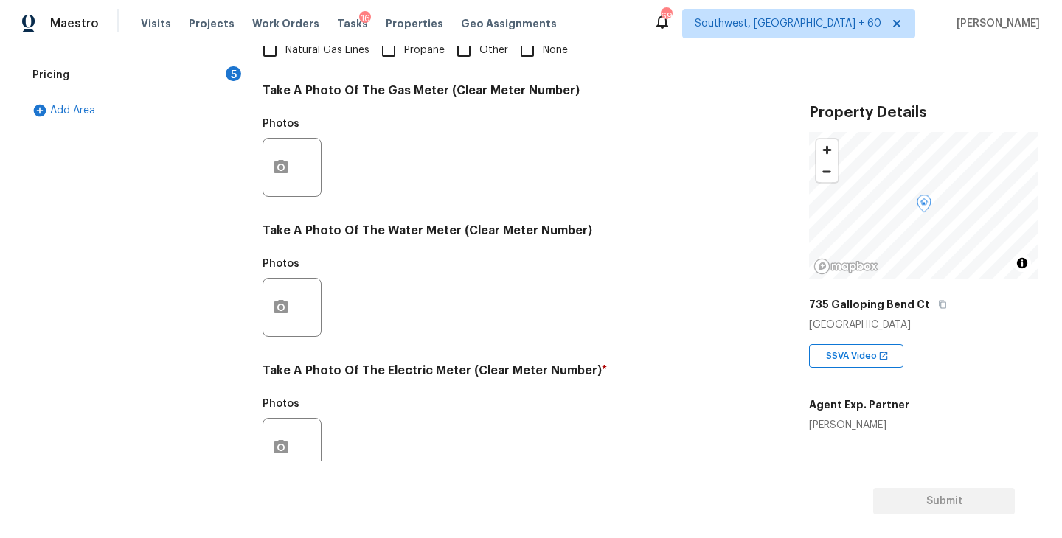
scroll to position [571, 0]
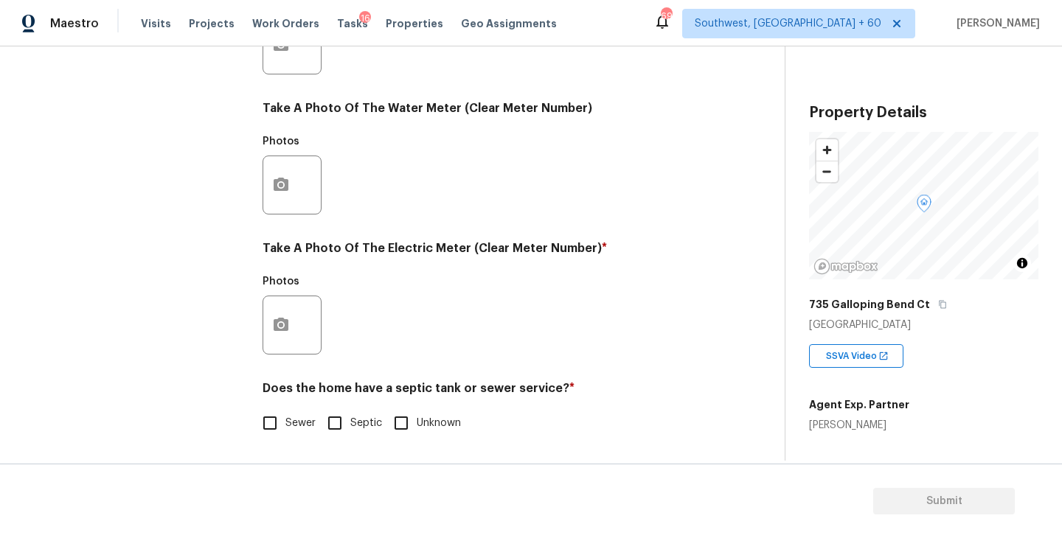
click at [288, 425] on span "Sewer" at bounding box center [300, 423] width 30 height 15
click at [285, 425] on input "Sewer" at bounding box center [269, 423] width 31 height 31
checkbox input "true"
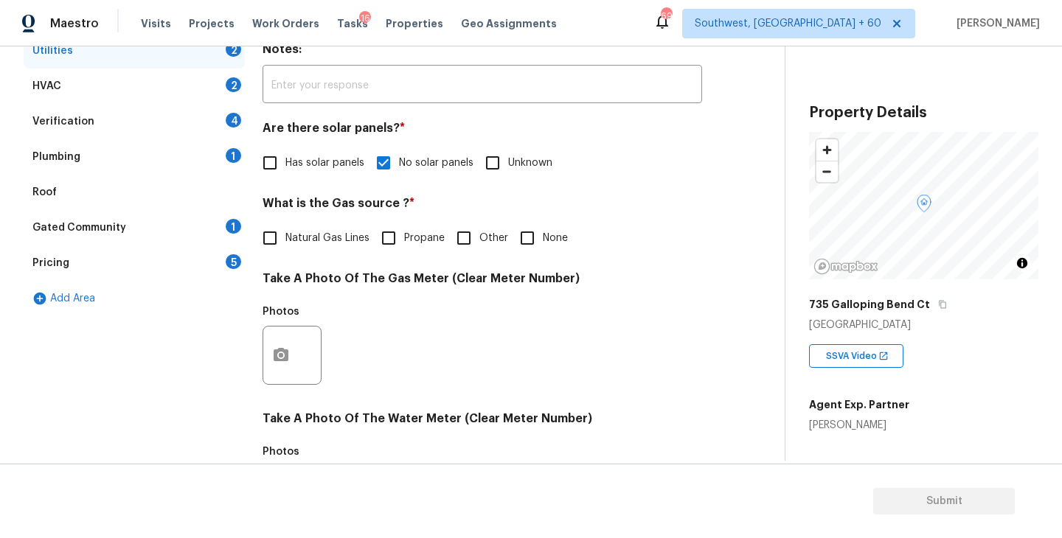
click at [136, 156] on div "Plumbing 1" at bounding box center [134, 156] width 221 height 35
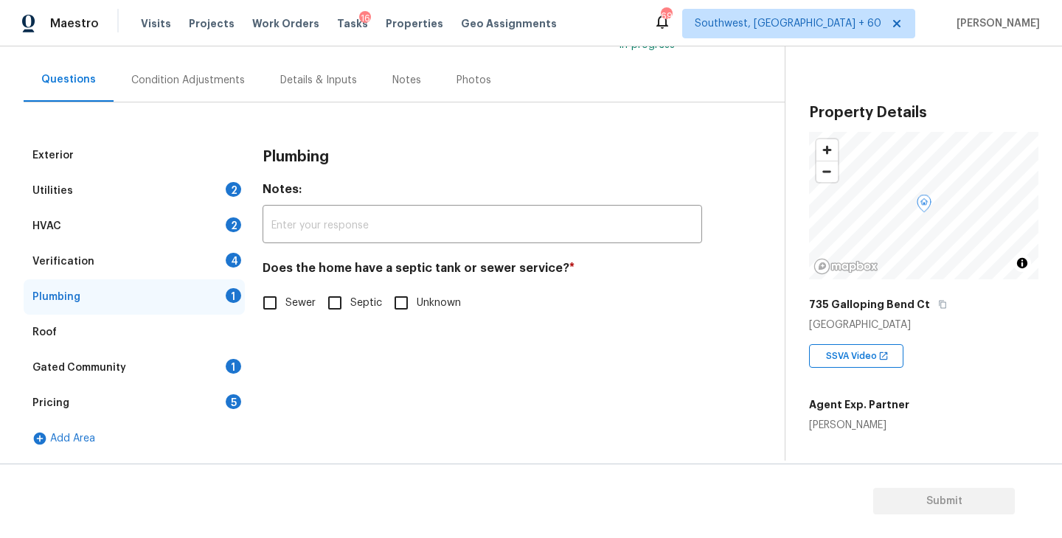
scroll to position [121, 0]
click at [284, 302] on input "Sewer" at bounding box center [269, 303] width 31 height 31
checkbox input "true"
click at [142, 369] on div "Gated Community 1" at bounding box center [134, 367] width 221 height 35
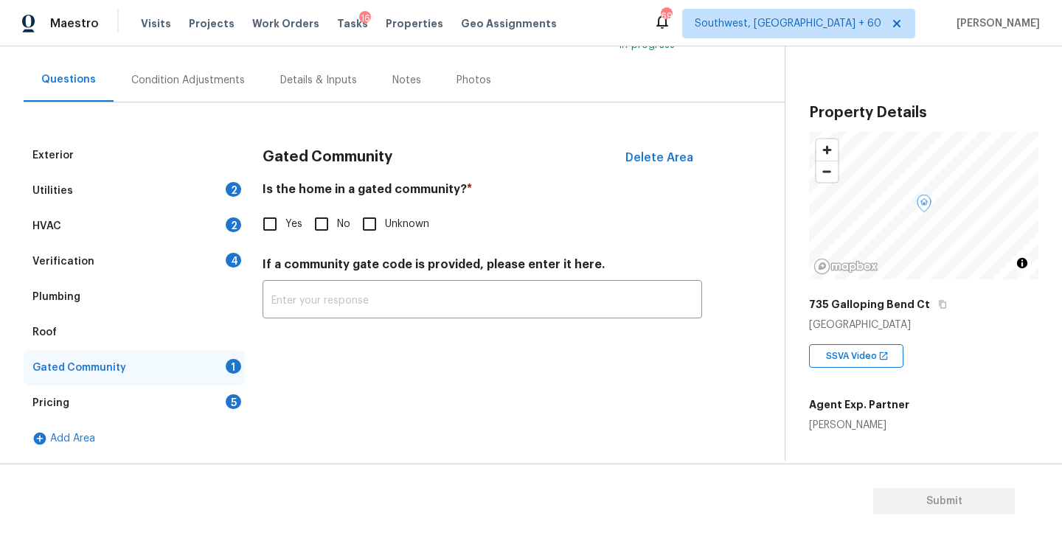
click at [343, 222] on span "No" at bounding box center [343, 224] width 13 height 15
click at [337, 222] on input "No" at bounding box center [321, 224] width 31 height 31
checkbox input "true"
click at [187, 99] on div "Condition Adjustments" at bounding box center [188, 79] width 149 height 43
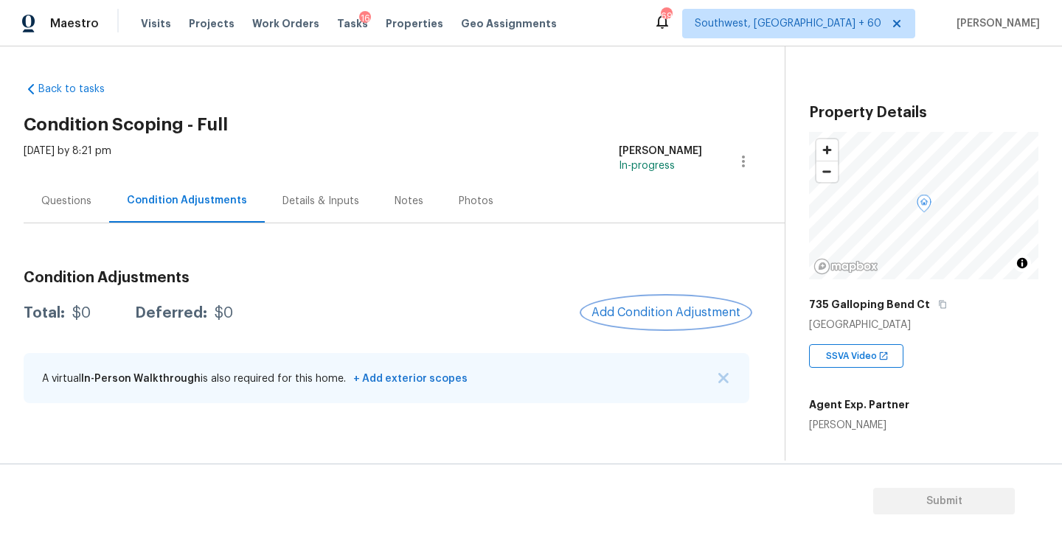
click at [697, 310] on span "Add Condition Adjustment" at bounding box center [665, 312] width 149 height 13
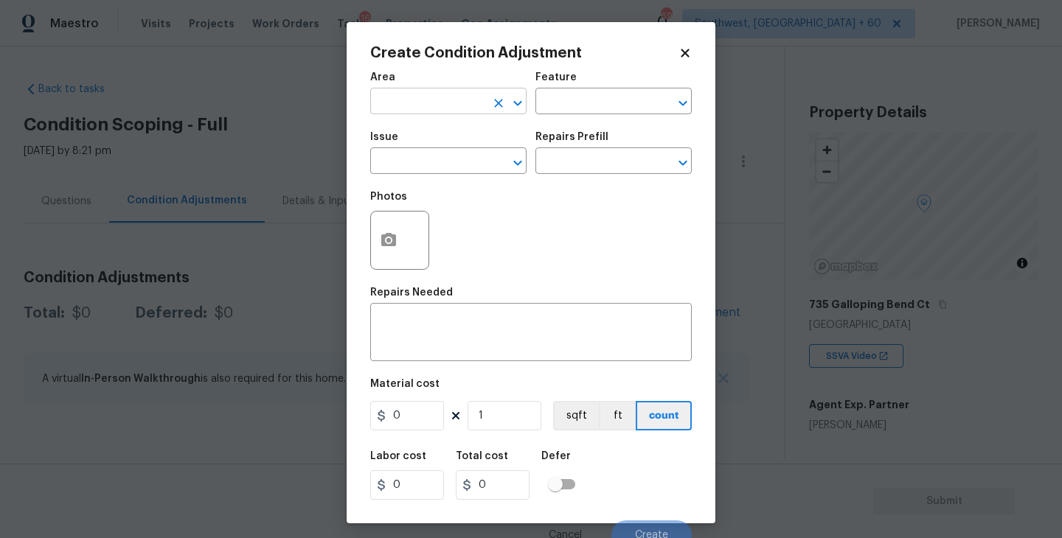
click at [454, 100] on input "text" at bounding box center [427, 102] width 115 height 23
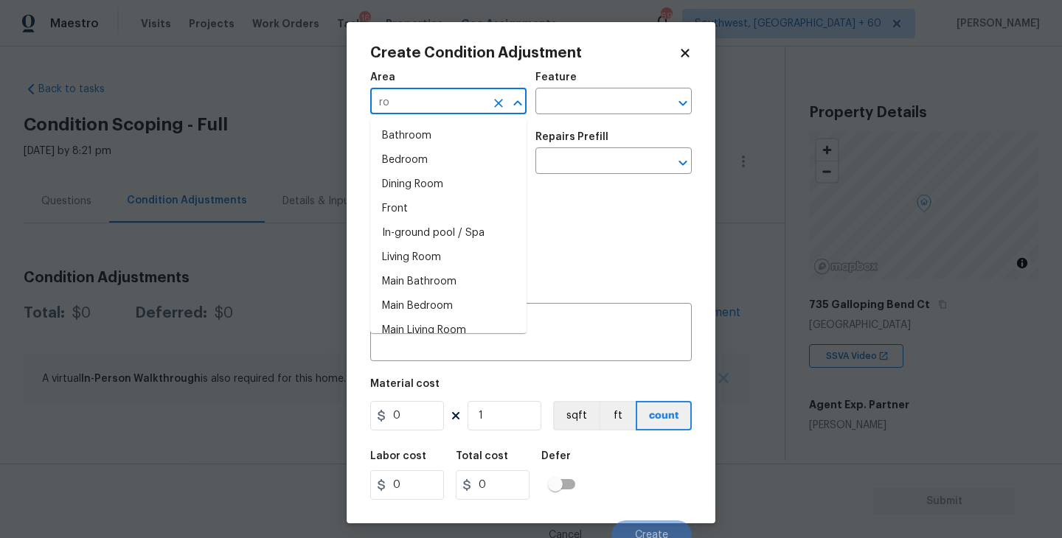
type input "r"
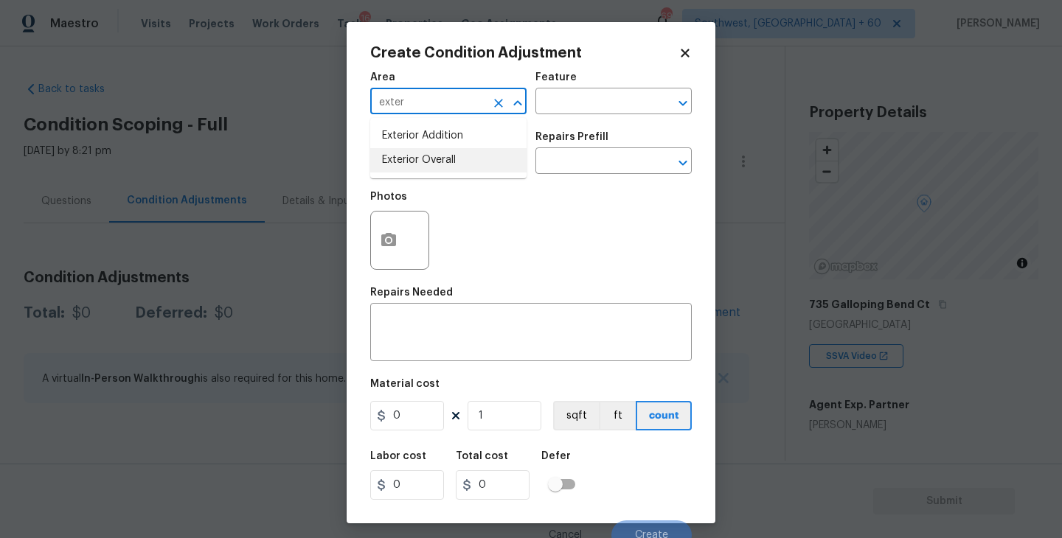
click at [456, 152] on li "Exterior Overall" at bounding box center [448, 160] width 156 height 24
type input "Exterior Overall"
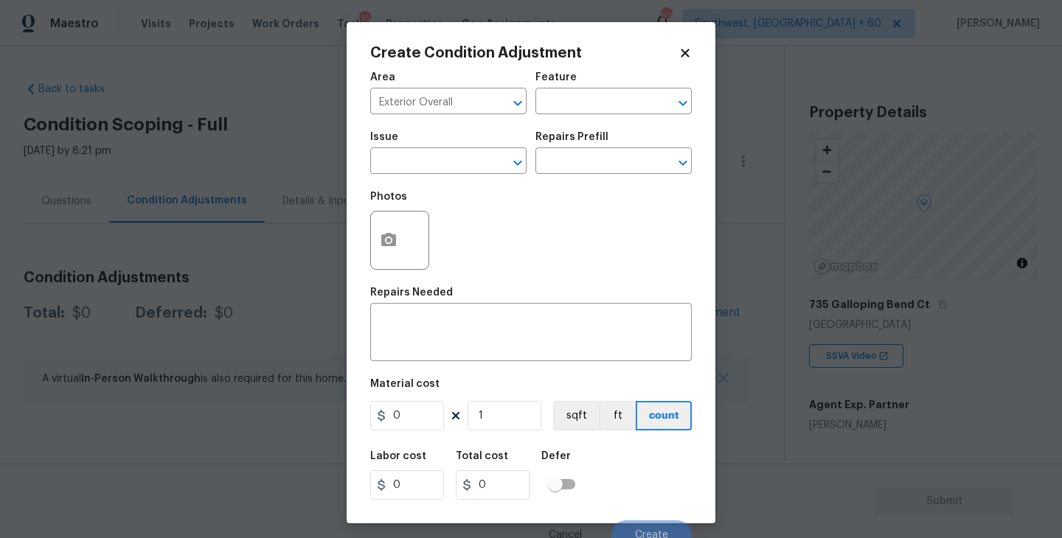
click at [535, 132] on h5 "Repairs Prefill" at bounding box center [571, 137] width 73 height 10
click at [584, 102] on input "text" at bounding box center [592, 102] width 115 height 23
click at [588, 173] on li "Siding" at bounding box center [613, 171] width 156 height 24
type input "Siding"
click at [463, 159] on input "text" at bounding box center [427, 162] width 115 height 23
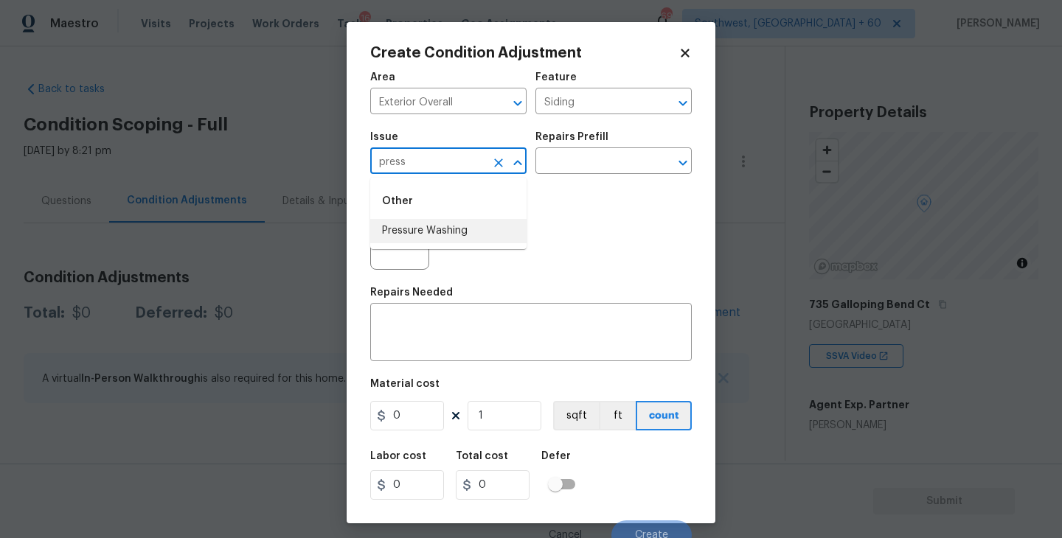
click at [465, 237] on li "Pressure Washing" at bounding box center [448, 231] width 156 height 24
type input "Pressure Washing"
click at [600, 162] on input "text" at bounding box center [592, 162] width 115 height 23
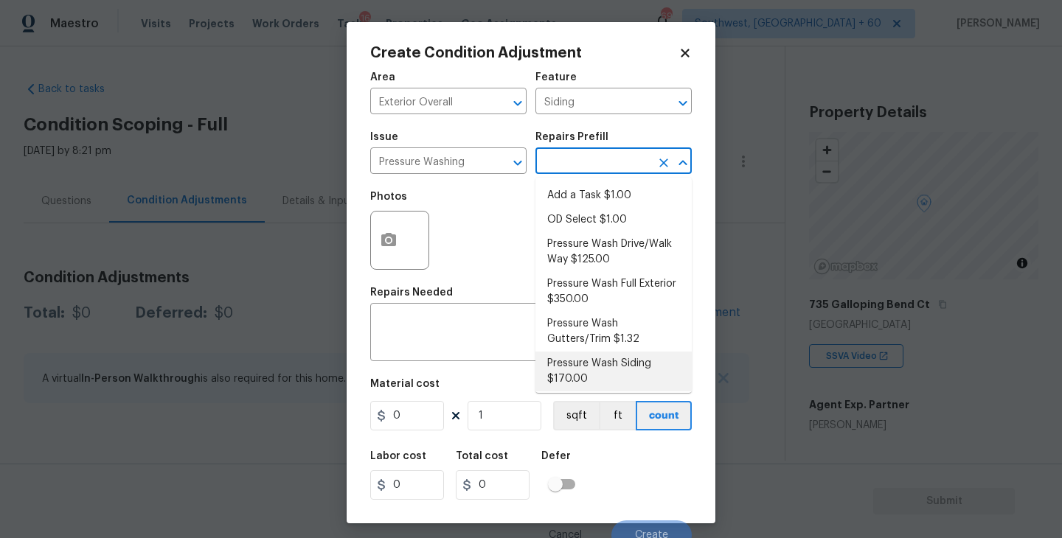
click at [592, 368] on li "Pressure Wash Siding $170.00" at bounding box center [613, 372] width 156 height 40
type textarea "Protect areas as needed for pressure washing. Pressure wash the siding on the h…"
type input "170"
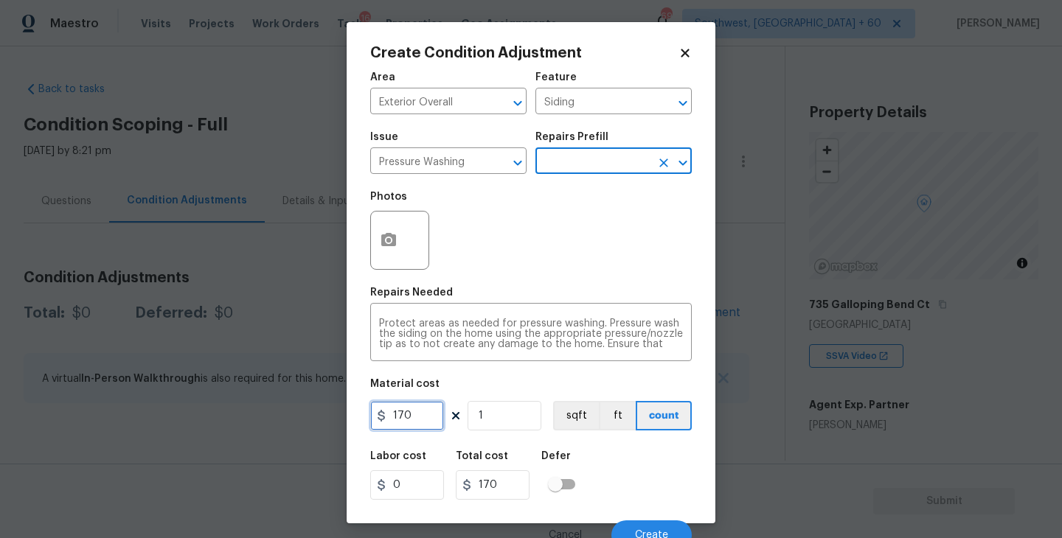
drag, startPoint x: 426, startPoint y: 414, endPoint x: 251, endPoint y: 414, distance: 174.7
click at [251, 414] on div "Create Condition Adjustment Area Exterior Overall ​ Feature Siding ​ Issue Pres…" at bounding box center [531, 269] width 1062 height 538
type input "200"
click at [389, 271] on div "Photos" at bounding box center [401, 231] width 62 height 96
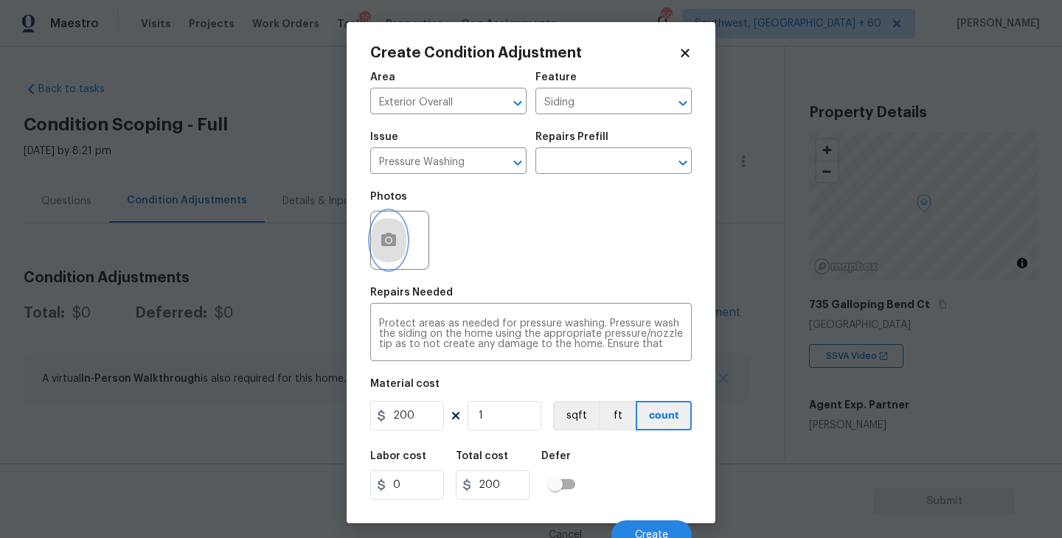
click at [398, 247] on button "button" at bounding box center [388, 241] width 35 height 58
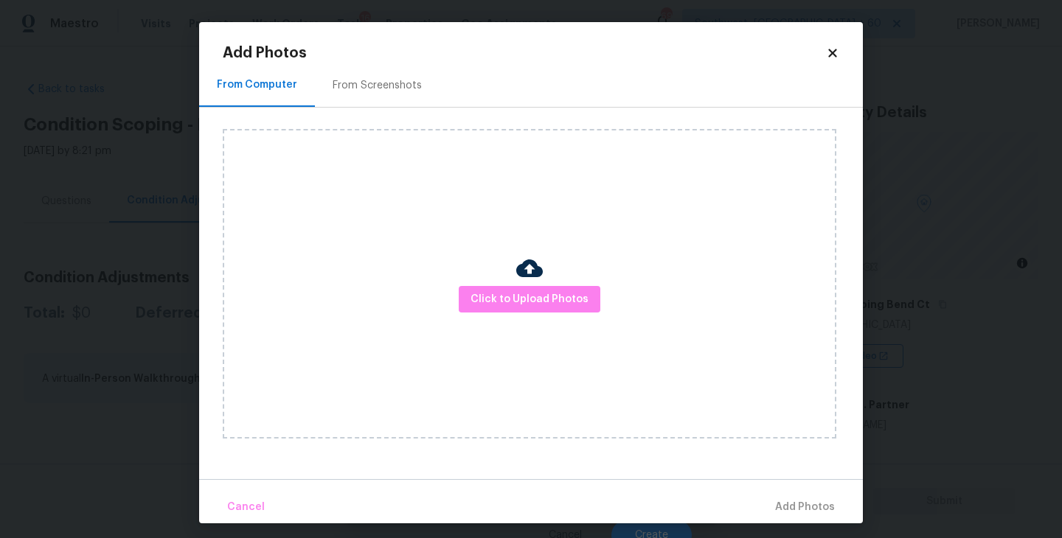
click at [539, 322] on div "Click to Upload Photos" at bounding box center [529, 284] width 613 height 310
click at [546, 300] on span "Click to Upload Photos" at bounding box center [529, 299] width 118 height 18
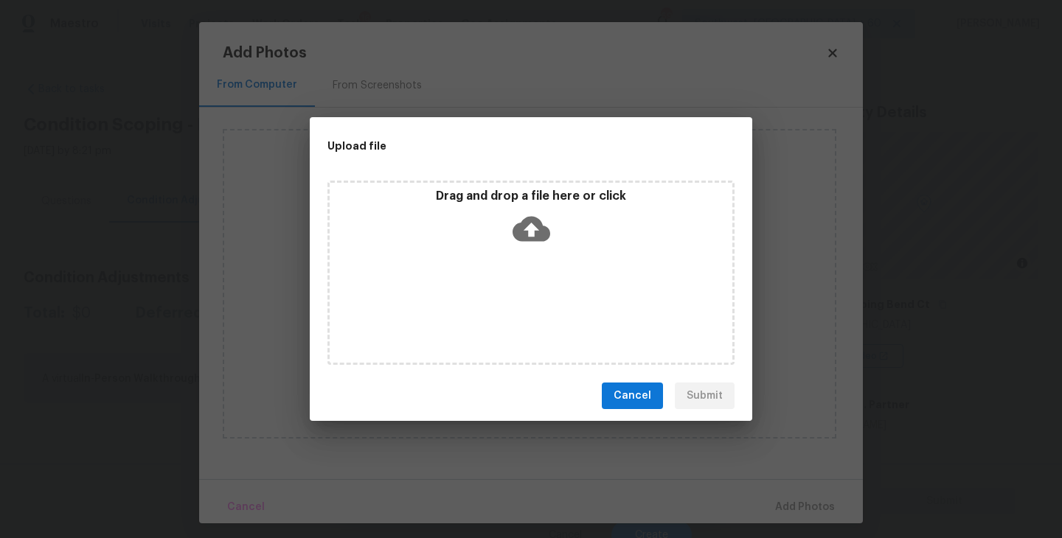
click at [538, 242] on icon at bounding box center [531, 229] width 38 height 38
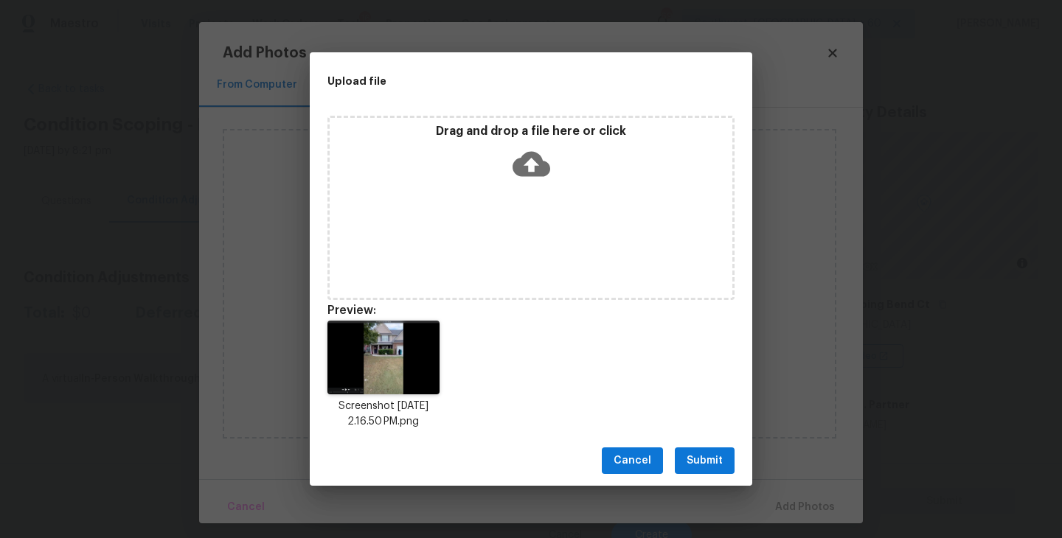
click at [697, 467] on span "Submit" at bounding box center [704, 461] width 36 height 18
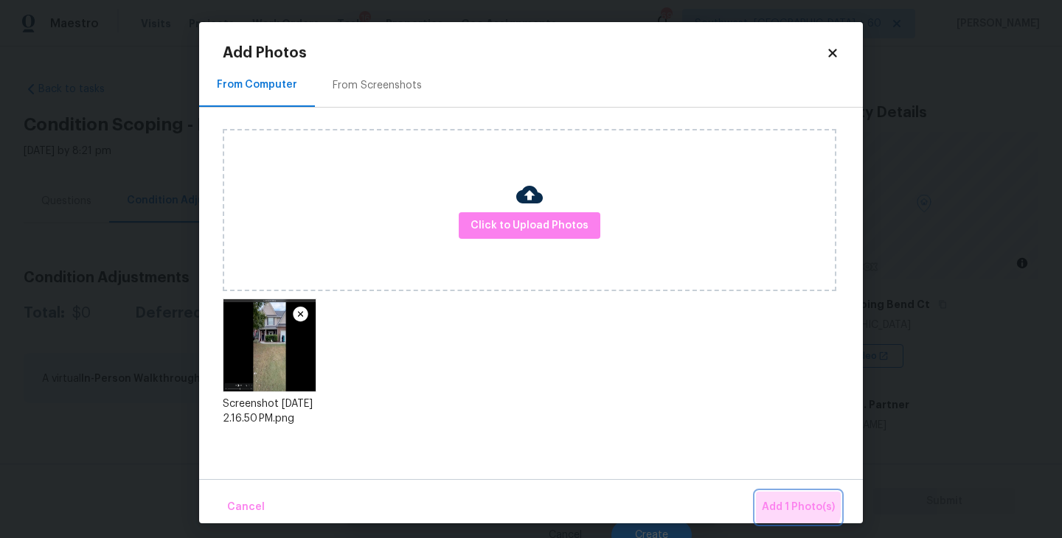
click at [763, 495] on button "Add 1 Photo(s)" at bounding box center [798, 508] width 85 height 32
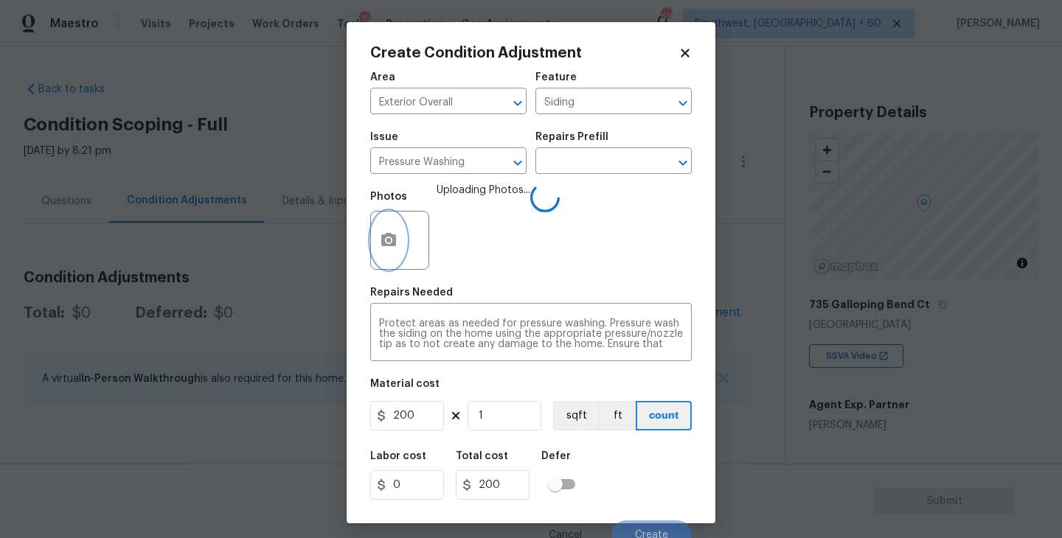
scroll to position [13, 0]
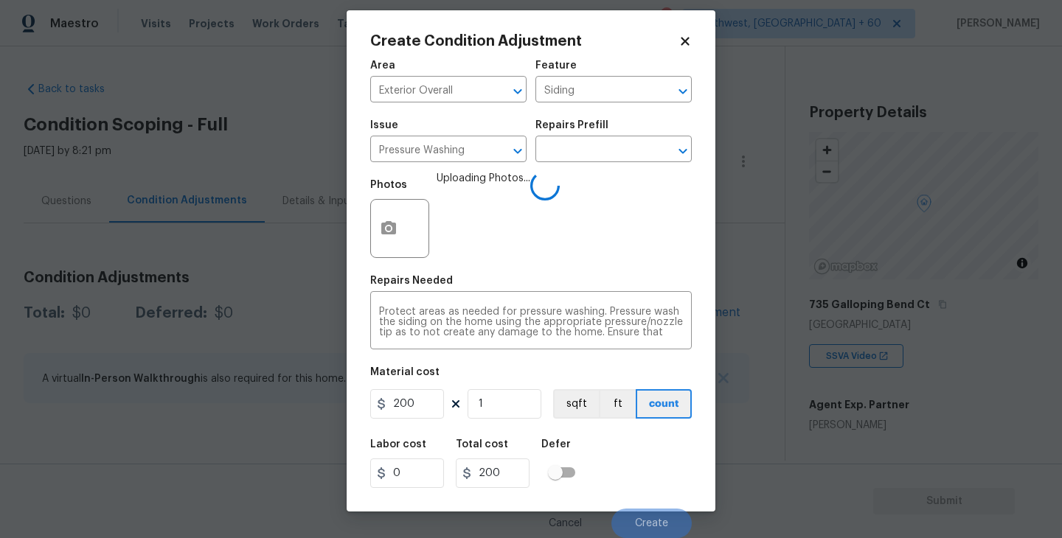
click at [621, 463] on div "Labor cost 0 Total cost 200 Defer" at bounding box center [530, 464] width 321 height 66
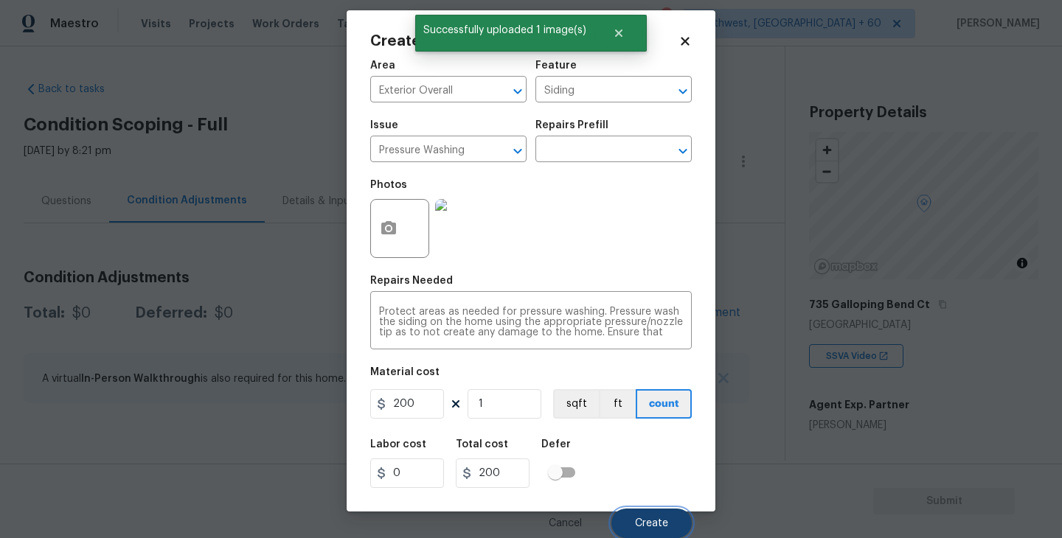
click at [644, 518] on span "Create" at bounding box center [651, 523] width 33 height 11
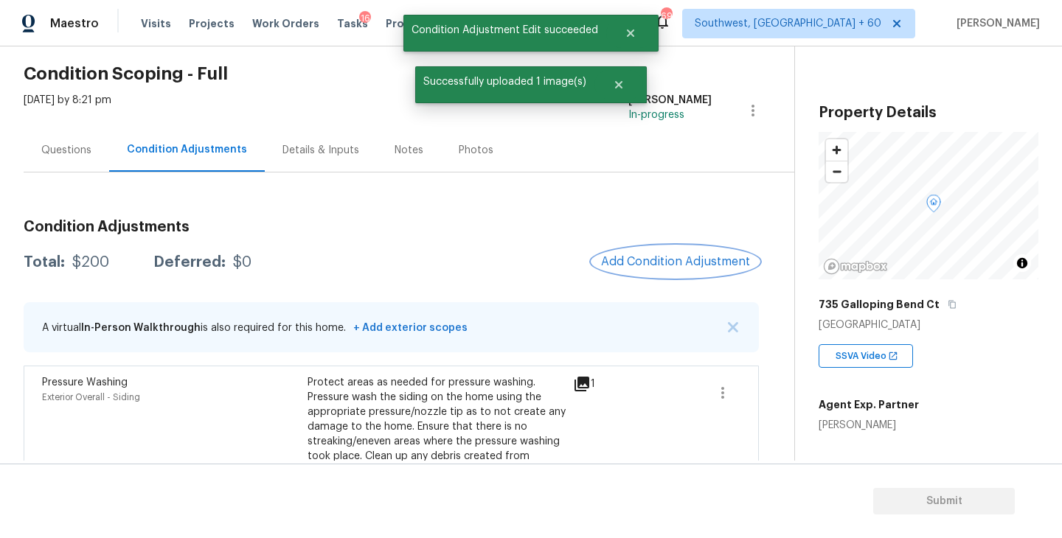
scroll to position [84, 0]
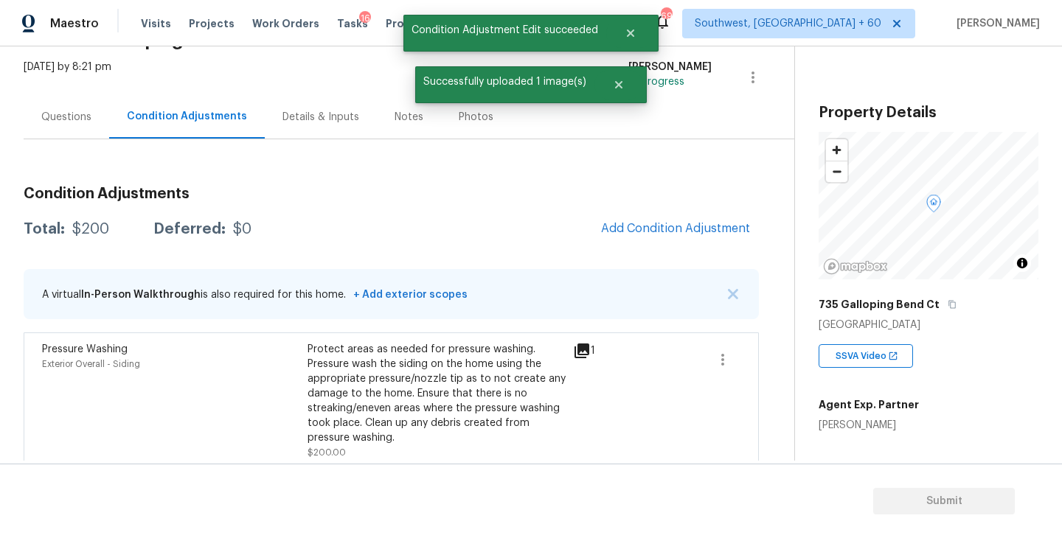
click at [613, 244] on span "Add Condition Adjustment" at bounding box center [675, 229] width 167 height 32
click at [627, 235] on button "Add Condition Adjustment" at bounding box center [675, 228] width 167 height 31
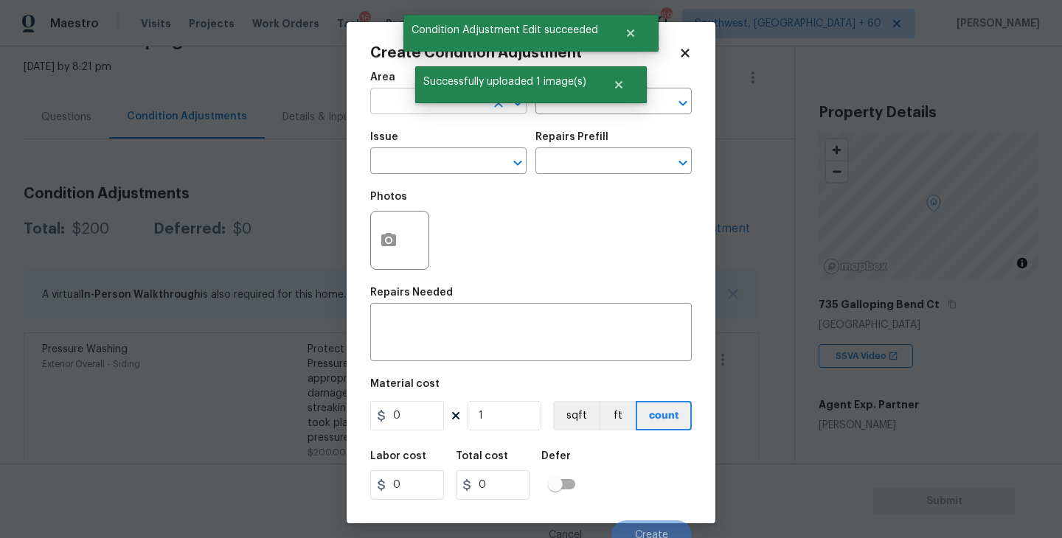
click at [391, 109] on input "text" at bounding box center [427, 102] width 115 height 23
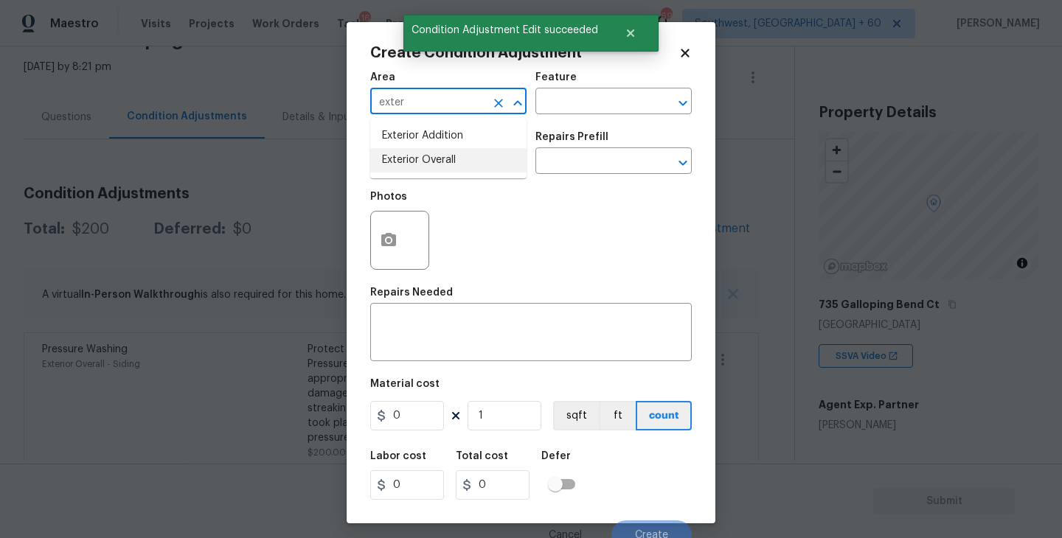
click at [422, 167] on li "Exterior Overall" at bounding box center [448, 160] width 156 height 24
type input "Exterior Overall"
click at [560, 108] on input "text" at bounding box center [592, 102] width 115 height 23
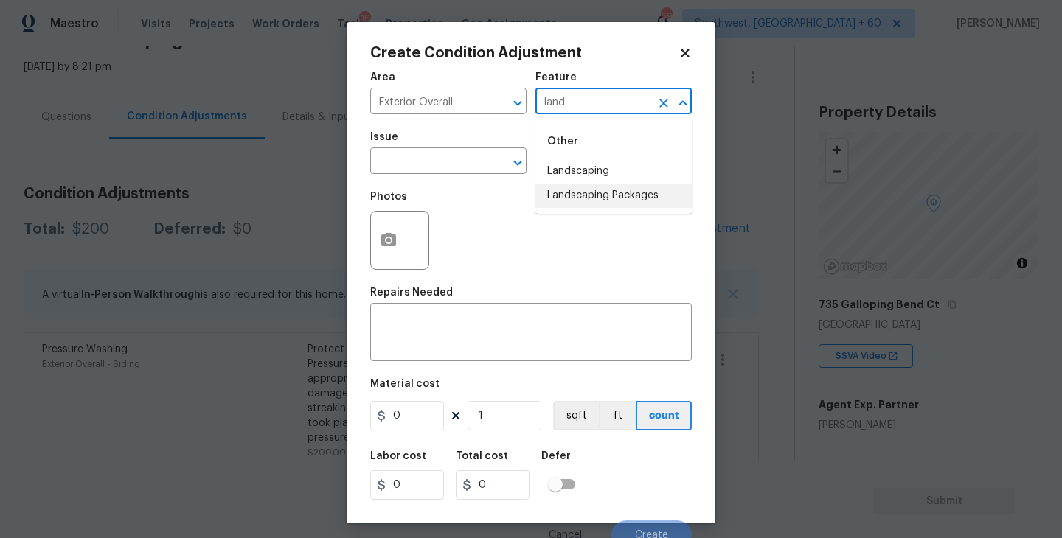
click at [580, 198] on li "Landscaping Packages" at bounding box center [613, 196] width 156 height 24
type input "Landscaping Packages"
click at [440, 158] on input "text" at bounding box center [427, 162] width 115 height 23
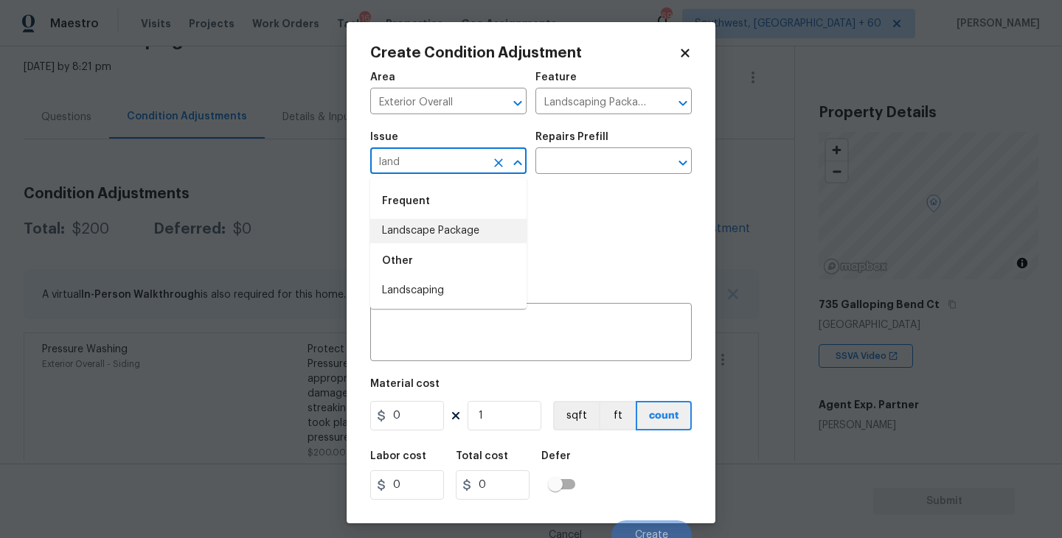
click at [456, 233] on li "Landscape Package" at bounding box center [448, 231] width 156 height 24
type input "Landscape Package"
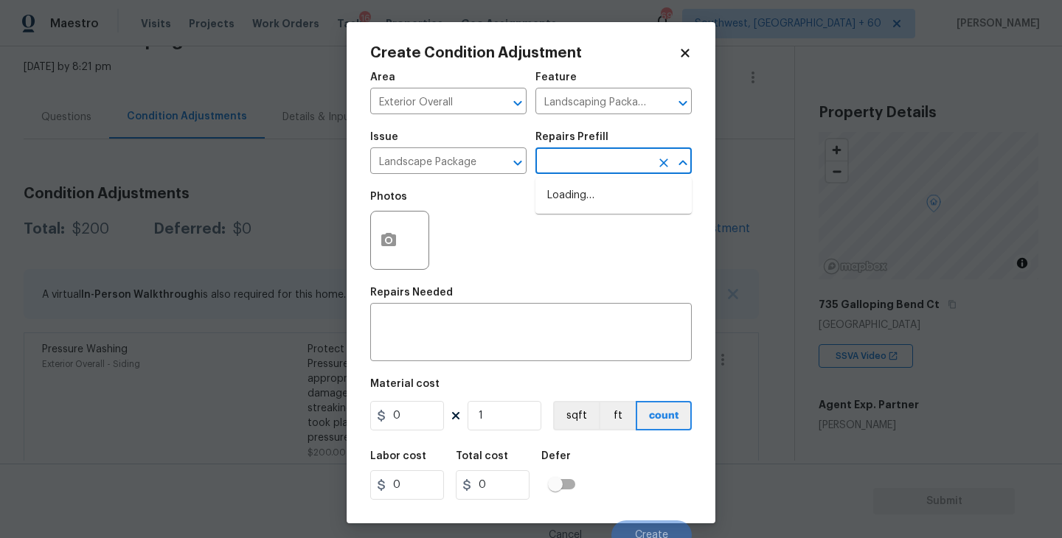
click at [563, 172] on input "text" at bounding box center [592, 162] width 115 height 23
click at [569, 189] on li "Initial landscaping package $70.00" at bounding box center [613, 204] width 156 height 40
type input "Home Readiness Packages"
type textarea "Mowing of grass up to 6" in height. Mow, edge along driveways & sidewalks, trim…"
type input "70"
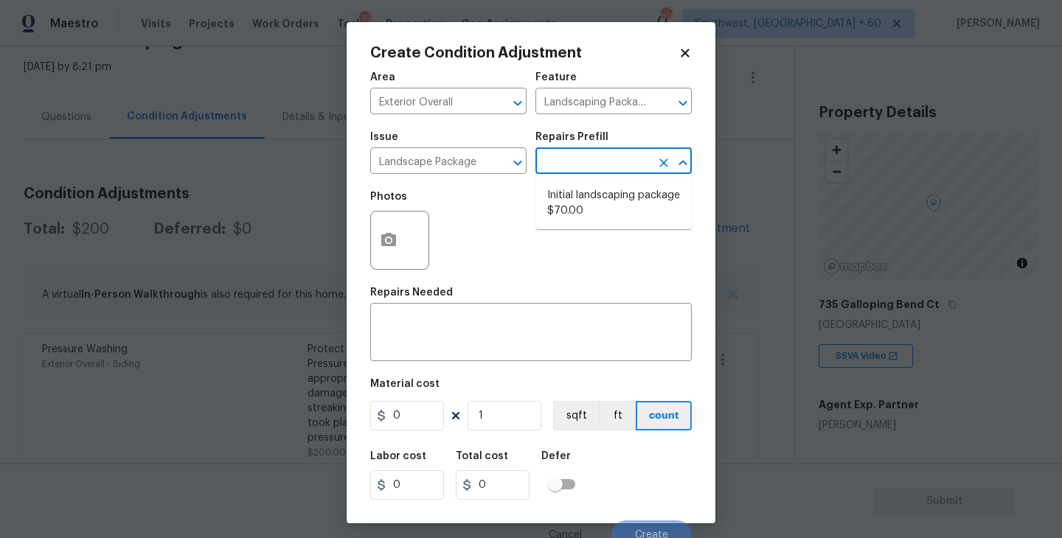
type input "70"
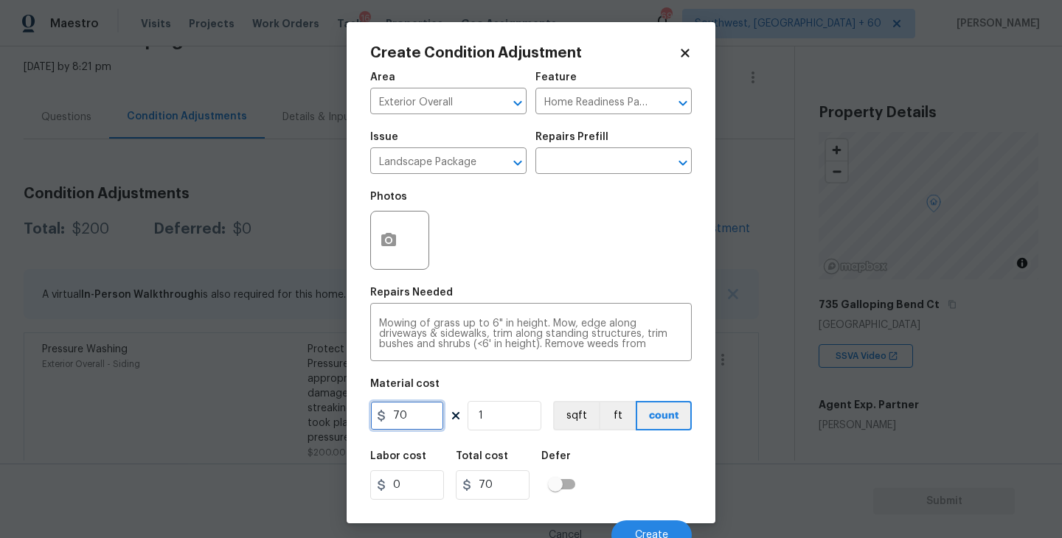
drag, startPoint x: 417, startPoint y: 418, endPoint x: 314, endPoint y: 425, distance: 103.4
click at [314, 425] on div "Create Condition Adjustment Area Exterior Overall ​ Feature Home Readiness Pack…" at bounding box center [531, 269] width 1062 height 538
type input "300"
click at [393, 252] on button "button" at bounding box center [388, 241] width 35 height 58
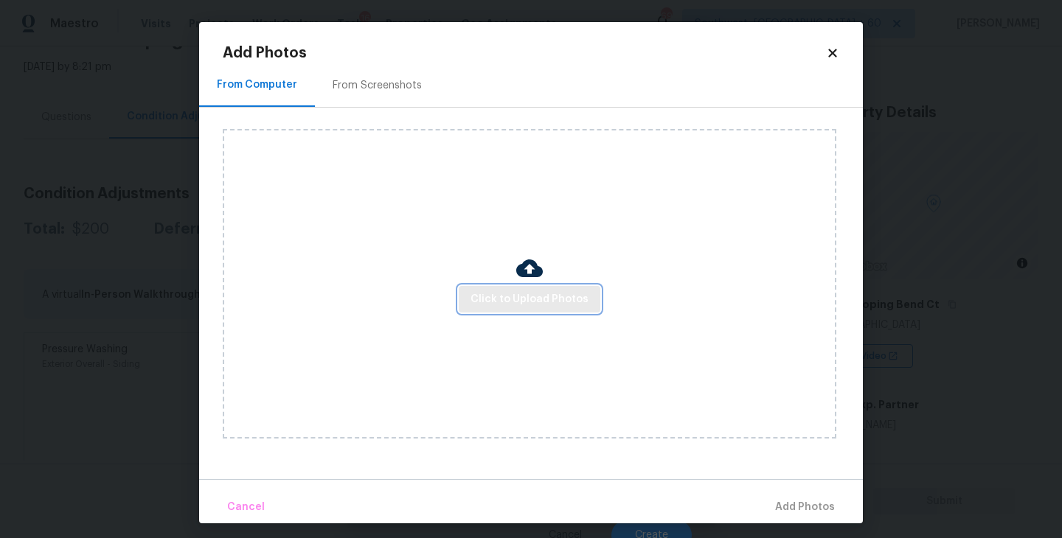
click at [501, 304] on span "Click to Upload Photos" at bounding box center [529, 299] width 118 height 18
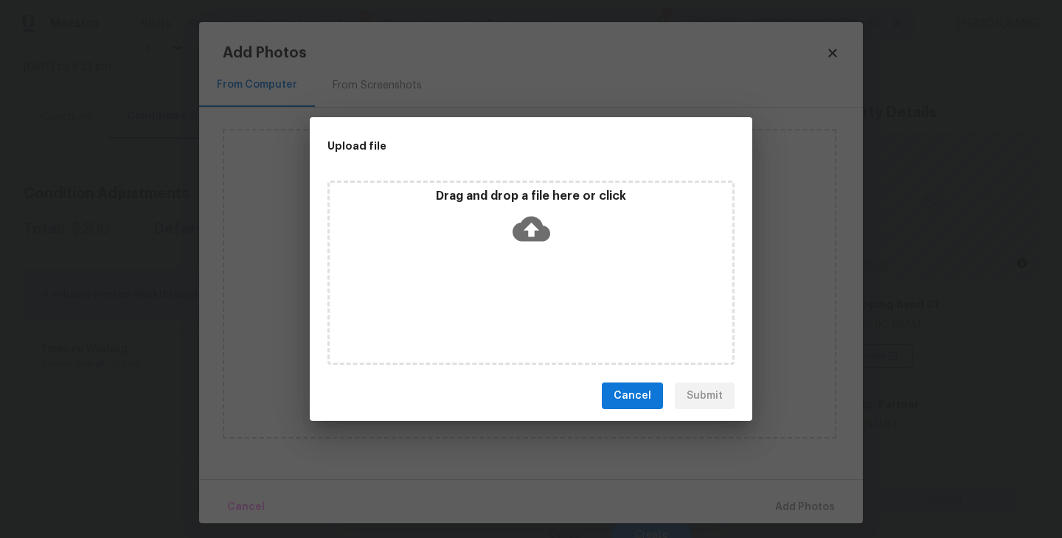
click at [502, 291] on div "Drag and drop a file here or click" at bounding box center [530, 273] width 407 height 184
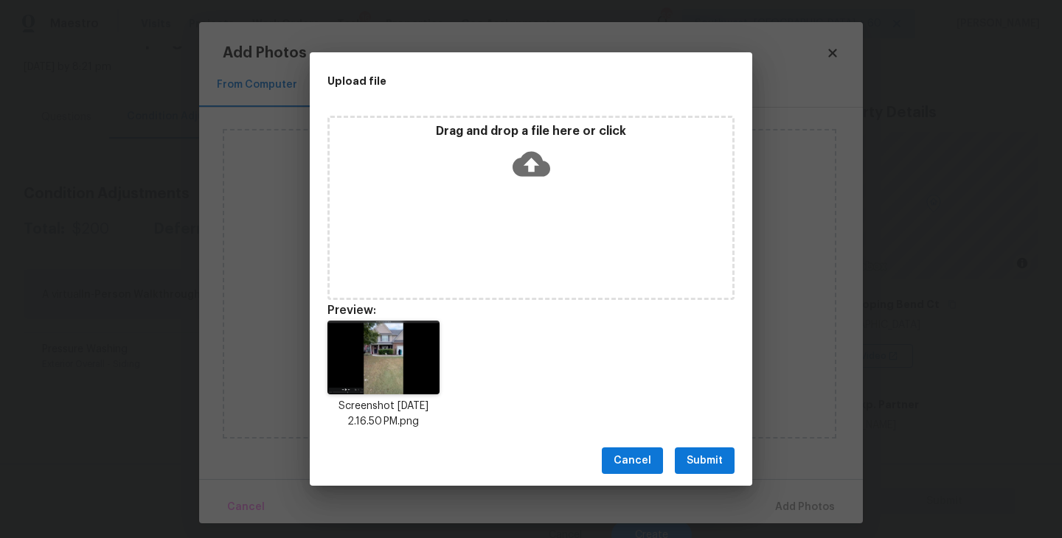
click at [715, 459] on span "Submit" at bounding box center [704, 461] width 36 height 18
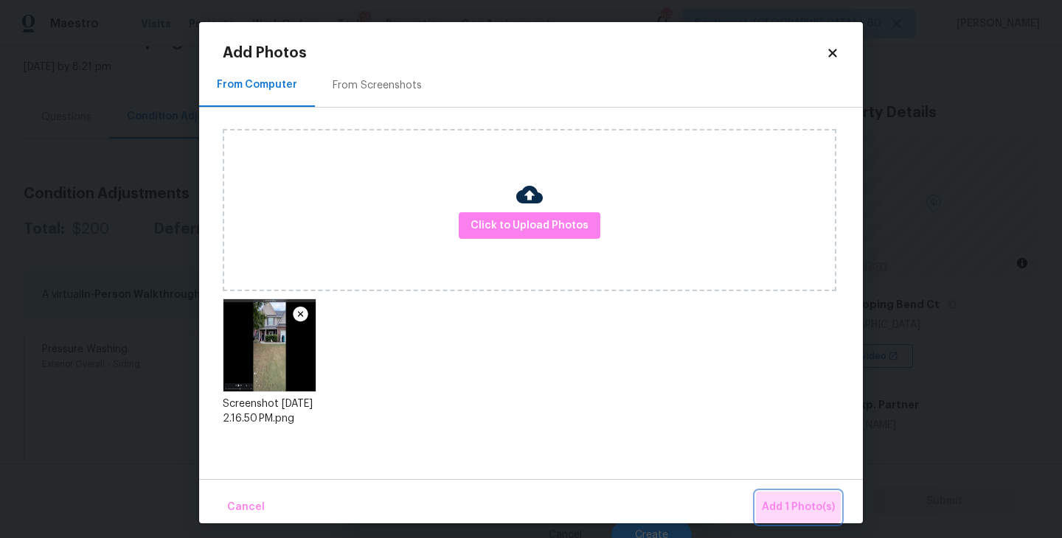
click at [778, 492] on button "Add 1 Photo(s)" at bounding box center [798, 508] width 85 height 32
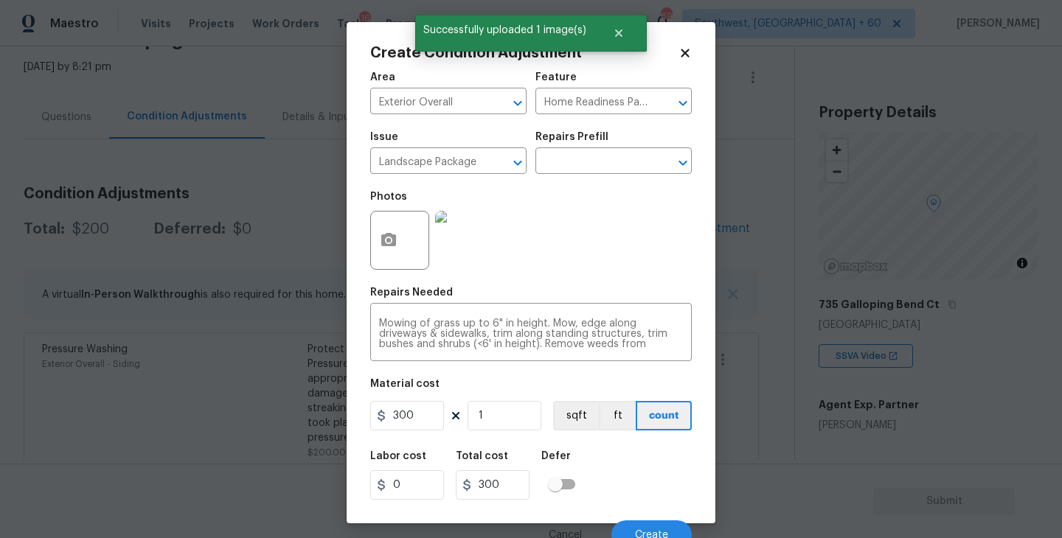
click at [607, 464] on div "Labor cost 0 Total cost 300 Defer" at bounding box center [530, 475] width 321 height 66
click at [655, 534] on span "Create" at bounding box center [651, 535] width 33 height 11
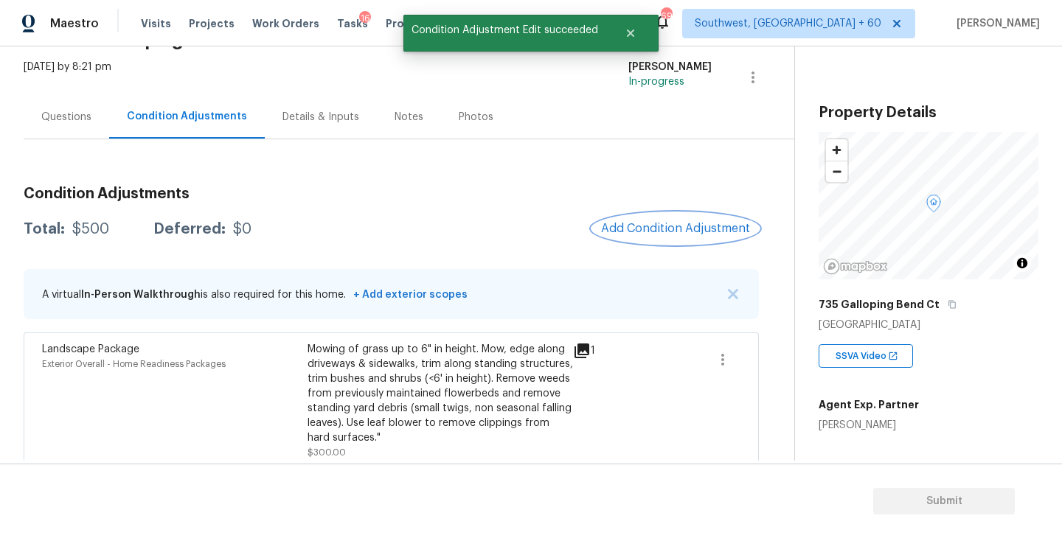
click at [663, 241] on button "Add Condition Adjustment" at bounding box center [675, 228] width 167 height 31
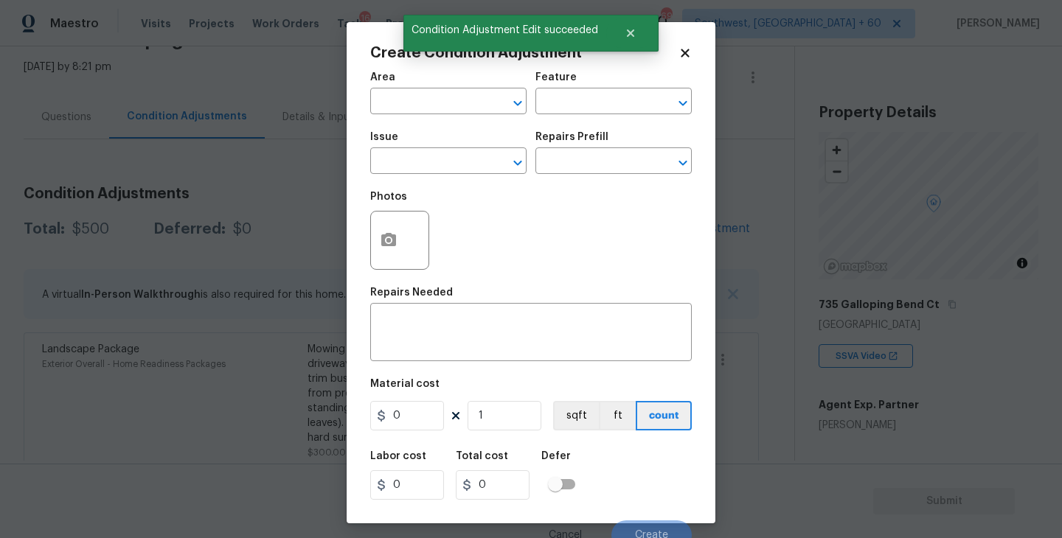
click at [292, 227] on body "Maestro Visits Projects Work Orders Tasks 16 Properties Geo Assignments 693 Sou…" at bounding box center [531, 269] width 1062 height 538
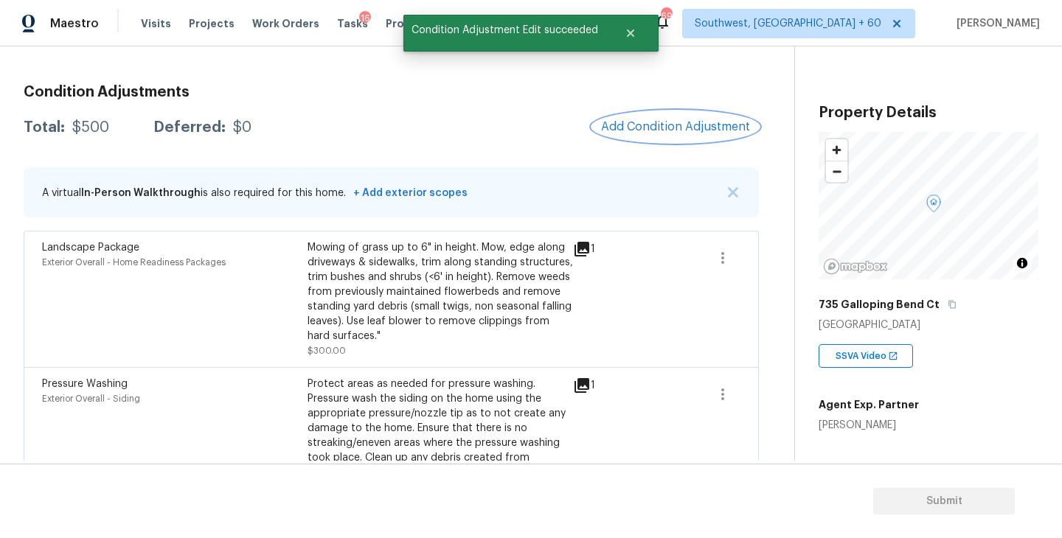
scroll to position [130, 0]
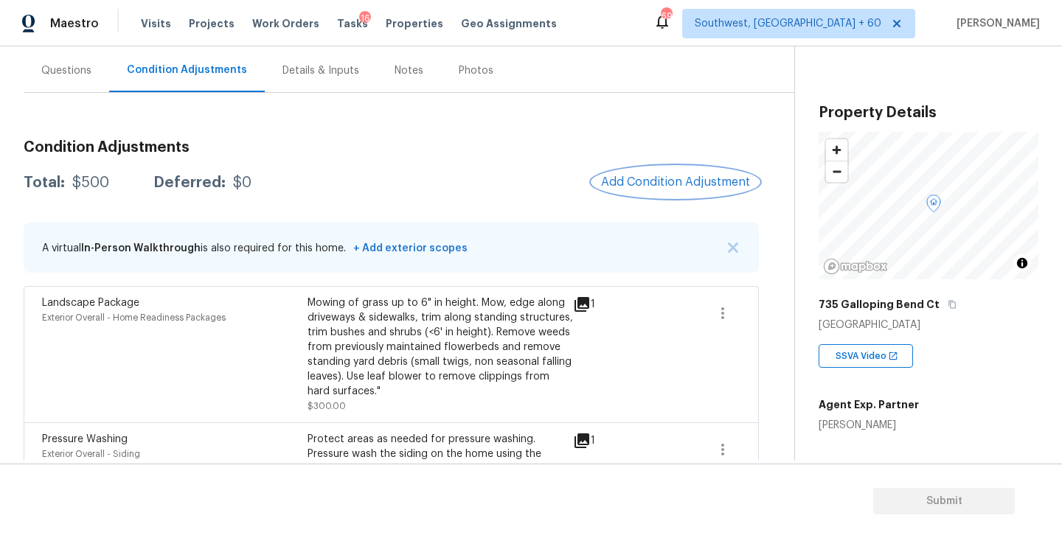
click at [666, 197] on button "Add Condition Adjustment" at bounding box center [675, 182] width 167 height 31
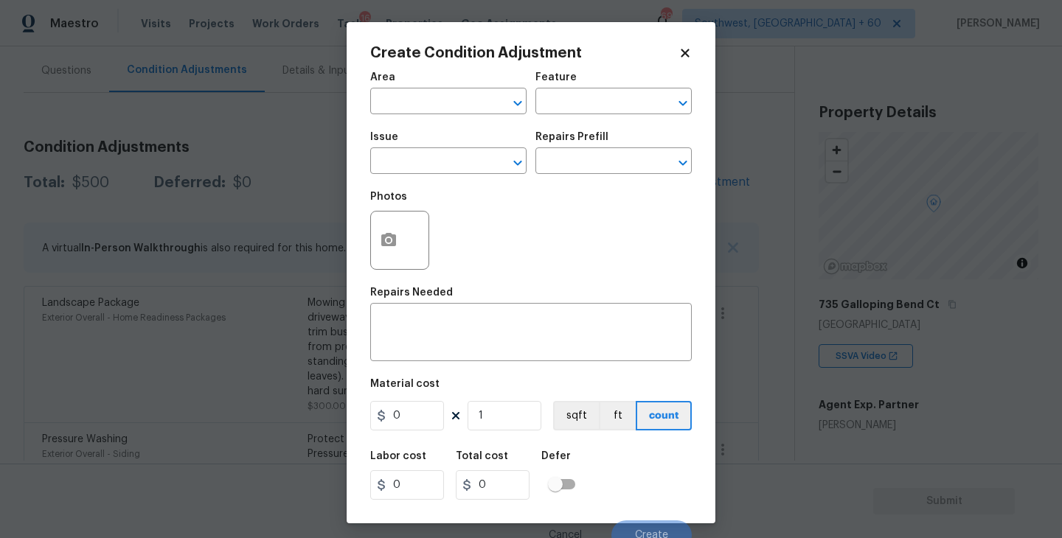
click at [445, 121] on span "Area ​" at bounding box center [448, 93] width 156 height 60
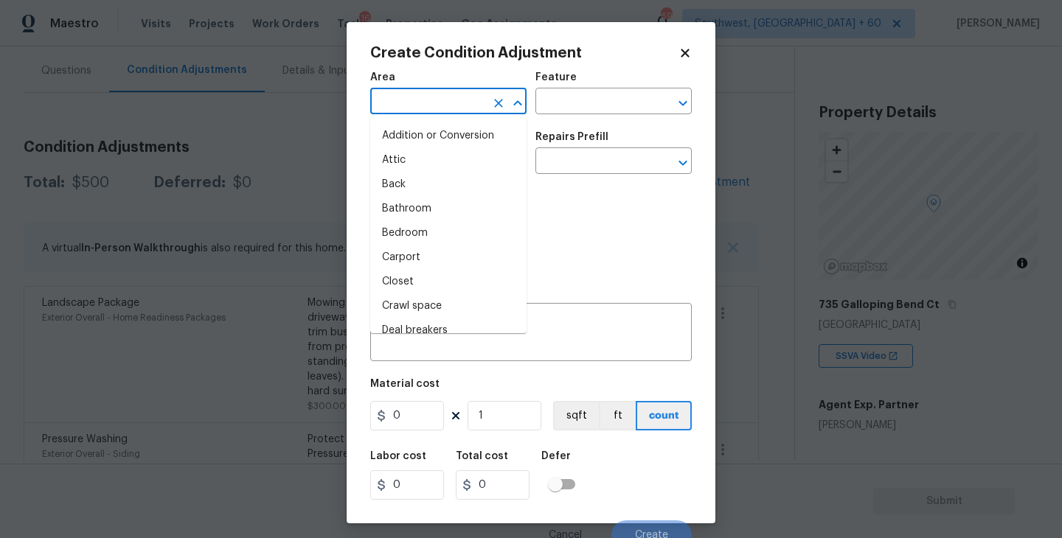
click at [433, 112] on input "text" at bounding box center [427, 102] width 115 height 23
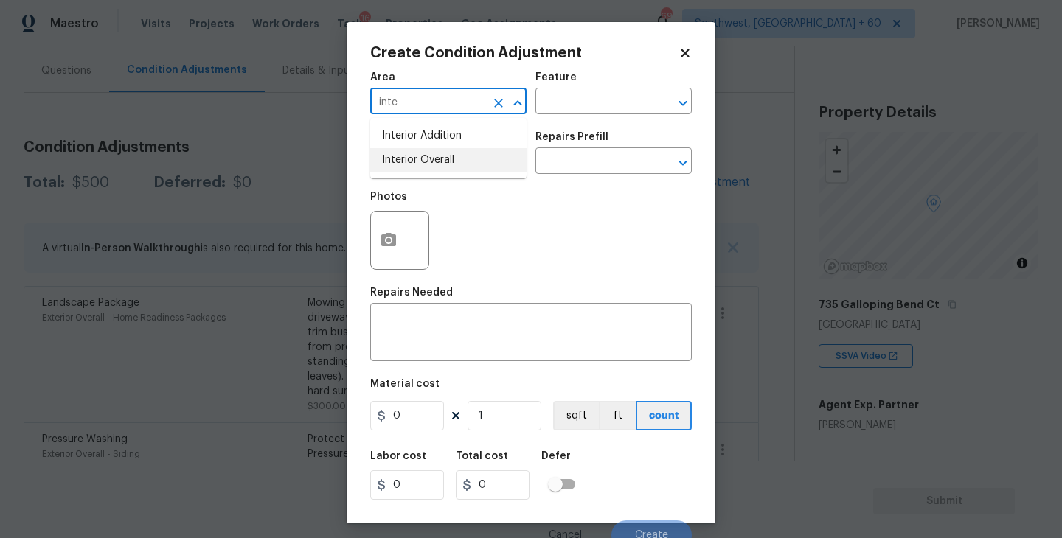
click at [445, 161] on li "Interior Overall" at bounding box center [448, 160] width 156 height 24
type input "Interior Overall"
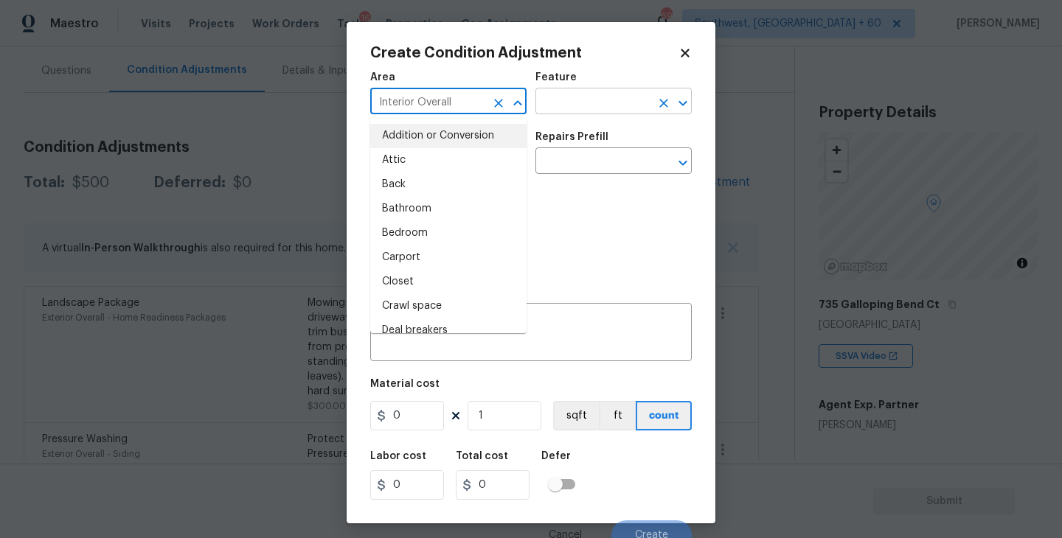
click at [579, 106] on input "text" at bounding box center [592, 102] width 115 height 23
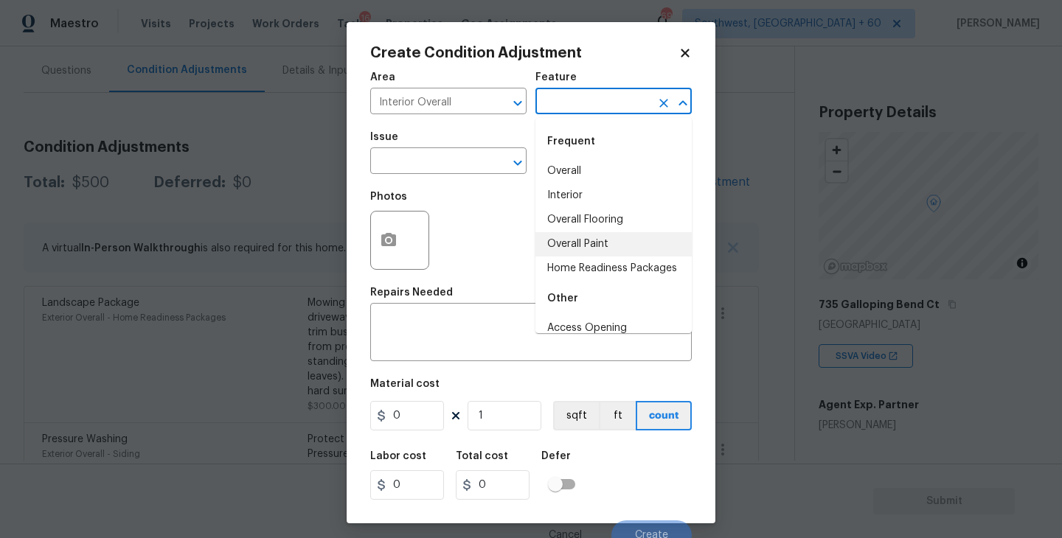
click at [595, 242] on li "Overall Paint" at bounding box center [613, 244] width 156 height 24
type input "Overall Paint"
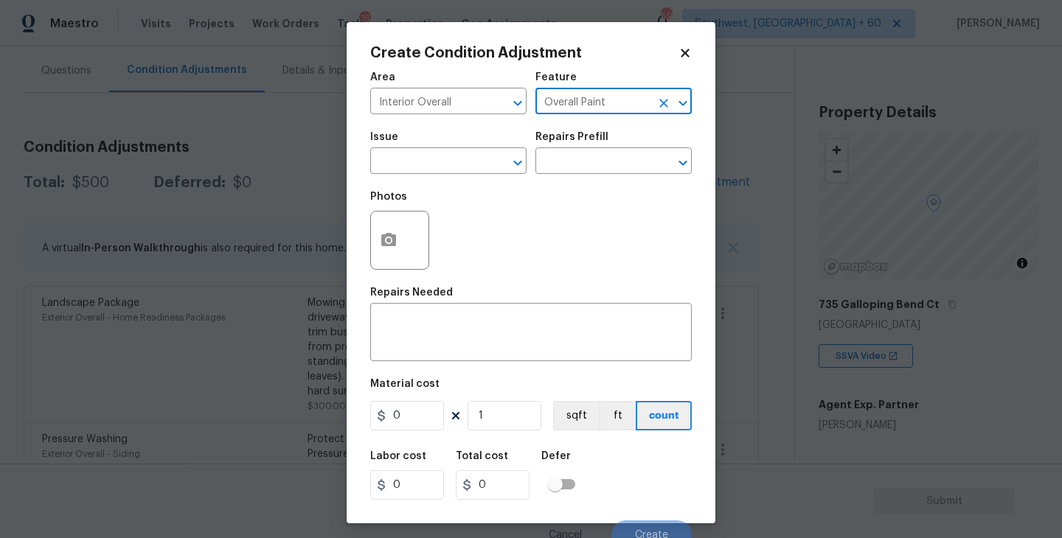
click at [454, 187] on div "Photos" at bounding box center [530, 231] width 321 height 96
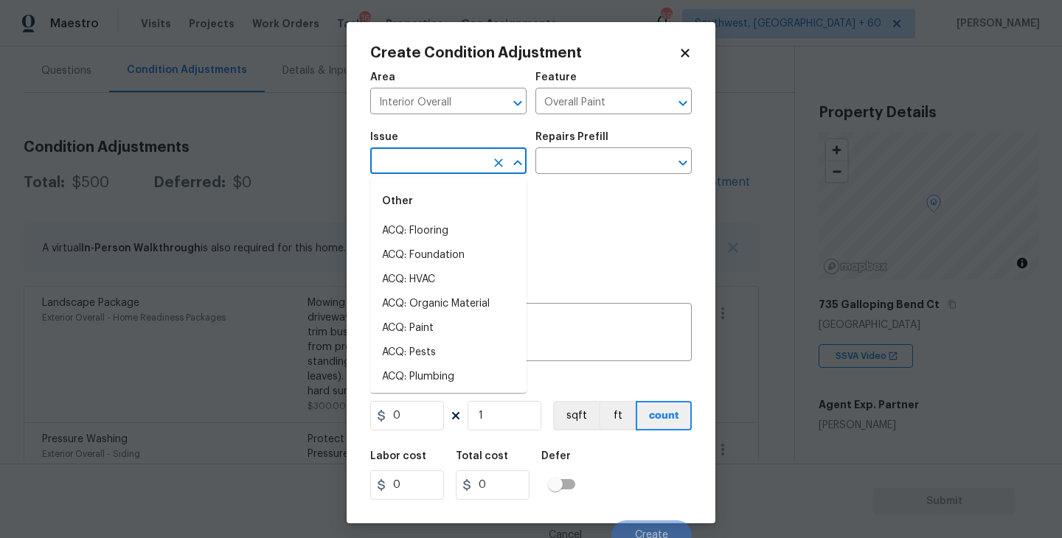
click at [459, 164] on input "text" at bounding box center [427, 162] width 115 height 23
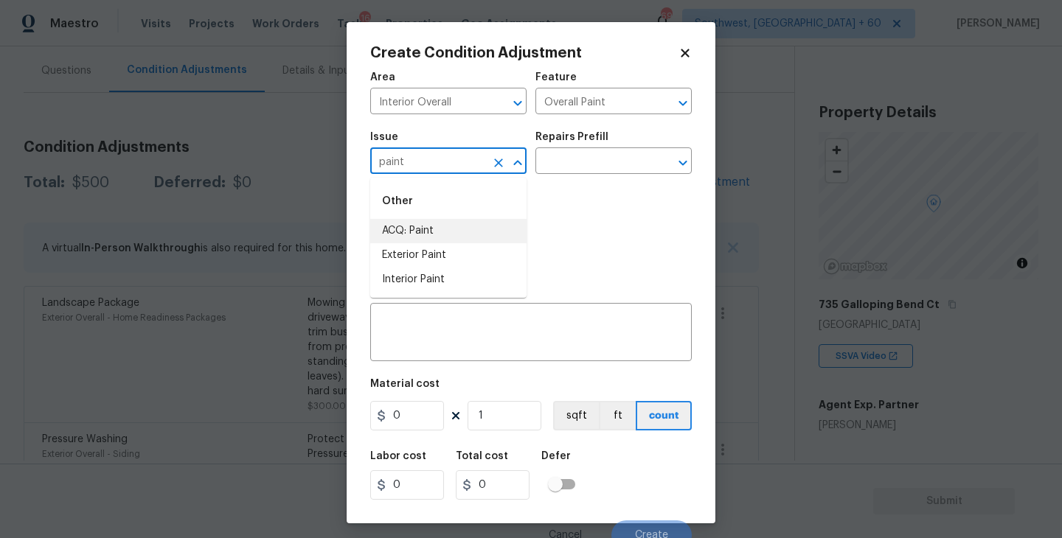
click at [452, 229] on li "ACQ: Paint" at bounding box center [448, 231] width 156 height 24
type input "ACQ: Paint"
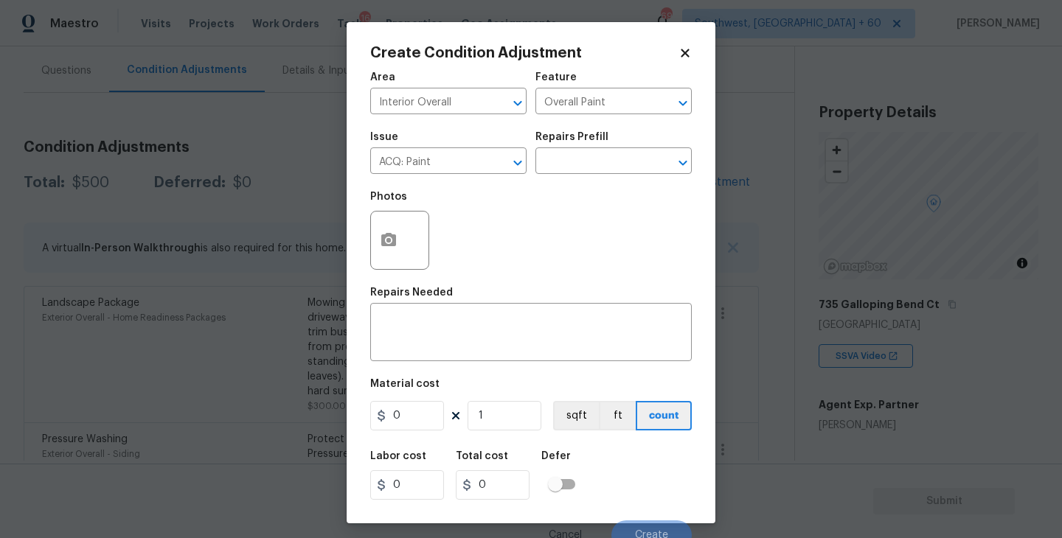
click at [573, 180] on div "Issue ACQ: Paint ​ Repairs Prefill ​" at bounding box center [530, 153] width 321 height 60
click at [605, 167] on input "text" at bounding box center [592, 162] width 115 height 23
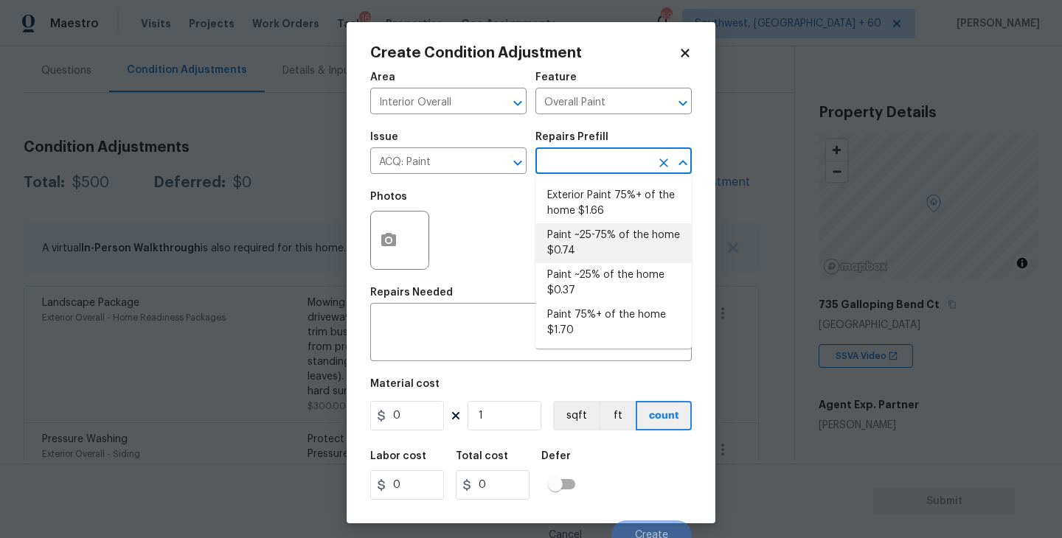
click at [599, 251] on li "Paint ~25-75% of the home $0.74" at bounding box center [613, 243] width 156 height 40
type input "Acquisition"
type textarea "Acquisition Scope: ~25 - 75% of the home needs interior paint"
type input "0.74"
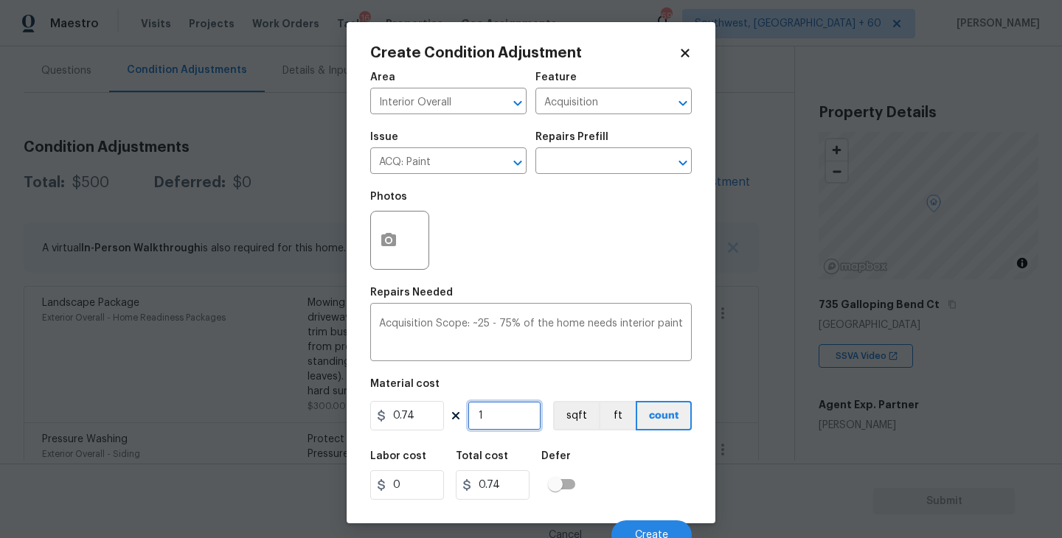
click at [501, 425] on input "1" at bounding box center [504, 415] width 74 height 29
type input "0"
type input "2"
type input "1.48"
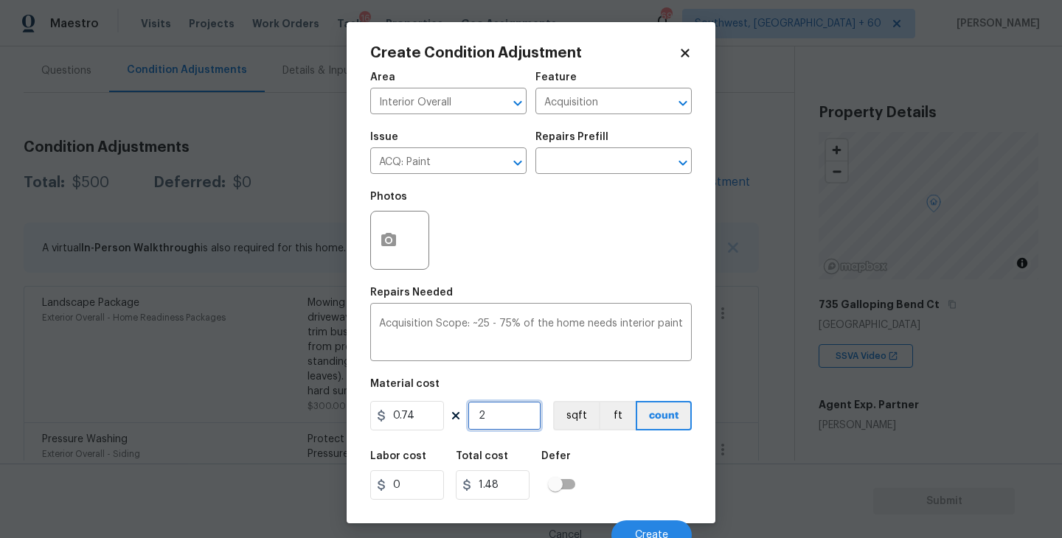
type input "29"
type input "21.46"
type input "294"
type input "217.56"
type input "2946"
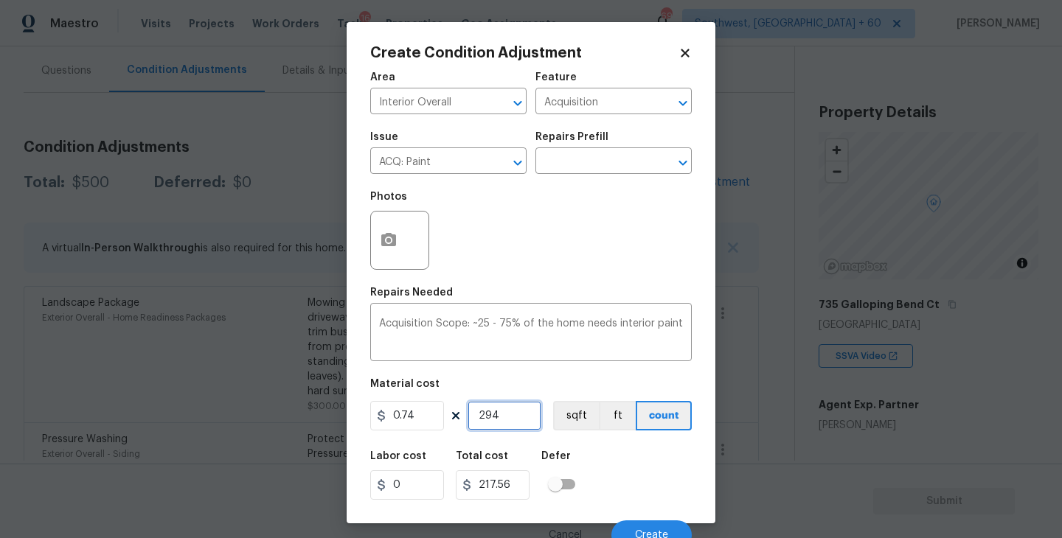
type input "2180.04"
type input "2946"
click at [577, 427] on button "sqft" at bounding box center [576, 415] width 46 height 29
click at [599, 450] on div "Labor cost 0 Total cost 2180.04 Defer" at bounding box center [530, 475] width 321 height 66
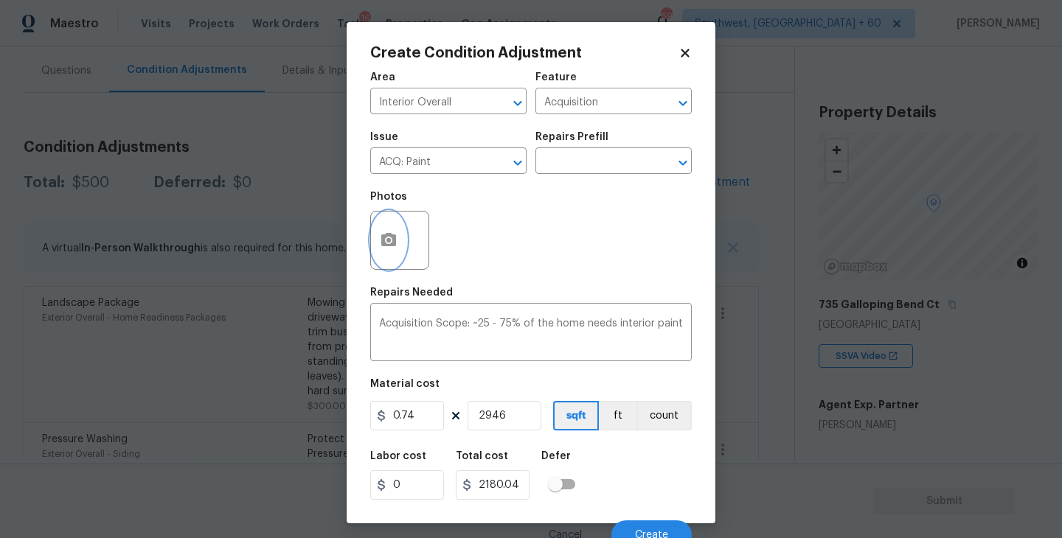
click at [399, 240] on button "button" at bounding box center [388, 241] width 35 height 58
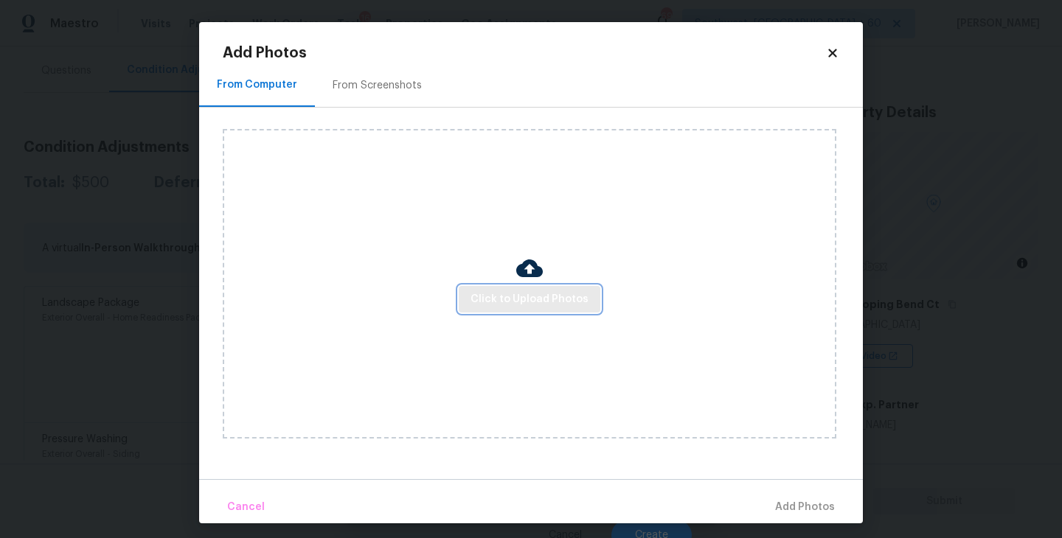
click at [485, 299] on span "Click to Upload Photos" at bounding box center [529, 299] width 118 height 18
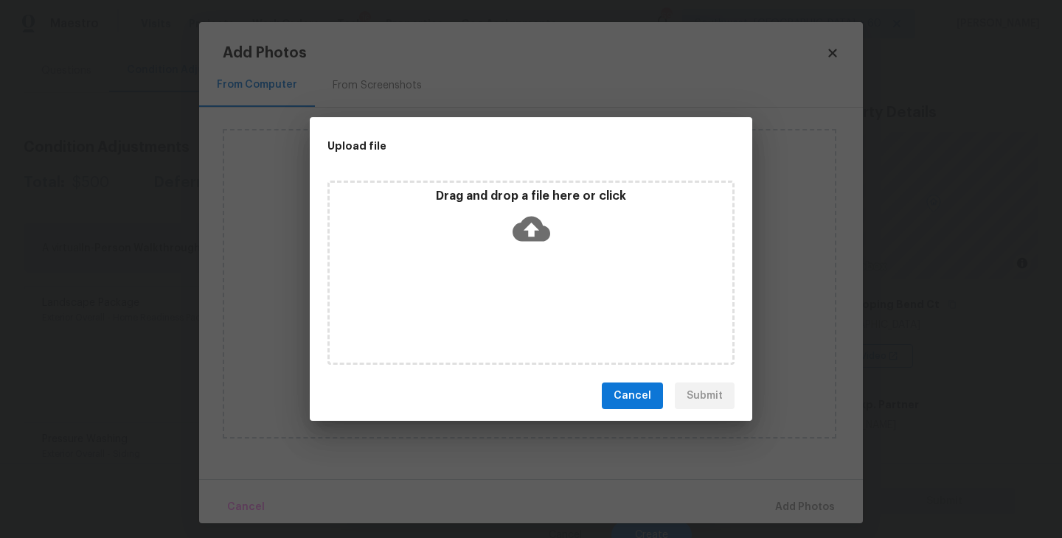
click at [510, 259] on div "Drag and drop a file here or click" at bounding box center [530, 273] width 407 height 184
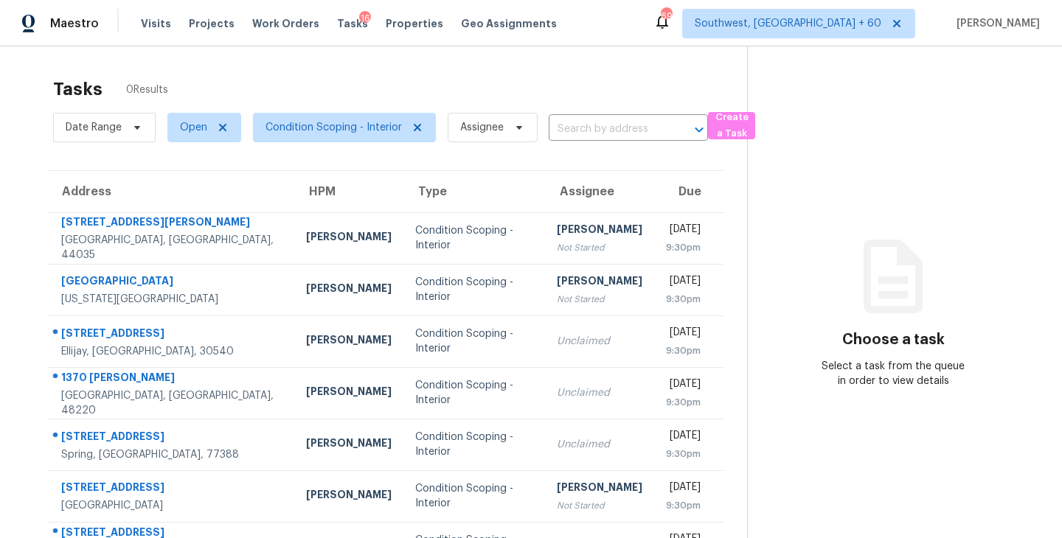
click at [152, 26] on span "Visits" at bounding box center [156, 23] width 30 height 15
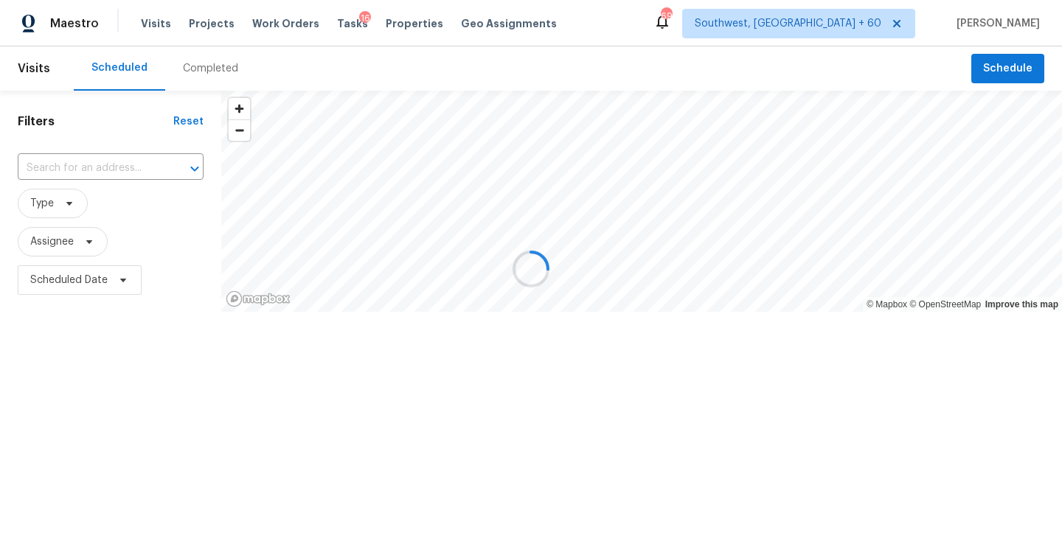
click at [200, 69] on div at bounding box center [531, 269] width 1062 height 538
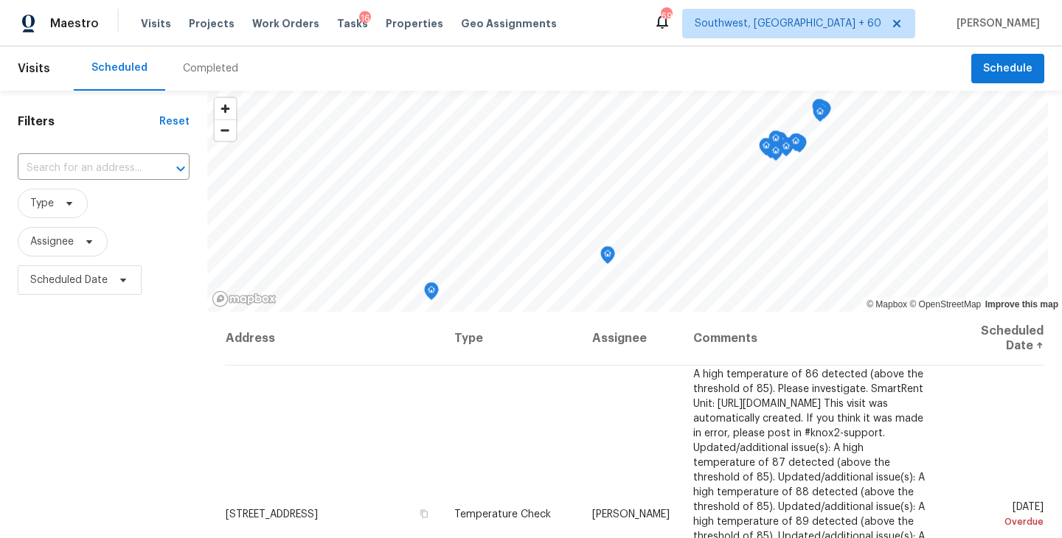
click at [200, 69] on div "Completed" at bounding box center [210, 68] width 55 height 15
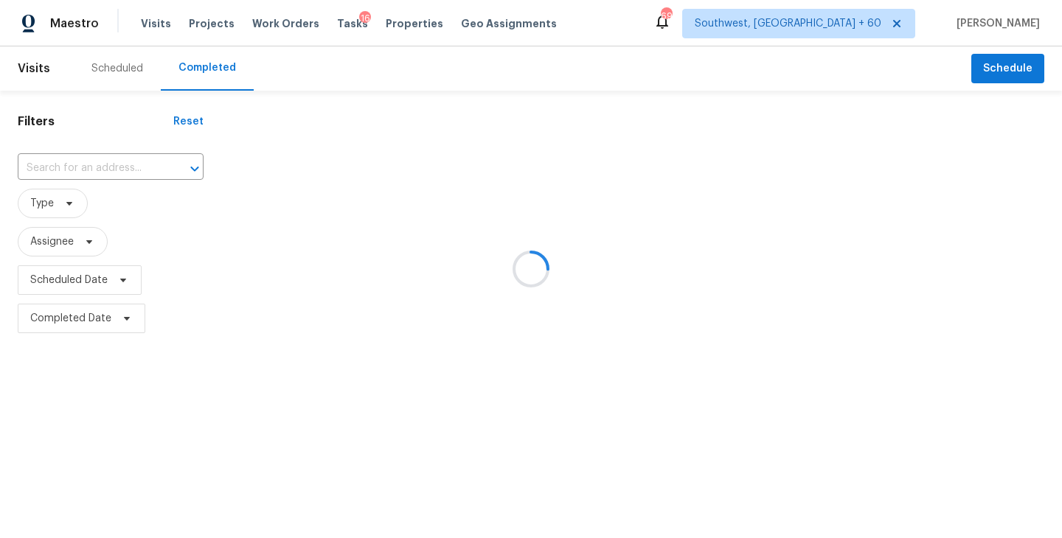
click at [68, 172] on div at bounding box center [531, 269] width 1062 height 538
click at [74, 168] on div at bounding box center [531, 269] width 1062 height 538
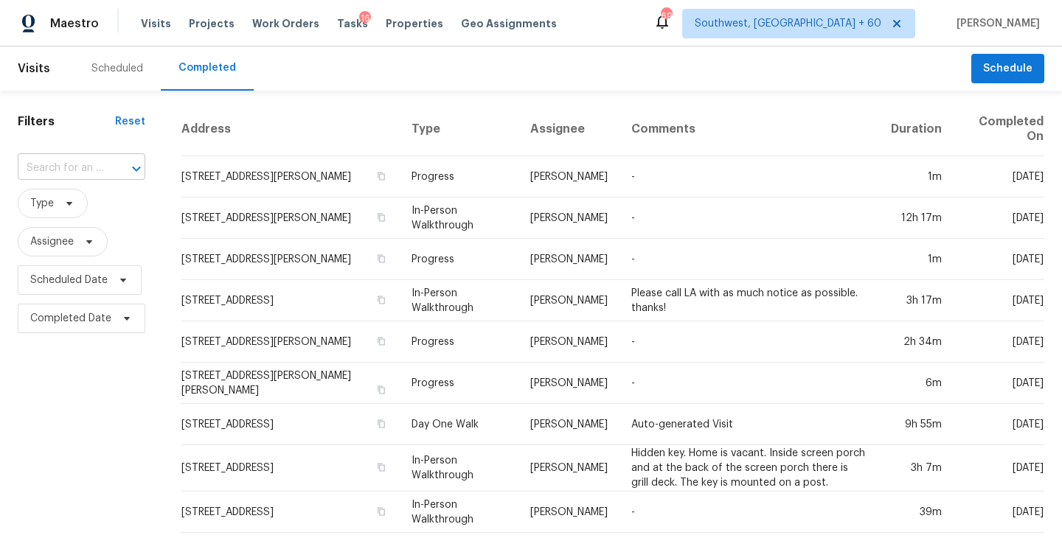
click at [74, 167] on input "text" at bounding box center [61, 168] width 86 height 23
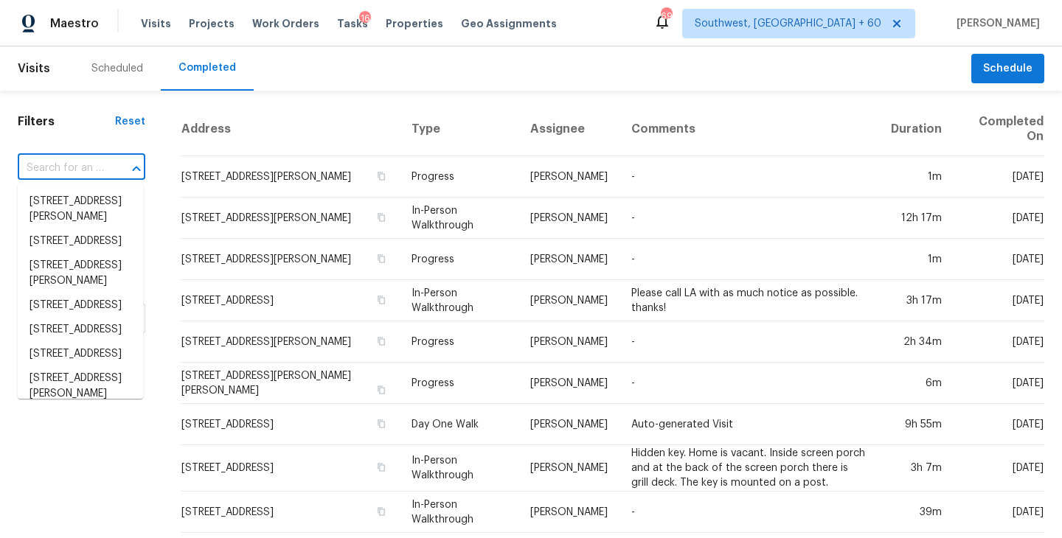
paste input "[STREET_ADDRESS][PERSON_NAME]"
type input "[STREET_ADDRESS][PERSON_NAME]"
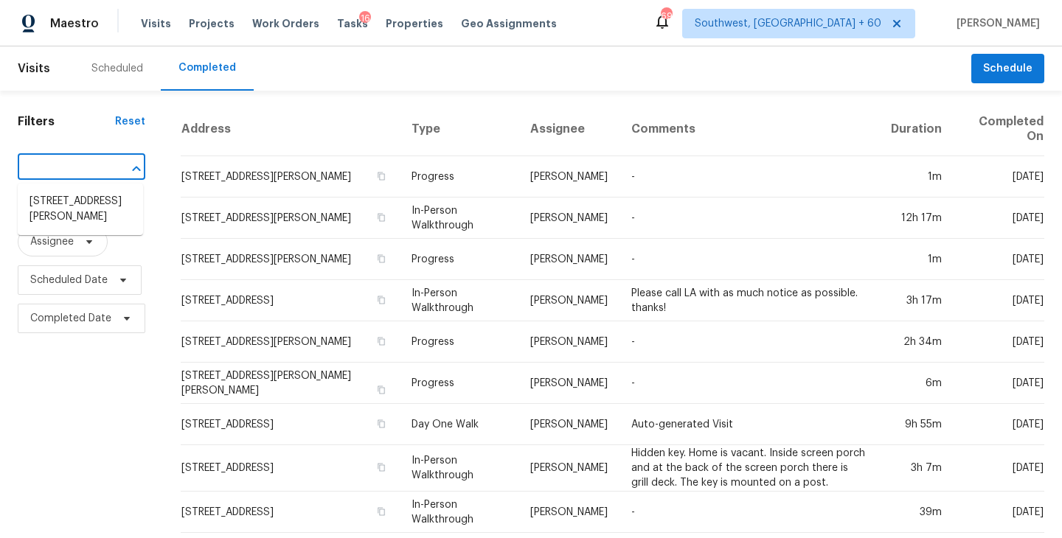
click at [75, 201] on li "[STREET_ADDRESS][PERSON_NAME]" at bounding box center [80, 209] width 125 height 40
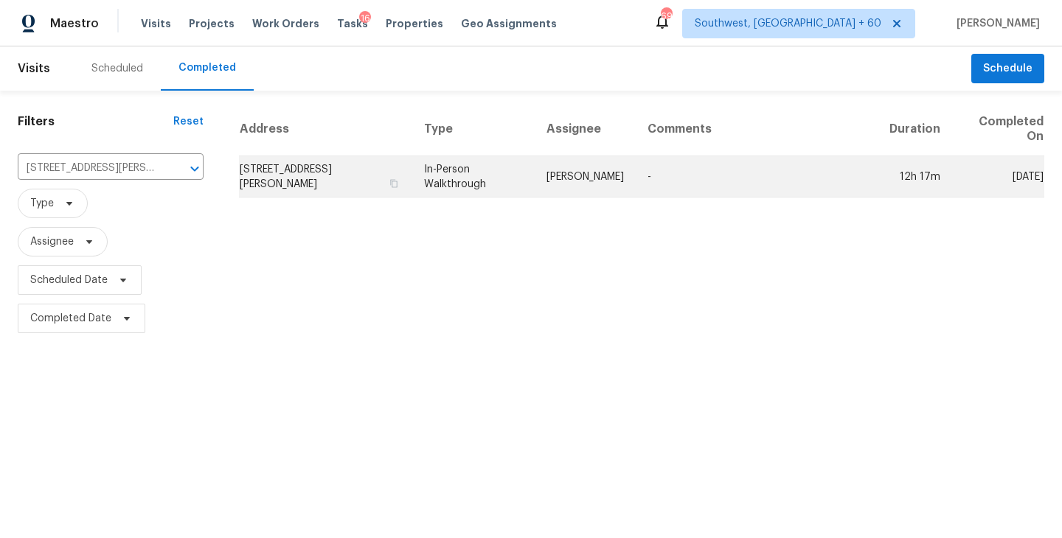
click at [727, 182] on td "-" at bounding box center [756, 176] width 242 height 41
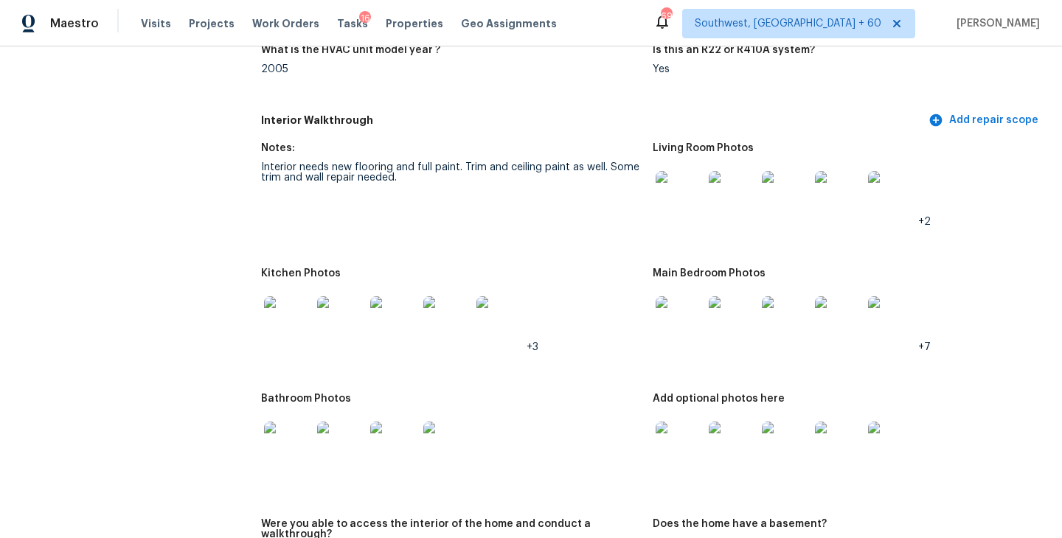
scroll to position [1499, 0]
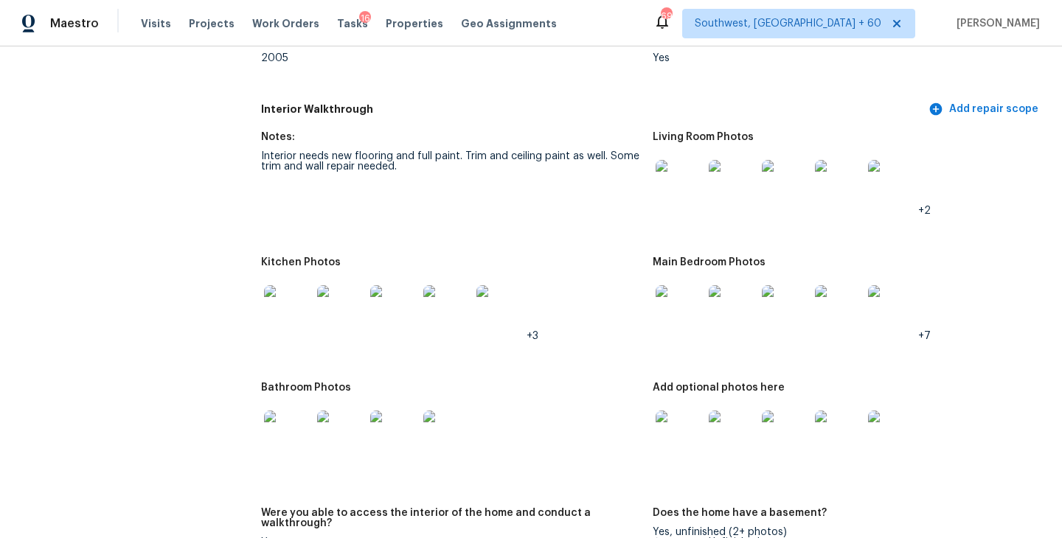
click at [680, 303] on img at bounding box center [678, 308] width 47 height 47
